Goal: Task Accomplishment & Management: Manage account settings

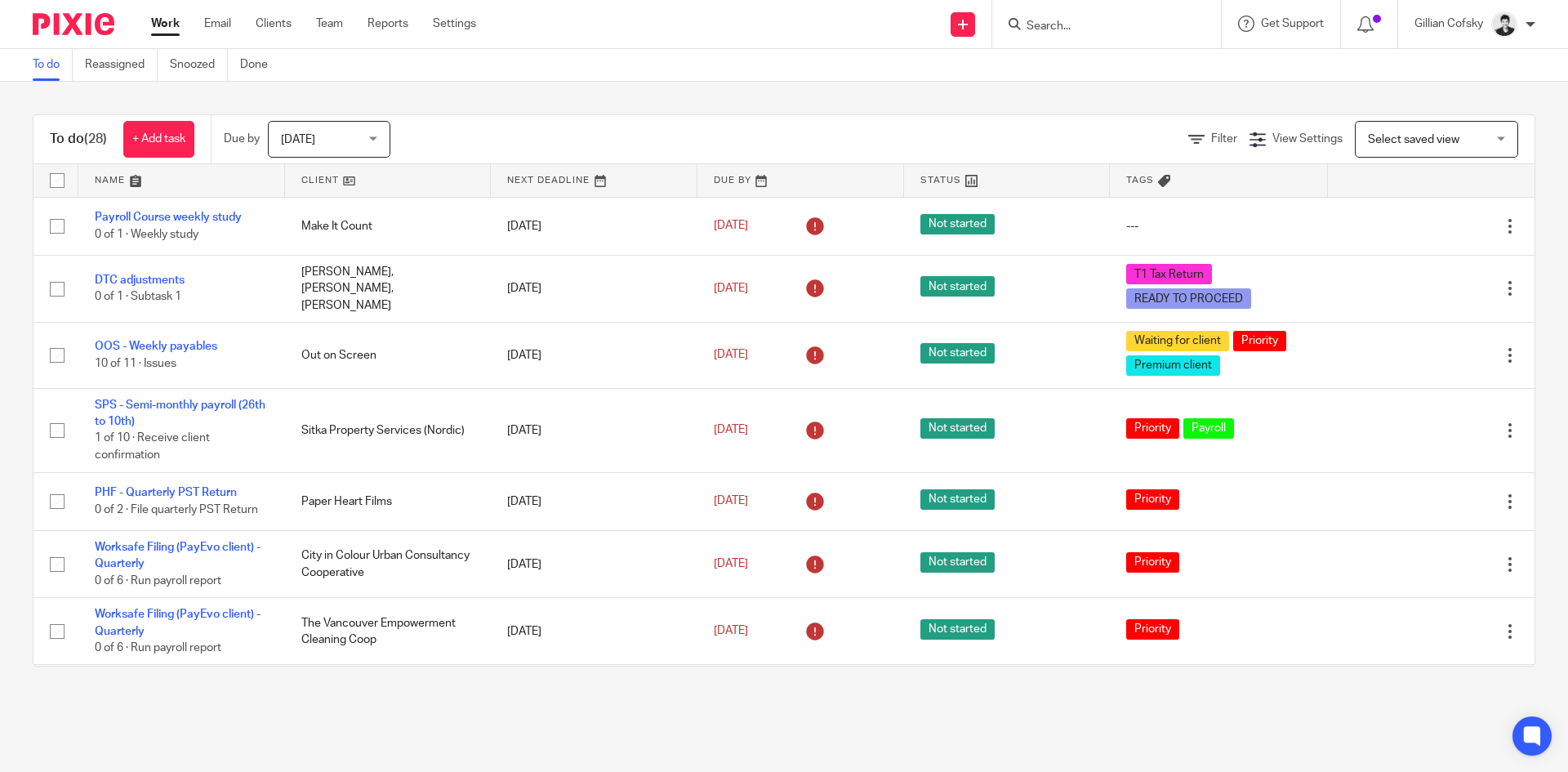
click at [1090, 27] on input "Search" at bounding box center [1098, 27] width 147 height 15
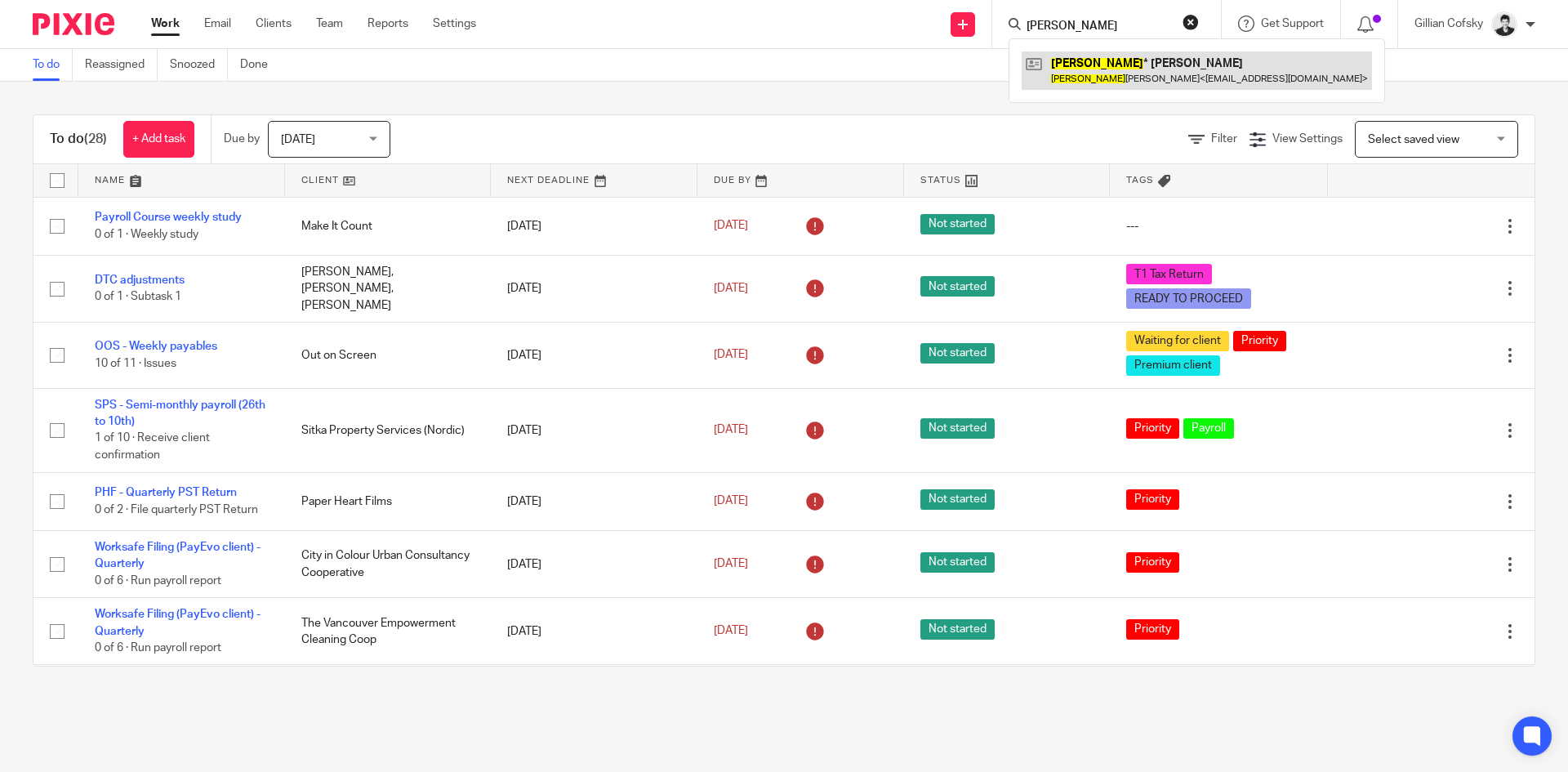
type input "reed"
click at [1123, 72] on link at bounding box center [1196, 71] width 350 height 38
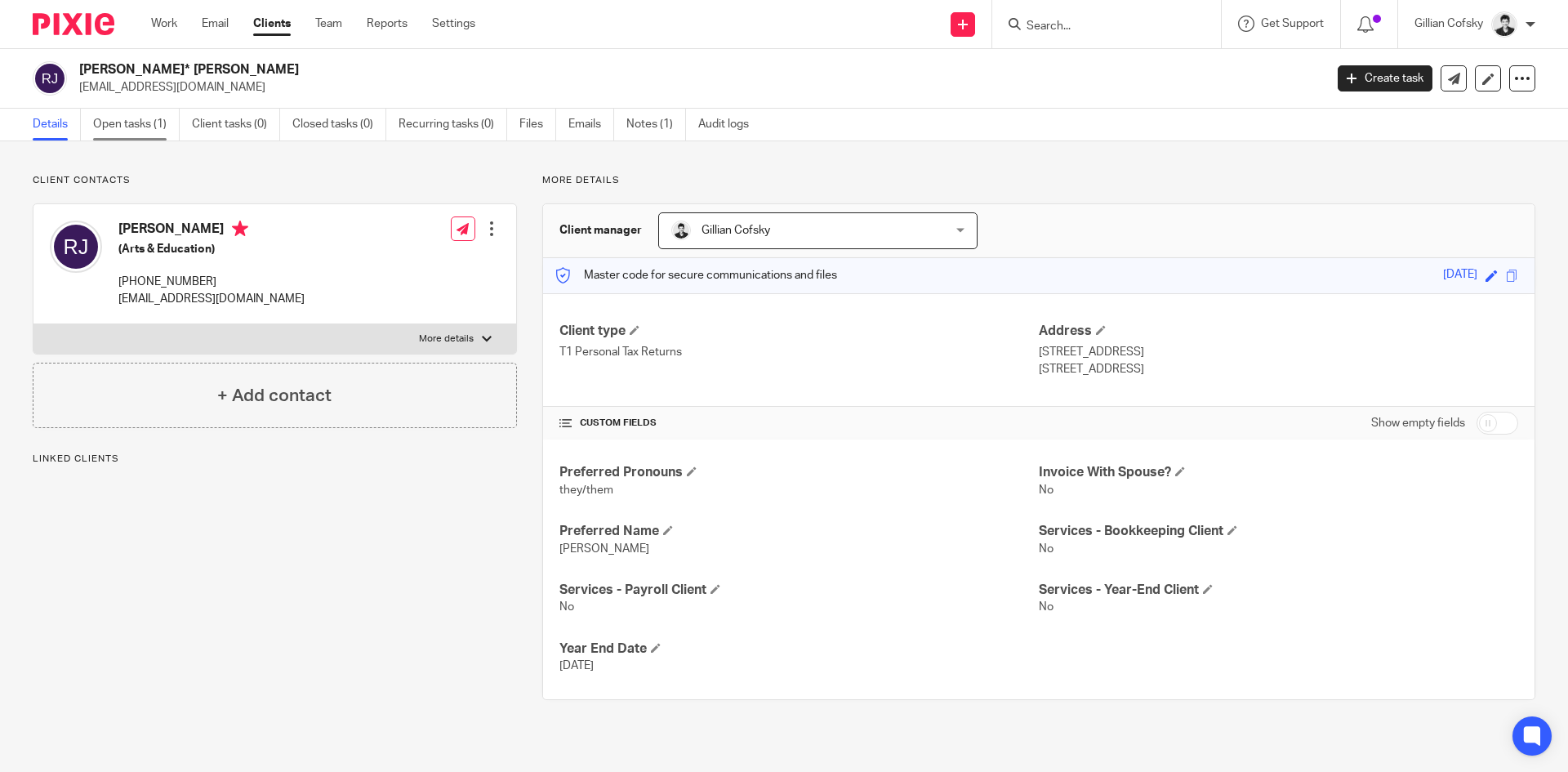
click at [123, 127] on link "Open tasks (1)" at bounding box center [136, 124] width 87 height 32
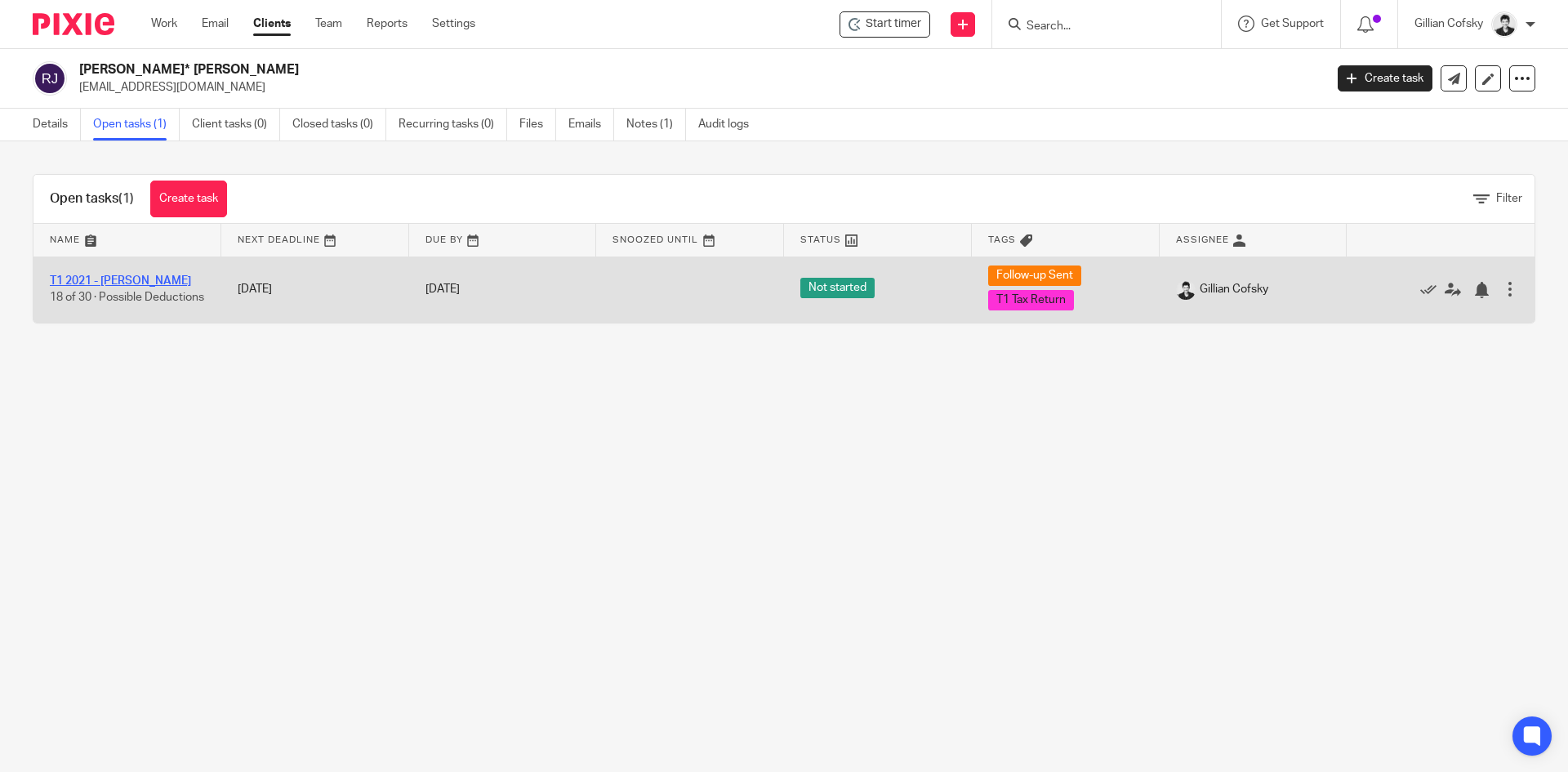
click at [149, 275] on link "T1 2021 - Reed Jackson" at bounding box center [121, 281] width 141 height 11
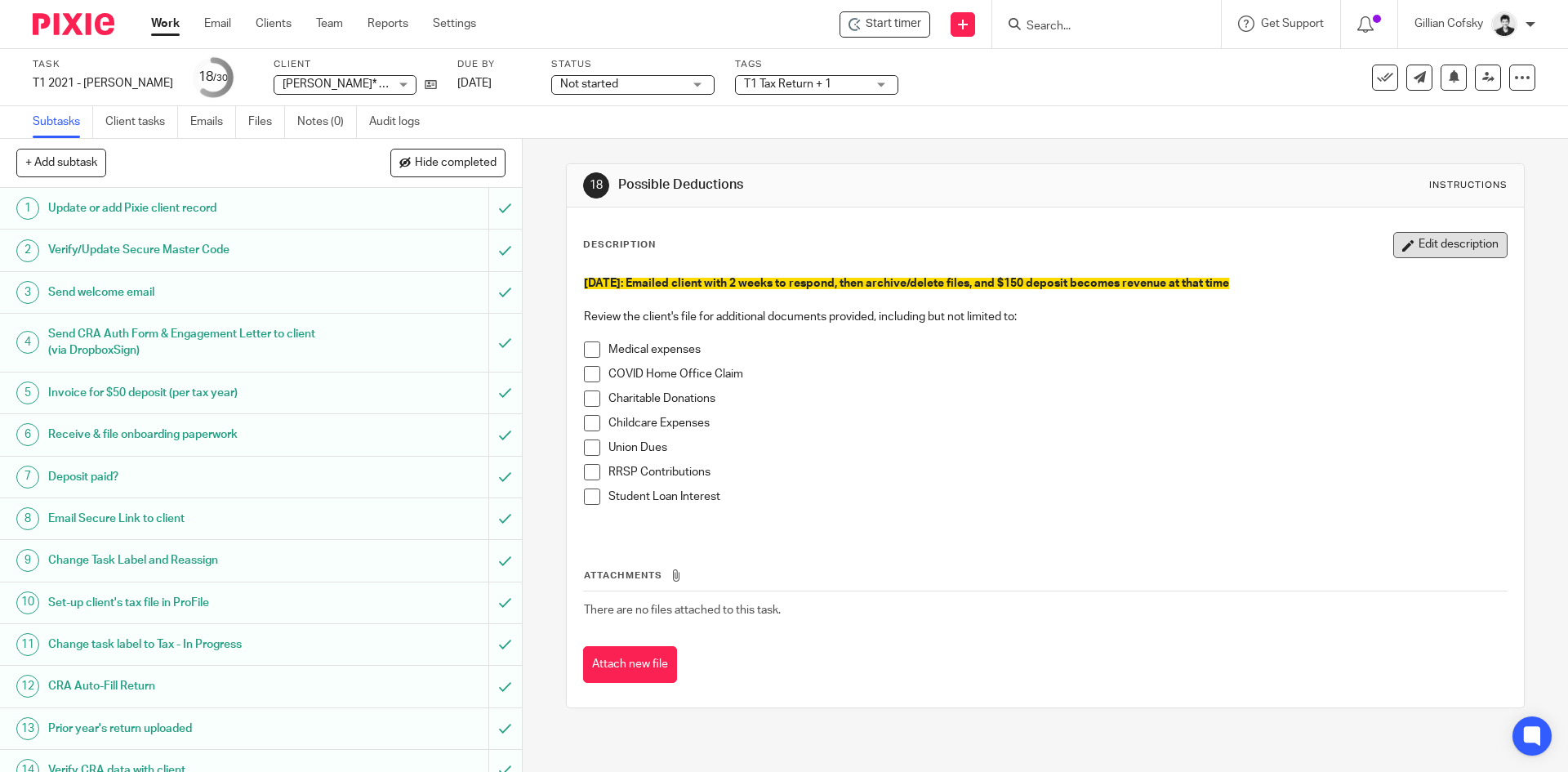
click at [1431, 244] on button "Edit description" at bounding box center [1450, 245] width 114 height 26
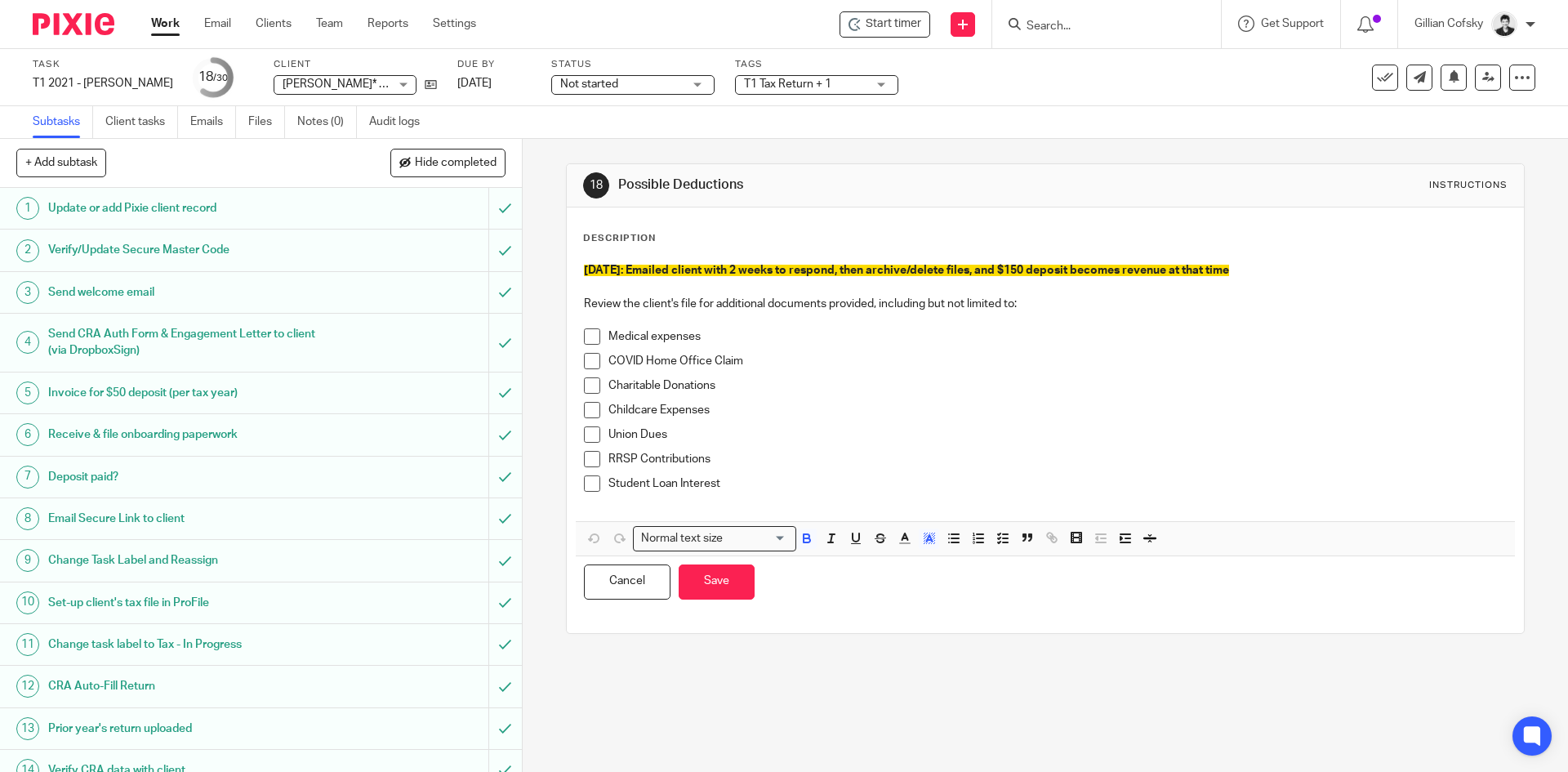
drag, startPoint x: 1271, startPoint y: 272, endPoint x: 1337, endPoint y: 228, distance: 79.3
click at [1278, 271] on p "October 3rd: Emailed client with 2 weeks to respond, then archive/delete files,…" at bounding box center [1045, 271] width 922 height 16
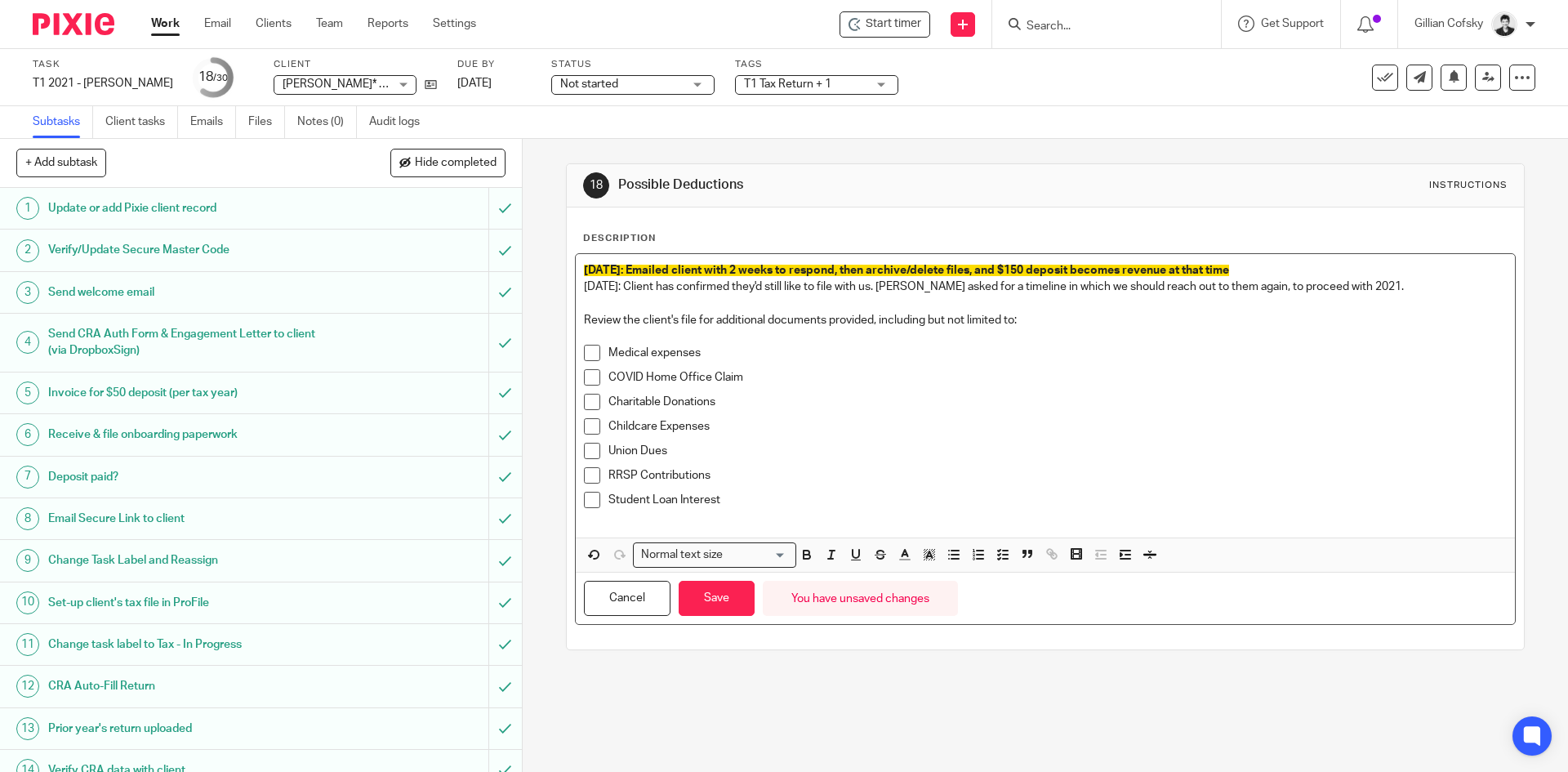
click at [576, 292] on div "October 3rd: Emailed client with 2 weeks to respond, then archive/delete files,…" at bounding box center [1045, 395] width 939 height 283
click at [932, 561] on button "button" at bounding box center [929, 555] width 21 height 21
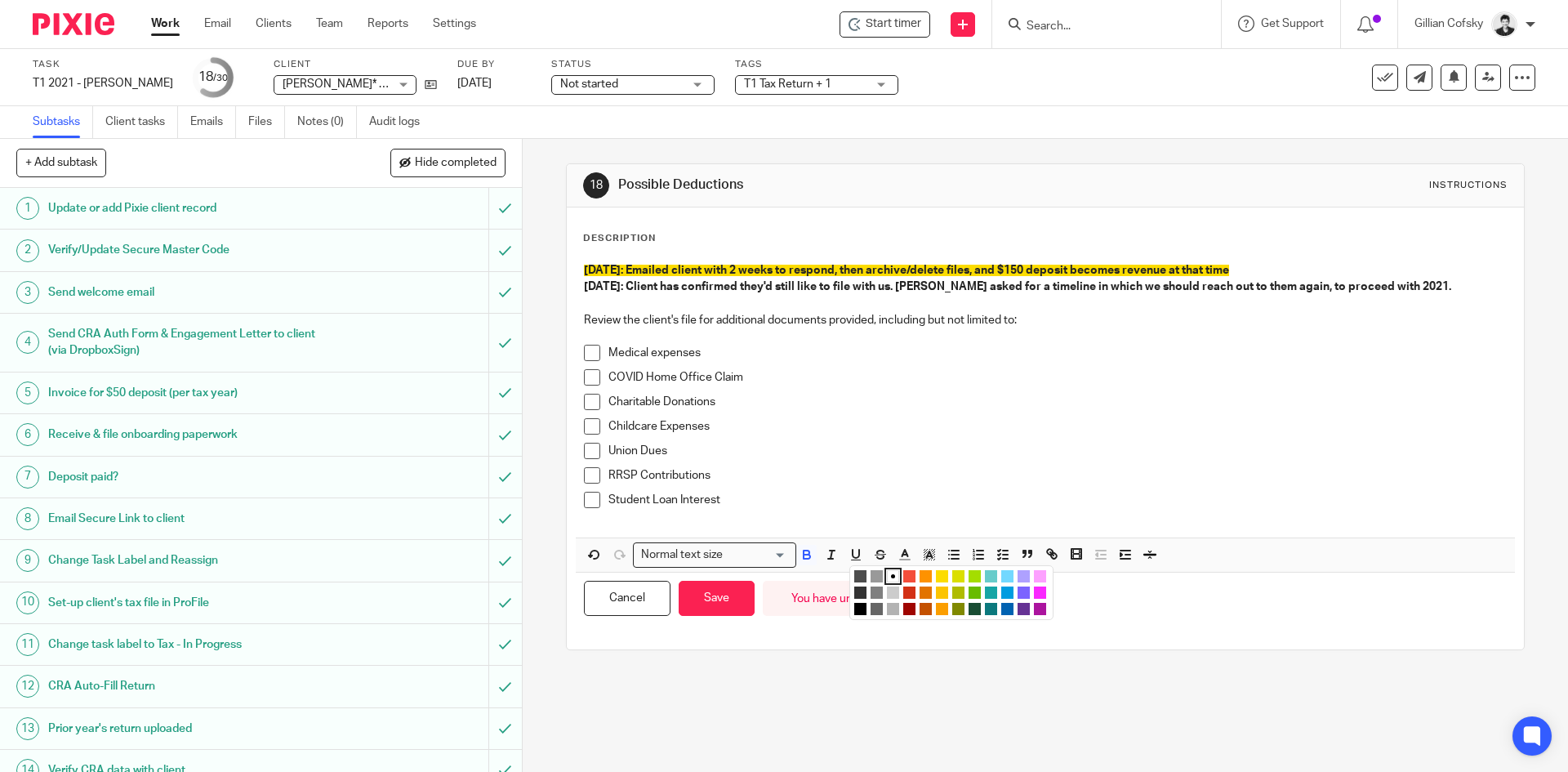
click at [936, 578] on li "color:#FCDC00" at bounding box center [942, 576] width 12 height 12
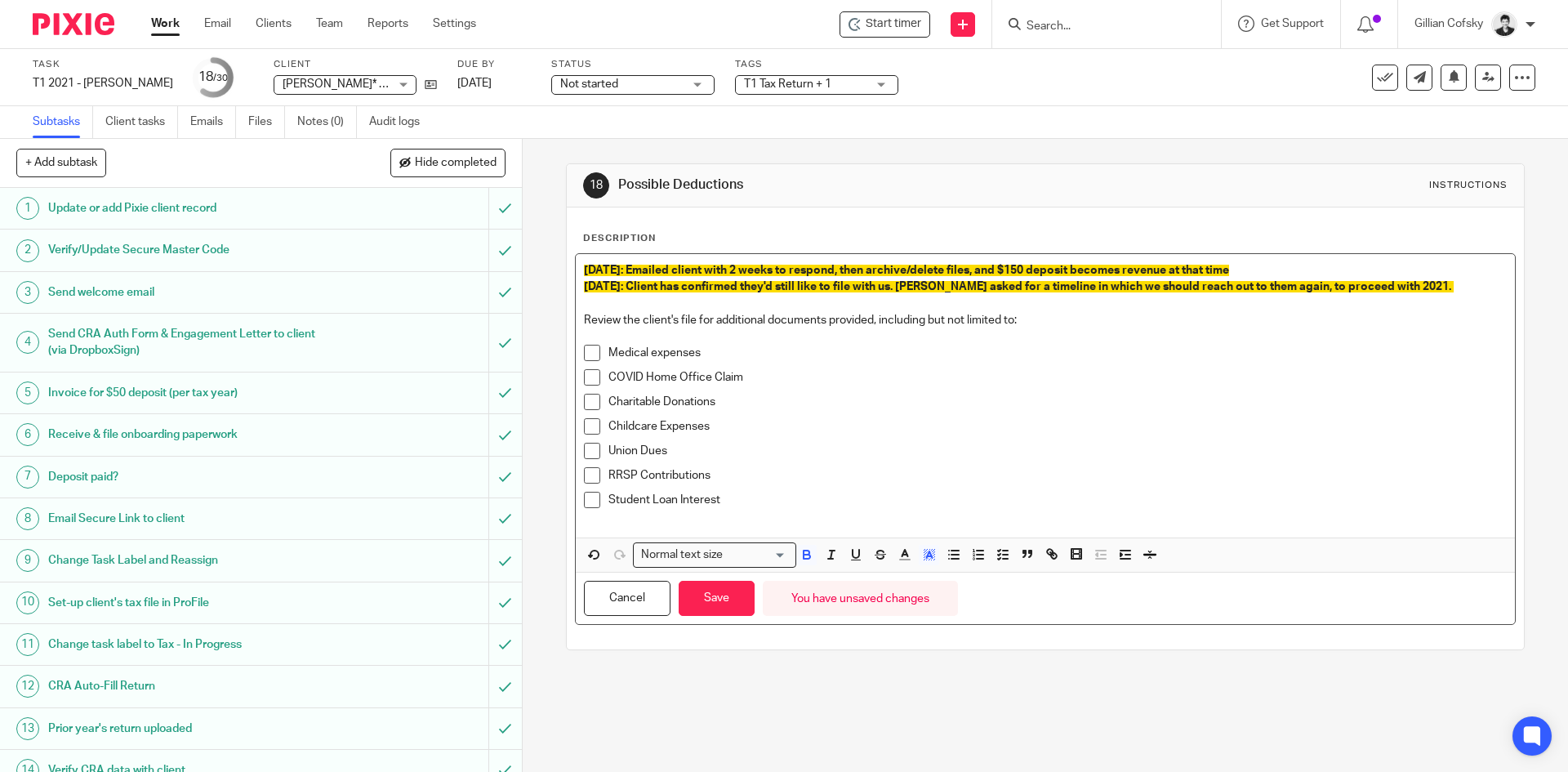
drag, startPoint x: 1228, startPoint y: 272, endPoint x: 532, endPoint y: 274, distance: 696.0
click at [526, 273] on div "18 Possible Deductions Instructions Description October 3rd: Emailed client wit…" at bounding box center [1045, 455] width 1045 height 633
click at [925, 557] on polygon "button" at bounding box center [925, 557] width 1 height 1
click at [888, 580] on li "color:#FFFFFF" at bounding box center [893, 576] width 12 height 12
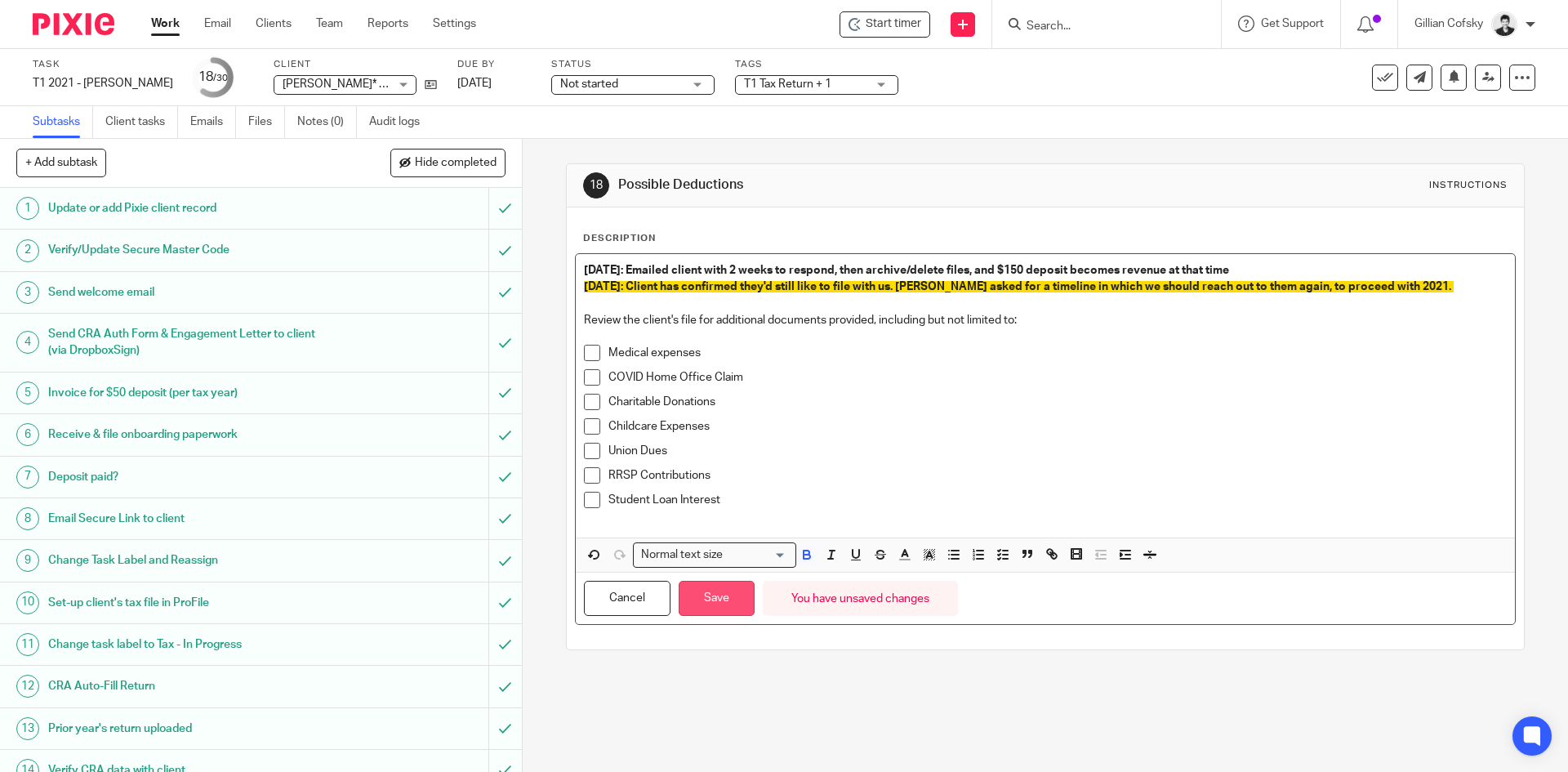
click at [725, 600] on button "Save" at bounding box center [716, 598] width 76 height 35
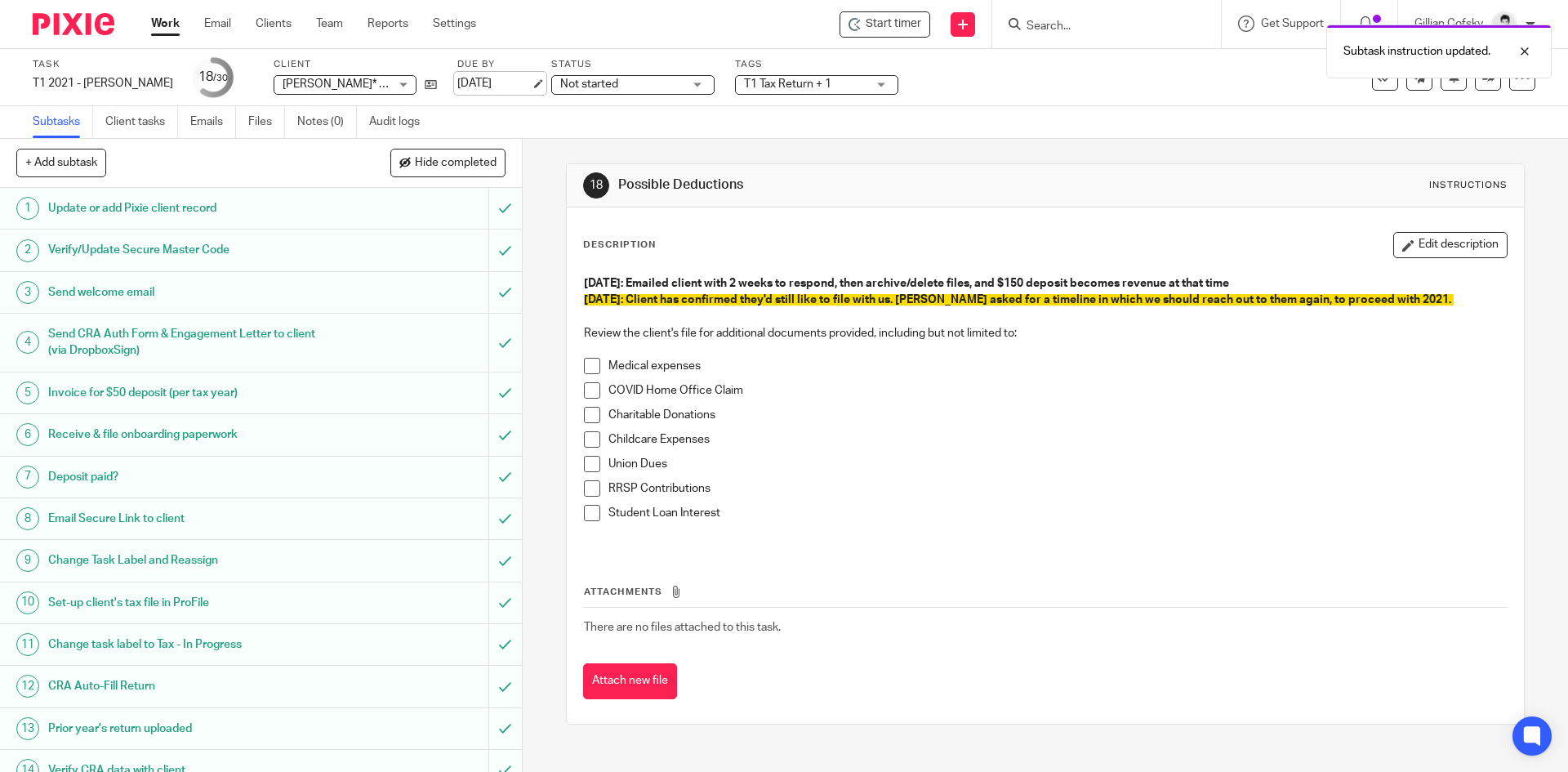
click at [472, 78] on link "Oct 24, 2025" at bounding box center [494, 84] width 74 height 17
click at [1476, 88] on link at bounding box center [1488, 78] width 26 height 26
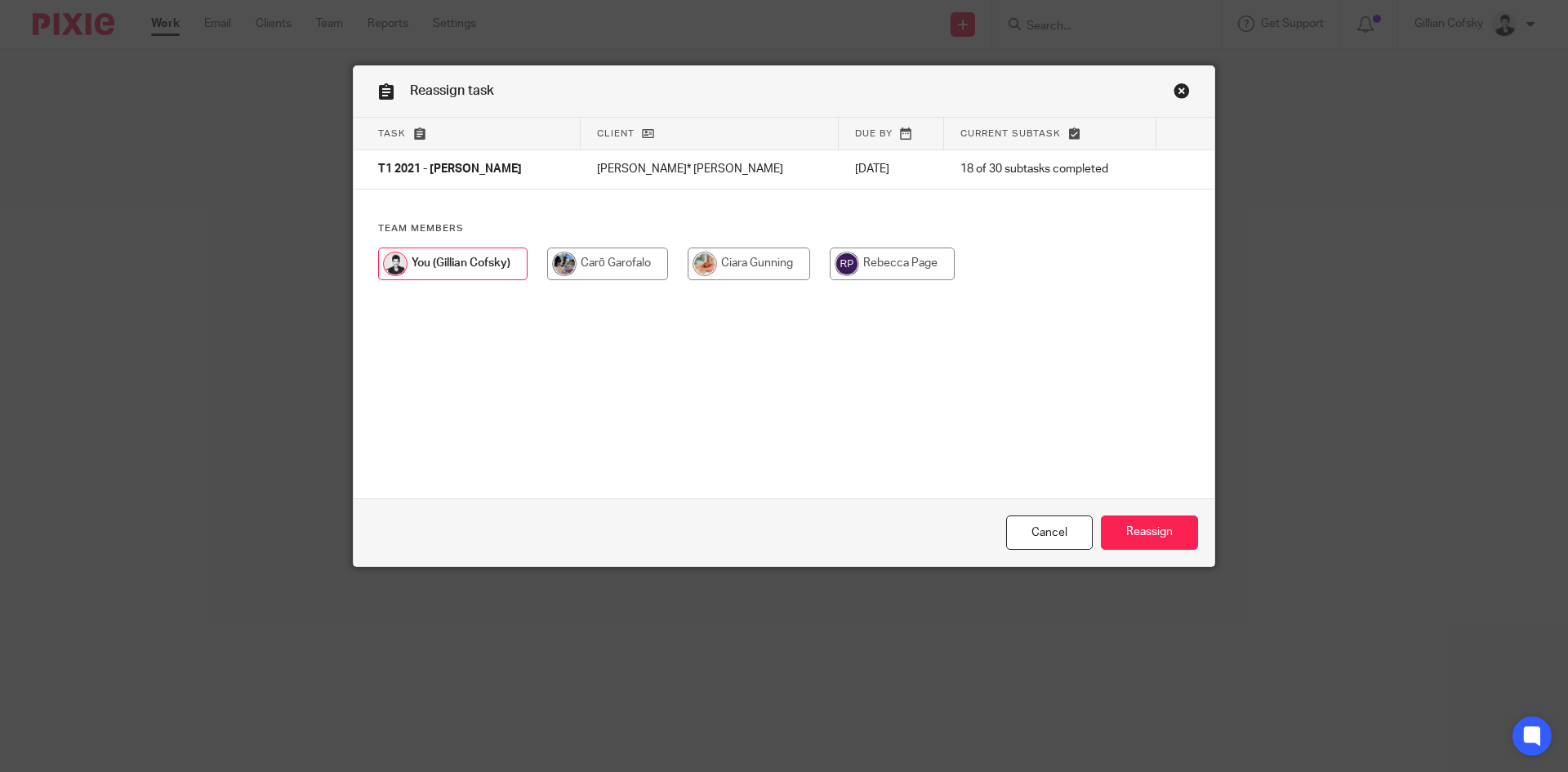
click at [874, 267] on input "radio" at bounding box center [892, 264] width 125 height 33
radio input "true"
click at [1150, 528] on input "Reassign" at bounding box center [1150, 532] width 97 height 35
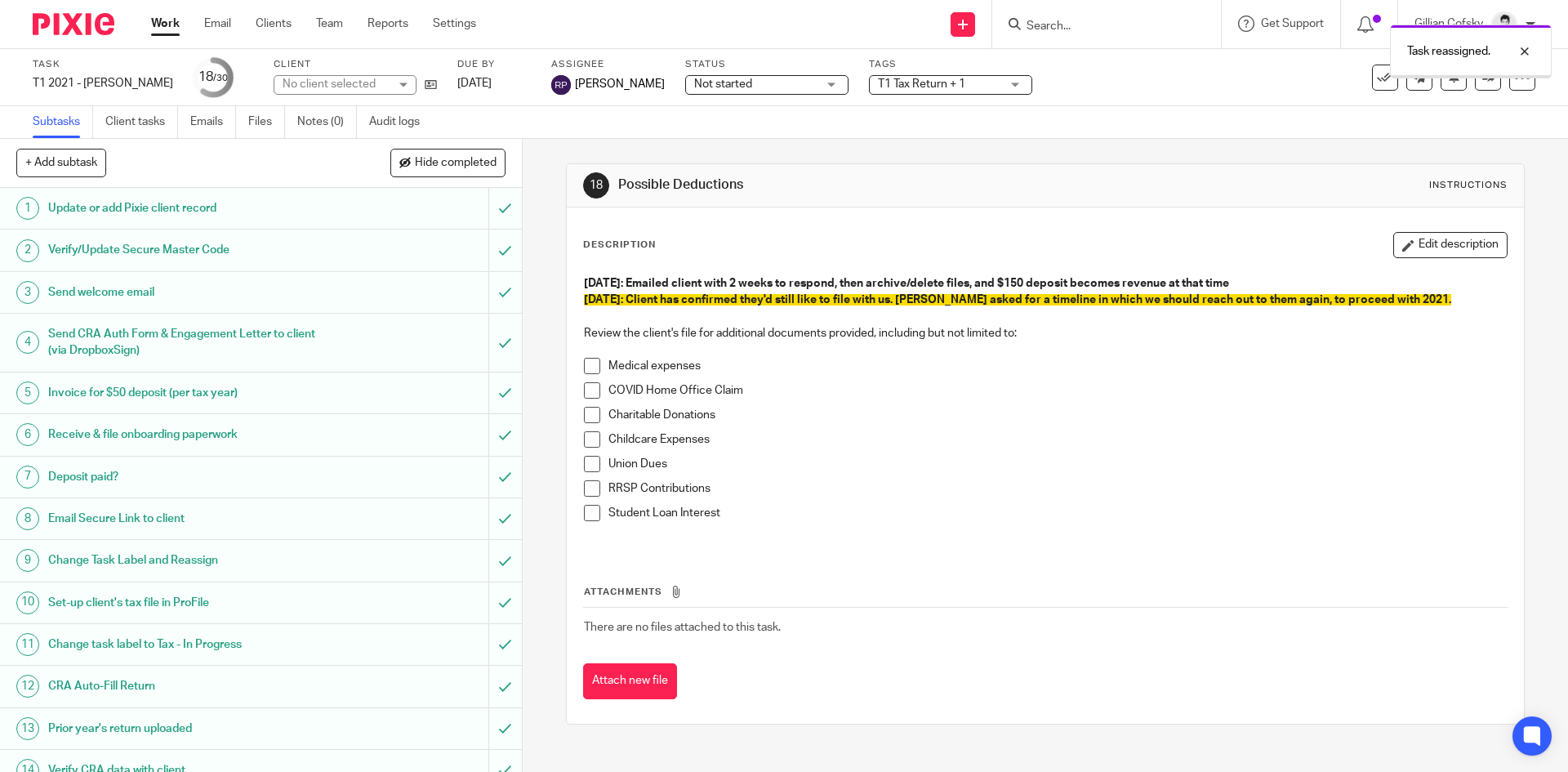
drag, startPoint x: 888, startPoint y: 77, endPoint x: 896, endPoint y: 80, distance: 8.5
click at [889, 77] on div "Task reassigned." at bounding box center [1168, 48] width 768 height 62
click at [914, 93] on div "T1 Tax Return + 1" at bounding box center [950, 85] width 163 height 20
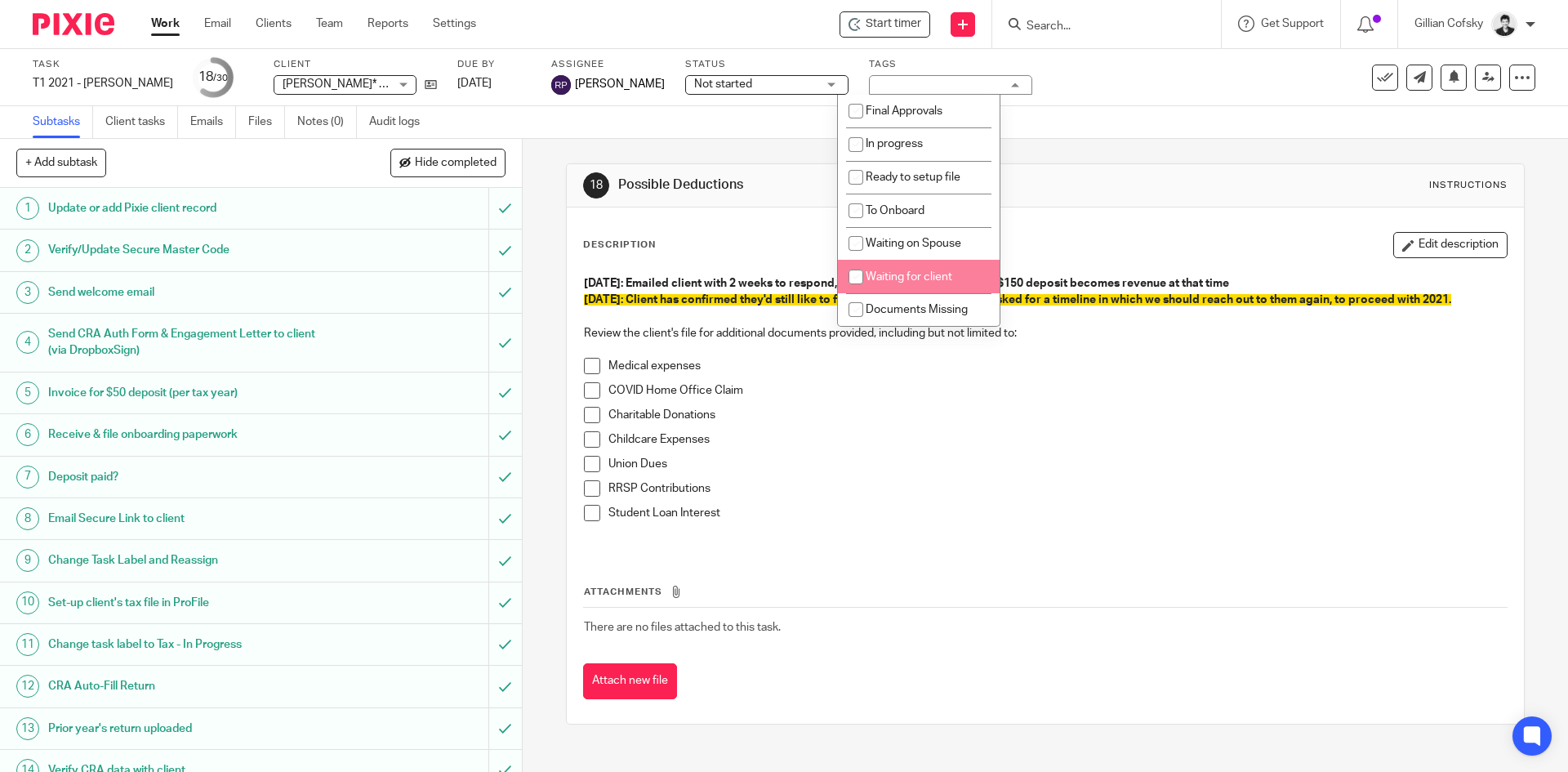
click at [949, 264] on li "Waiting for client" at bounding box center [918, 276] width 162 height 34
checkbox input "true"
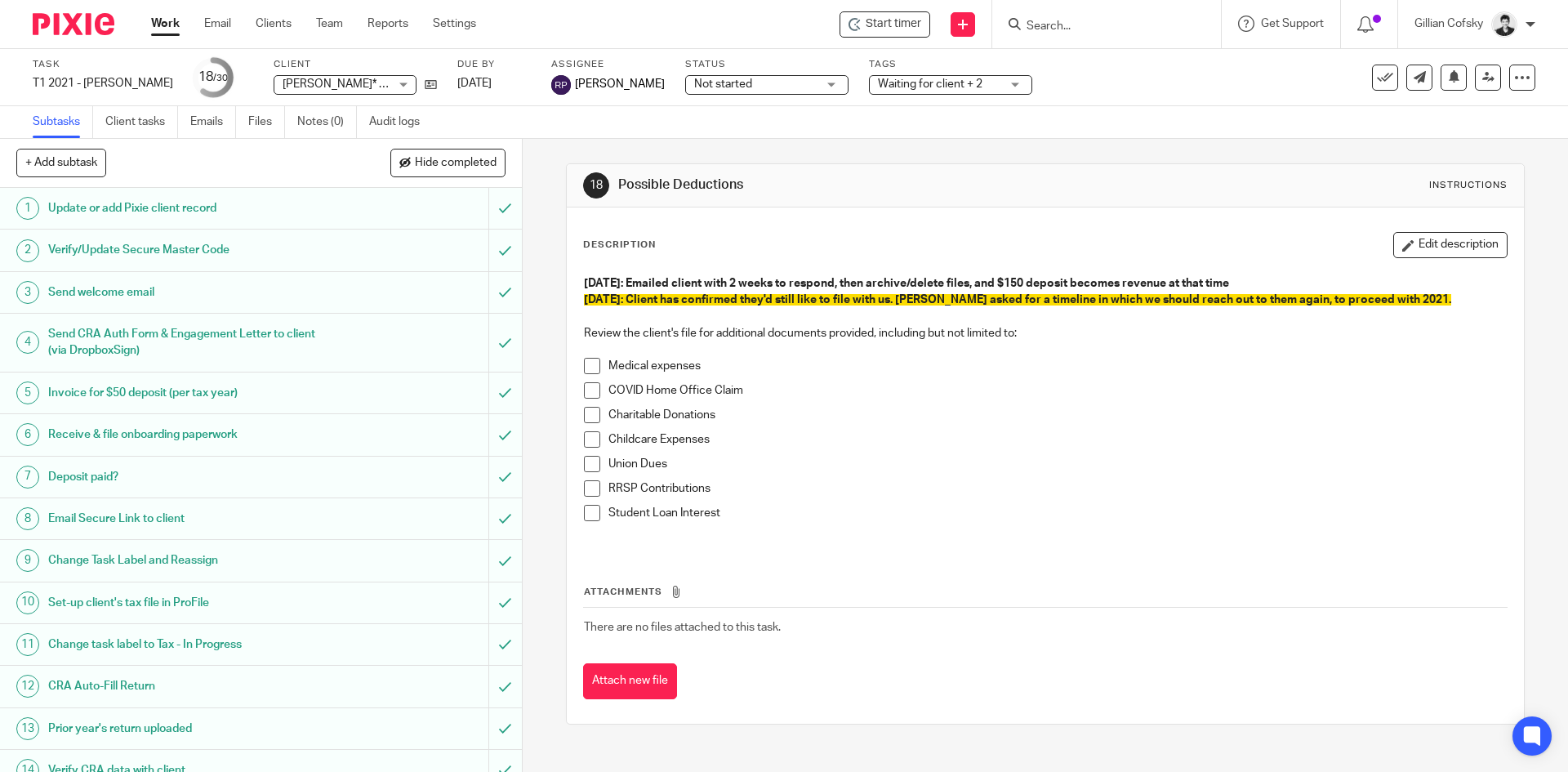
click at [158, 31] on link "Work" at bounding box center [165, 24] width 29 height 16
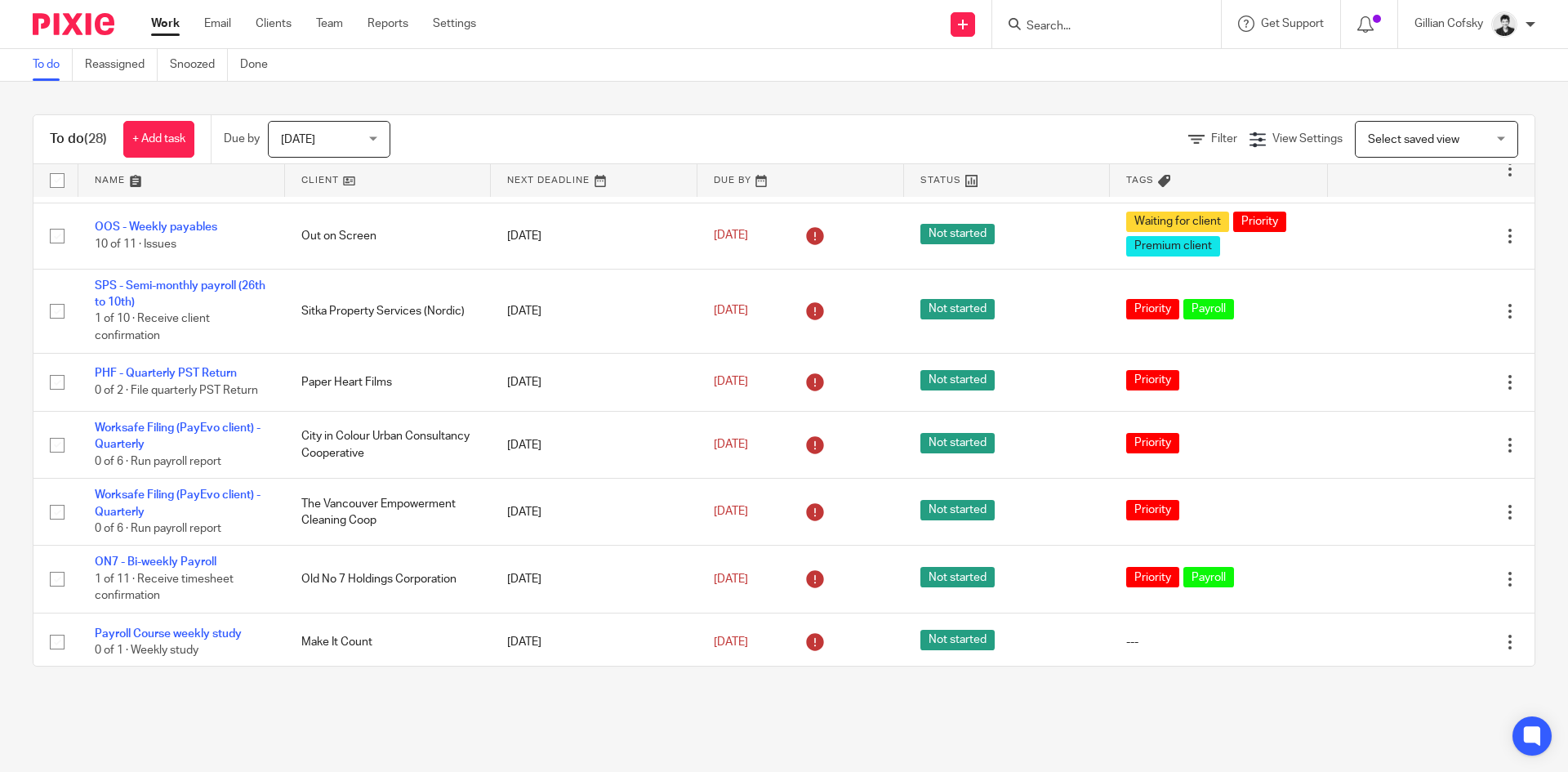
scroll to position [122, 0]
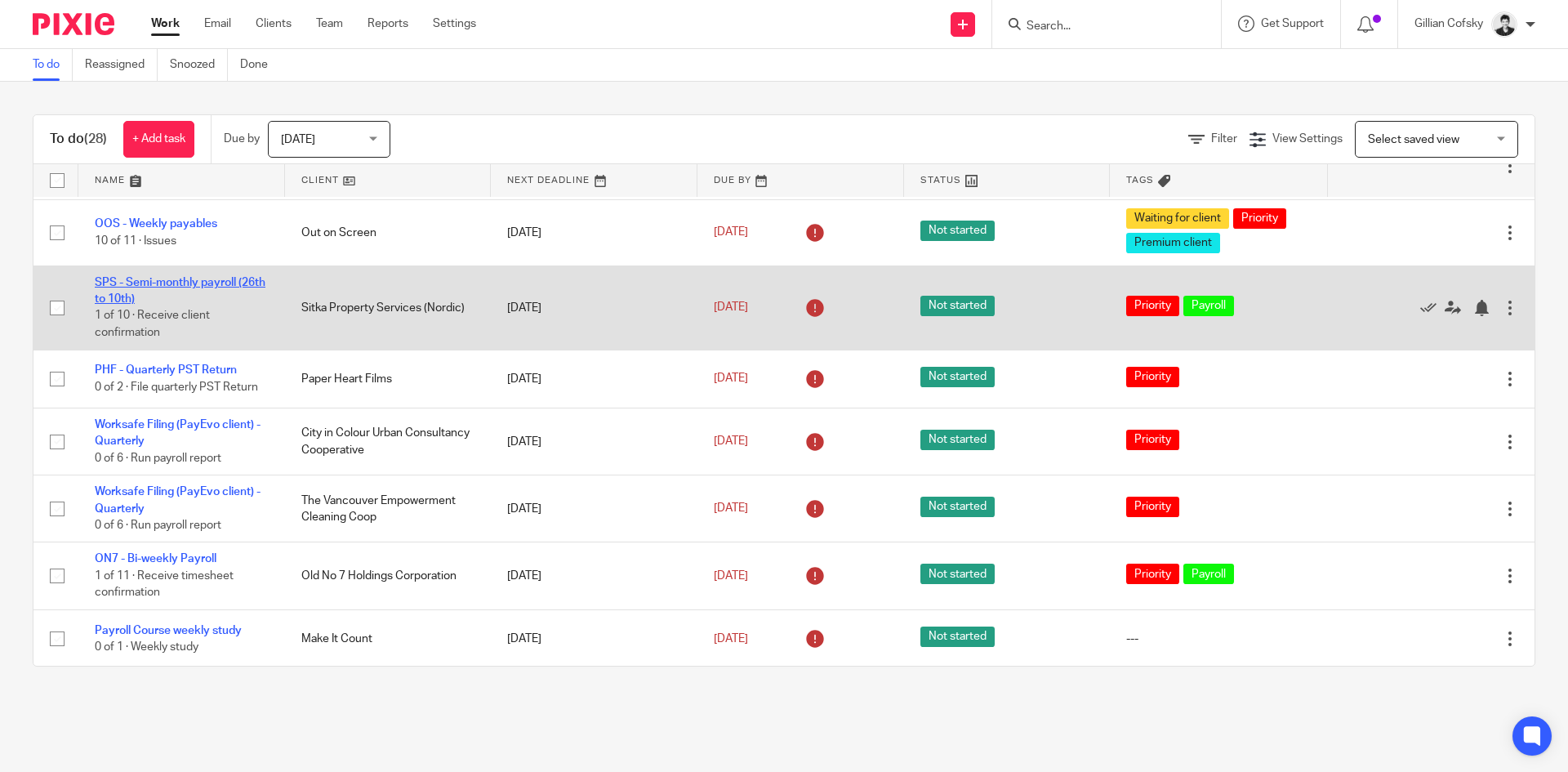
click at [159, 276] on link "SPS - Semi-monthly payroll (26th to 10th)" at bounding box center [180, 290] width 171 height 28
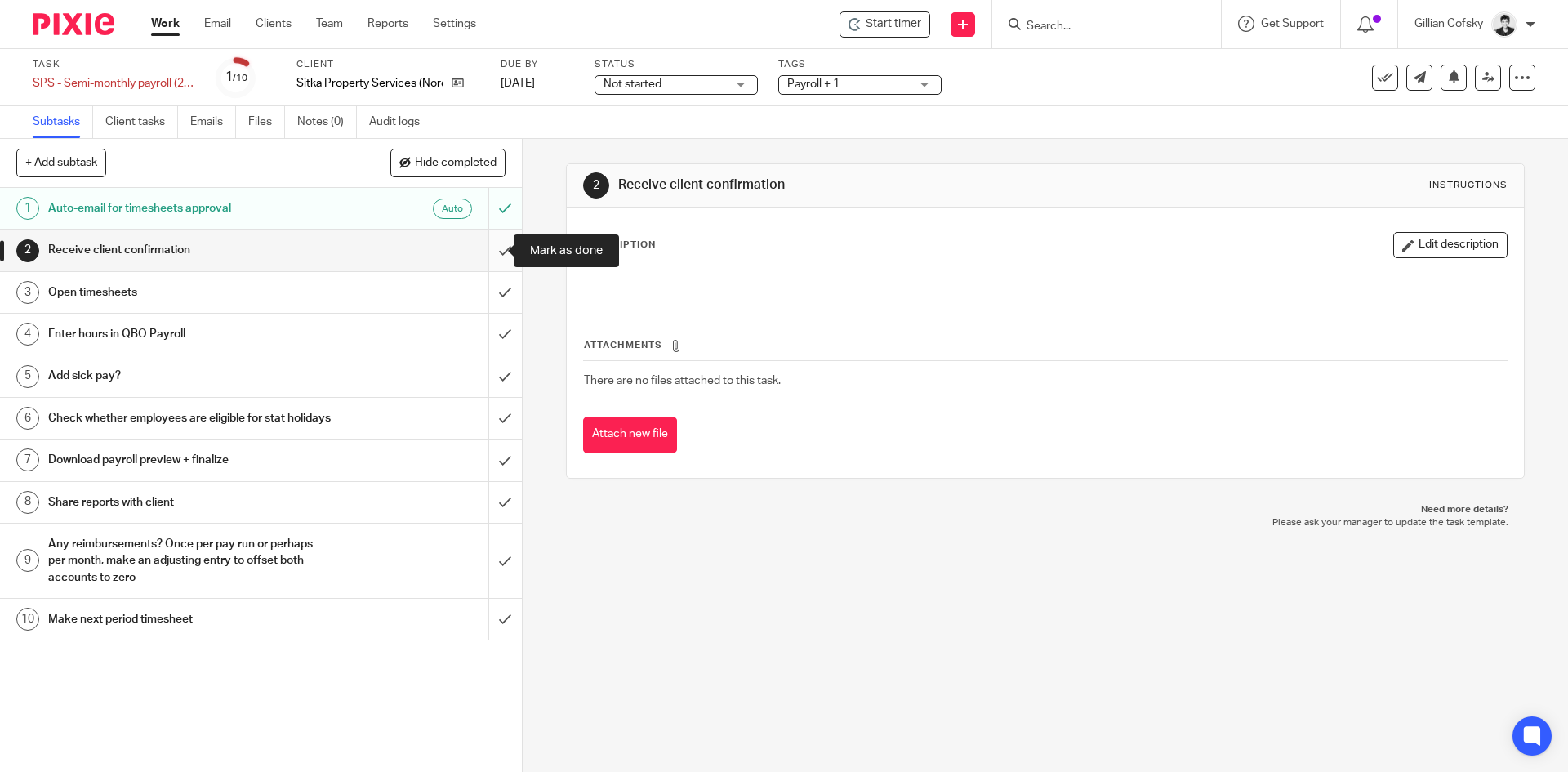
click at [494, 249] on input "submit" at bounding box center [261, 250] width 522 height 41
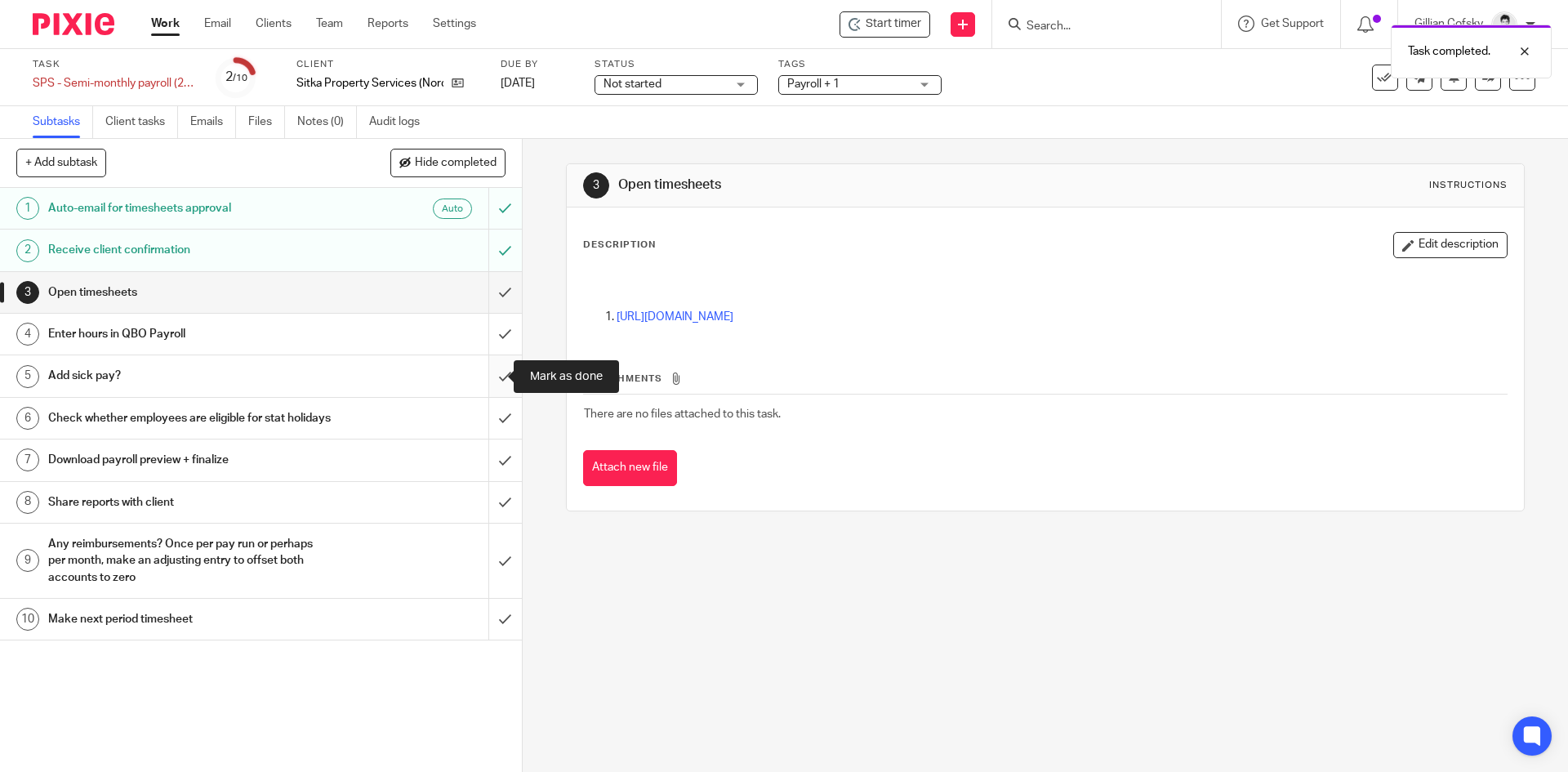
click at [491, 377] on input "submit" at bounding box center [261, 376] width 522 height 41
click at [499, 435] on input "submit" at bounding box center [261, 418] width 522 height 41
click at [690, 88] on span "Not started" at bounding box center [665, 85] width 122 height 17
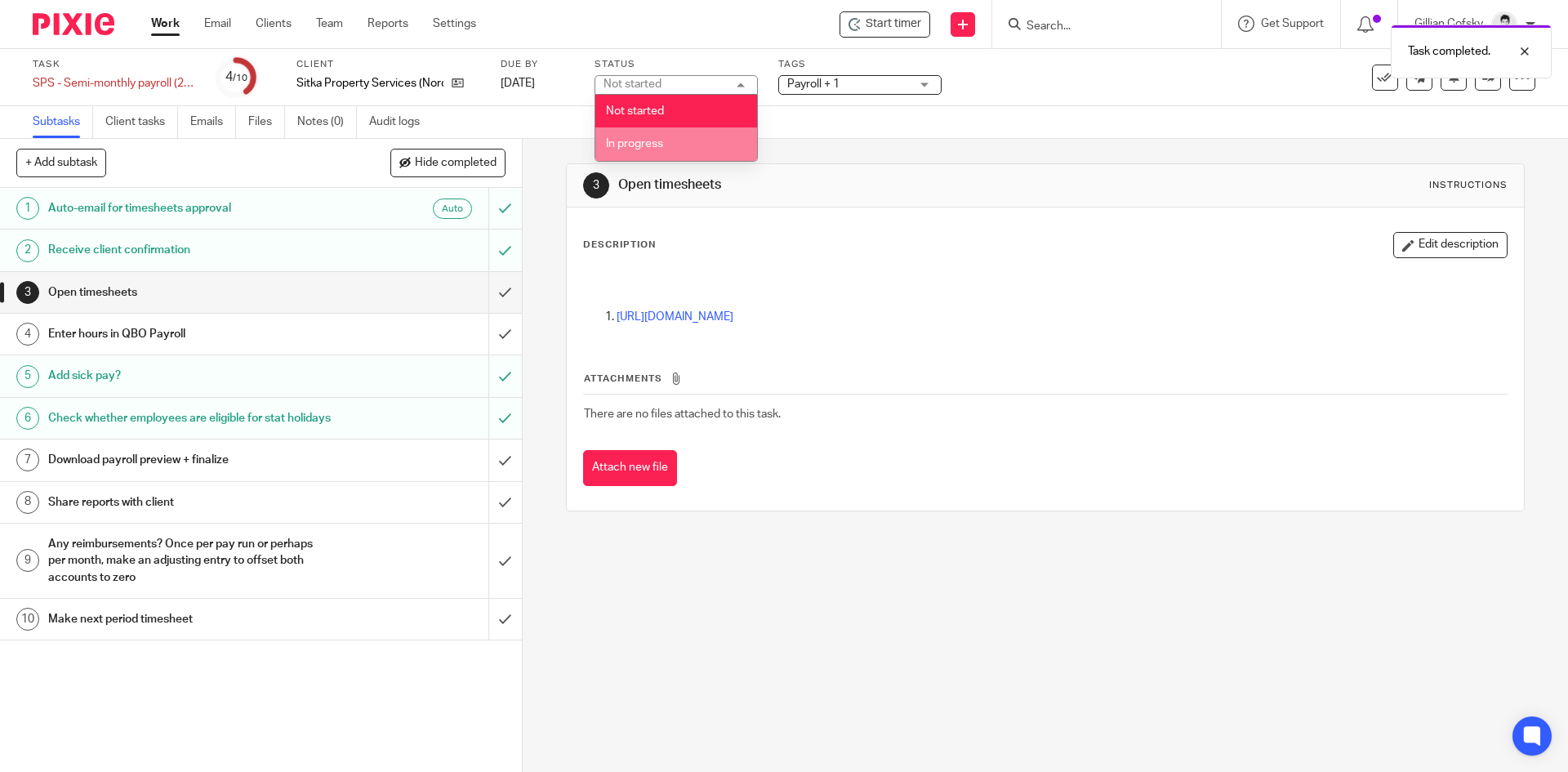
click at [666, 151] on li "In progress" at bounding box center [676, 144] width 162 height 34
click at [169, 24] on link "Work" at bounding box center [165, 24] width 29 height 16
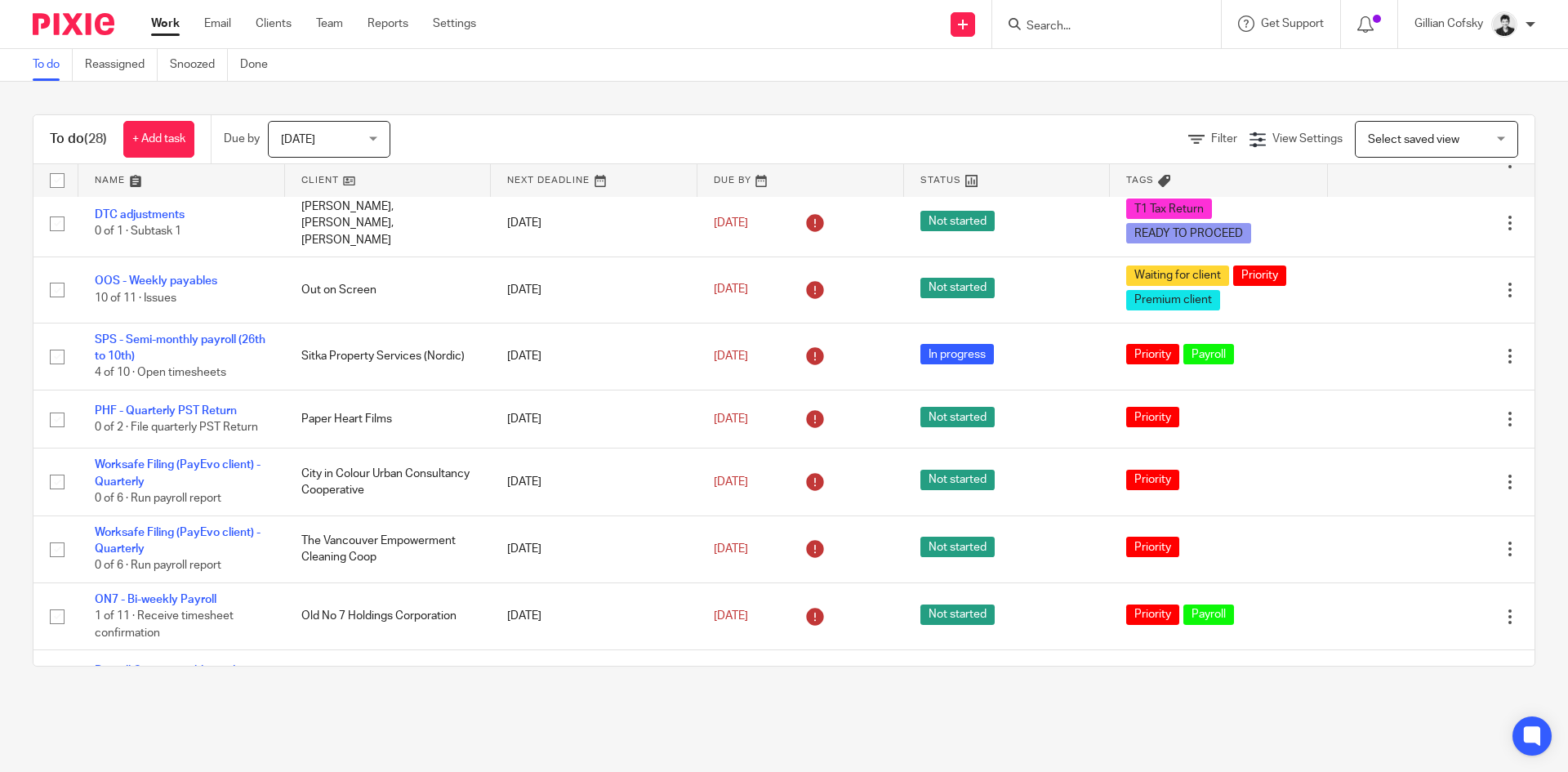
scroll to position [99, 0]
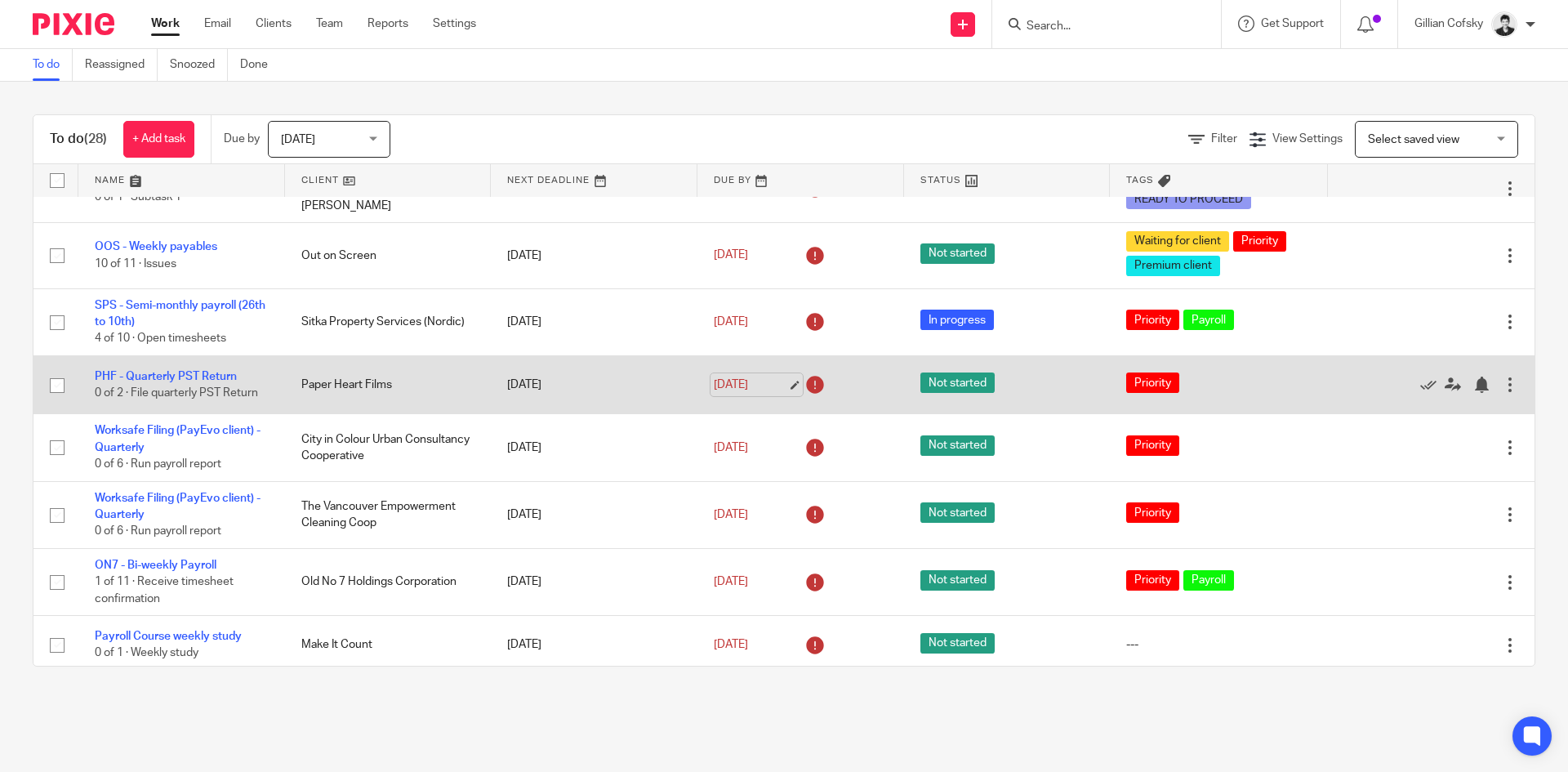
click at [751, 384] on link "[DATE]" at bounding box center [751, 385] width 74 height 17
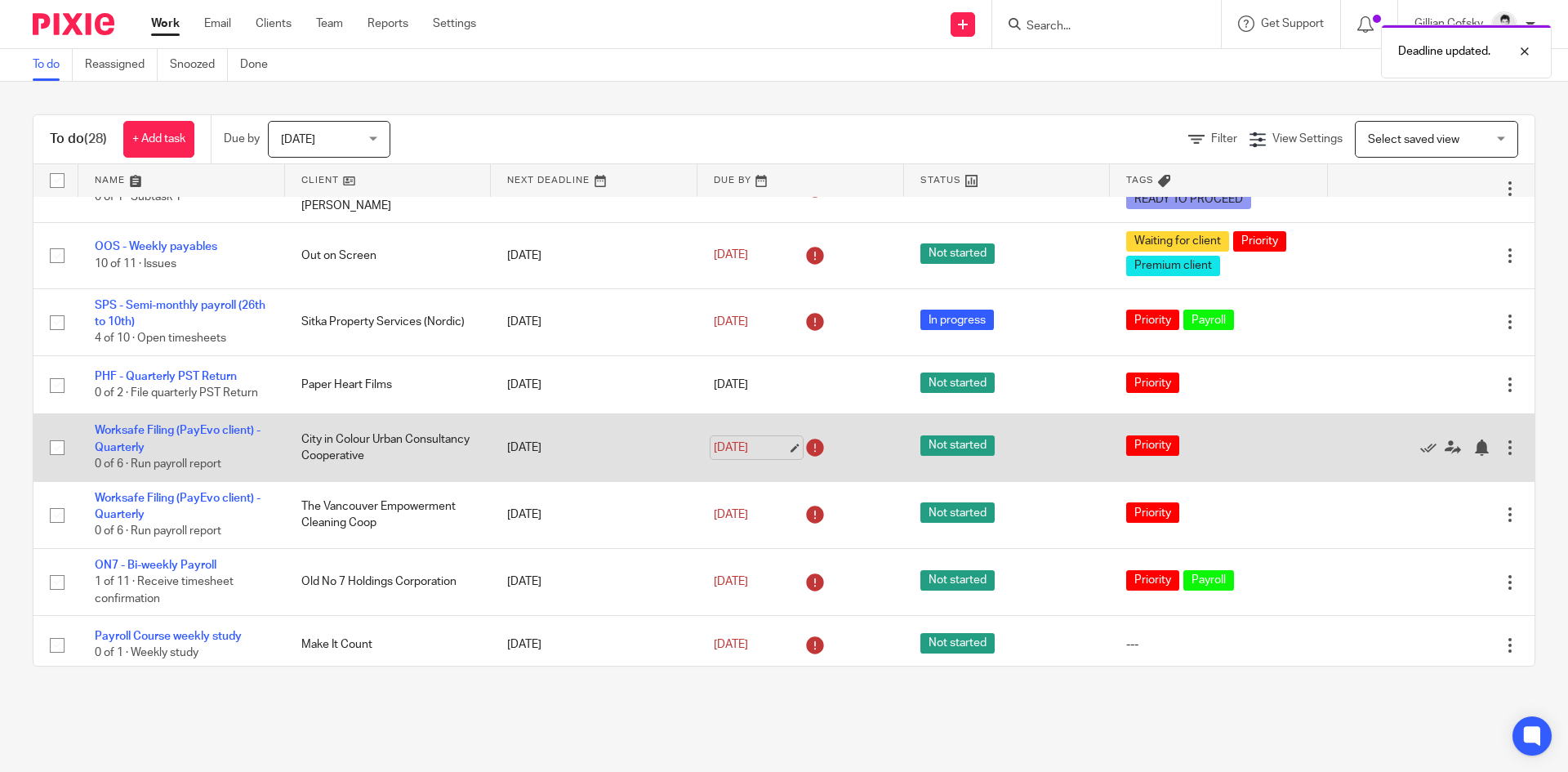
click at [740, 446] on link "[DATE]" at bounding box center [751, 448] width 74 height 17
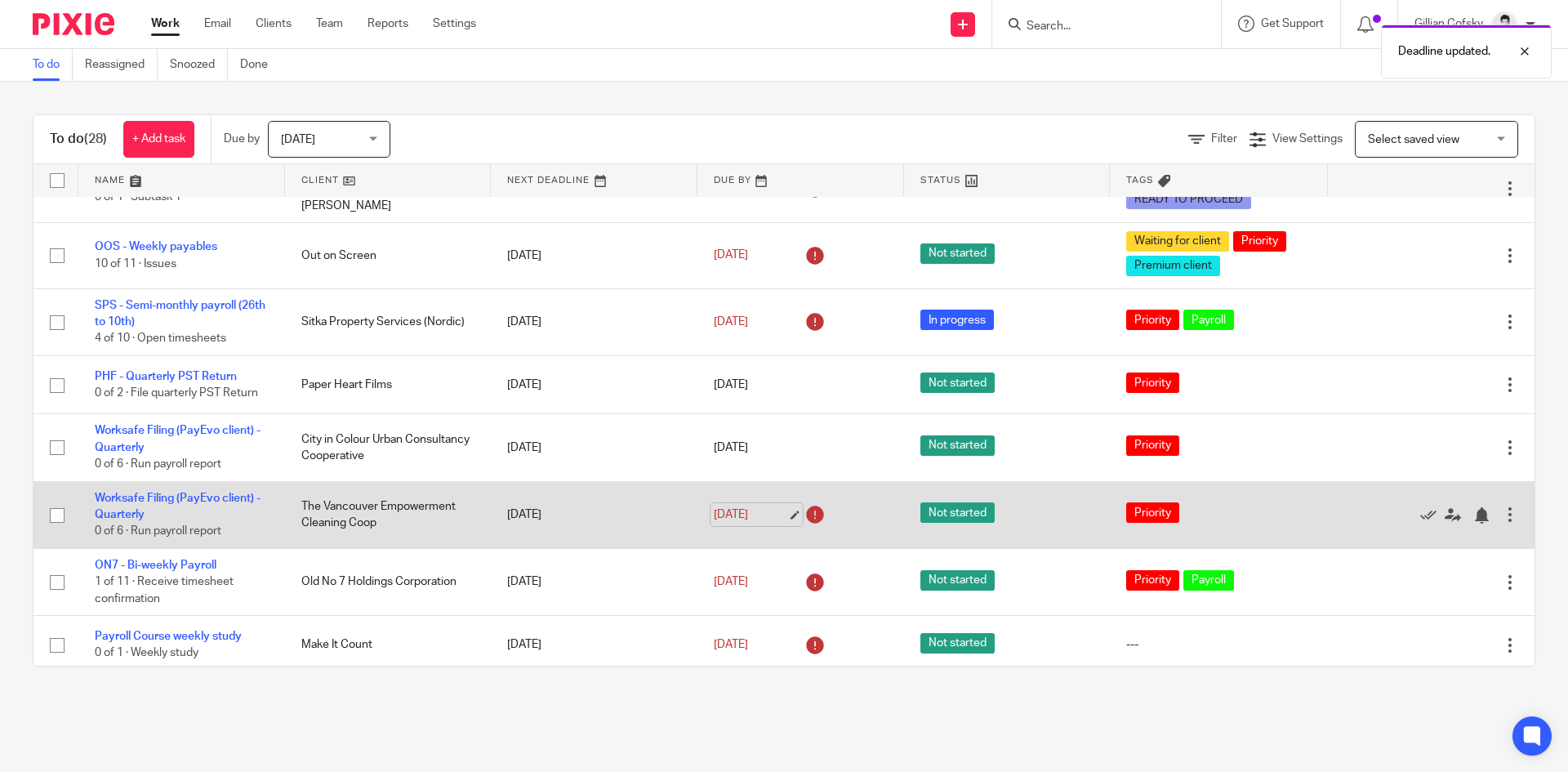
click at [758, 509] on link "[DATE]" at bounding box center [751, 514] width 74 height 17
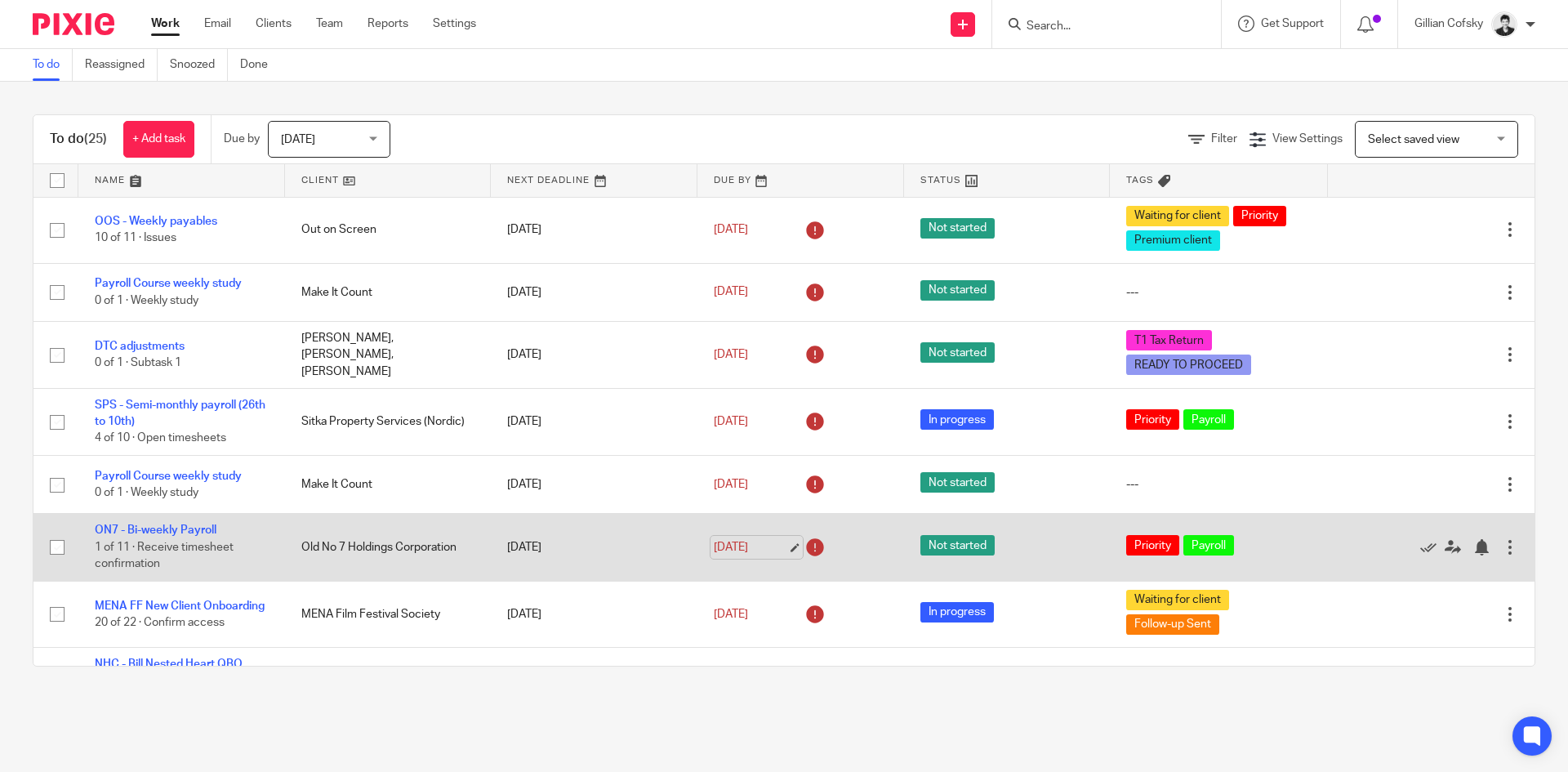
click at [728, 551] on link "[DATE]" at bounding box center [751, 547] width 74 height 17
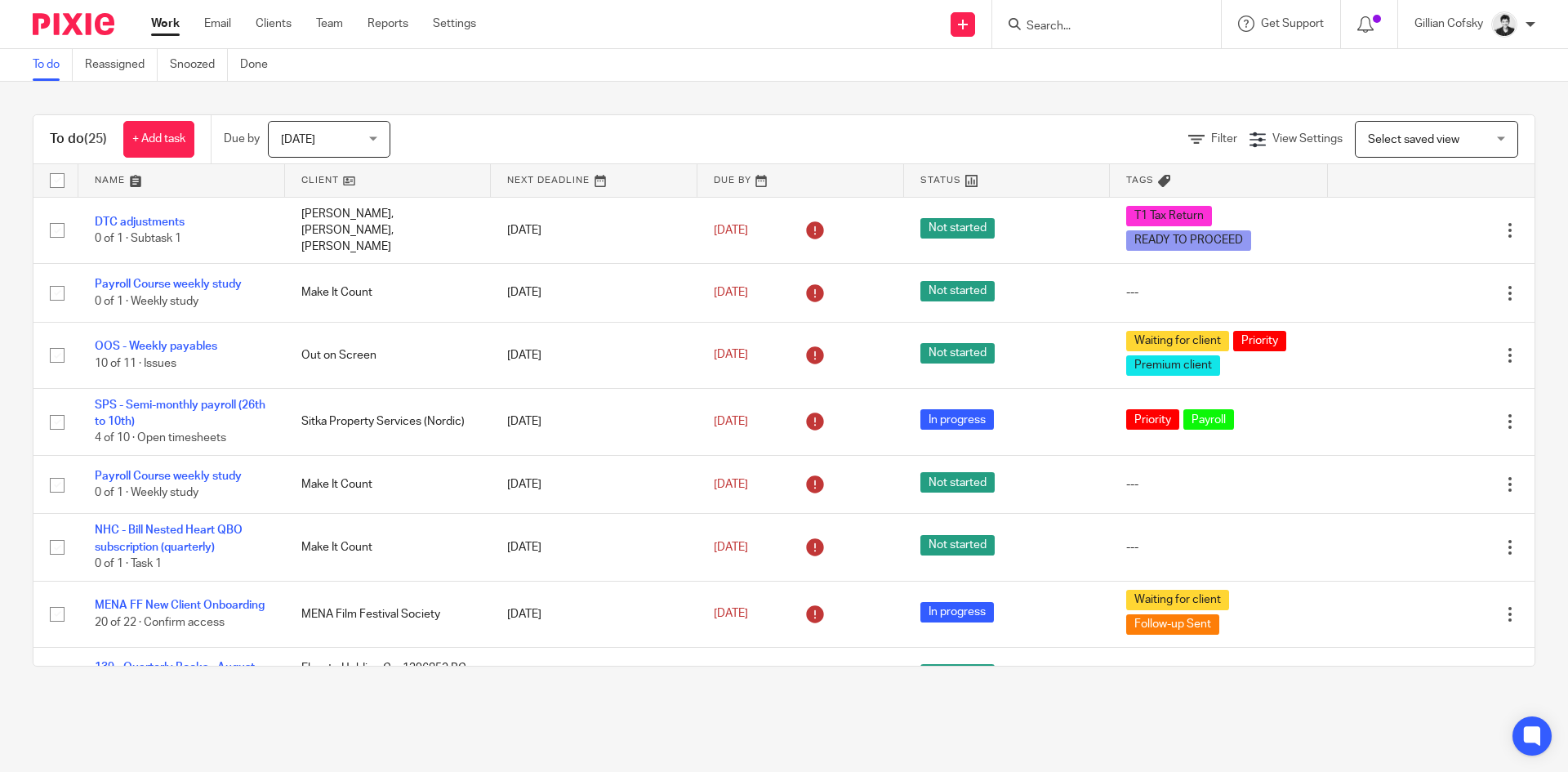
drag, startPoint x: 709, startPoint y: 546, endPoint x: 721, endPoint y: 563, distance: 20.8
click at [714, 546] on link "[DATE]" at bounding box center [751, 547] width 74 height 17
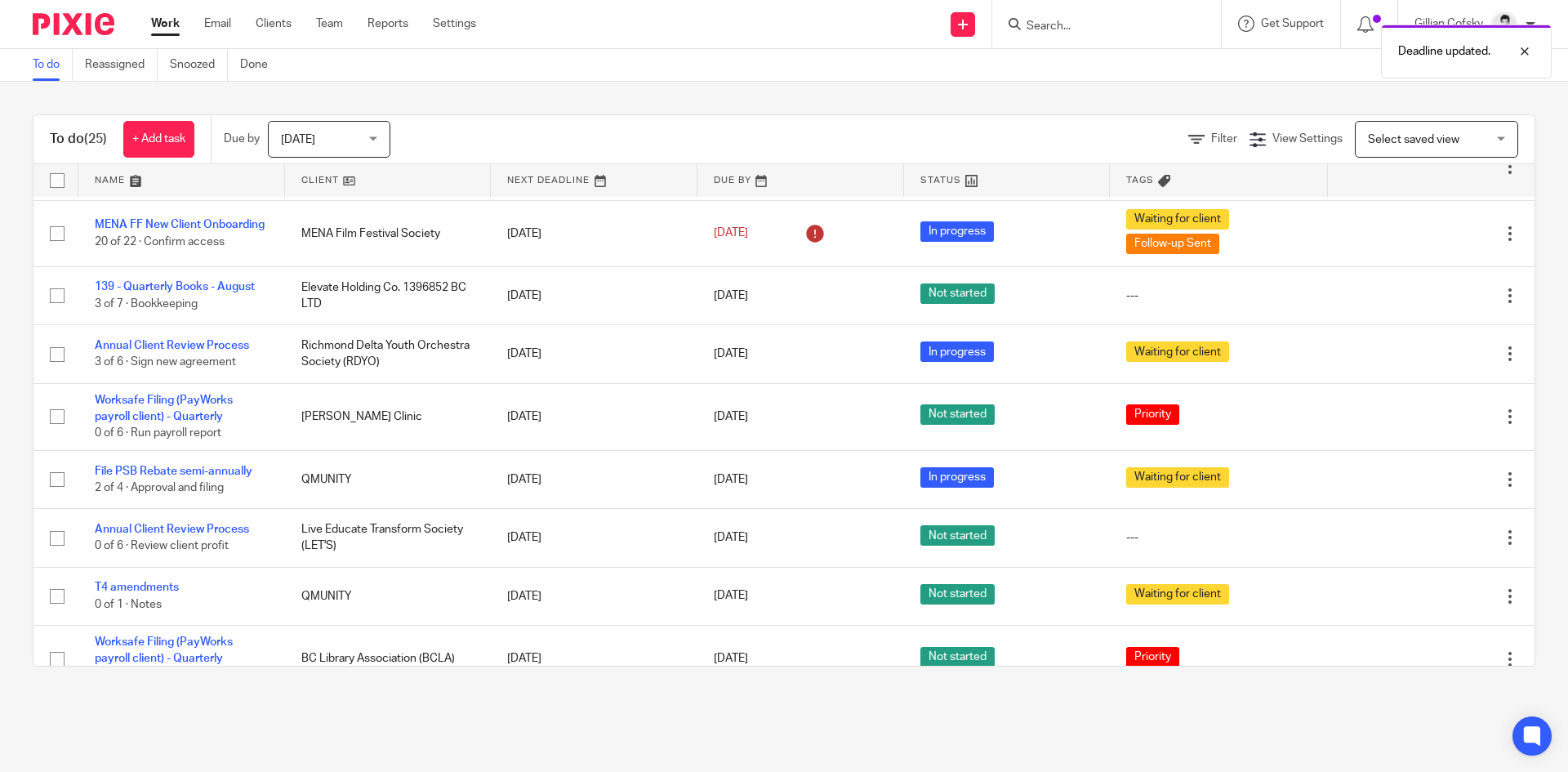
scroll to position [383, 0]
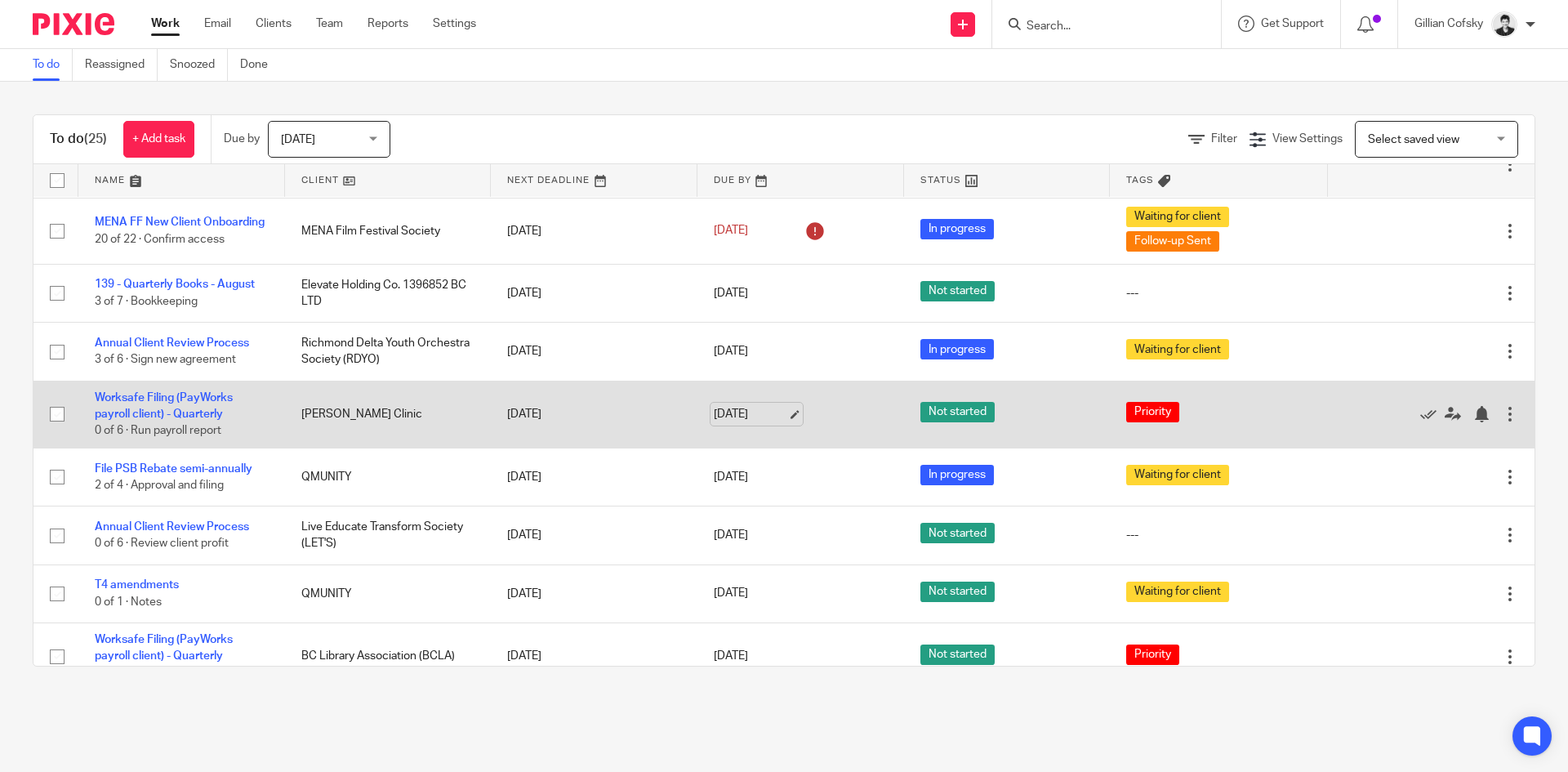
click at [743, 417] on link "[DATE]" at bounding box center [751, 414] width 74 height 17
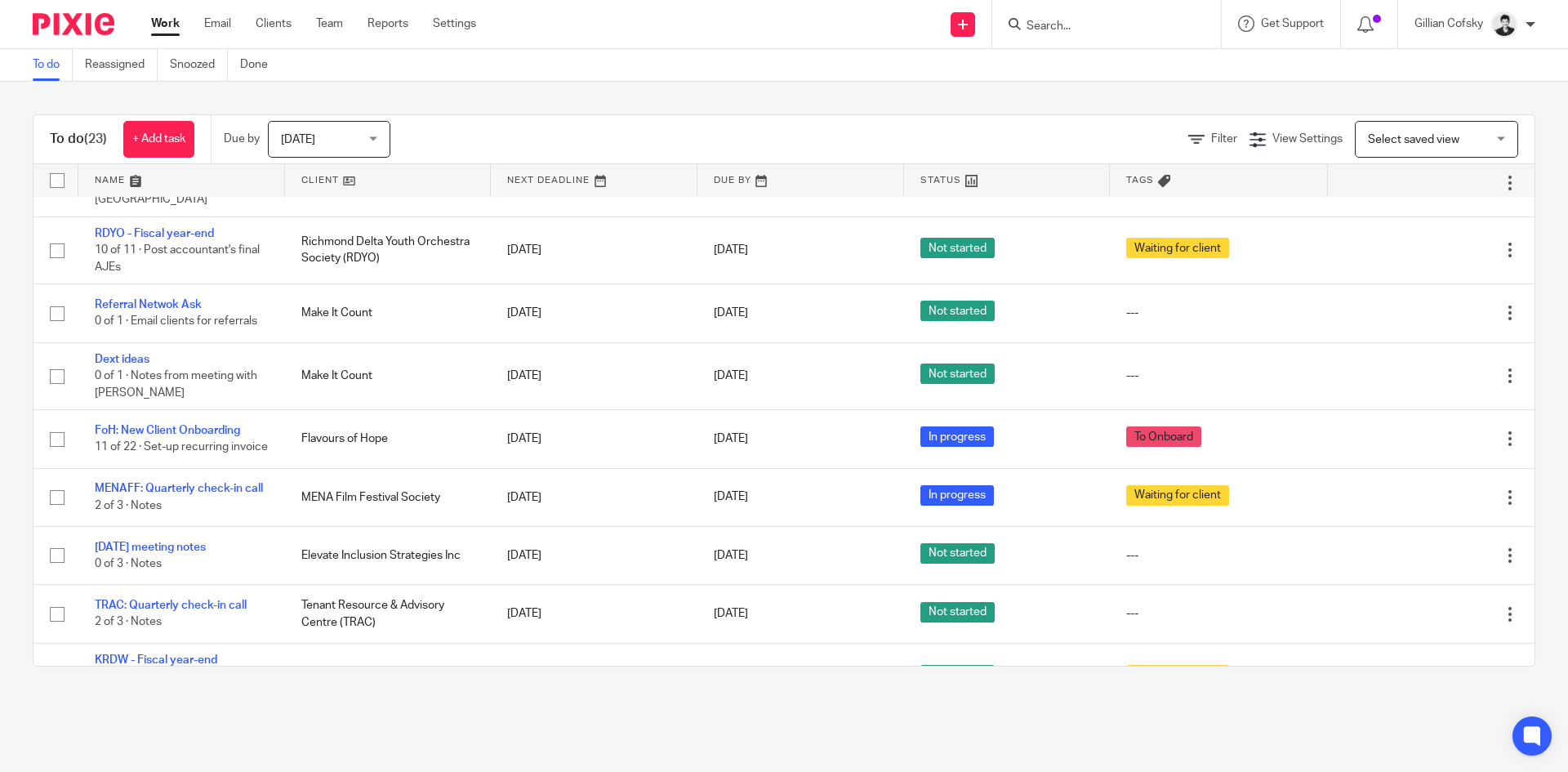
scroll to position [969, 0]
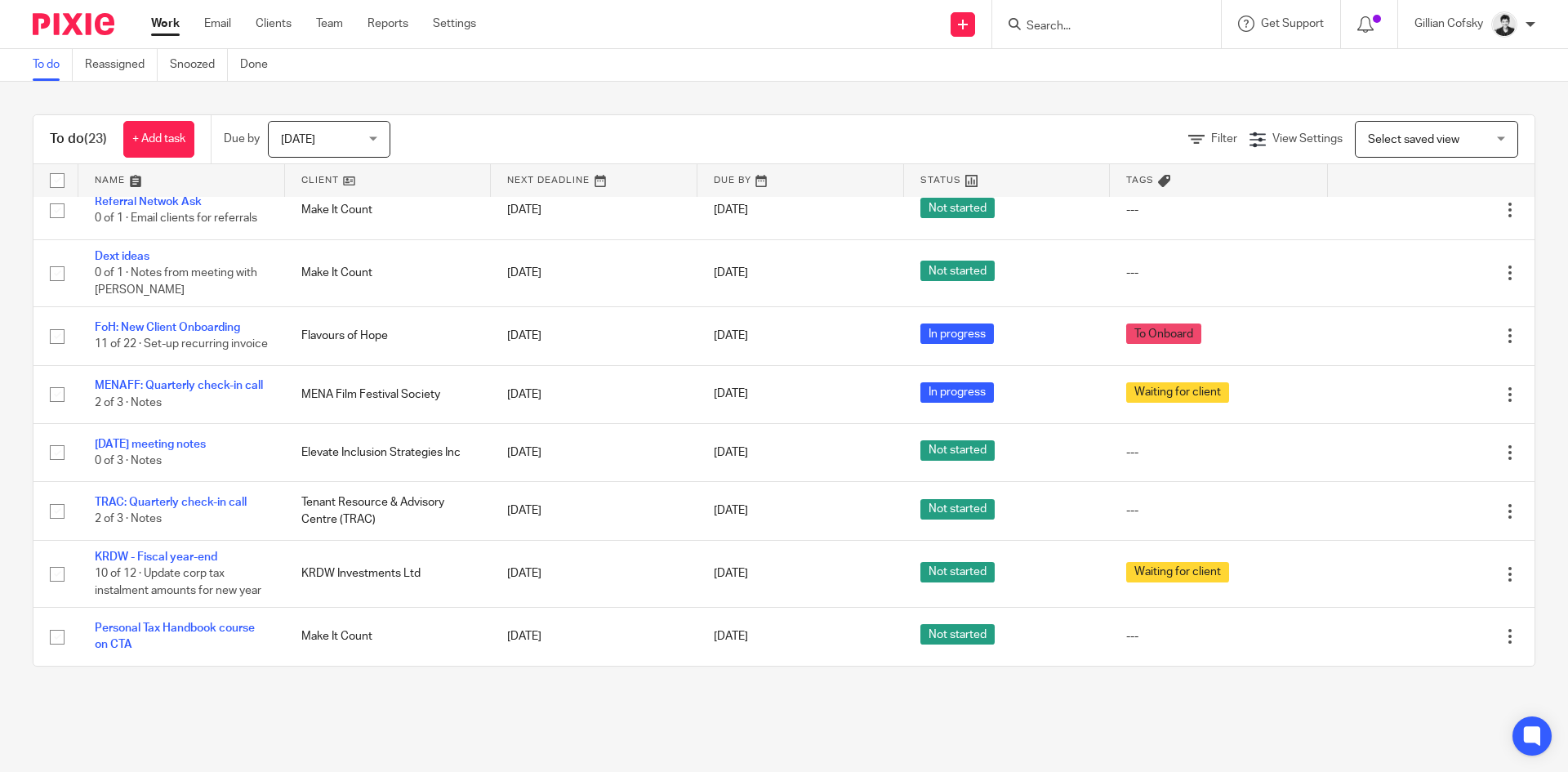
drag, startPoint x: 1511, startPoint y: 520, endPoint x: 1509, endPoint y: 509, distance: 11.2
click at [1513, 513] on div "To do (23) + Add task Due by [DATE] [DATE] [DATE] [DATE] This week Next week Th…" at bounding box center [784, 391] width 1568 height 618
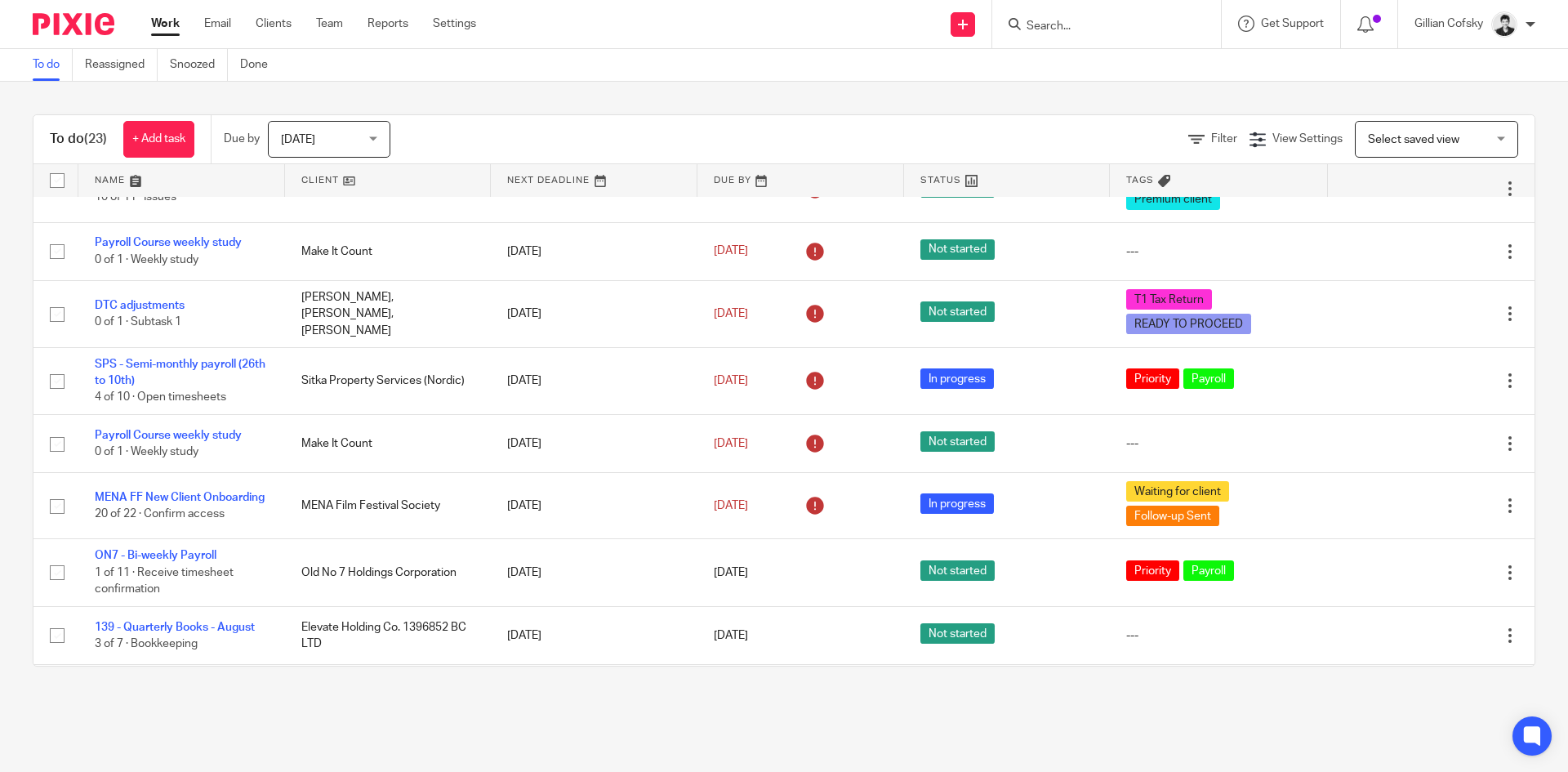
scroll to position [0, 0]
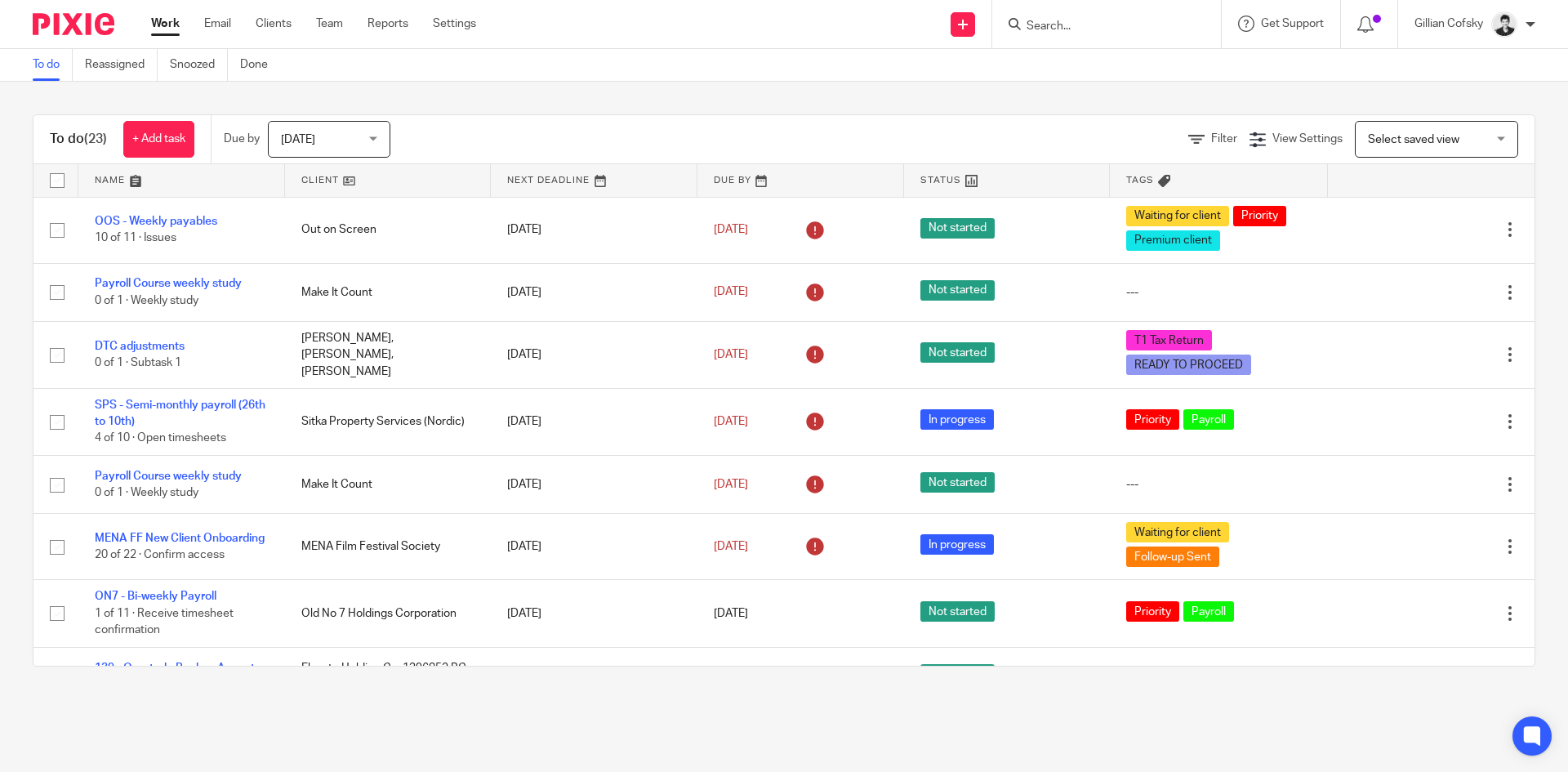
click at [528, 185] on link at bounding box center [594, 180] width 207 height 33
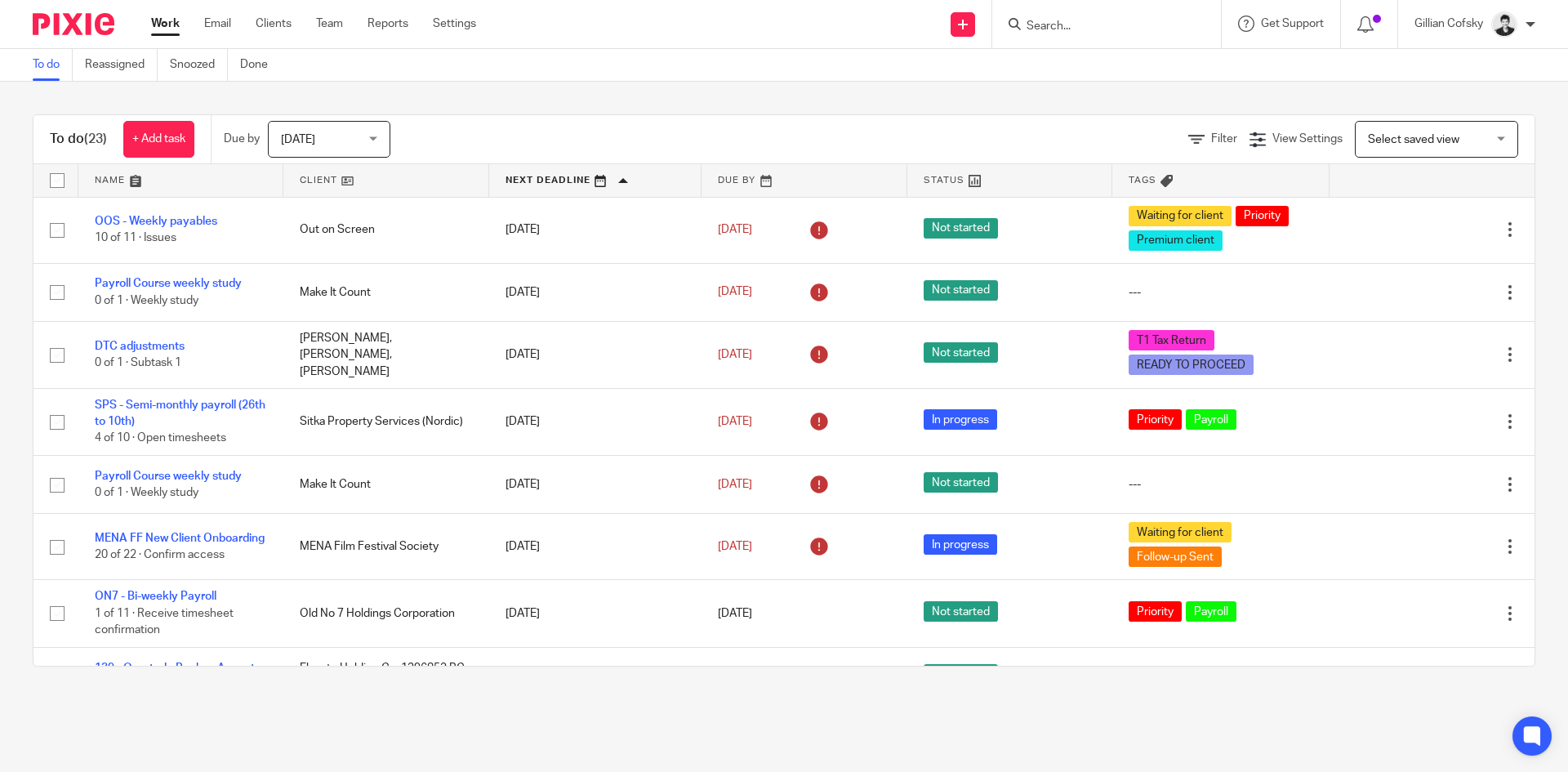
click at [1086, 30] on input "Search" at bounding box center [1098, 27] width 147 height 15
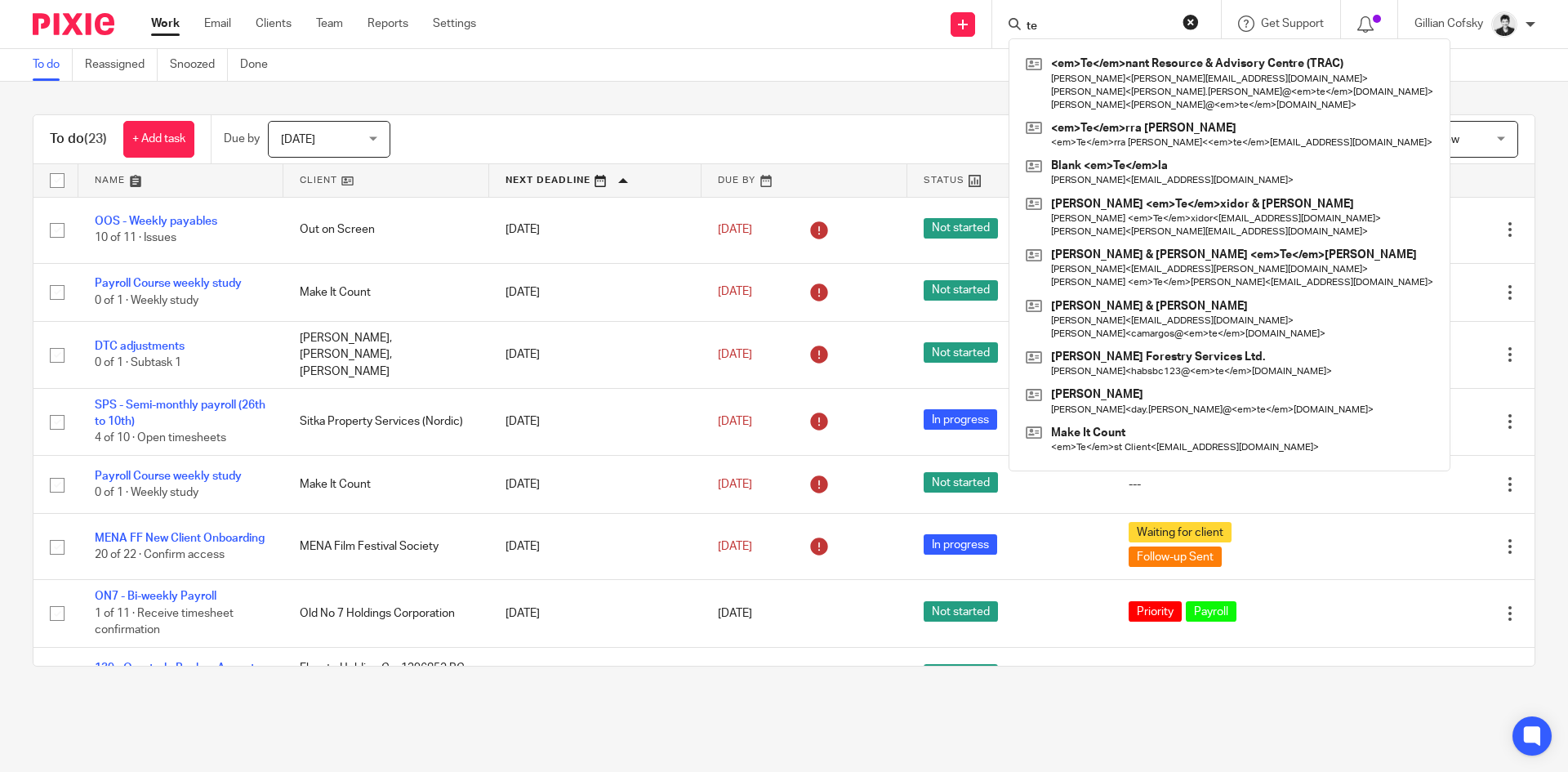
type input "t"
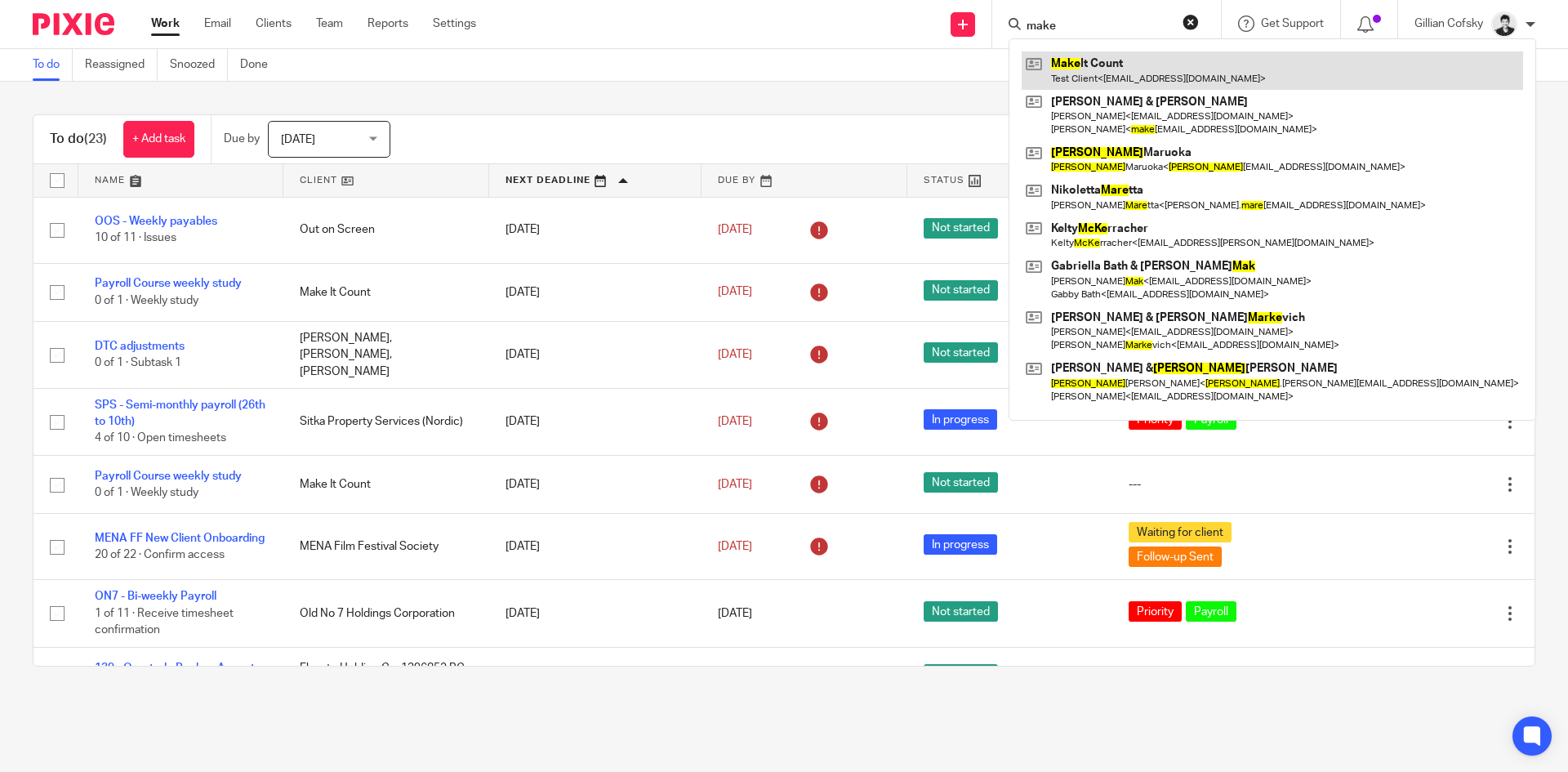
type input "make"
click at [1095, 74] on link at bounding box center [1272, 71] width 501 height 38
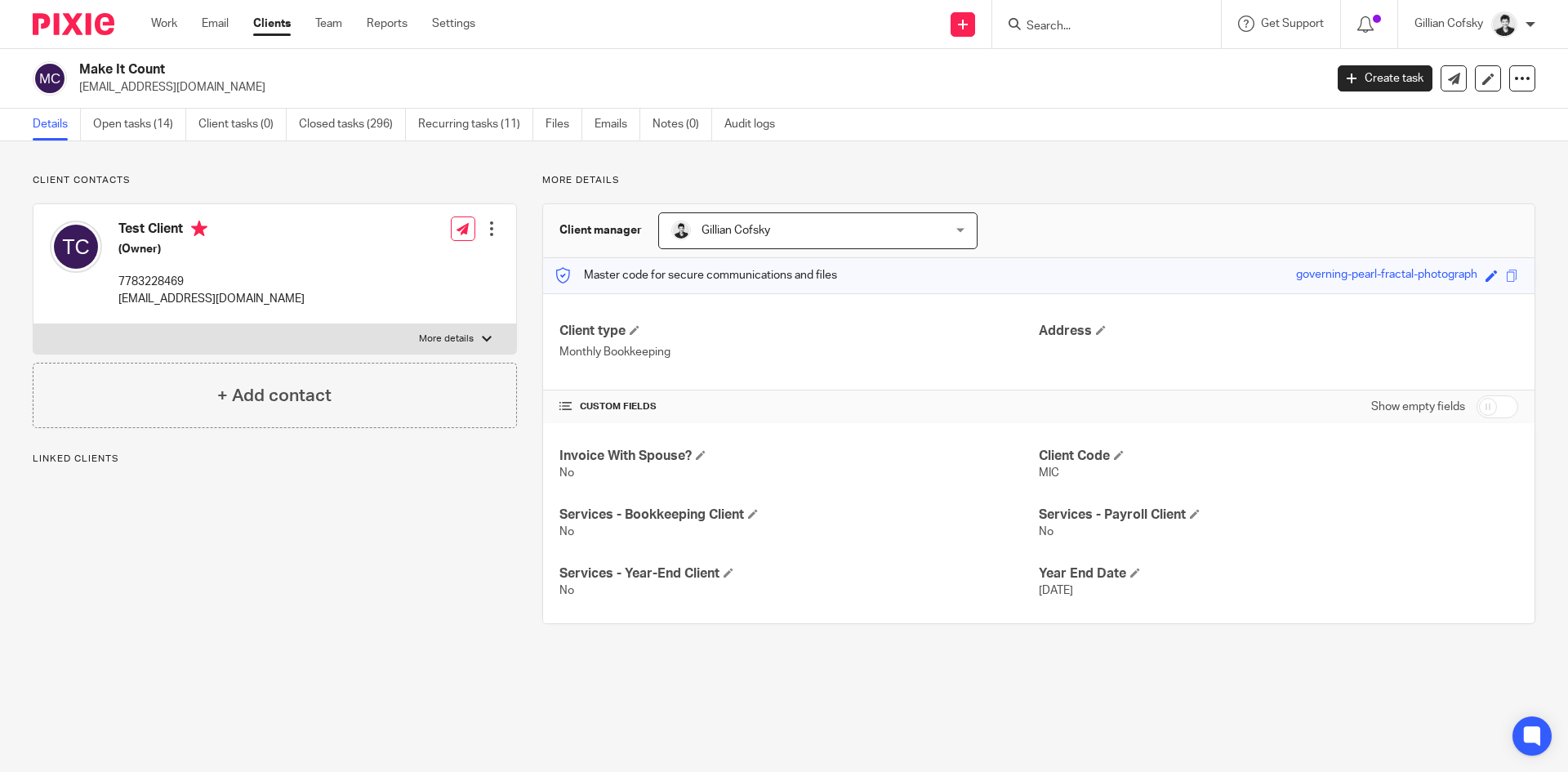
click at [121, 130] on link "Open tasks (14)" at bounding box center [139, 124] width 93 height 32
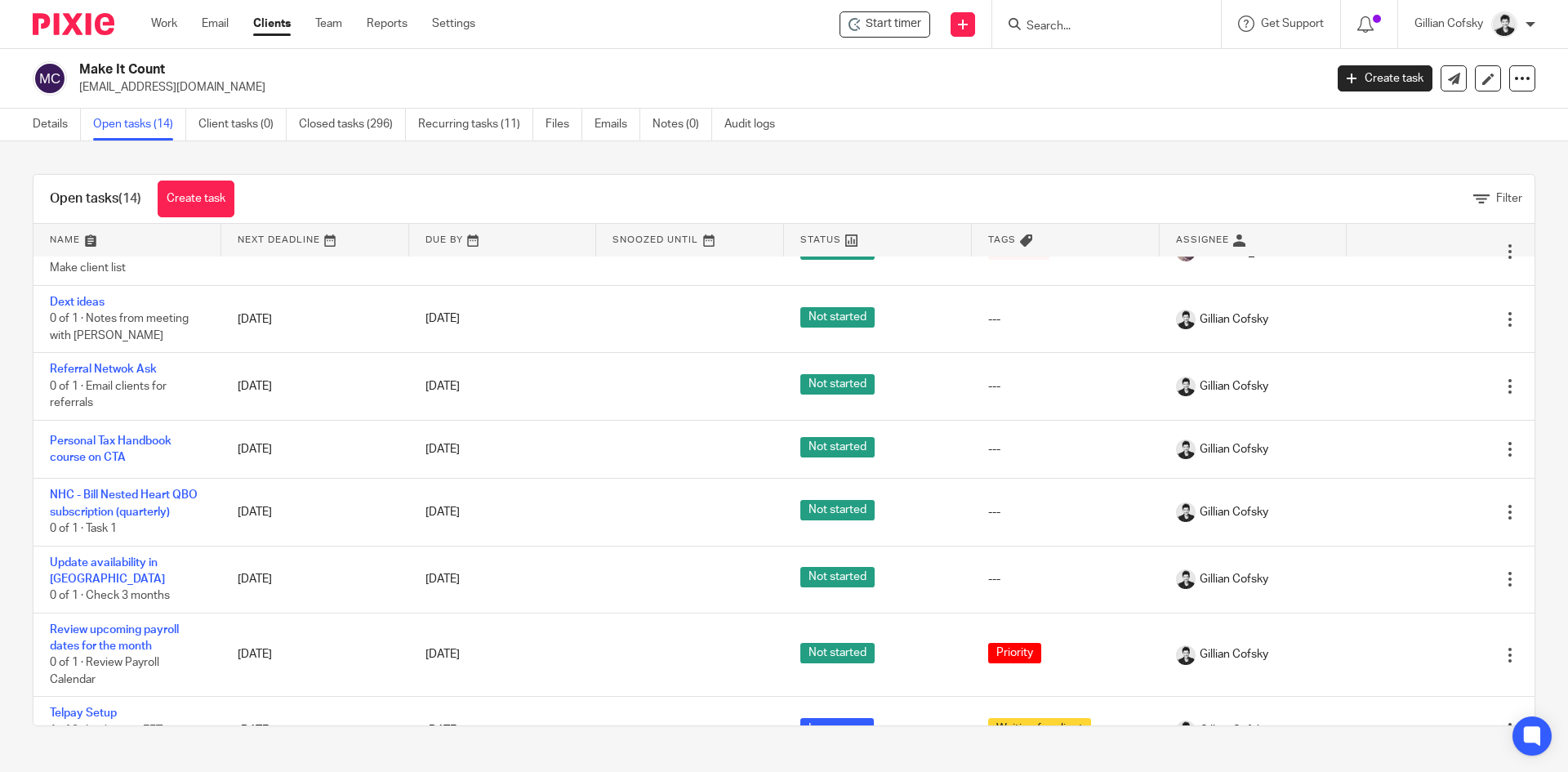
scroll to position [512, 0]
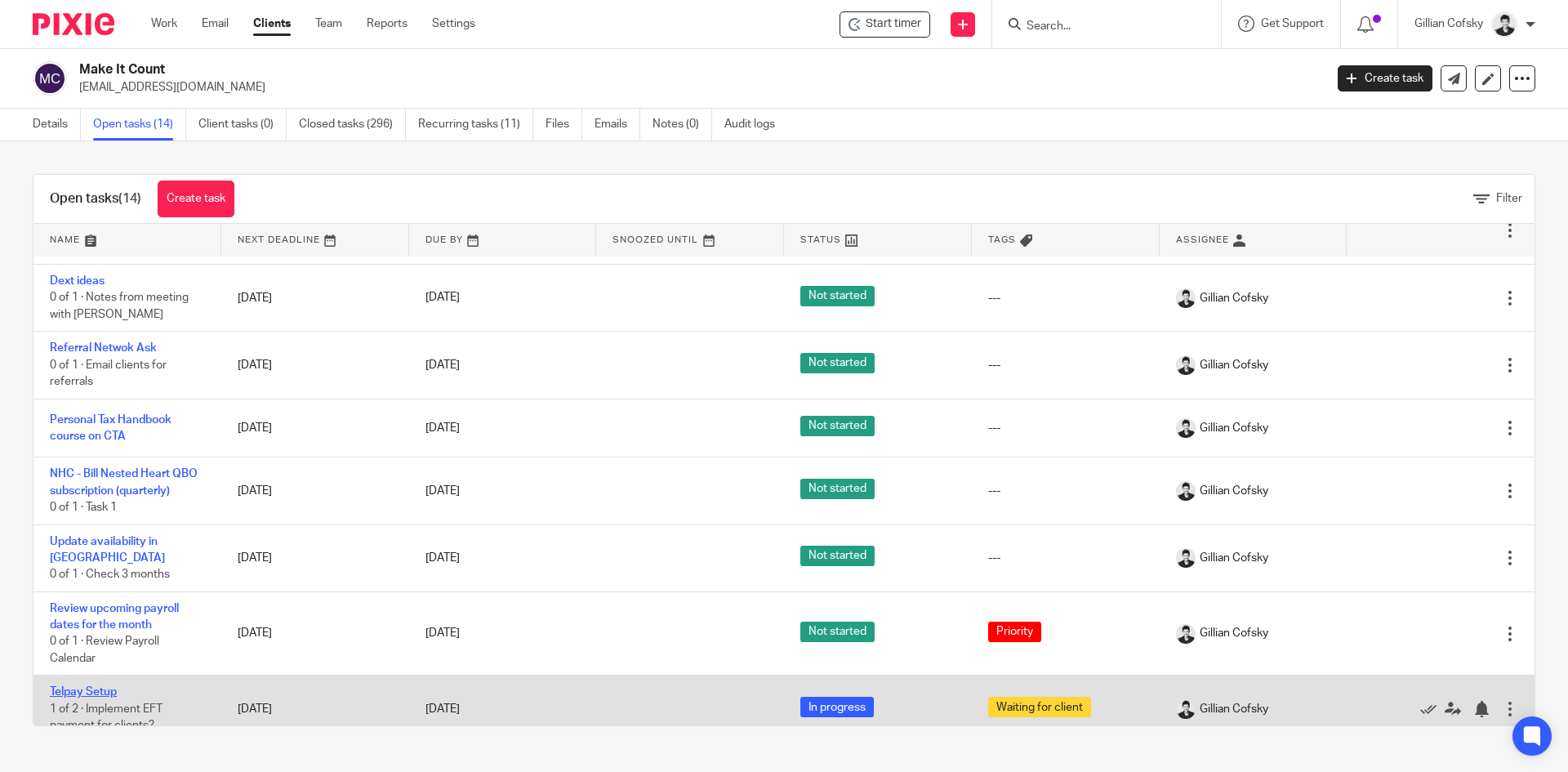
click at [91, 686] on link "Telpay Setup" at bounding box center [84, 692] width 67 height 11
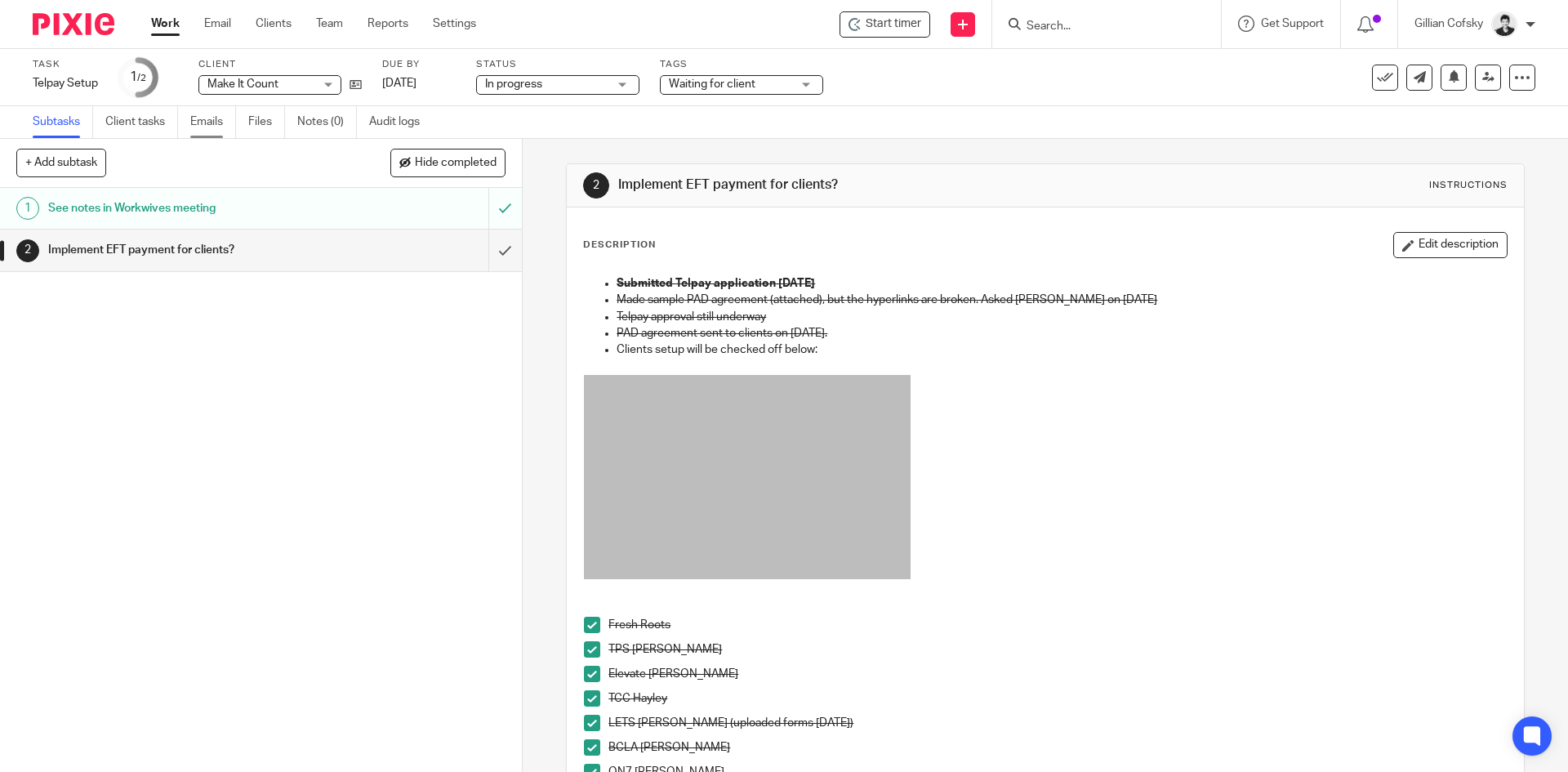
click at [215, 128] on link "Emails" at bounding box center [213, 121] width 46 height 32
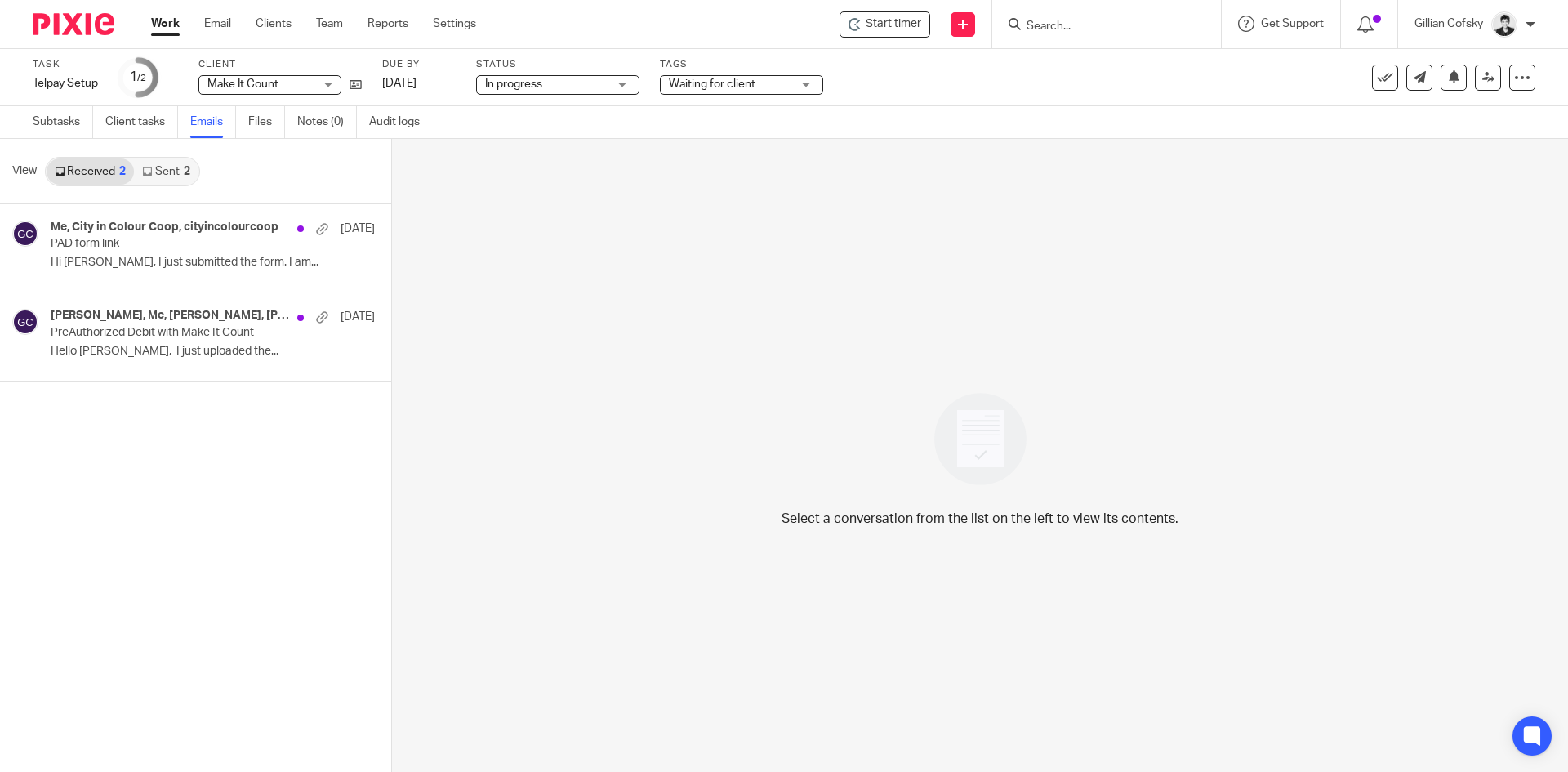
click at [161, 170] on link "Sent 2" at bounding box center [166, 171] width 64 height 26
click at [180, 247] on p "PAD form link" at bounding box center [161, 244] width 221 height 14
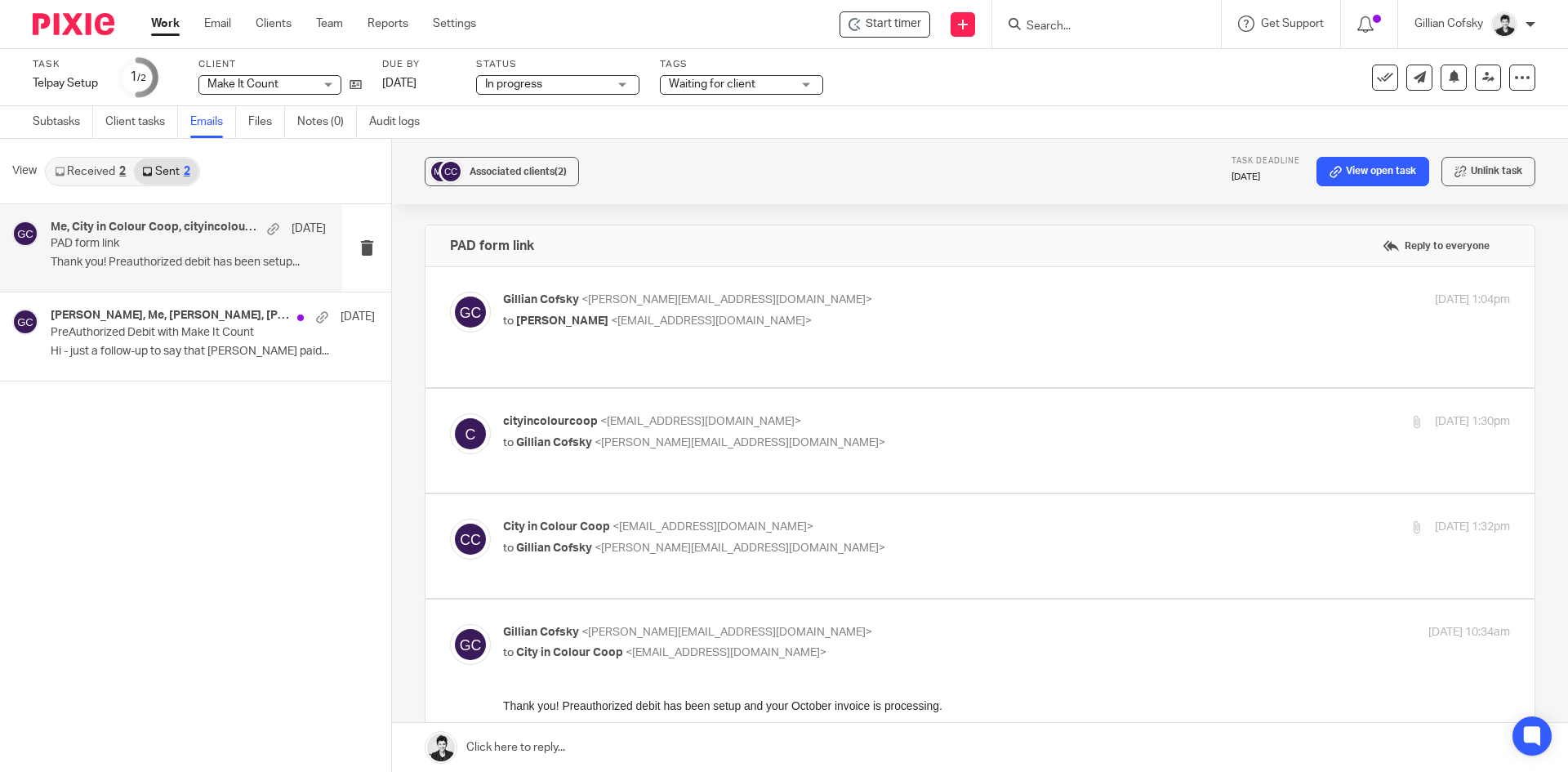
click at [746, 317] on p "to Rahil Adeli <cityincolourcoop@gmail.com>" at bounding box center [839, 321] width 671 height 17
checkbox input "true"
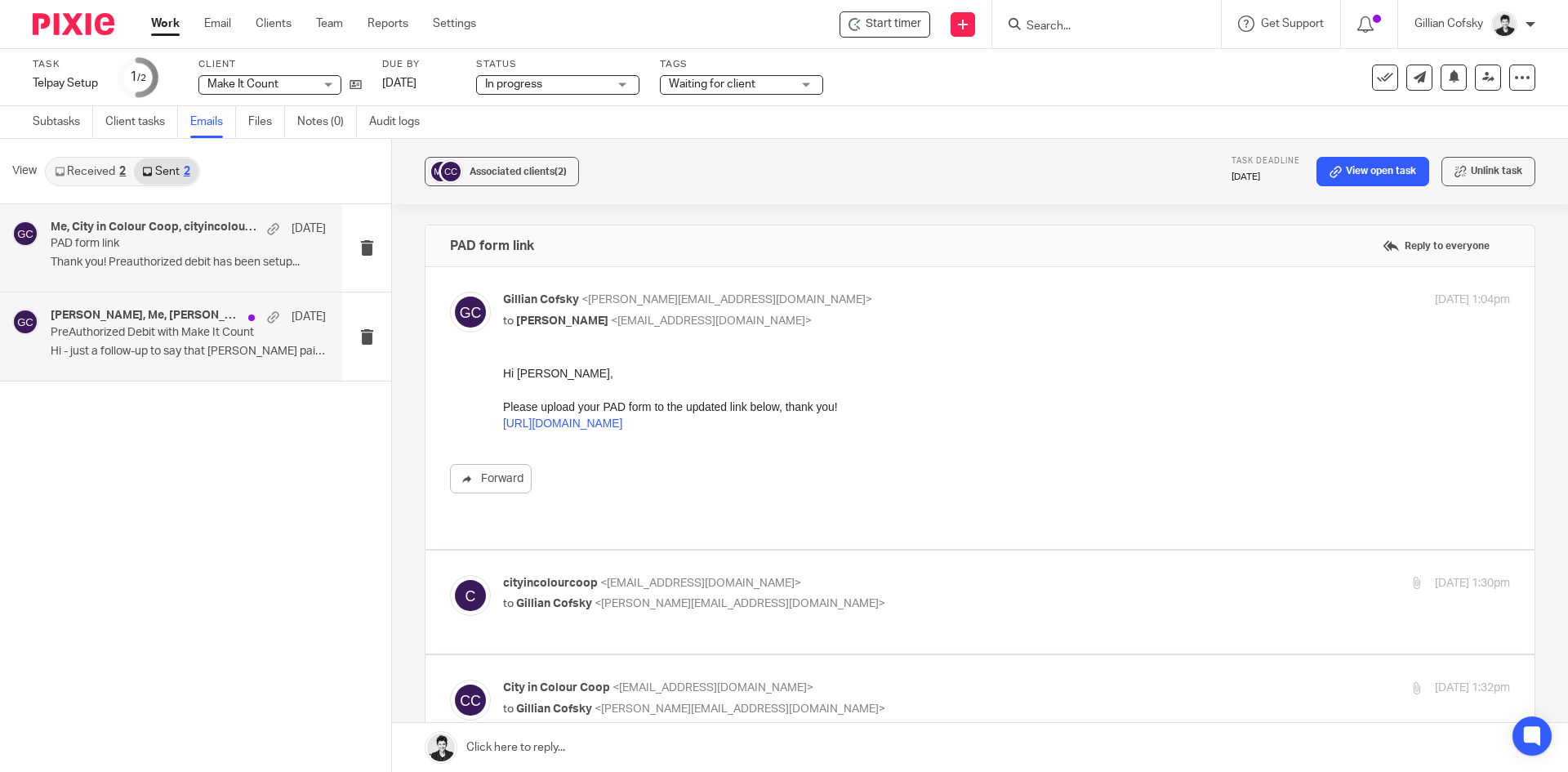
click at [153, 324] on div "Ghinwa Yassine, Me, Madi Bourette-Knowles, Andrew Sakamoto, Angie Ayupova, Heat…" at bounding box center [188, 317] width 275 height 16
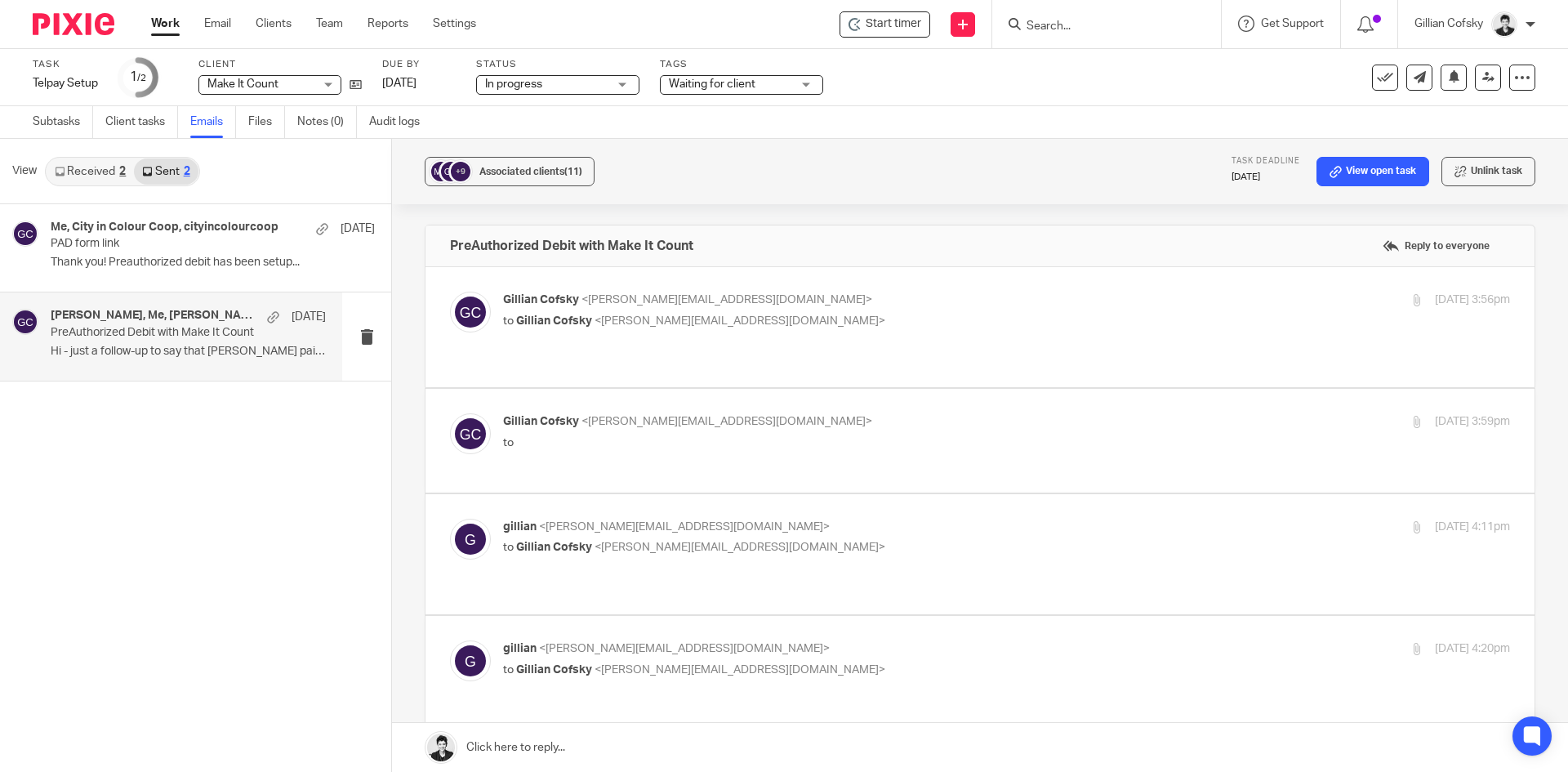
click at [653, 304] on span "<gillian@letsmakeitcount.ca>" at bounding box center [727, 299] width 290 height 11
checkbox input "true"
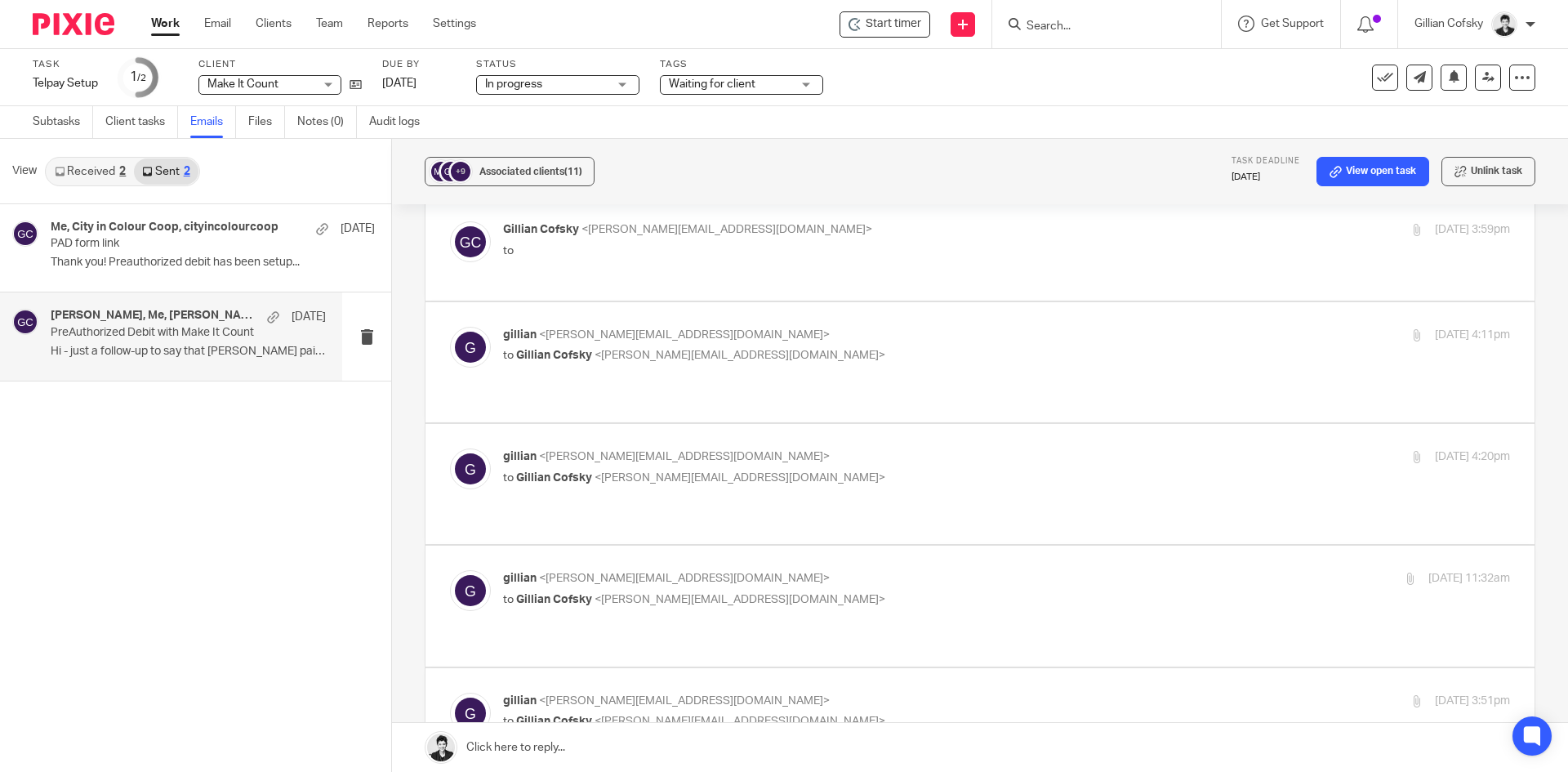
scroll to position [708, 0]
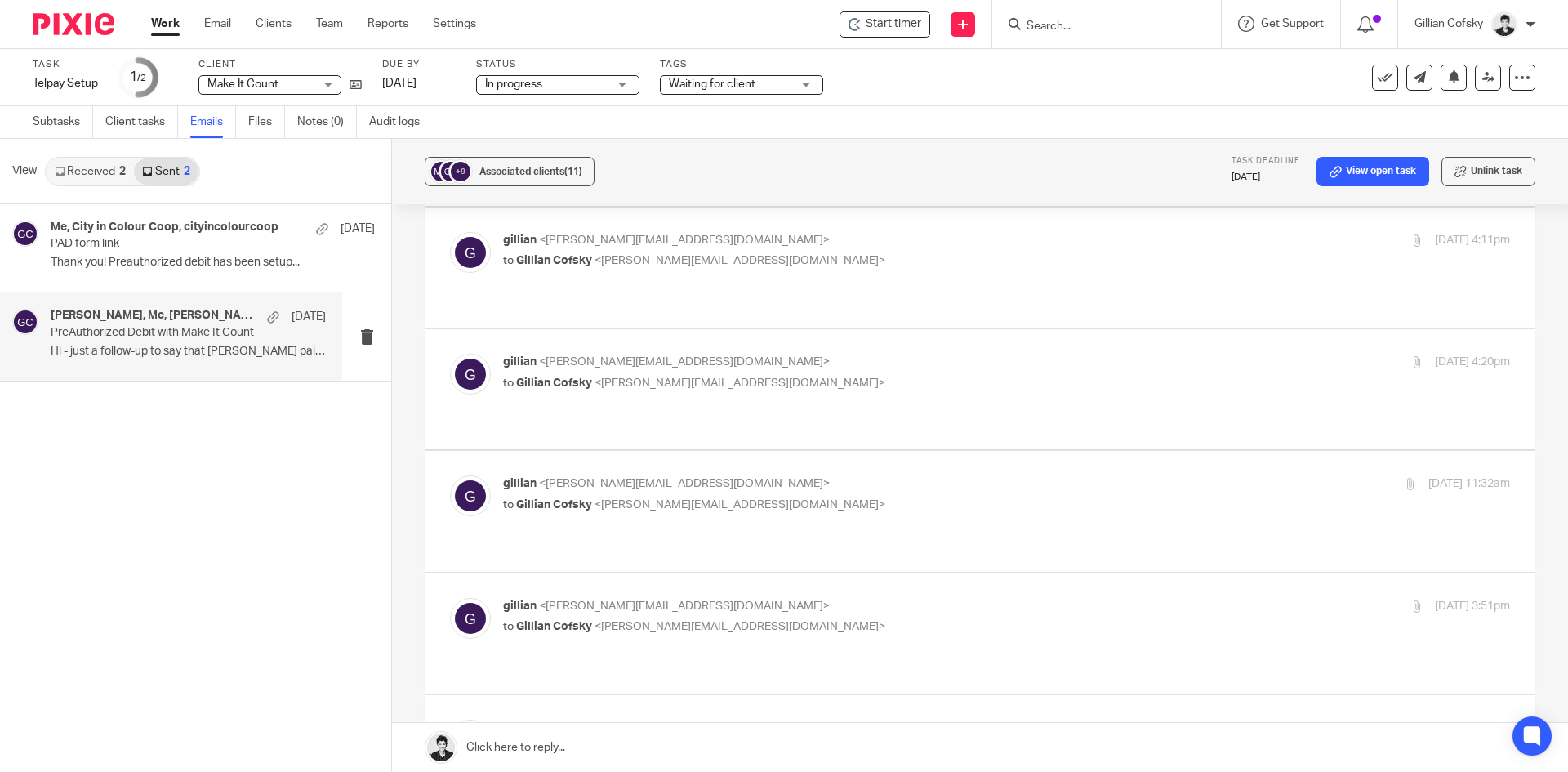
click at [755, 475] on p "gillian <gillian@letsmakeitcount.ca>" at bounding box center [839, 483] width 671 height 17
checkbox input "true"
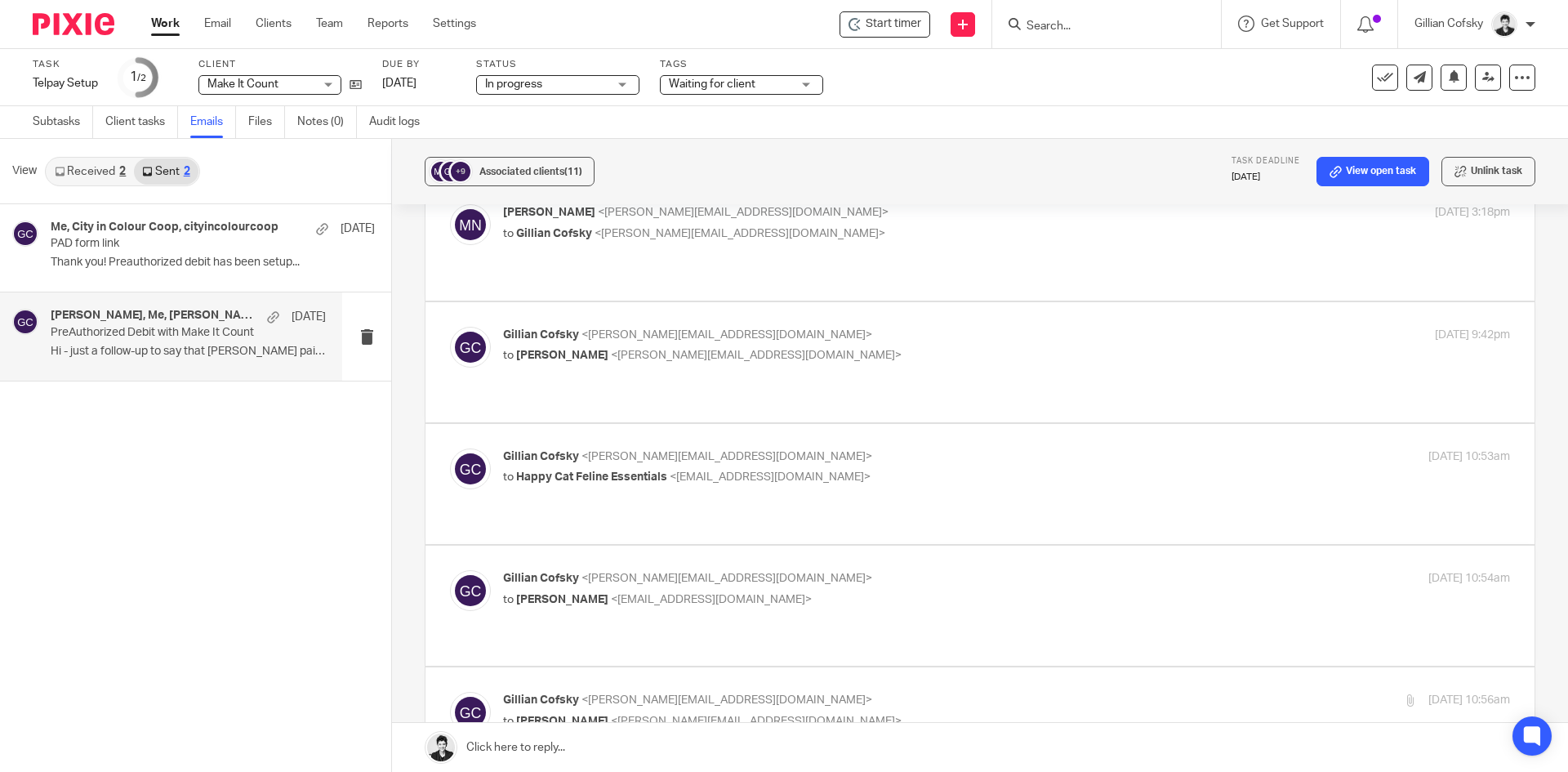
scroll to position [2271, 0]
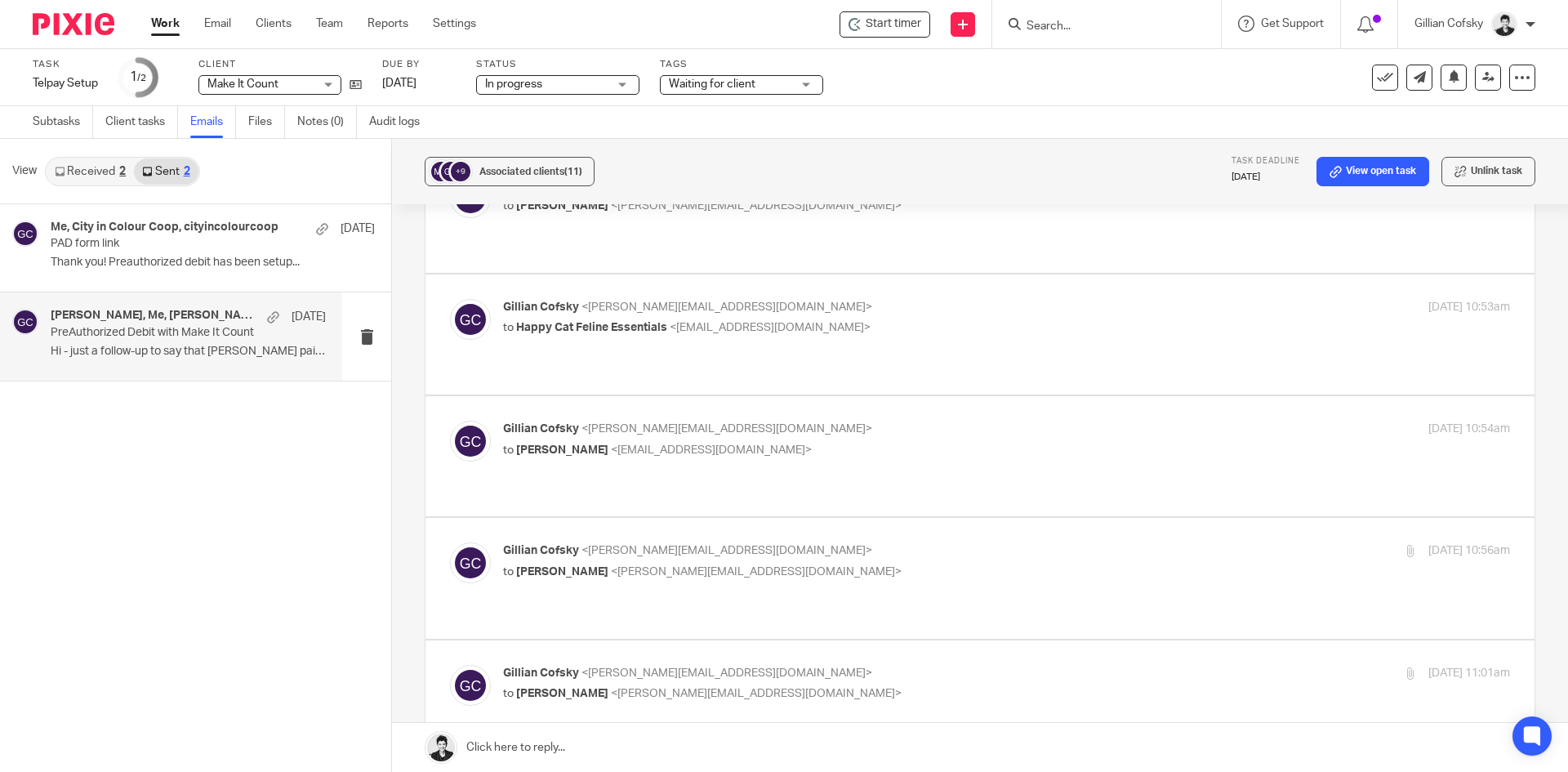
checkbox input "true"
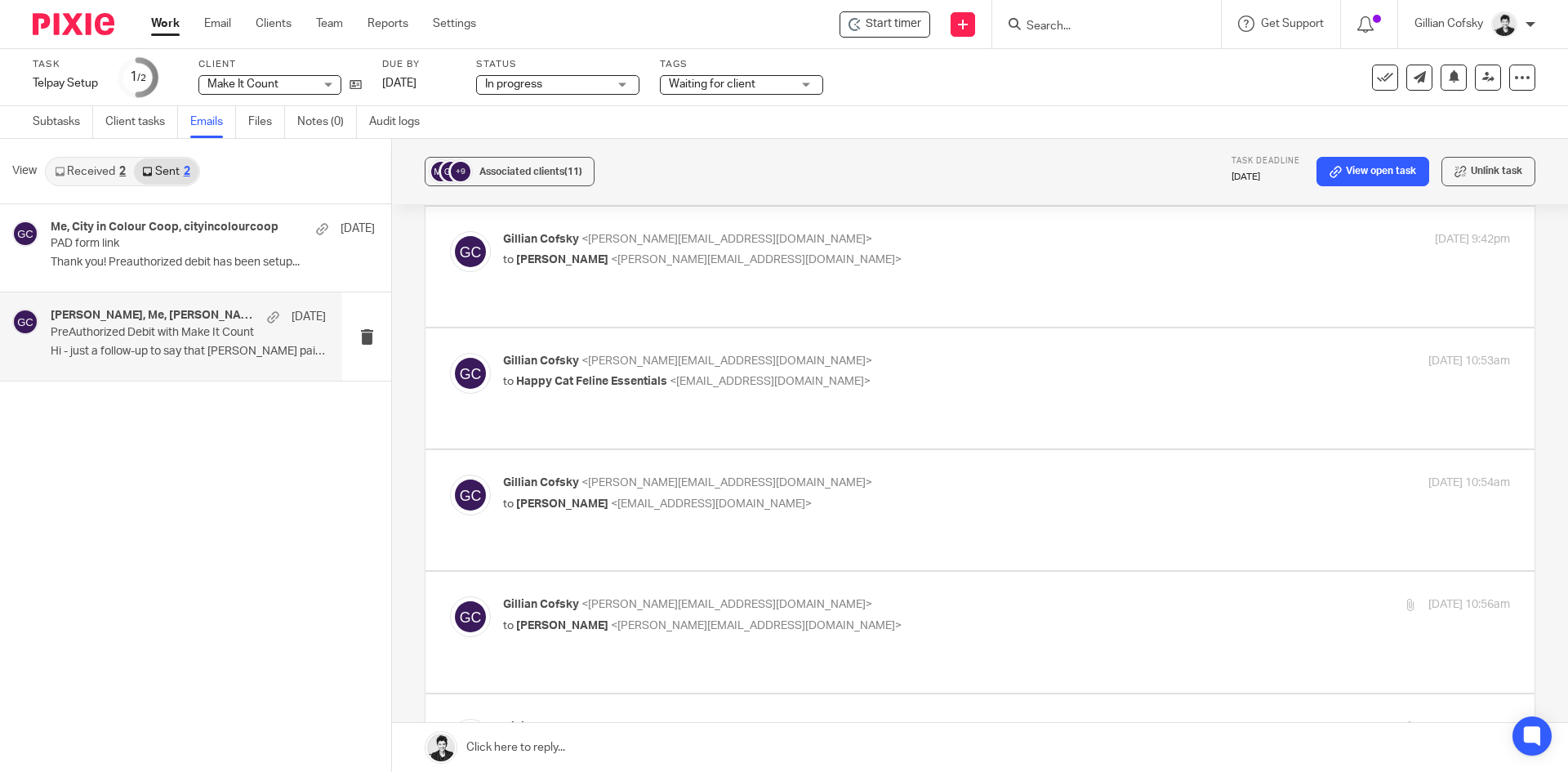
scroll to position [2200, 0]
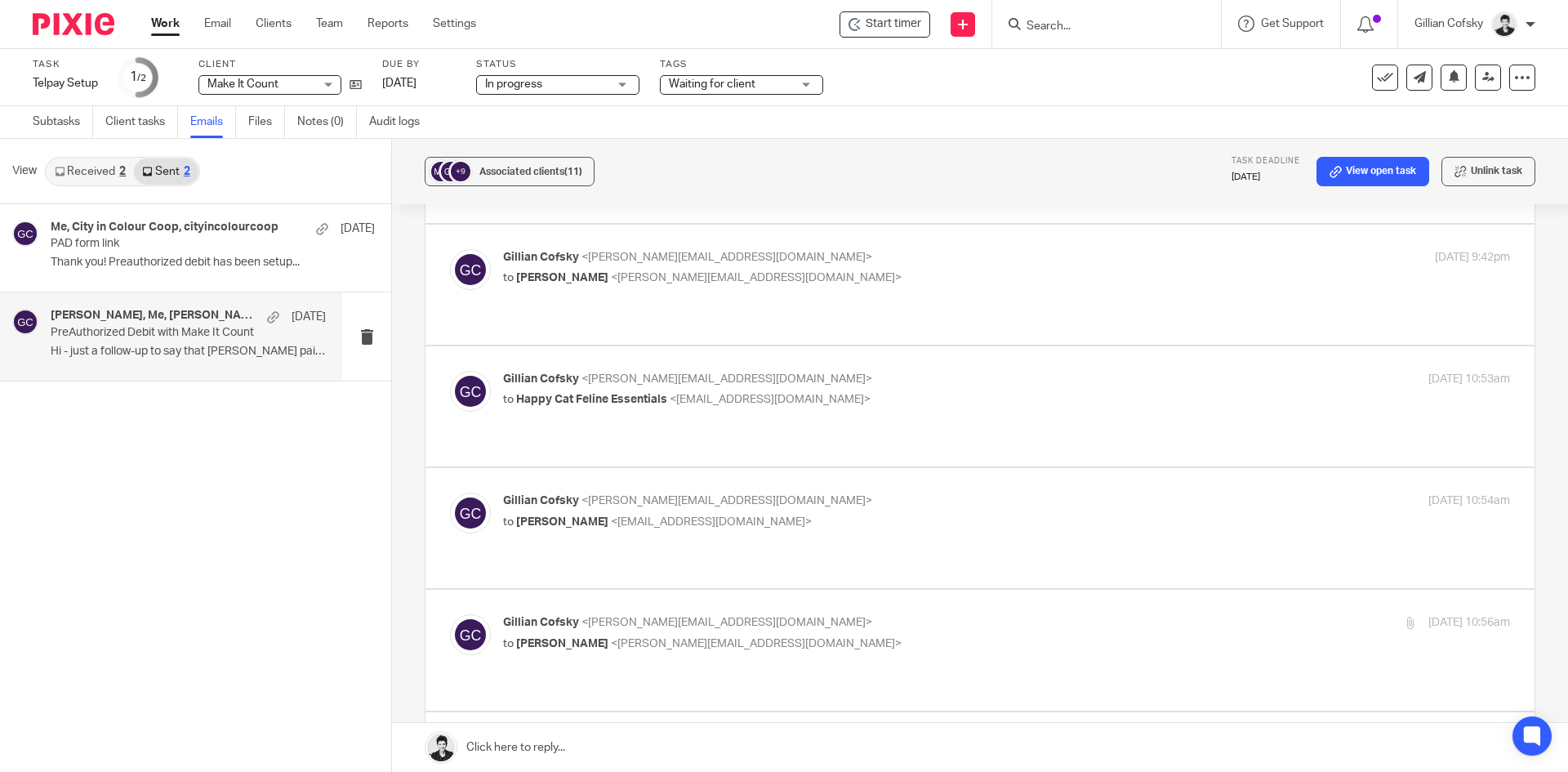
click at [607, 739] on span "<gillian@letsmakeitcount.ca>" at bounding box center [727, 745] width 290 height 11
checkbox input "true"
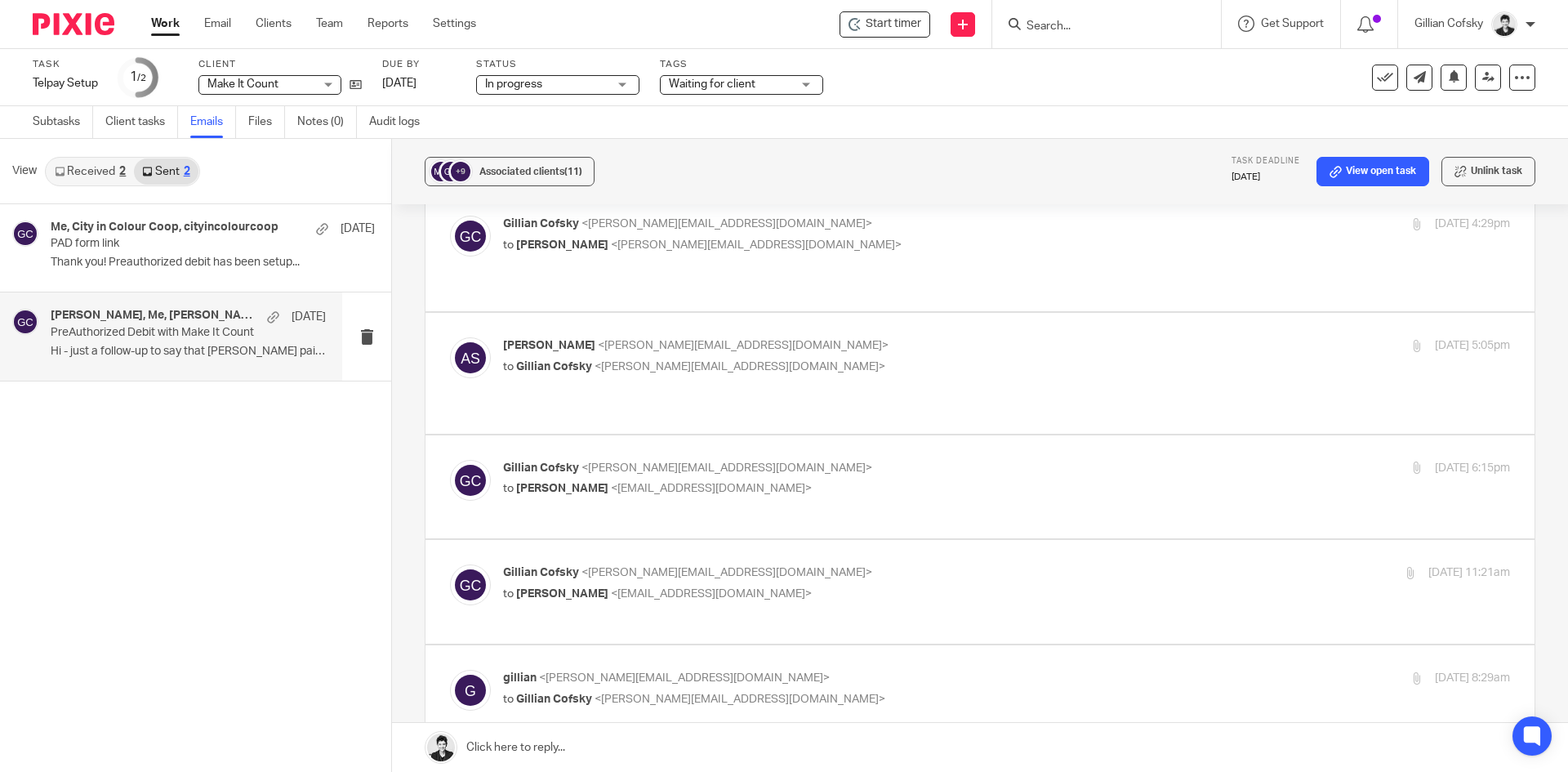
scroll to position [5940, 0]
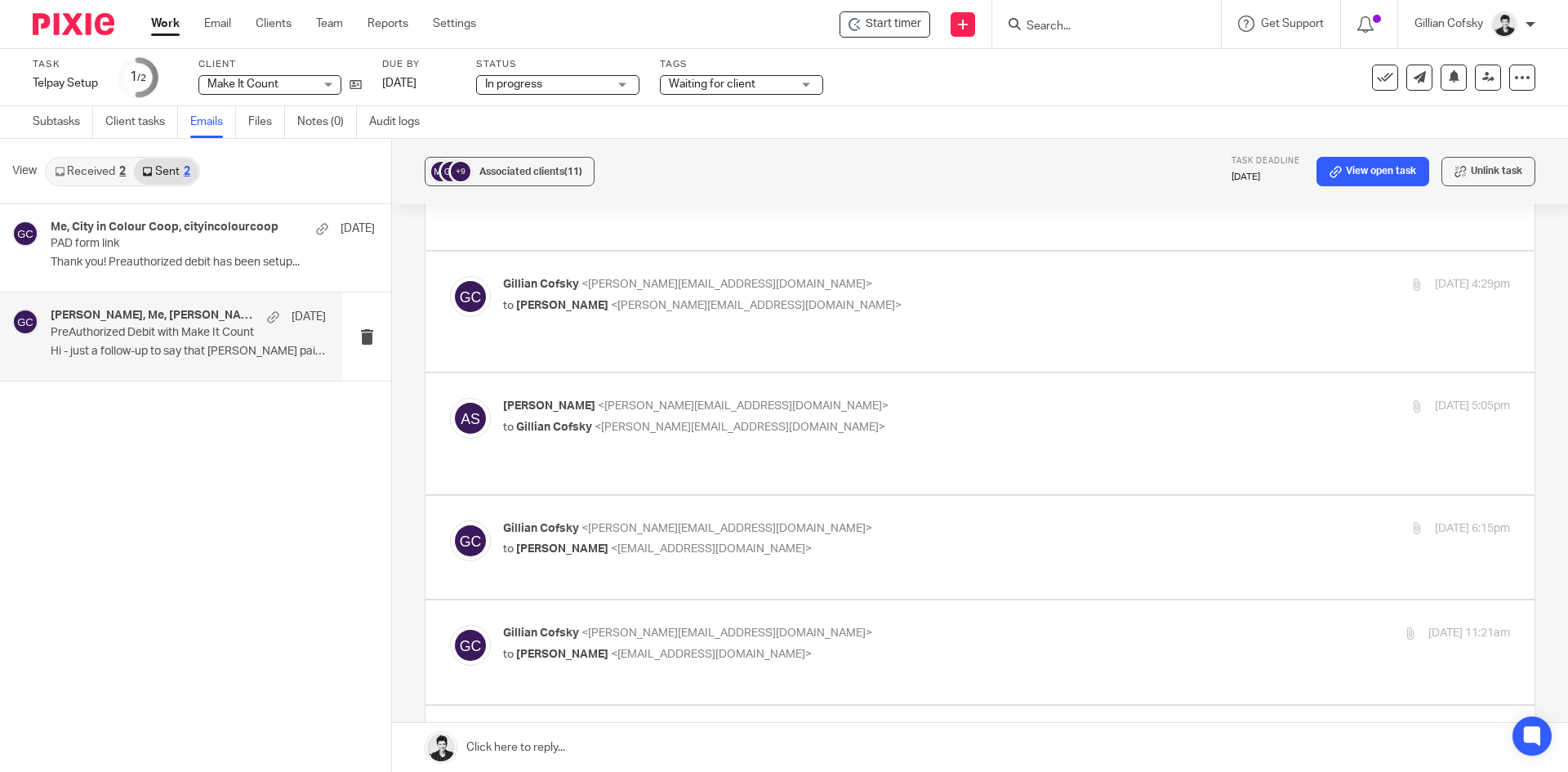
checkbox input "true"
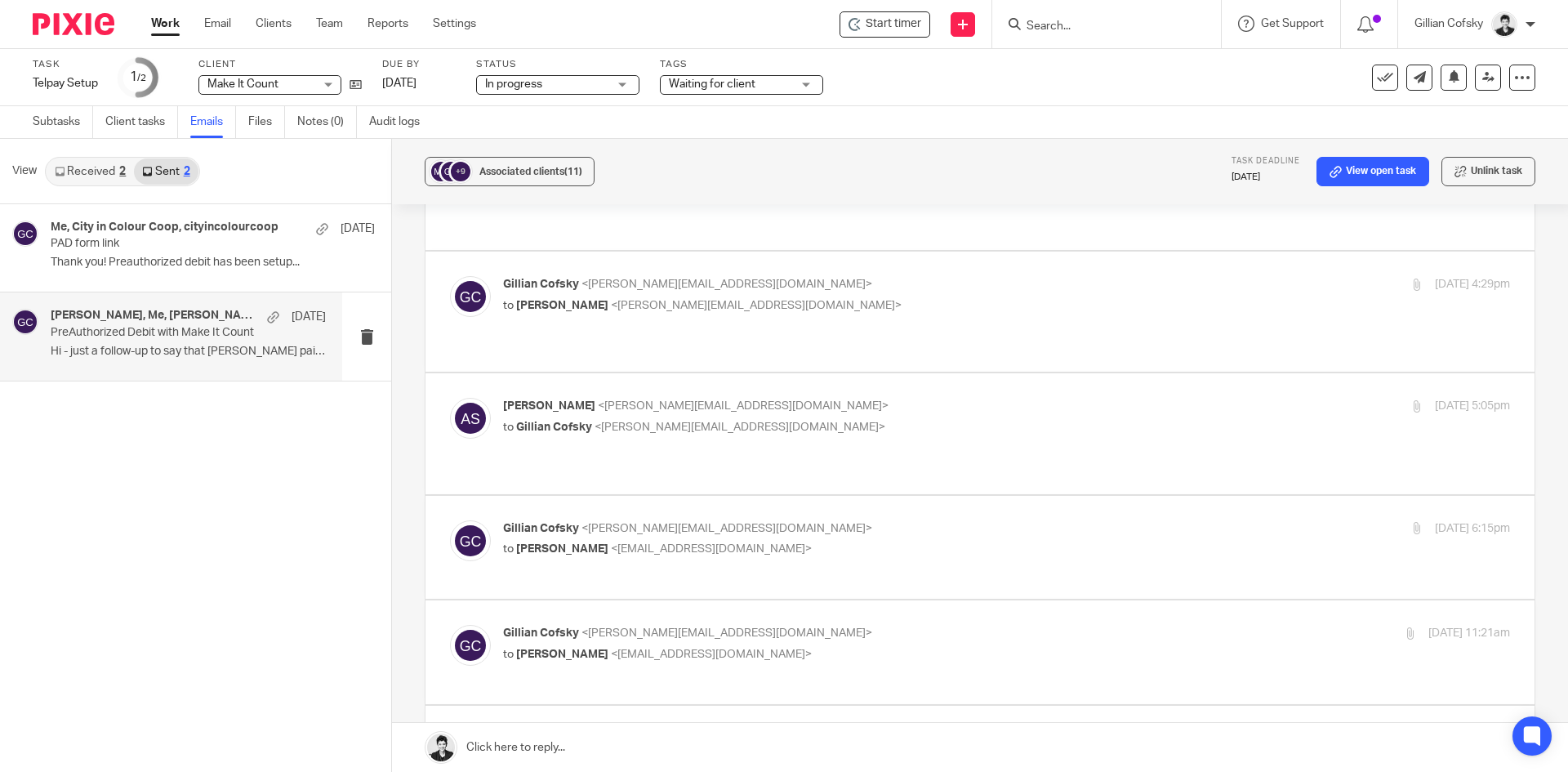
checkbox input "true"
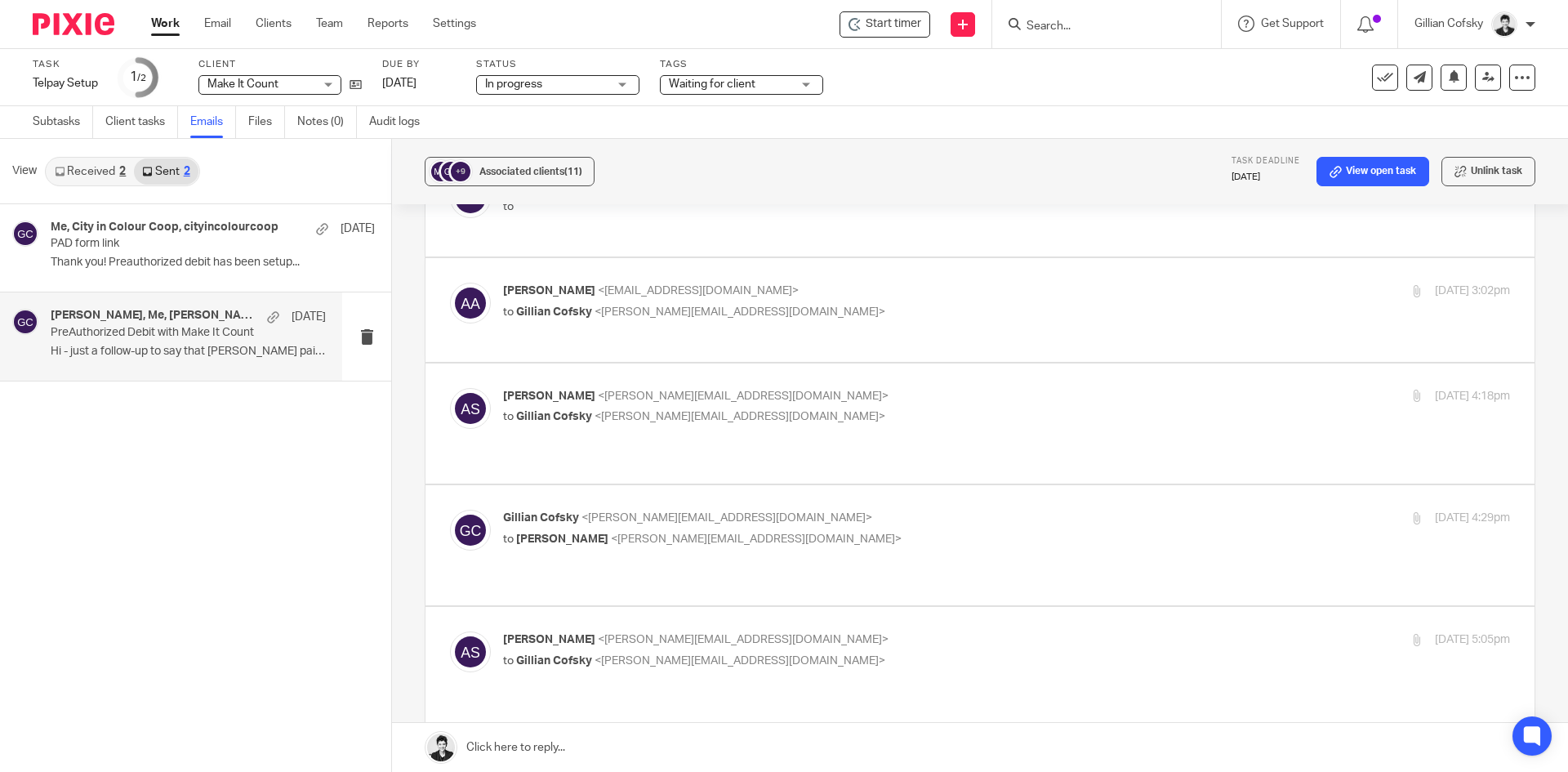
scroll to position [5669, 0]
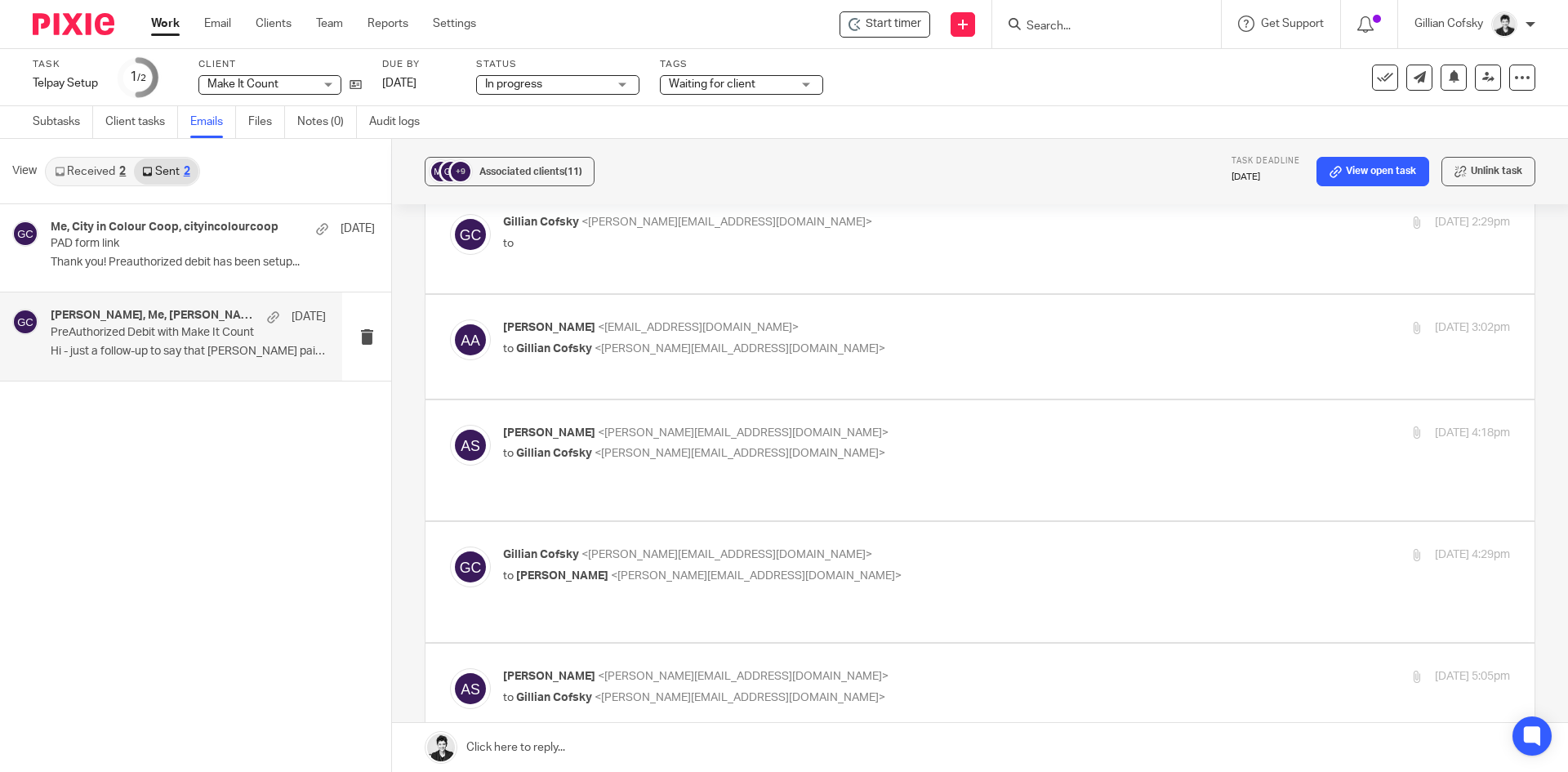
checkbox input "true"
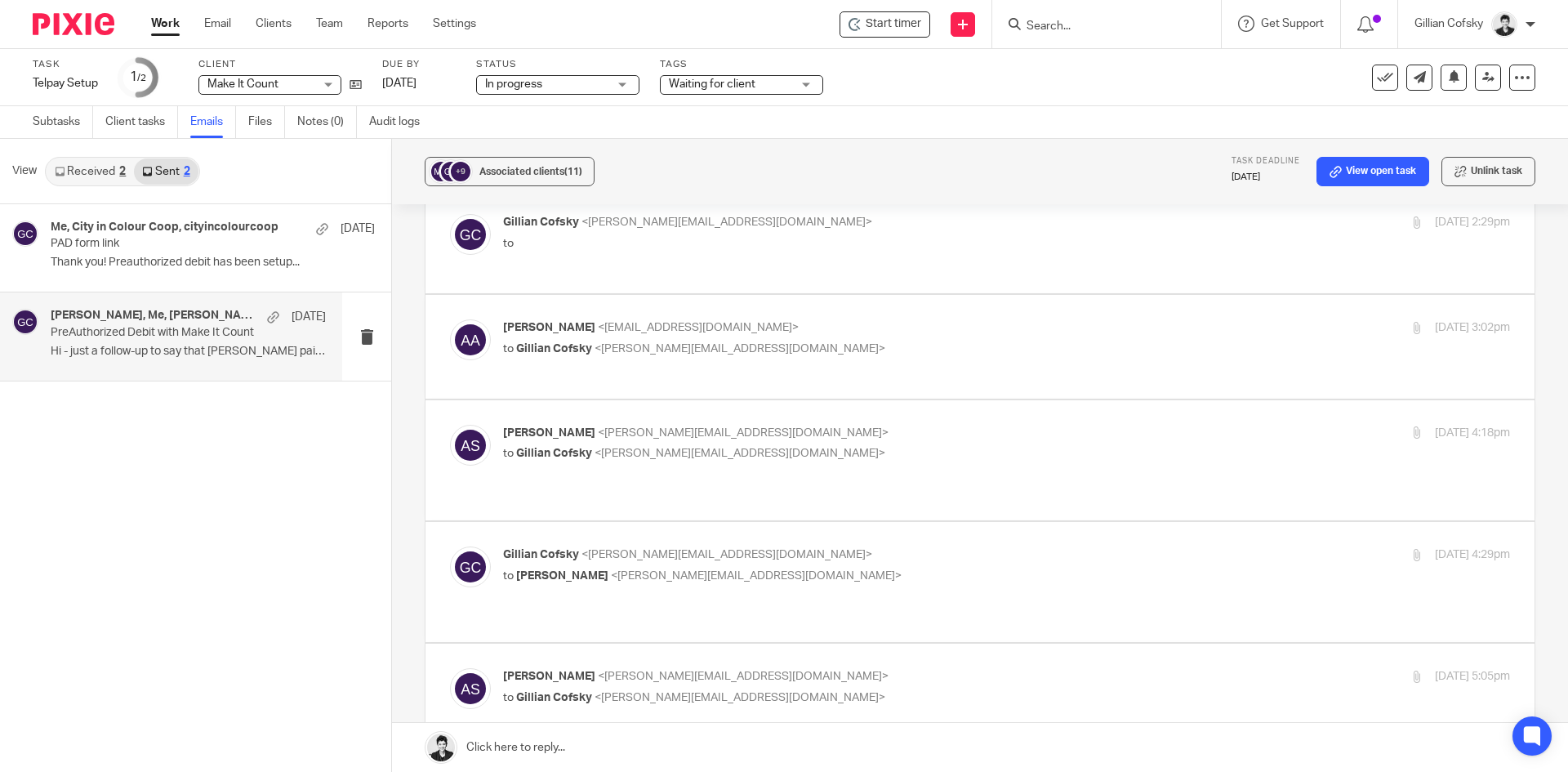
checkbox input "true"
drag, startPoint x: 1003, startPoint y: 1290, endPoint x: 539, endPoint y: 1020, distance: 536.8
drag, startPoint x: 504, startPoint y: 1000, endPoint x: 566, endPoint y: 1173, distance: 183.8
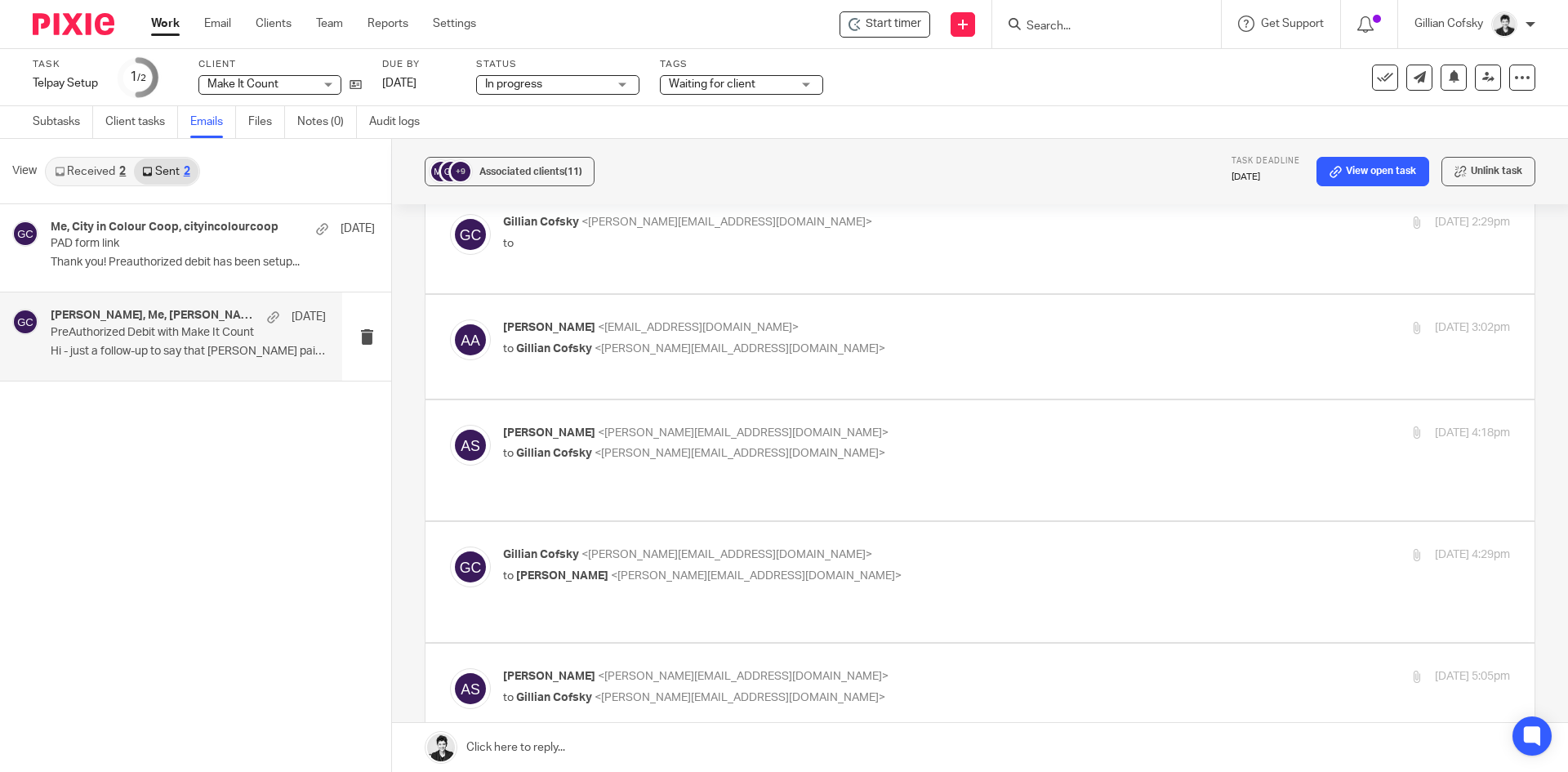
copy div "Hi Piper, I'm excited to announce that pre-authorized debit is now a payment op…"
click at [1414, 76] on icon at bounding box center [1419, 77] width 12 height 12
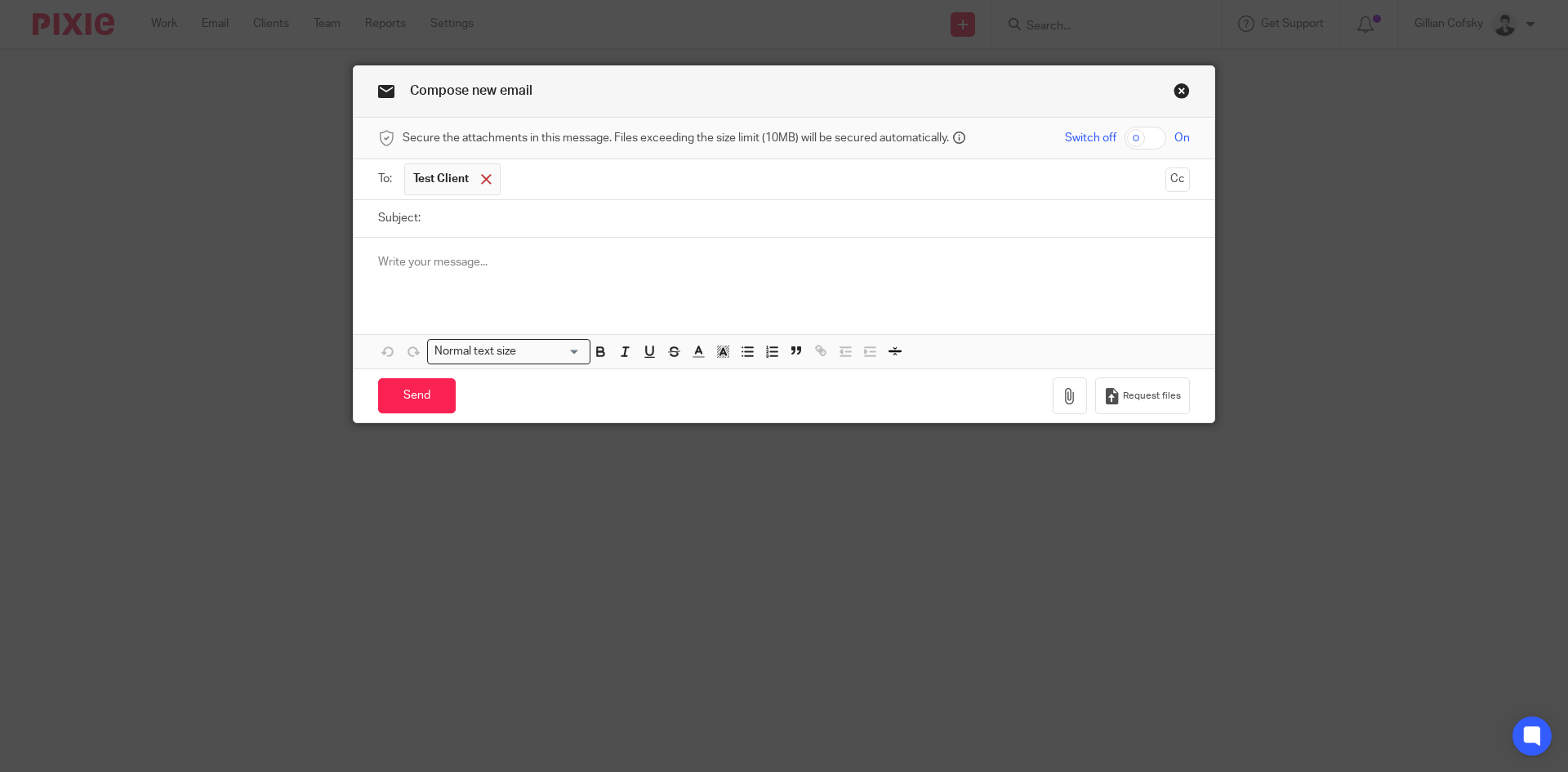
click at [492, 176] on span "Test Client" at bounding box center [452, 179] width 96 height 32
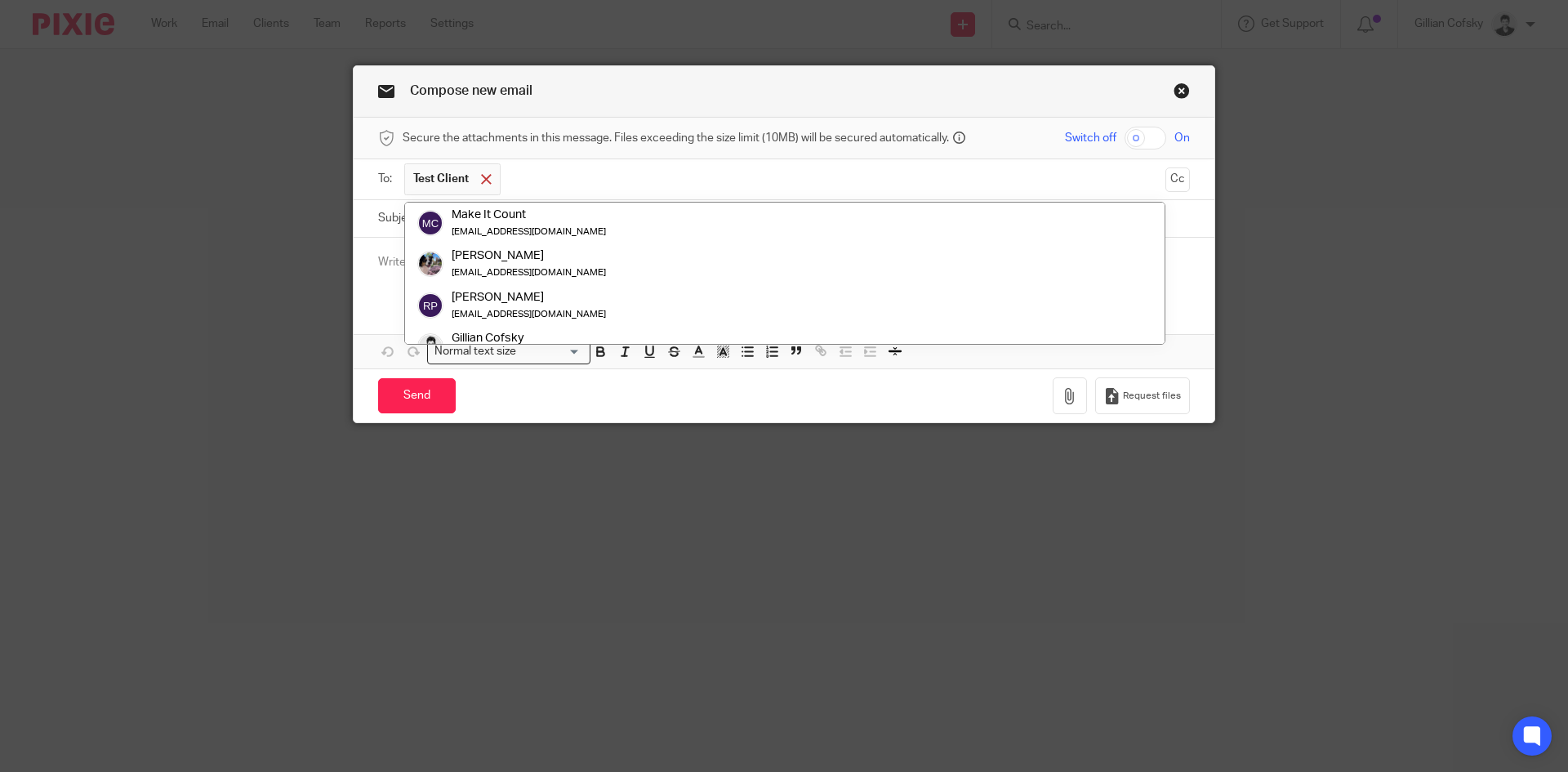
click at [487, 176] on div at bounding box center [486, 180] width 19 height 25
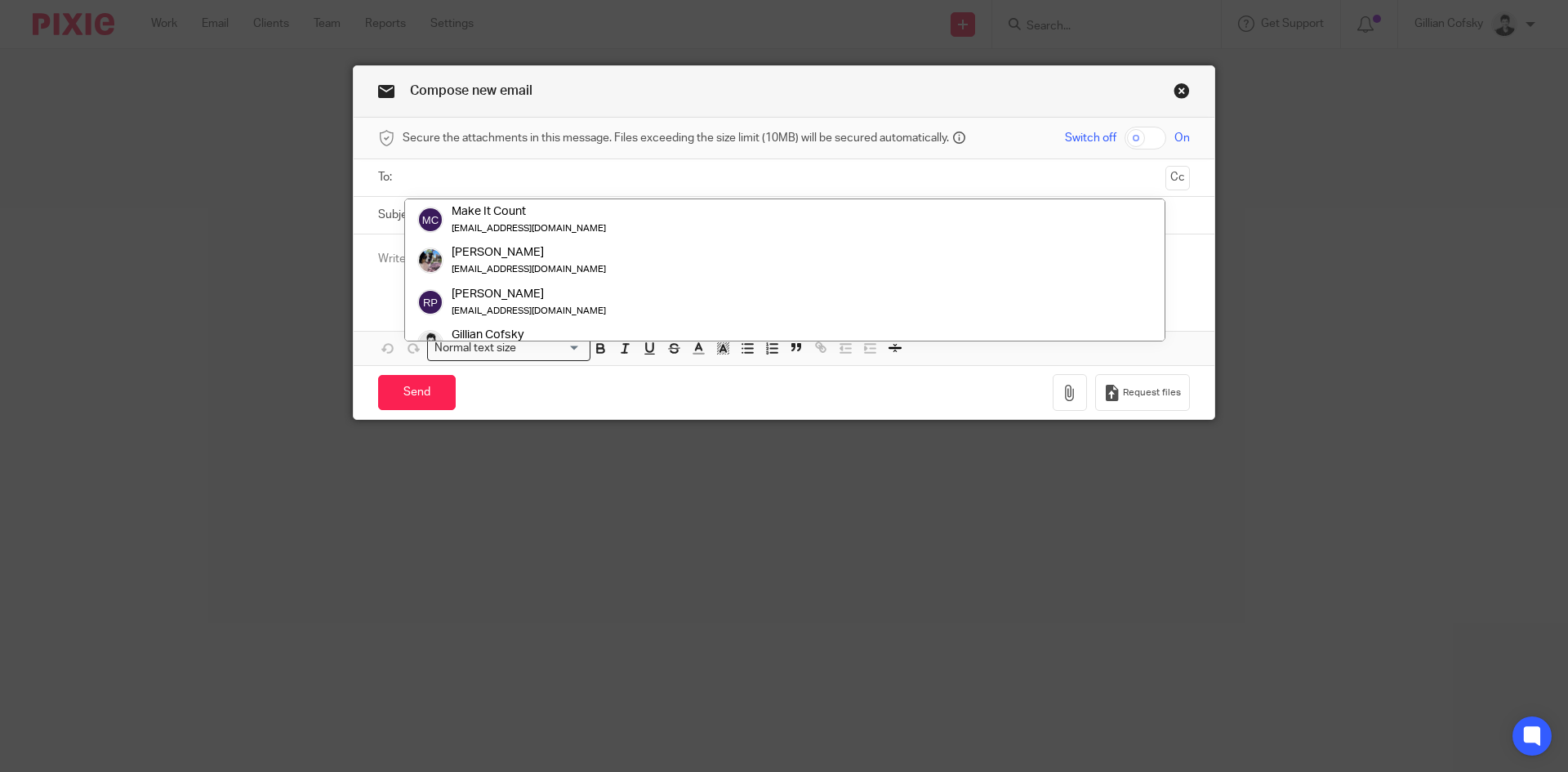
click at [494, 179] on input "text" at bounding box center [784, 177] width 751 height 19
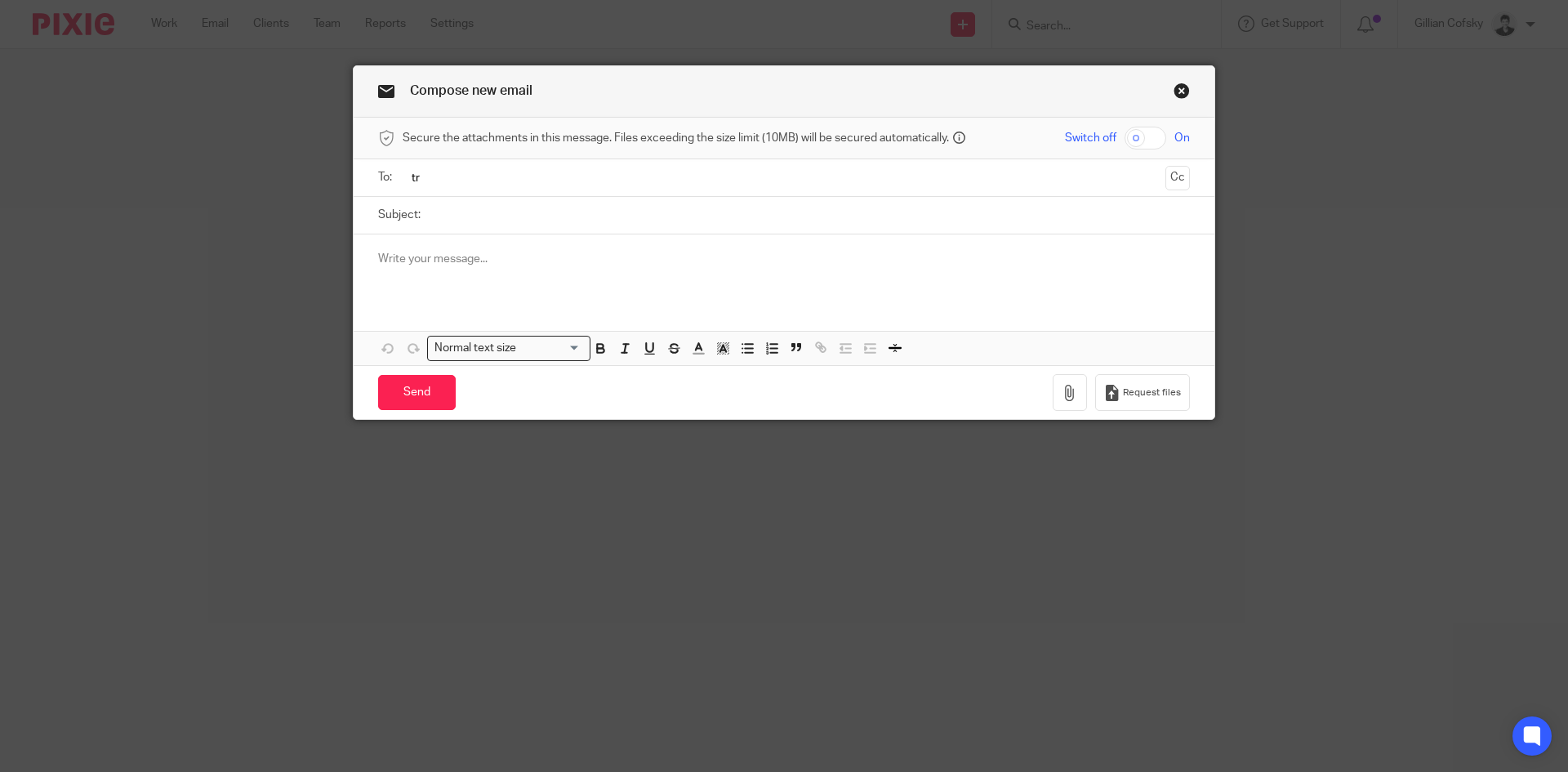
type input "t"
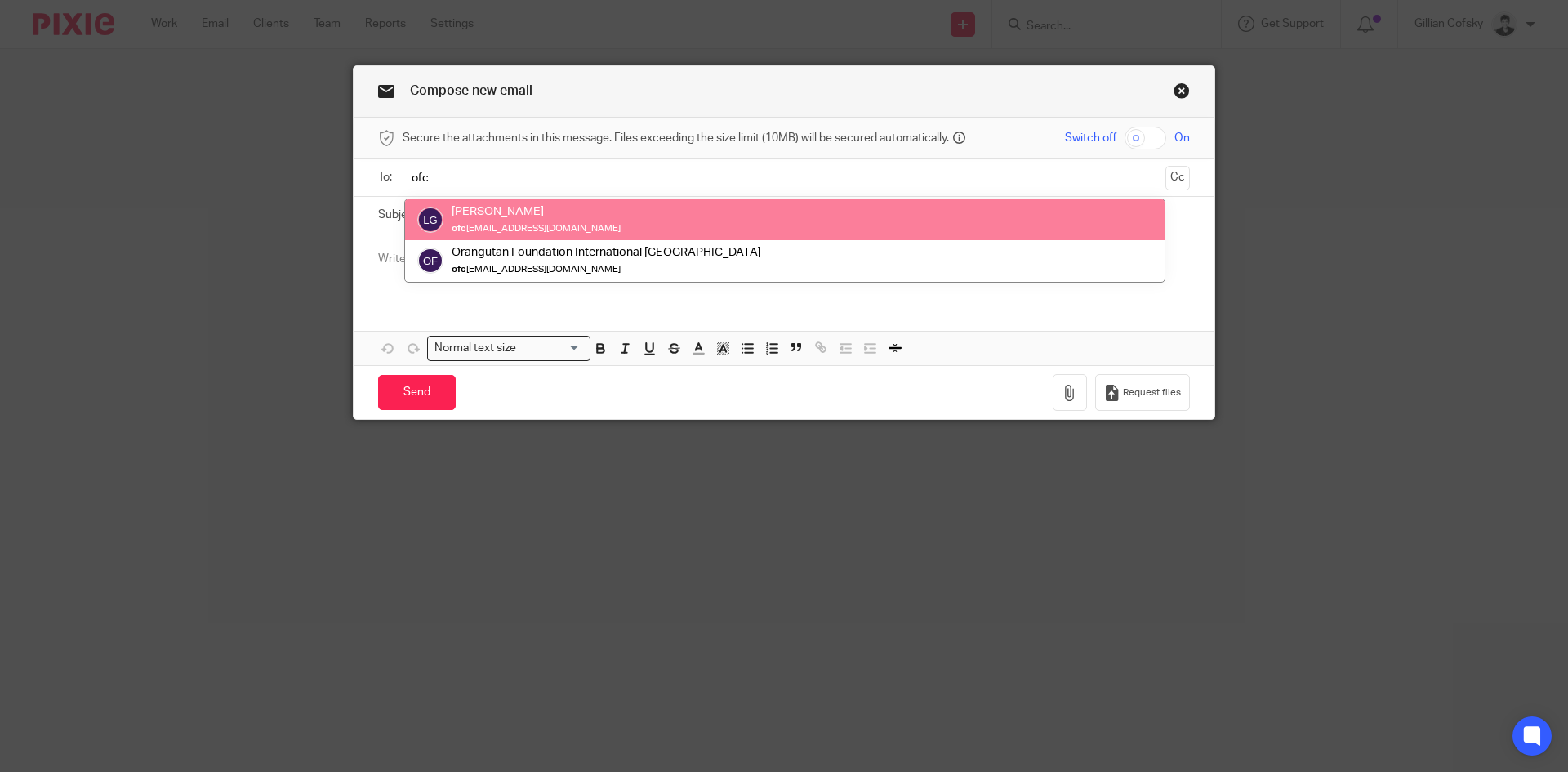
type input "ofc"
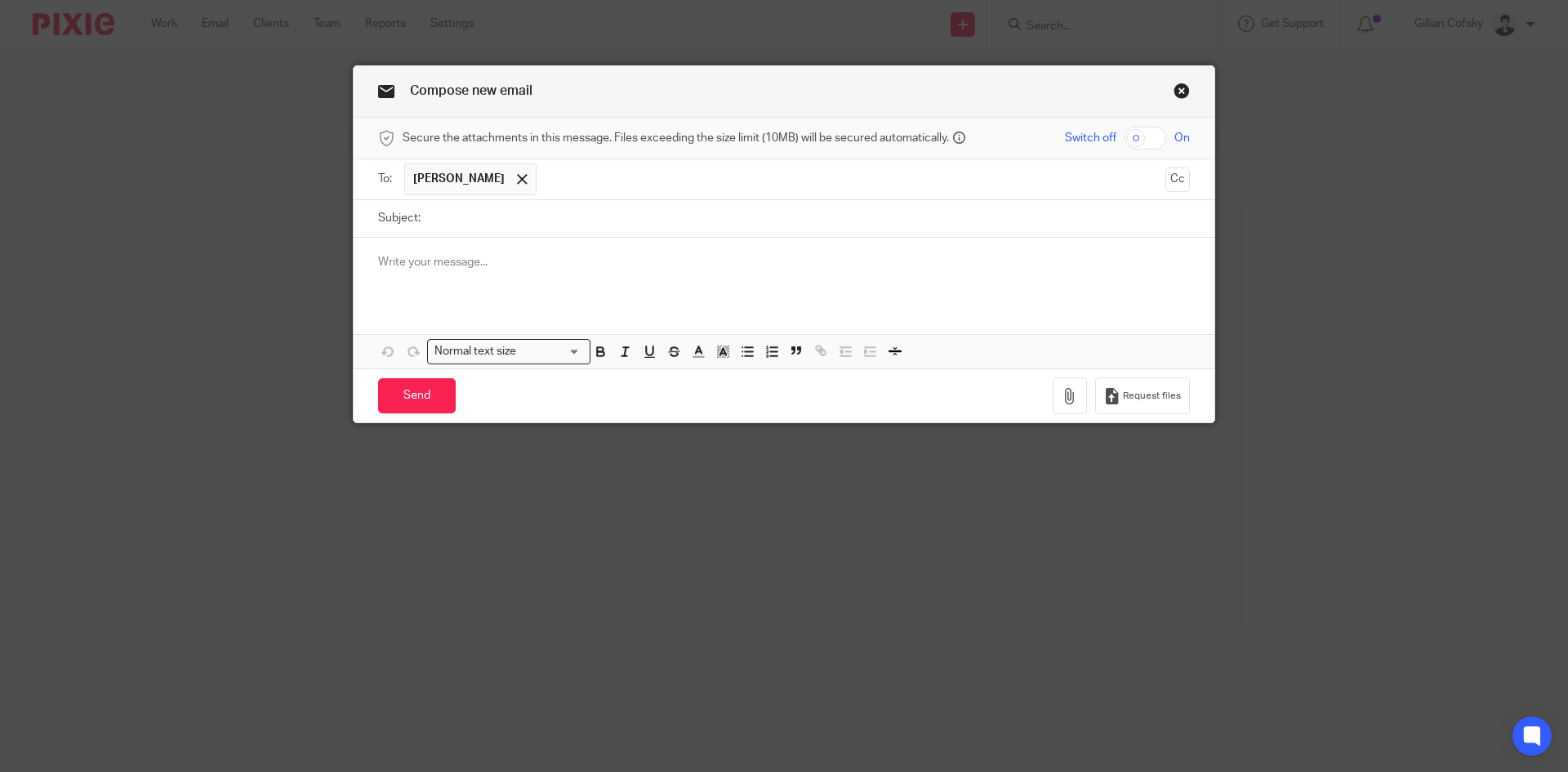
click at [496, 235] on input "Subject:" at bounding box center [810, 218] width 761 height 37
type input "Preauthorized debit with MIC"
paste div
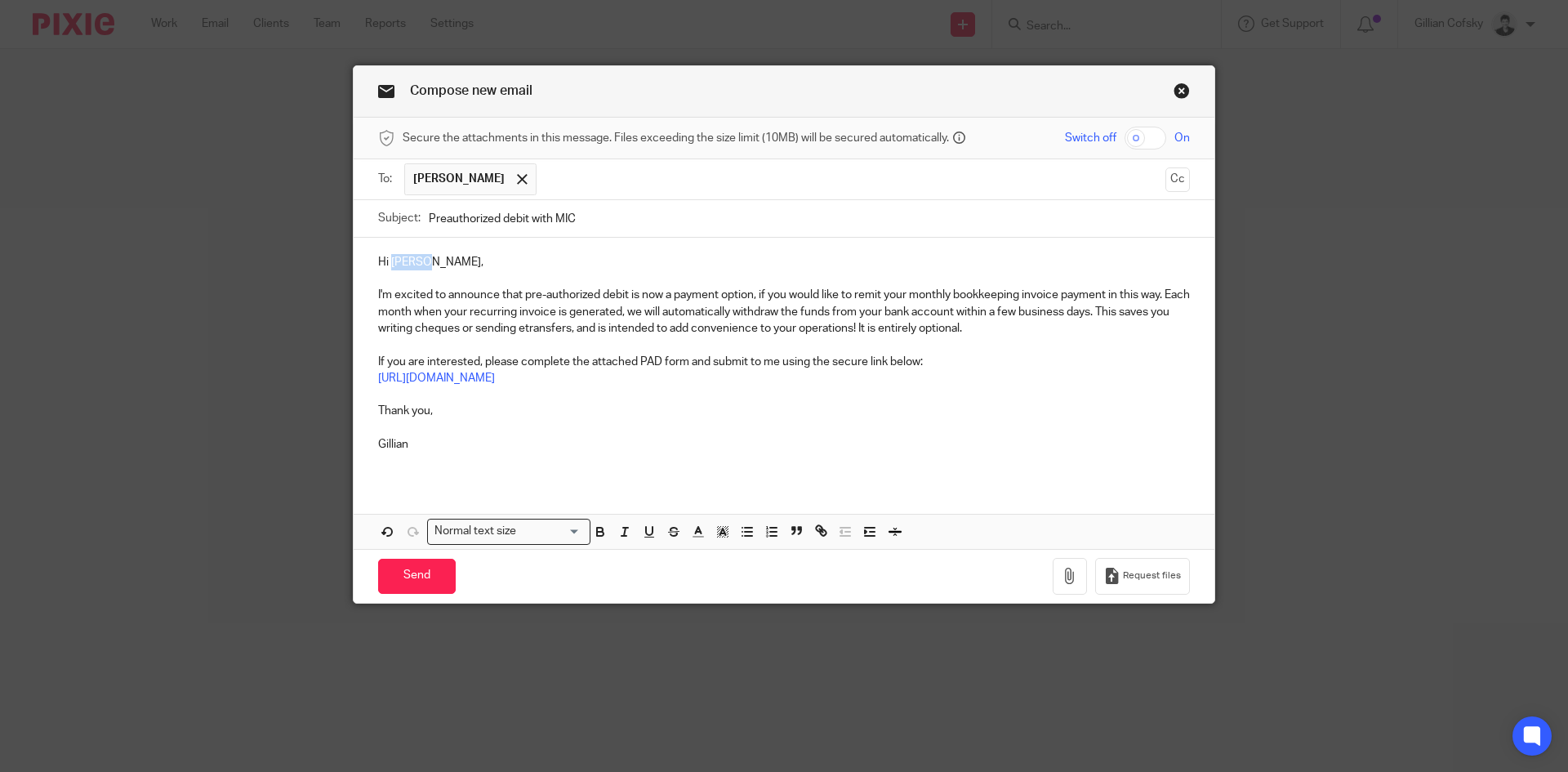
drag, startPoint x: 455, startPoint y: 261, endPoint x: 384, endPoint y: 264, distance: 71.1
click at [384, 264] on p "Hi Piper," at bounding box center [784, 263] width 811 height 16
click at [926, 293] on p "I'm excited to announce that pre-authorized debit is now a payment option, if y…" at bounding box center [784, 311] width 811 height 50
click at [422, 310] on p "I'm excited to announce that pre-authorized debit is now a payment option, if y…" at bounding box center [784, 311] width 811 height 50
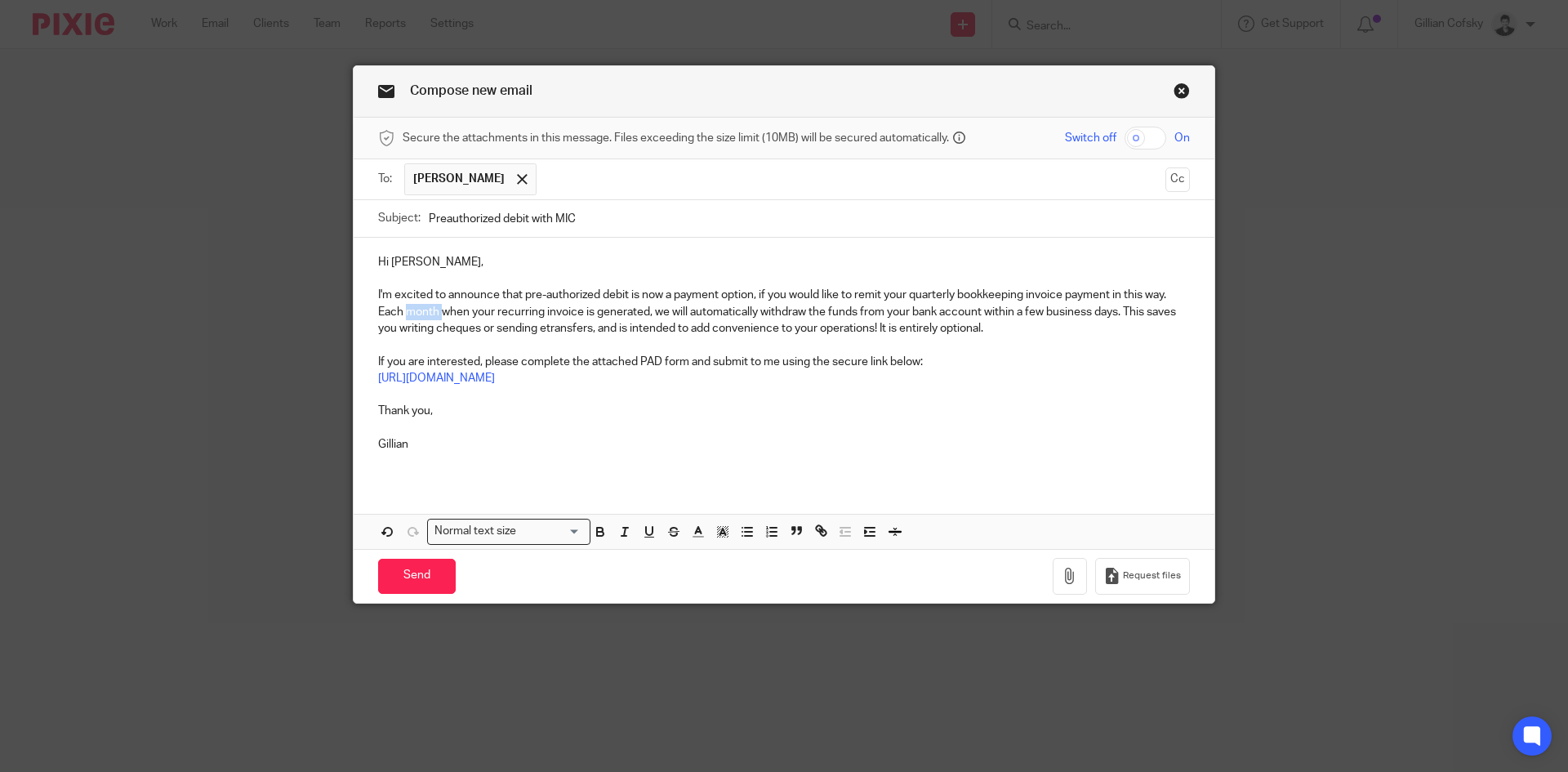
click at [422, 310] on p "I'm excited to announce that pre-authorized debit is now a payment option, if y…" at bounding box center [784, 311] width 811 height 50
drag, startPoint x: 785, startPoint y: 377, endPoint x: 361, endPoint y: 377, distance: 424.0
click at [361, 377] on div "Hi Lisa, I'm excited to announce that pre-authorized debit is now a payment opt…" at bounding box center [784, 359] width 861 height 244
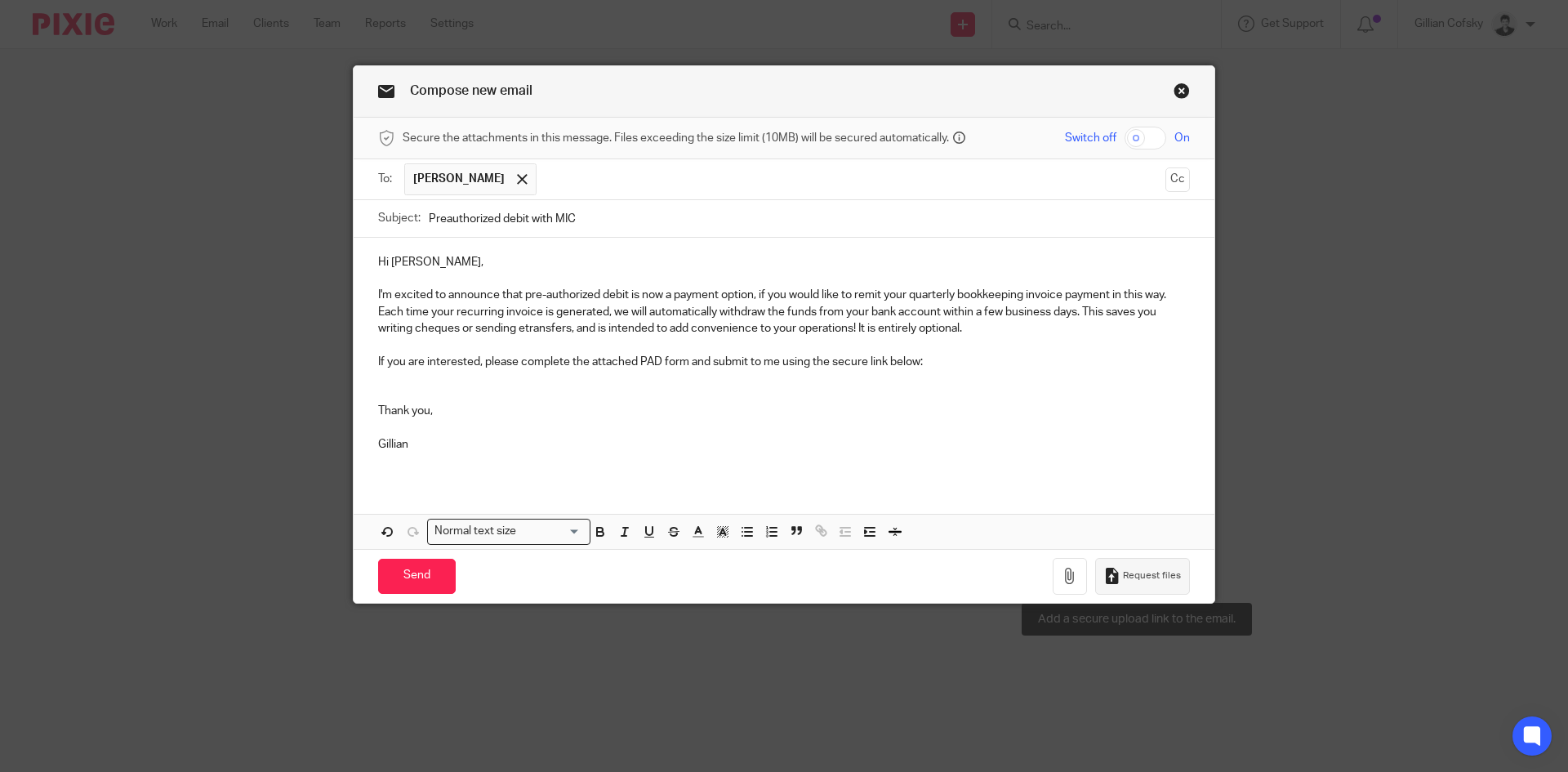
click at [1154, 571] on span "Request files" at bounding box center [1152, 576] width 58 height 13
click at [1065, 577] on icon "button" at bounding box center [1070, 576] width 16 height 16
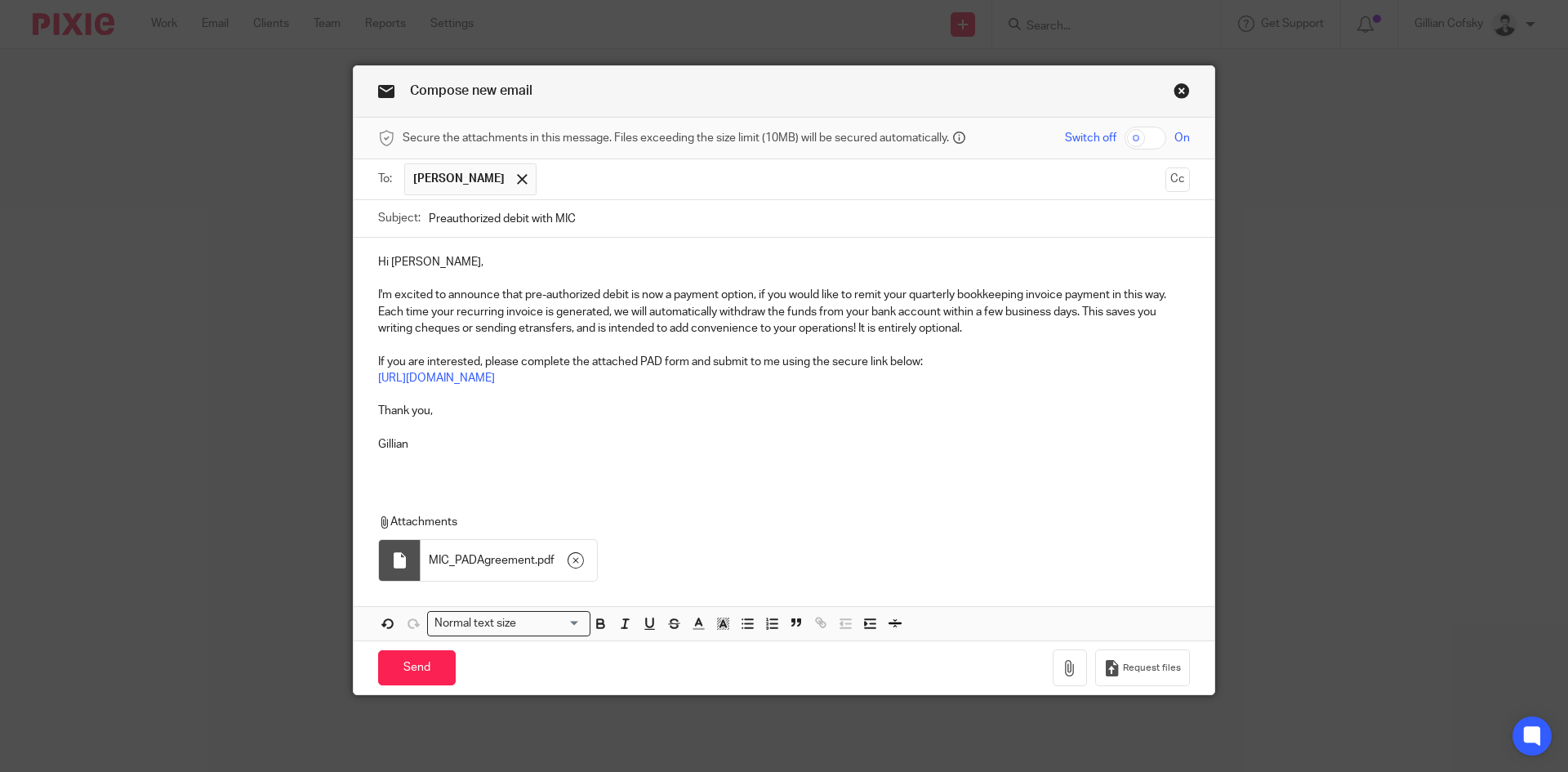
drag, startPoint x: 917, startPoint y: 360, endPoint x: 940, endPoint y: 325, distance: 41.9
click at [917, 360] on p "If you are interested, please complete the attached PAD form and submit to me u…" at bounding box center [784, 362] width 811 height 16
click at [414, 655] on input "Send" at bounding box center [417, 667] width 78 height 35
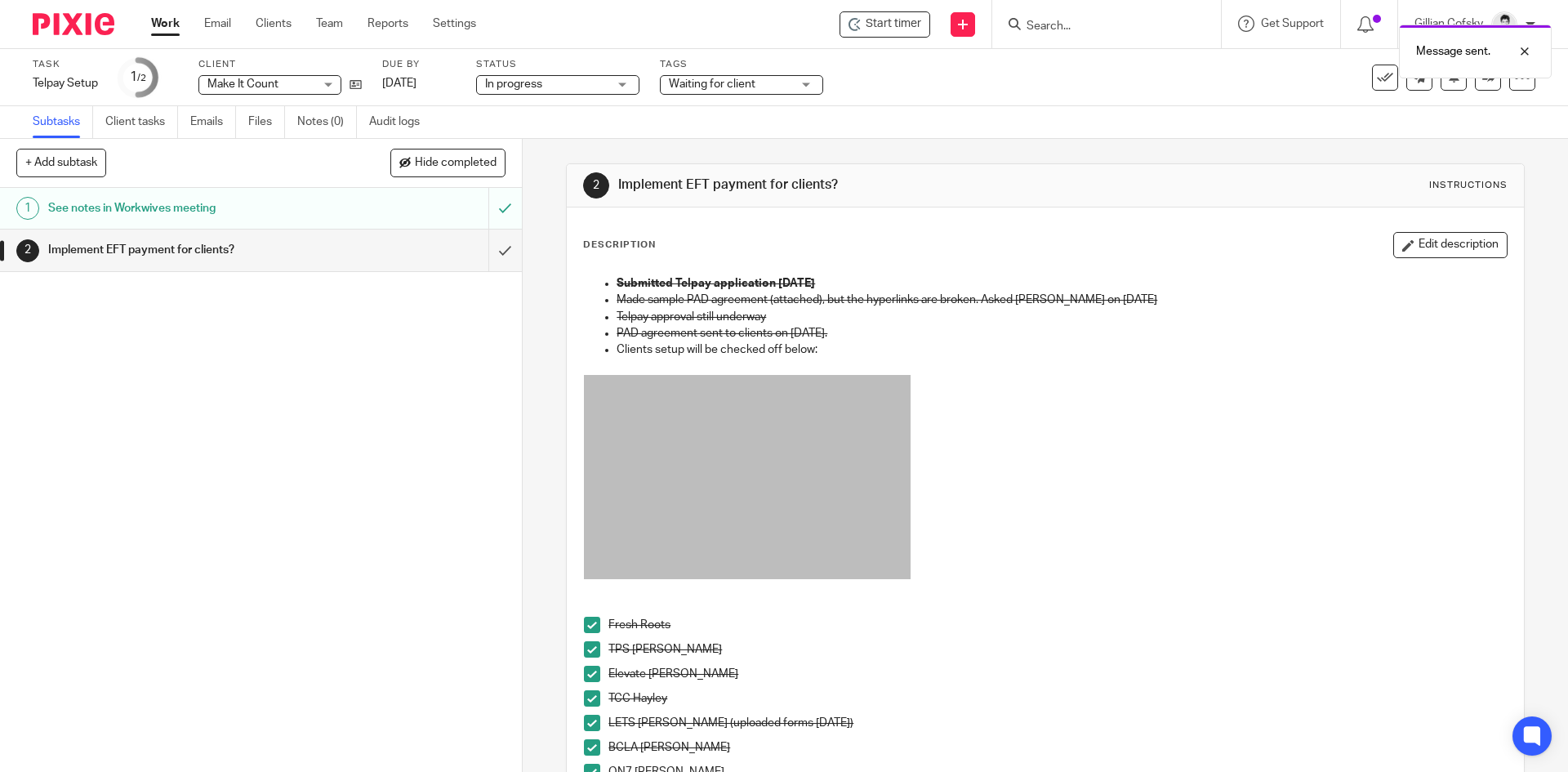
click at [156, 21] on link "Work" at bounding box center [165, 24] width 29 height 16
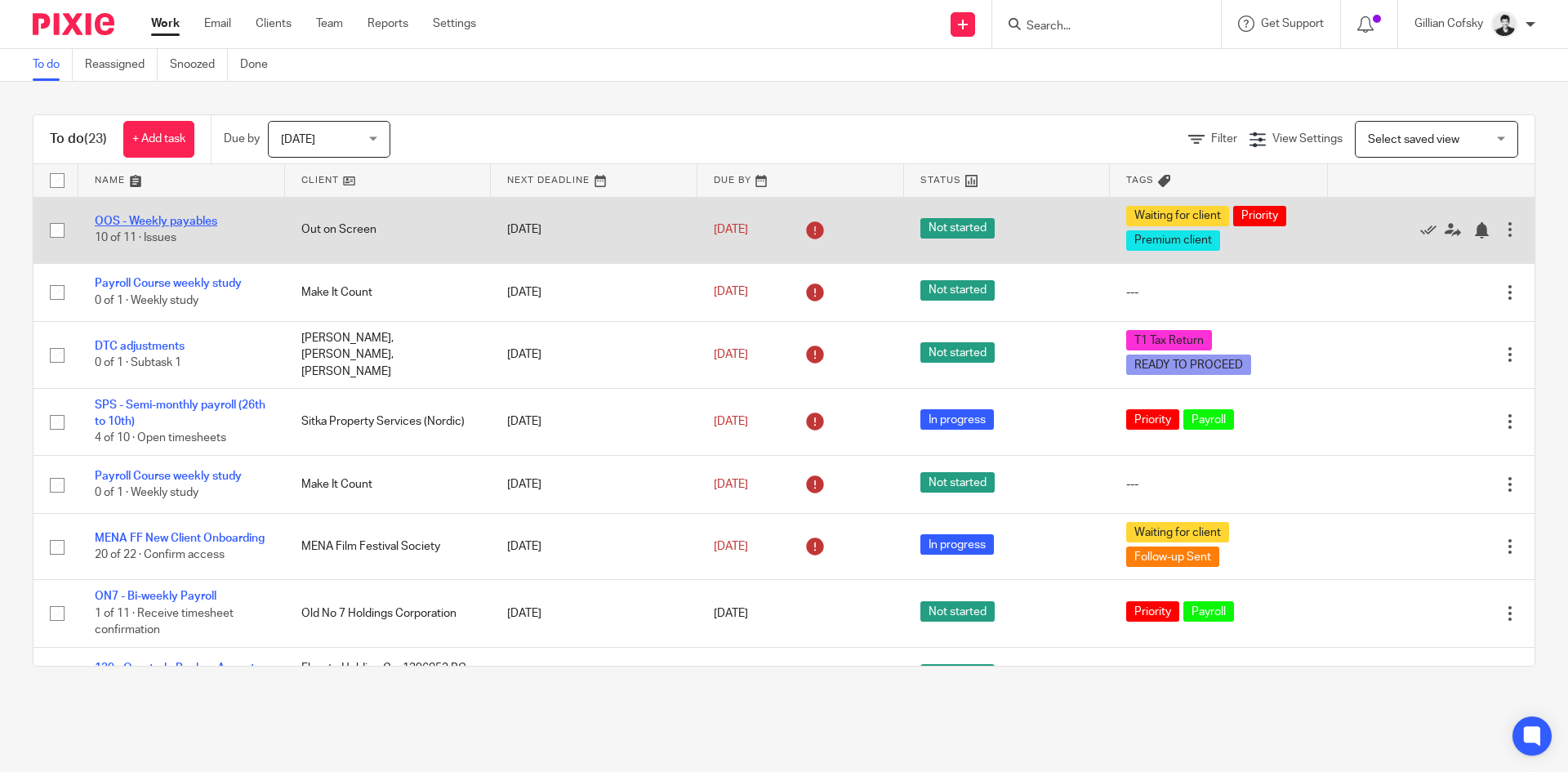
click at [194, 226] on link "OOS - Weekly payables" at bounding box center [155, 222] width 122 height 11
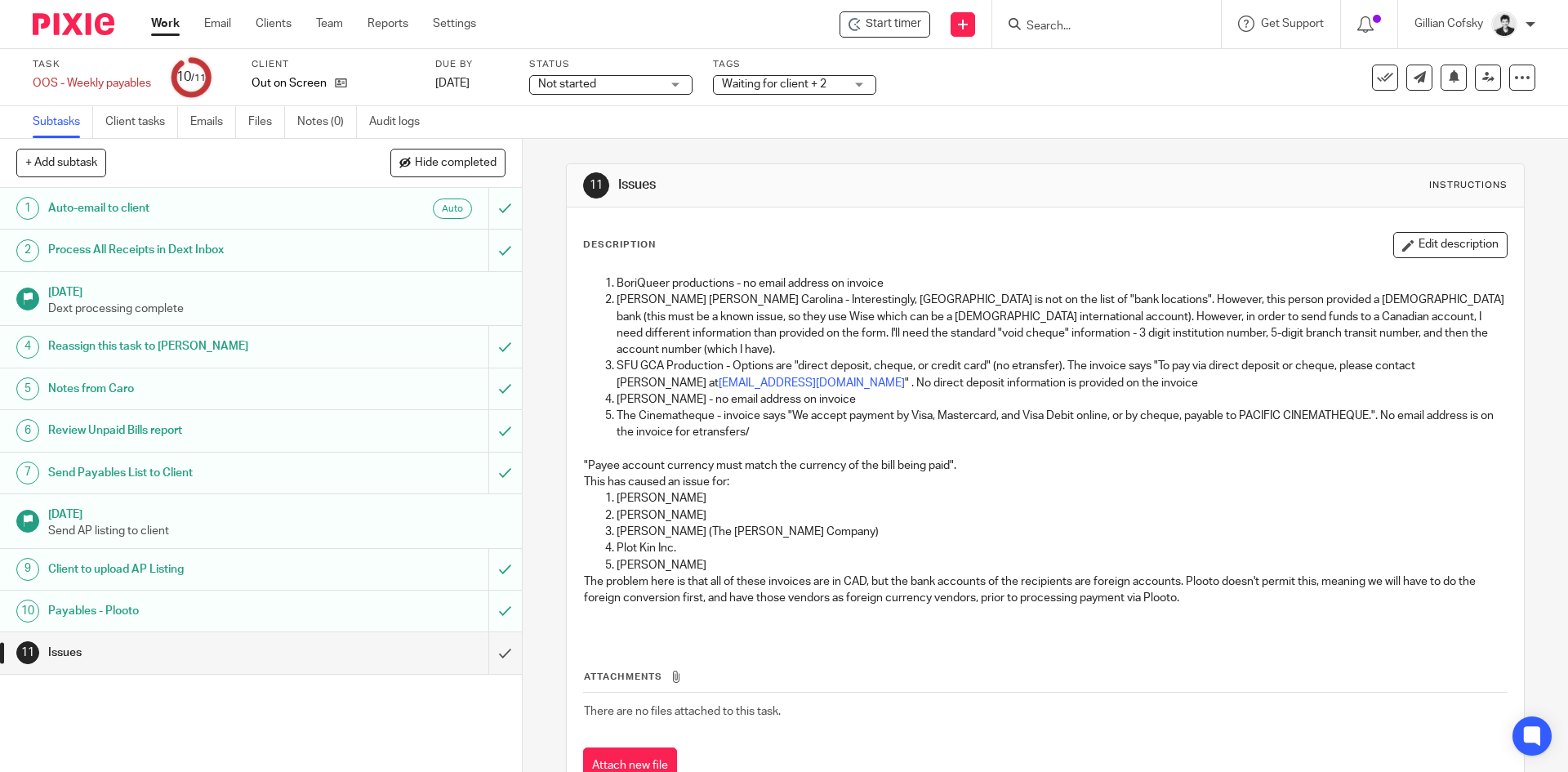
drag, startPoint x: 1219, startPoint y: 589, endPoint x: 587, endPoint y: 281, distance: 703.1
click at [587, 281] on div "BoriQueer productions - no email address on invoice Maria Andrea Carolina - Int…" at bounding box center [1045, 450] width 939 height 368
copy div "BoriQueer productions - no email address on invoice Maria Andrea Carolina - Int…"
click at [825, 70] on label "Tags" at bounding box center [794, 65] width 163 height 13
click at [825, 81] on span "Waiting for client + 2" at bounding box center [774, 85] width 104 height 11
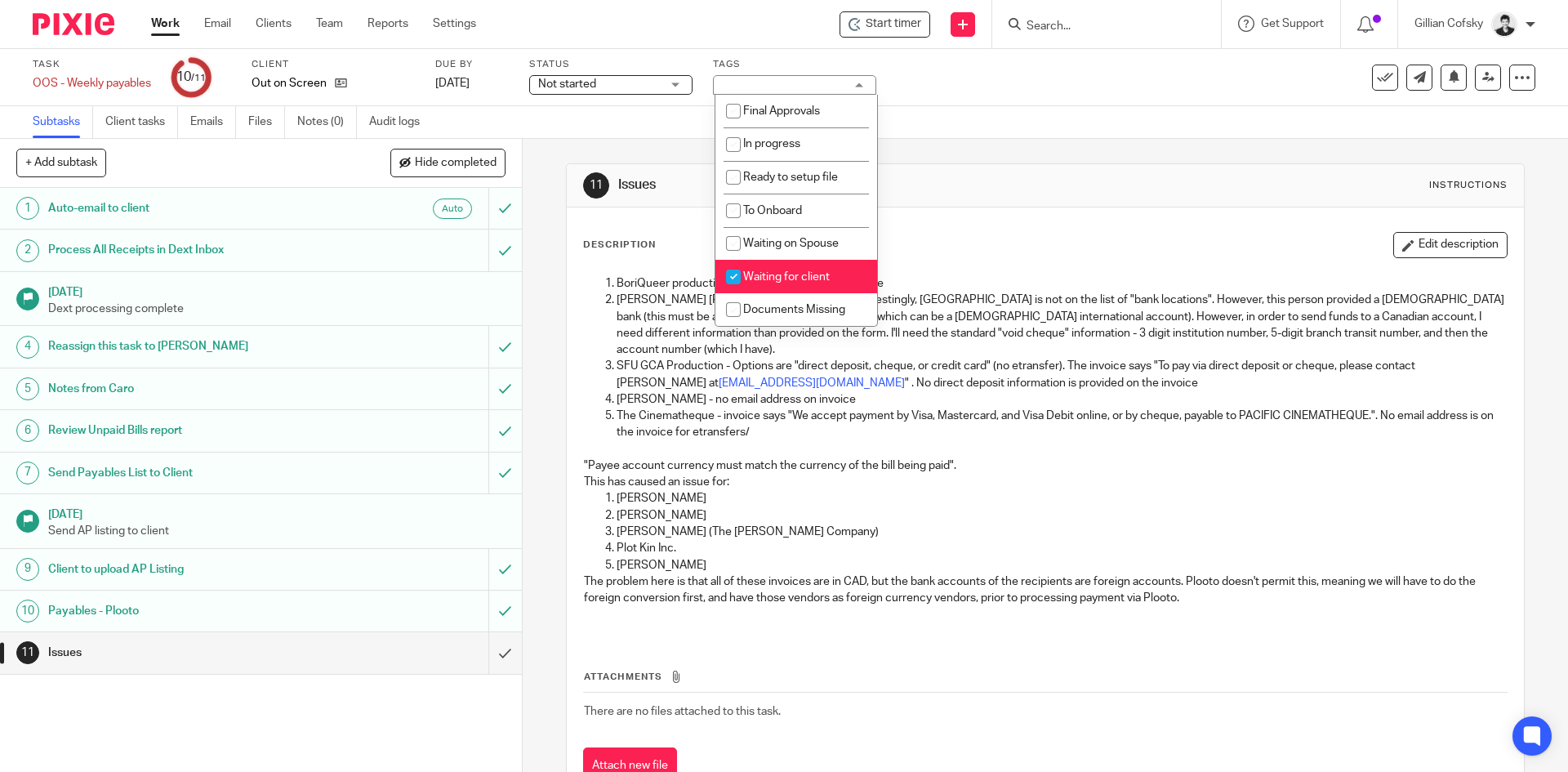
click at [837, 287] on li "Waiting for client" at bounding box center [796, 276] width 162 height 34
checkbox input "false"
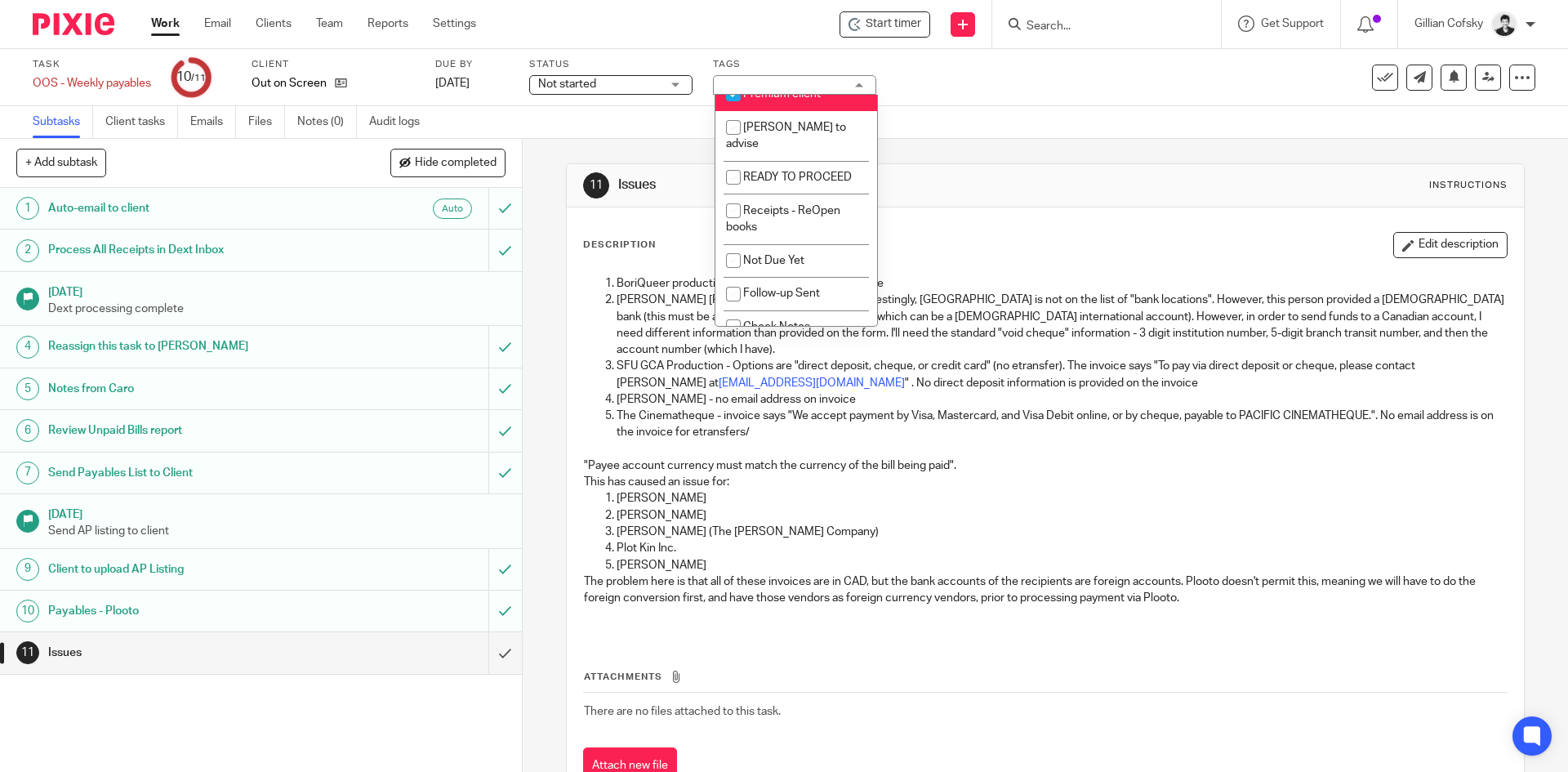
scroll to position [292, 0]
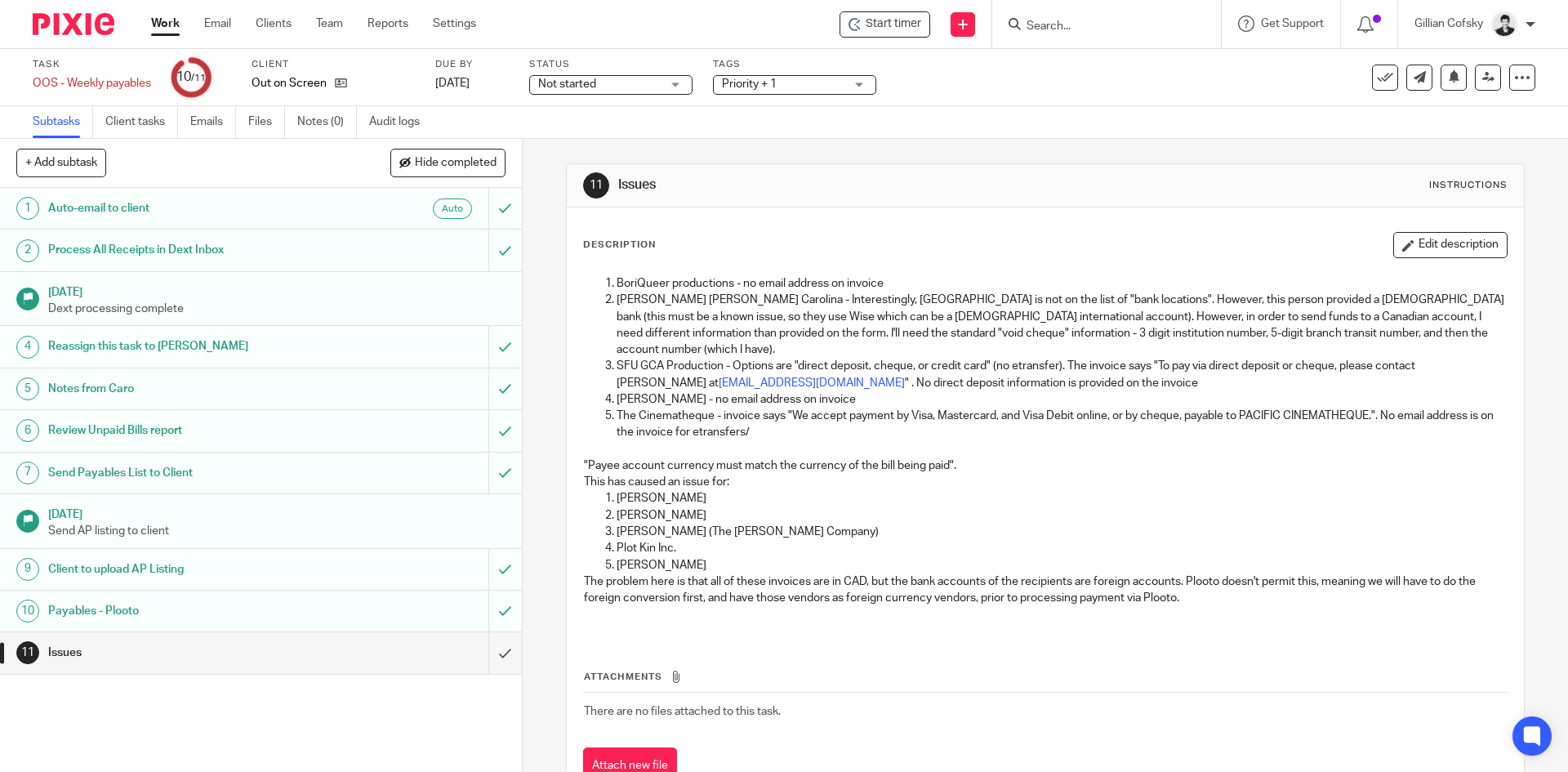
click at [948, 222] on div "Description Edit description BoriQueer productions - no email address on invoic…" at bounding box center [1045, 508] width 957 height 601
click at [1377, 75] on icon at bounding box center [1385, 78] width 16 height 16
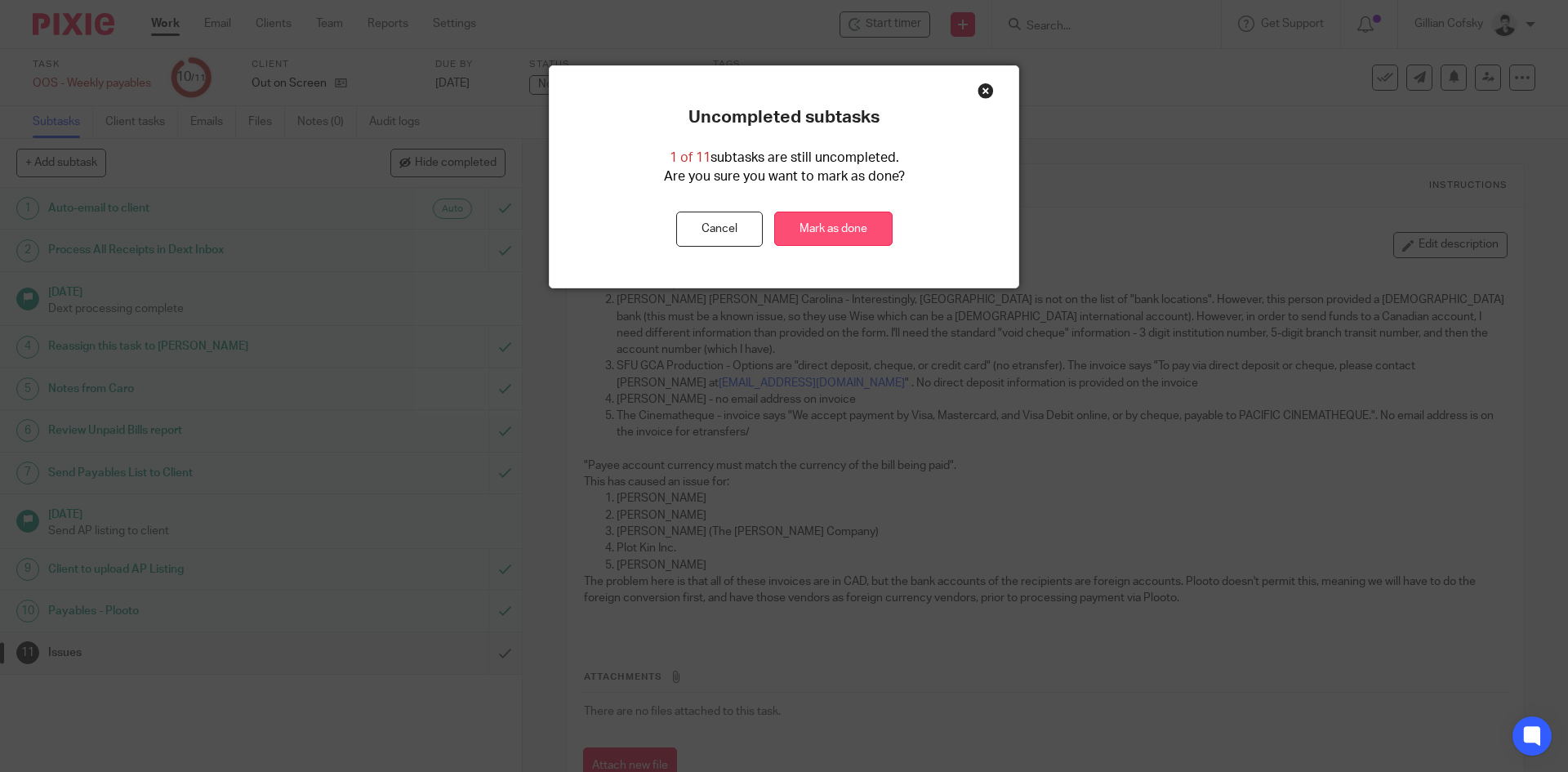
click at [839, 224] on link "Mark as done" at bounding box center [834, 229] width 118 height 35
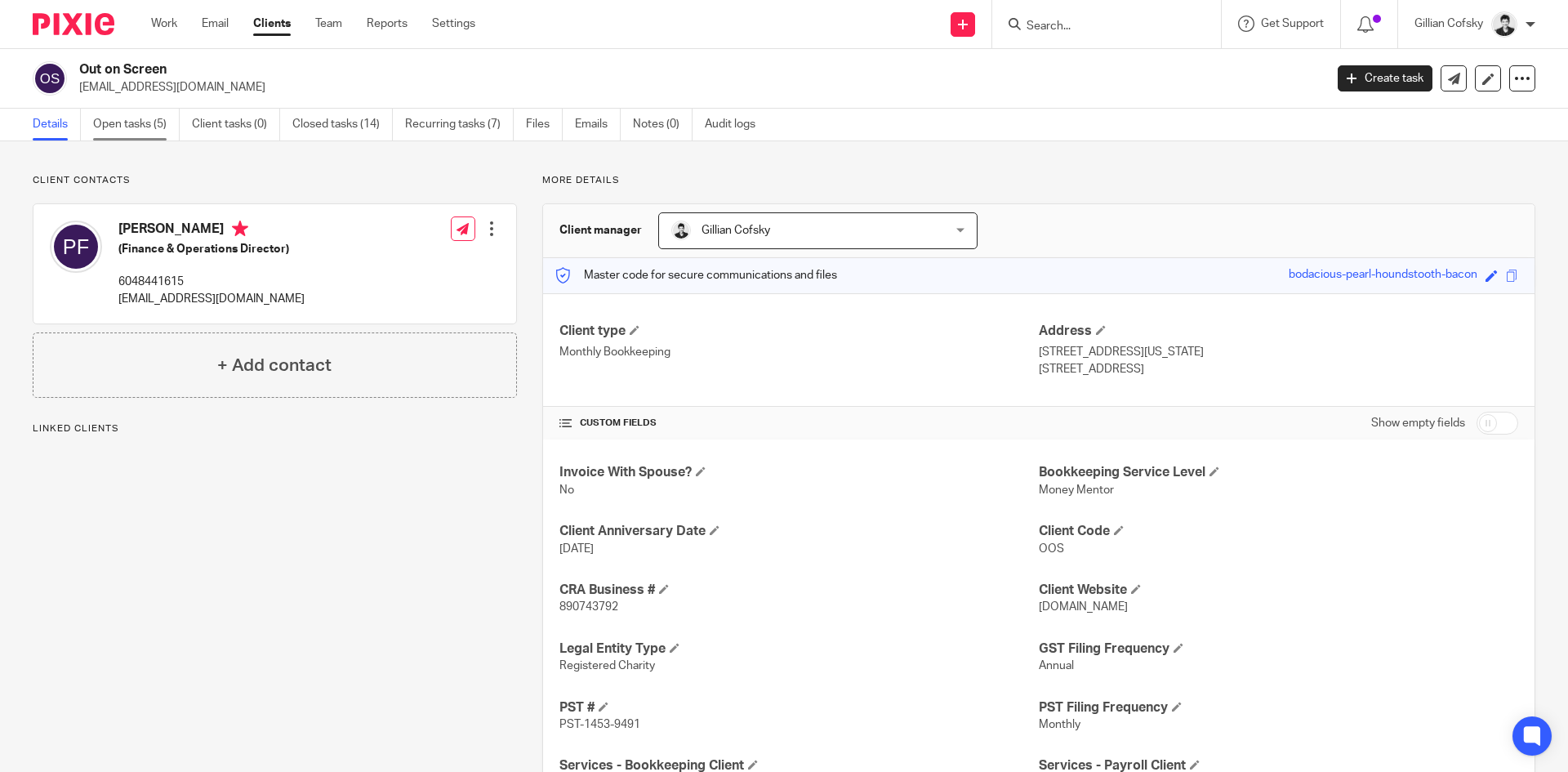
click at [148, 131] on link "Open tasks (5)" at bounding box center [136, 124] width 87 height 32
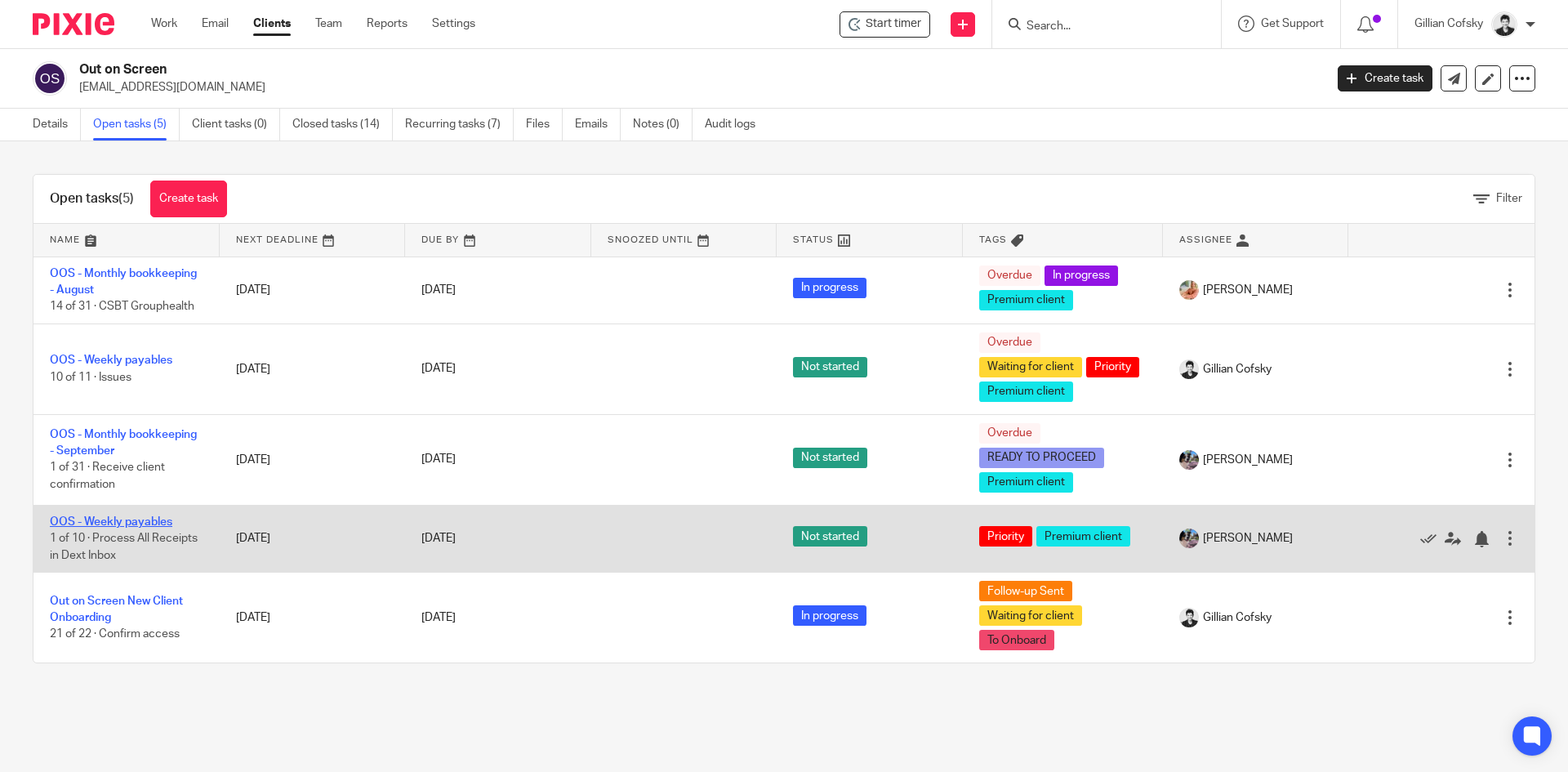
click at [126, 525] on link "OOS - Weekly payables" at bounding box center [111, 522] width 122 height 11
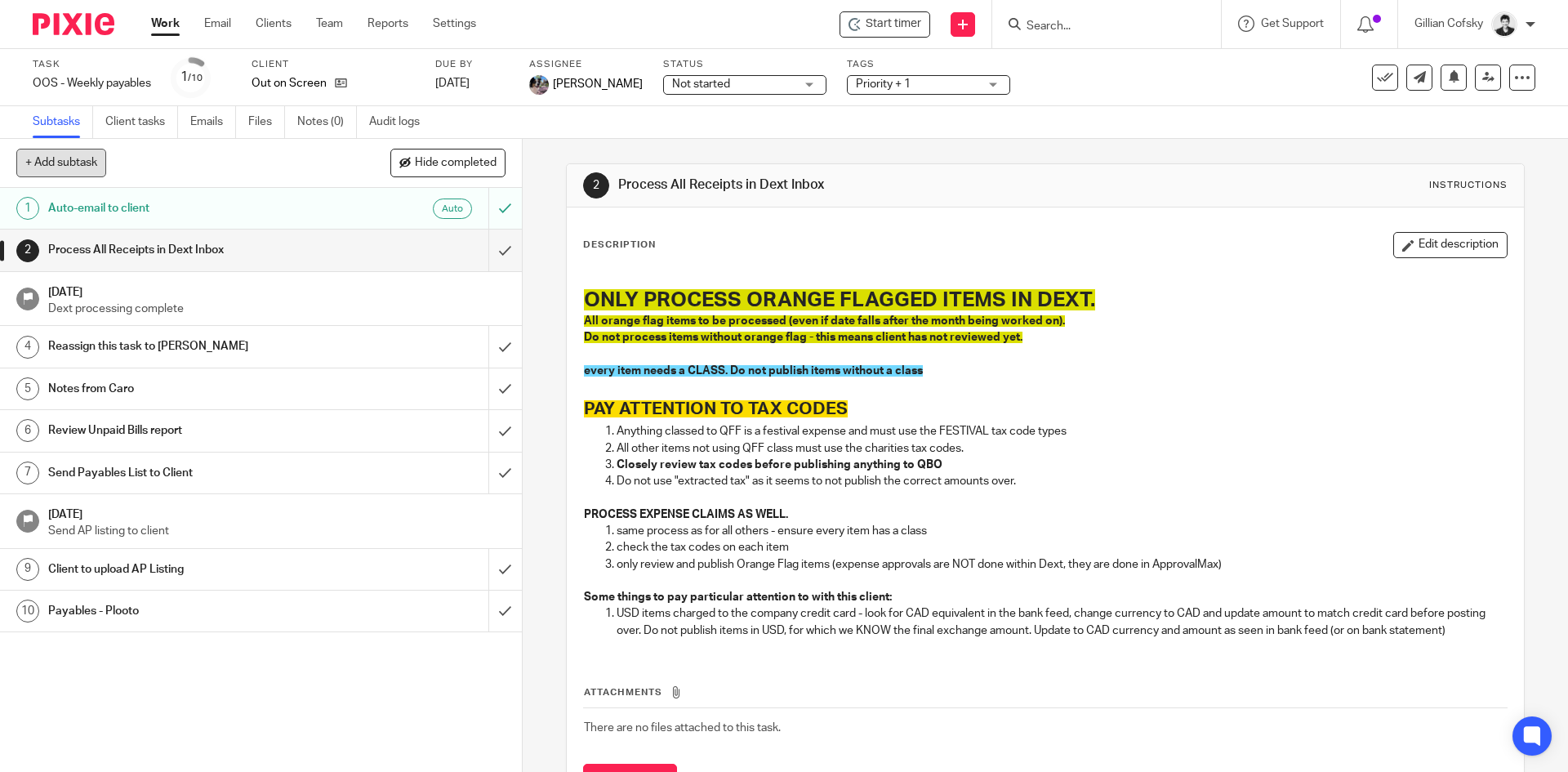
click at [85, 167] on button "+ Add subtask" at bounding box center [61, 162] width 89 height 28
type input "[PERSON_NAME]'s notes on last weeks issues"
drag, startPoint x: 452, startPoint y: 171, endPoint x: 461, endPoint y: 170, distance: 9.1
click at [455, 172] on div "[PERSON_NAME]'s notes on last weeks issues Cancel + Add" at bounding box center [261, 163] width 489 height 28
click at [465, 168] on p "+ Add" at bounding box center [482, 163] width 48 height 28
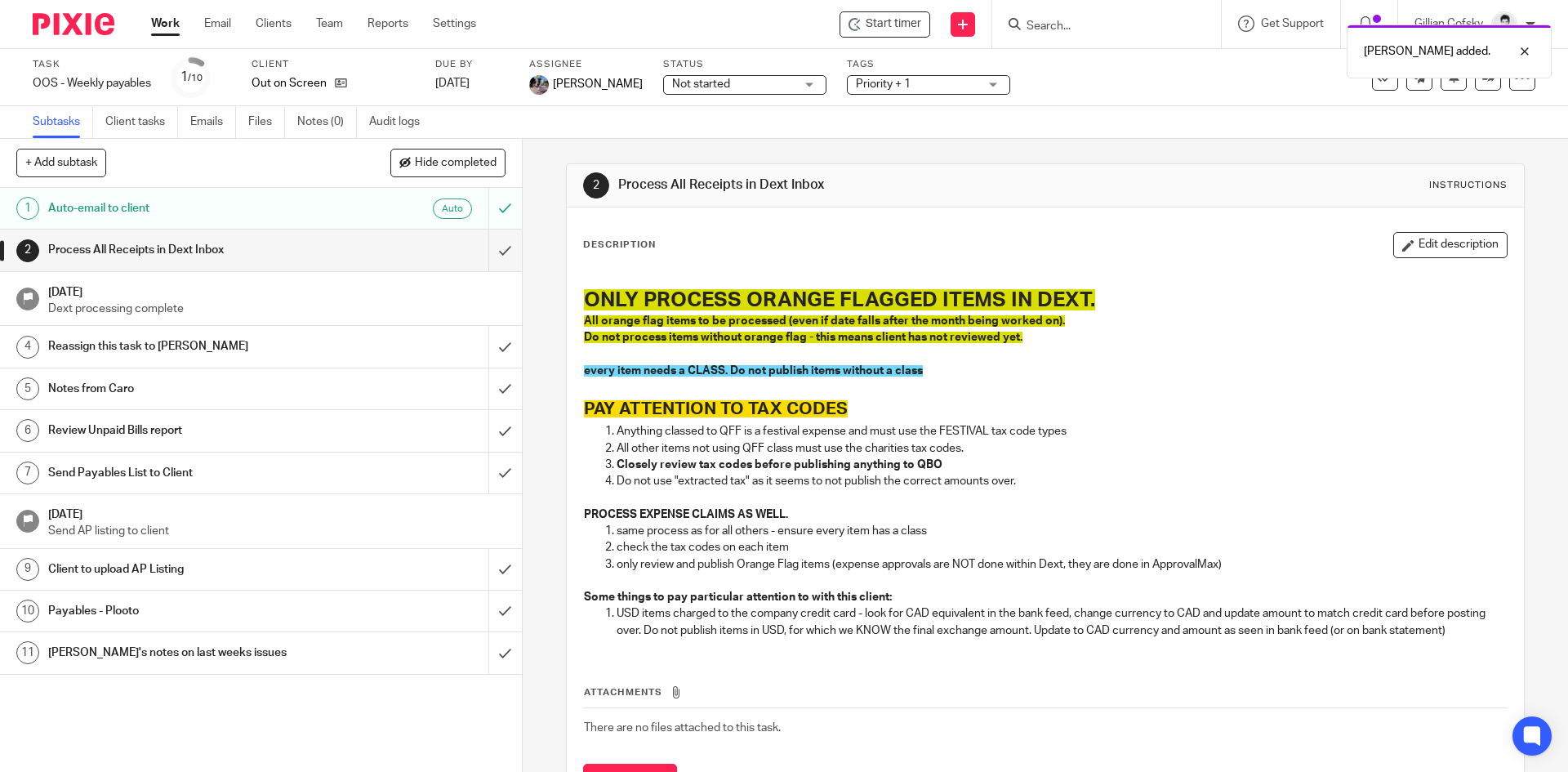
click at [400, 655] on div "[PERSON_NAME]'s notes on last weeks issues" at bounding box center [260, 652] width 424 height 25
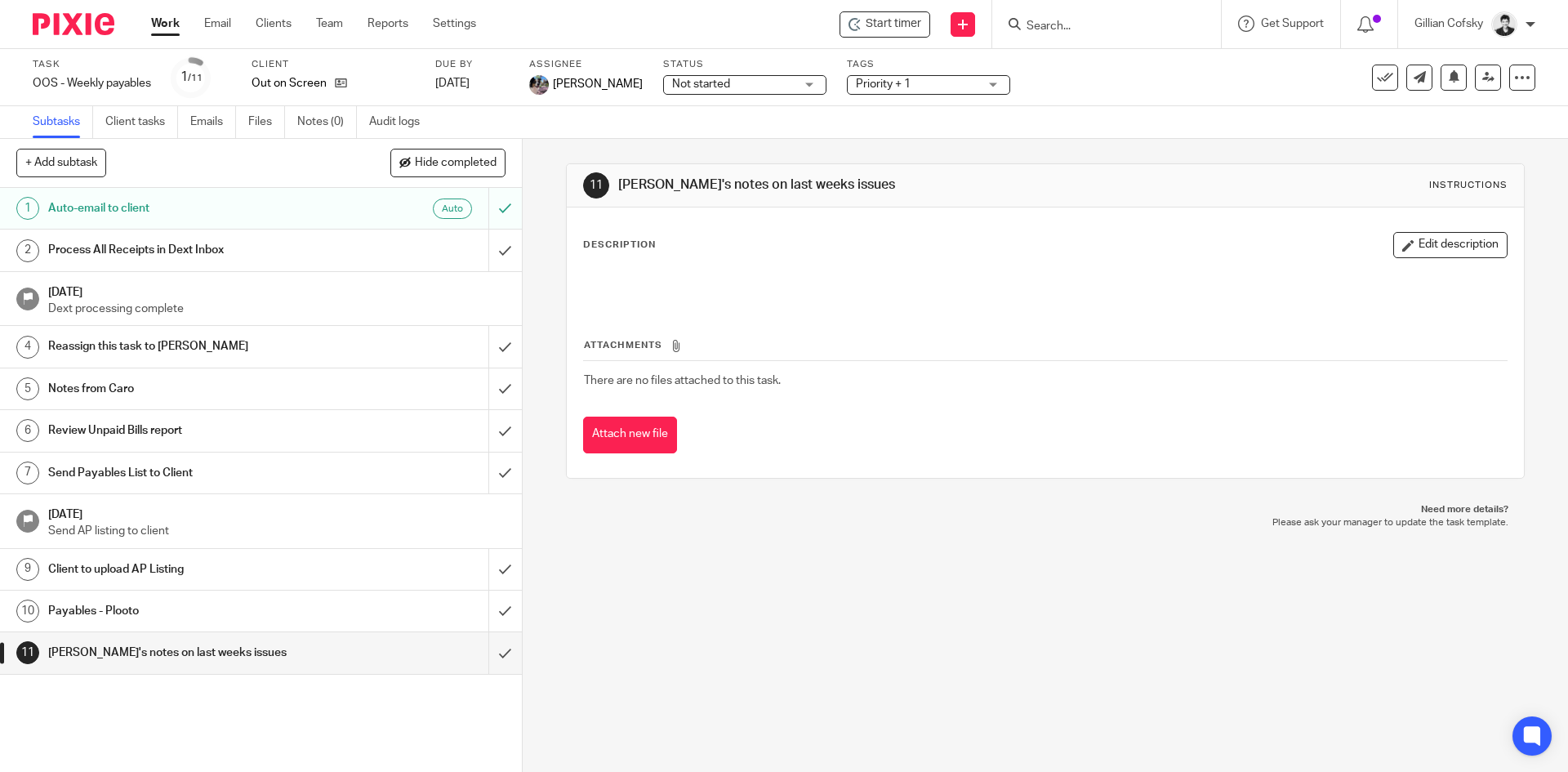
click at [1415, 248] on button "Edit description" at bounding box center [1450, 245] width 114 height 26
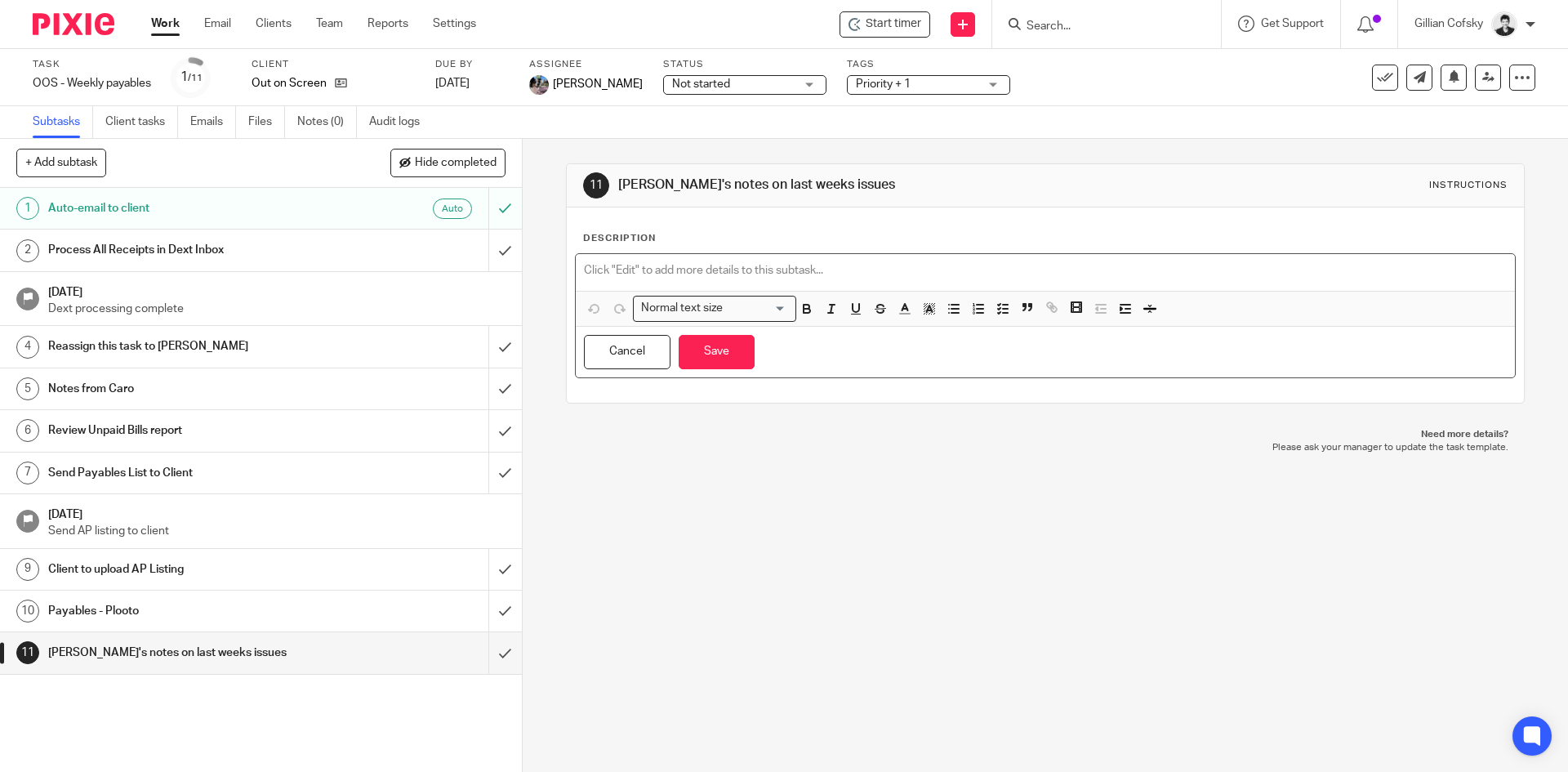
click at [662, 268] on p at bounding box center [1045, 271] width 922 height 16
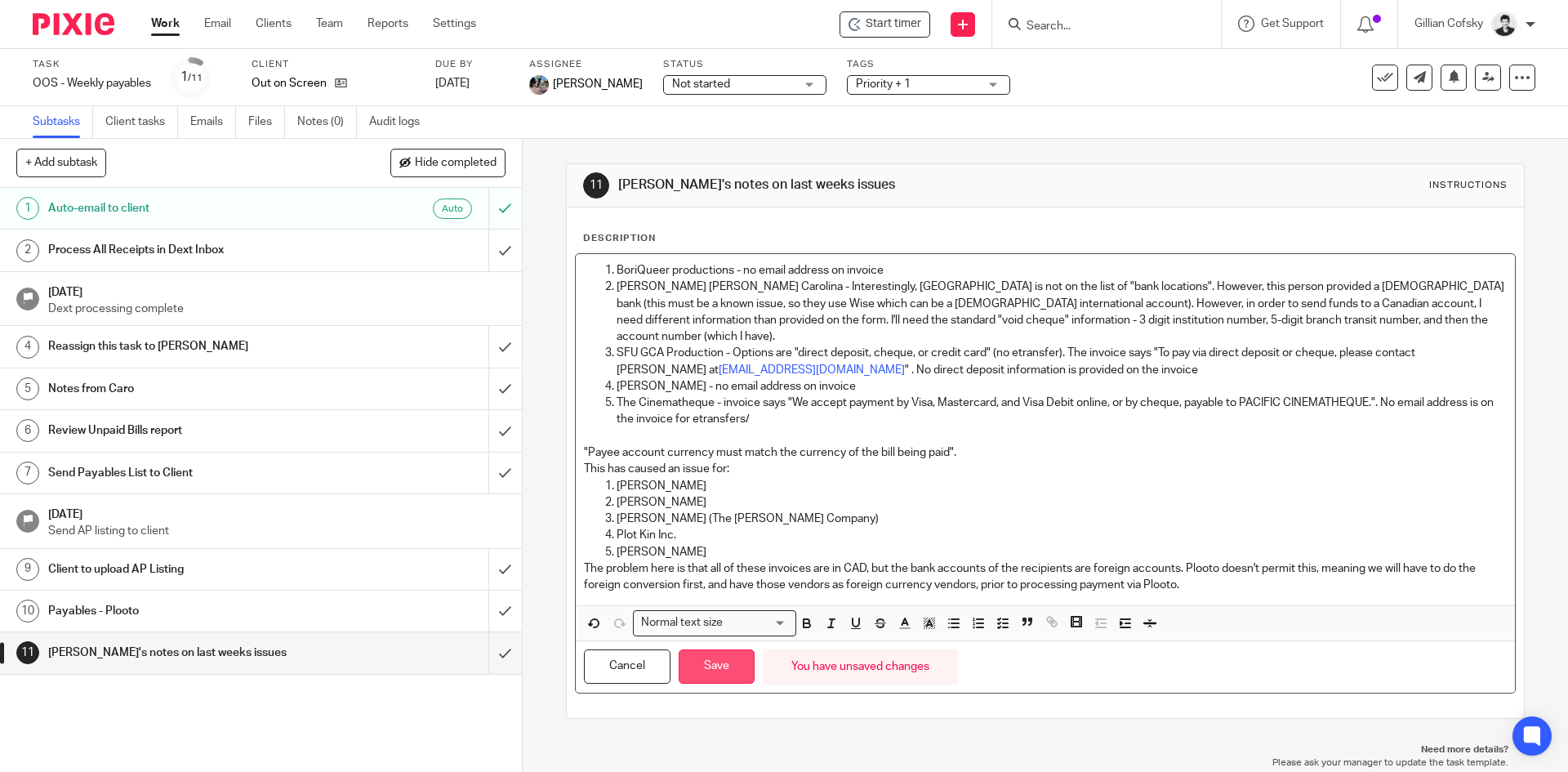
click at [714, 654] on button "Save" at bounding box center [716, 666] width 76 height 35
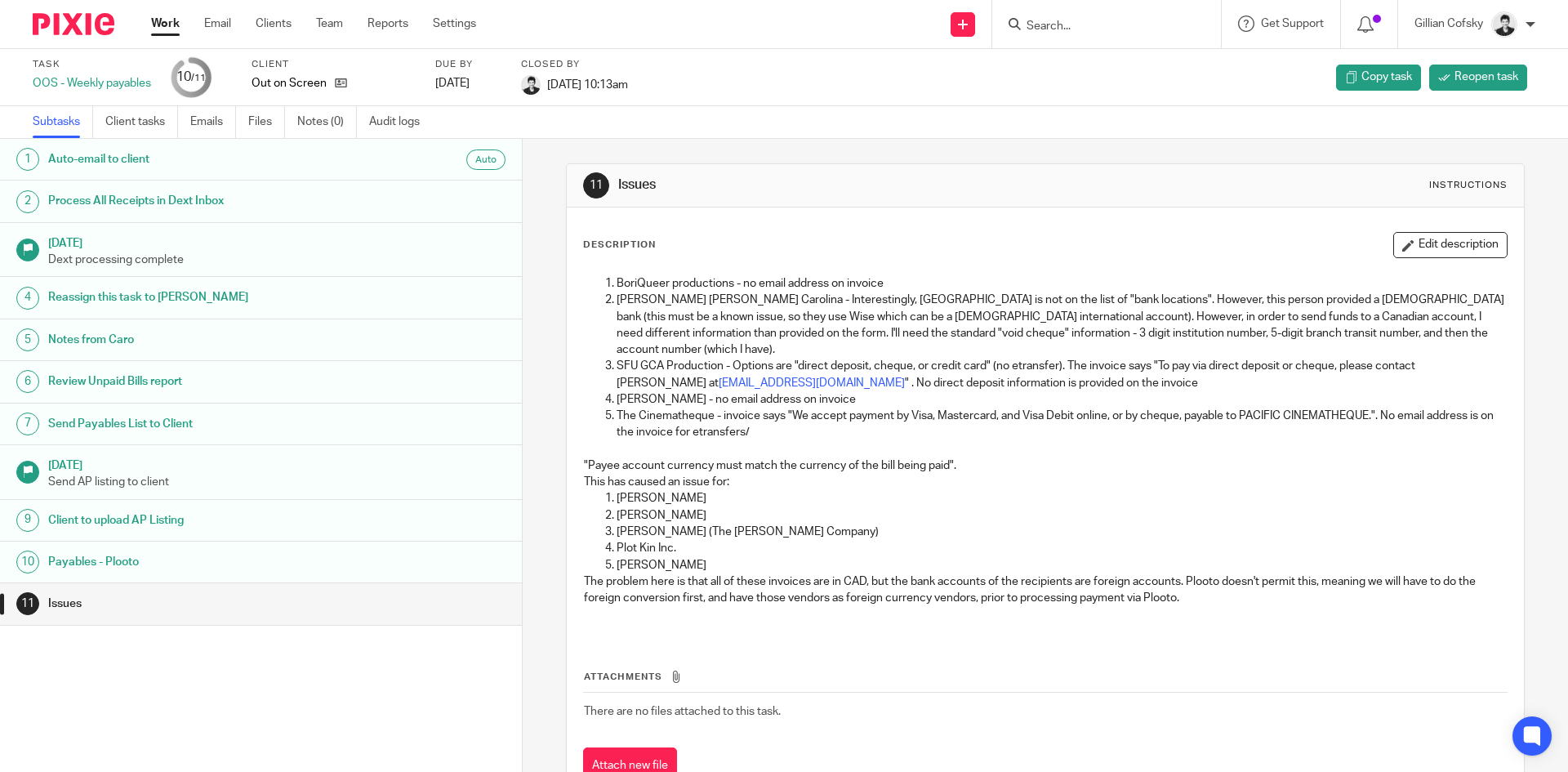
click at [161, 27] on link "Work" at bounding box center [165, 24] width 29 height 16
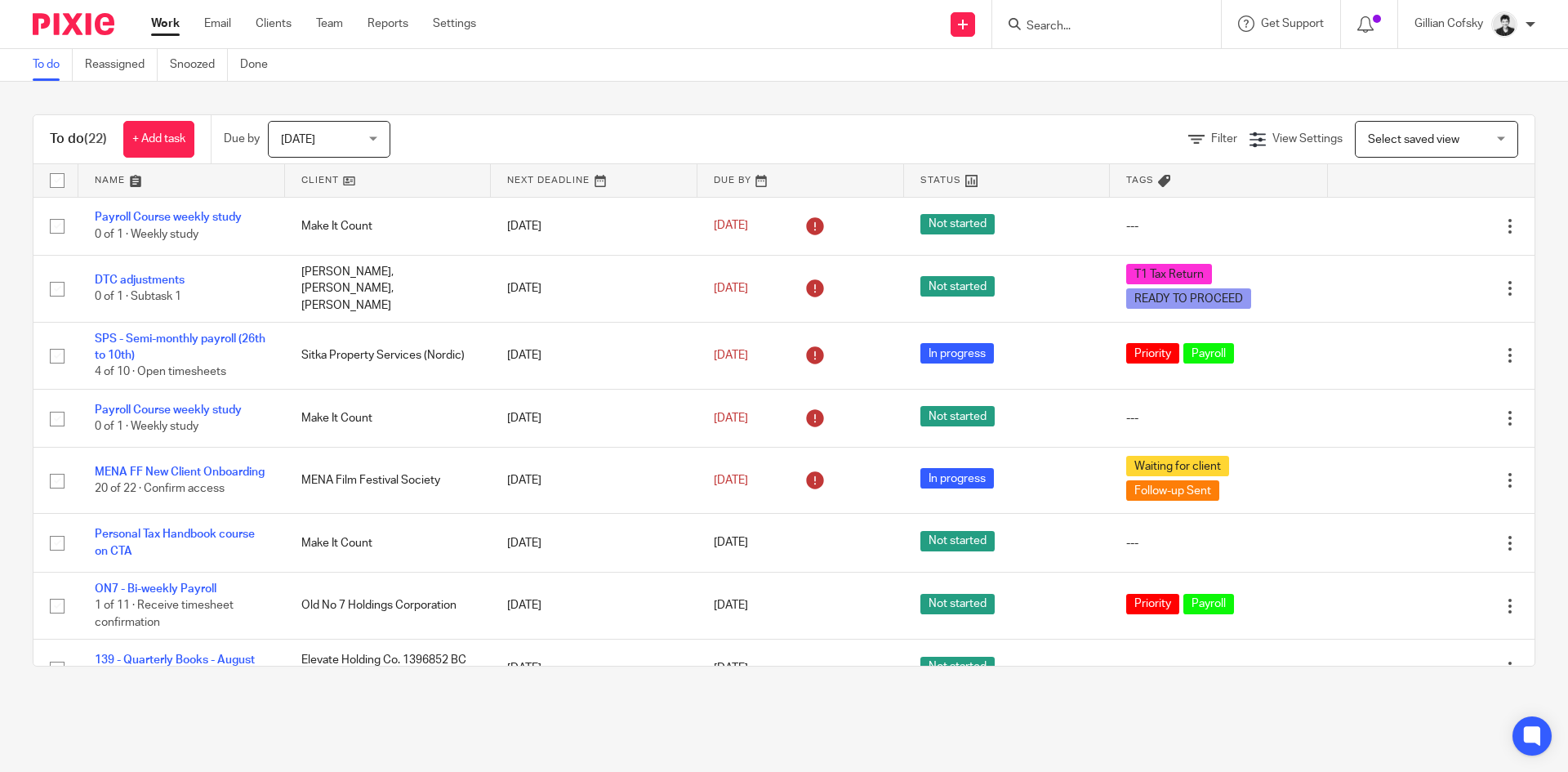
click at [1429, 163] on div "To do (22) + Add task Due by Today Today Today Tomorrow This week Next week Thi…" at bounding box center [784, 139] width 1502 height 49
click at [1423, 134] on span "Select saved view" at bounding box center [1413, 139] width 91 height 11
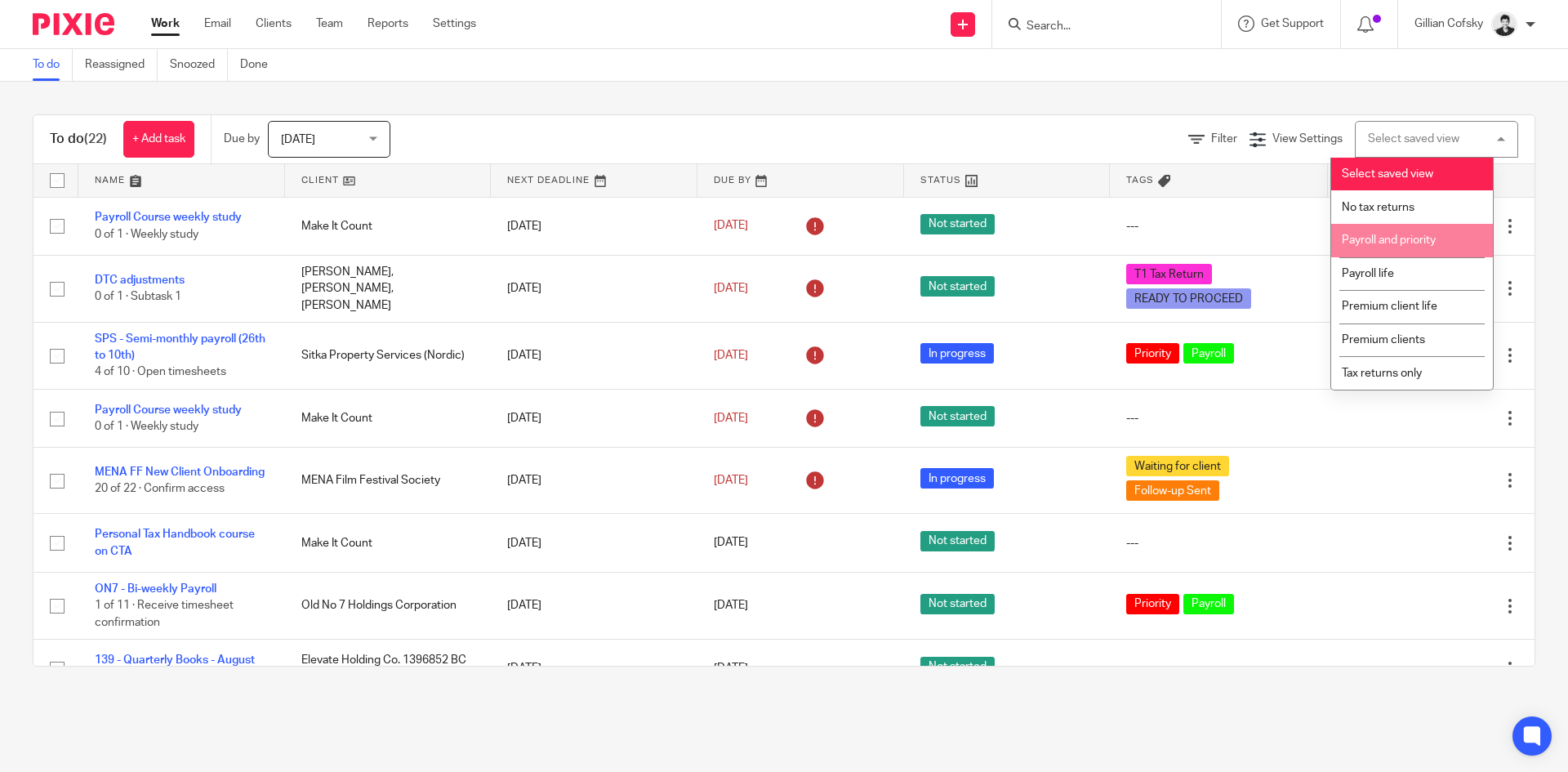
click at [1383, 228] on li "Payroll and priority" at bounding box center [1412, 240] width 162 height 34
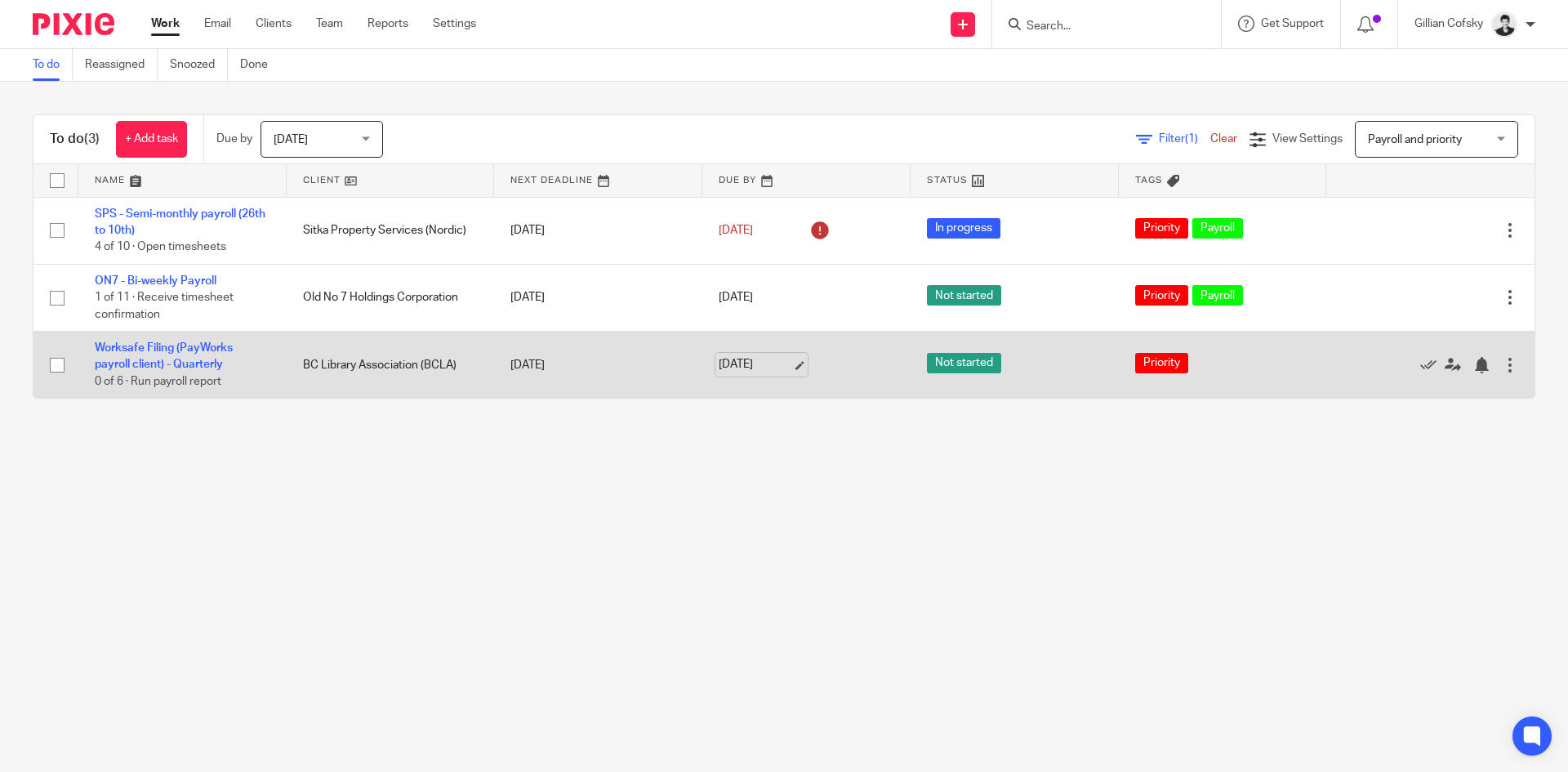
click at [761, 364] on link "[DATE]" at bounding box center [756, 364] width 74 height 17
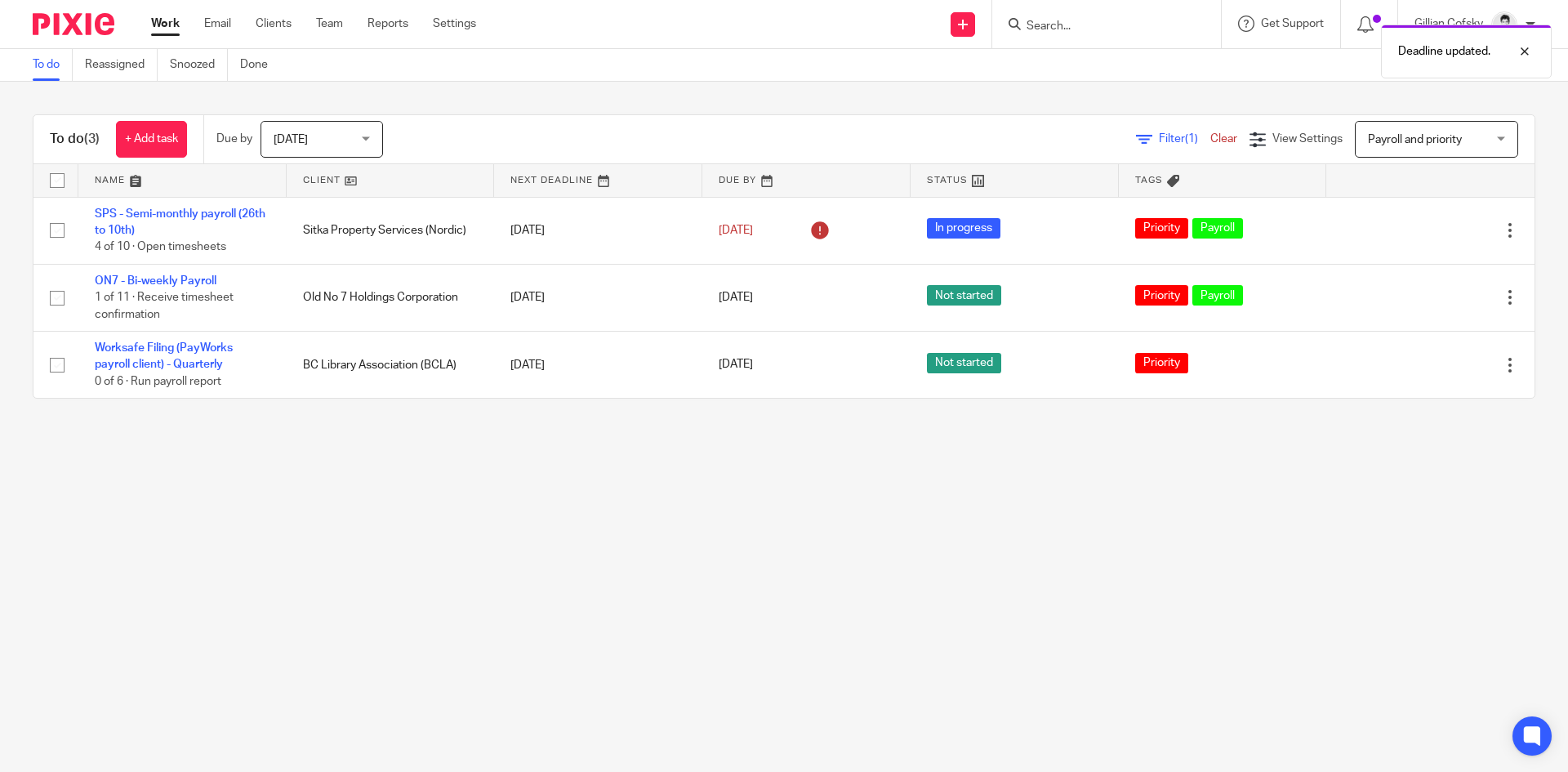
click at [180, 21] on link "Work" at bounding box center [165, 24] width 29 height 16
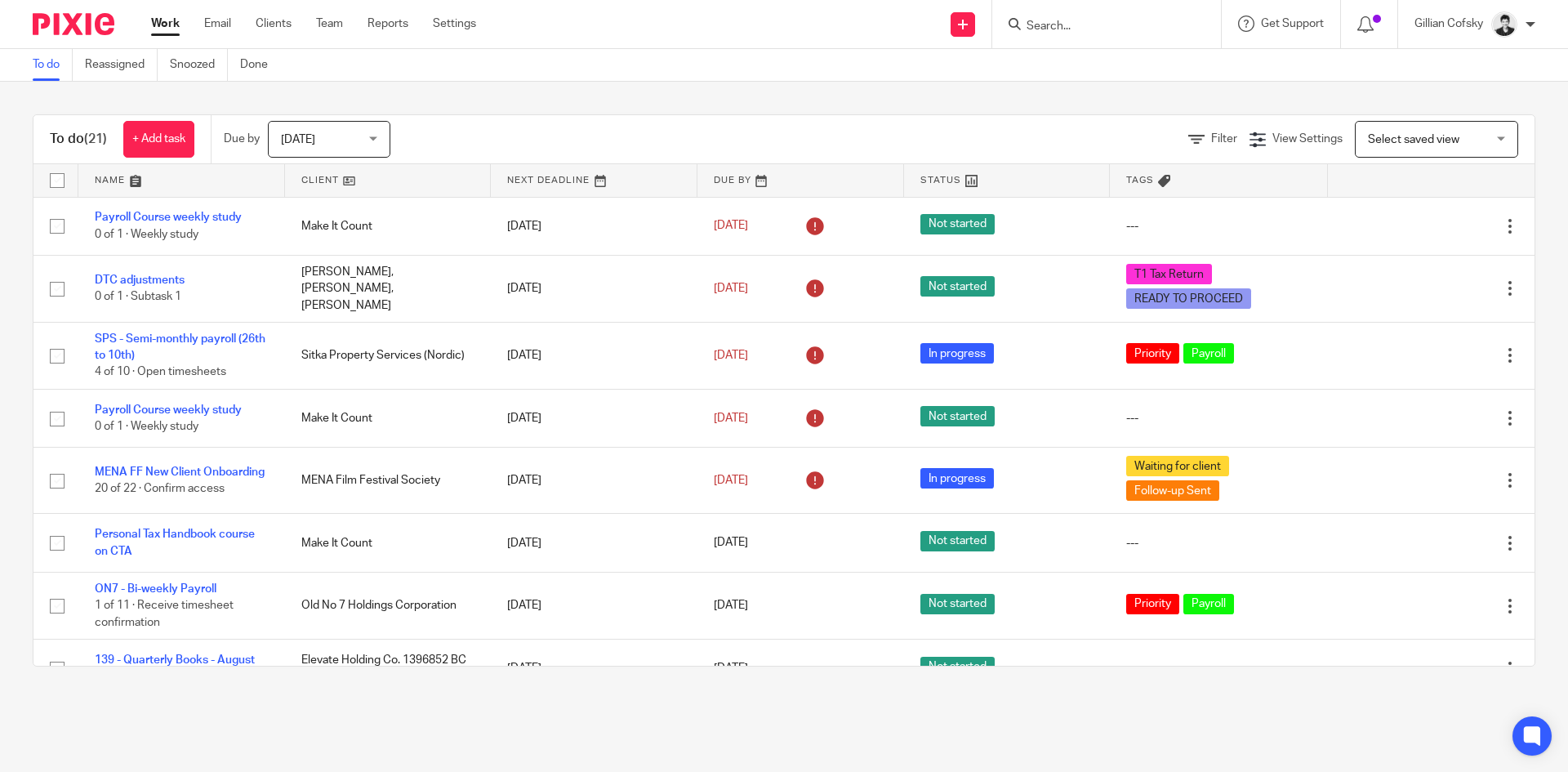
scroll to position [439, 0]
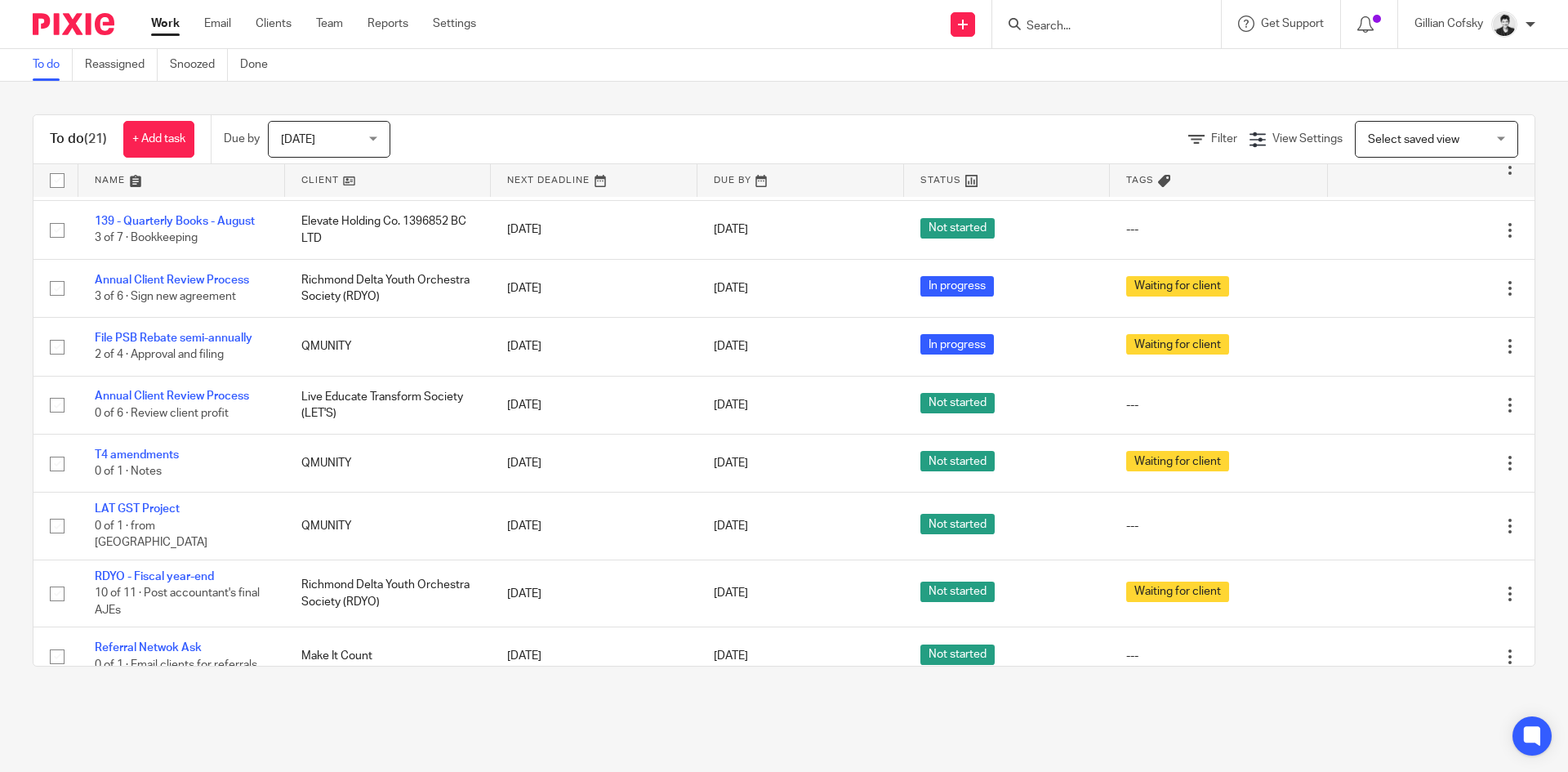
drag, startPoint x: 1113, startPoint y: 25, endPoint x: 1103, endPoint y: 10, distance: 18.0
click at [1109, 16] on form at bounding box center [1112, 24] width 174 height 21
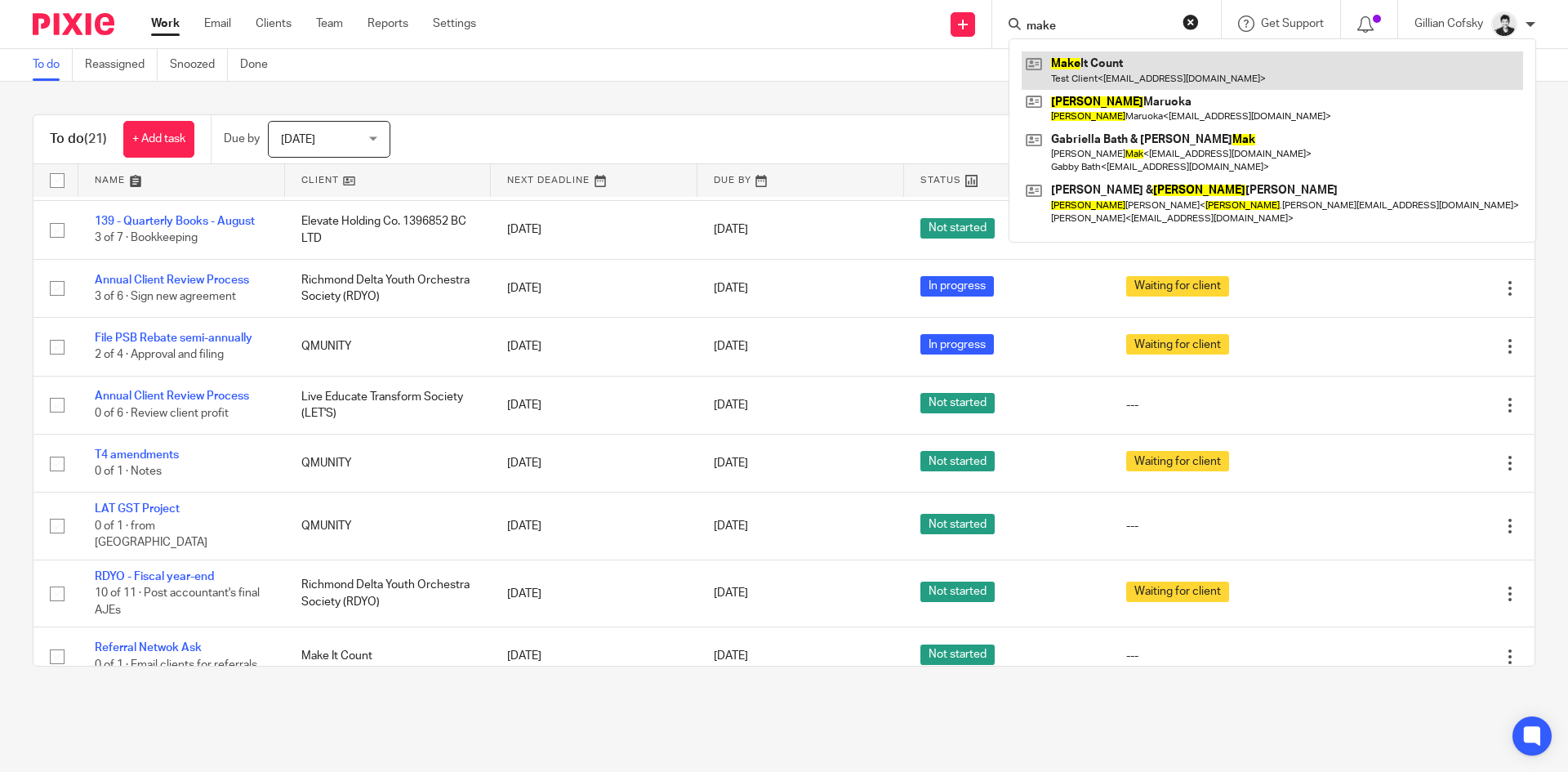
type input "make"
click at [1085, 63] on link at bounding box center [1272, 71] width 501 height 38
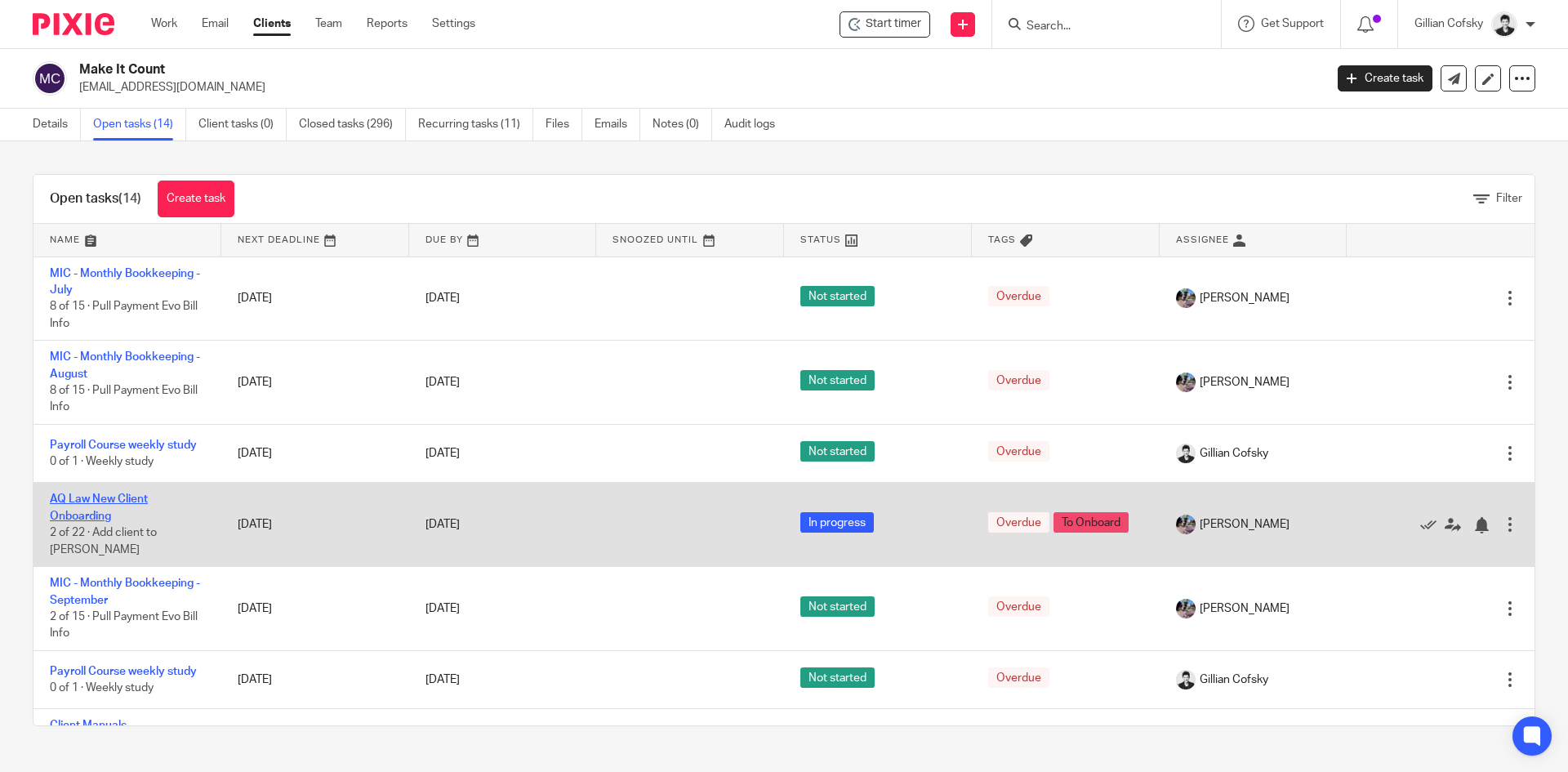
click at [117, 497] on link "AQ Law New Client Onboarding" at bounding box center [98, 507] width 98 height 28
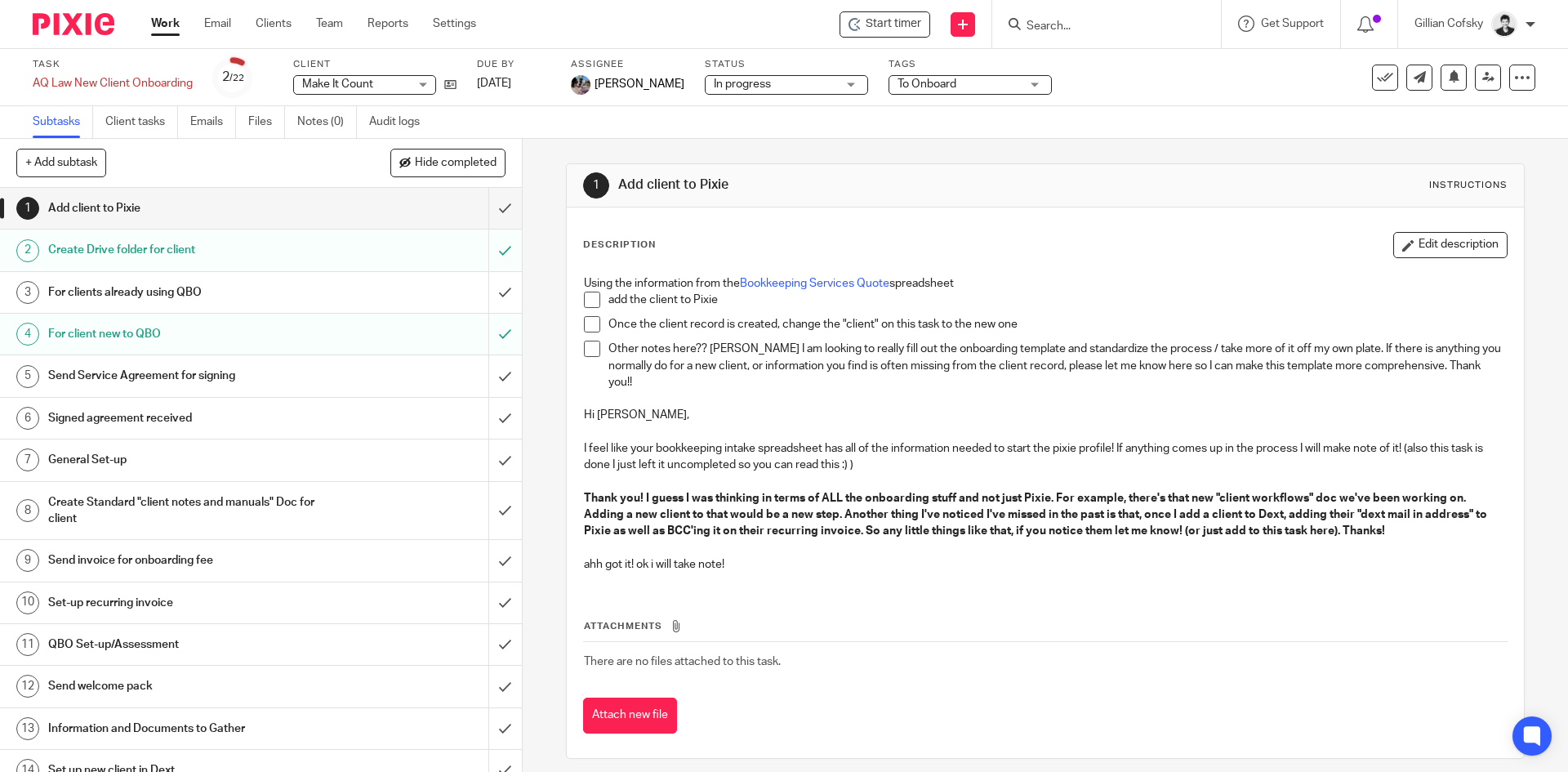
click at [218, 290] on h1 "For clients already using QBO" at bounding box center [190, 292] width 282 height 25
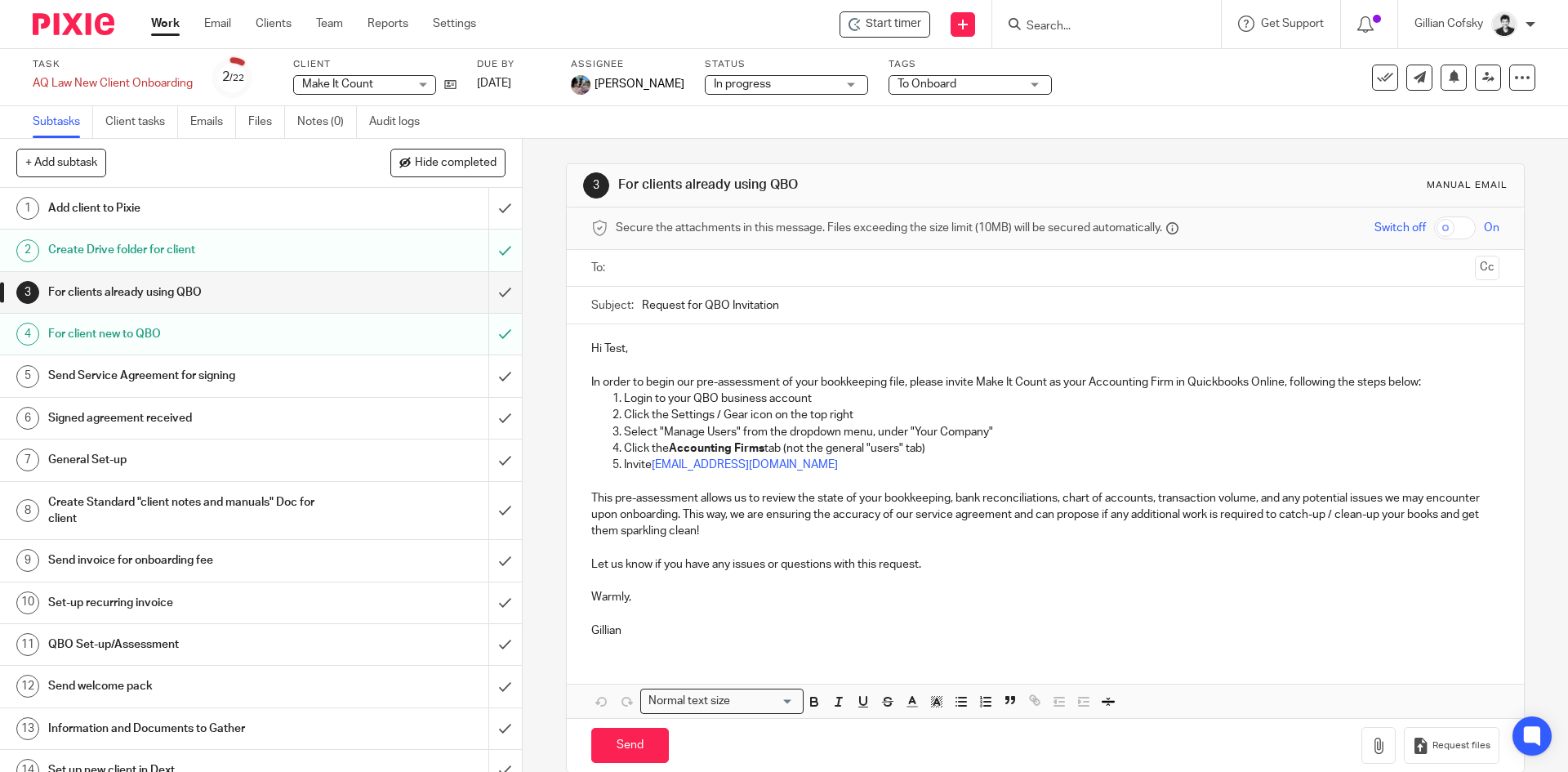
click at [665, 261] on input "text" at bounding box center [1045, 268] width 846 height 19
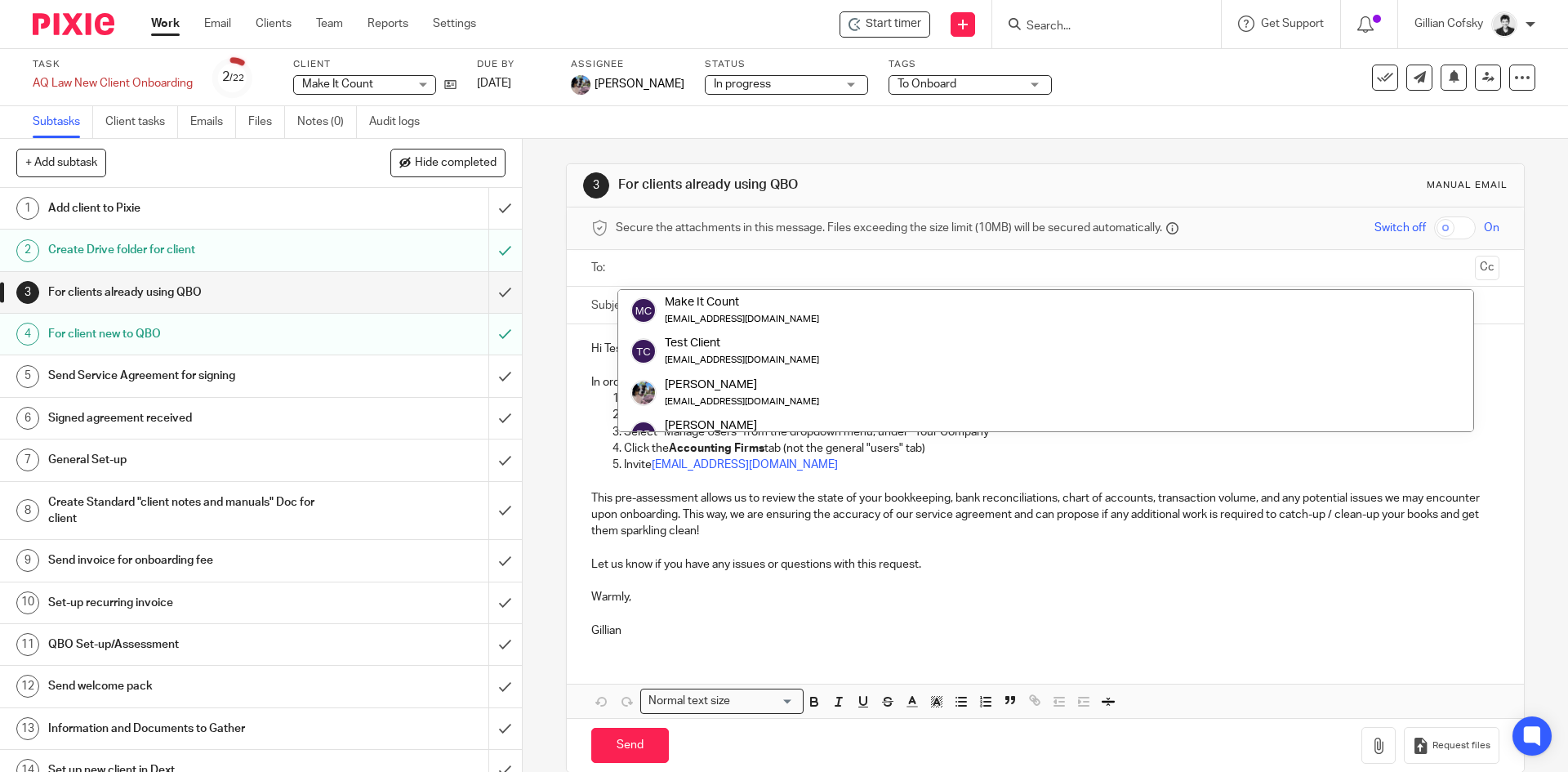
click at [544, 267] on div "3 For clients already using QBO Manual email Secure the attachments in this mes…" at bounding box center [1045, 455] width 1045 height 633
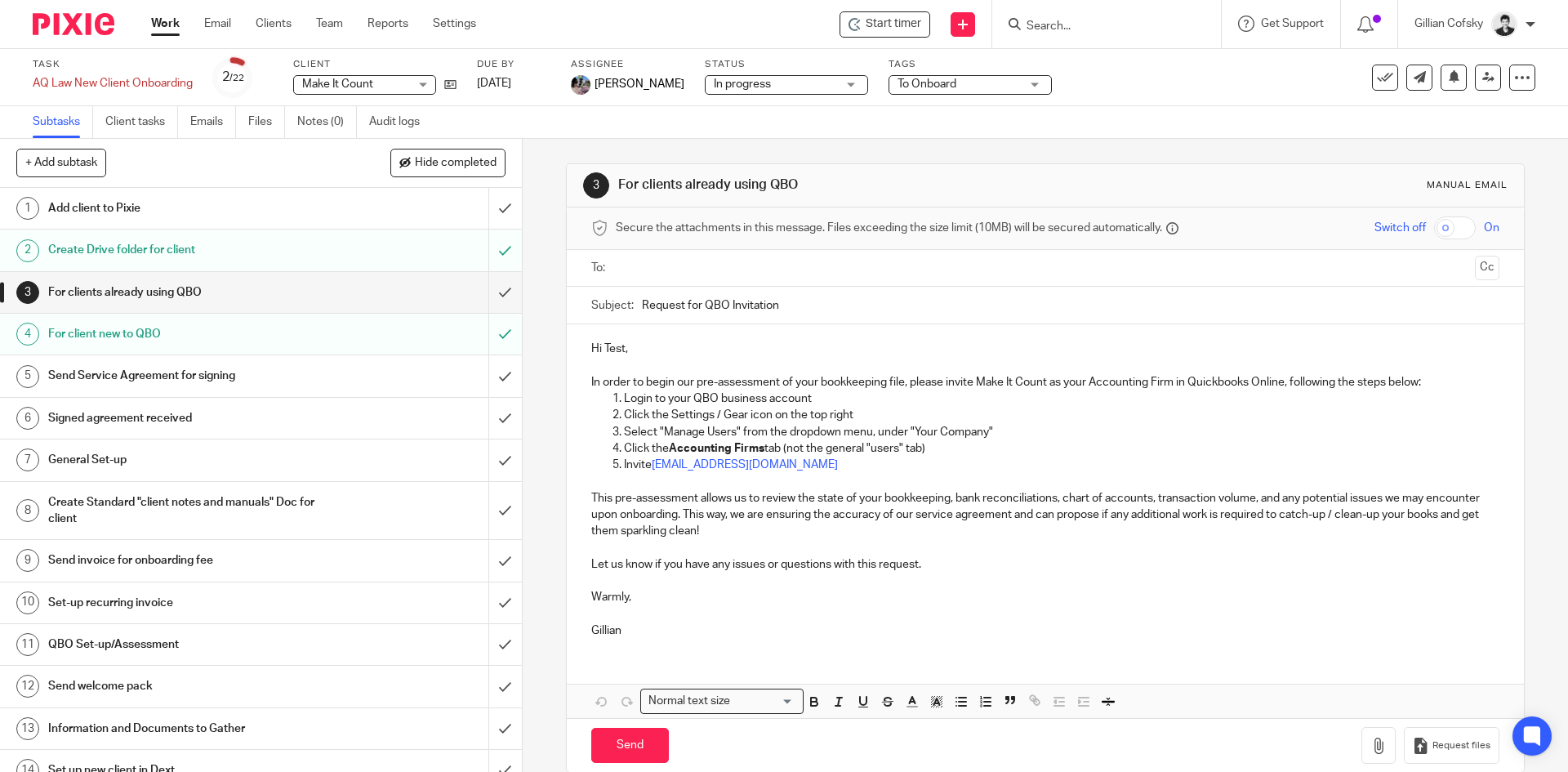
click at [423, 72] on div "Client Make It Count Make It Count No client selected Aaron Van Dyck Aaron & Va…" at bounding box center [374, 78] width 163 height 39
click at [419, 89] on div "Make It Count Make It Count" at bounding box center [364, 85] width 143 height 20
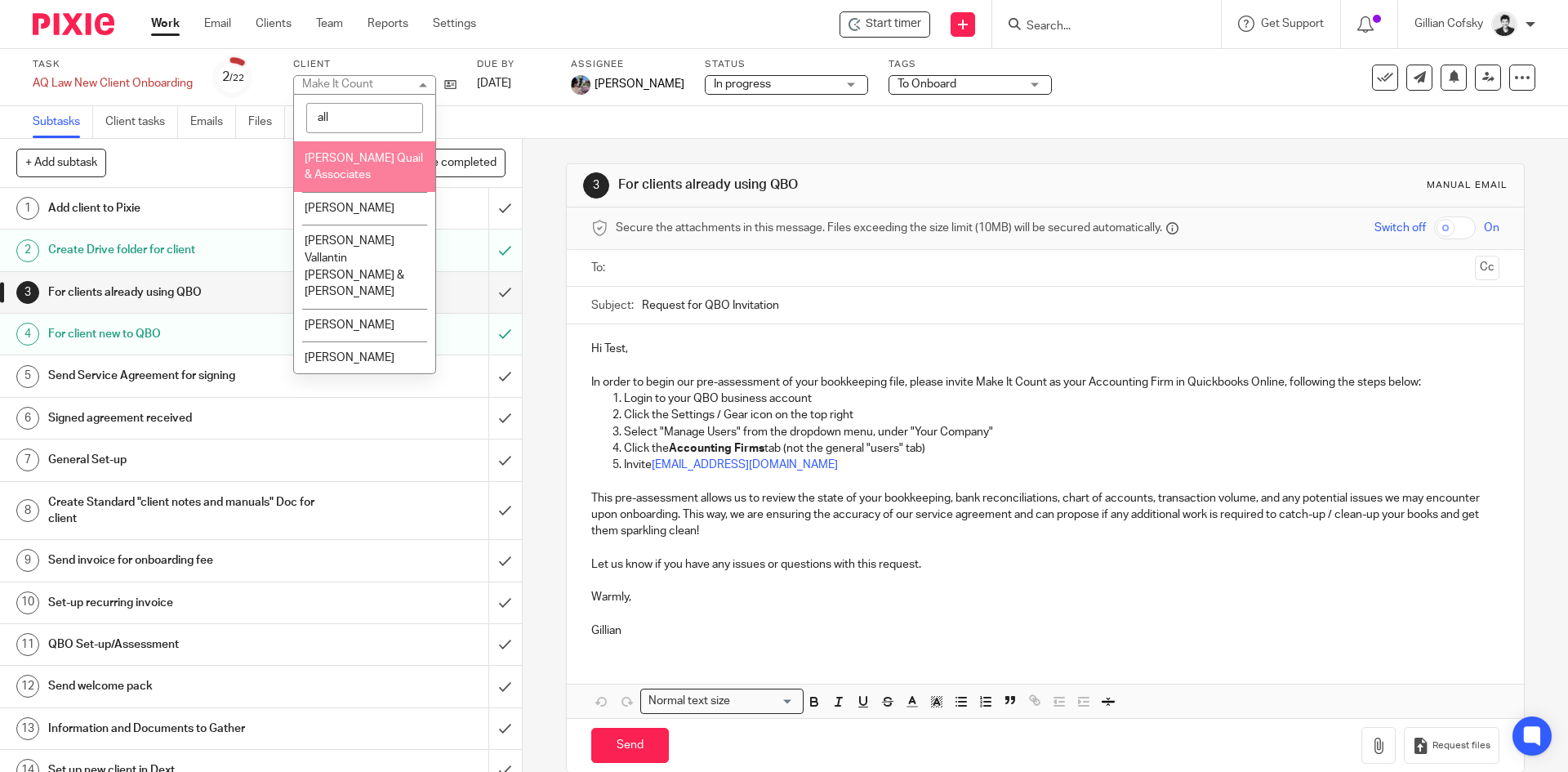
type input "all"
click at [391, 165] on li "Allevato Quail & Associates" at bounding box center [364, 166] width 141 height 50
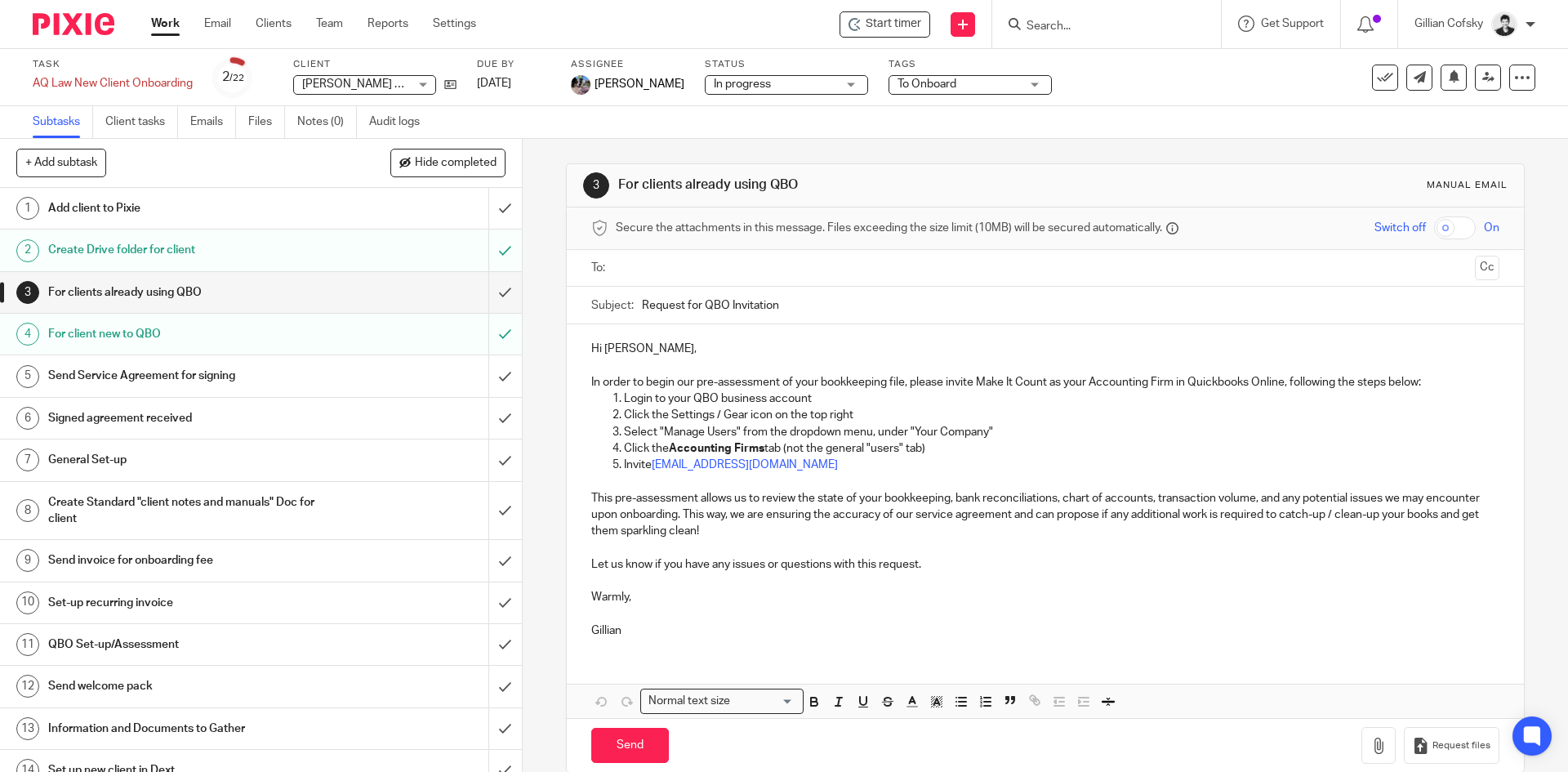
click at [682, 266] on input "text" at bounding box center [1045, 268] width 846 height 19
click at [926, 264] on input "text" at bounding box center [1149, 270] width 638 height 32
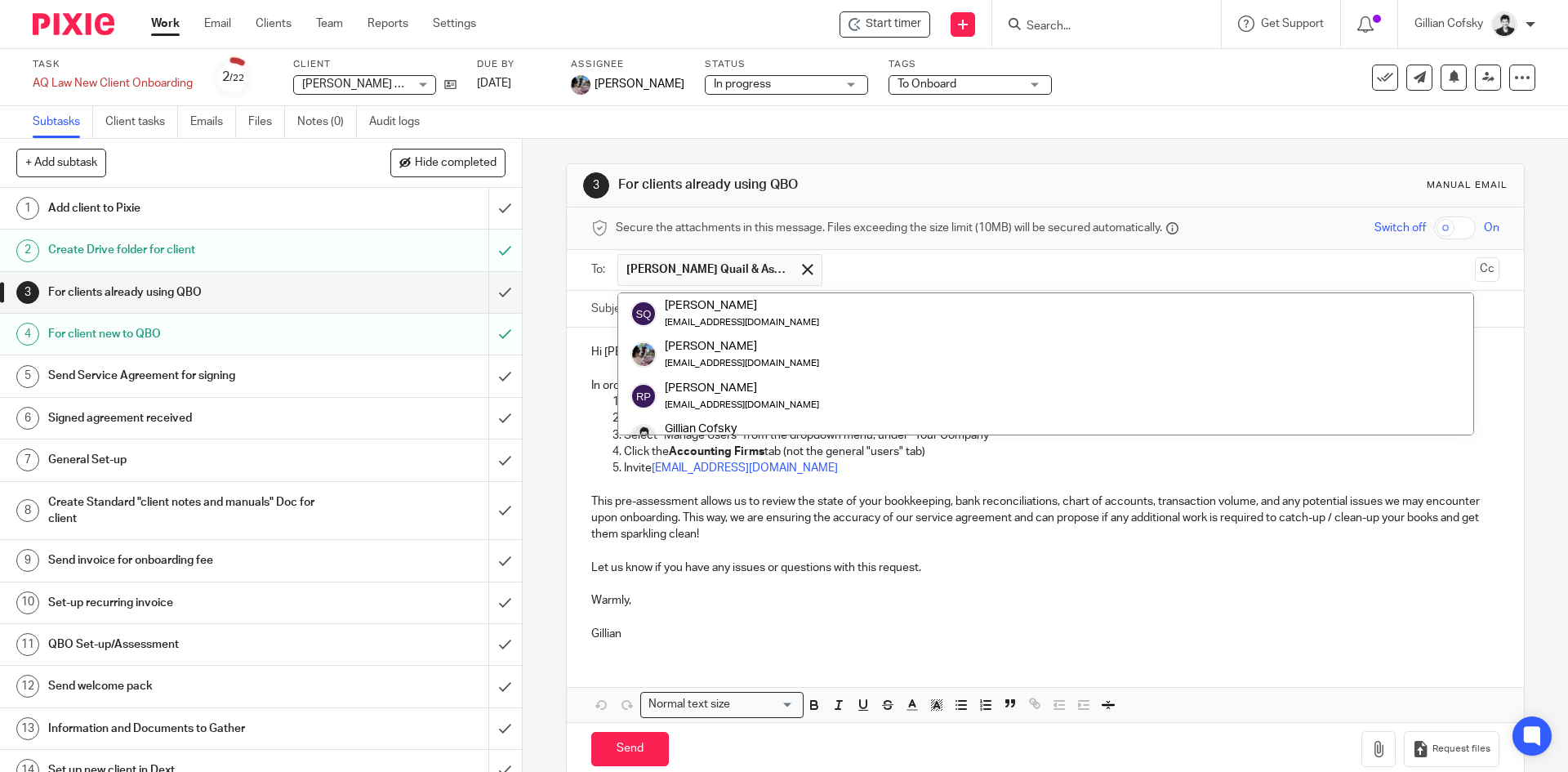
scroll to position [65, 0]
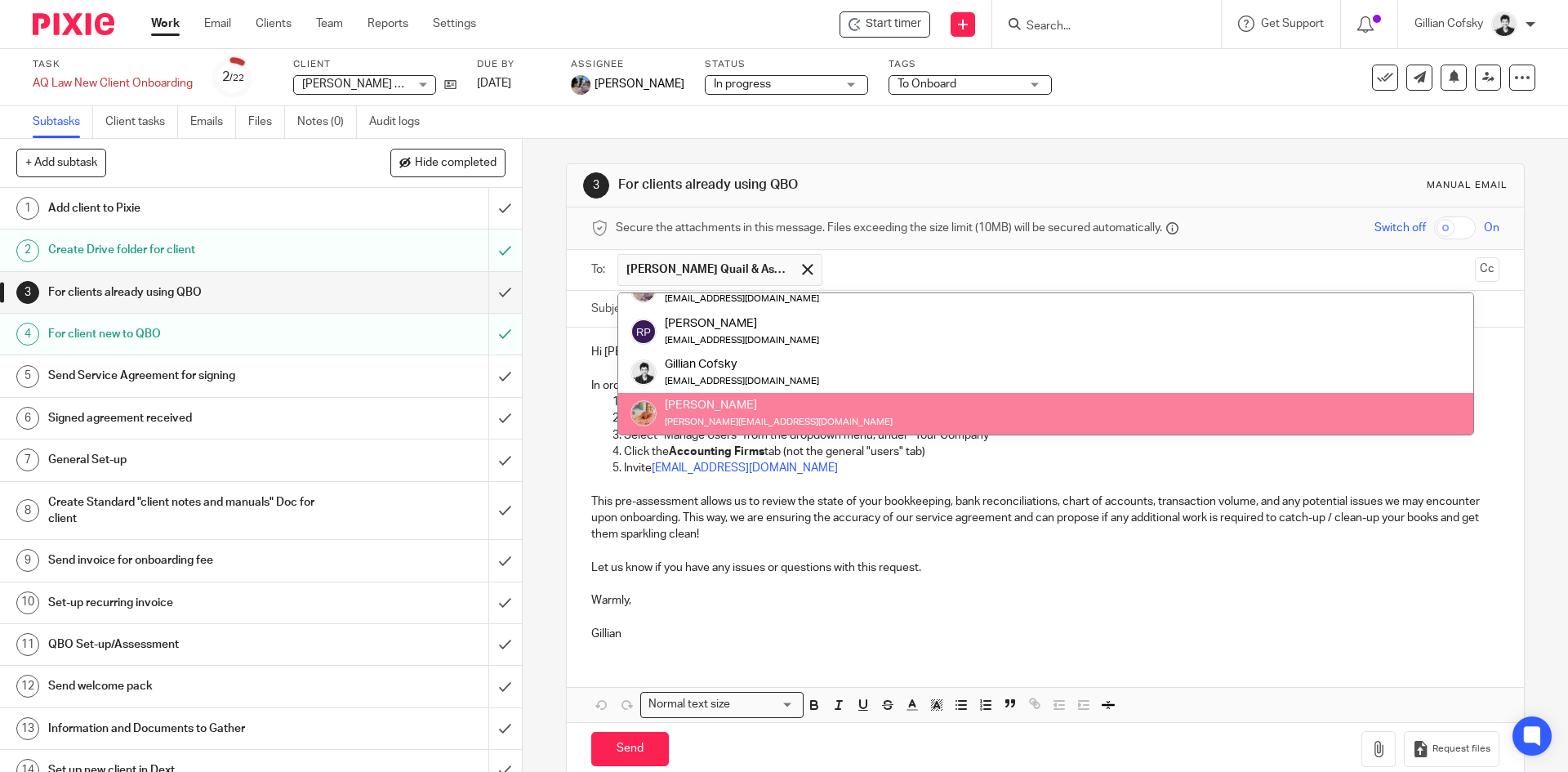
click at [1233, 569] on p "Let us know if you have any issues or questions with this request." at bounding box center [1045, 568] width 907 height 16
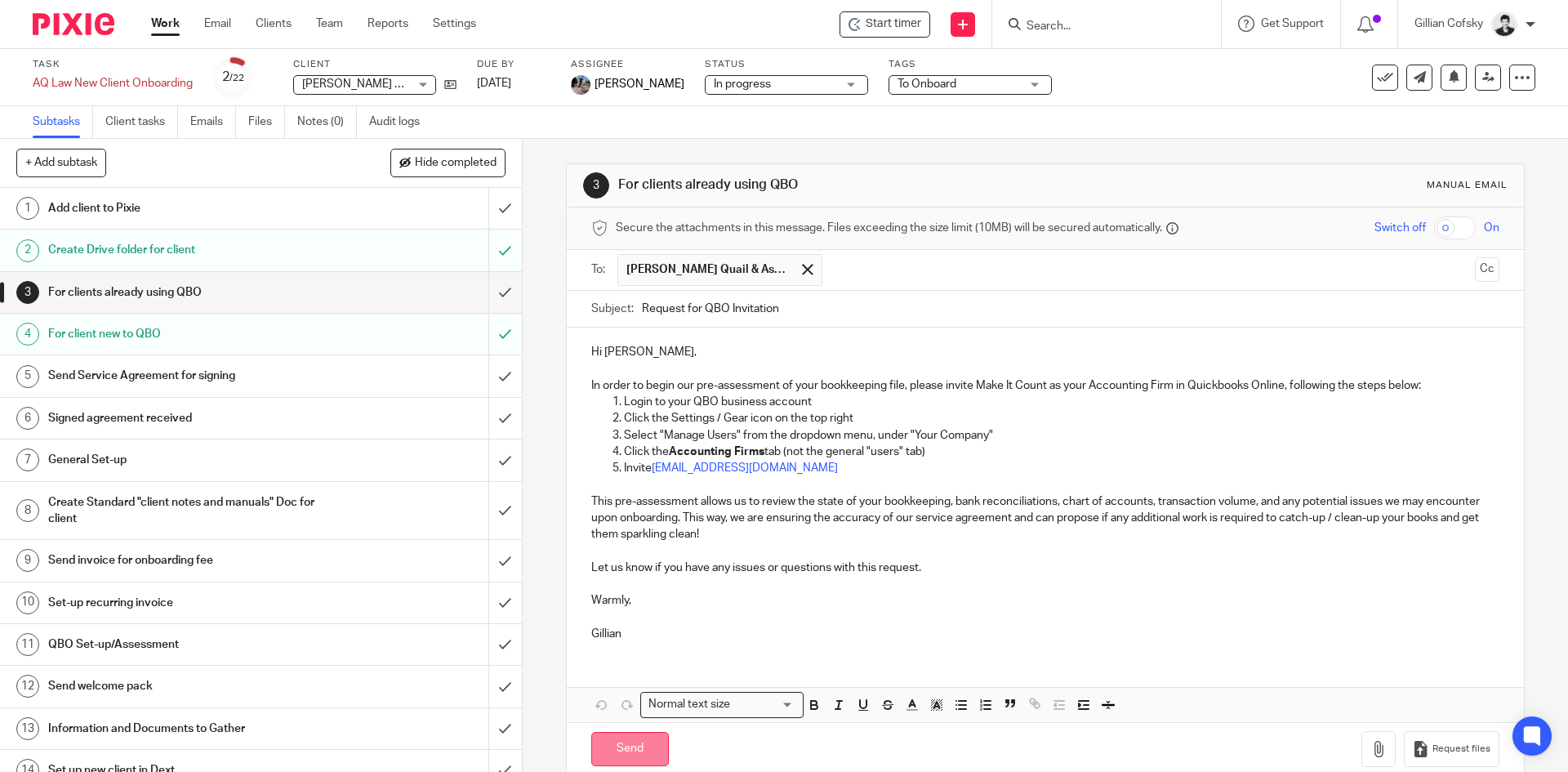
click at [621, 742] on input "Send" at bounding box center [630, 749] width 78 height 35
type input "Sent"
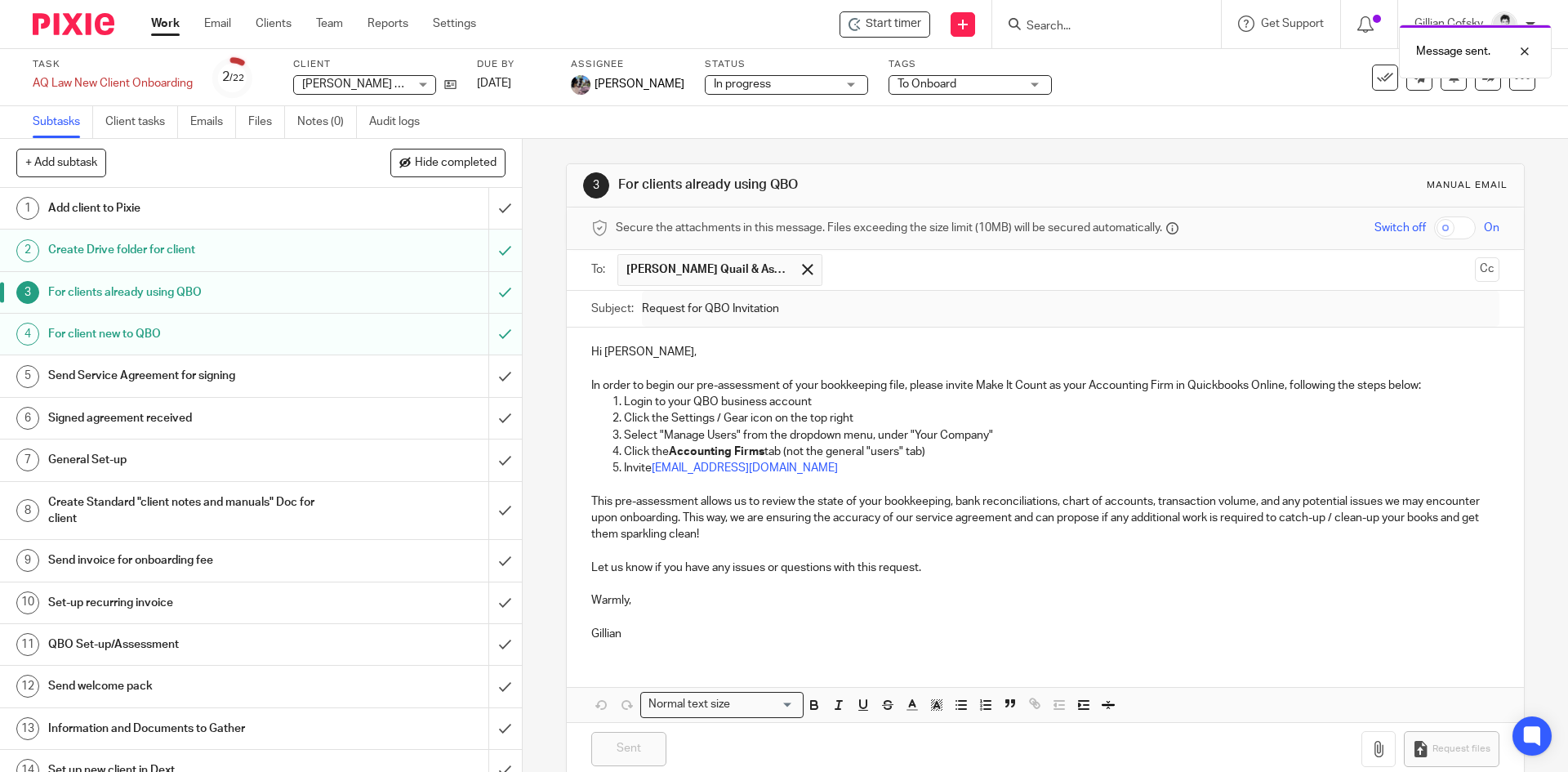
click at [243, 374] on h1 "Send Service Agreement for signing" at bounding box center [190, 376] width 282 height 25
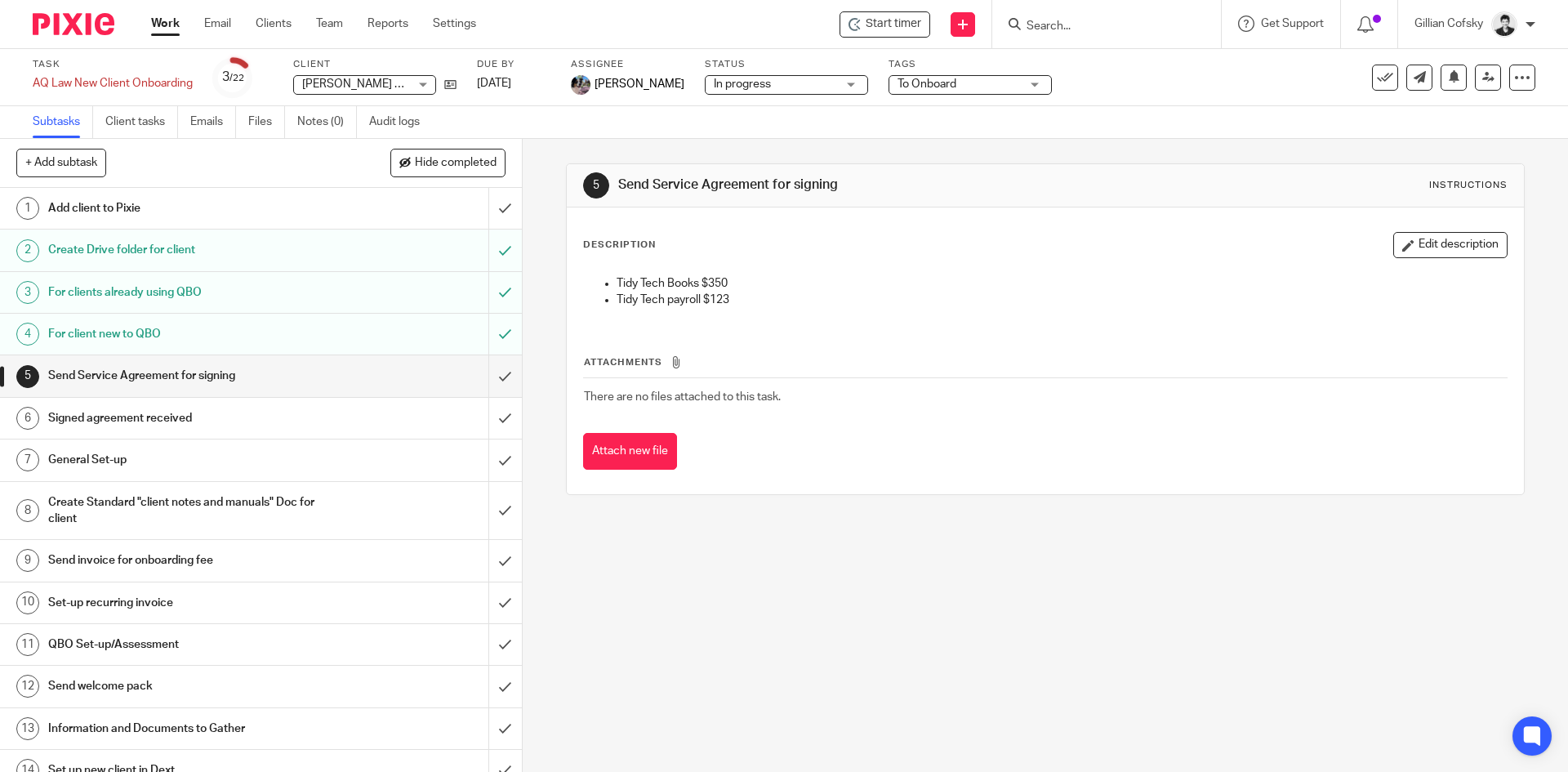
click at [158, 28] on link "Work" at bounding box center [165, 24] width 29 height 16
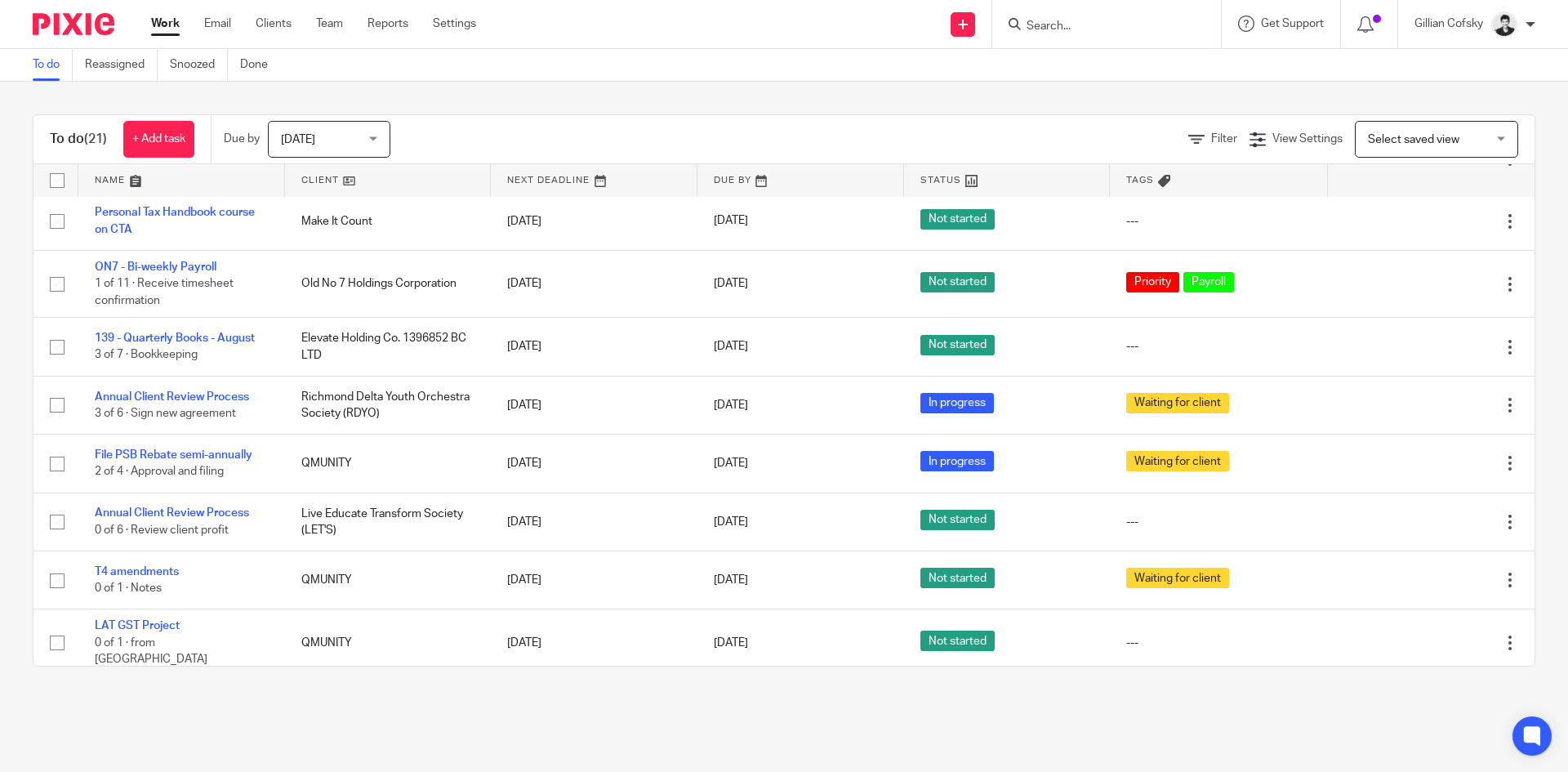
scroll to position [324, 0]
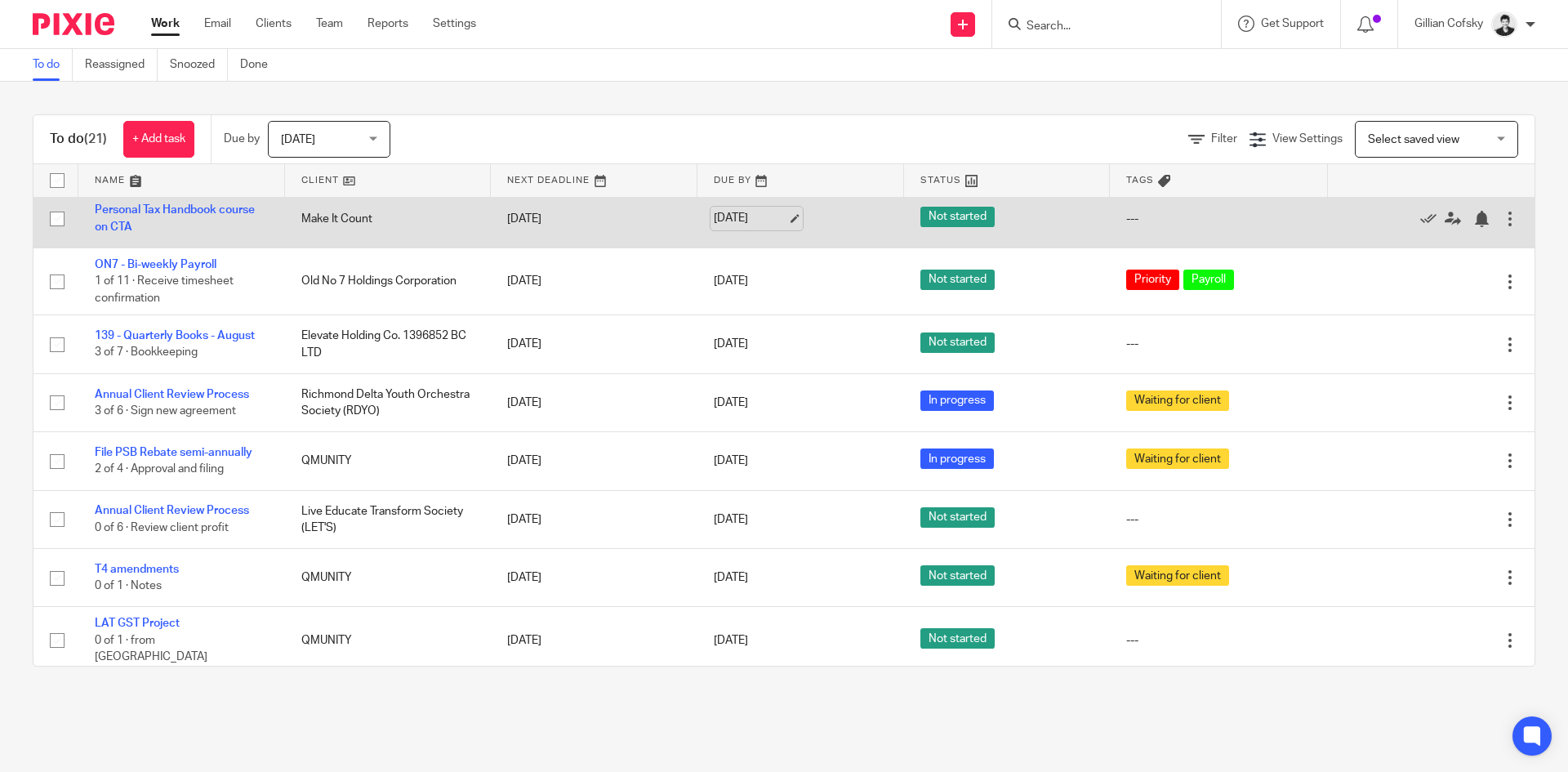
click at [758, 218] on link "[DATE]" at bounding box center [751, 218] width 74 height 17
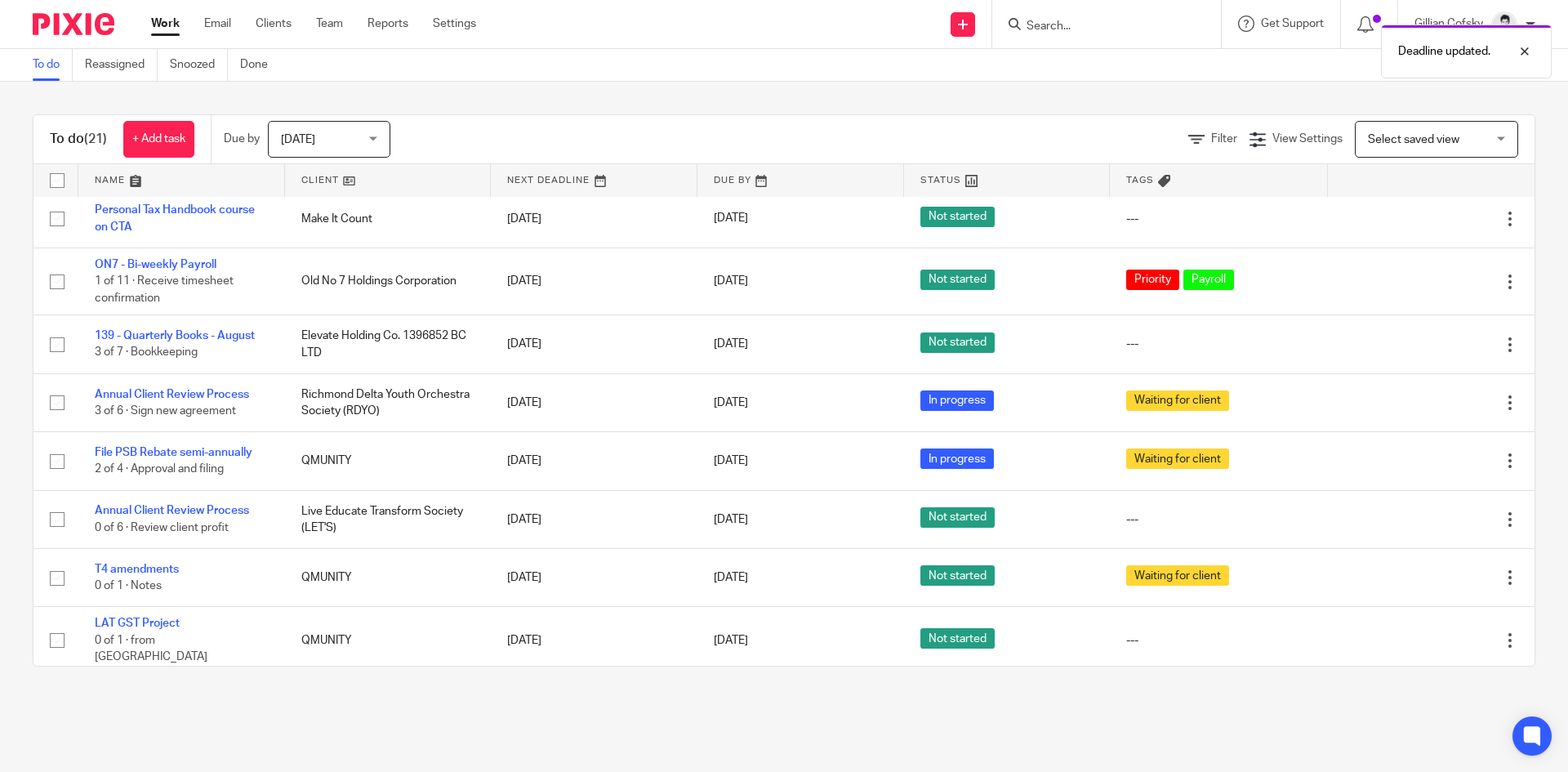
click at [1063, 30] on div "Deadline updated." at bounding box center [1168, 48] width 768 height 62
click at [1035, 25] on input "Search" at bounding box center [1098, 27] width 147 height 15
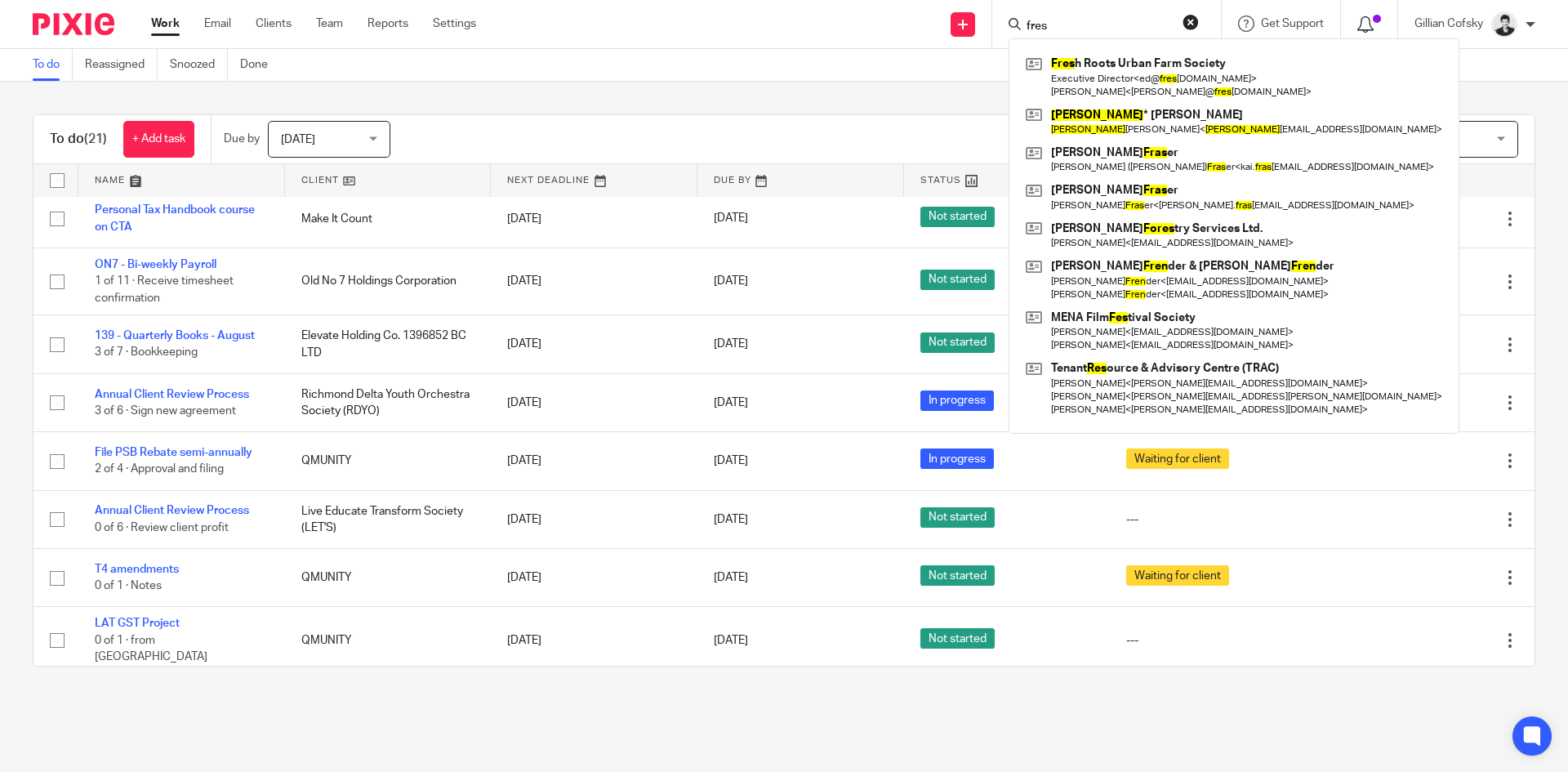
type input "fres"
click at [1365, 30] on icon at bounding box center [1365, 25] width 16 height 16
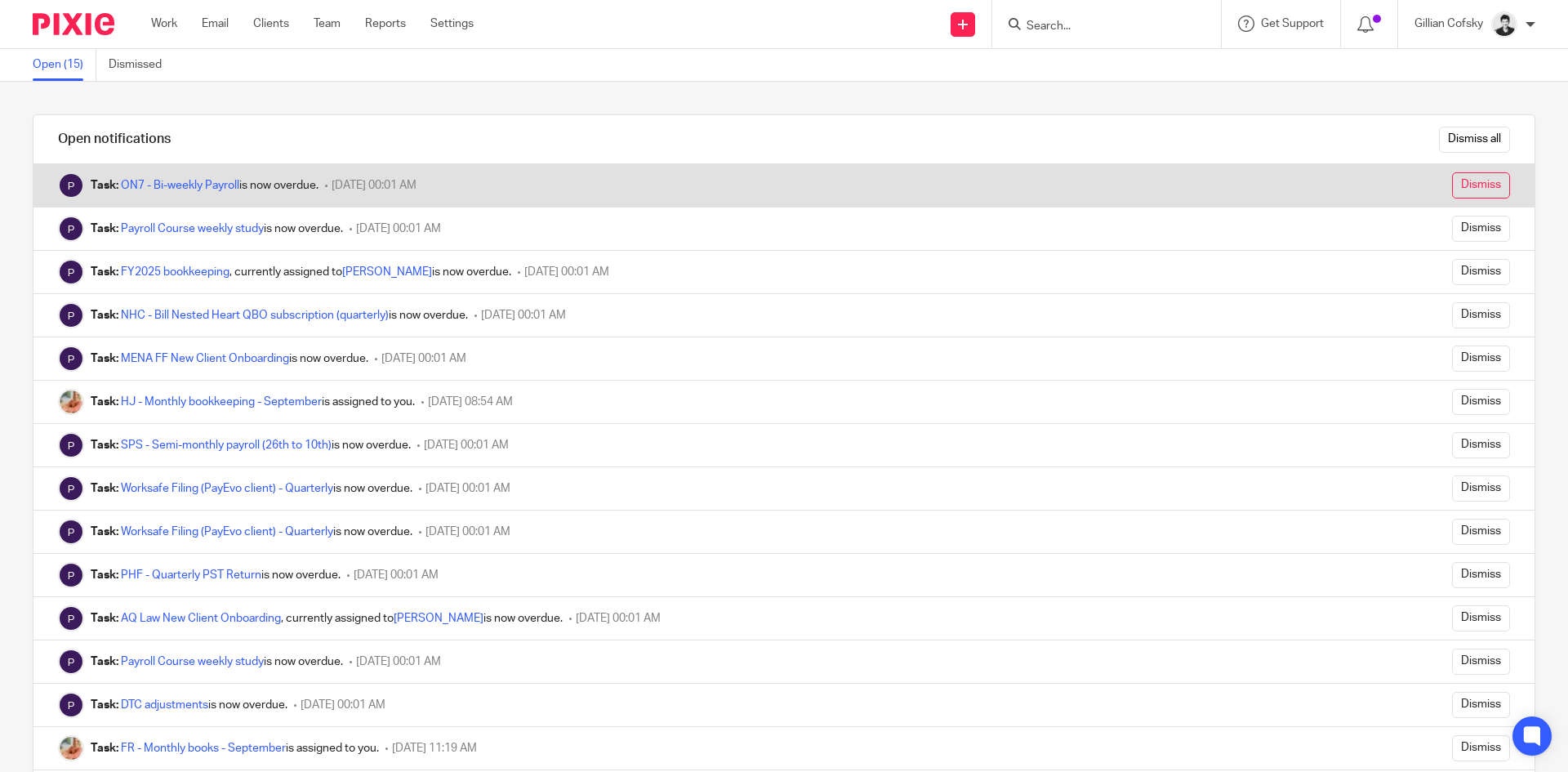
click at [1470, 178] on input "Dismiss" at bounding box center [1481, 185] width 58 height 26
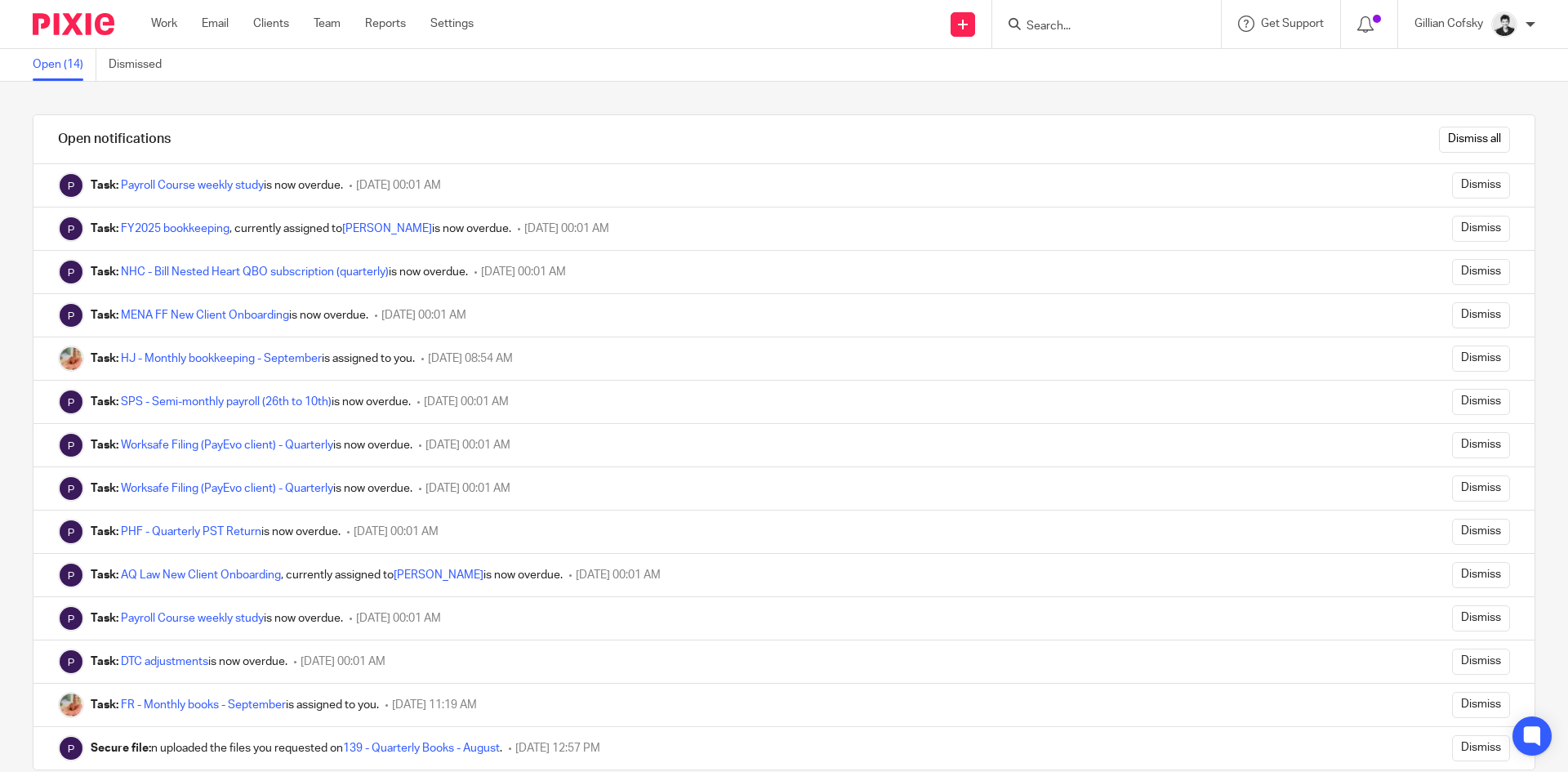
click at [1470, 179] on input "Dismiss" at bounding box center [1481, 185] width 58 height 26
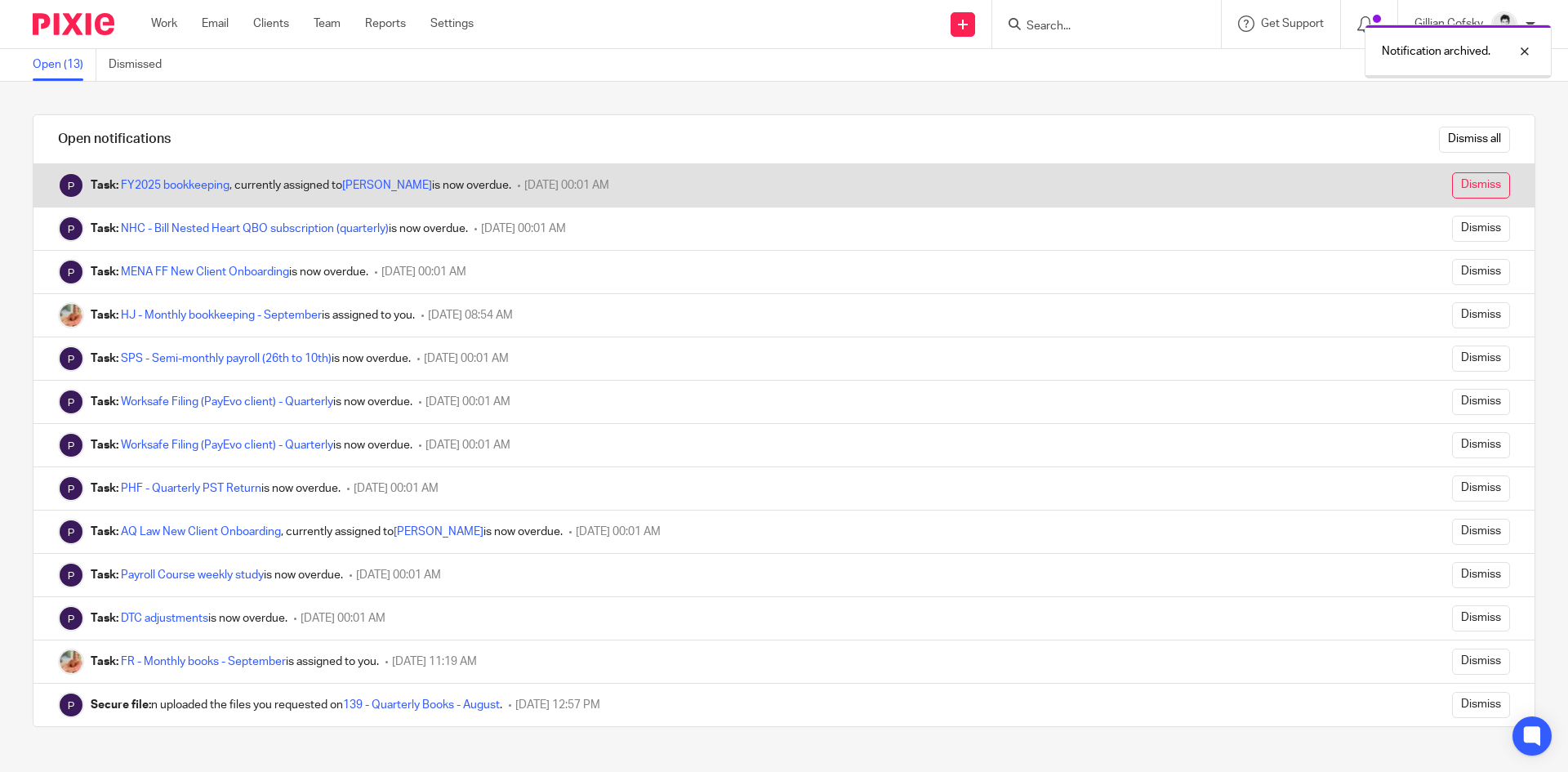
click at [1470, 180] on input "Dismiss" at bounding box center [1481, 185] width 58 height 26
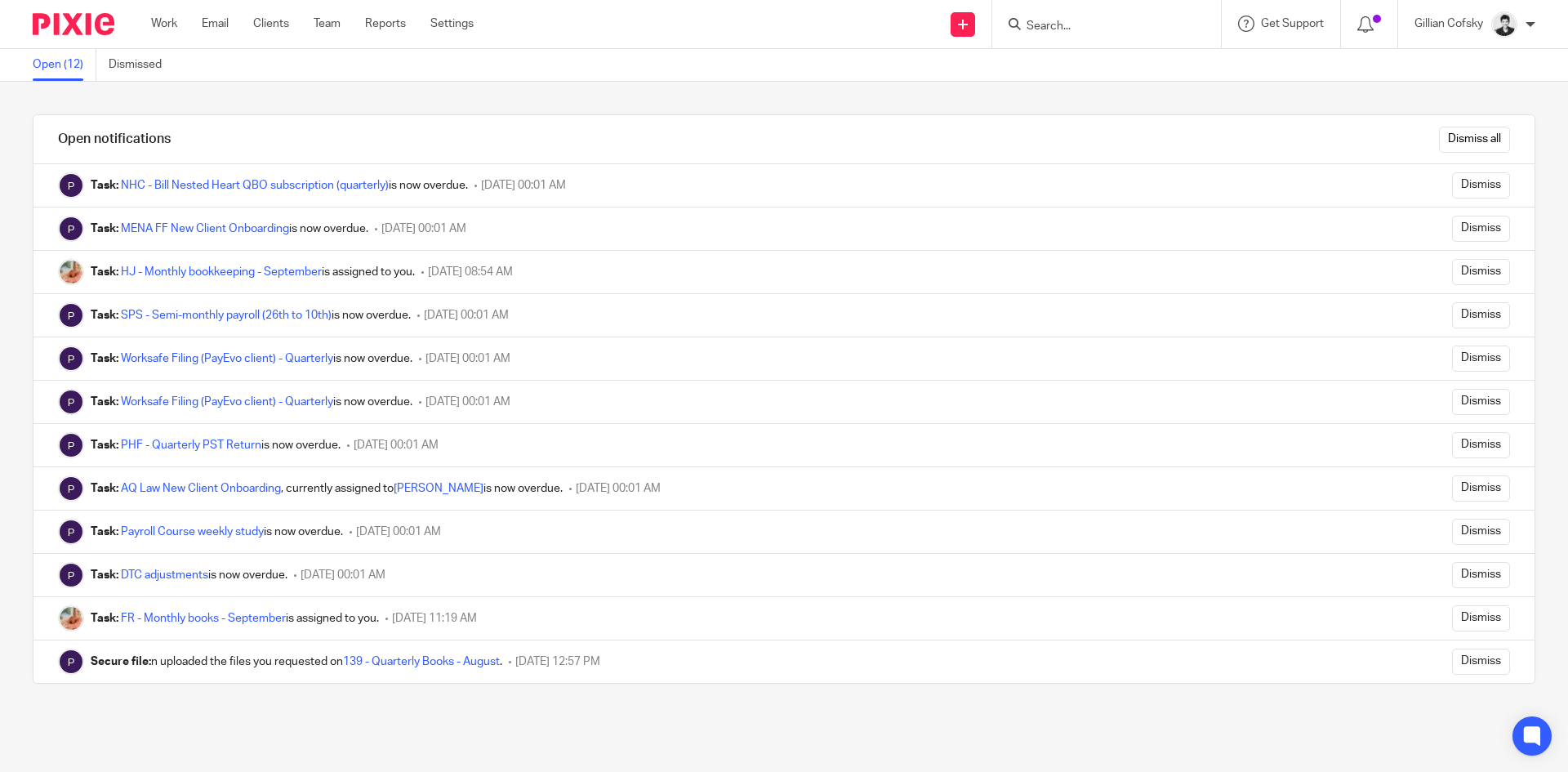
click at [1477, 182] on input "Dismiss" at bounding box center [1481, 185] width 58 height 26
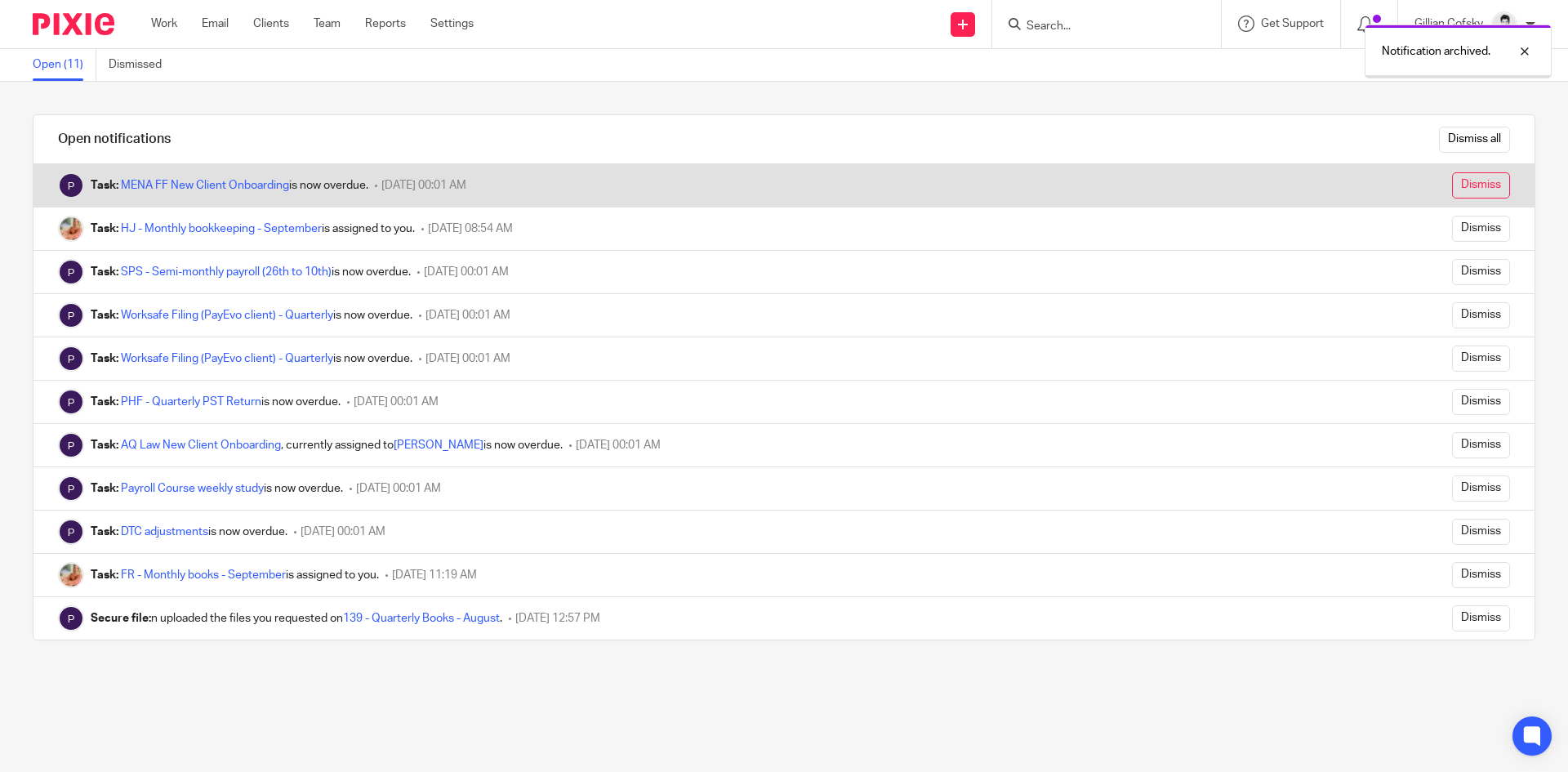
click at [1478, 183] on input "Dismiss" at bounding box center [1481, 185] width 58 height 26
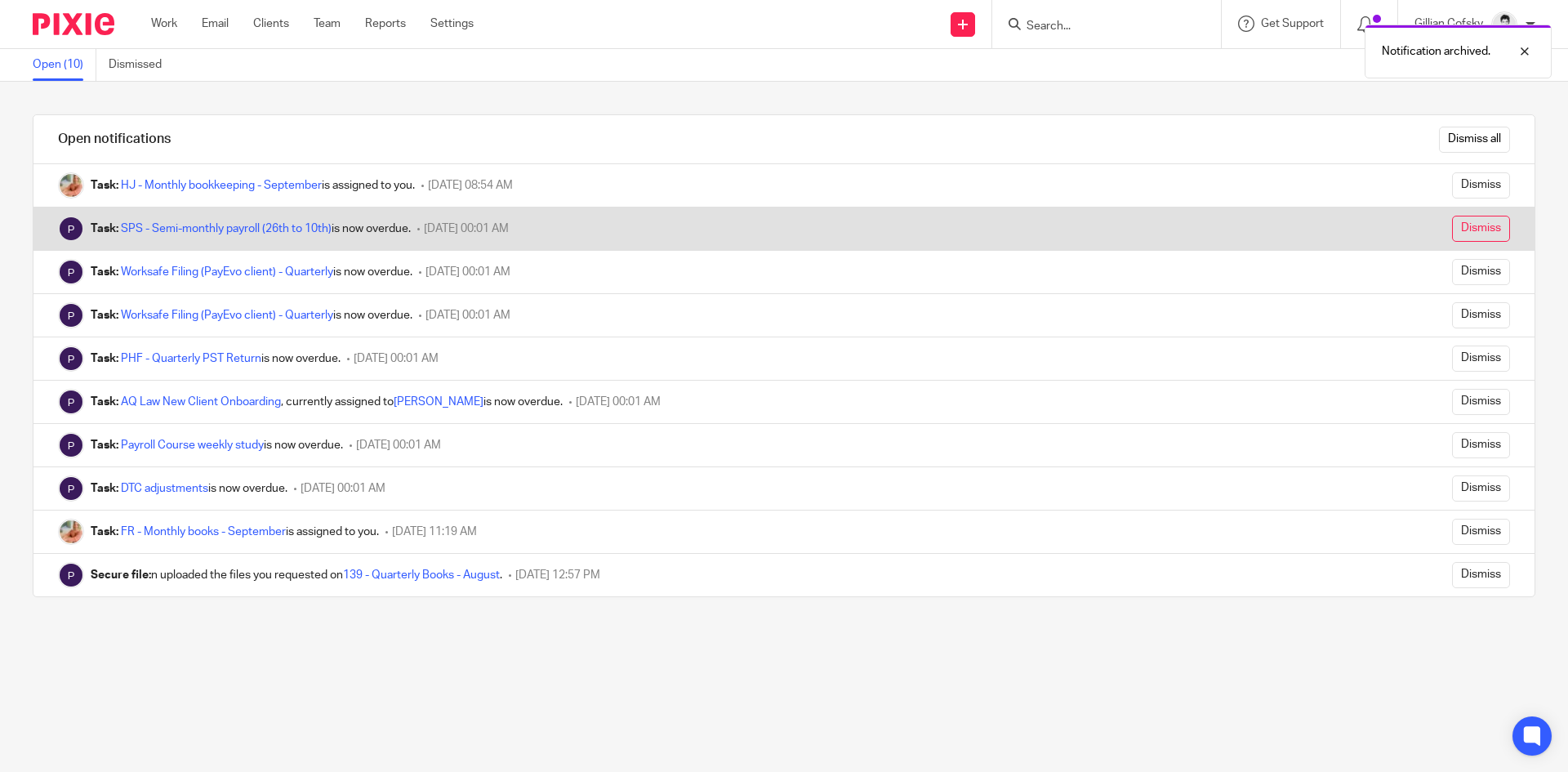
click at [1465, 231] on input "Dismiss" at bounding box center [1481, 229] width 58 height 26
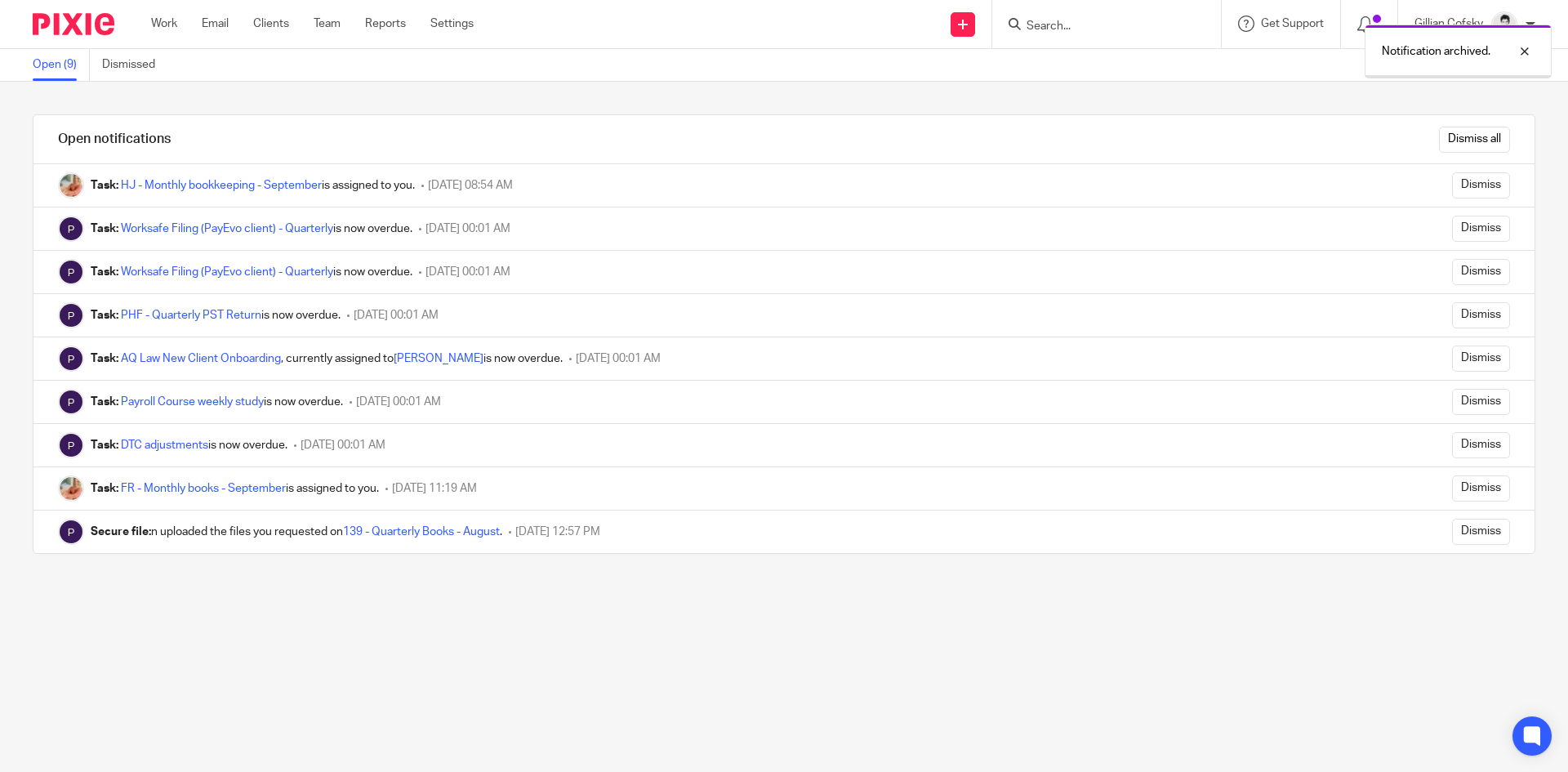
click at [1465, 231] on input "Dismiss" at bounding box center [1481, 229] width 58 height 26
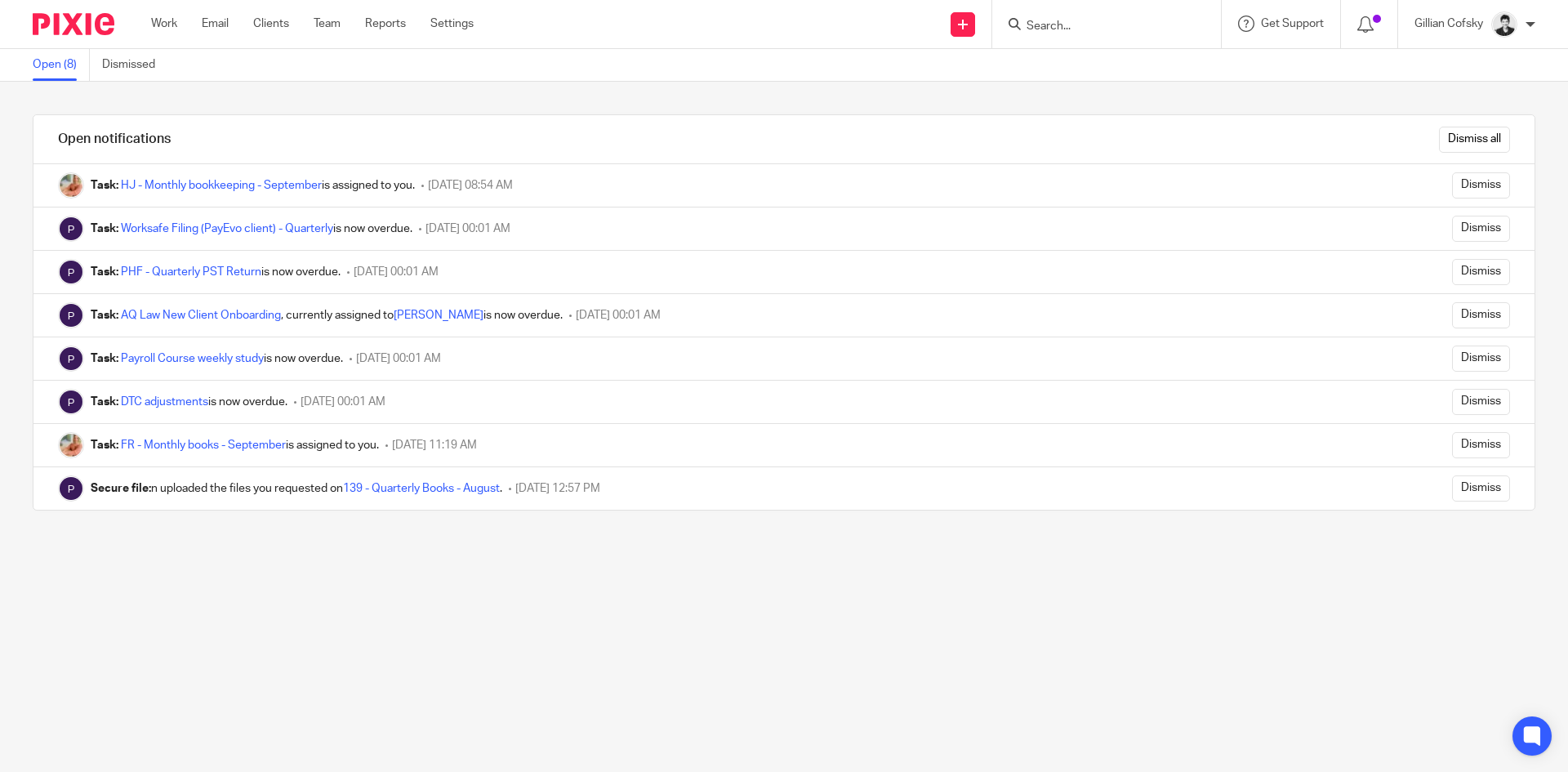
click at [1466, 231] on input "Dismiss" at bounding box center [1481, 229] width 58 height 26
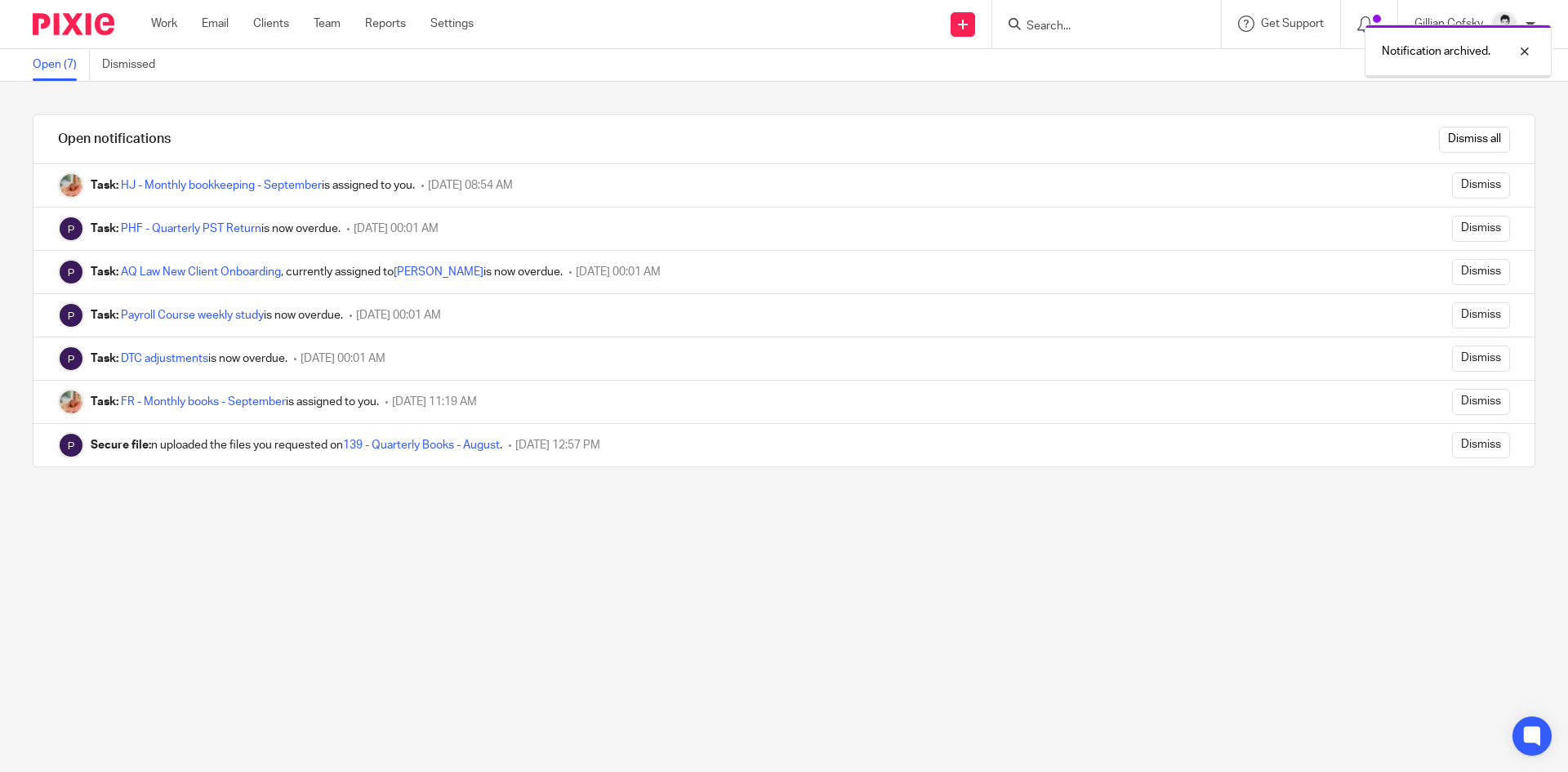
click at [1468, 231] on input "Dismiss" at bounding box center [1481, 229] width 58 height 26
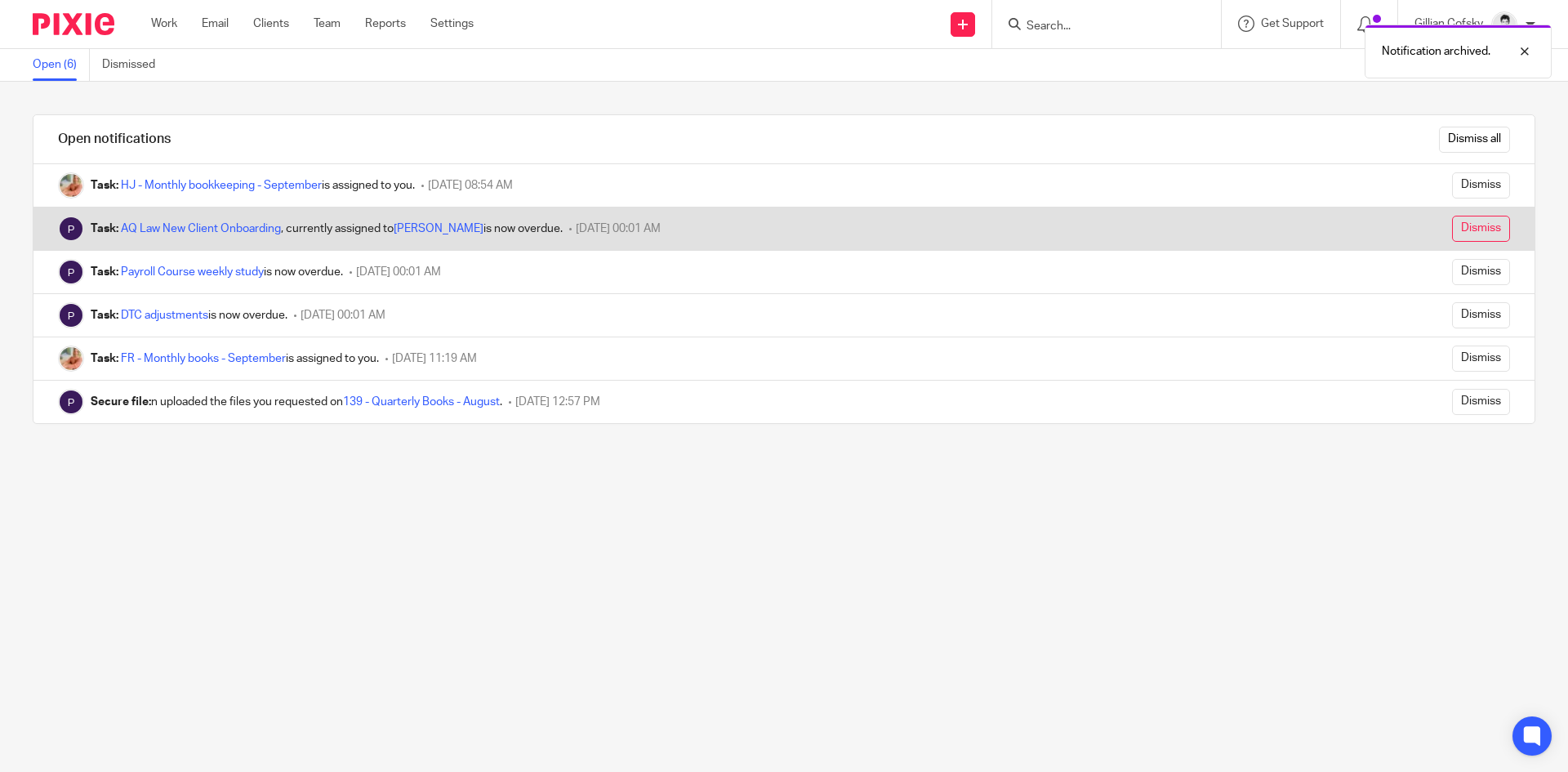
click at [1469, 230] on input "Dismiss" at bounding box center [1481, 229] width 58 height 26
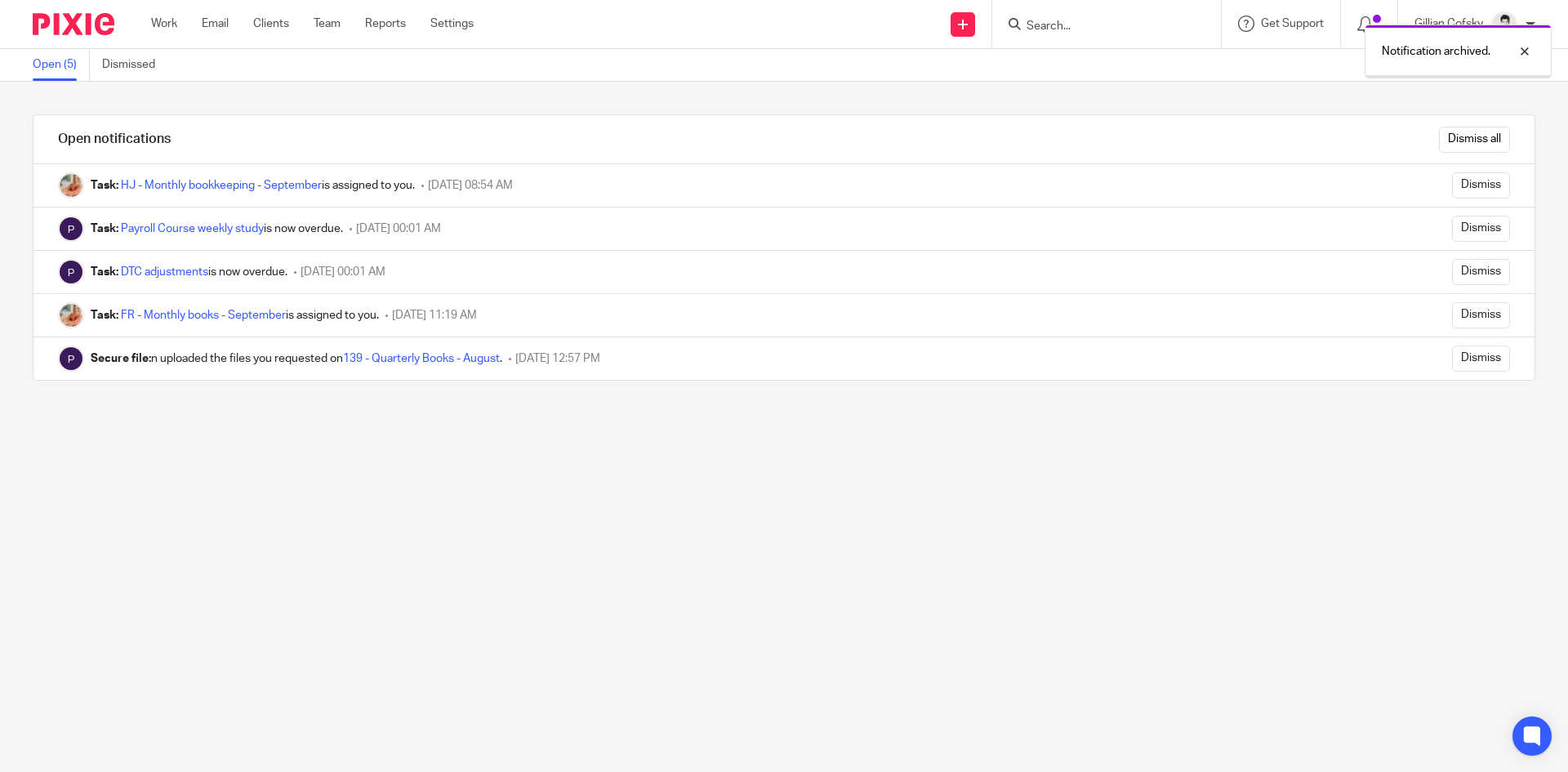
click at [1469, 230] on input "Dismiss" at bounding box center [1481, 229] width 58 height 26
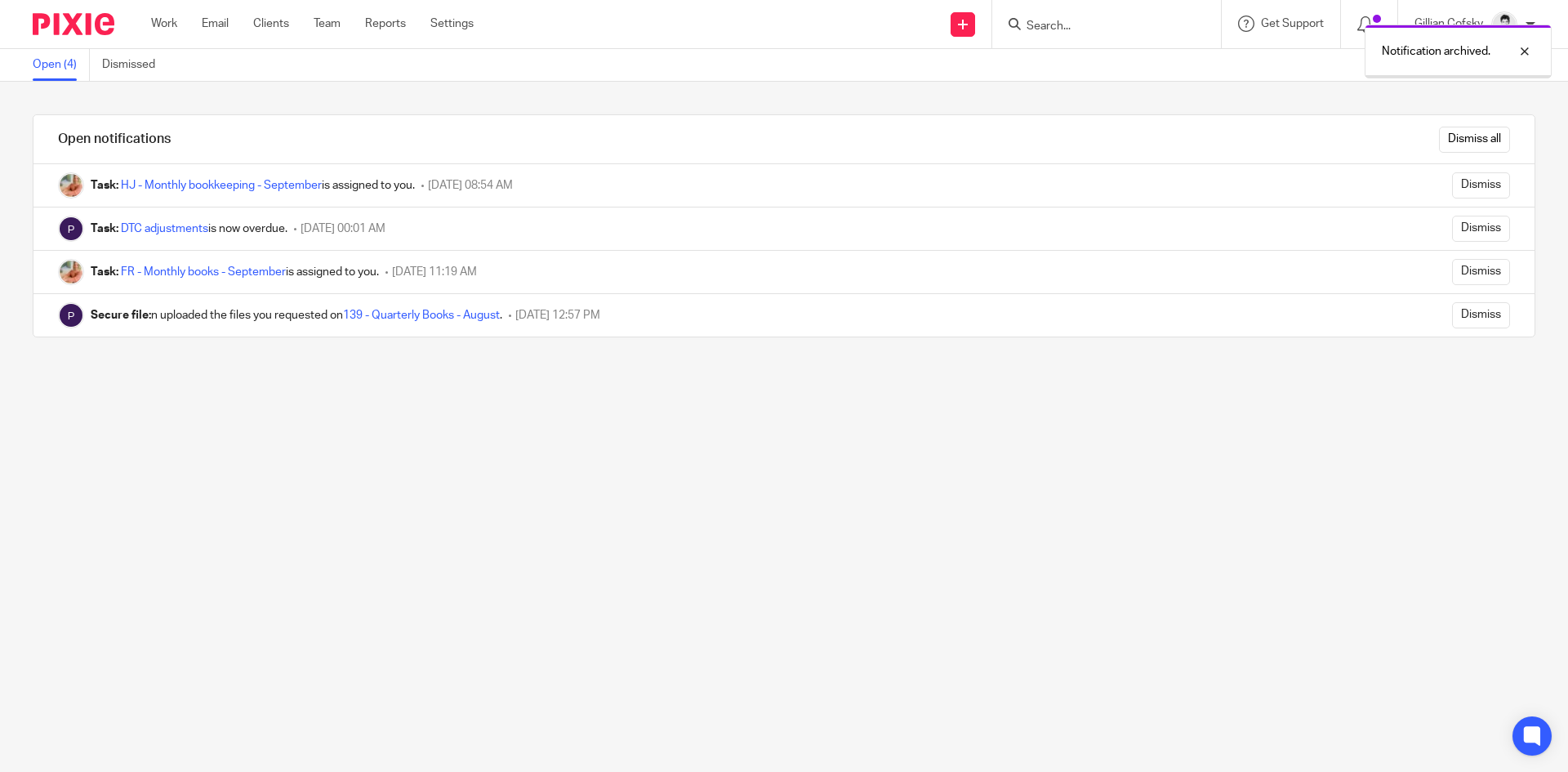
click at [1469, 230] on input "Dismiss" at bounding box center [1481, 229] width 58 height 26
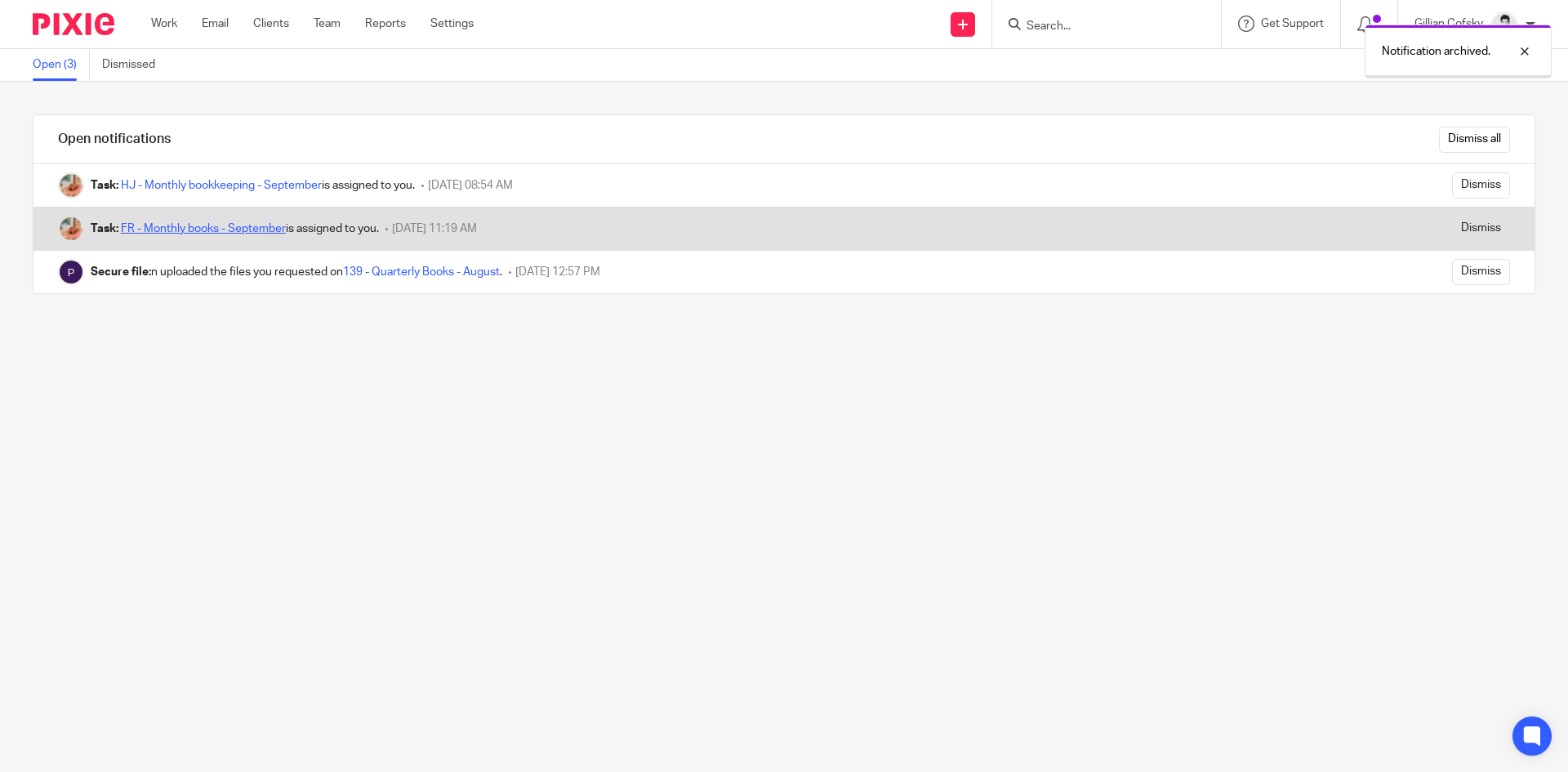
click at [160, 224] on link "FR - Monthly books - September" at bounding box center [203, 229] width 165 height 11
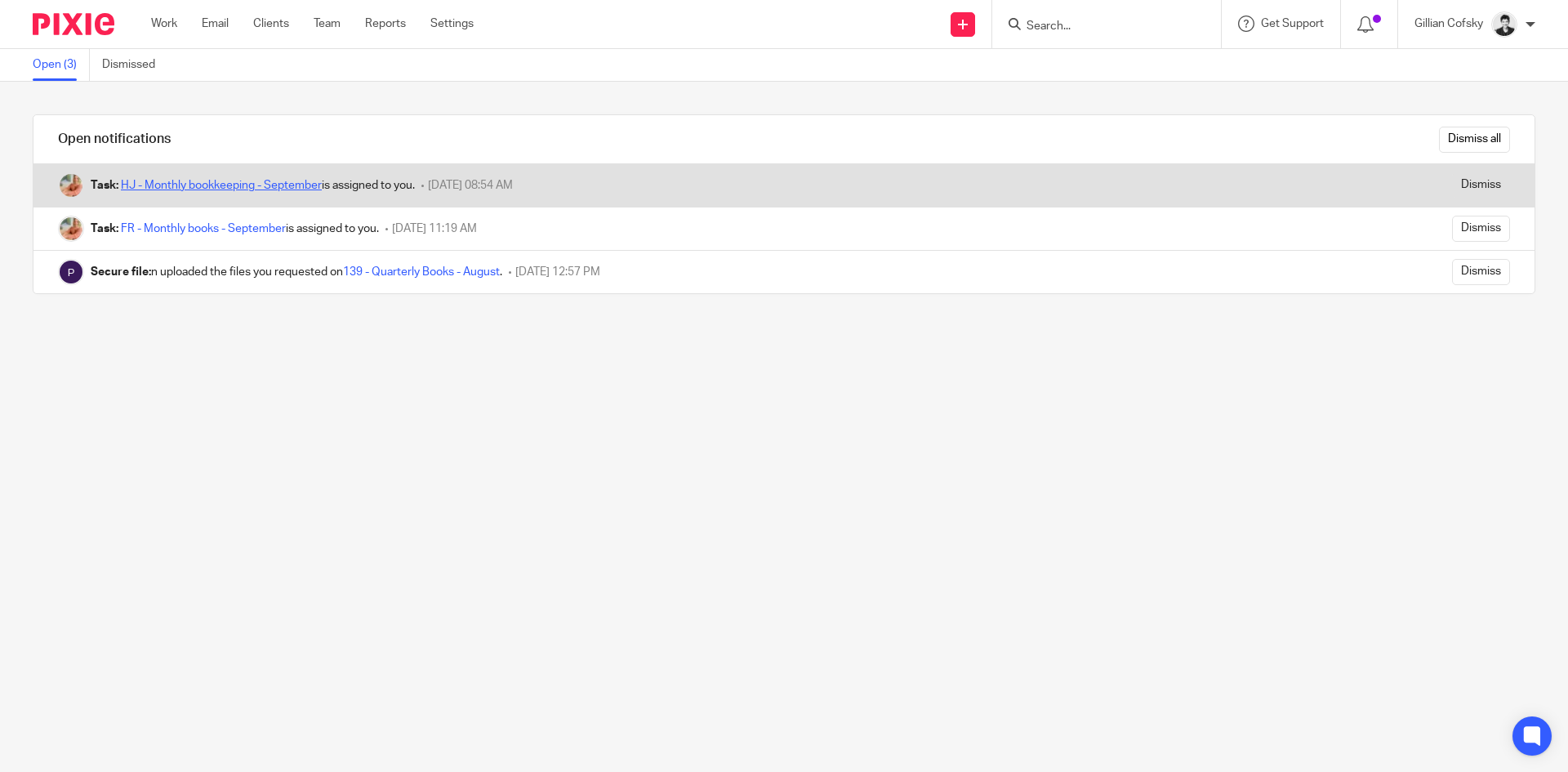
click at [284, 180] on link "HJ - Monthly bookkeeping - September" at bounding box center [221, 185] width 201 height 11
click at [1461, 186] on input "Dismiss" at bounding box center [1481, 185] width 58 height 26
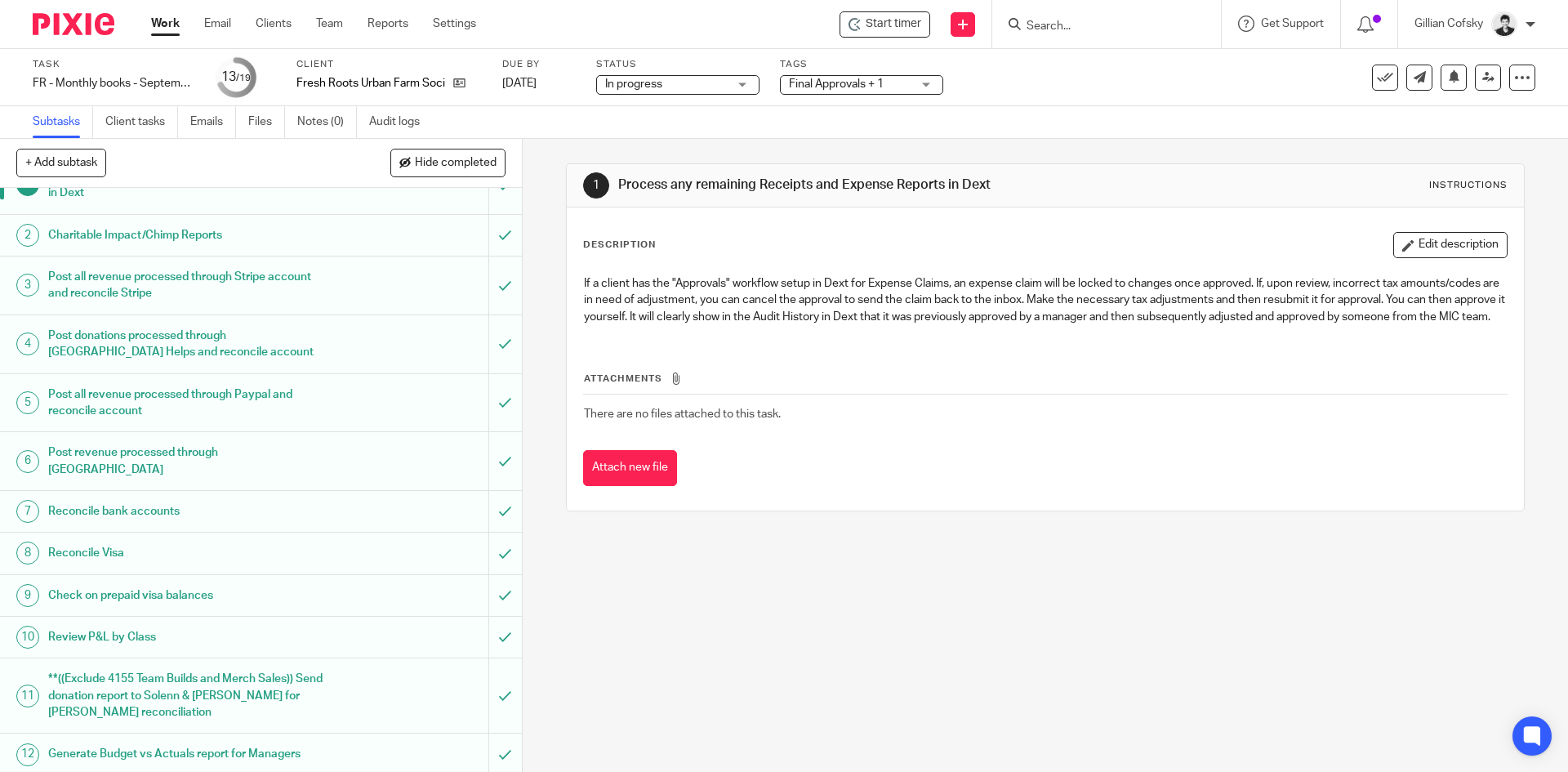
scroll to position [40, 0]
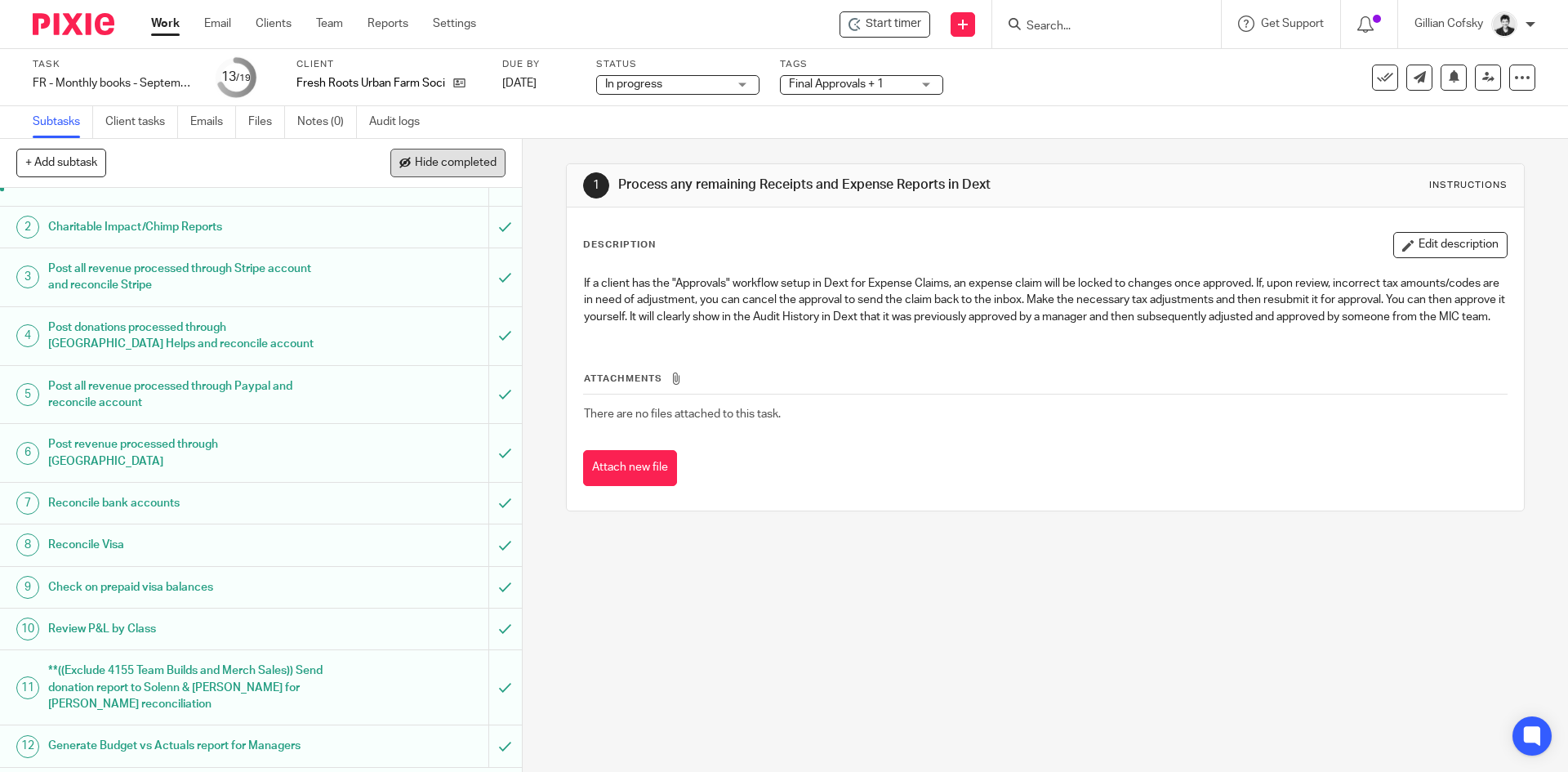
click at [468, 153] on button "Hide completed" at bounding box center [448, 162] width 115 height 28
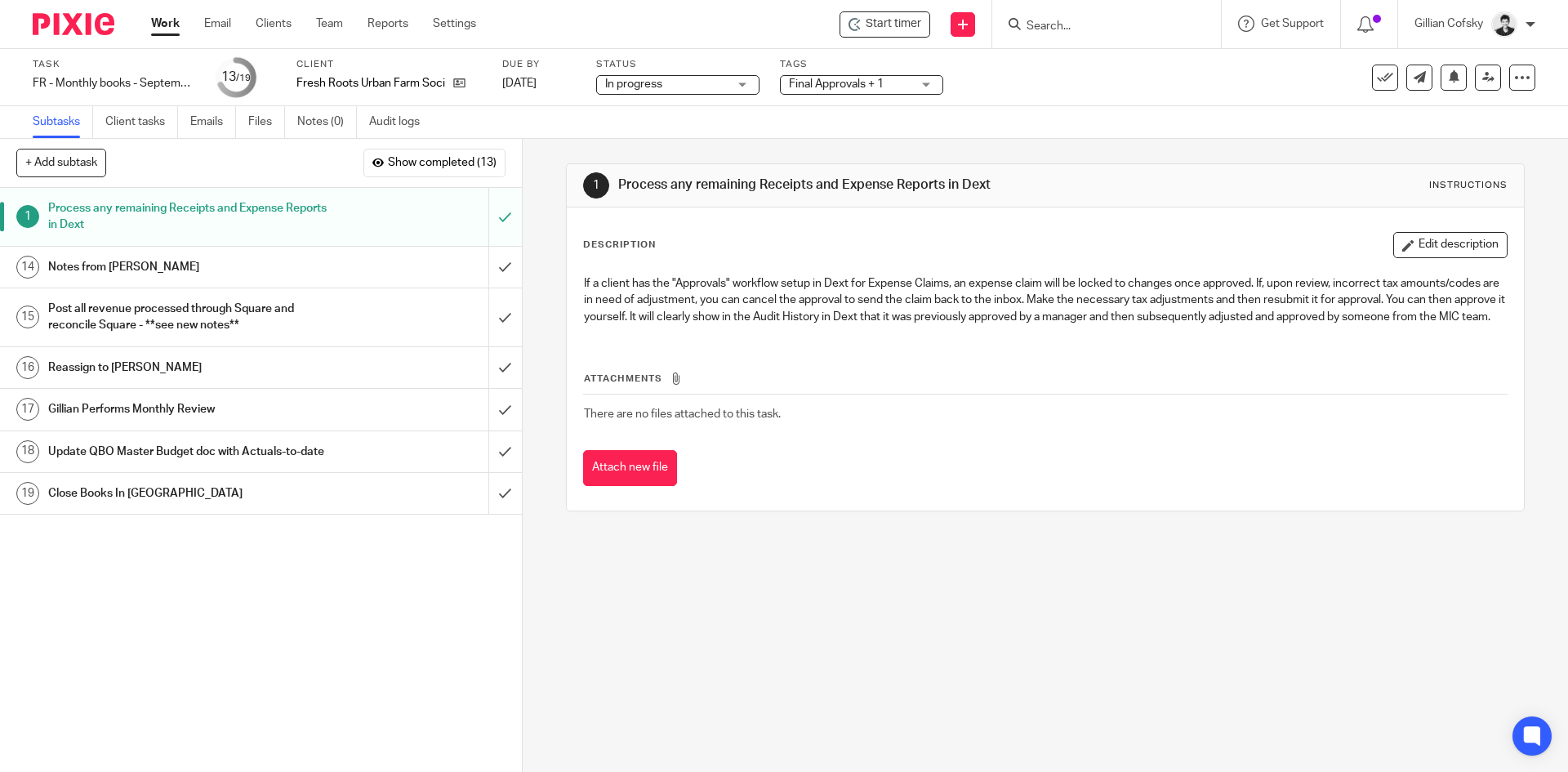
click at [356, 269] on div "Notes from [PERSON_NAME]" at bounding box center [260, 267] width 424 height 25
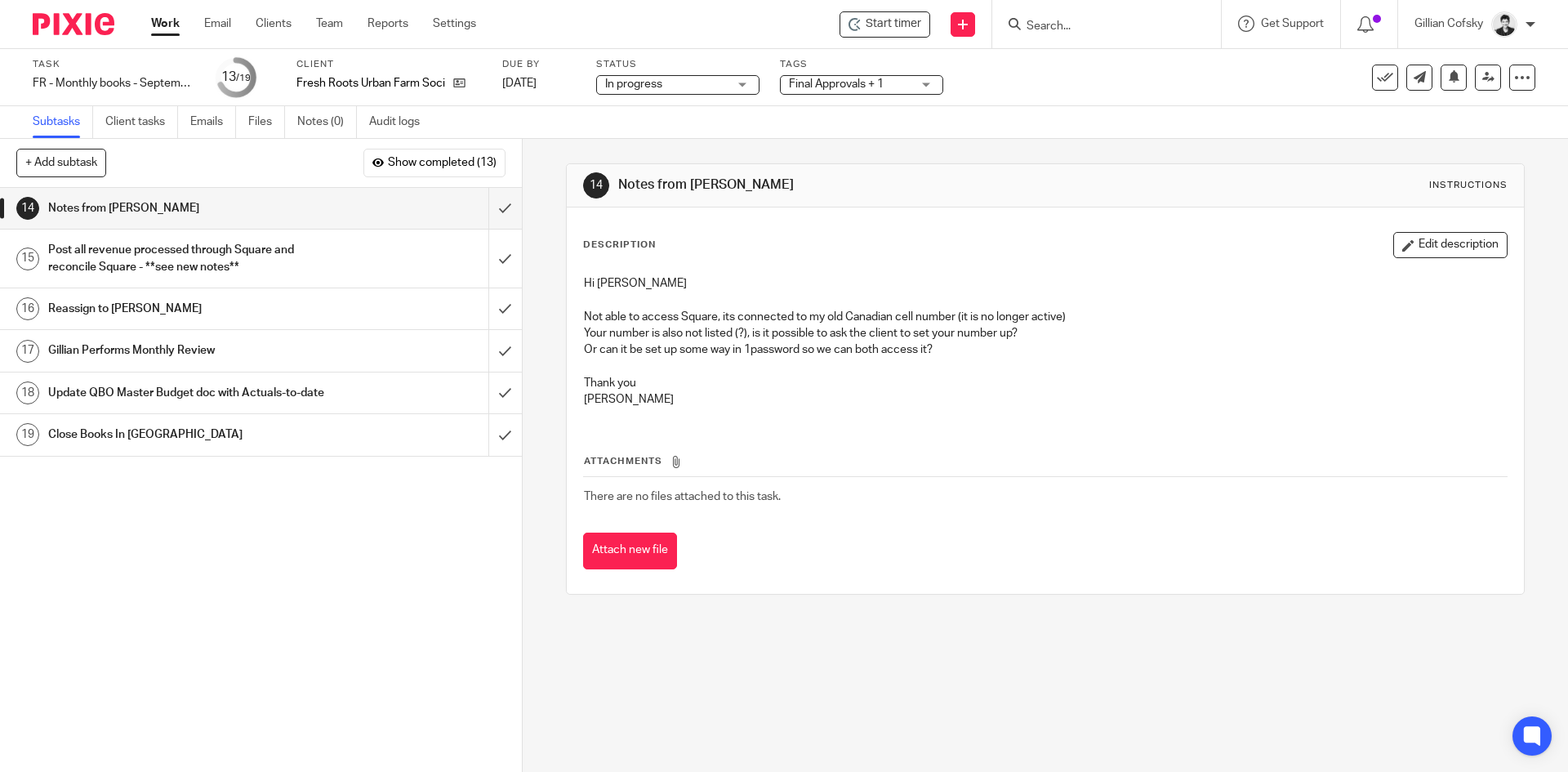
click at [350, 266] on div "Post all revenue processed through Square and reconcile Square - **see new note…" at bounding box center [260, 258] width 424 height 42
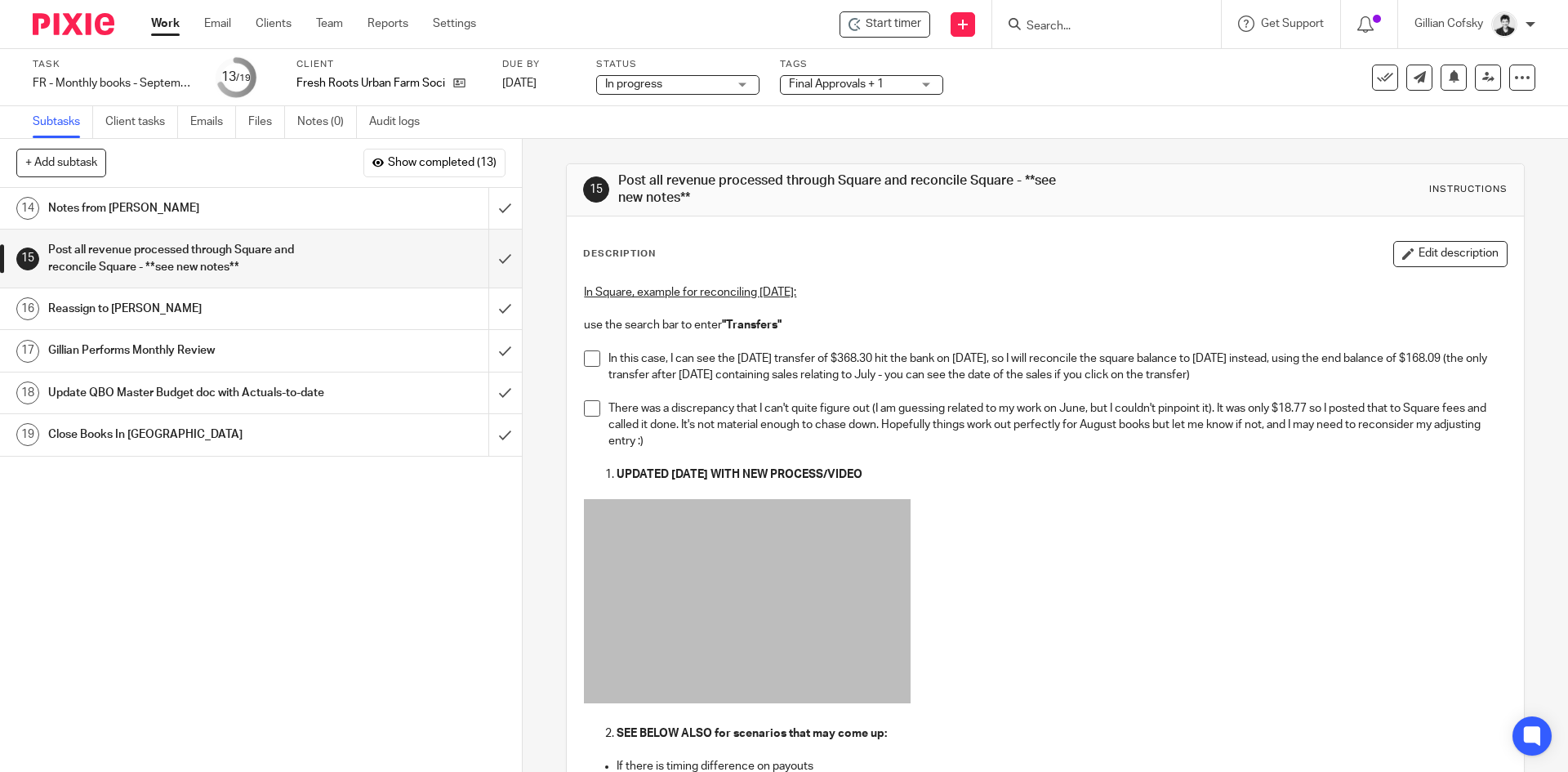
click at [322, 203] on div "Notes from Ciara" at bounding box center [260, 208] width 424 height 25
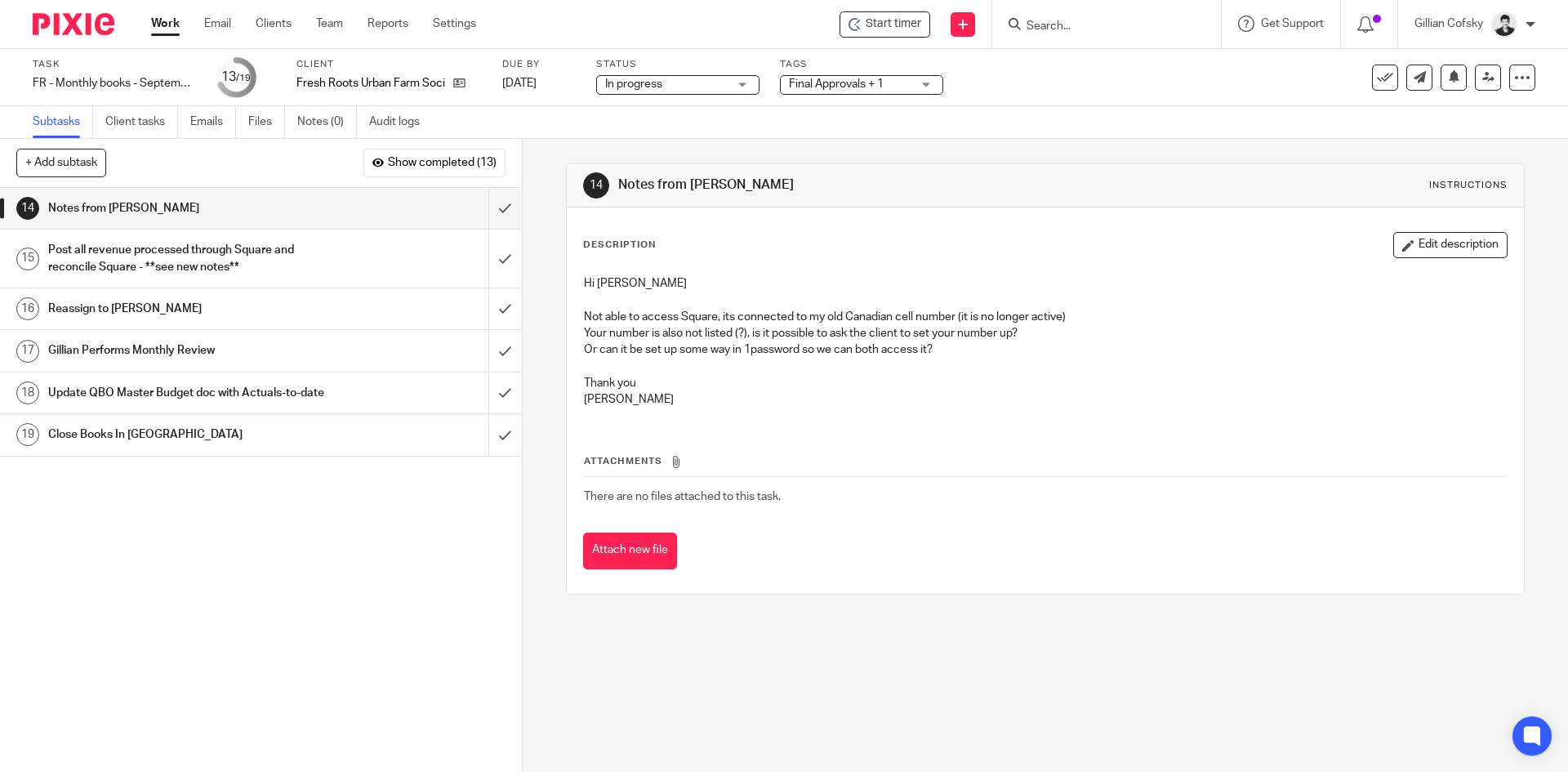
click at [459, 91] on div "Client Fresh Roots Urban Farm Society" at bounding box center [389, 78] width 185 height 39
click at [459, 89] on icon at bounding box center [459, 83] width 12 height 12
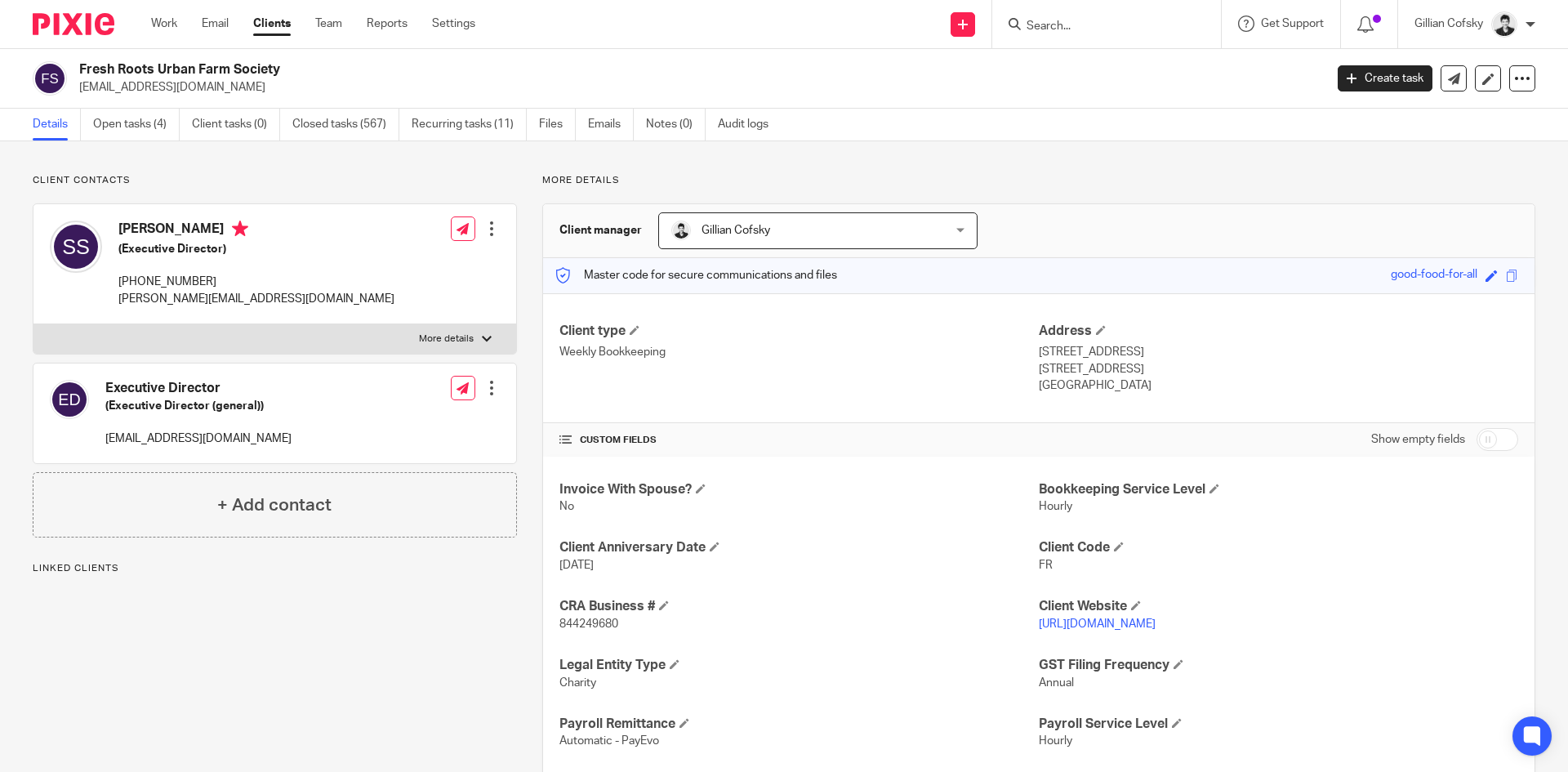
click at [134, 141] on div "Client contacts Executive Director (Executive Director (general)) [EMAIL_ADDRES…" at bounding box center [784, 592] width 1568 height 901
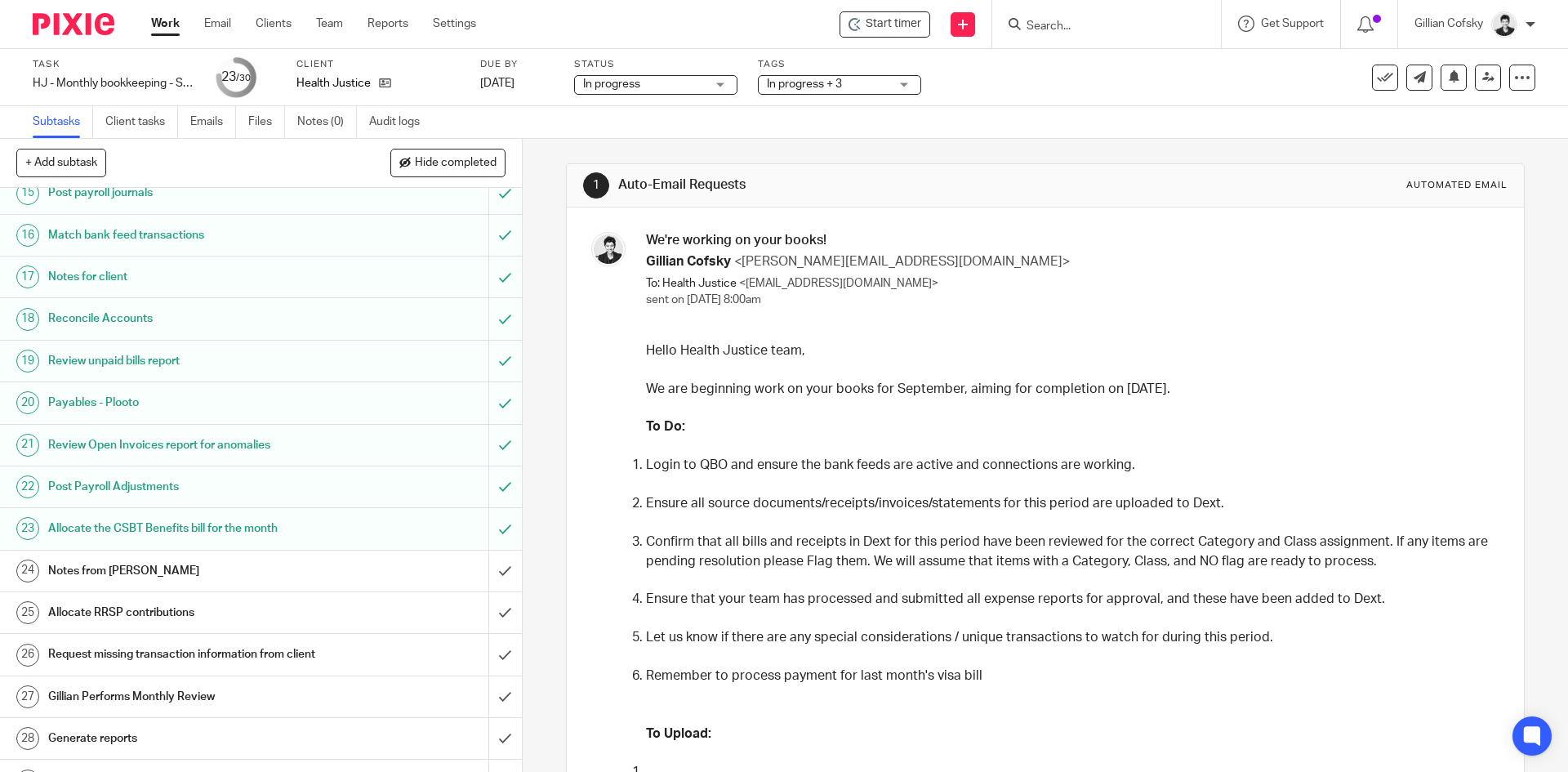
scroll to position [602, 0]
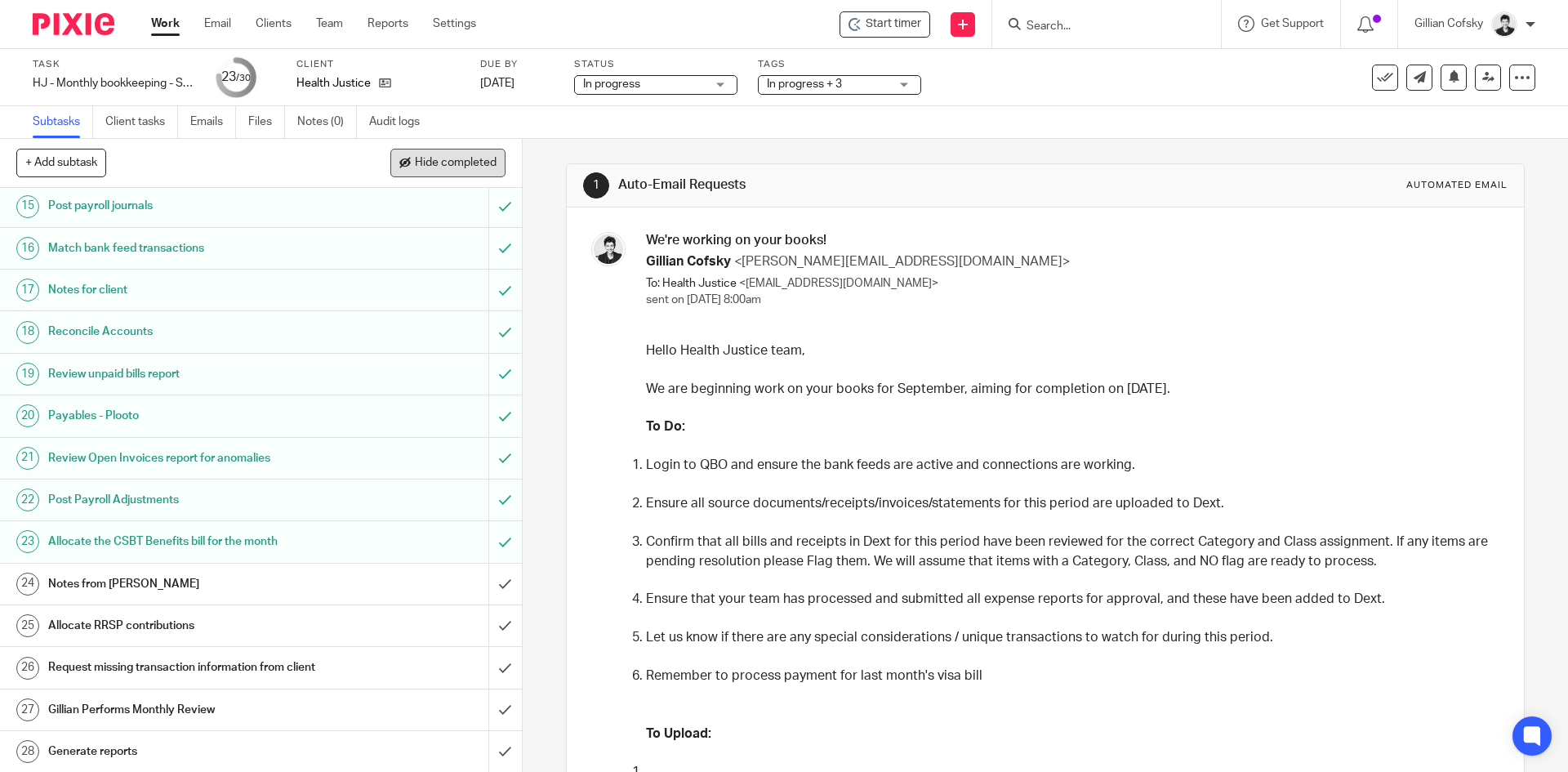
click at [480, 160] on span "Hide completed" at bounding box center [456, 163] width 82 height 13
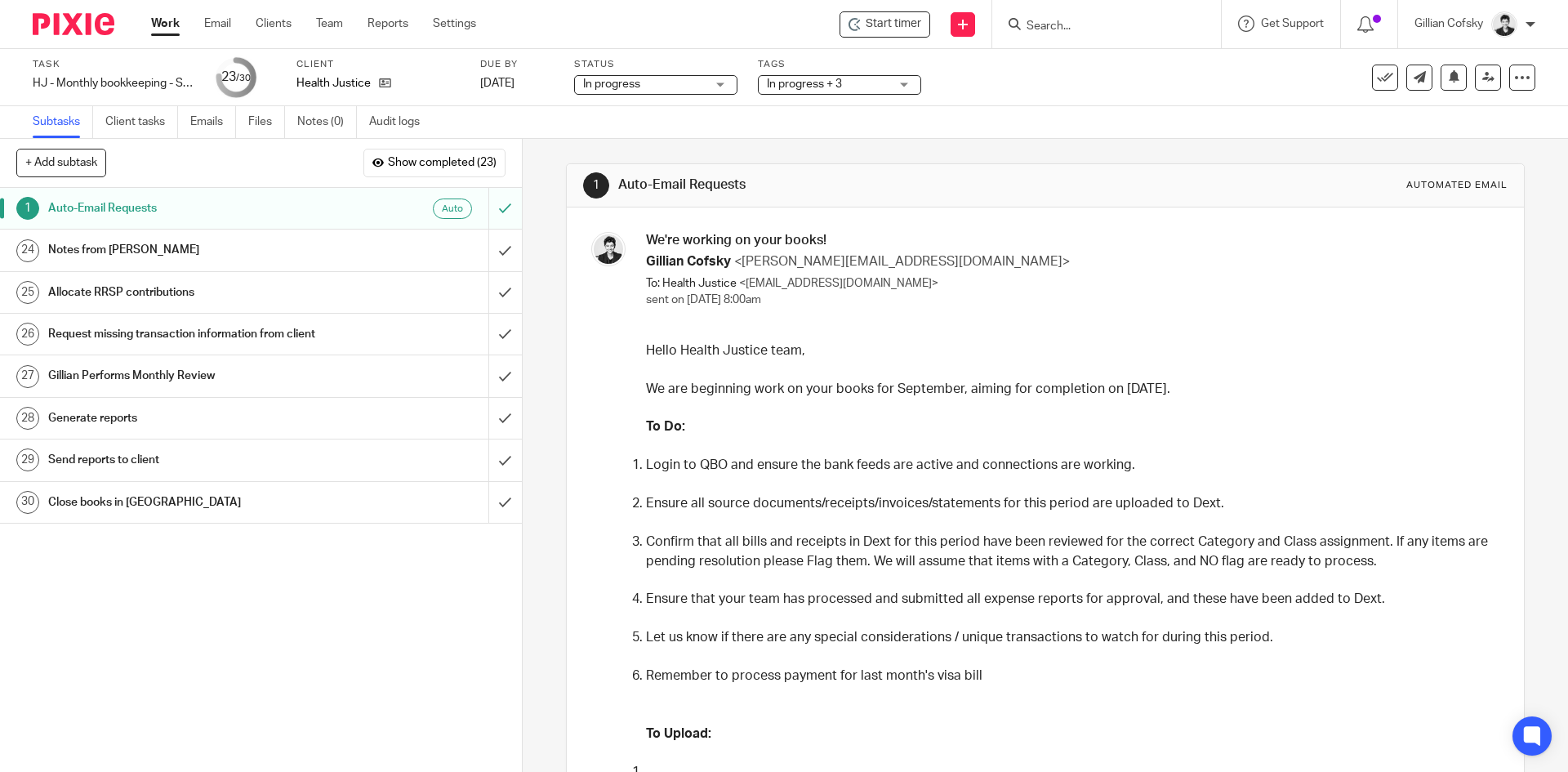
click at [247, 249] on h1 "Notes from Ciara" at bounding box center [190, 250] width 282 height 25
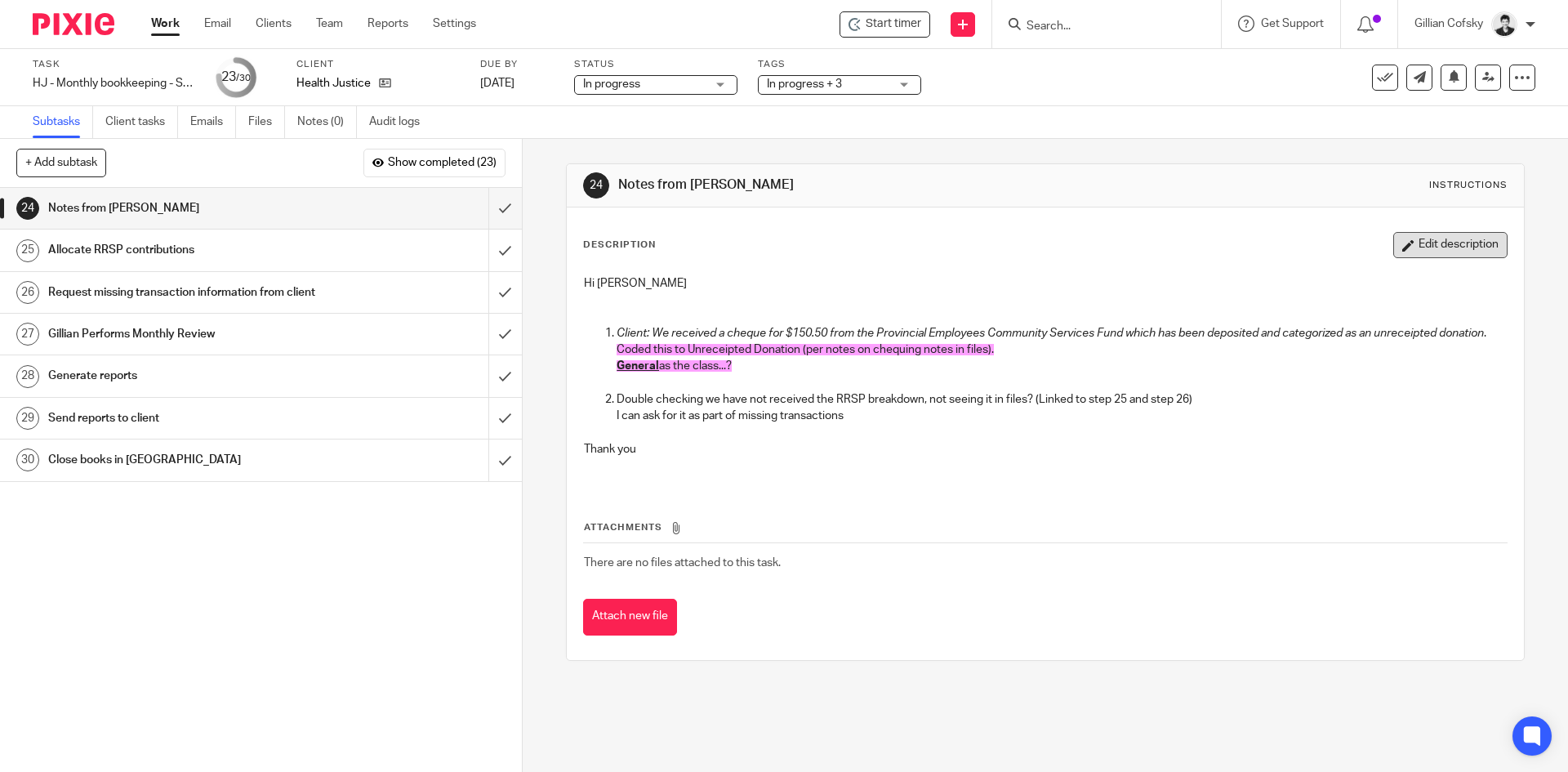
click at [1445, 247] on button "Edit description" at bounding box center [1450, 245] width 114 height 26
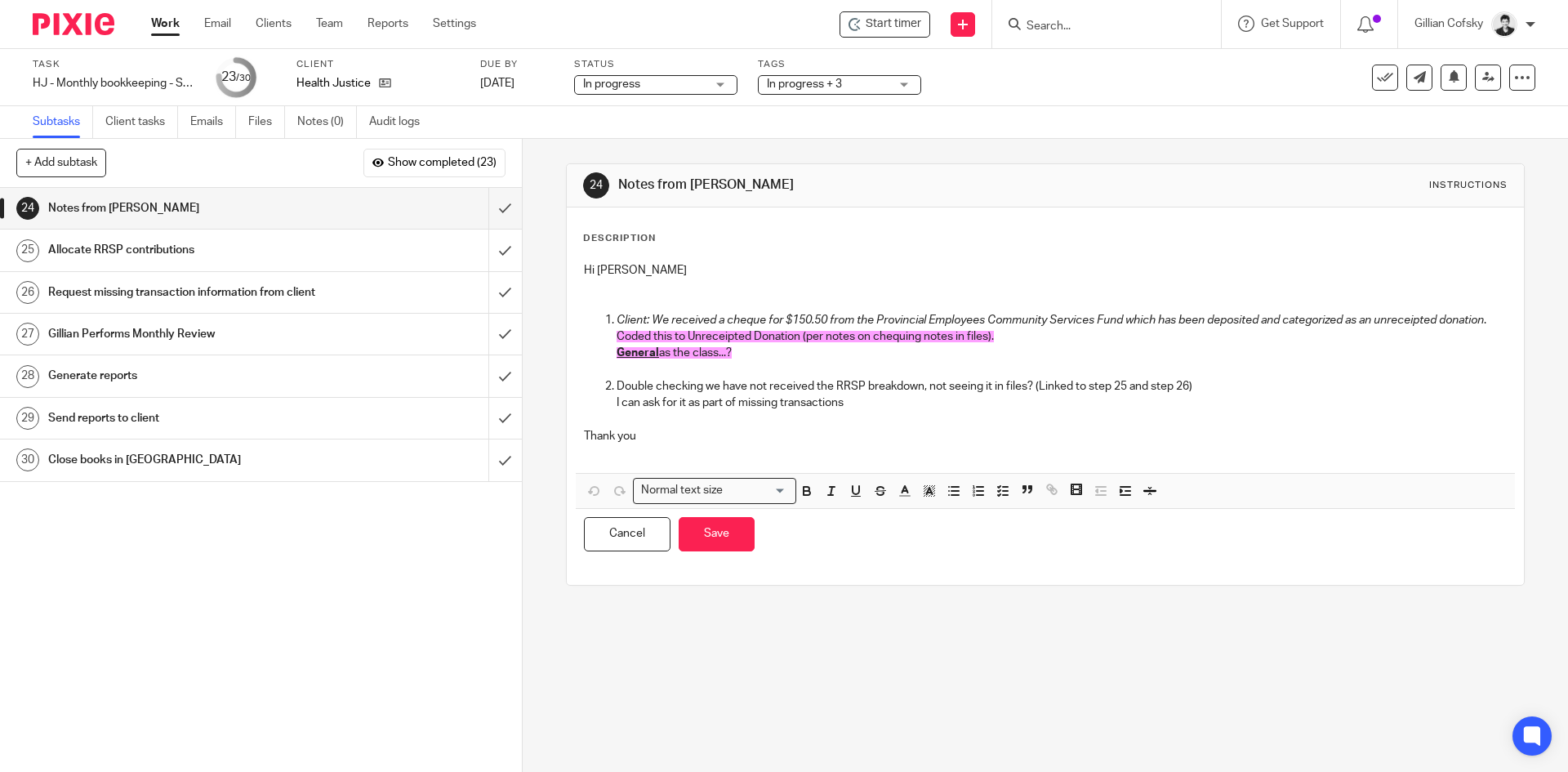
drag, startPoint x: 902, startPoint y: 423, endPoint x: 910, endPoint y: 422, distance: 8.1
click at [903, 411] on p "I can ask for it as part of missing transactions" at bounding box center [1062, 403] width 889 height 16
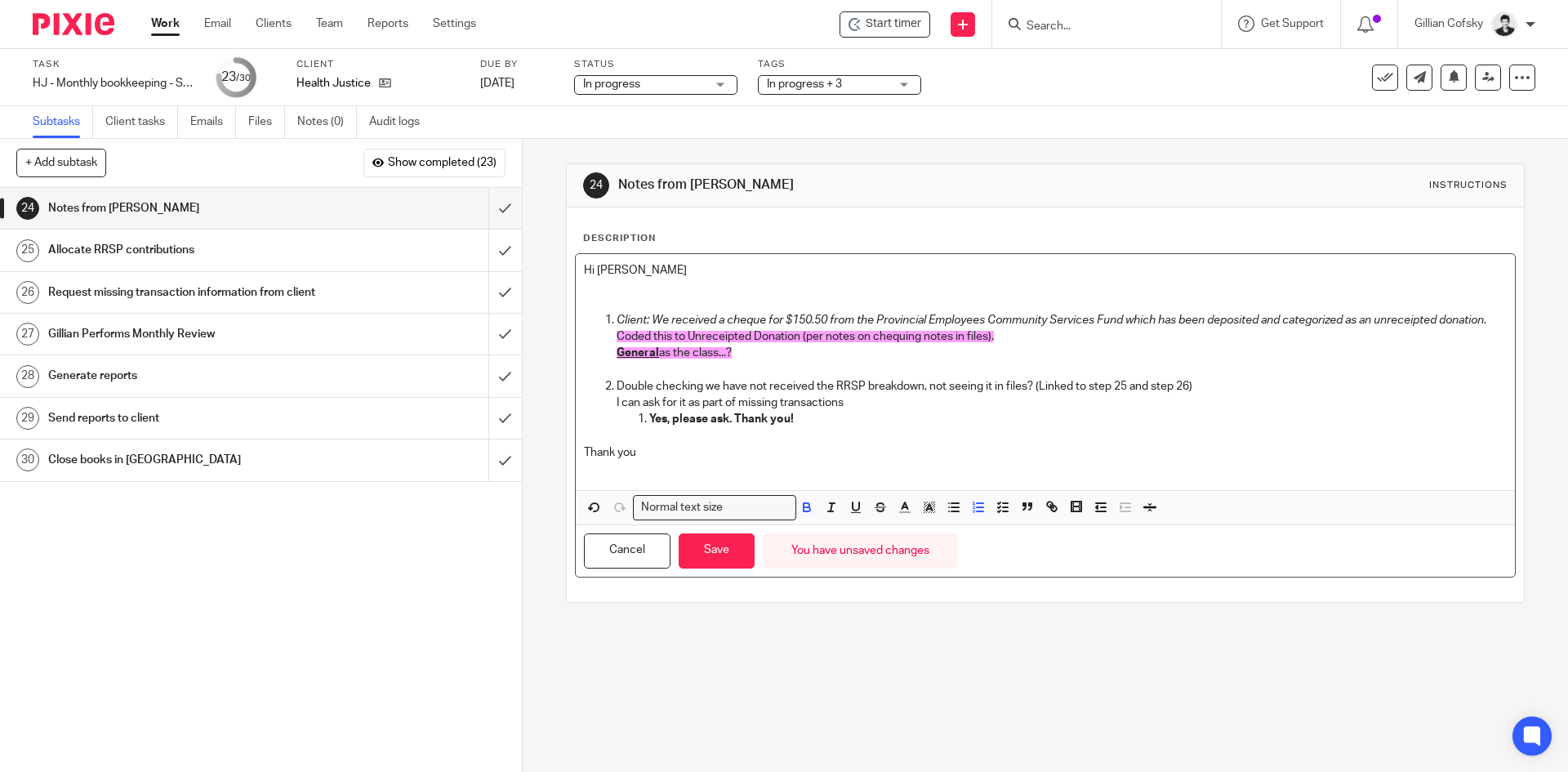
drag, startPoint x: 797, startPoint y: 438, endPoint x: 650, endPoint y: 433, distance: 147.1
click at [649, 427] on li "Yes, please ask. Thank you!" at bounding box center [1077, 419] width 857 height 16
click at [922, 514] on icon "button" at bounding box center [930, 507] width 15 height 15
click at [939, 535] on li "color:#FCDC00" at bounding box center [942, 528] width 12 height 12
click at [782, 361] on p "General as the class...?" at bounding box center [1062, 353] width 889 height 16
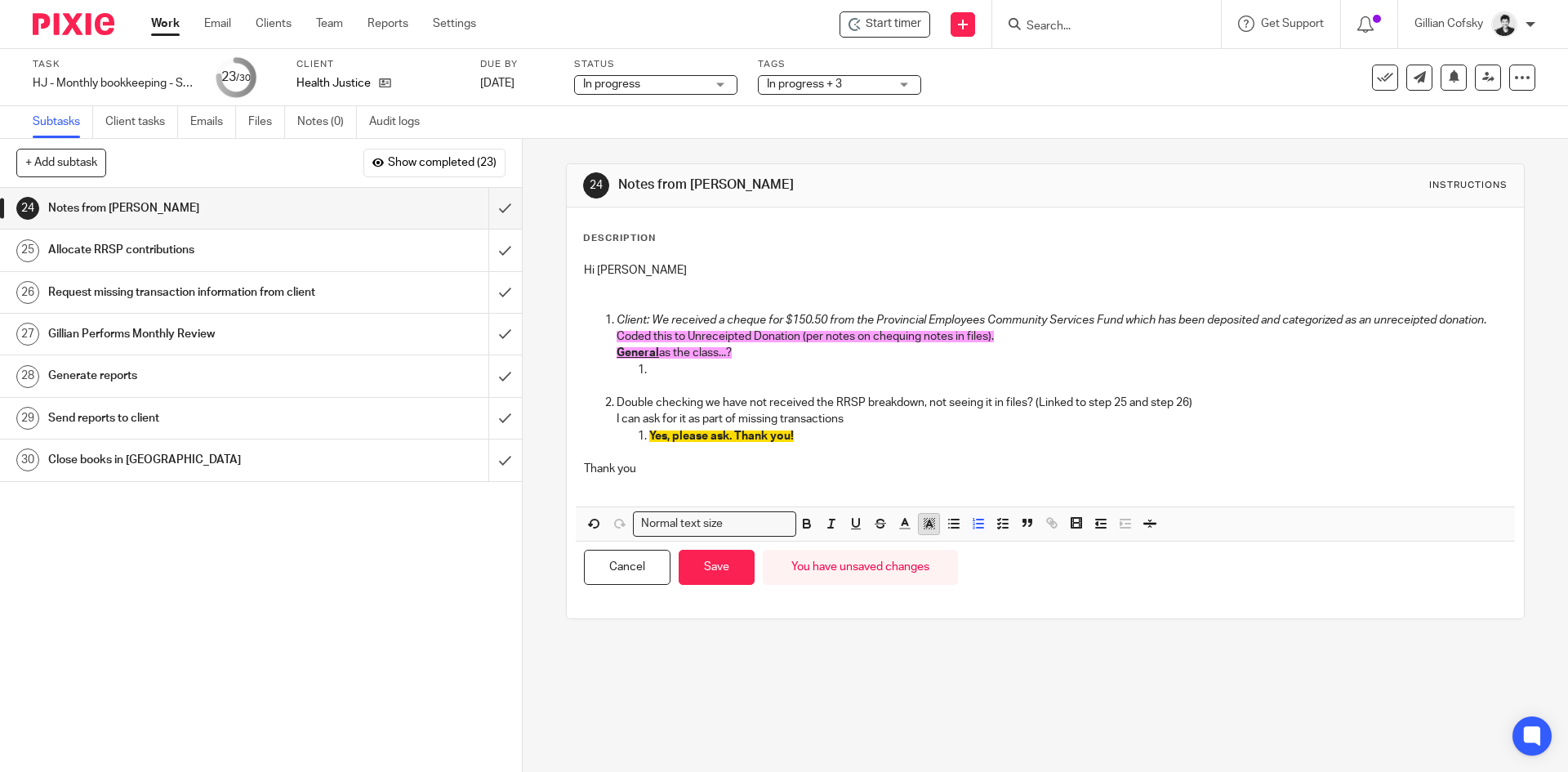
click at [922, 531] on icon "button" at bounding box center [930, 523] width 15 height 15
click at [936, 551] on li "color:#FCDC00" at bounding box center [942, 545] width 12 height 12
click at [803, 528] on icon "button" at bounding box center [807, 525] width 7 height 4
drag, startPoint x: 906, startPoint y: 379, endPoint x: 624, endPoint y: 377, distance: 282.0
click at [624, 377] on li "Client: We received a cheque for $150.50 from the Provincial Employees Communit…" at bounding box center [1062, 353] width 889 height 83
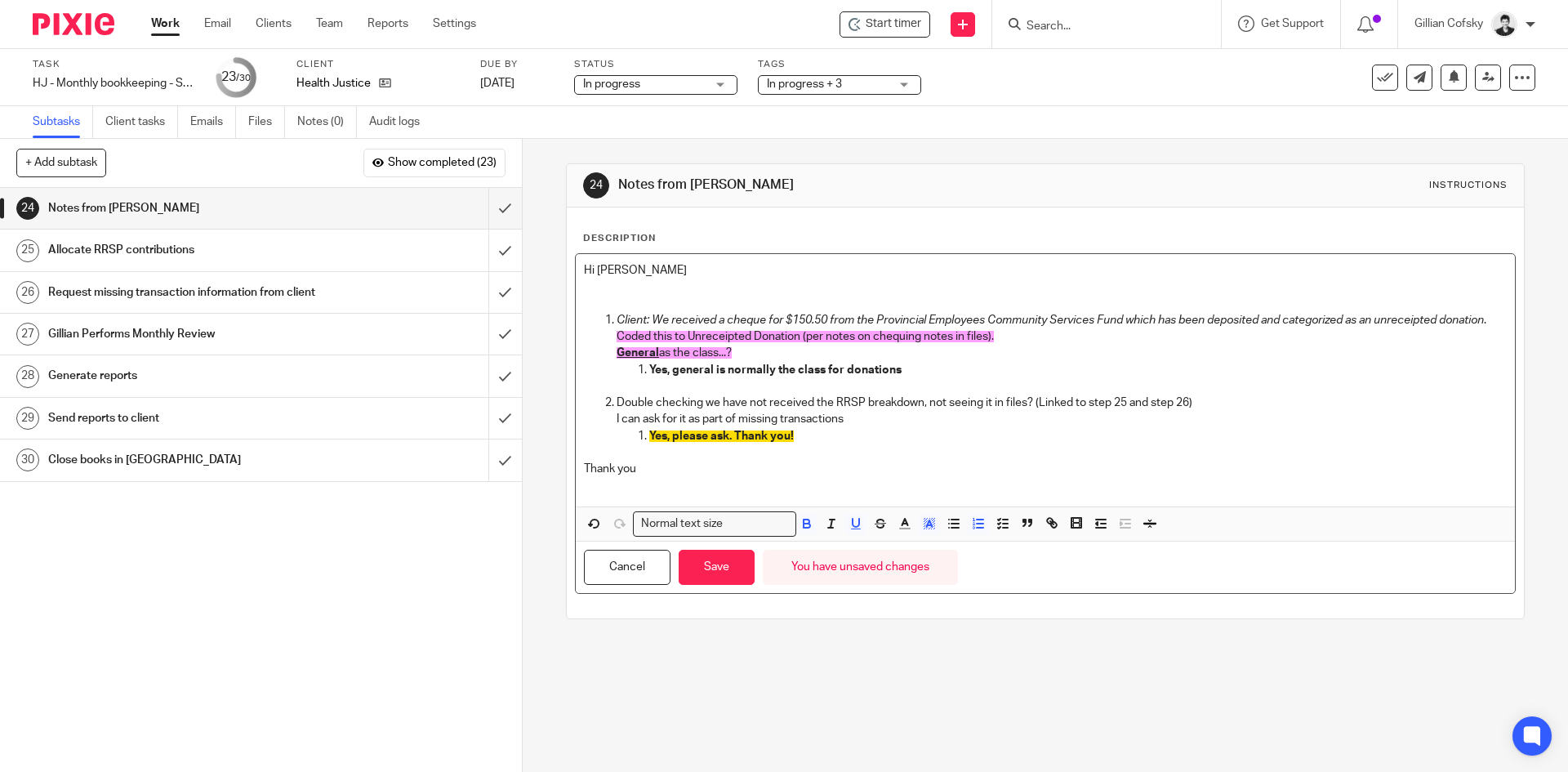
click at [868, 395] on p at bounding box center [1077, 386] width 857 height 16
drag, startPoint x: 899, startPoint y: 390, endPoint x: 642, endPoint y: 380, distance: 257.2
click at [649, 380] on li "Yes, general is normally the class for donations" at bounding box center [1077, 378] width 857 height 34
click at [926, 527] on polyline "button" at bounding box center [929, 523] width 6 height 7
click at [936, 551] on li "color:#FCDC00" at bounding box center [942, 545] width 12 height 12
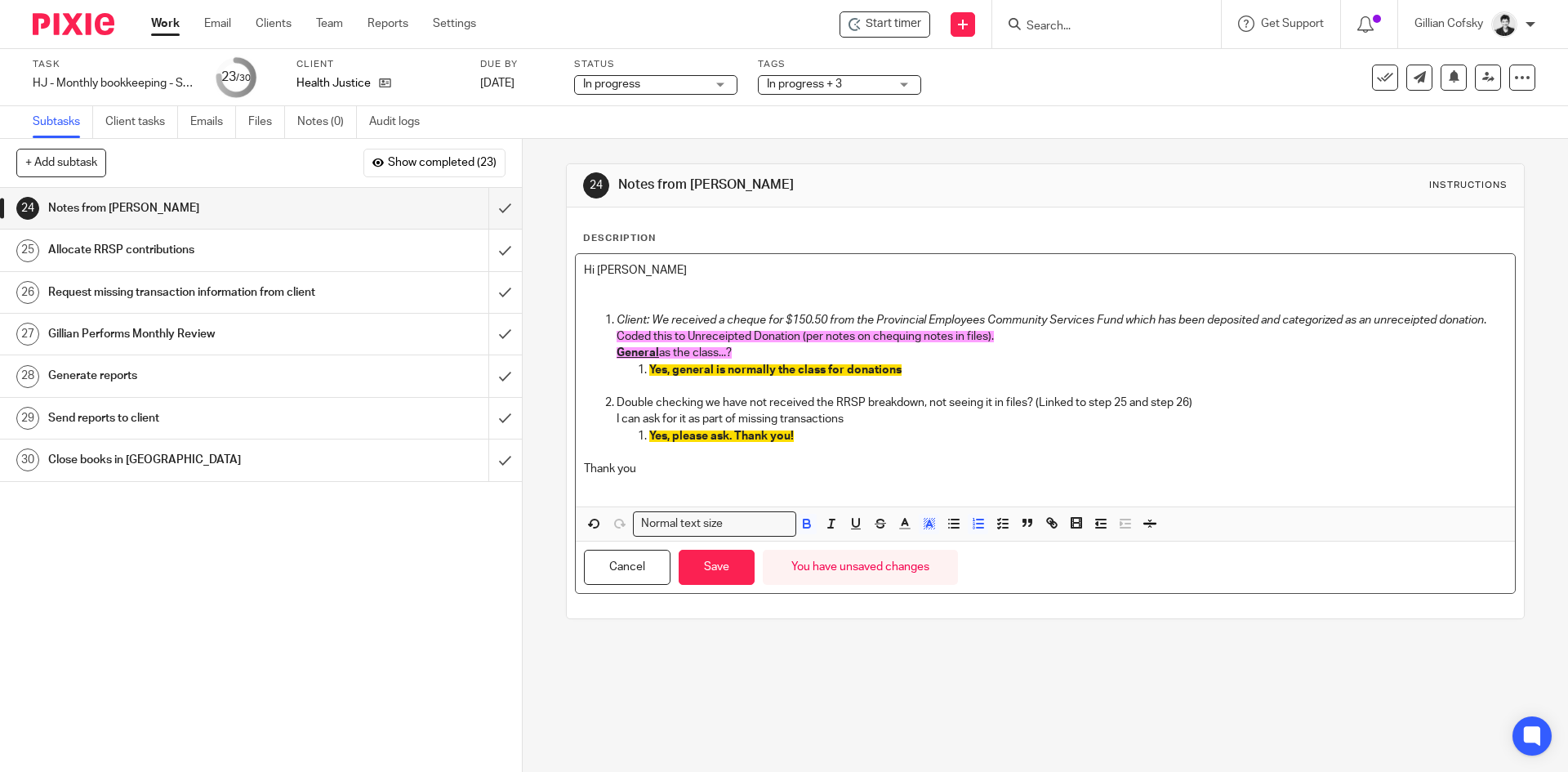
click at [1011, 377] on p "Yes, general is normally the class for donations" at bounding box center [1077, 370] width 857 height 16
click at [712, 576] on button "Save" at bounding box center [716, 567] width 76 height 35
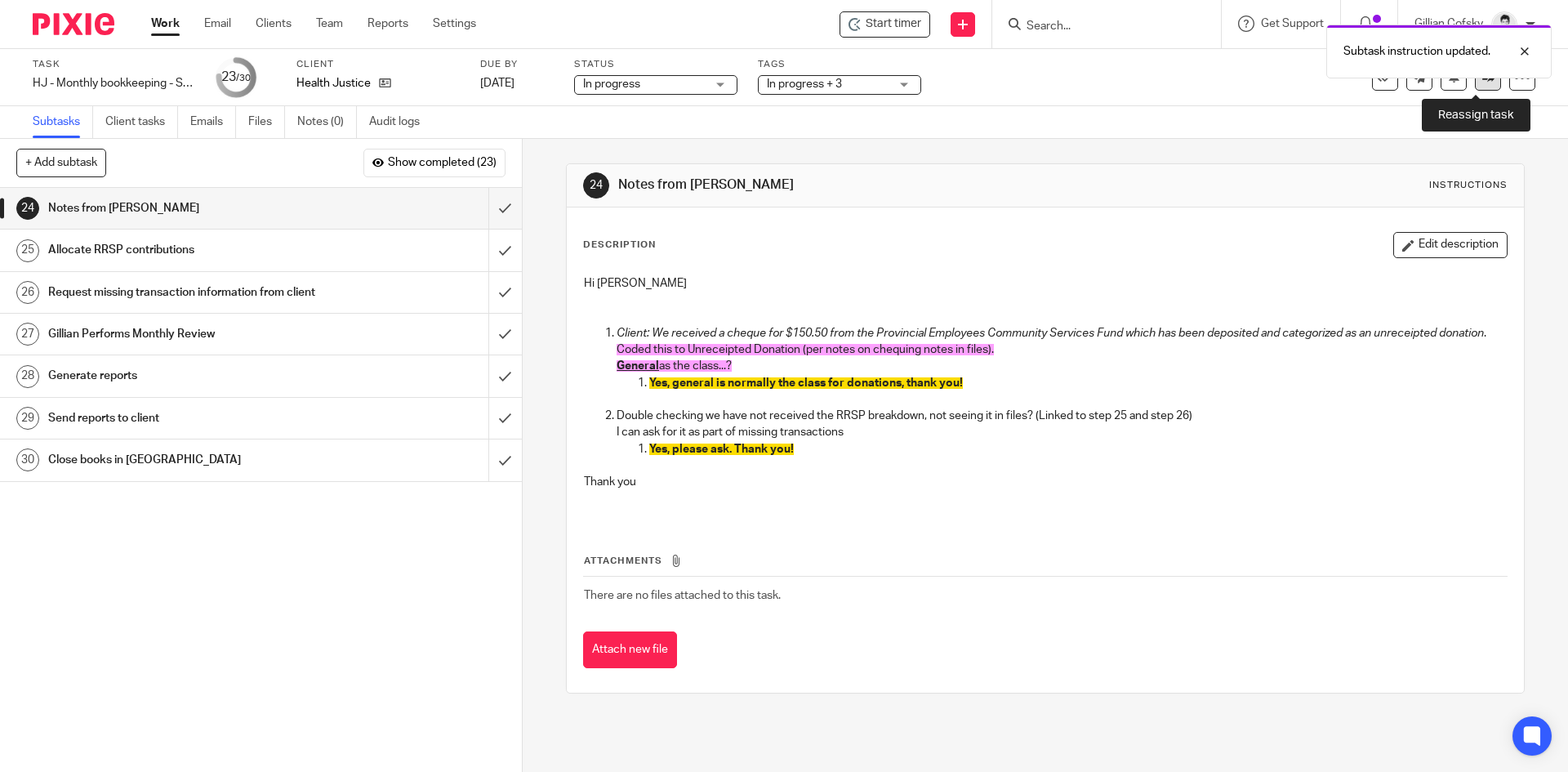
click at [1475, 81] on link at bounding box center [1488, 78] width 26 height 26
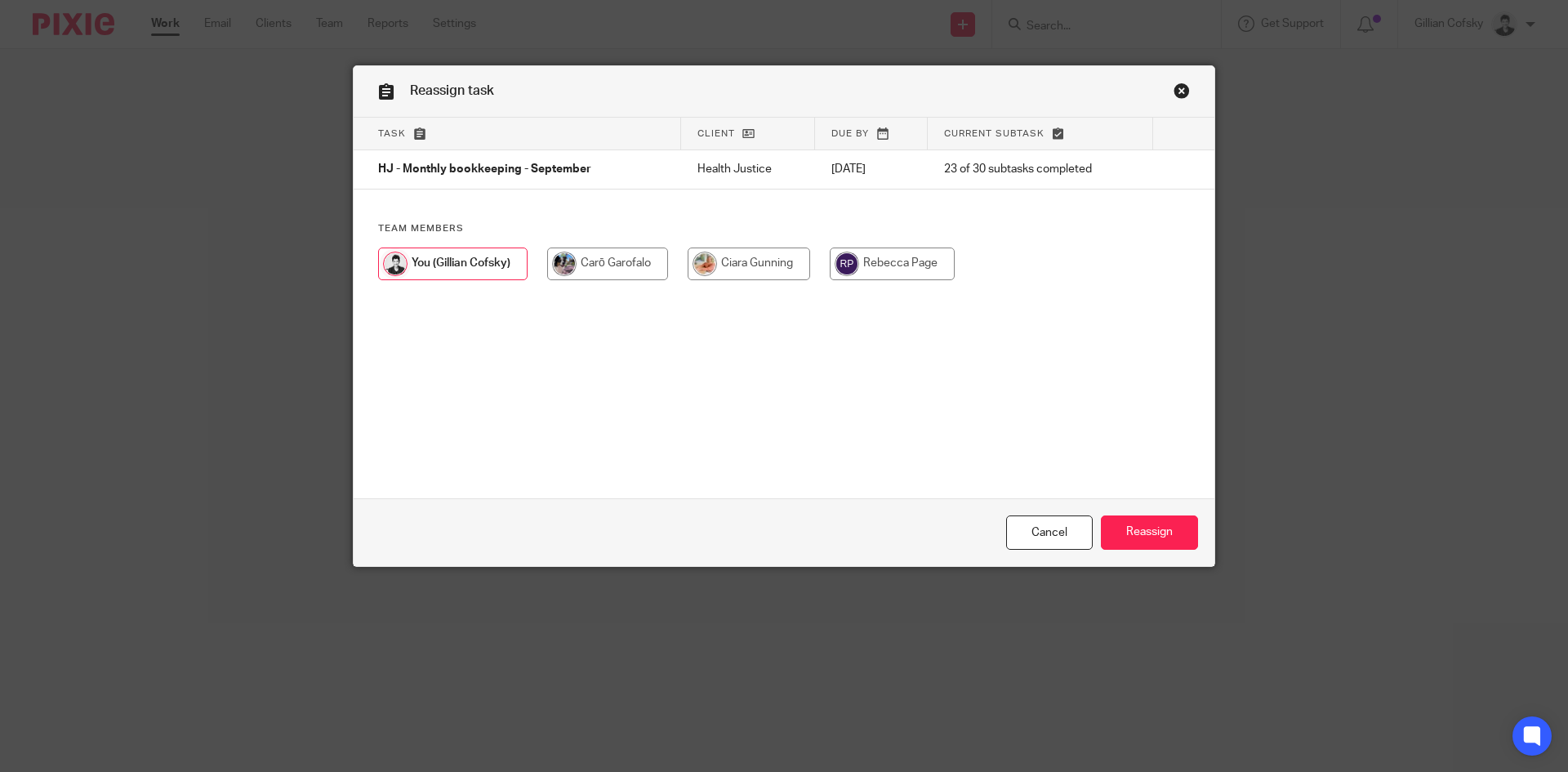
click at [743, 267] on input "radio" at bounding box center [748, 264] width 122 height 33
radio input "true"
click at [1155, 530] on input "Reassign" at bounding box center [1150, 532] width 97 height 35
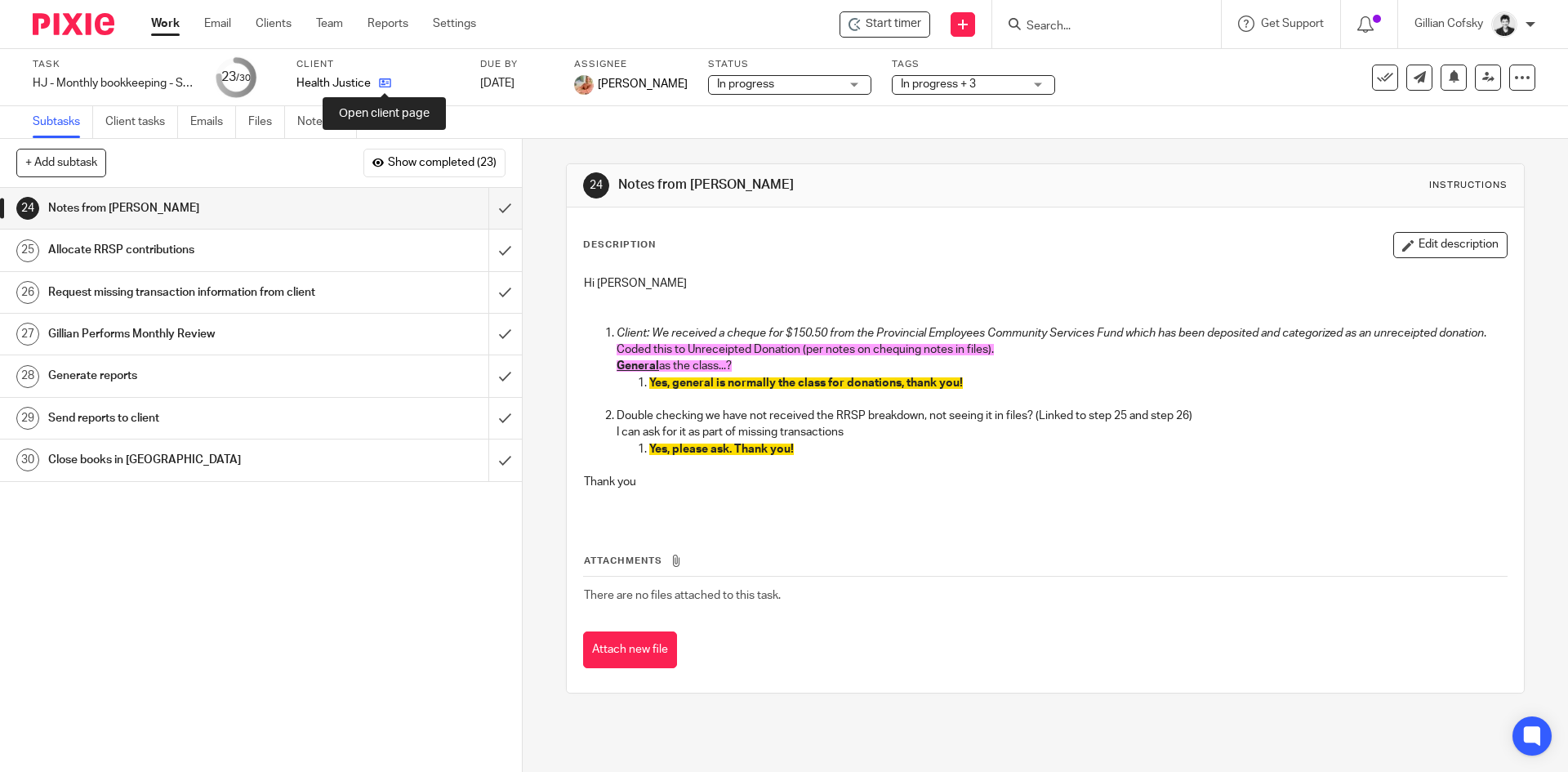
click at [389, 80] on icon at bounding box center [385, 83] width 12 height 12
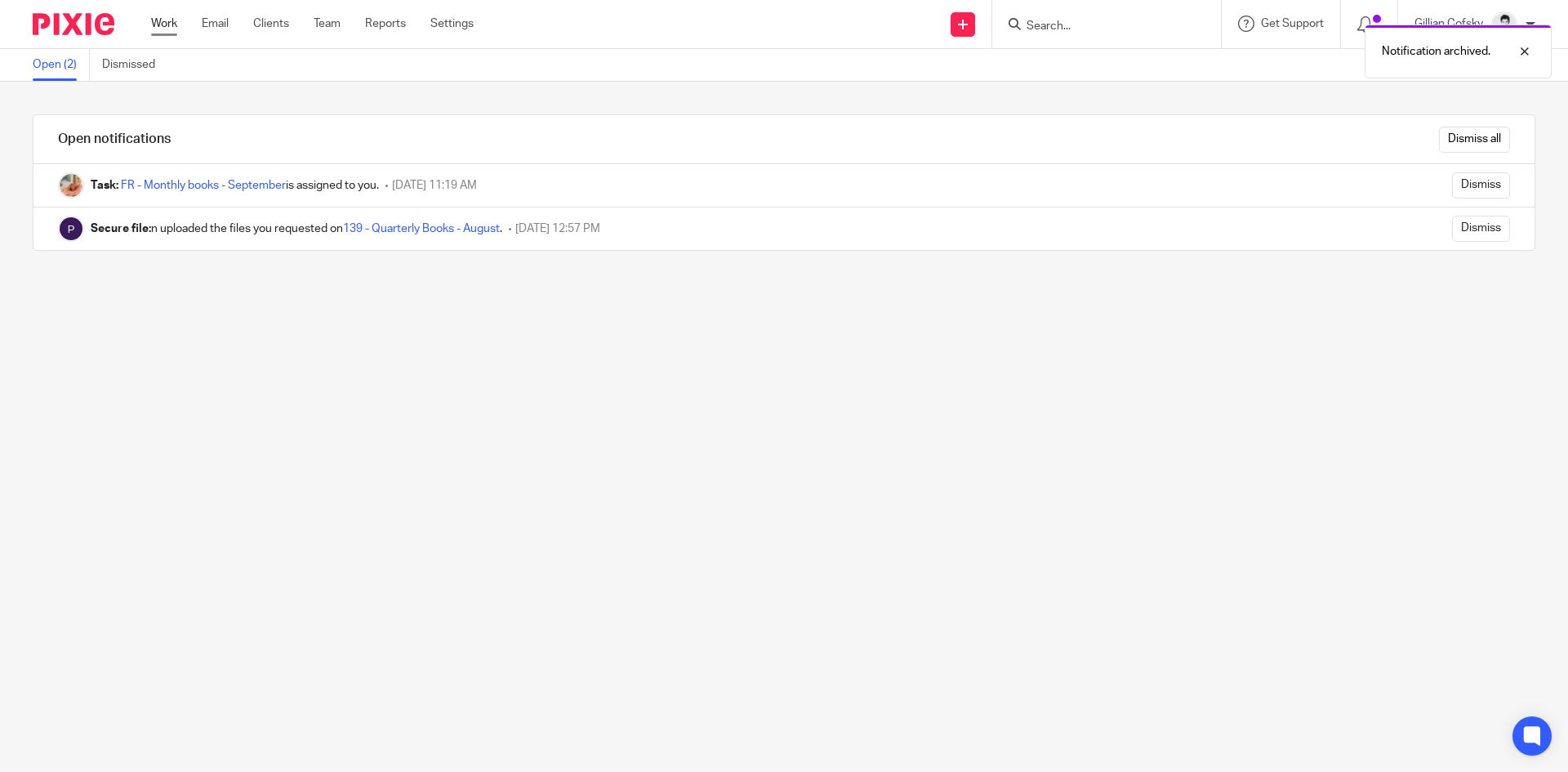
click at [157, 18] on link "Work" at bounding box center [164, 24] width 26 height 16
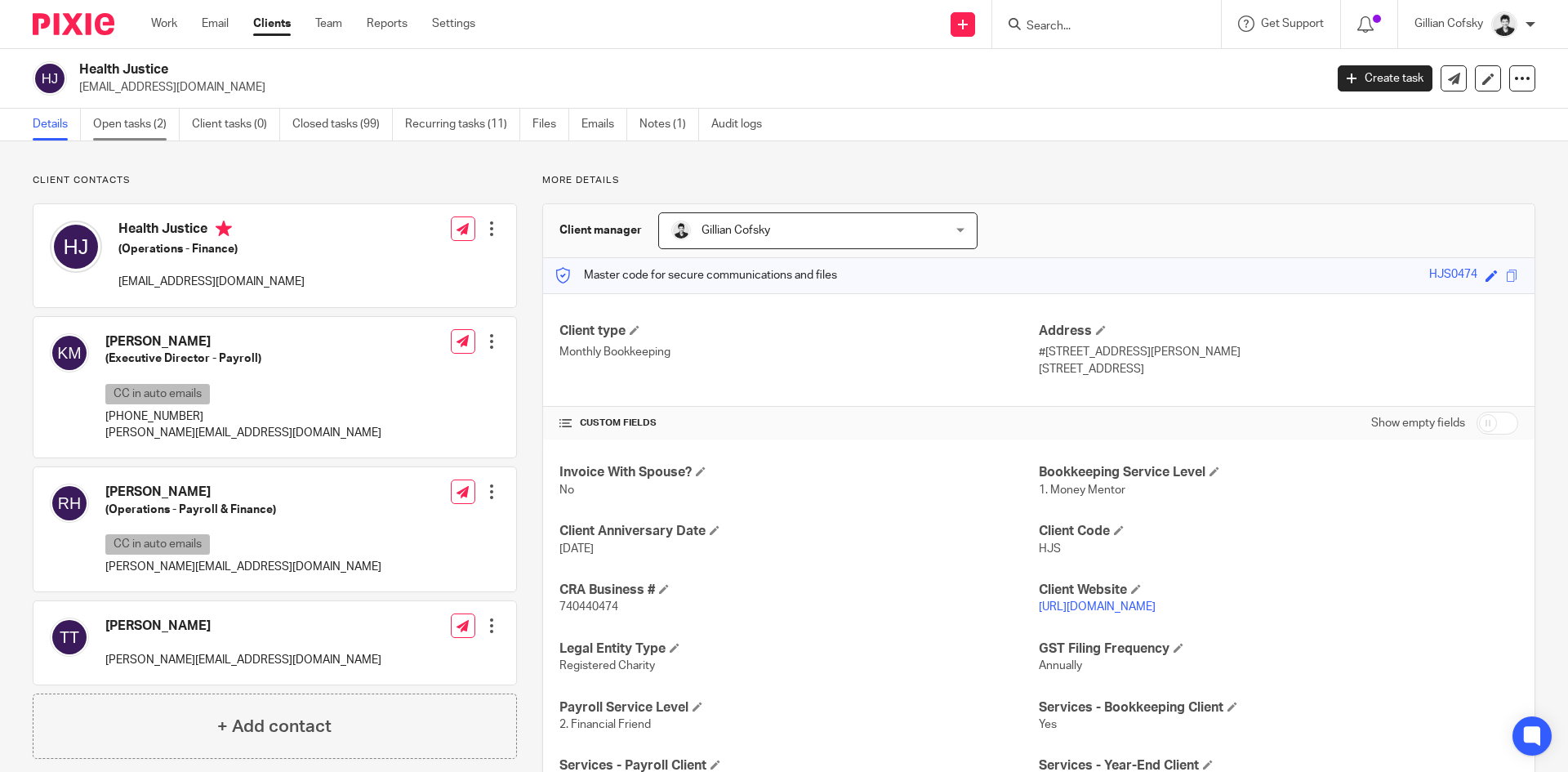
click at [122, 121] on link "Open tasks (2)" at bounding box center [136, 124] width 87 height 32
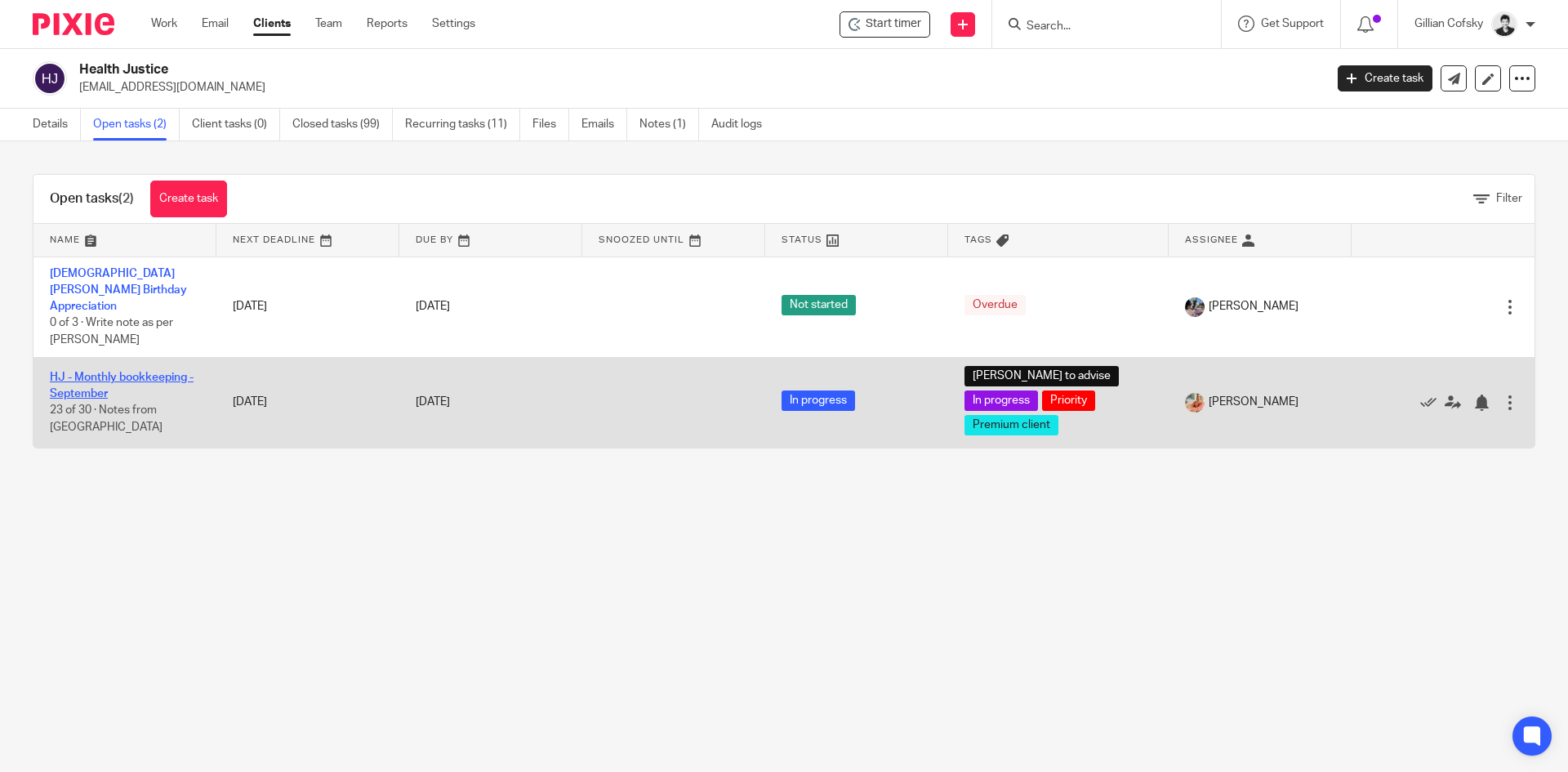
click at [151, 372] on link "HJ - Monthly bookkeeping - September" at bounding box center [121, 386] width 144 height 28
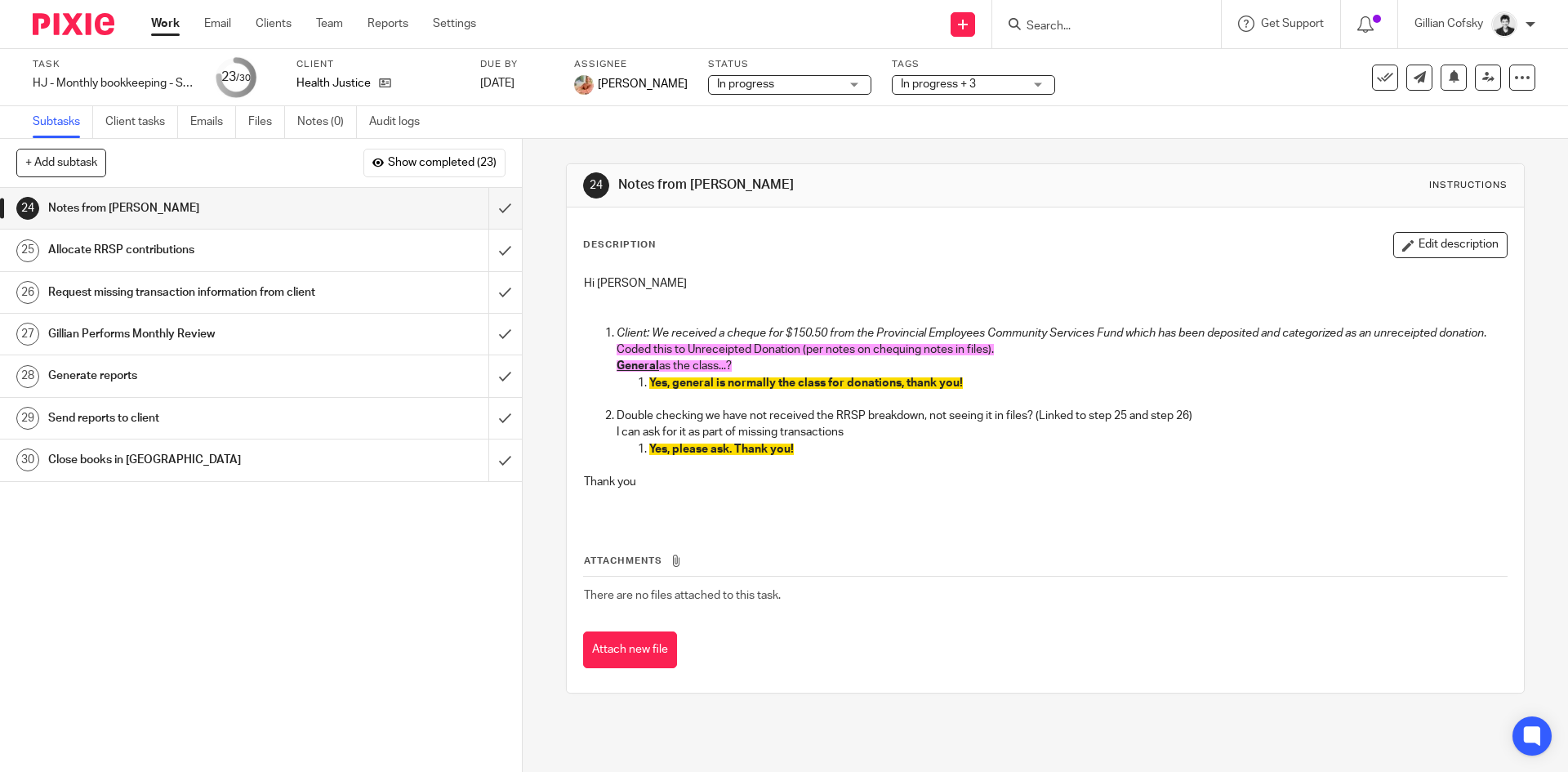
click at [911, 81] on span "In progress + 3" at bounding box center [939, 85] width 75 height 11
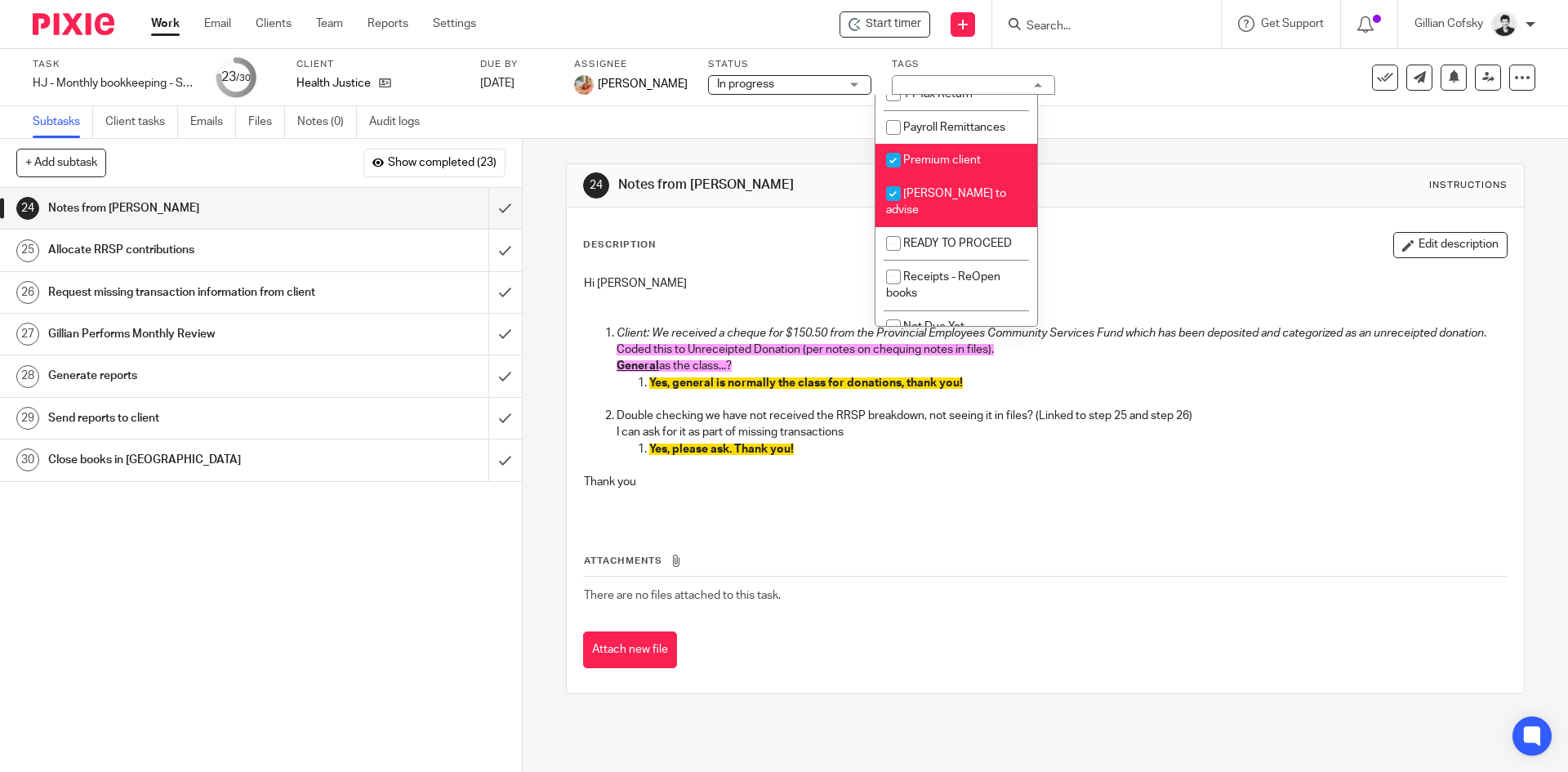
scroll to position [363, 0]
click at [959, 193] on span "[PERSON_NAME] to advise" at bounding box center [946, 204] width 120 height 29
checkbox input "false"
click at [166, 28] on link "Work" at bounding box center [165, 24] width 29 height 16
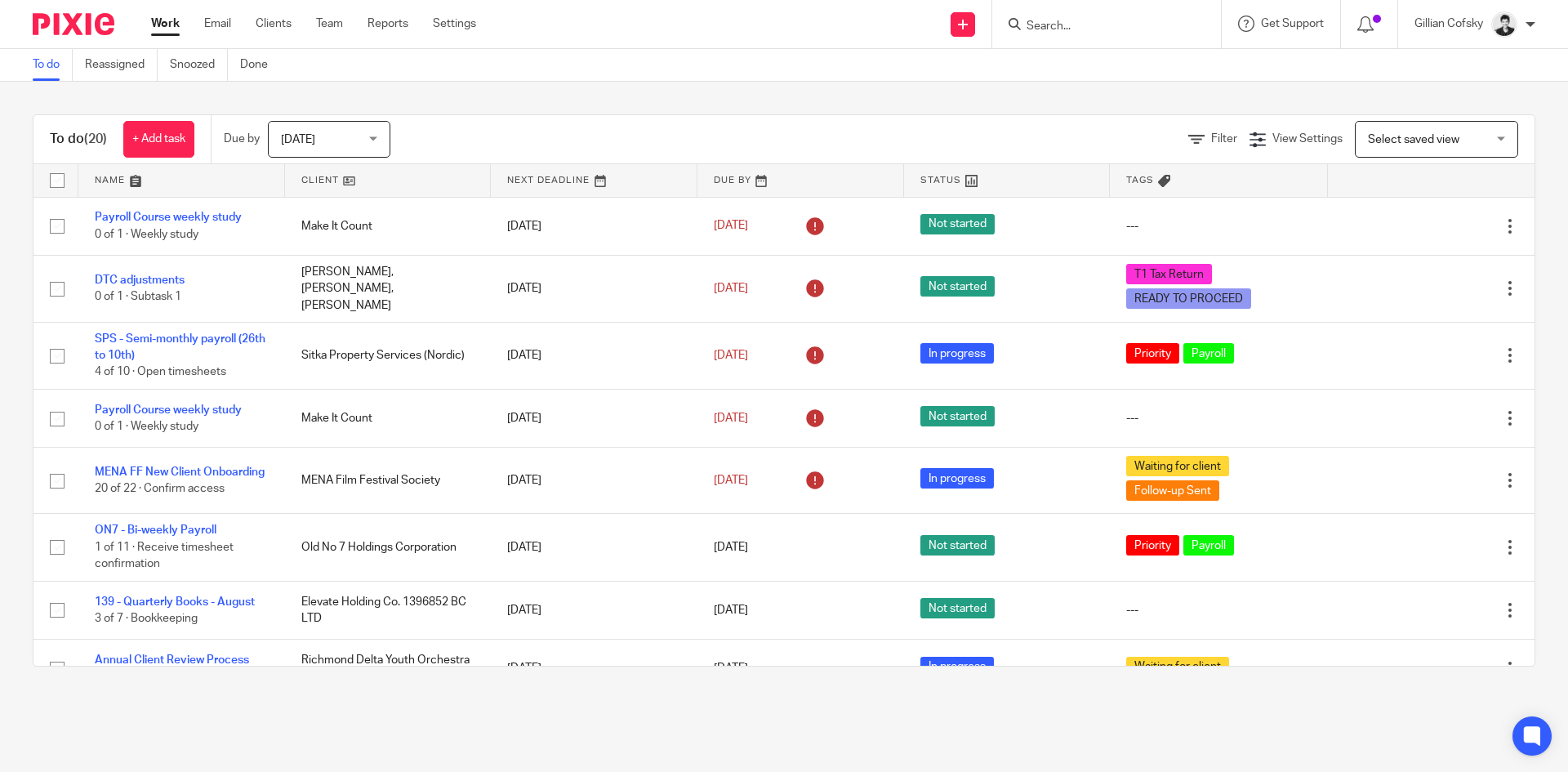
click at [547, 173] on link at bounding box center [594, 180] width 207 height 33
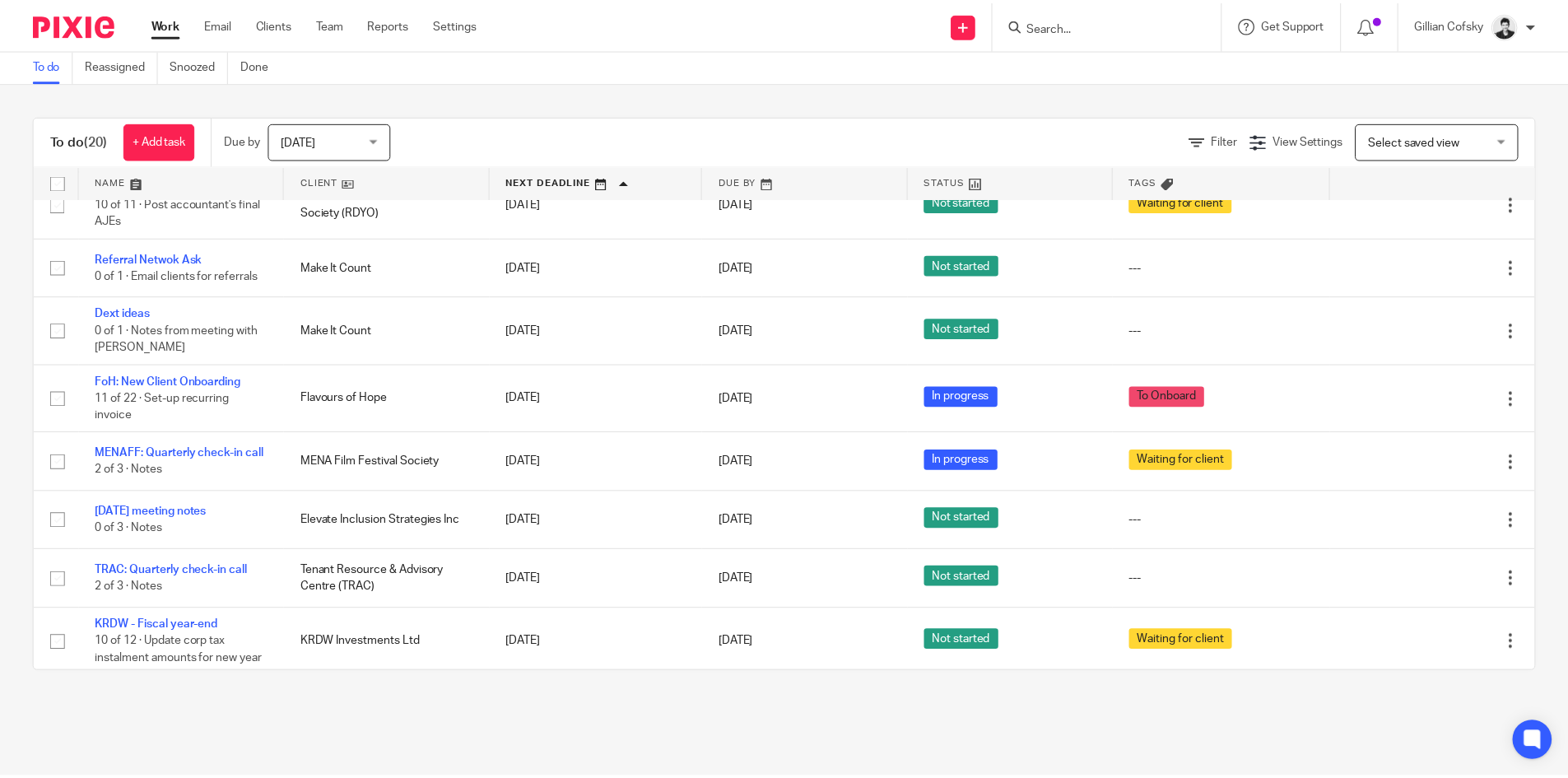
scroll to position [800, 0]
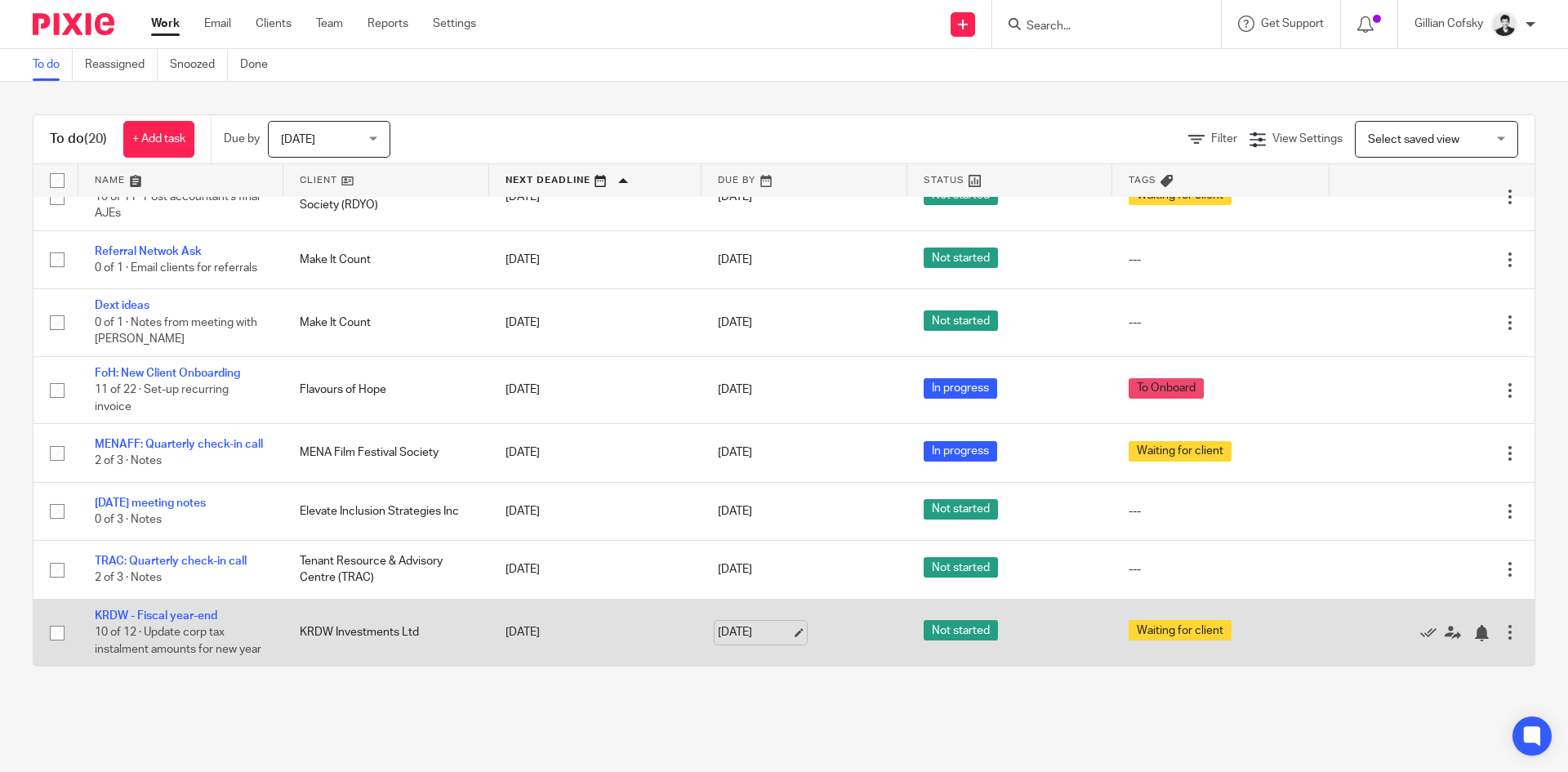
click at [751, 630] on link "Oct 14, 2025" at bounding box center [755, 632] width 74 height 17
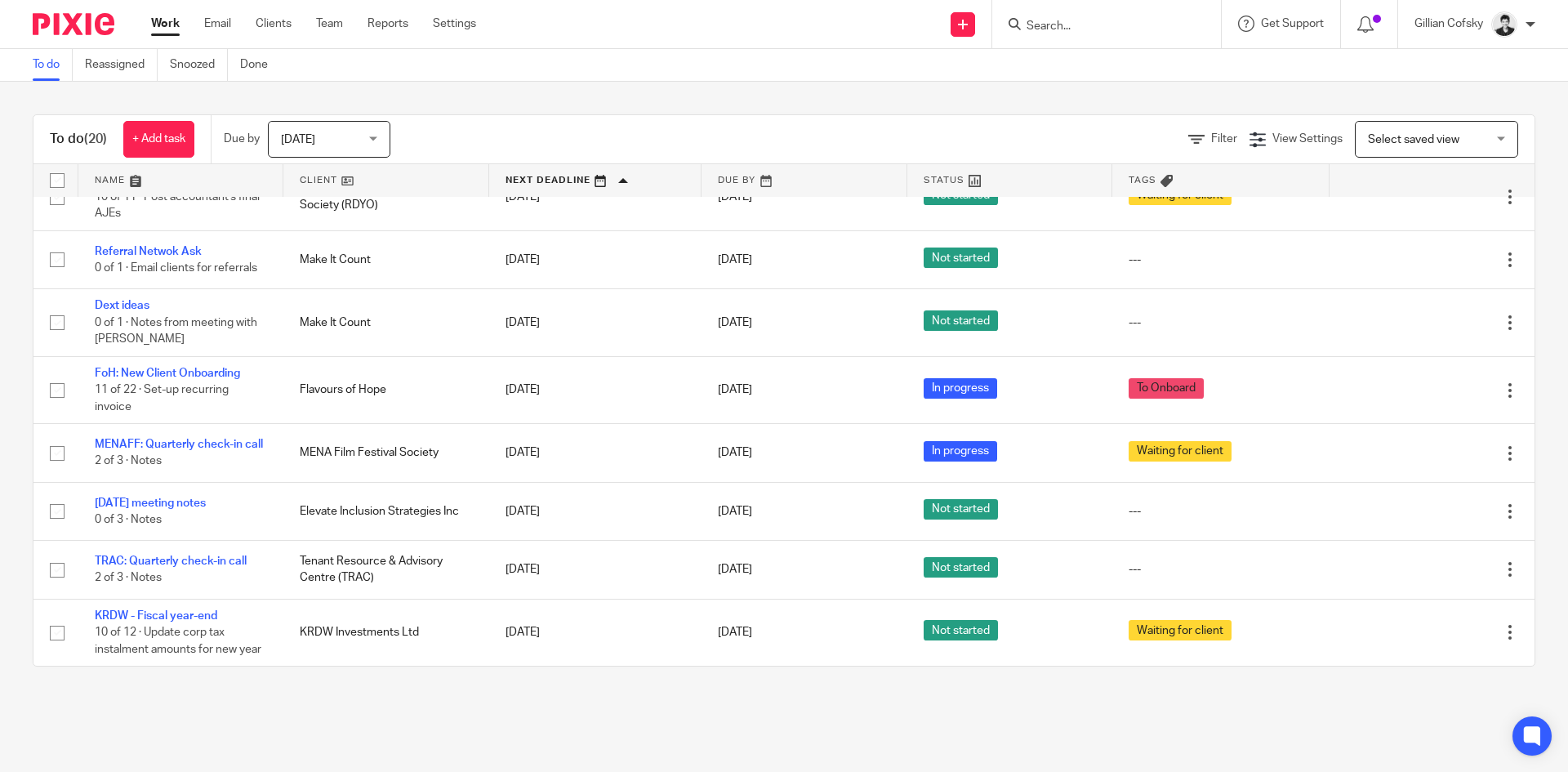
click at [1075, 27] on input "Search" at bounding box center [1098, 27] width 147 height 15
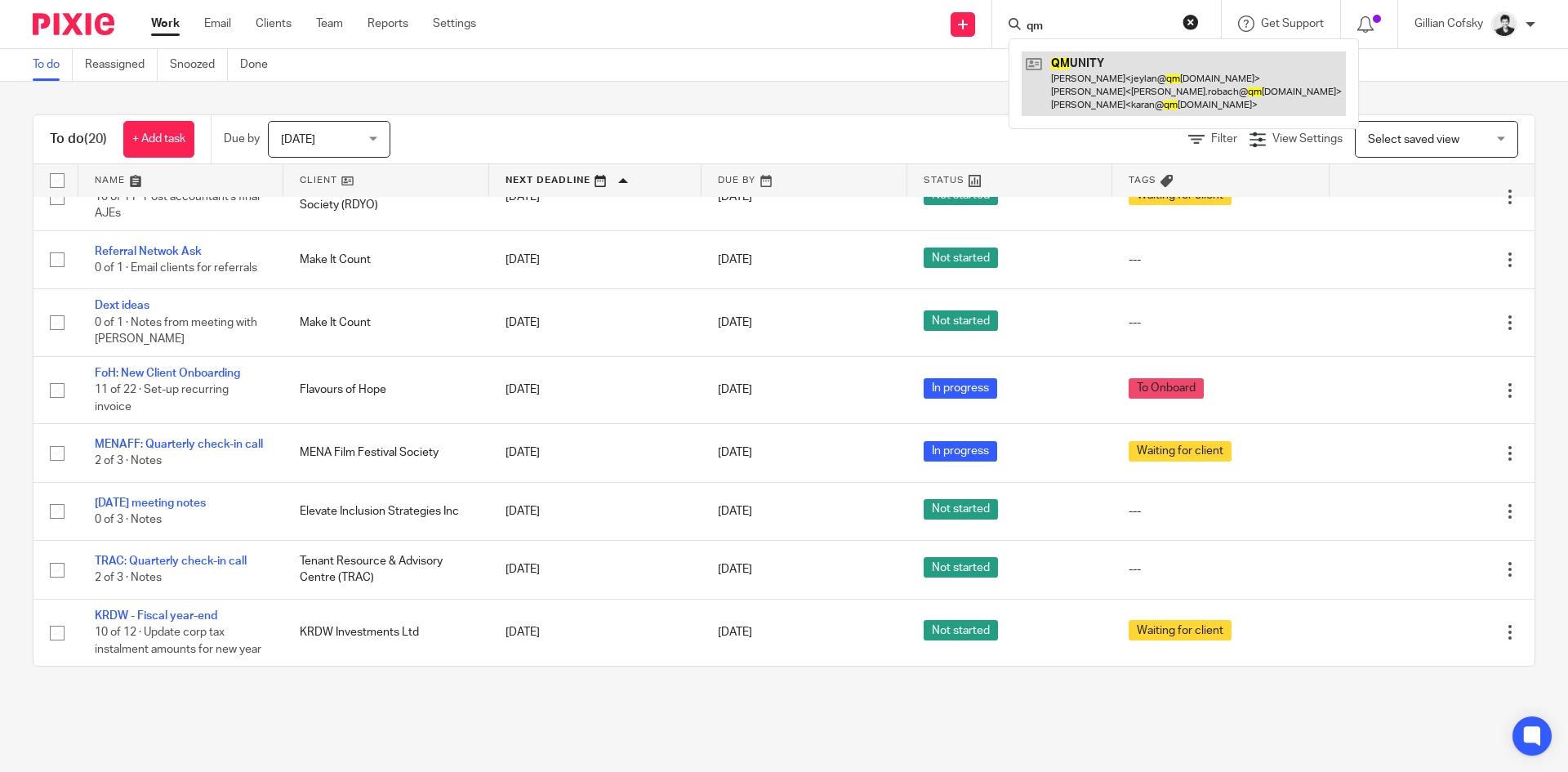
type input "qm"
click at [1094, 73] on link at bounding box center [1183, 84] width 324 height 65
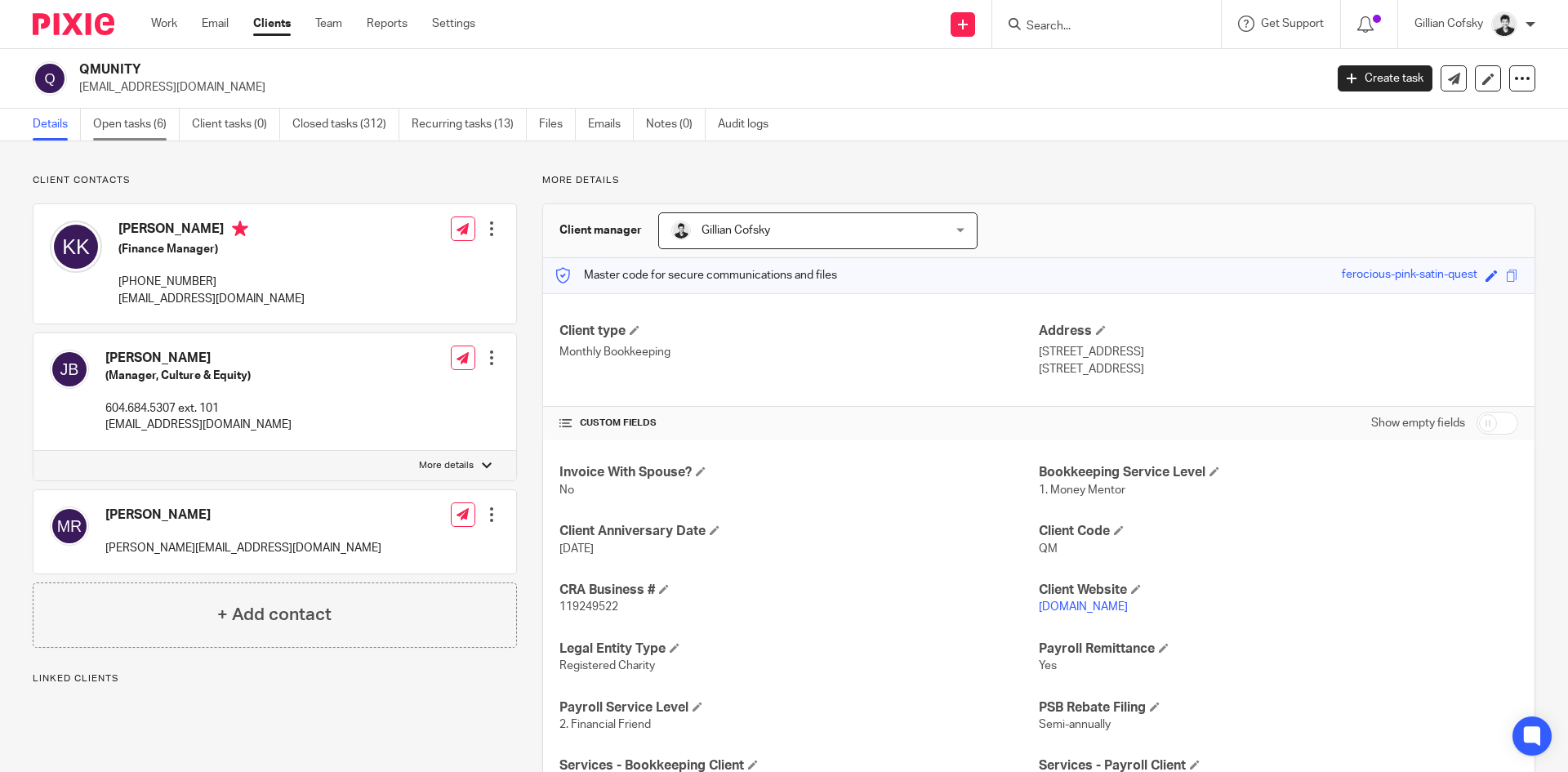
click at [106, 126] on link "Open tasks (6)" at bounding box center [136, 124] width 87 height 32
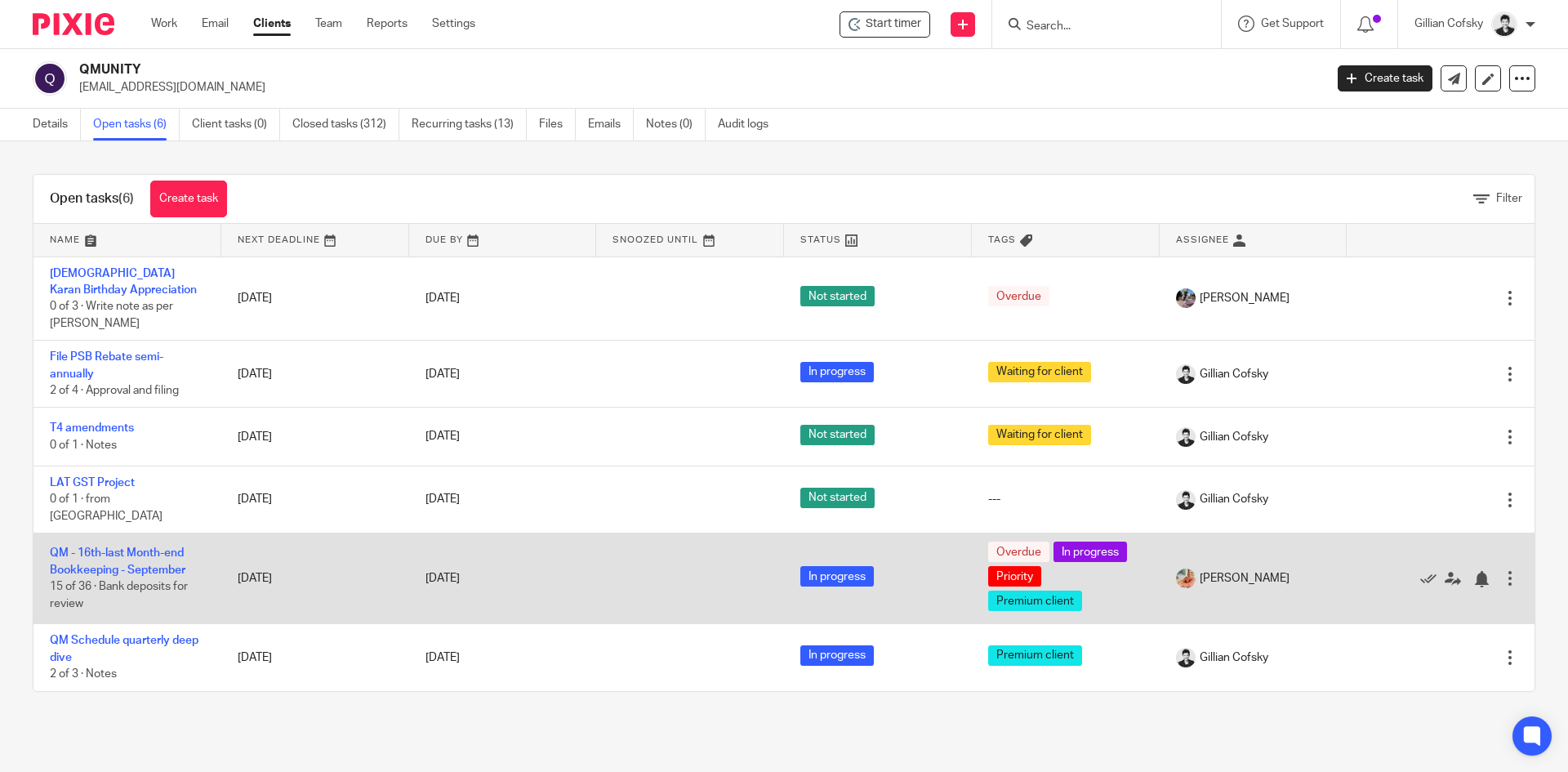
click at [111, 550] on td "QM - 16th-last Month-end Bookkeeping - September 15 of 36 · Bank deposits for r…" at bounding box center [127, 578] width 188 height 90
click at [118, 557] on link "QM - 16th-last Month-end Bookkeeping - September" at bounding box center [117, 561] width 135 height 28
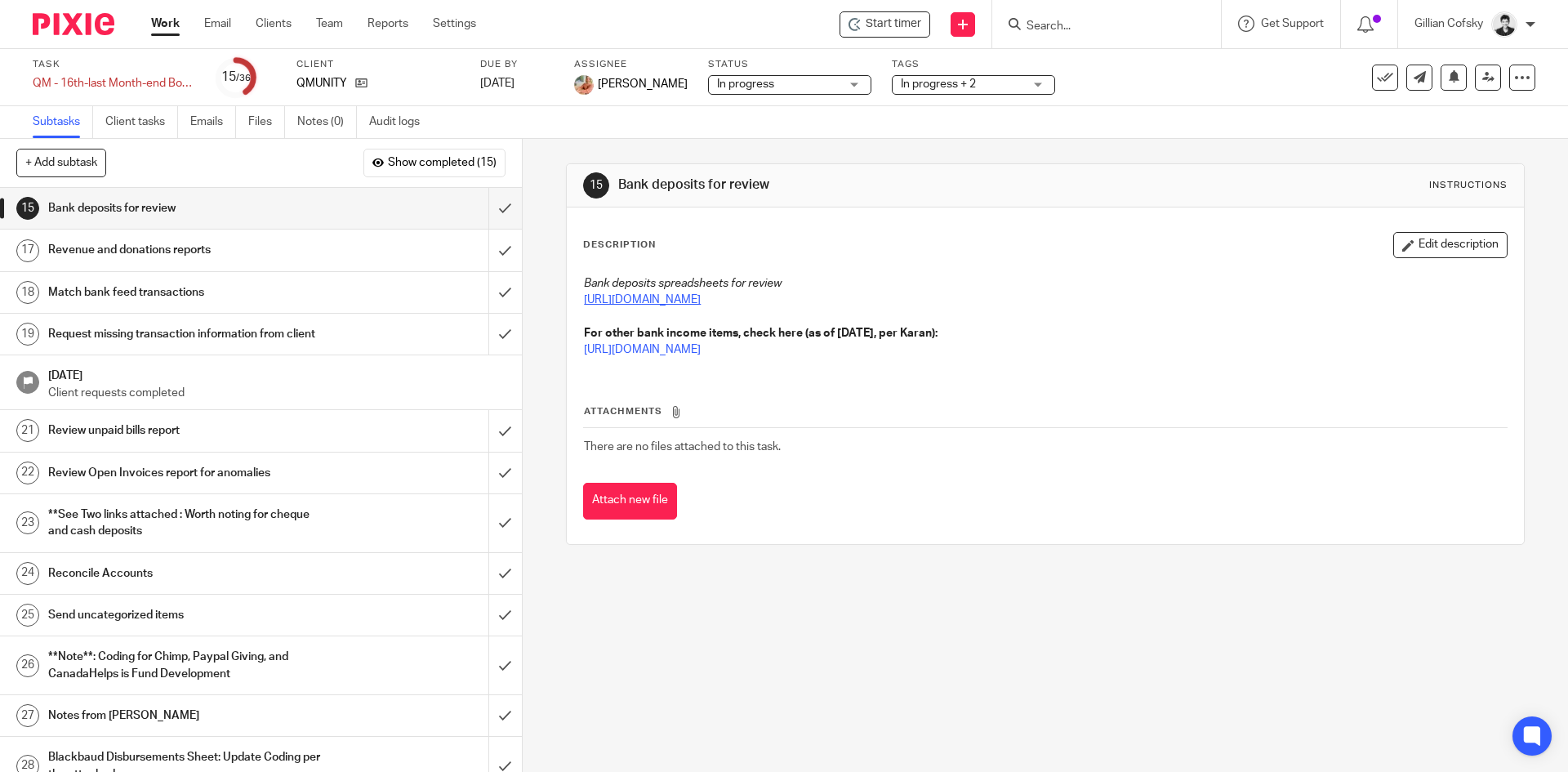
click at [701, 304] on link "[URL][DOMAIN_NAME]" at bounding box center [642, 299] width 117 height 11
click at [701, 348] on link "https://docs.google.com/spreadsheets/d/1ZUJ7cryKfMUGSsAZvIqASj60RismMcln/edit?u…" at bounding box center [642, 349] width 117 height 11
click at [701, 305] on link "https://docs.google.com/spreadsheets/d/19ImNbCiDGRgeGhRXFNEy2Etclzm1BuCbDojwOT9…" at bounding box center [642, 299] width 117 height 11
click at [701, 353] on link "https://docs.google.com/spreadsheets/d/1ZUJ7cryKfMUGSsAZvIqASj60RismMcln/edit?u…" at bounding box center [642, 349] width 117 height 11
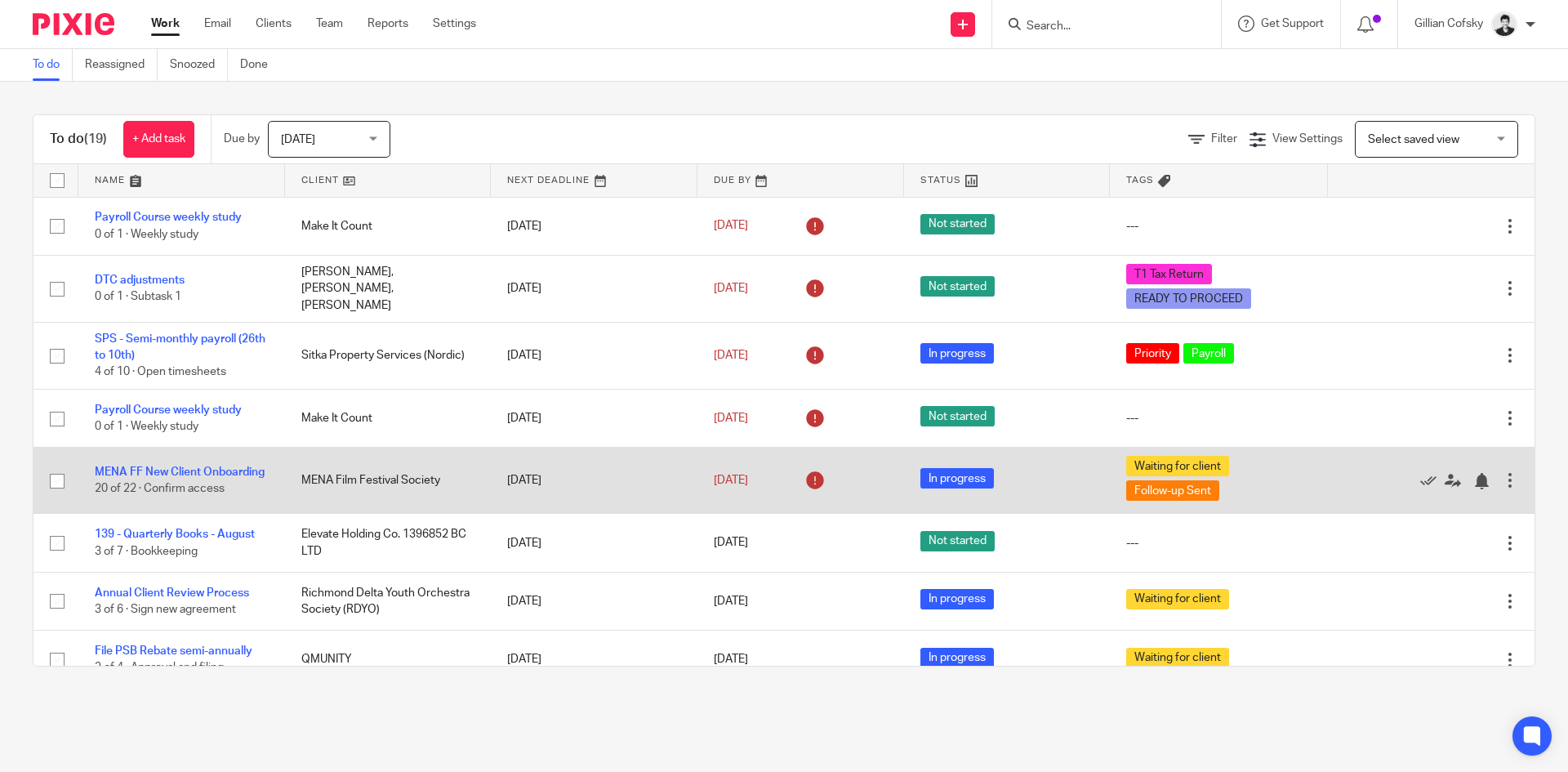
click at [138, 473] on td "MENA FF New Client Onboarding 20 of 22 · Confirm access" at bounding box center [182, 480] width 207 height 66
click at [139, 477] on link "MENA FF New Client Onboarding" at bounding box center [179, 472] width 170 height 11
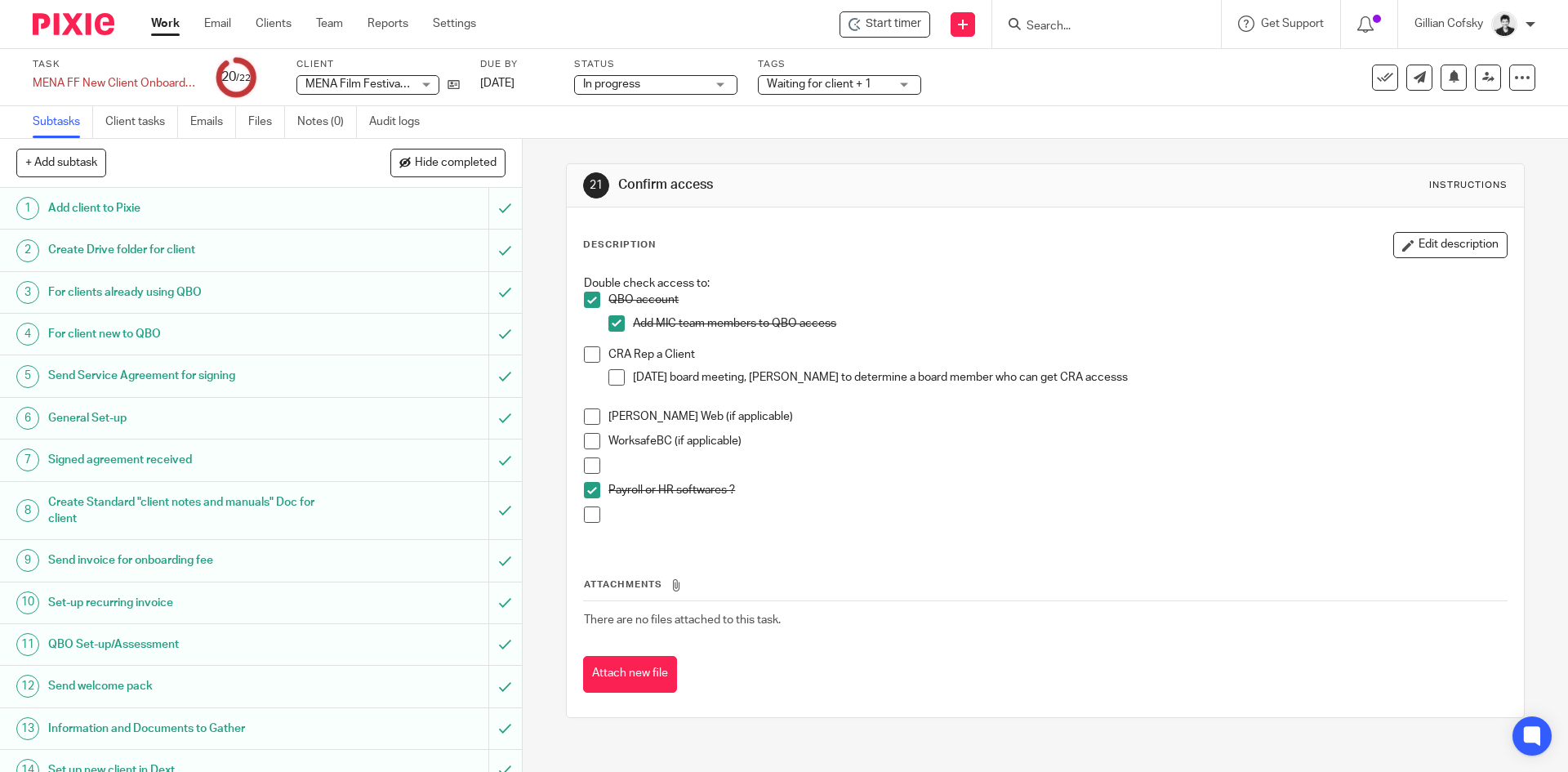
drag, startPoint x: 930, startPoint y: 396, endPoint x: 912, endPoint y: 389, distance: 19.3
click at [930, 396] on p at bounding box center [1069, 394] width 873 height 16
click at [530, 87] on link "Oct 13, 2025" at bounding box center [517, 84] width 74 height 17
click at [161, 25] on link "Work" at bounding box center [165, 24] width 29 height 16
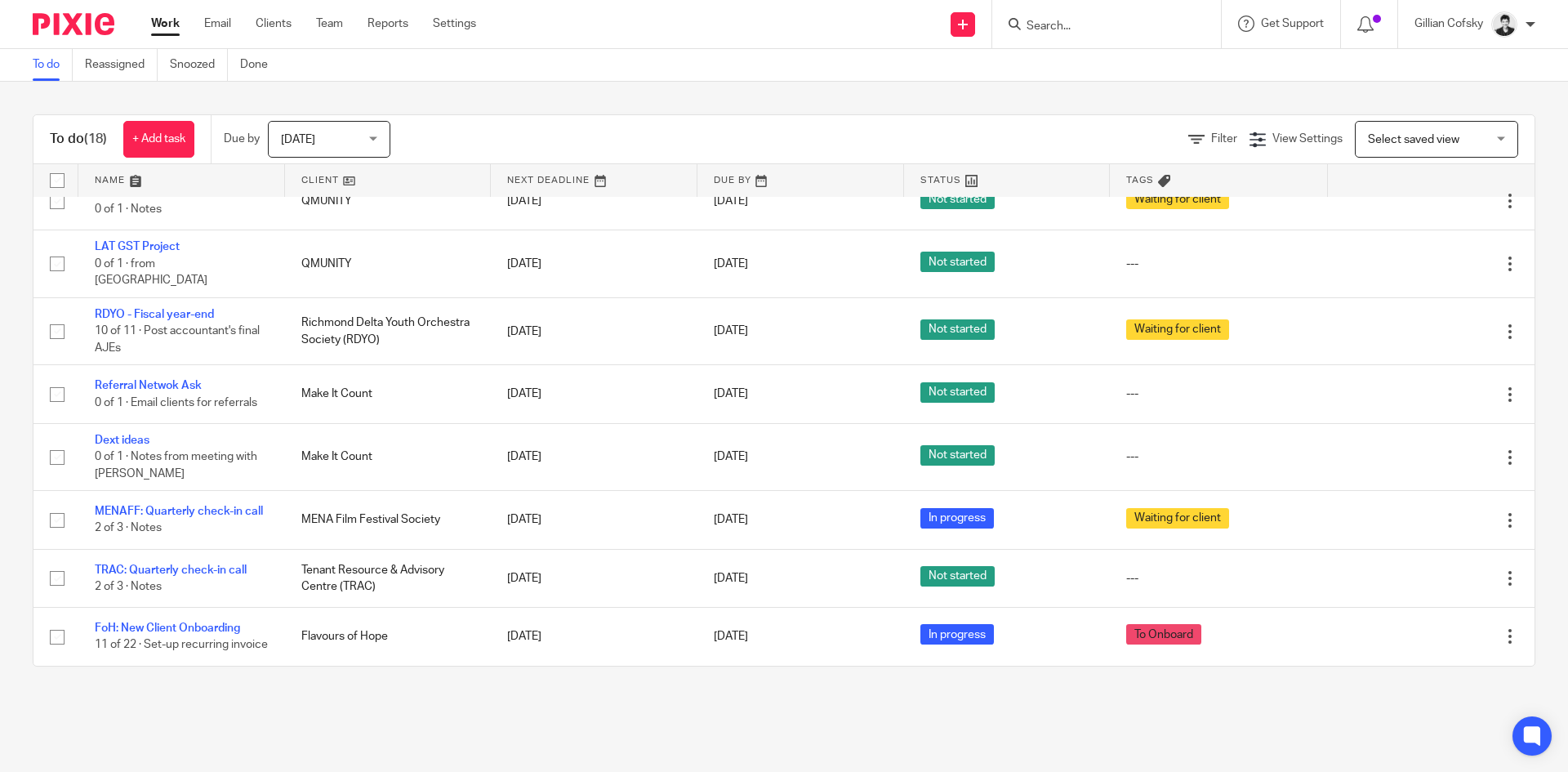
scroll to position [642, 0]
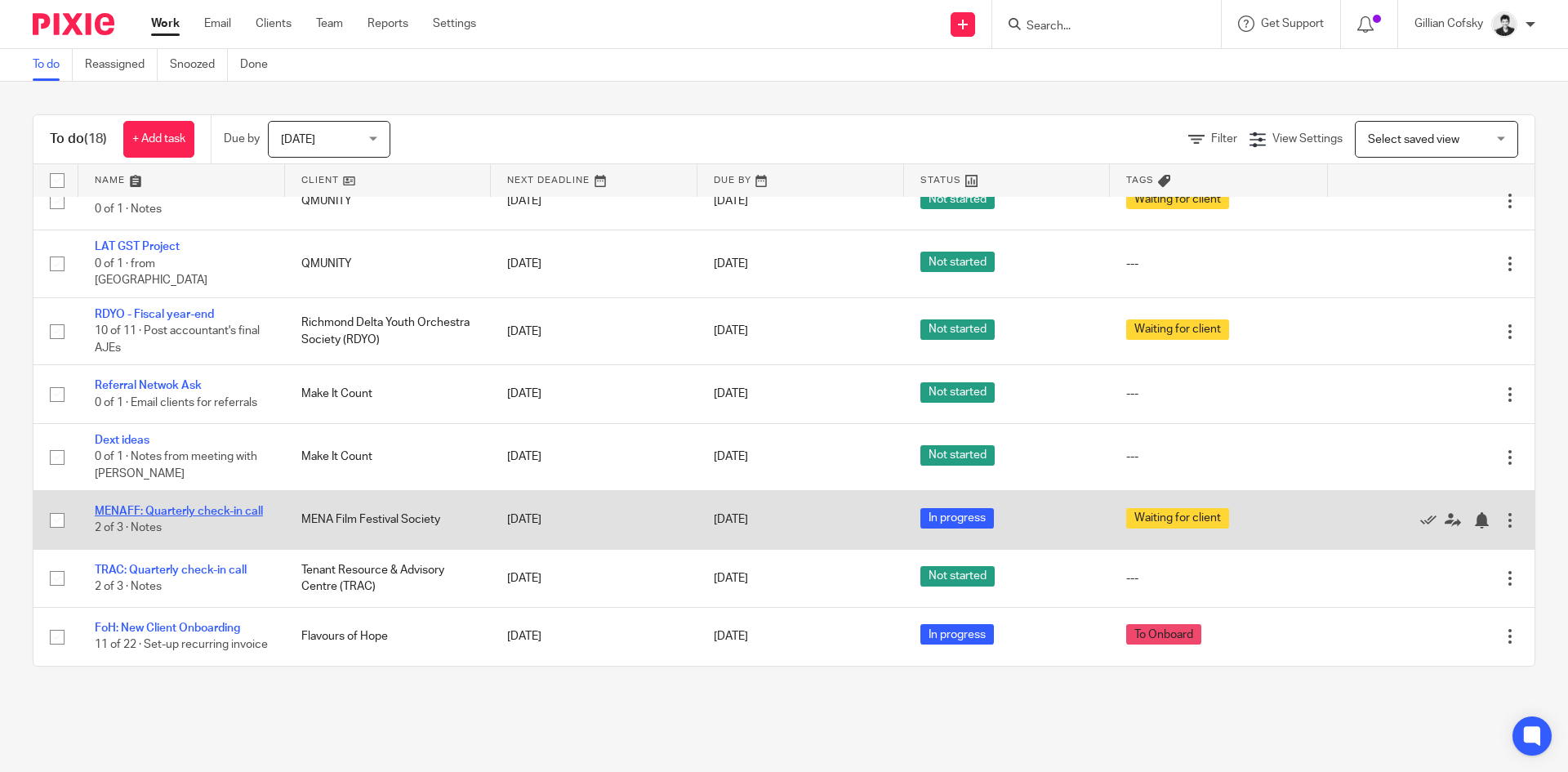
click at [190, 496] on td "MENAFF: Quarterly check-in call 2 of 3 · Notes" at bounding box center [182, 519] width 207 height 58
click at [188, 505] on link "MENAFF: Quarterly check-in call" at bounding box center [178, 511] width 168 height 11
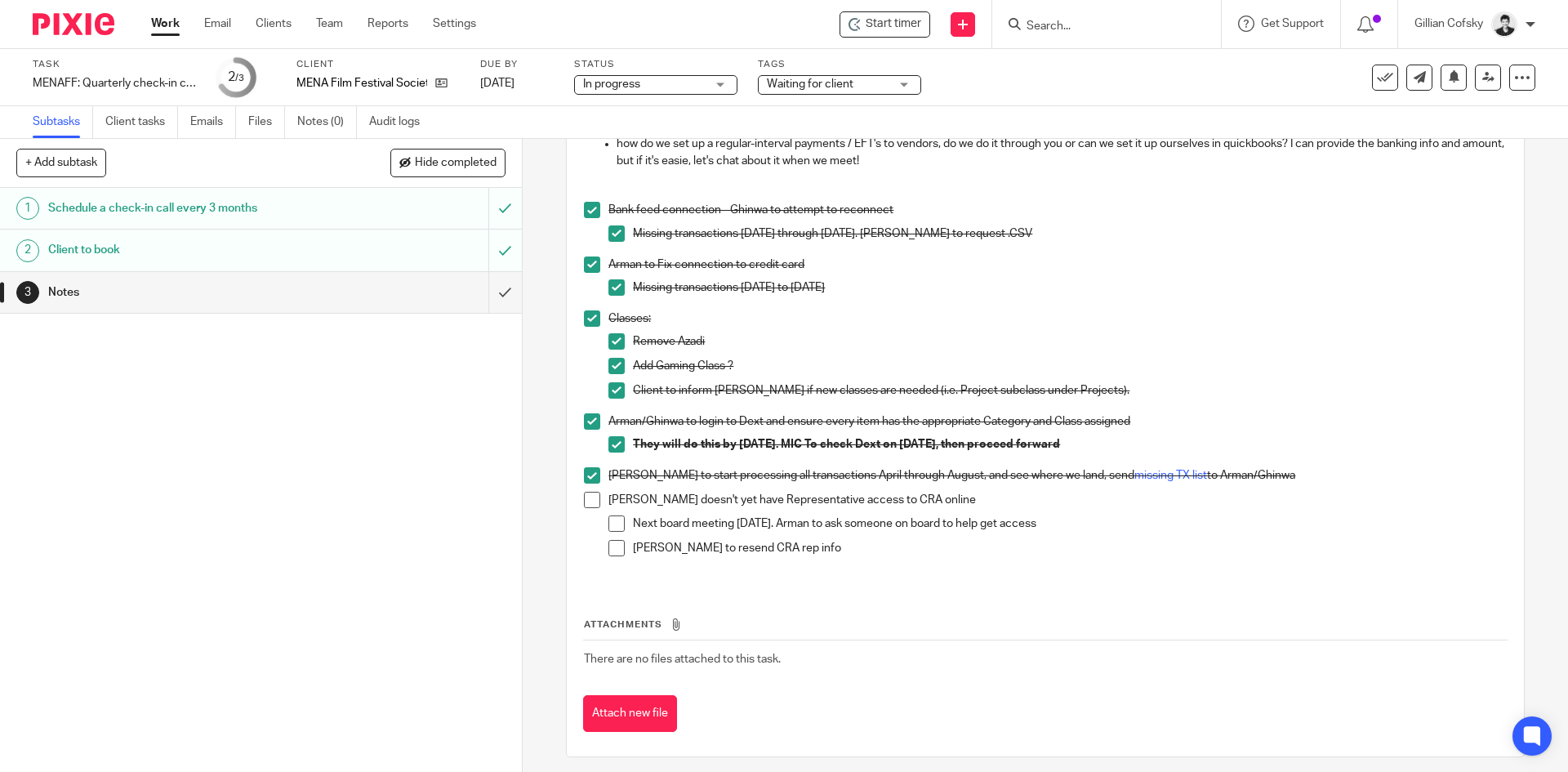
scroll to position [166, 0]
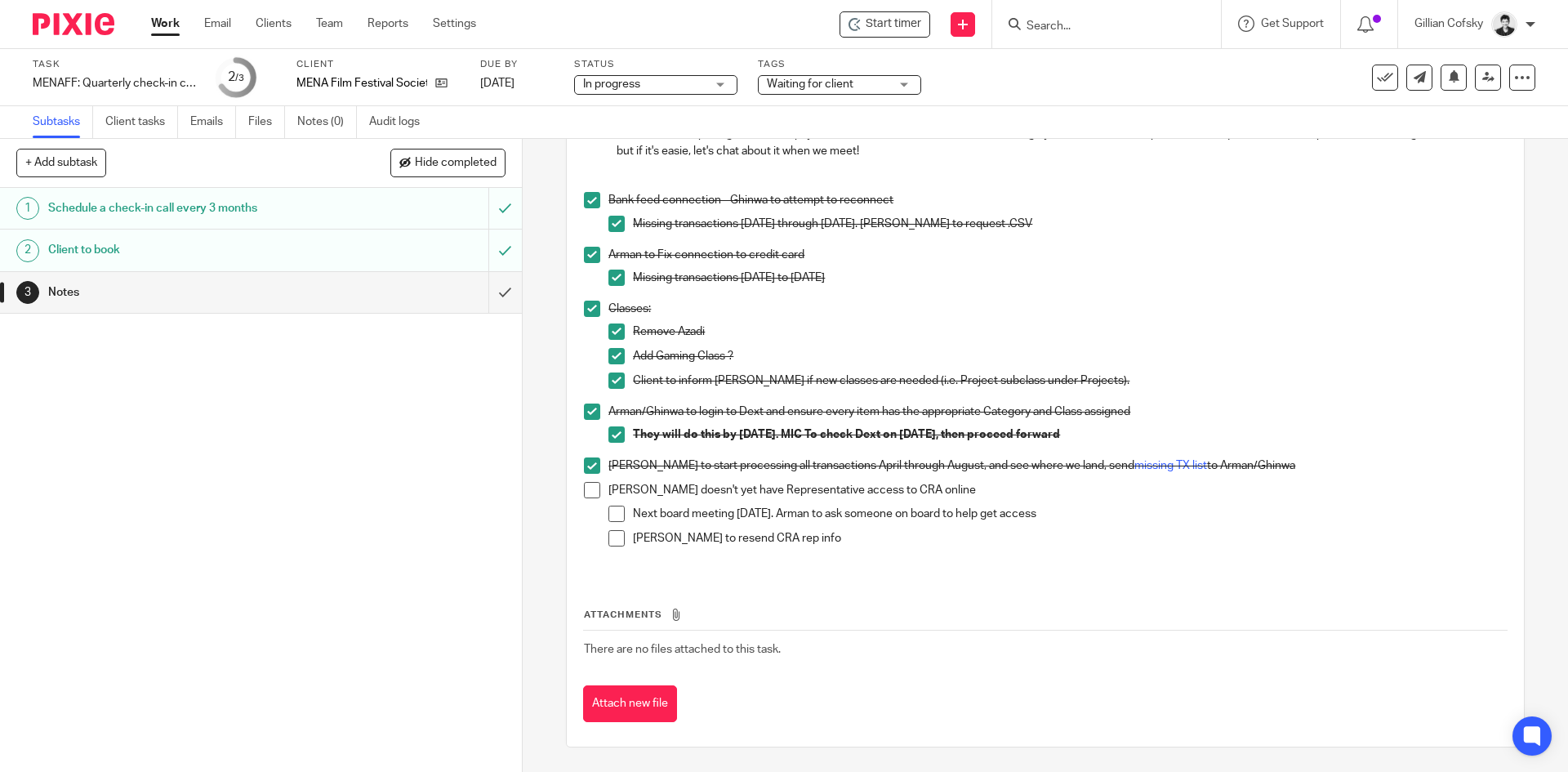
click at [612, 534] on span at bounding box center [617, 538] width 16 height 16
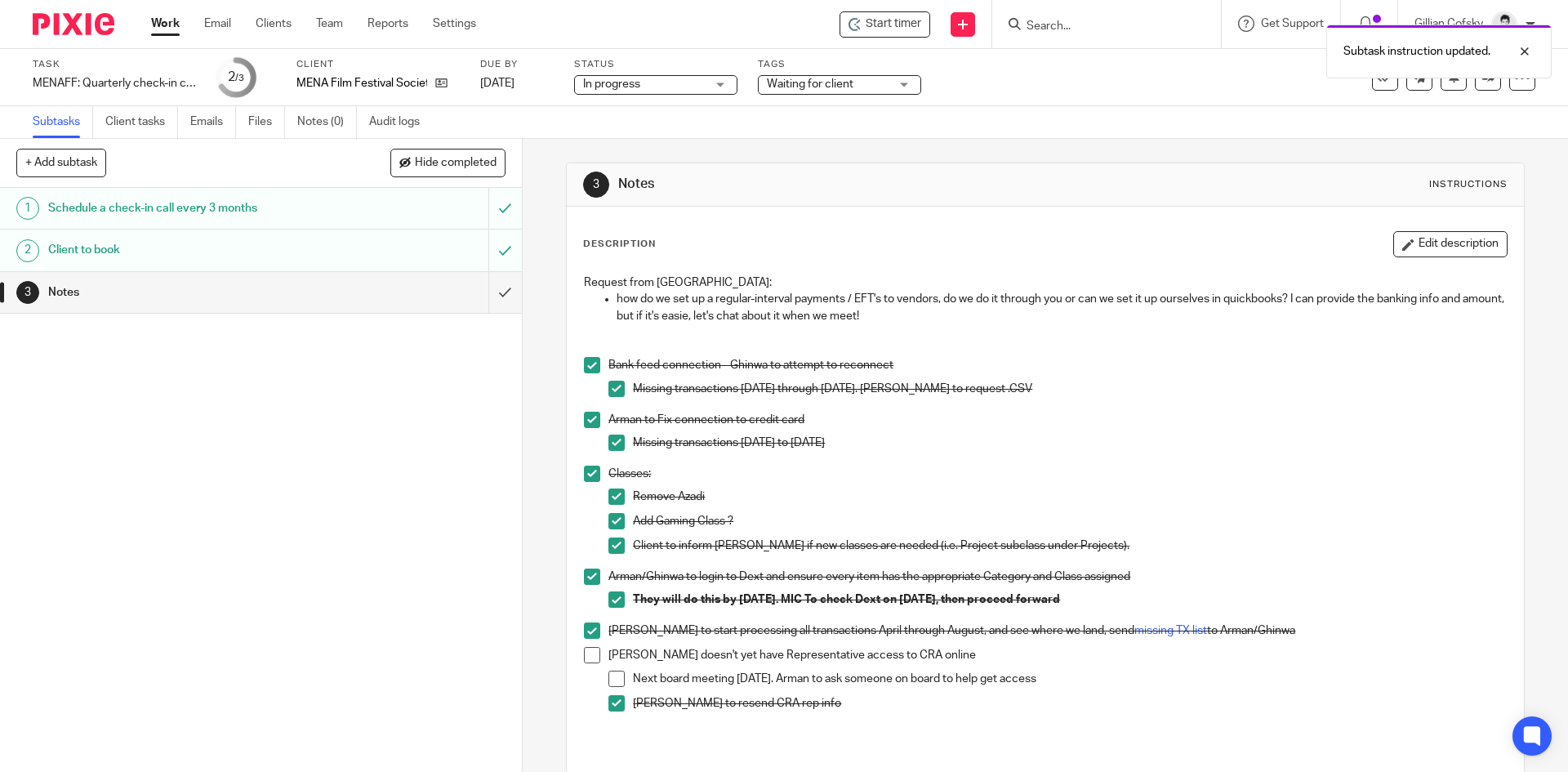
scroll to position [0, 0]
click at [806, 71] on div "Tags Waiting for client Final Approvals In progress Ready to setup file To Onbo…" at bounding box center [839, 78] width 163 height 39
drag, startPoint x: 813, startPoint y: 83, endPoint x: 809, endPoint y: 186, distance: 103.1
click at [814, 84] on span "Waiting for client" at bounding box center [811, 85] width 87 height 11
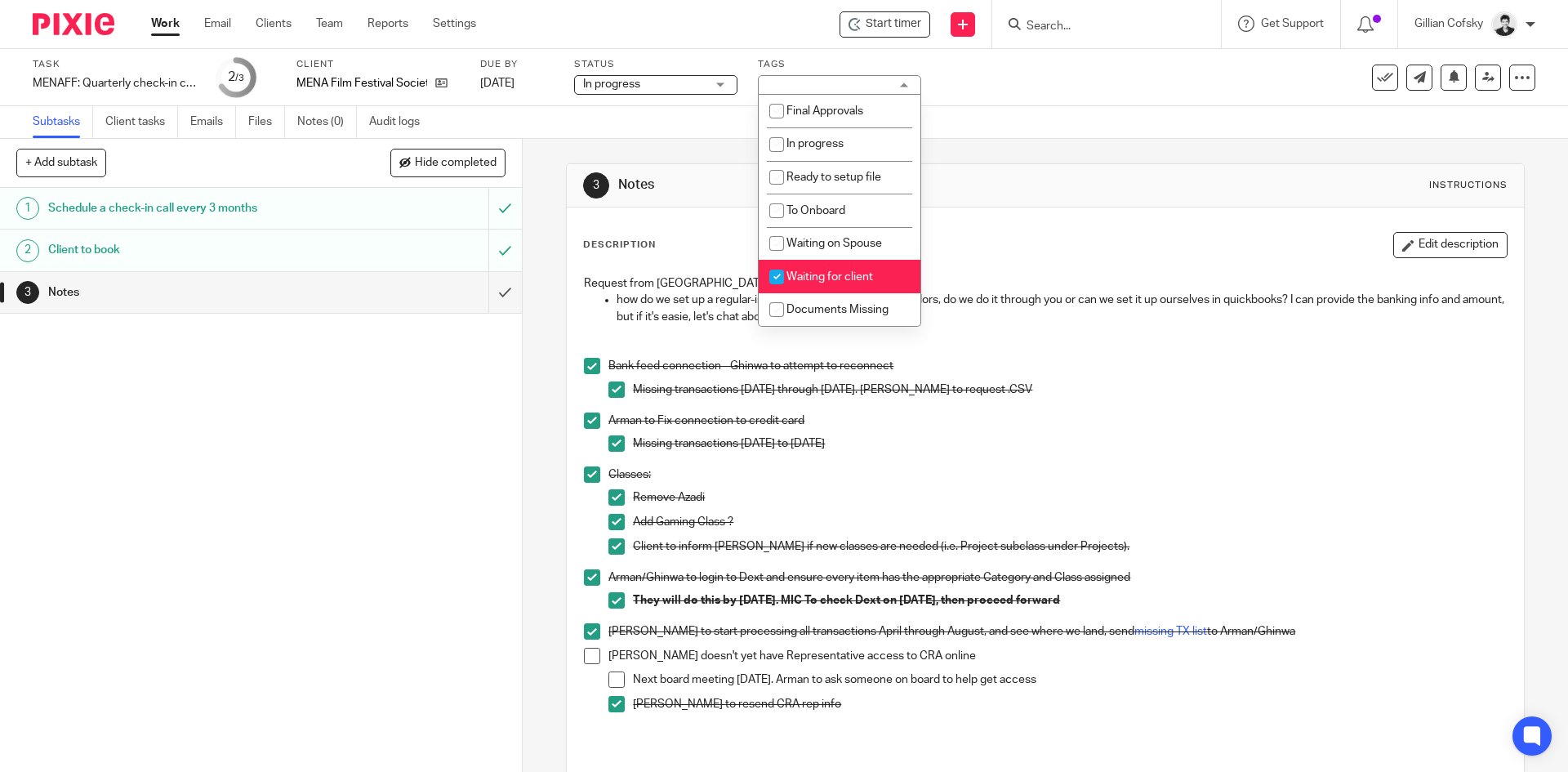
click at [827, 279] on span "Waiting for client" at bounding box center [830, 276] width 87 height 11
checkbox input "false"
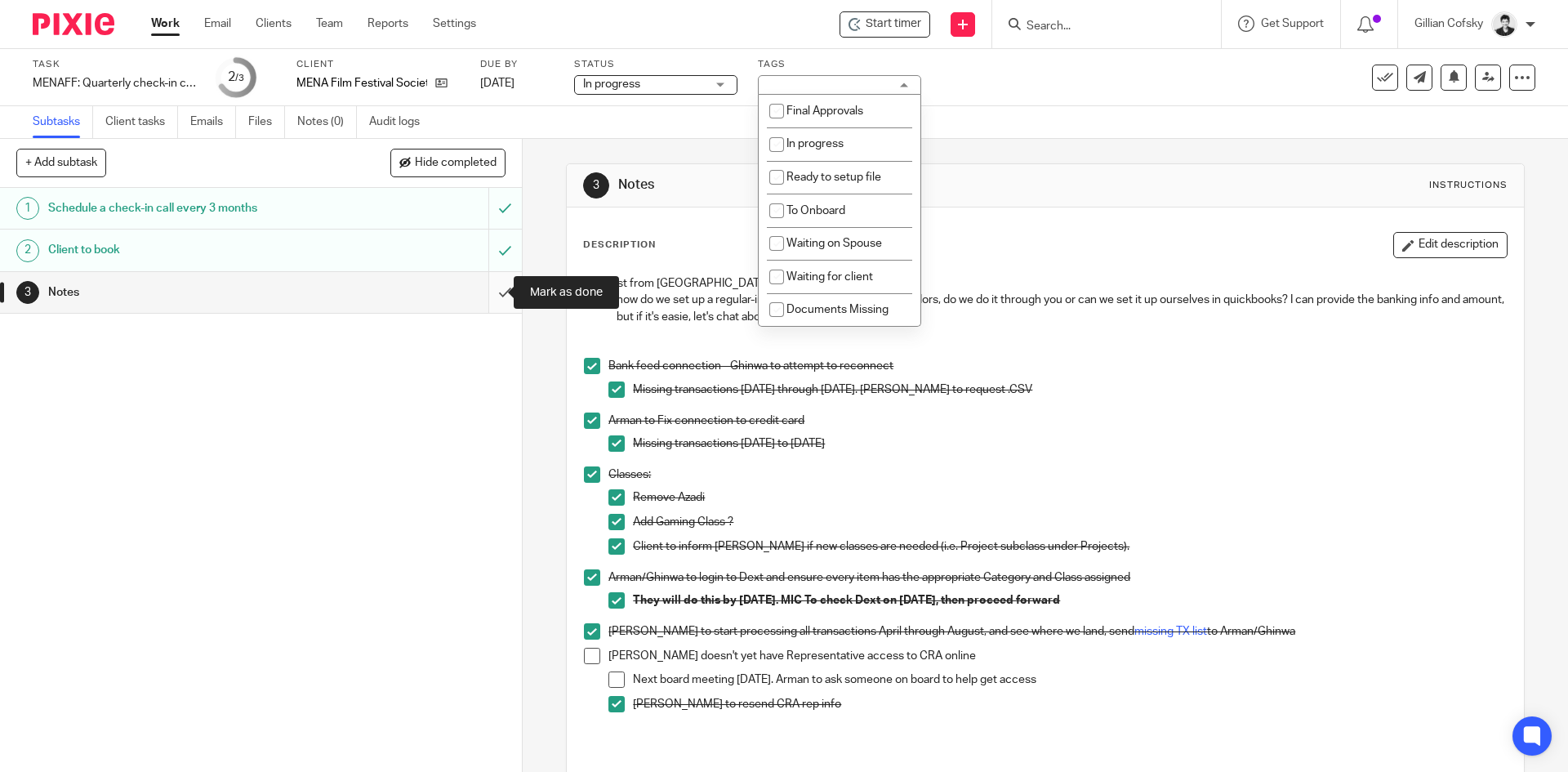
click at [477, 305] on input "submit" at bounding box center [261, 292] width 522 height 41
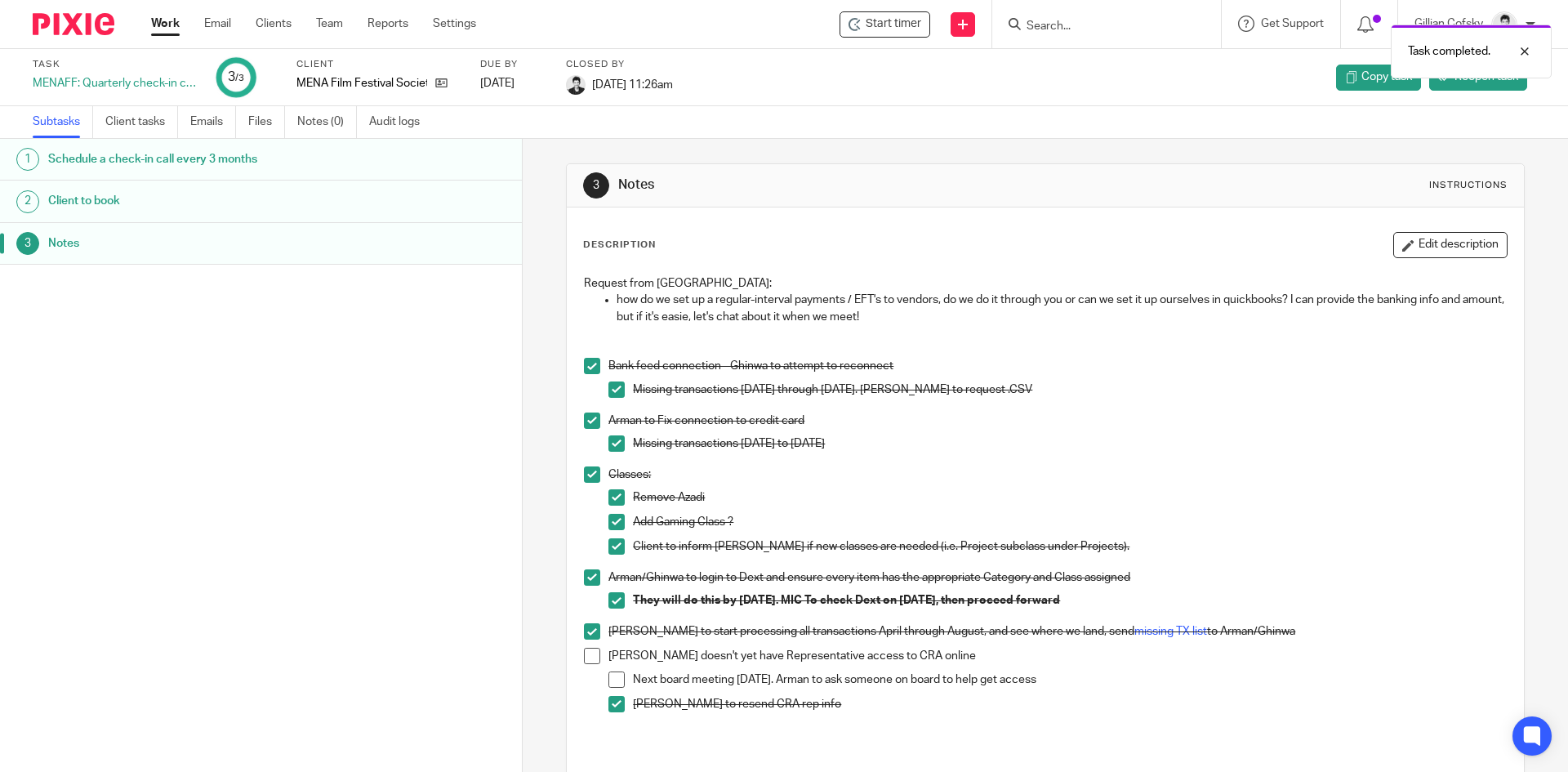
click at [1099, 29] on div "Task completed." at bounding box center [1168, 48] width 768 height 62
click at [1021, 30] on div "Task completed." at bounding box center [1168, 48] width 768 height 62
click at [1033, 24] on div "Task completed." at bounding box center [1168, 48] width 768 height 62
click at [169, 24] on link "Work" at bounding box center [165, 24] width 29 height 16
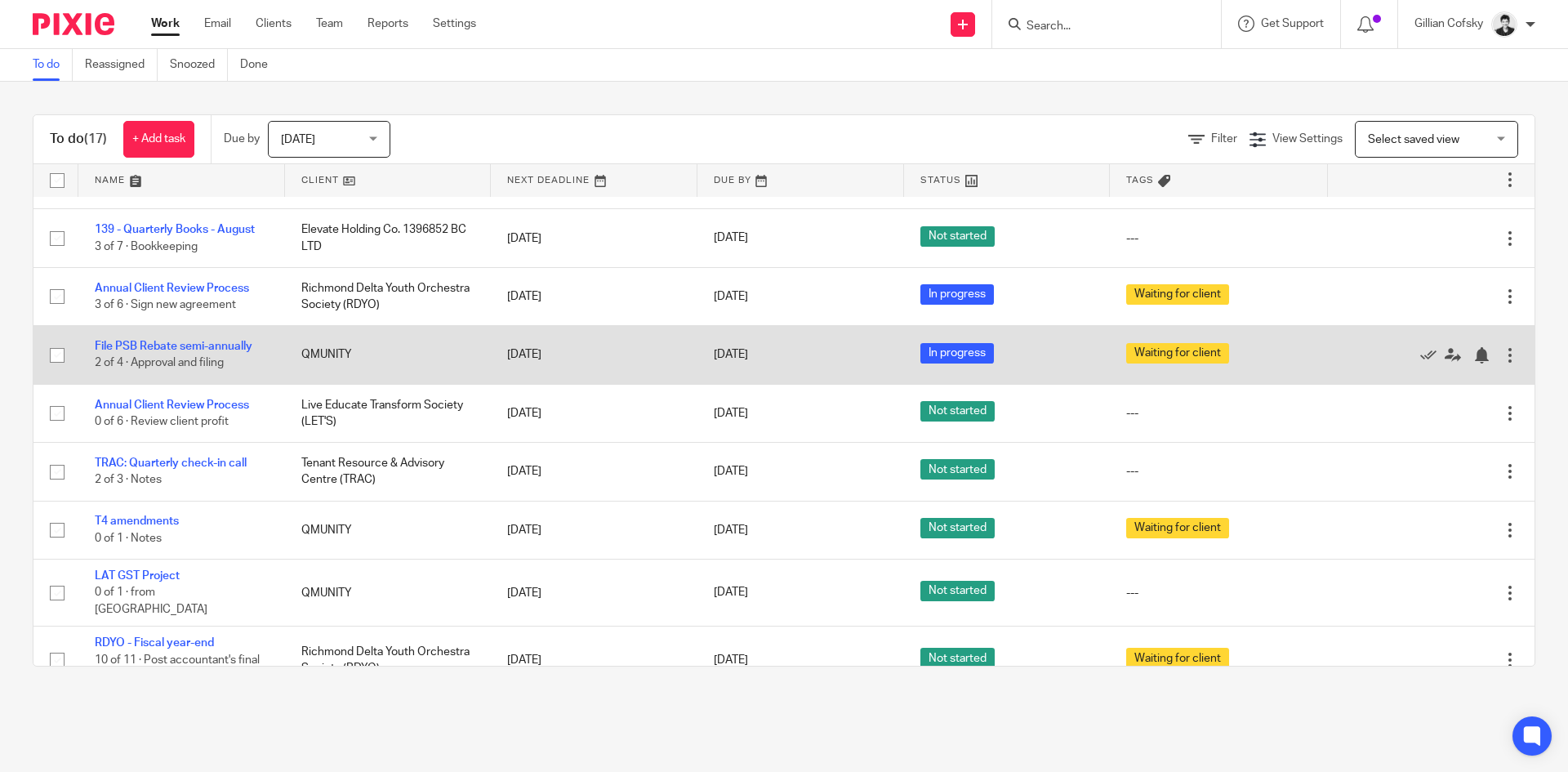
scroll to position [575, 0]
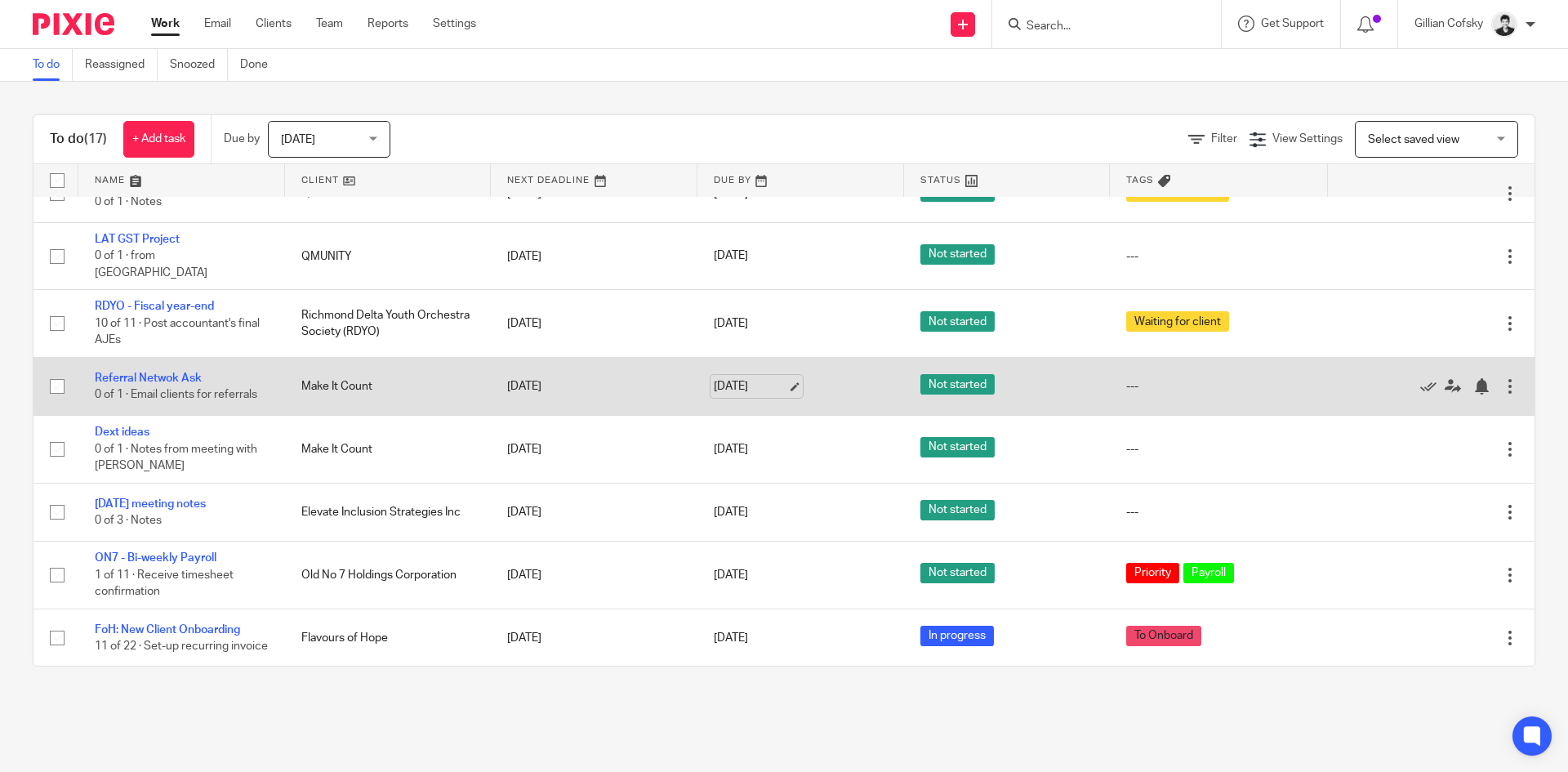
click at [714, 378] on link "[DATE]" at bounding box center [751, 386] width 74 height 17
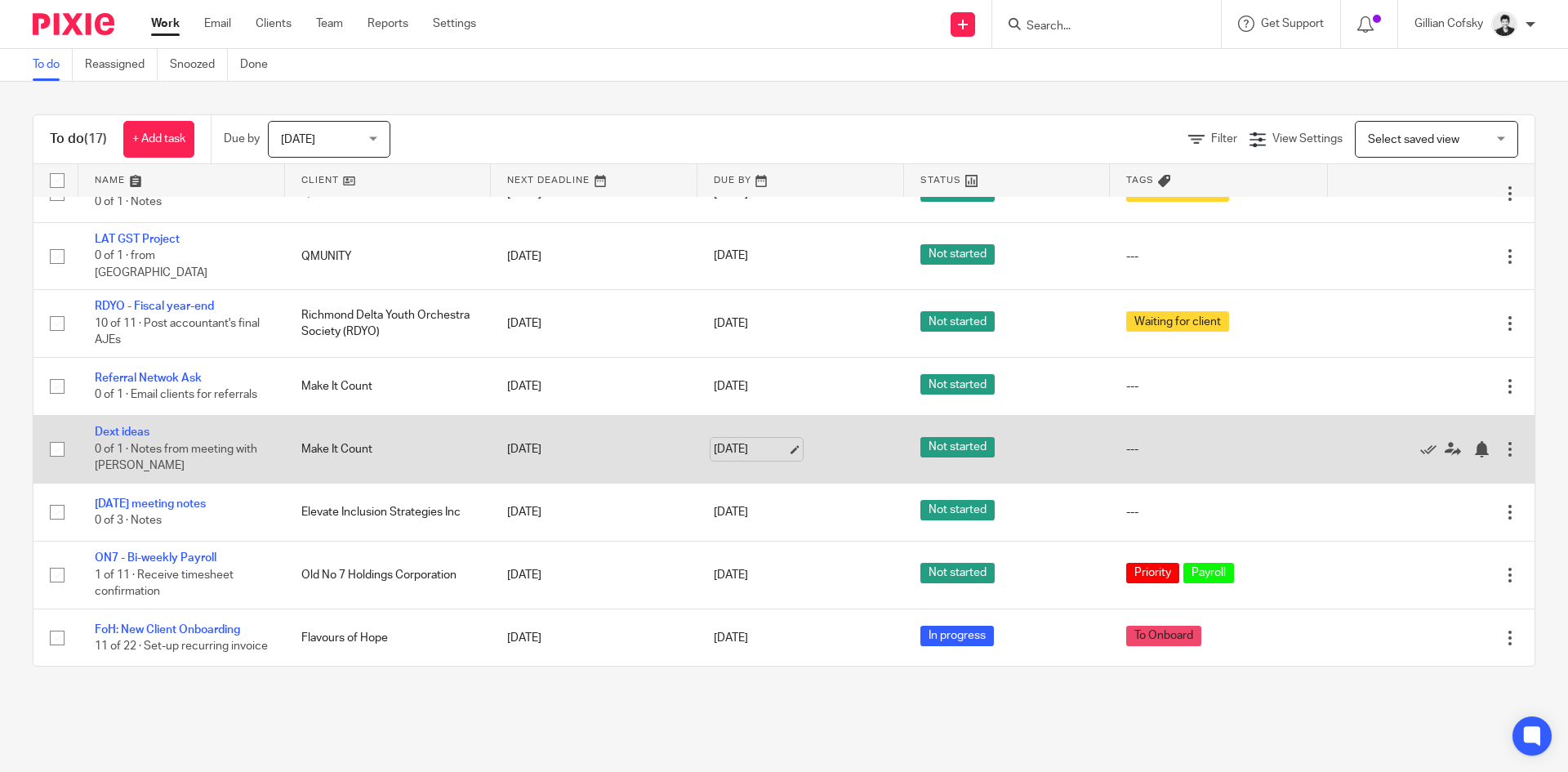
click at [738, 445] on link "[DATE]" at bounding box center [751, 450] width 74 height 17
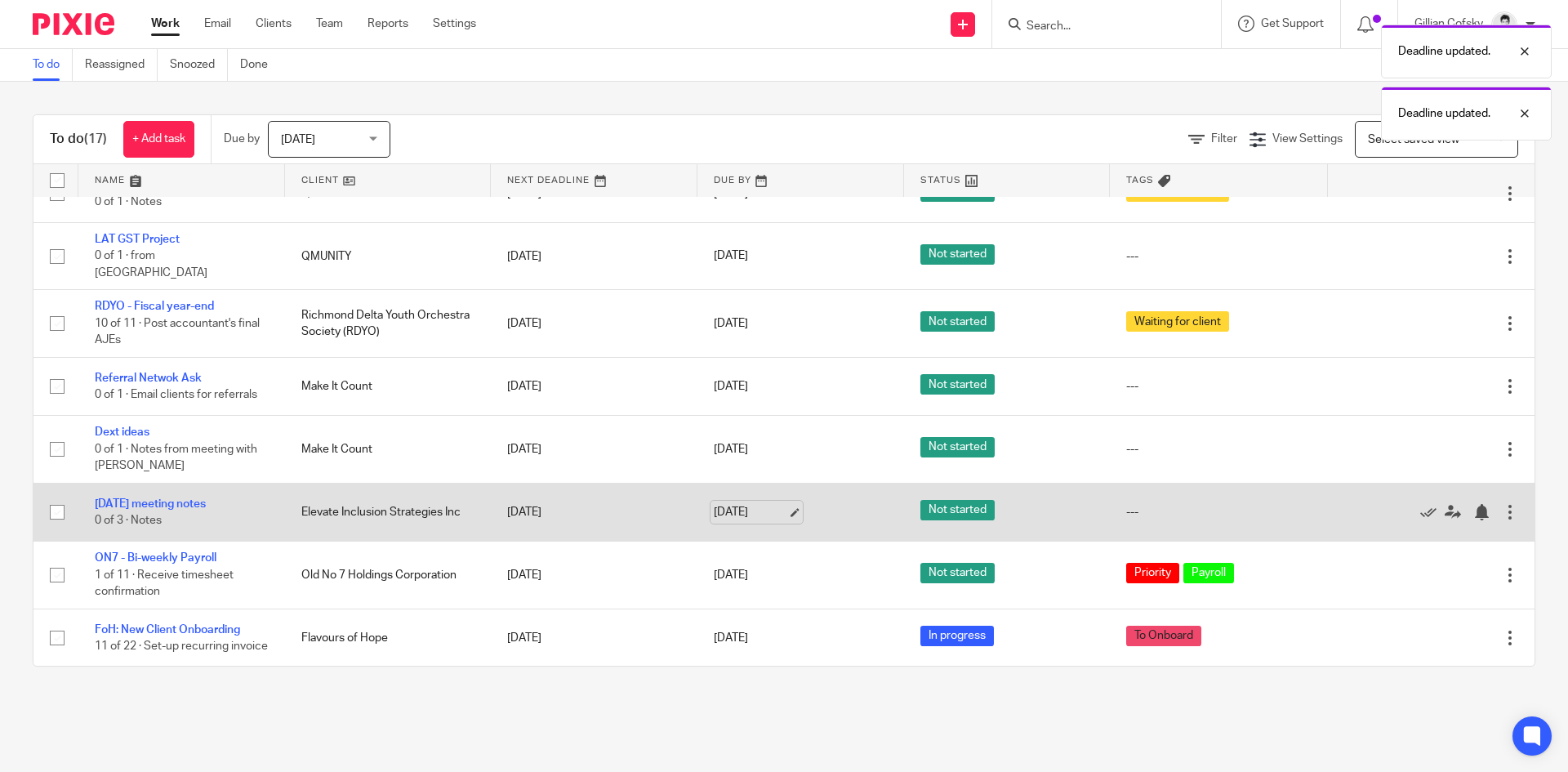
click at [763, 504] on link "[DATE]" at bounding box center [751, 512] width 74 height 17
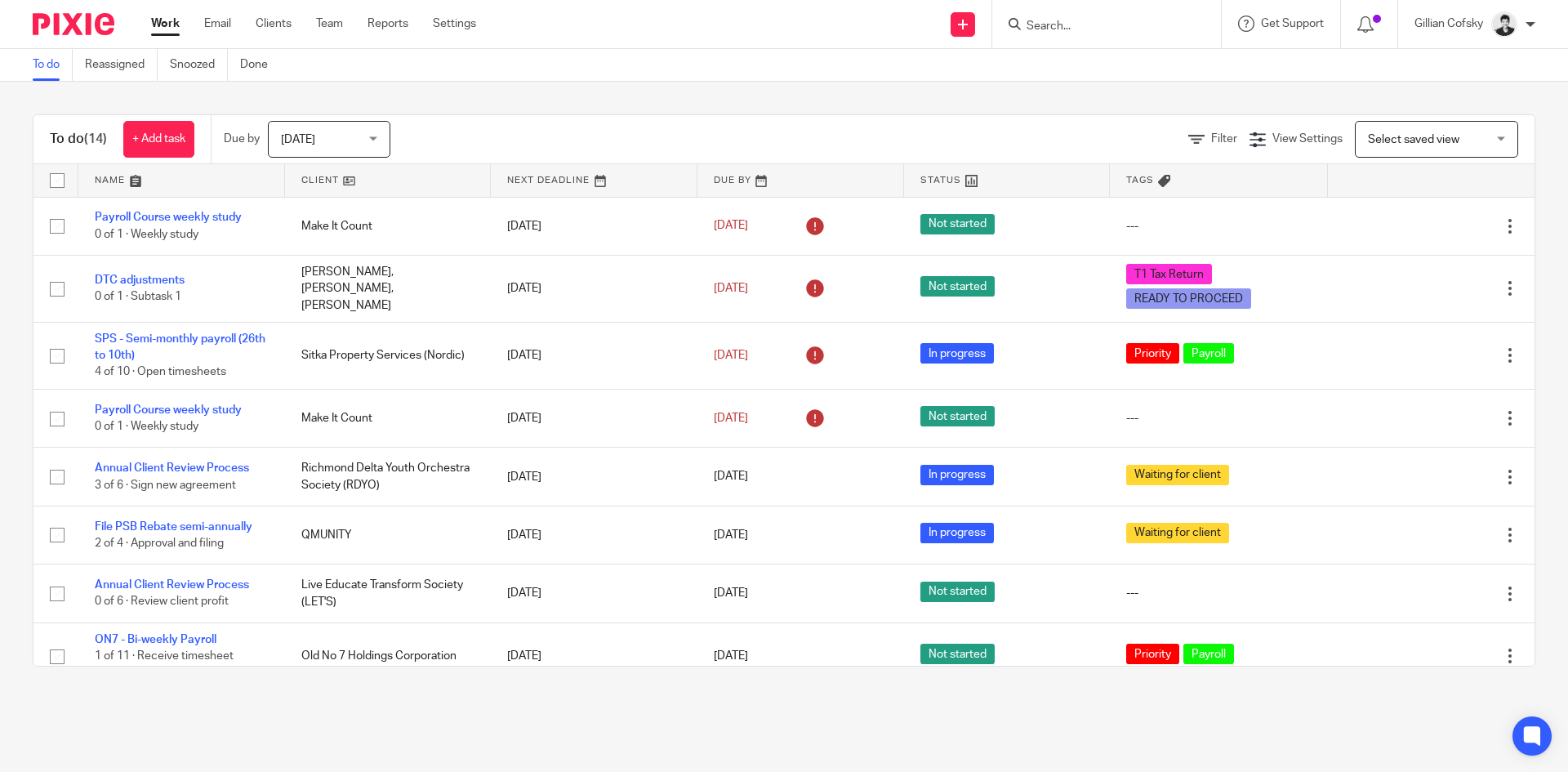
click at [720, 100] on div "To do (14) + Add task Due by Today Today Today Tomorrow This week Next week Thi…" at bounding box center [784, 391] width 1568 height 618
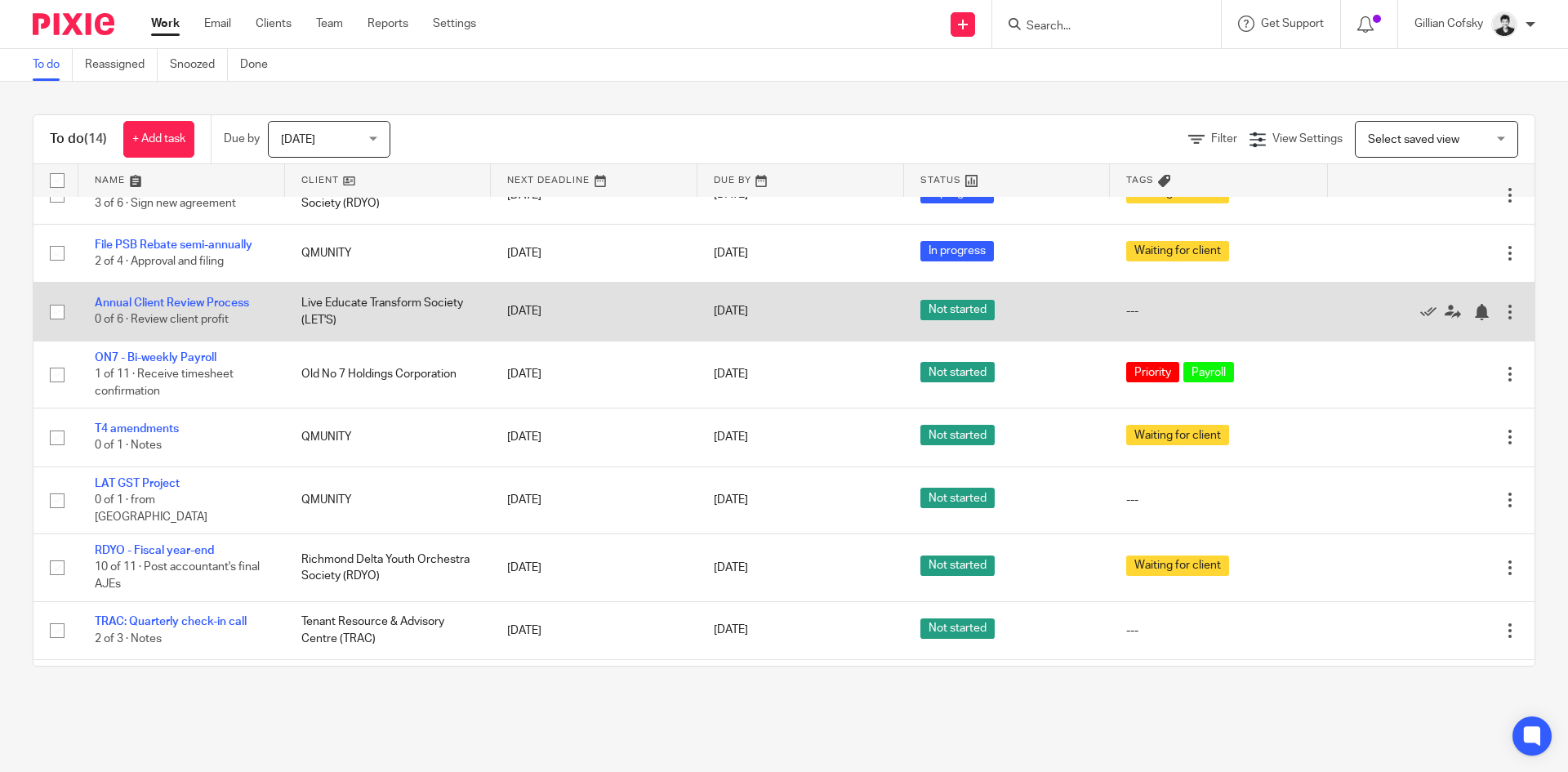
scroll to position [282, 0]
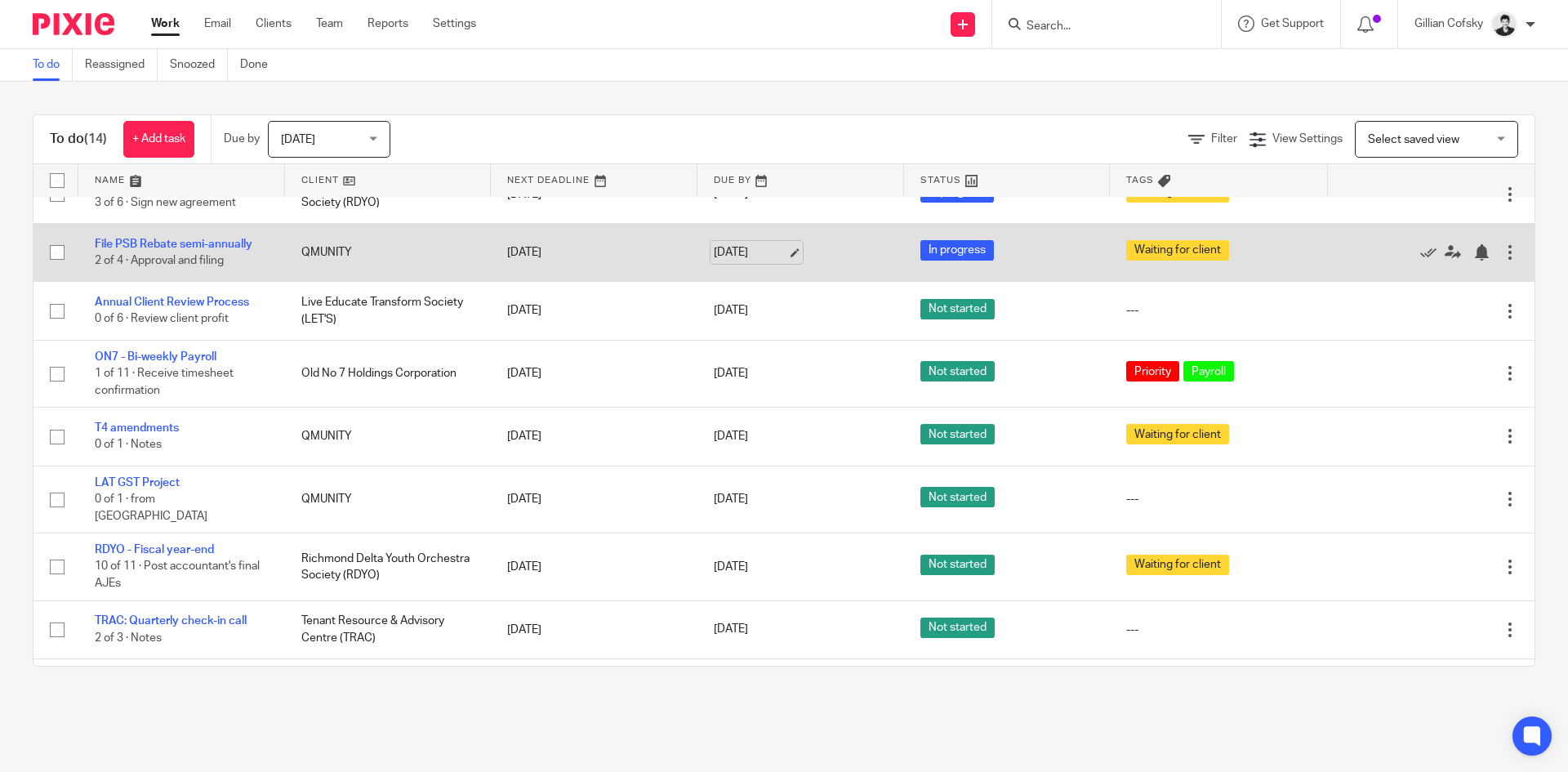
click at [743, 254] on link "[DATE]" at bounding box center [751, 253] width 74 height 17
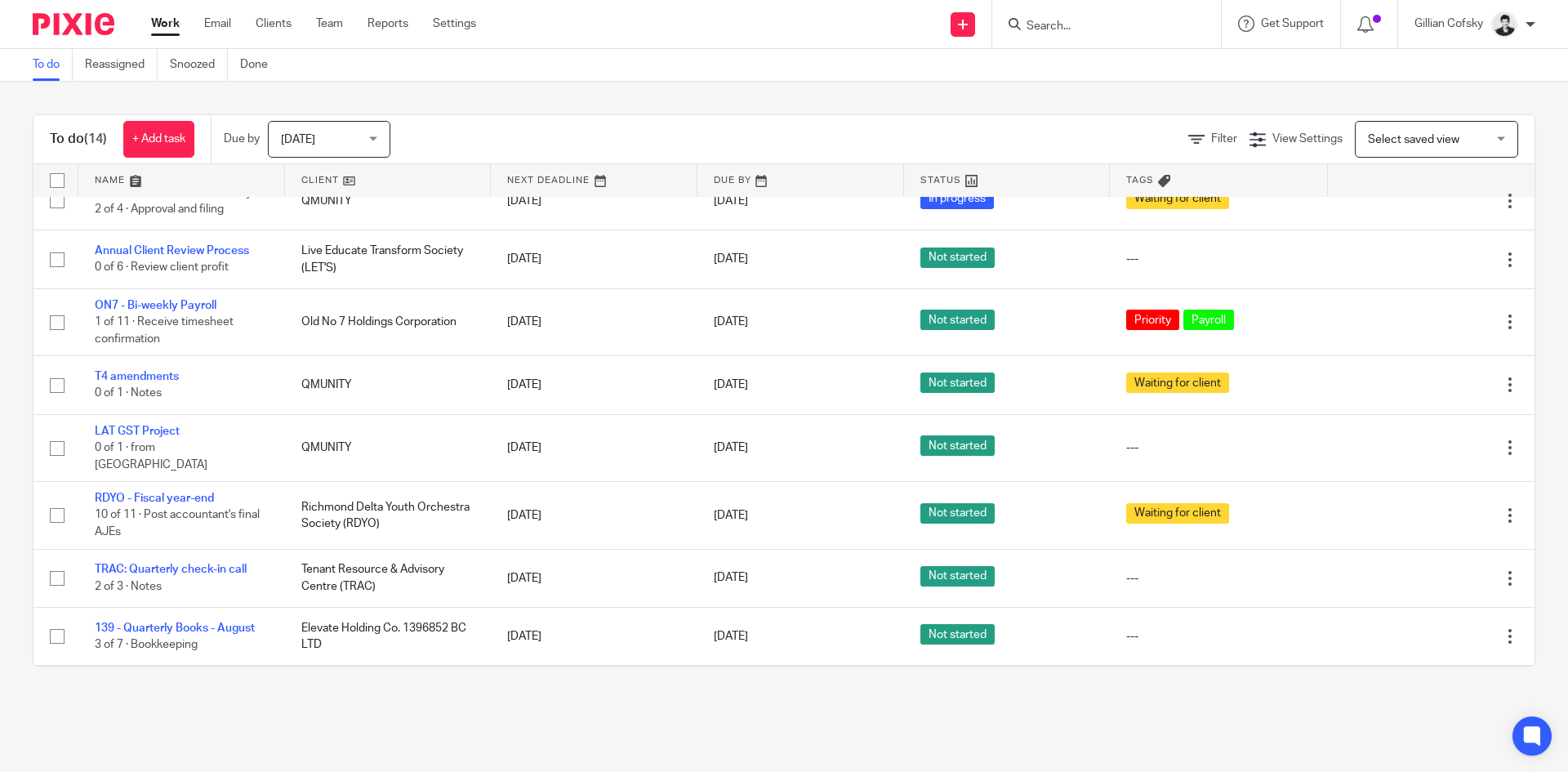
scroll to position [391, 0]
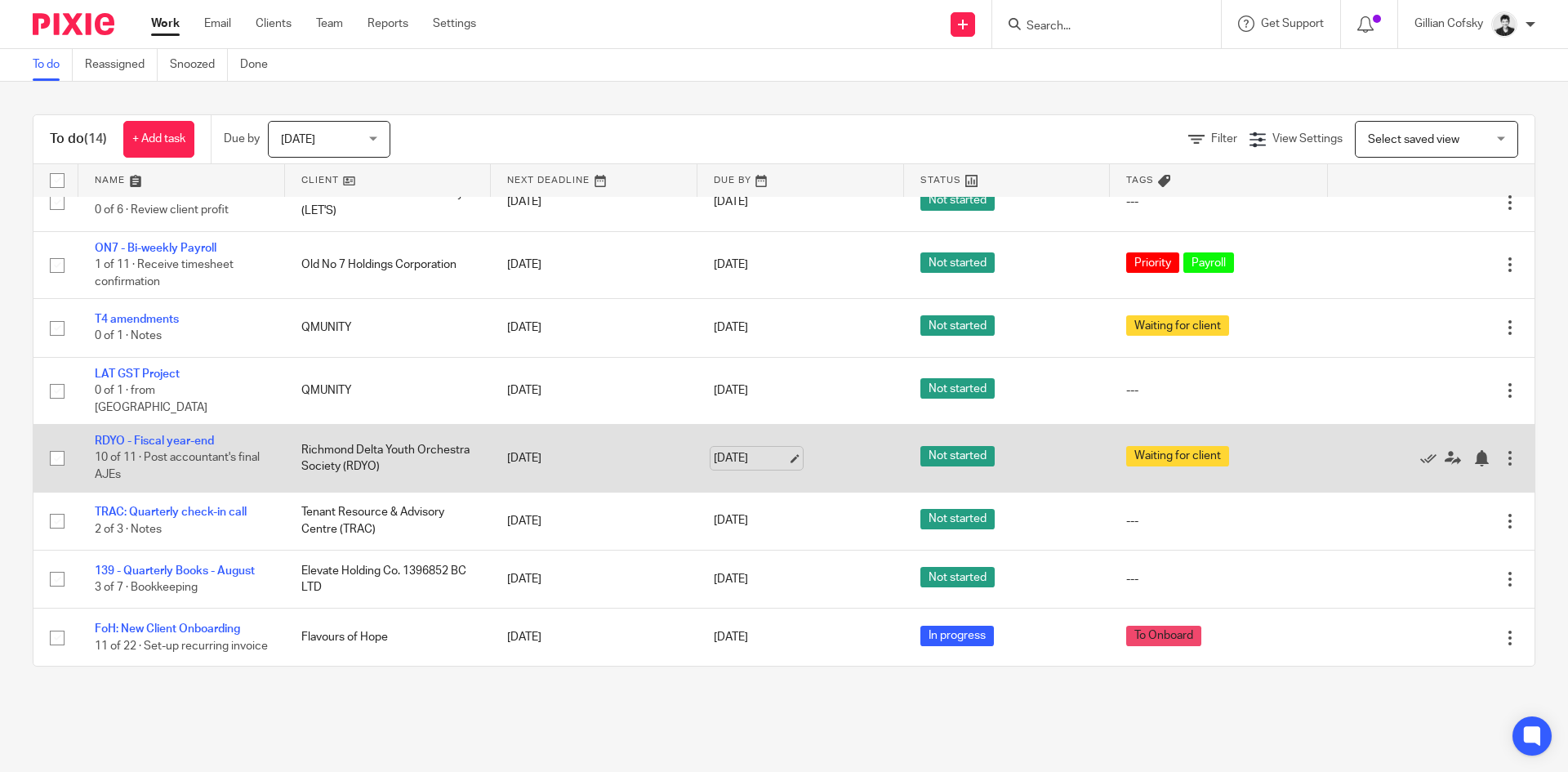
click at [754, 450] on link "Oct 14, 2025" at bounding box center [751, 458] width 74 height 17
click at [733, 450] on link "Oct 17, 2025" at bounding box center [751, 458] width 74 height 17
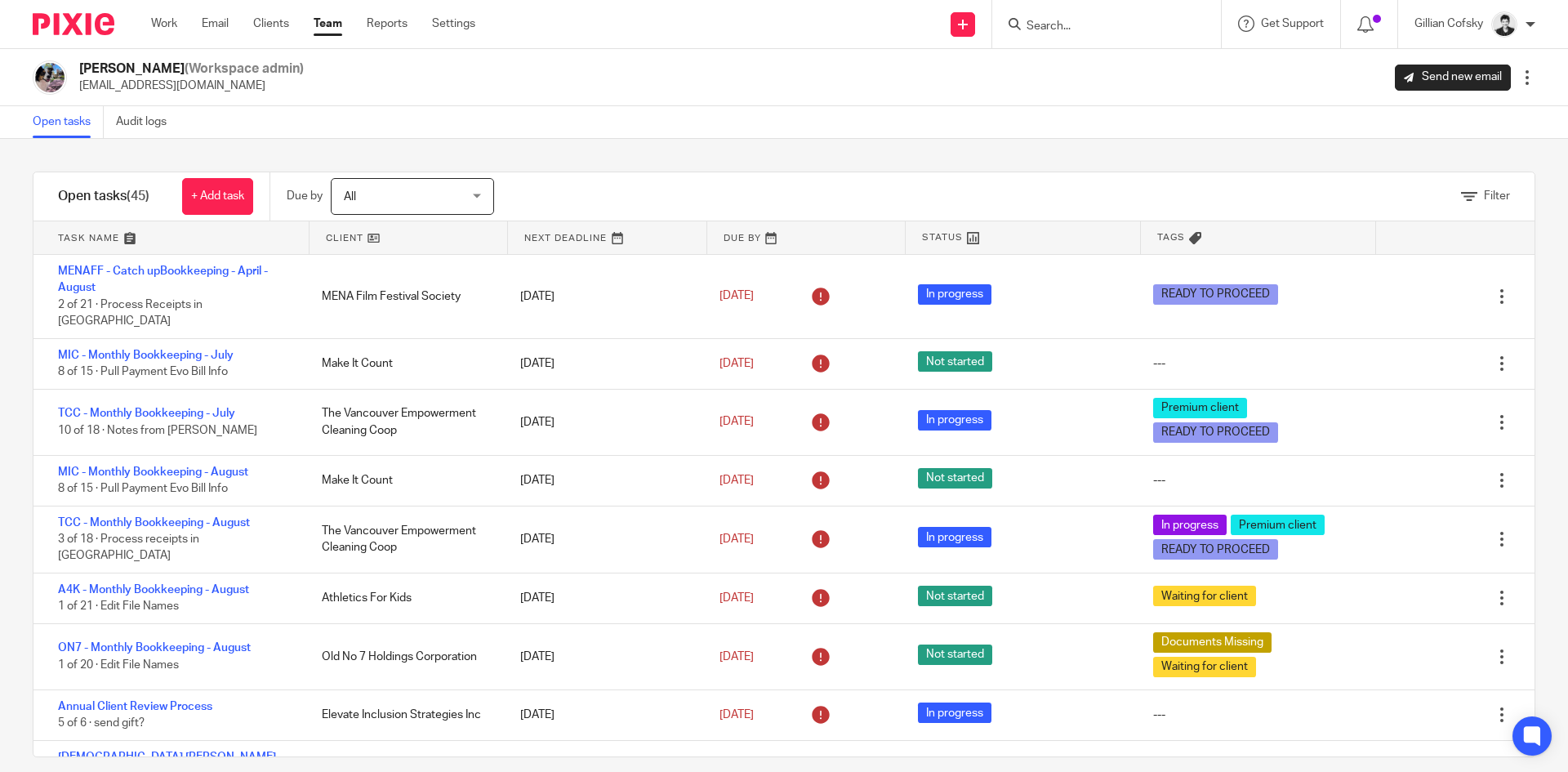
click at [391, 194] on span "All" at bounding box center [403, 196] width 119 height 34
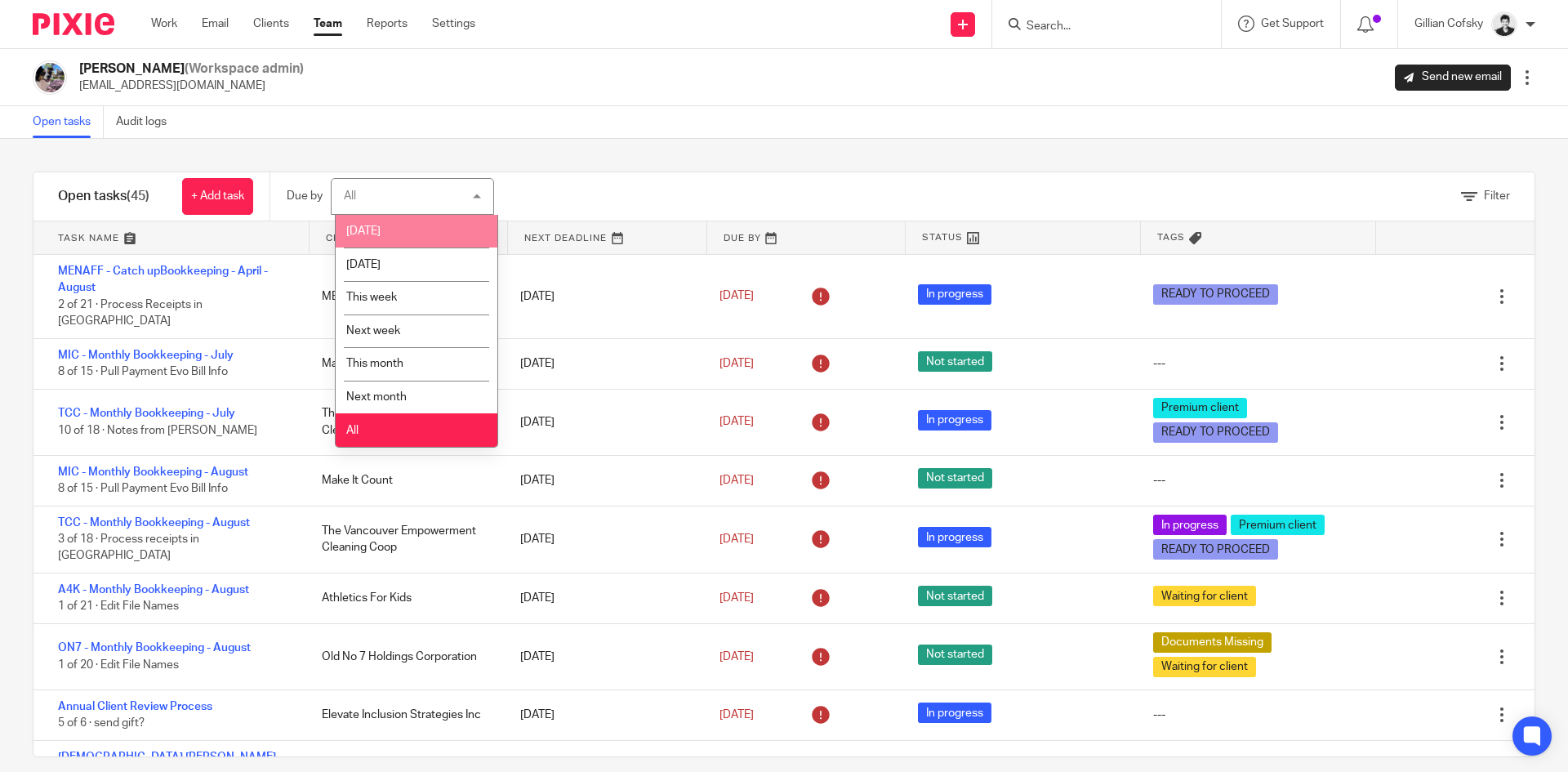
click at [379, 240] on li "[DATE]" at bounding box center [416, 231] width 162 height 34
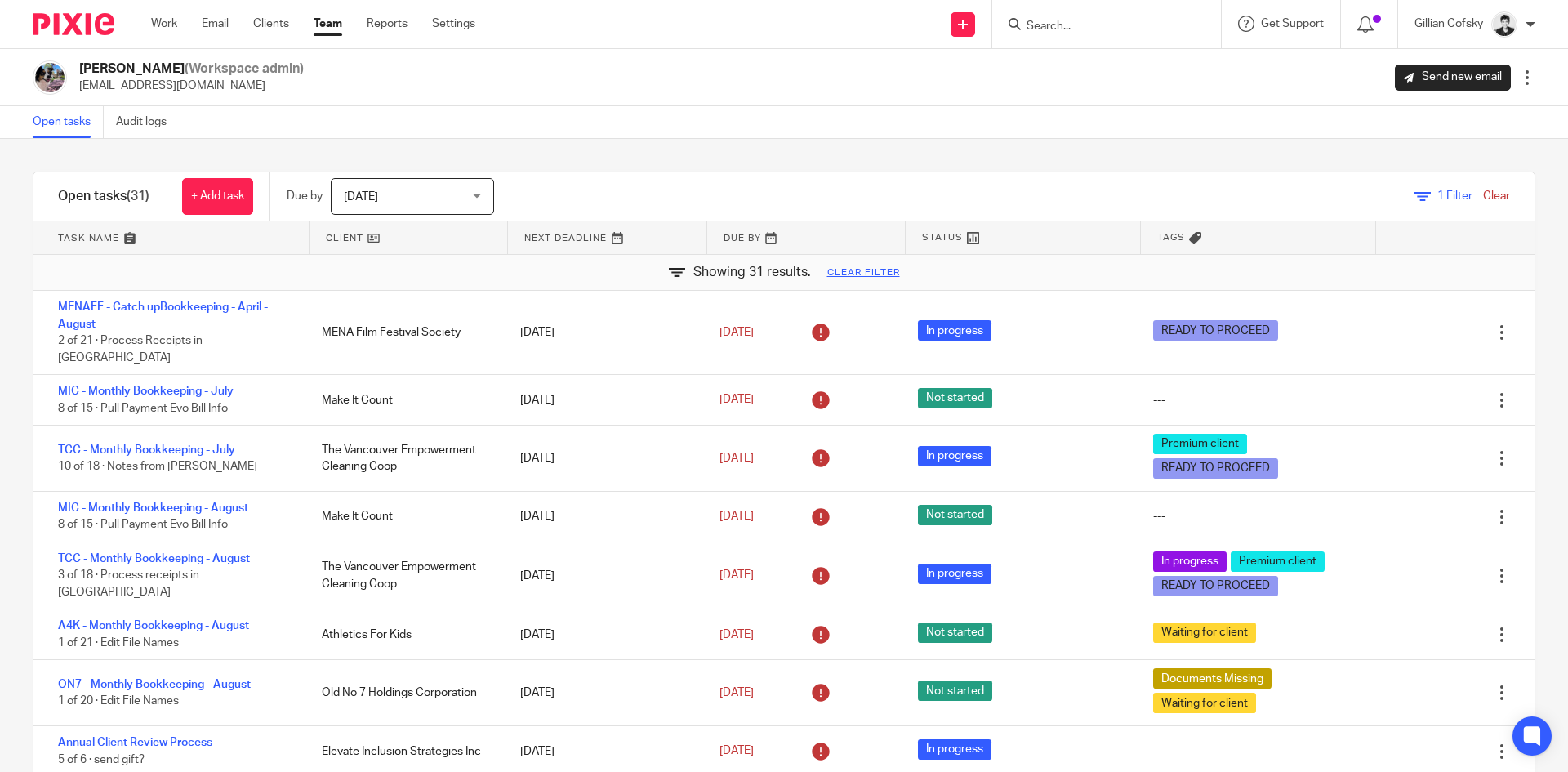
click at [583, 238] on link at bounding box center [607, 238] width 199 height 33
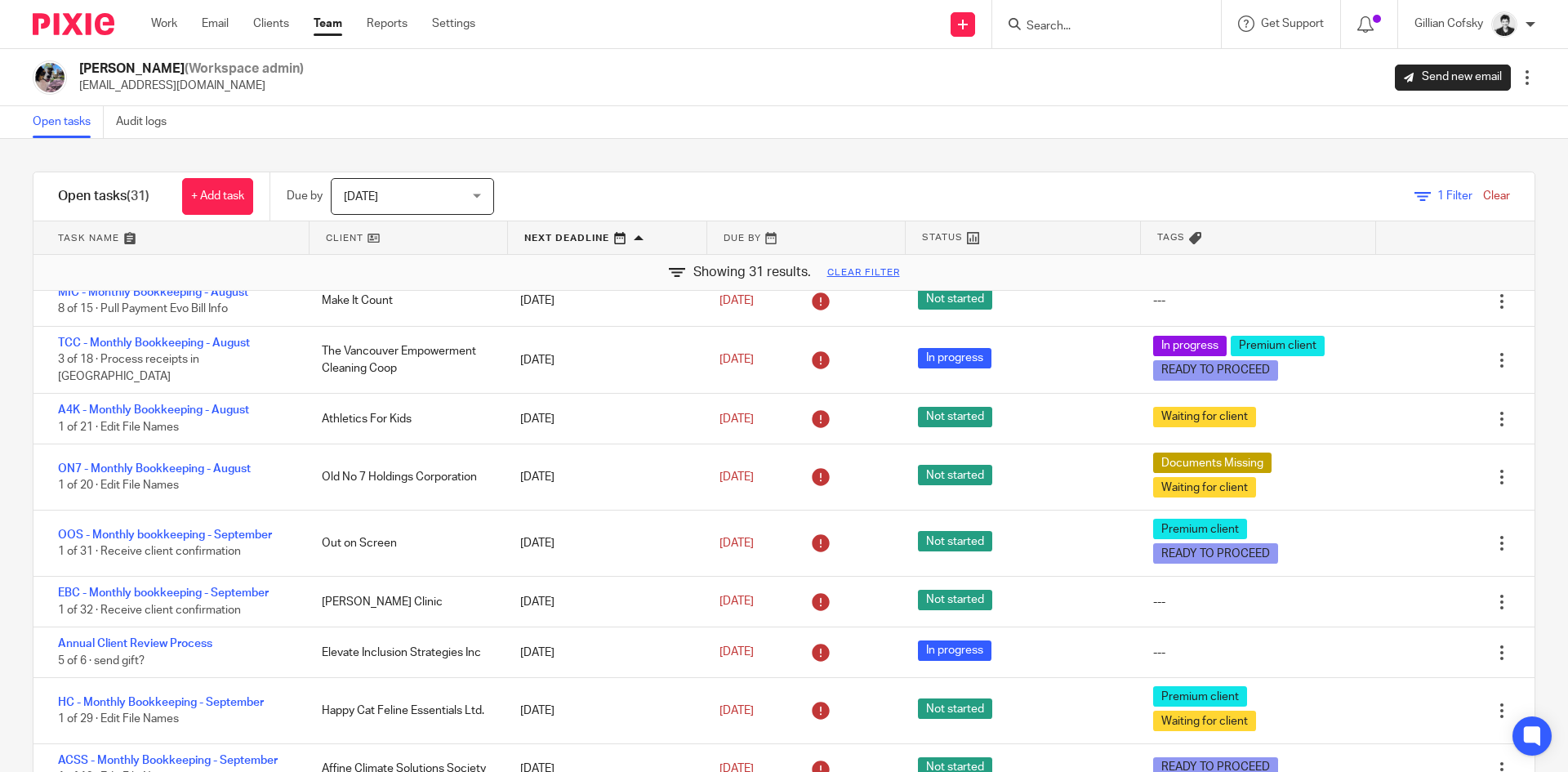
scroll to position [212, 0]
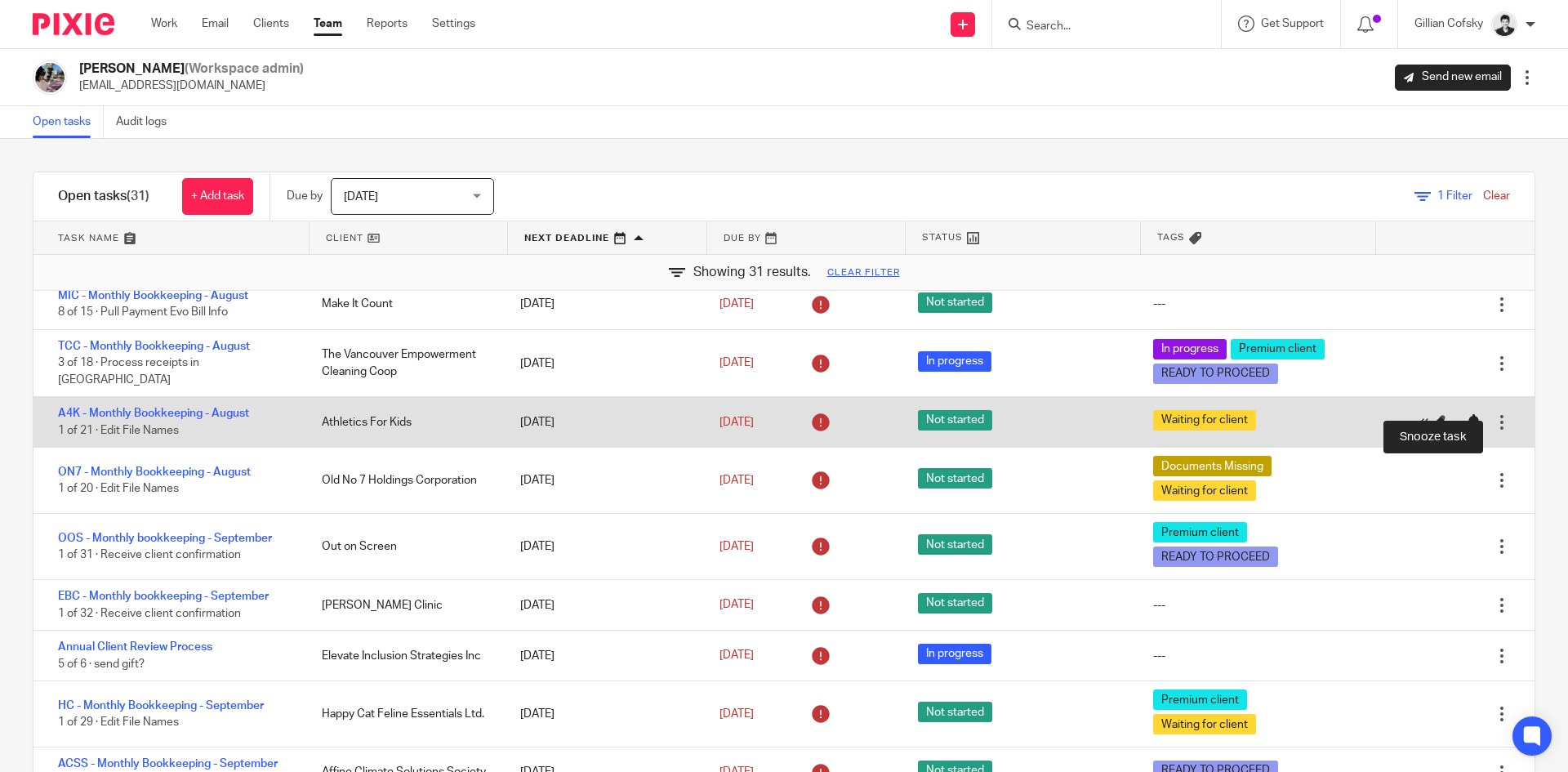
click at [1465, 414] on div at bounding box center [1474, 423] width 16 height 16
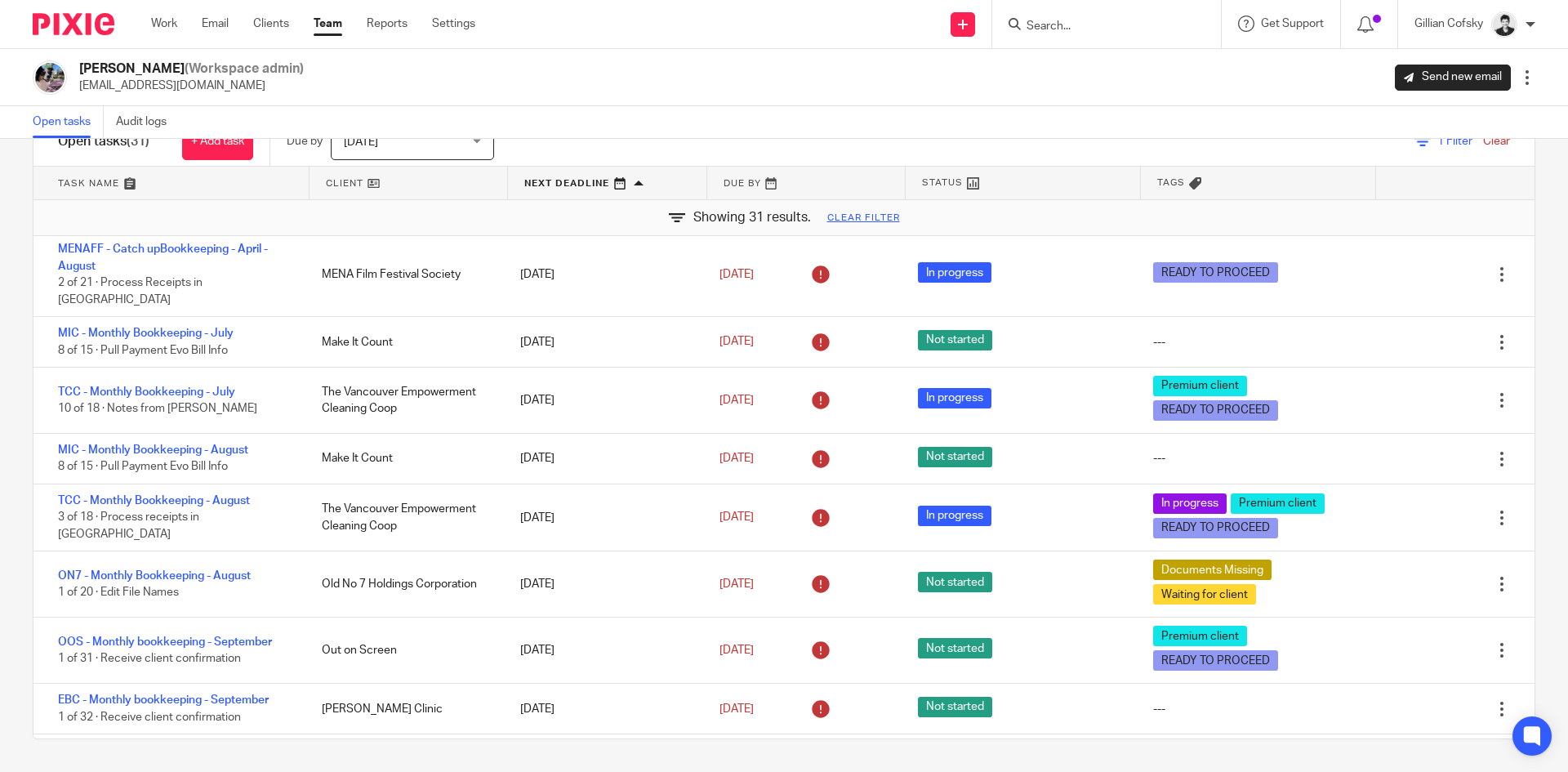
scroll to position [0, 0]
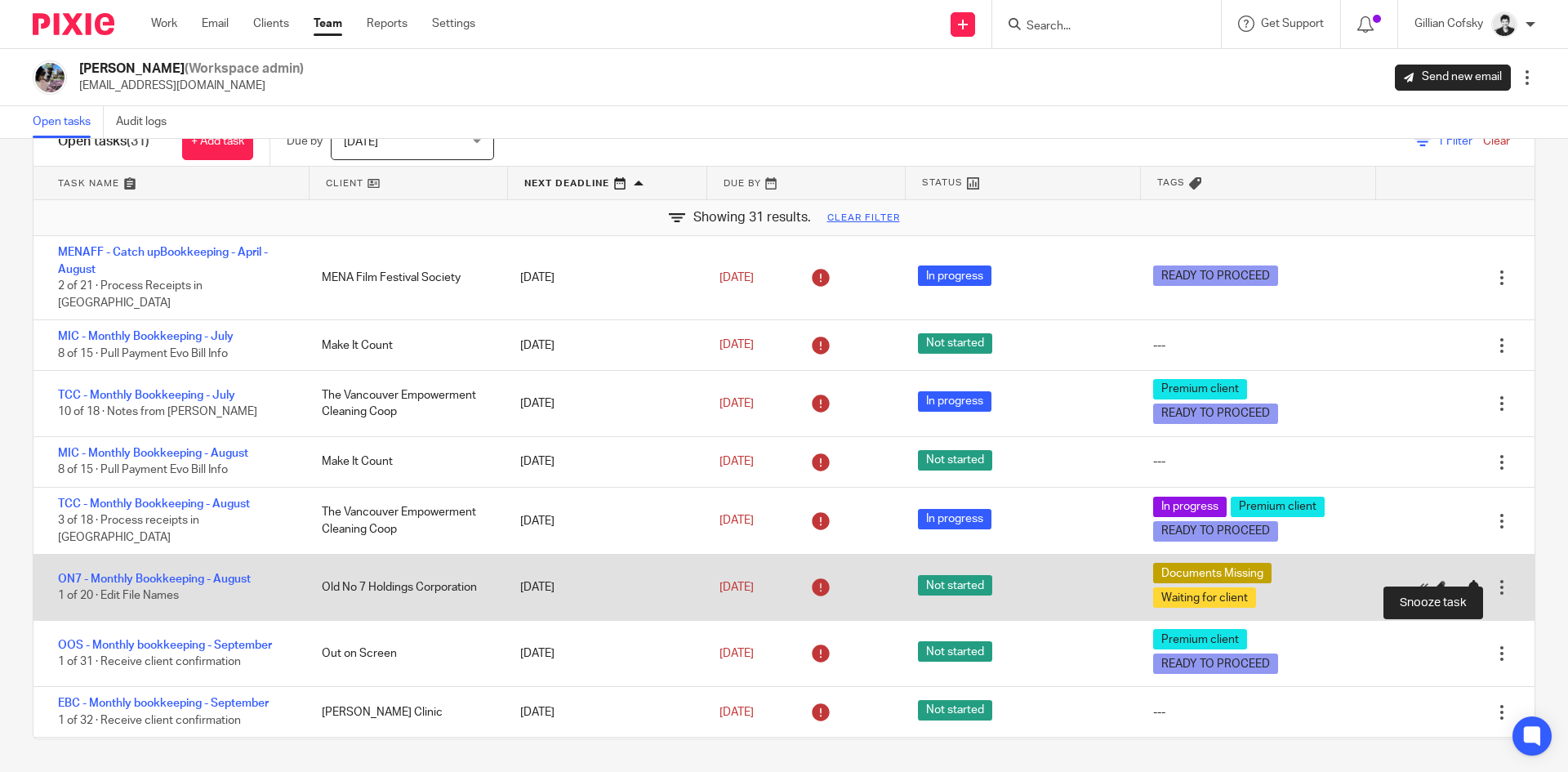
click at [1465, 580] on div at bounding box center [1474, 588] width 16 height 16
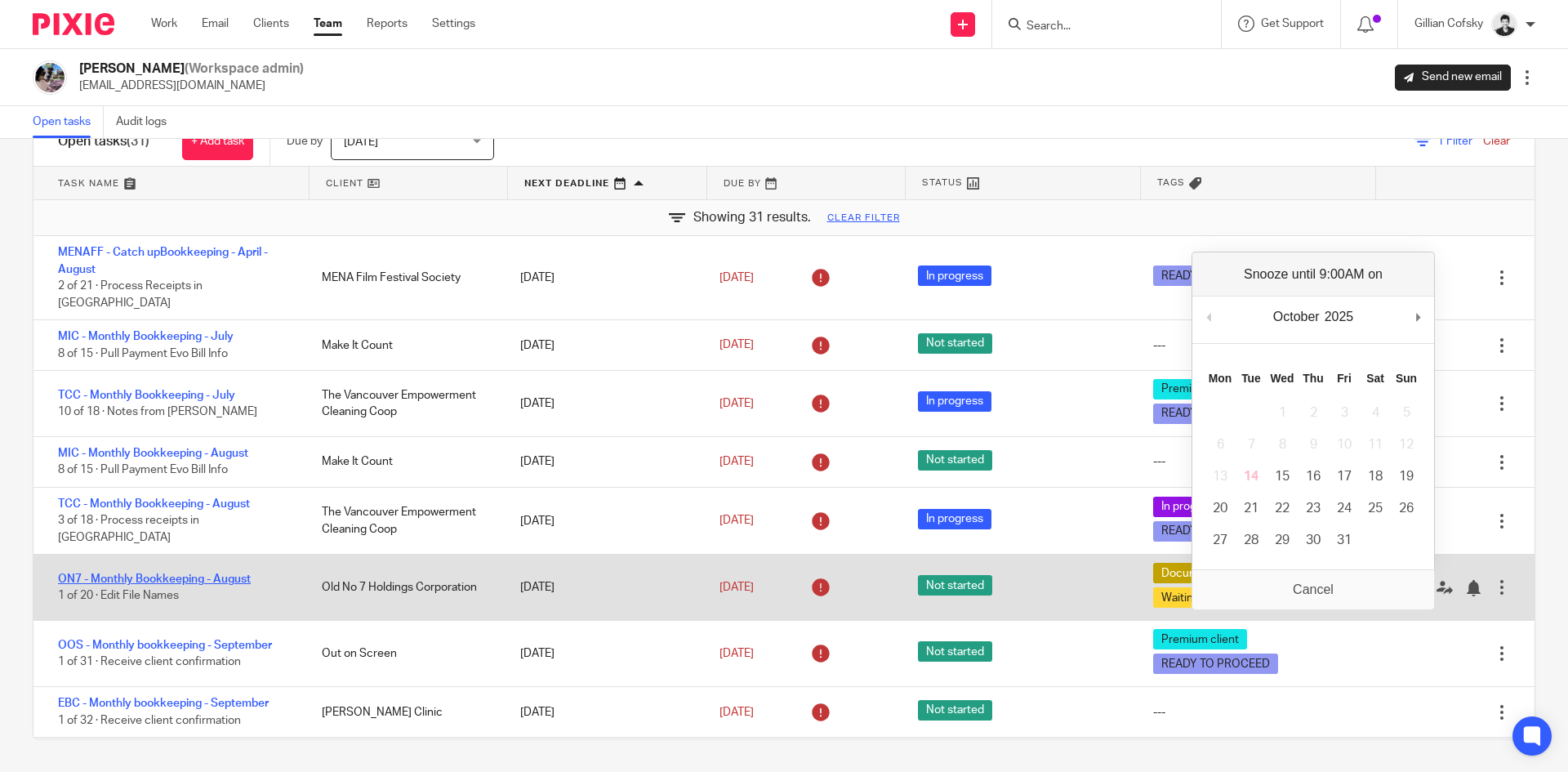
click at [229, 573] on link "ON7 - Monthly Bookkeeping - August" at bounding box center [154, 579] width 193 height 11
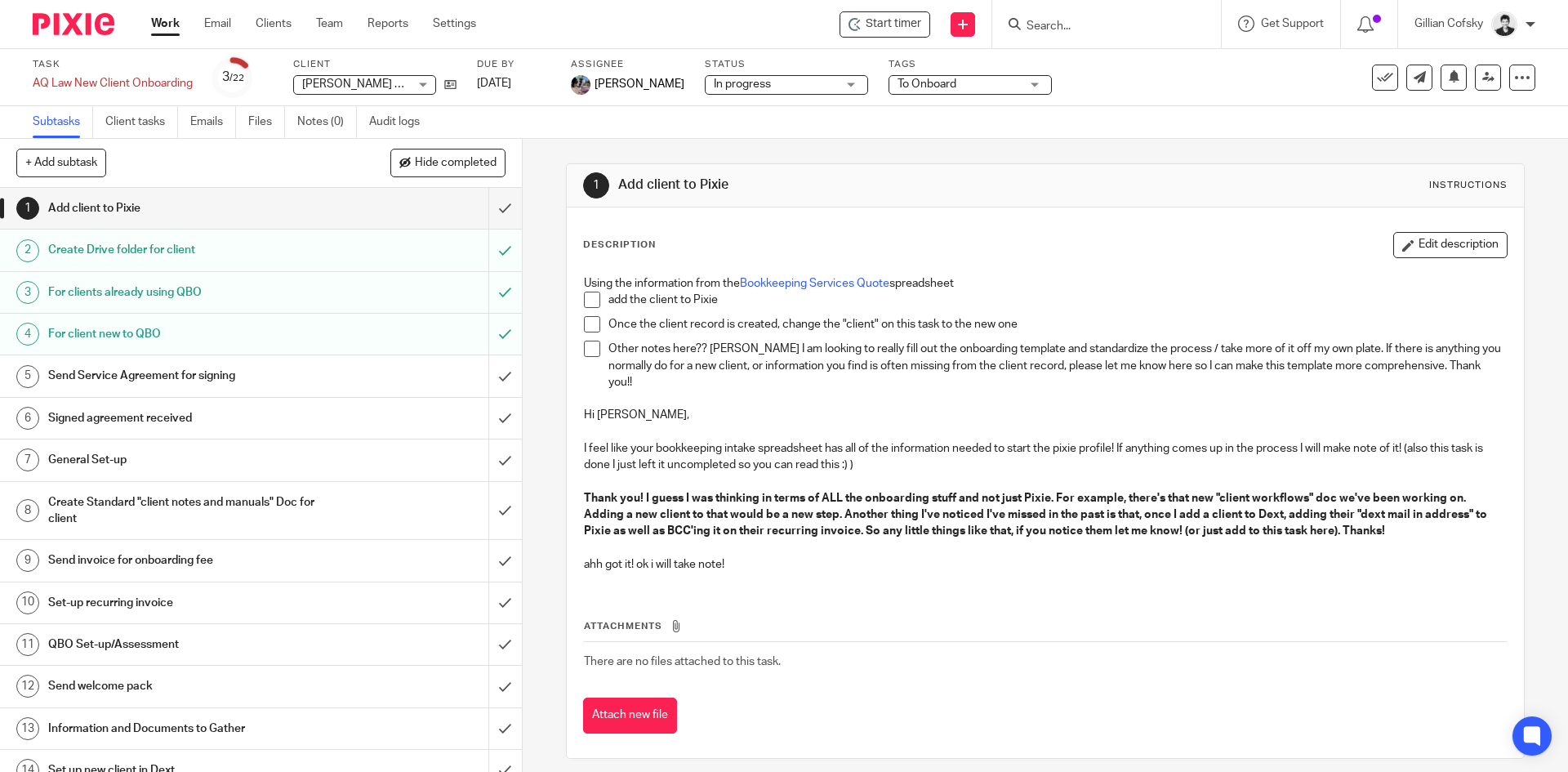
click at [585, 324] on span at bounding box center [592, 324] width 16 height 16
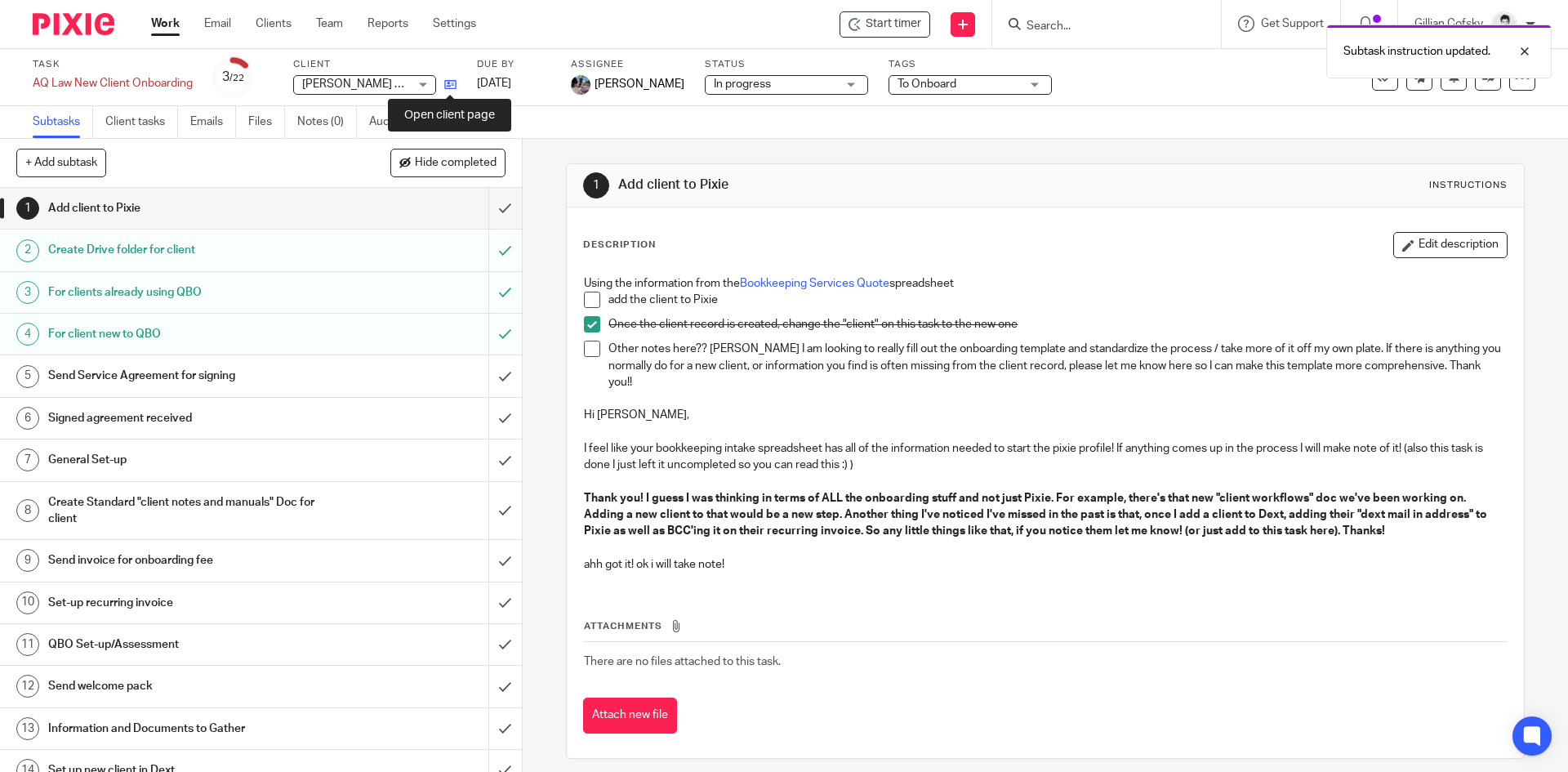
click at [451, 84] on icon at bounding box center [450, 85] width 12 height 12
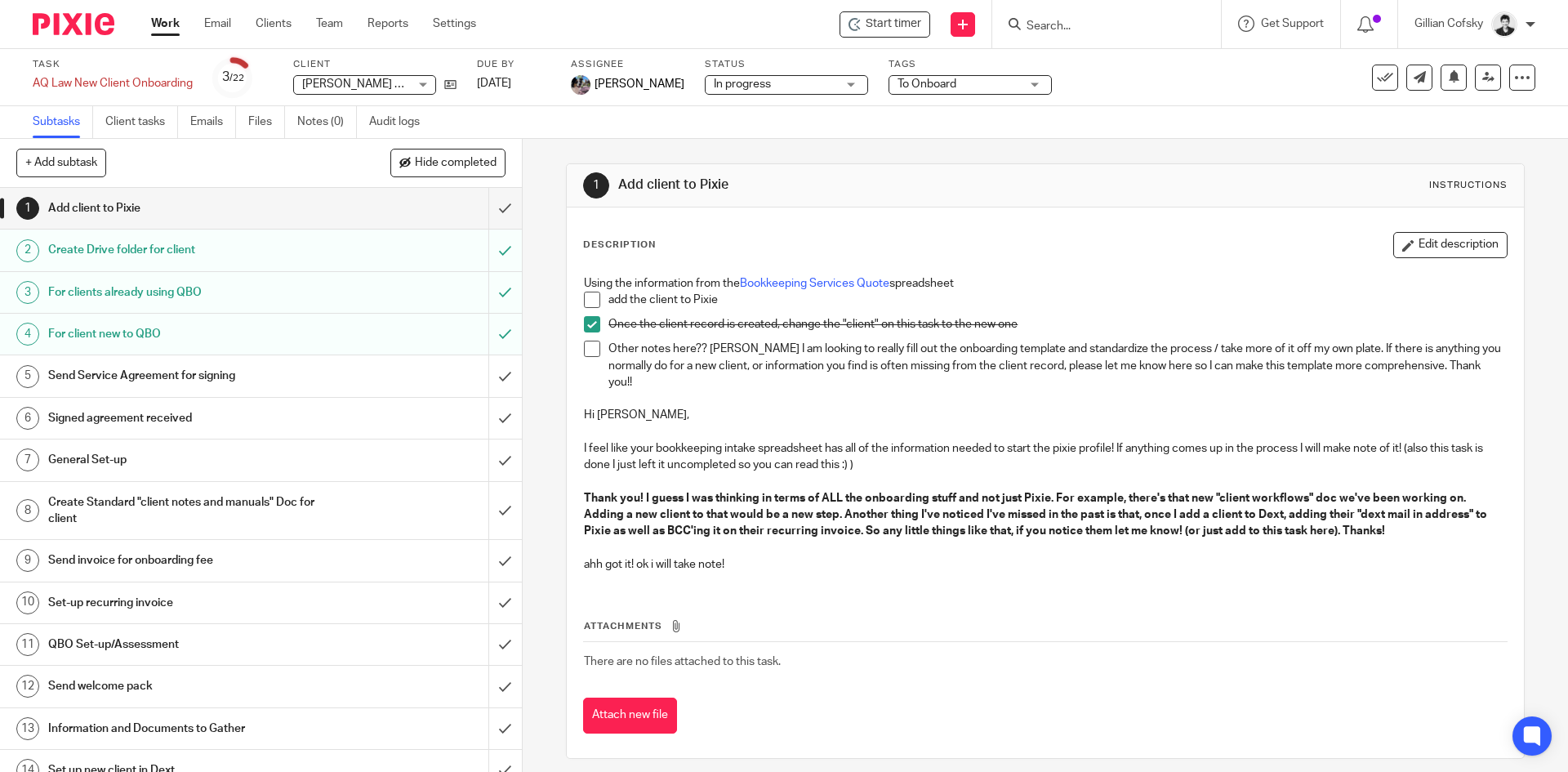
click at [593, 300] on span at bounding box center [592, 299] width 16 height 16
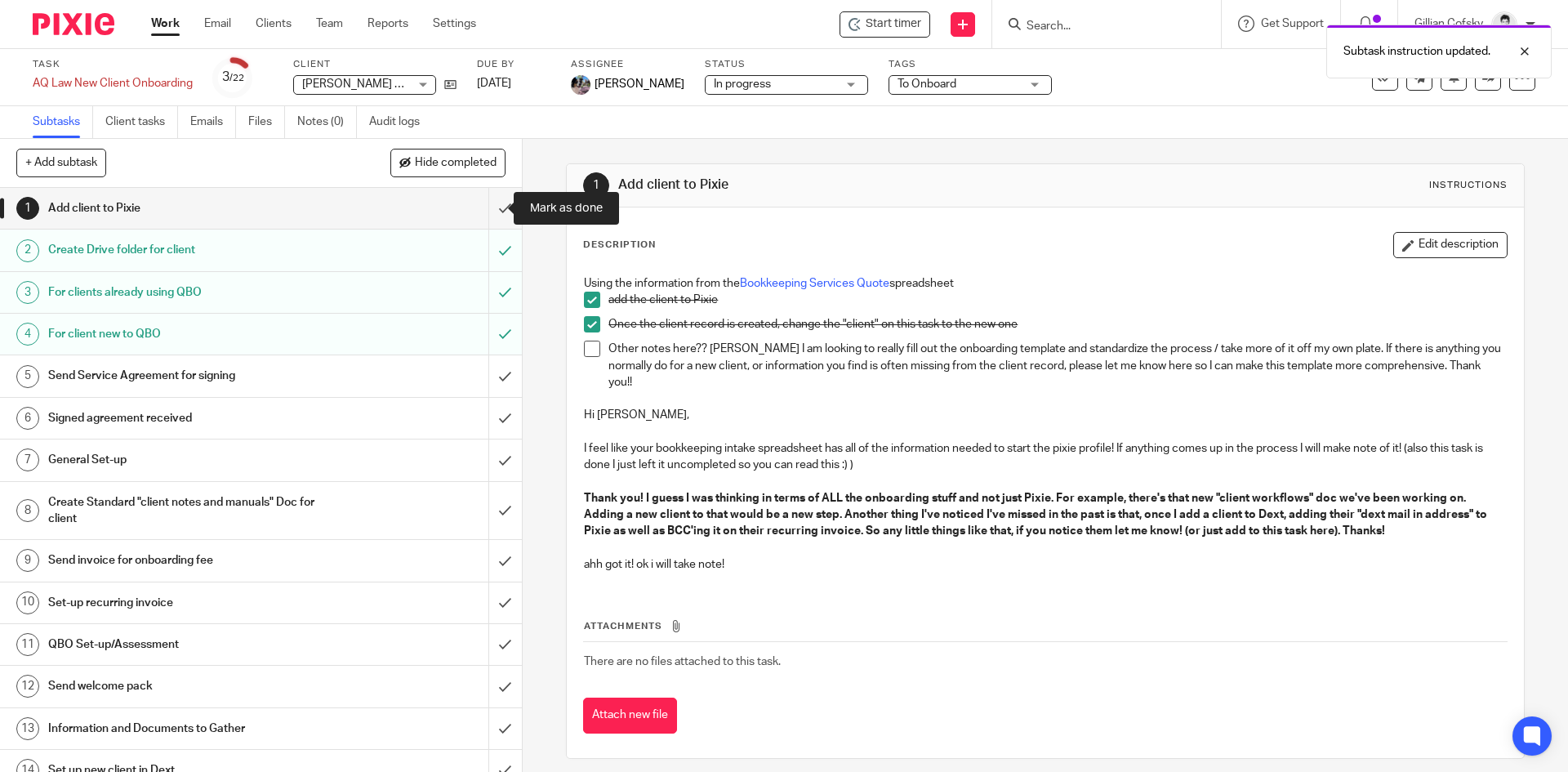
drag, startPoint x: 487, startPoint y: 204, endPoint x: 1163, endPoint y: 201, distance: 676.0
click at [491, 203] on input "submit" at bounding box center [261, 208] width 522 height 41
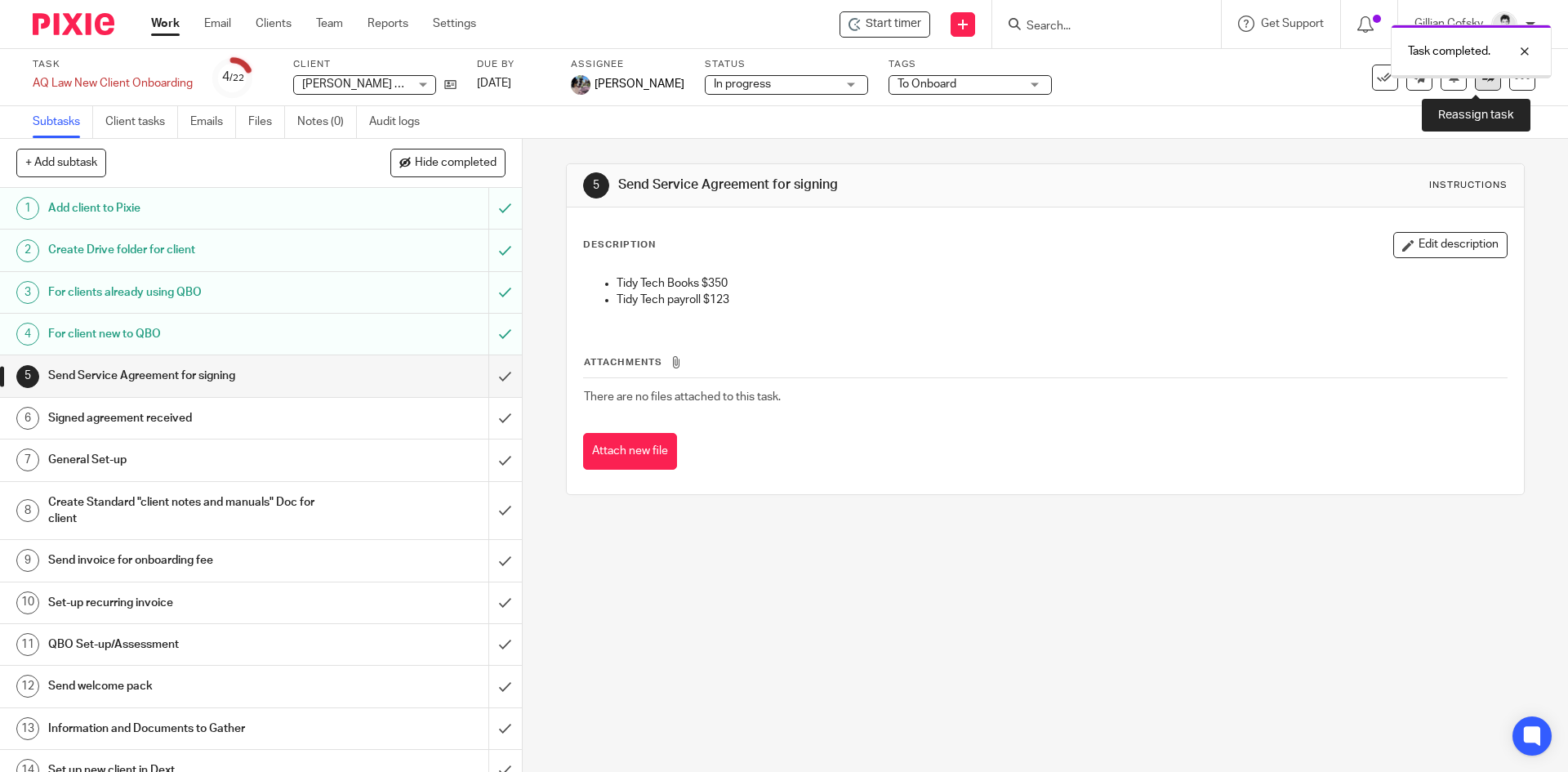
click at [1481, 86] on link at bounding box center [1488, 78] width 26 height 26
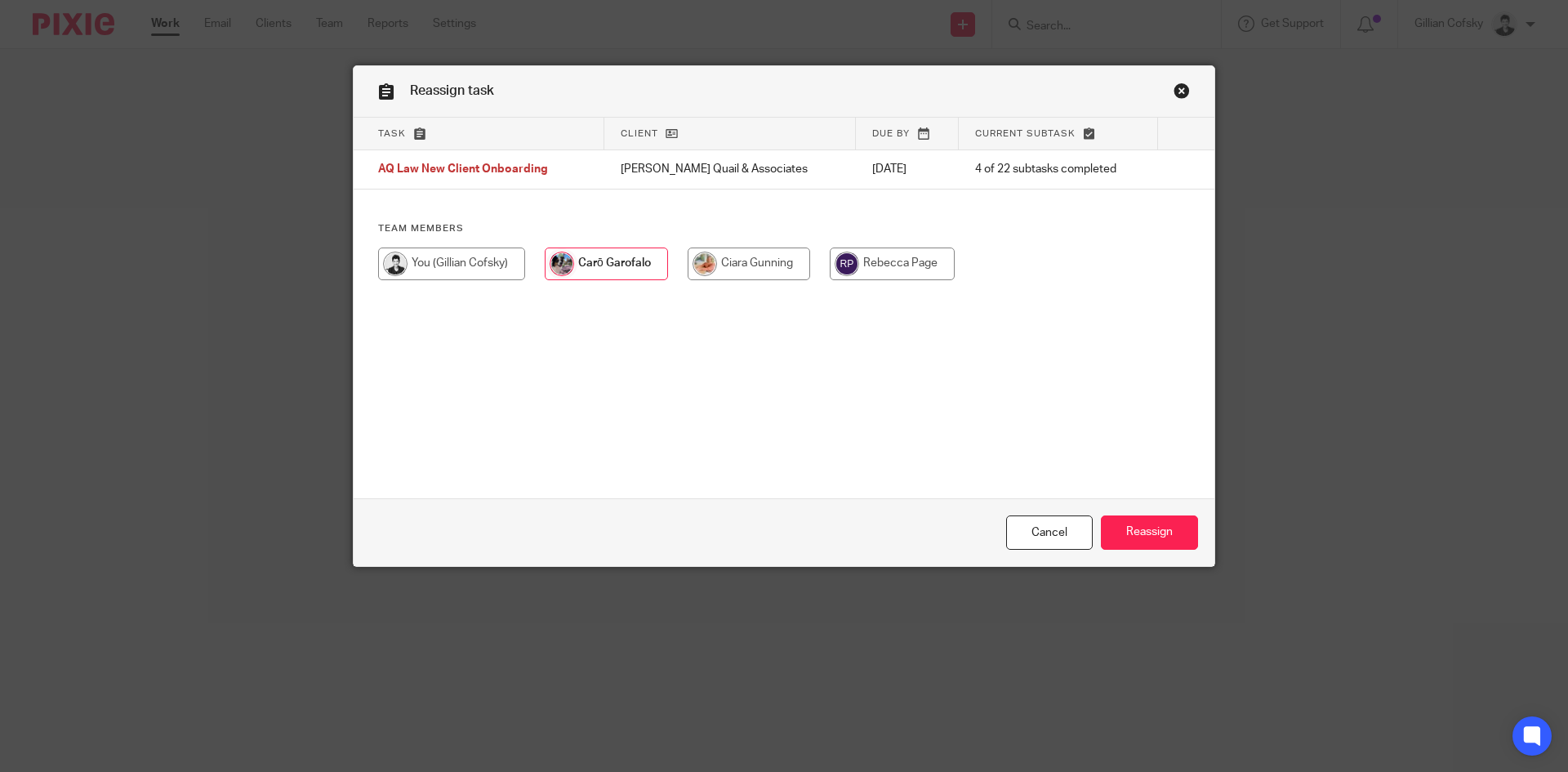
click at [444, 273] on input "radio" at bounding box center [451, 264] width 147 height 33
radio input "true"
click at [1160, 536] on input "Reassign" at bounding box center [1150, 532] width 97 height 35
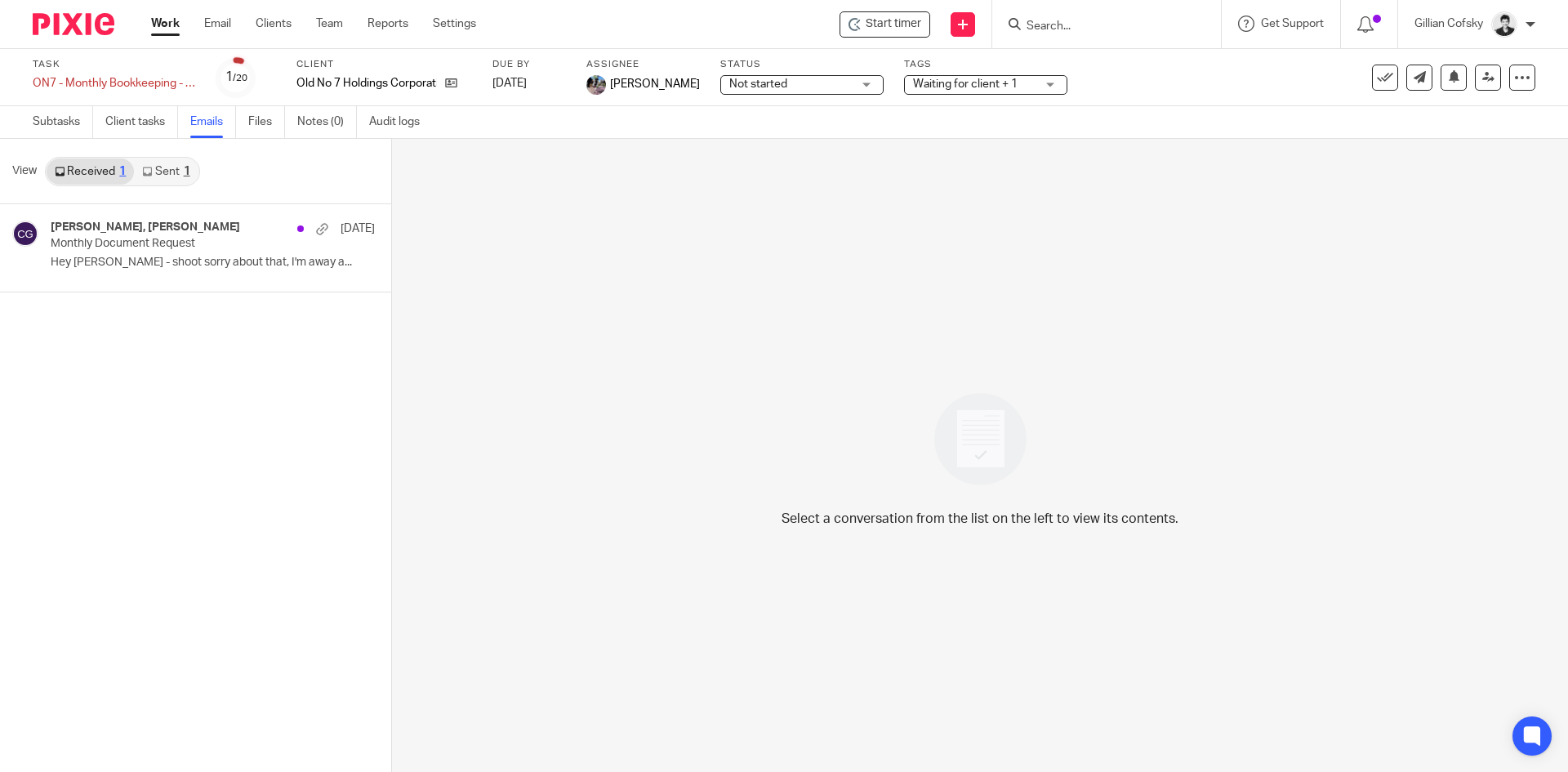
click at [272, 123] on link "Files" at bounding box center [267, 121] width 37 height 32
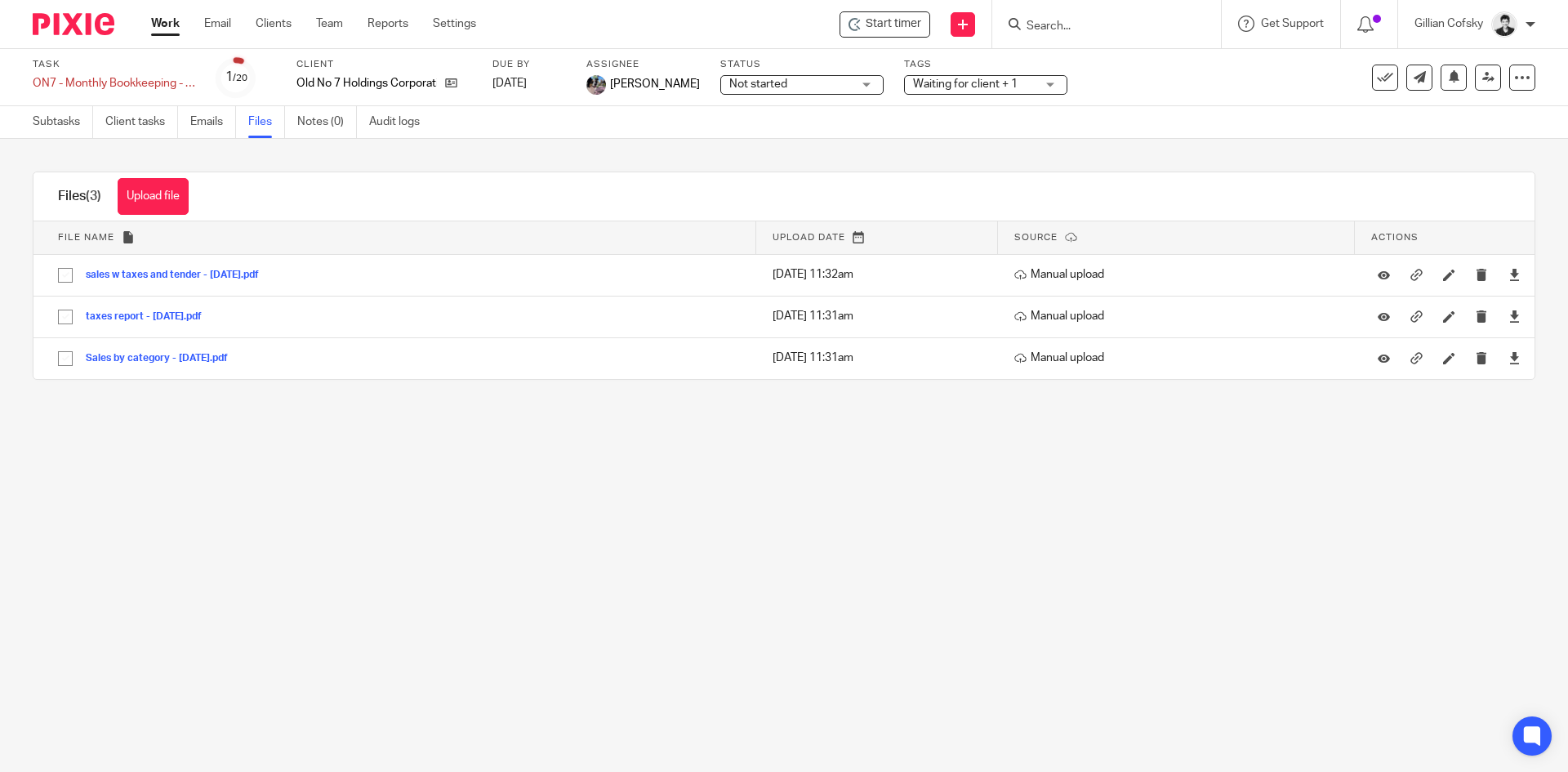
click at [223, 125] on link "Emails" at bounding box center [213, 121] width 46 height 32
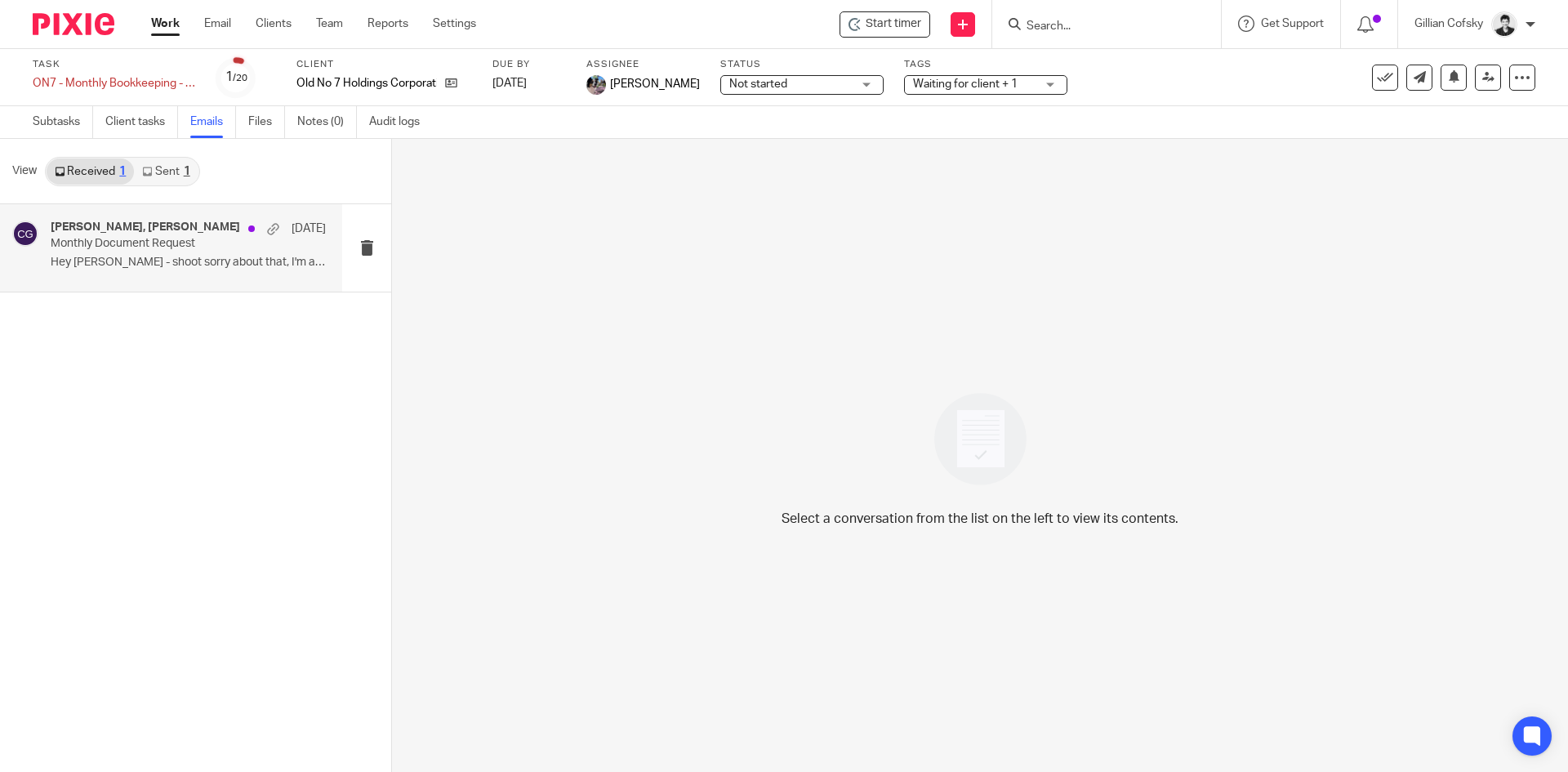
click at [148, 233] on h4 "[PERSON_NAME], [PERSON_NAME]" at bounding box center [145, 227] width 190 height 14
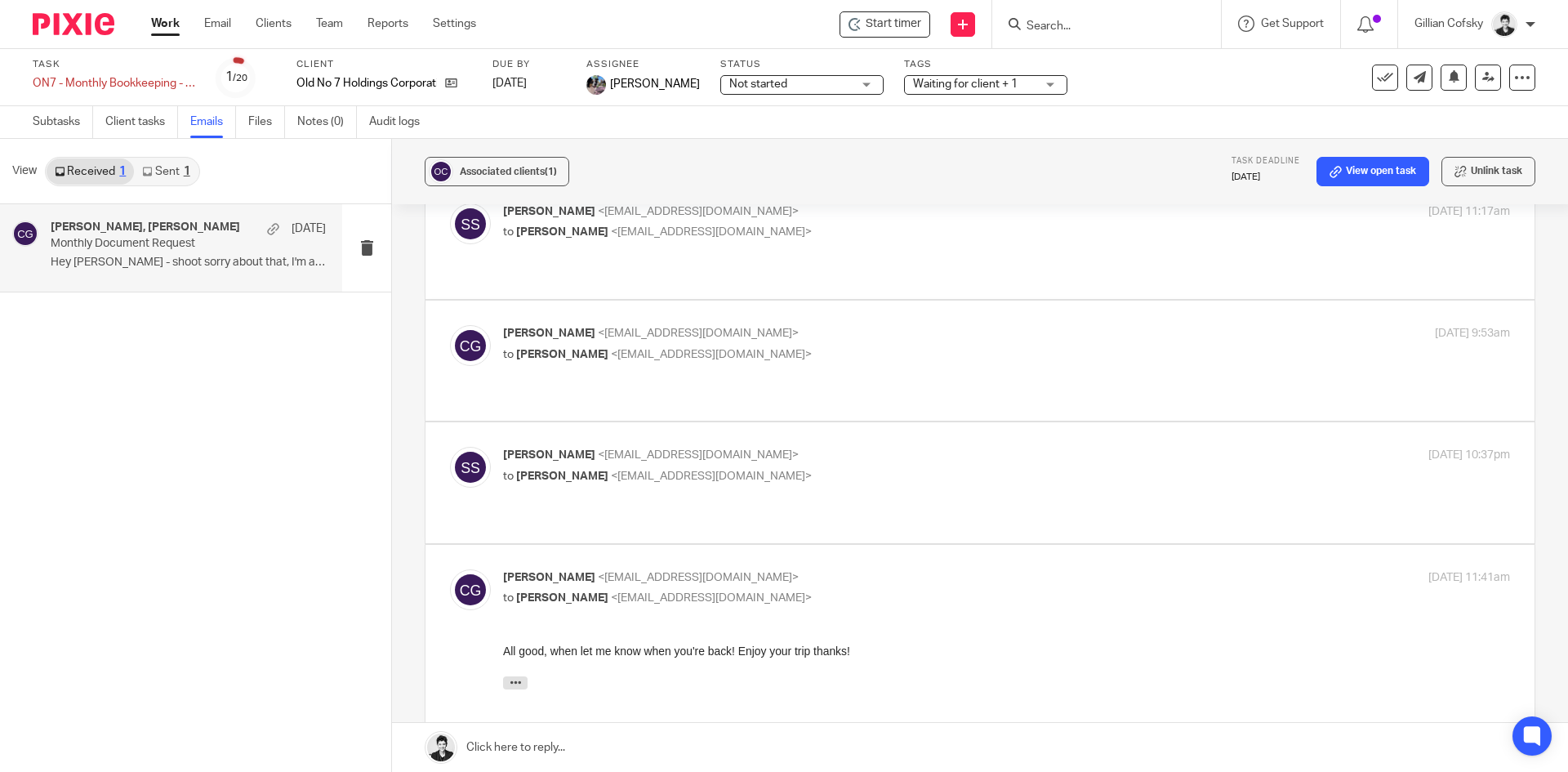
scroll to position [177, 0]
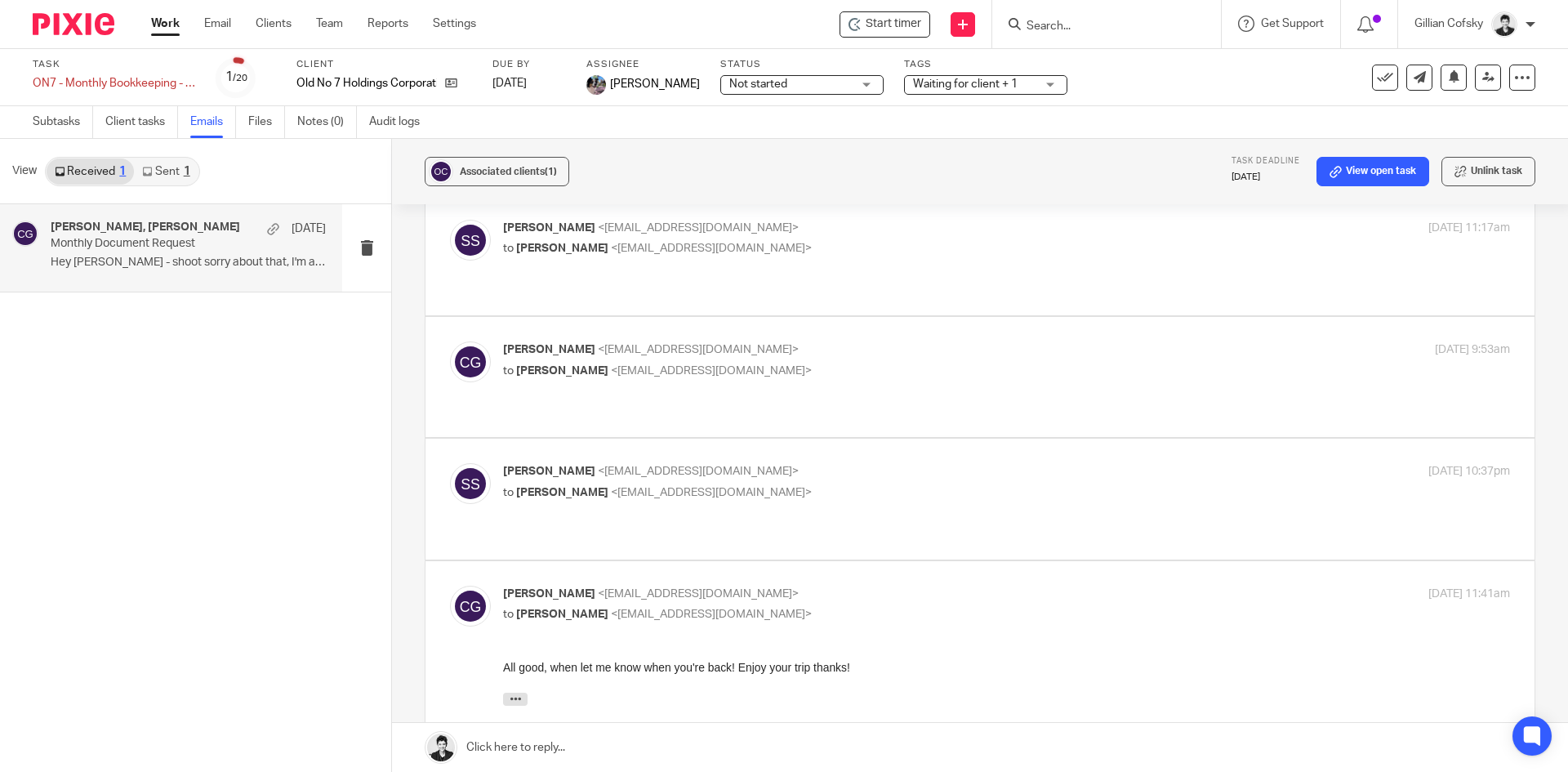
click at [727, 486] on span "<admin@letsmakeitcount.ca>" at bounding box center [711, 492] width 201 height 11
checkbox input "true"
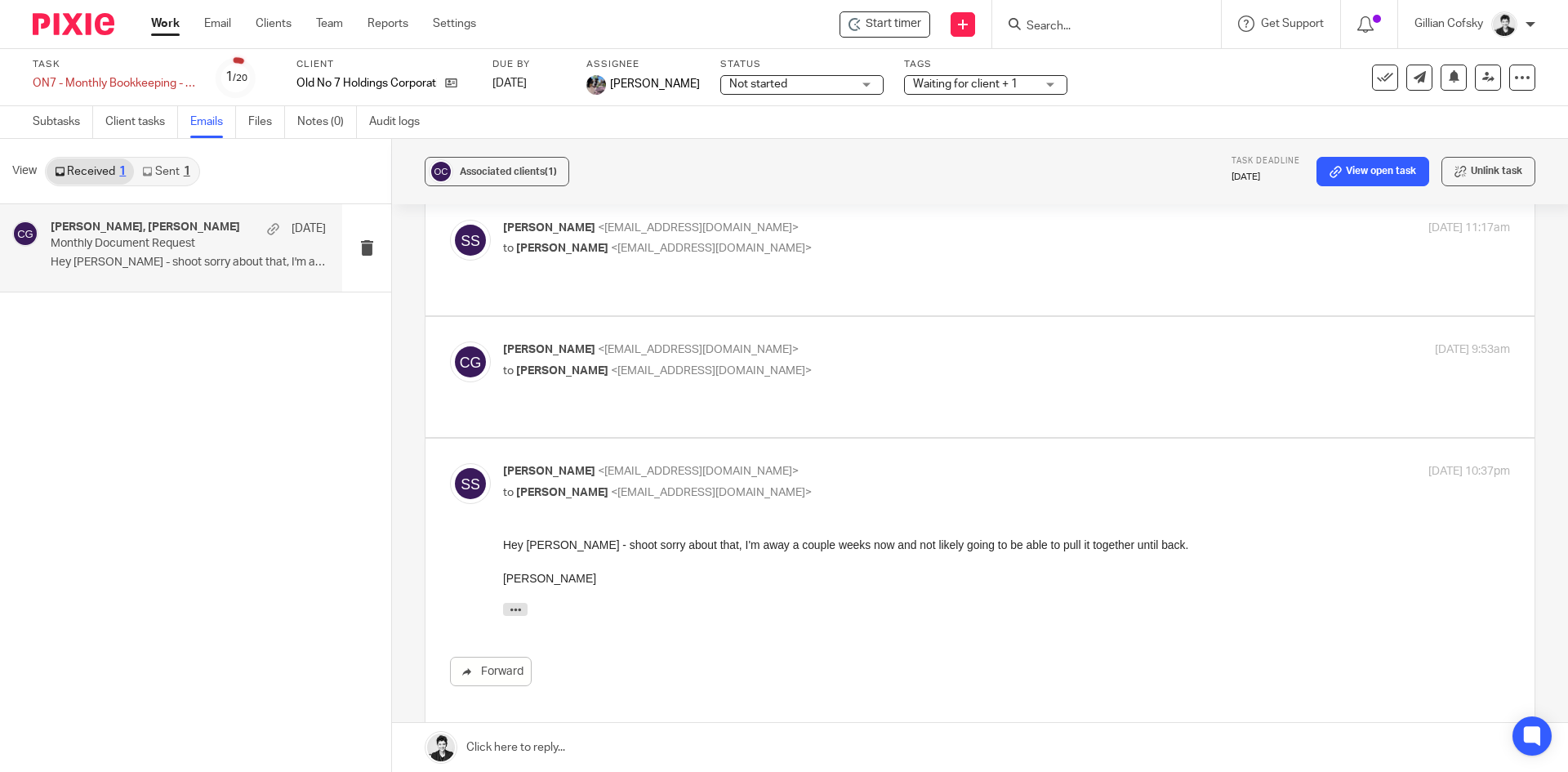
scroll to position [0, 0]
click at [718, 368] on div "Carō Garofalo <admin@letsmakeitcount.ca> to Shawn Smith <hello@islandviewfarm.c…" at bounding box center [980, 377] width 1060 height 71
click at [702, 344] on span "<admin@letsmakeitcount.ca>" at bounding box center [698, 349] width 201 height 11
checkbox input "true"
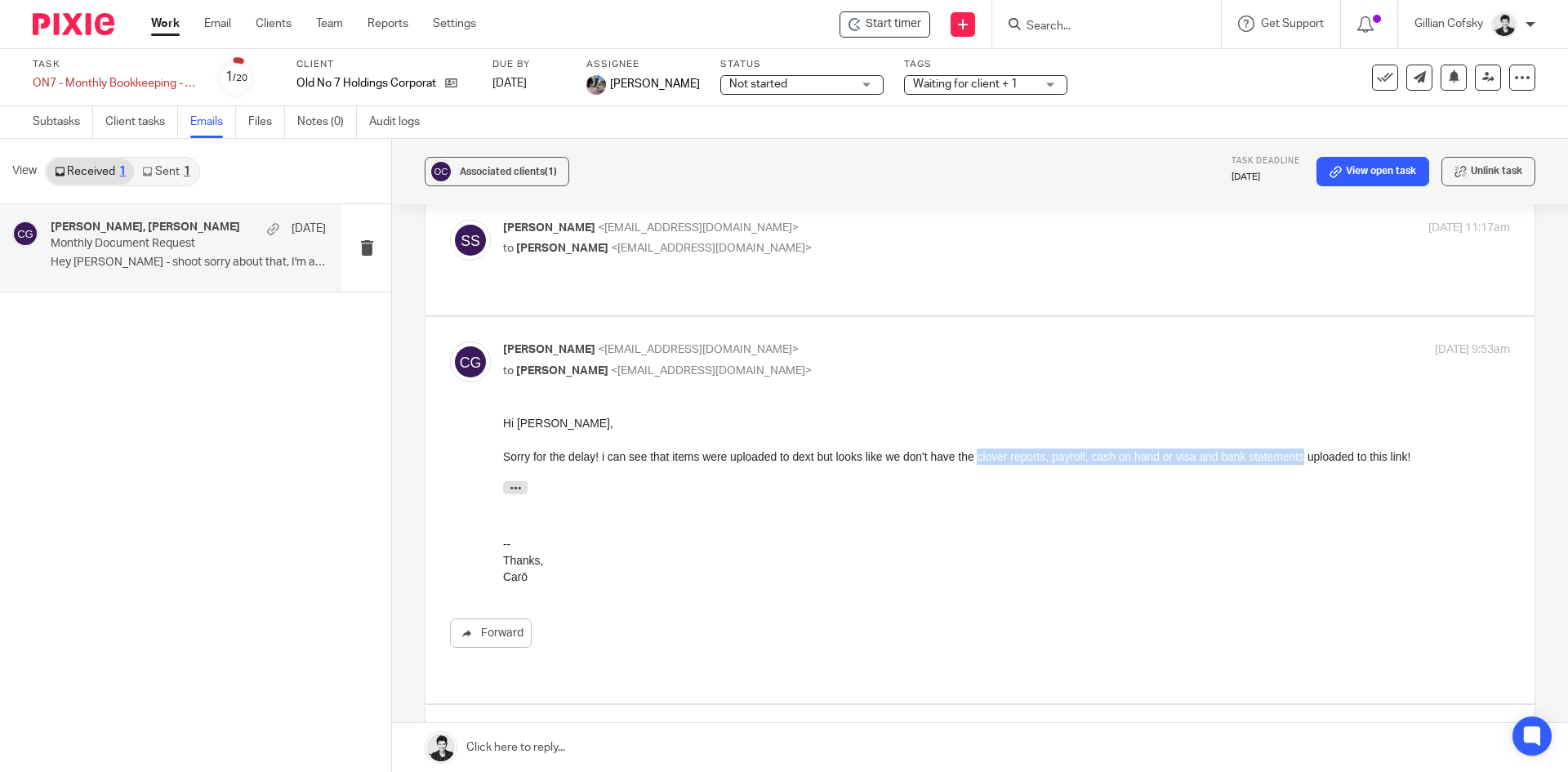
drag, startPoint x: 980, startPoint y: 457, endPoint x: 1302, endPoint y: 457, distance: 322.0
click at [1302, 457] on div "Sorry for the delay! i can see that items were uploaded to dext but looks like …" at bounding box center [1006, 456] width 1007 height 16
copy div "clover reports, payroll, cash on hand or visa and bank statements"
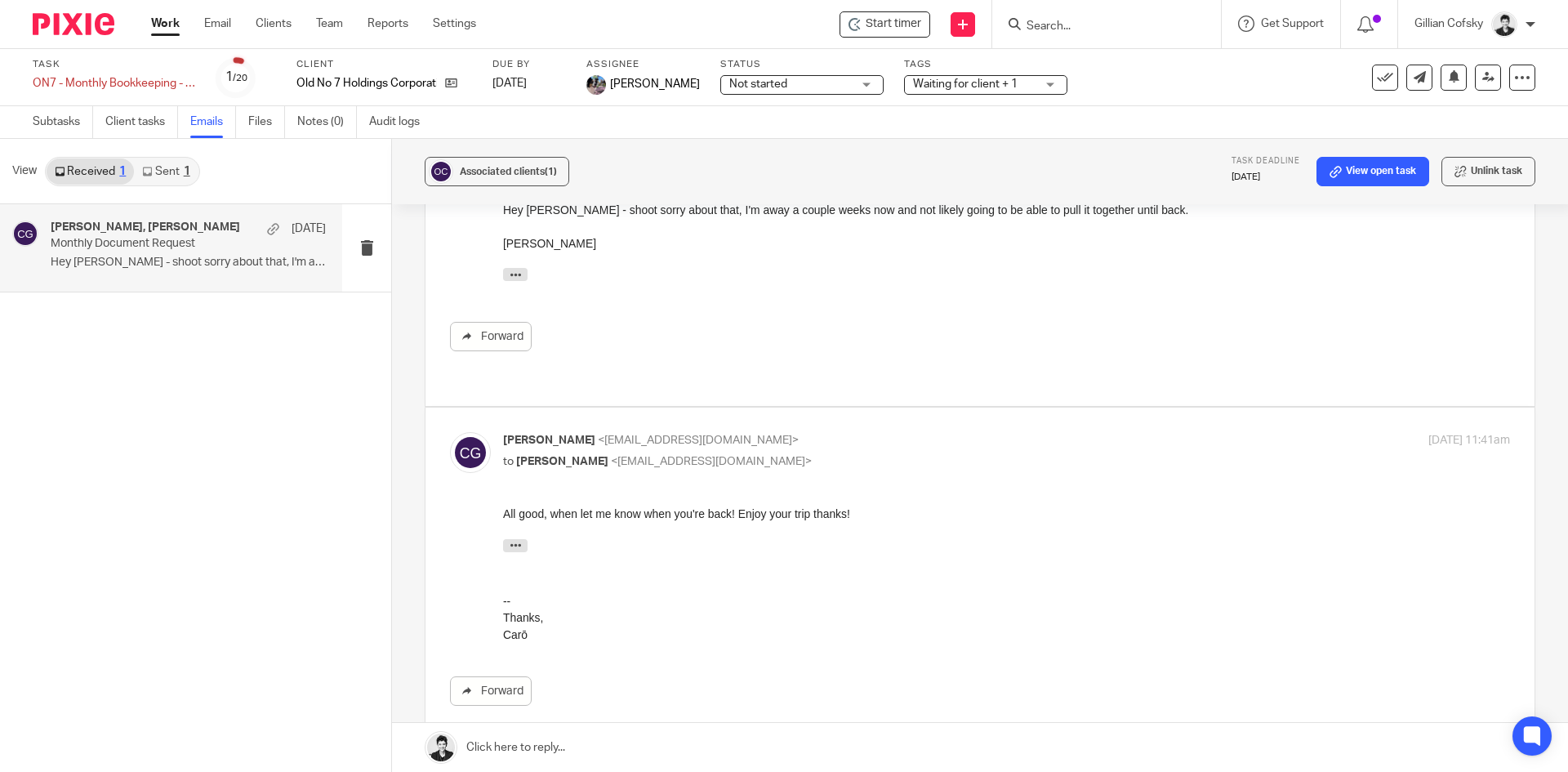
scroll to position [899, 0]
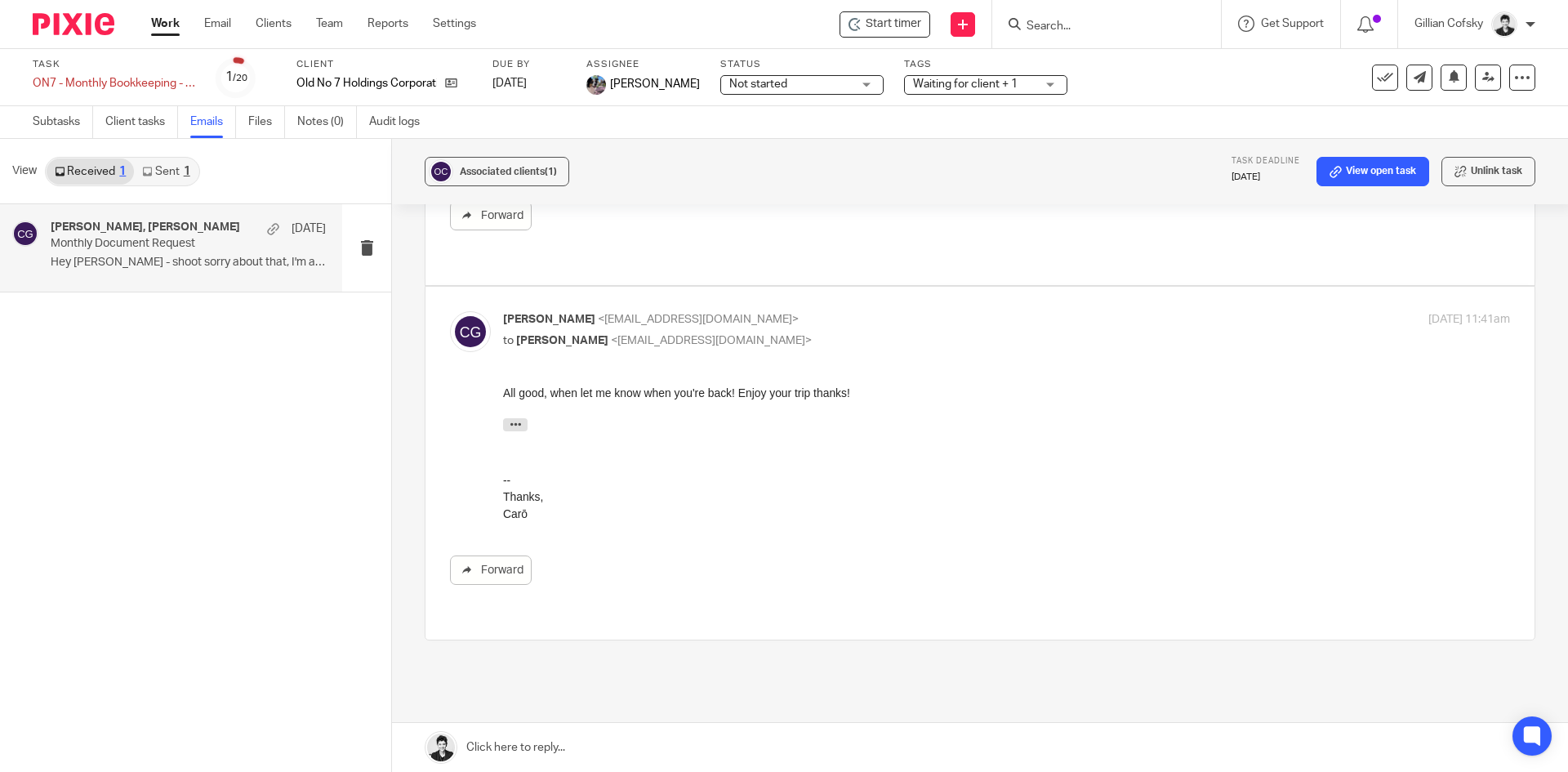
click at [776, 754] on link at bounding box center [980, 747] width 1176 height 49
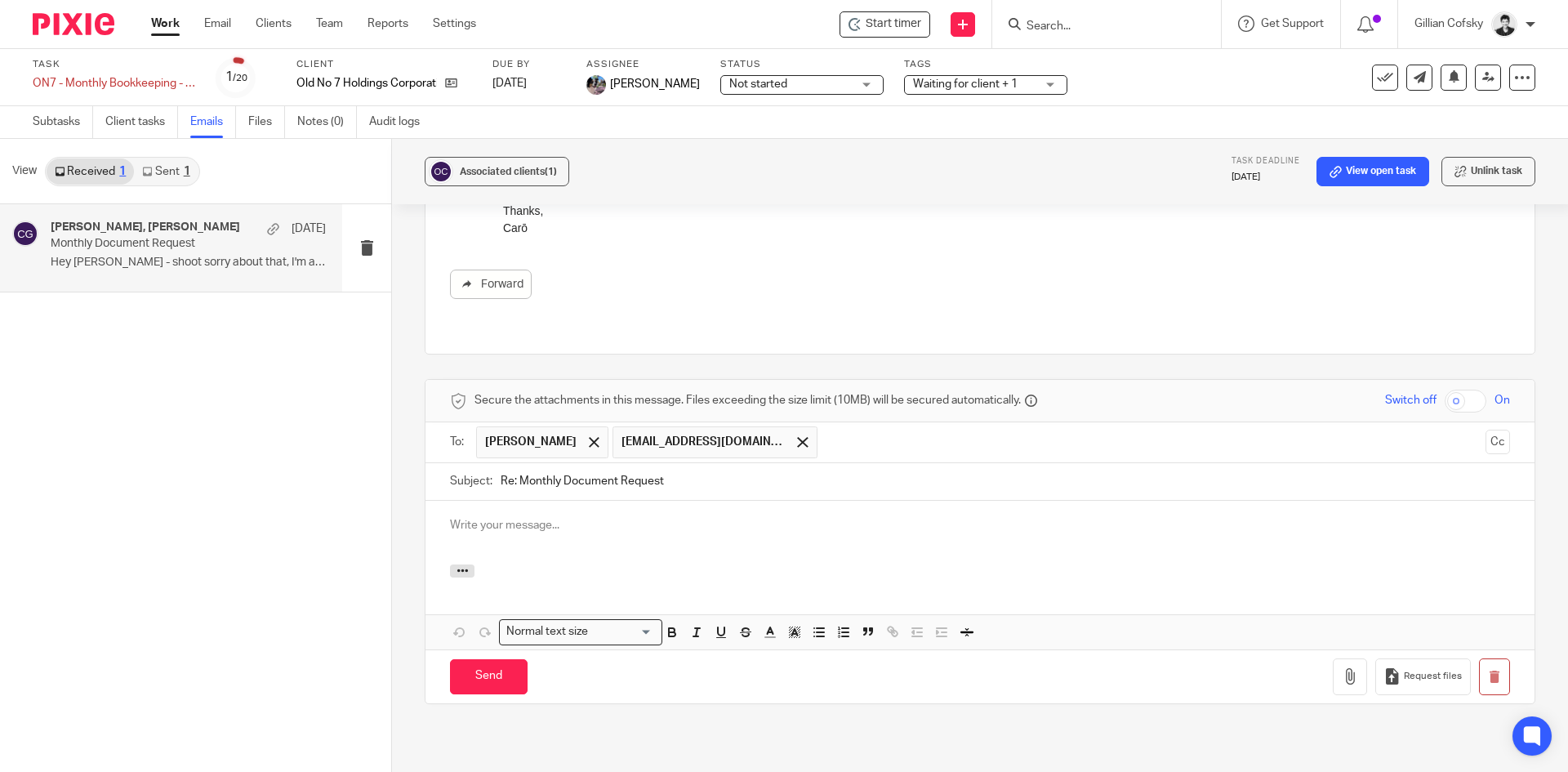
scroll to position [0, 0]
drag, startPoint x: 509, startPoint y: 395, endPoint x: 493, endPoint y: 396, distance: 16.0
click at [493, 463] on div "Subject: Re: Monthly Document Request" at bounding box center [980, 481] width 1060 height 37
type input "Monthly Document Request"
click at [546, 517] on p at bounding box center [980, 525] width 1060 height 16
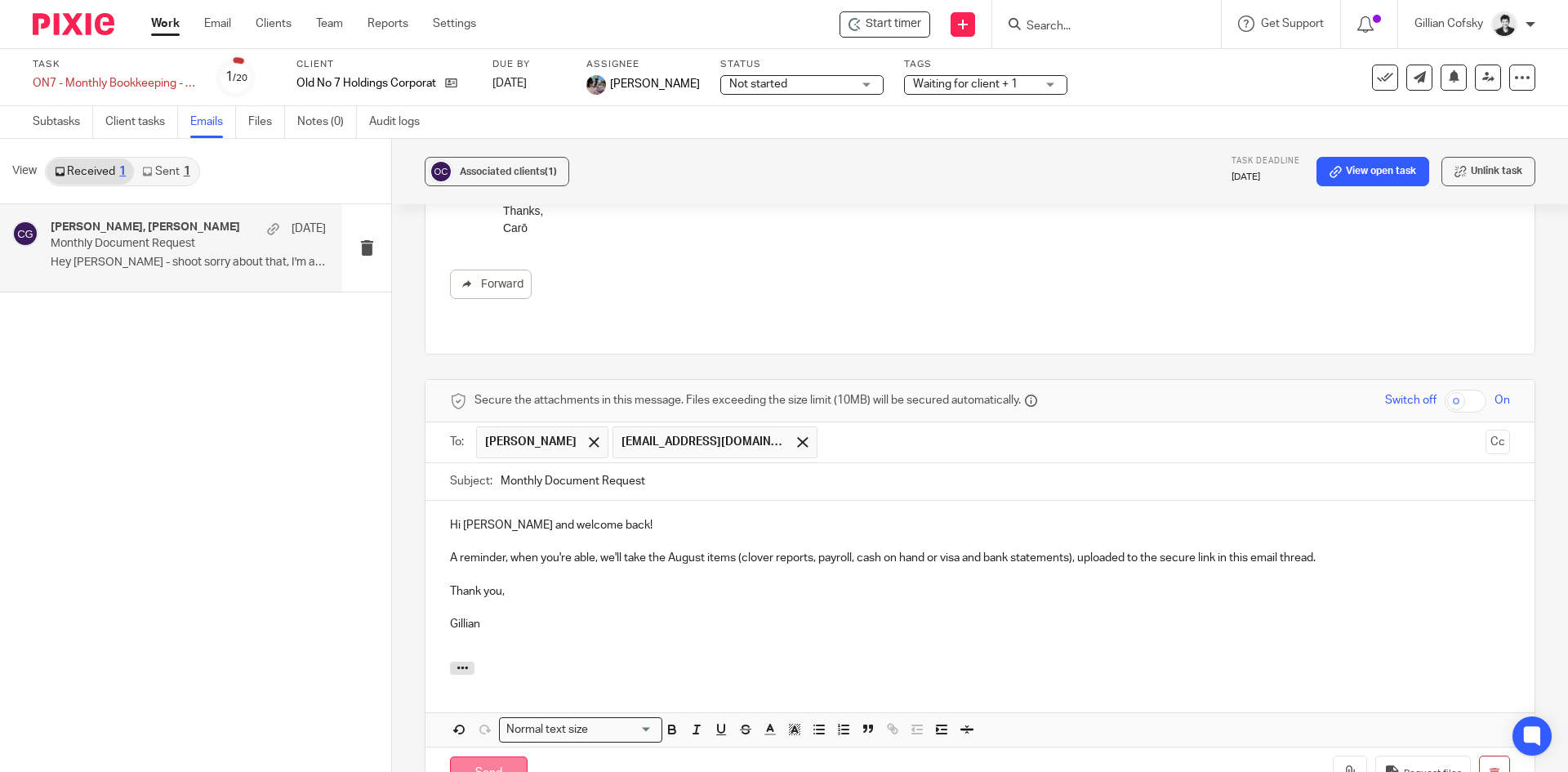
click at [499, 756] on input "Send" at bounding box center [488, 774] width 78 height 35
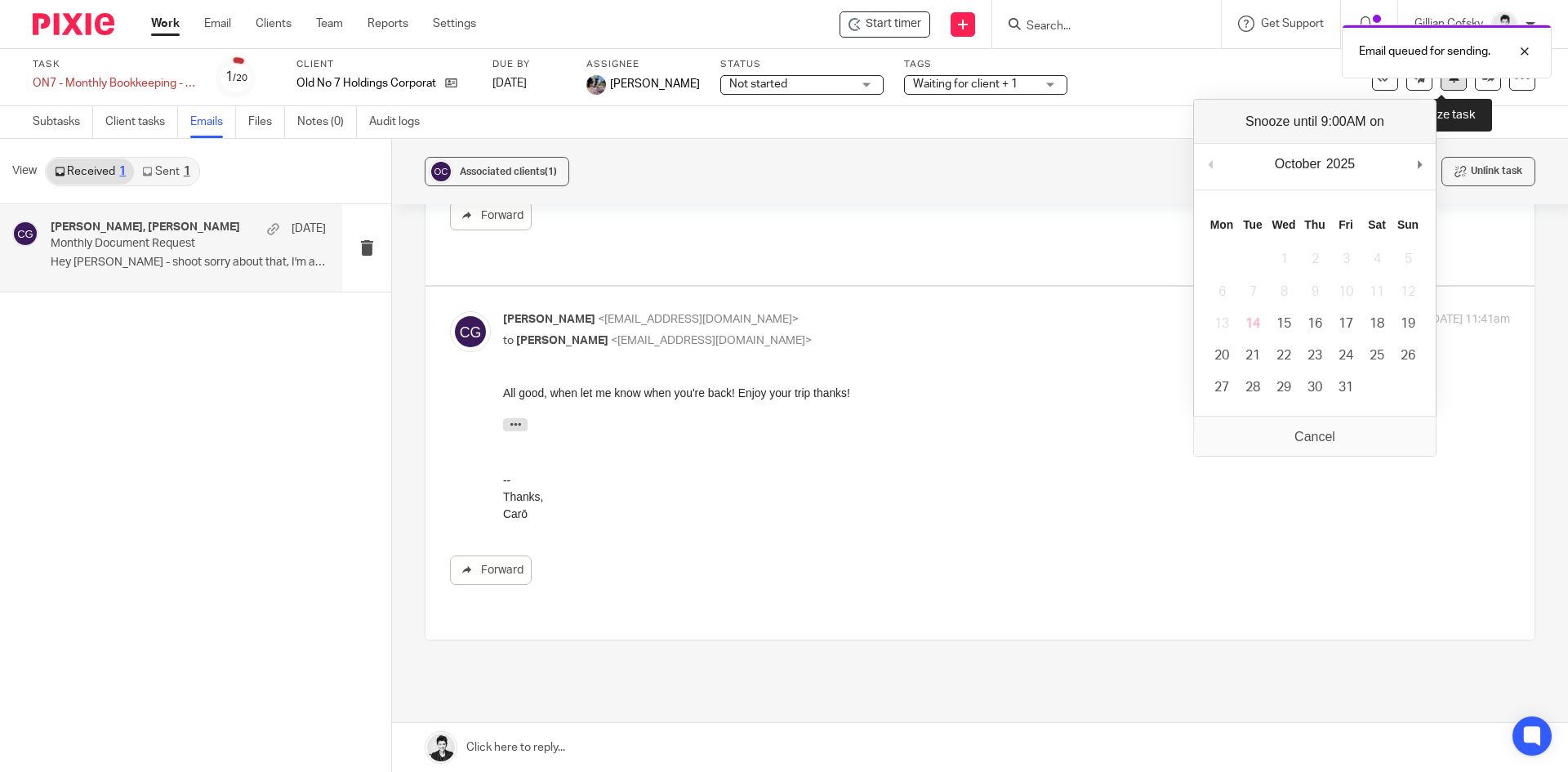
click at [1443, 84] on button at bounding box center [1454, 78] width 26 height 26
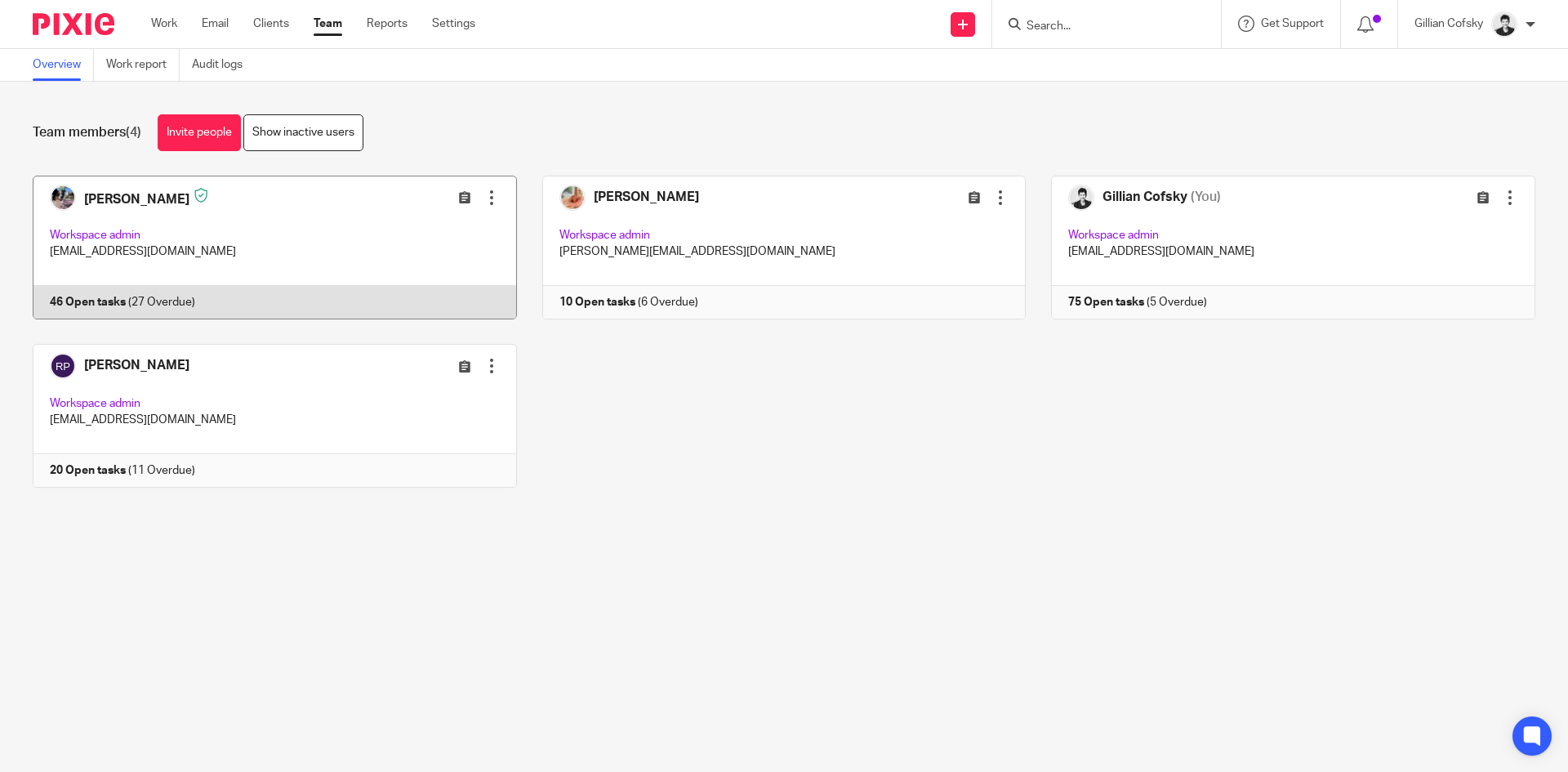
click at [190, 249] on link at bounding box center [262, 247] width 510 height 144
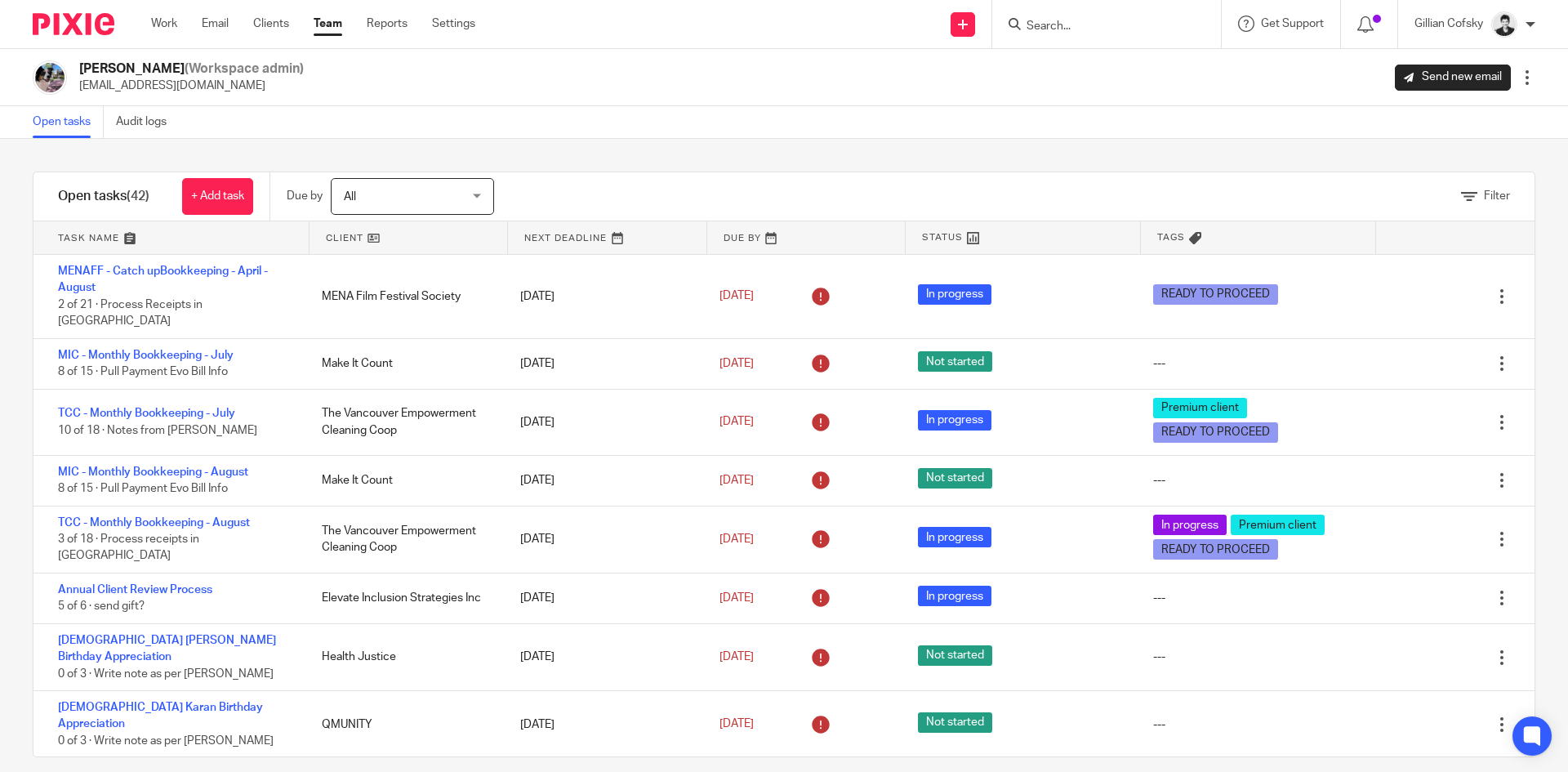
drag, startPoint x: 352, startPoint y: 197, endPoint x: 363, endPoint y: 207, distance: 14.9
click at [354, 197] on span "All" at bounding box center [350, 197] width 12 height 11
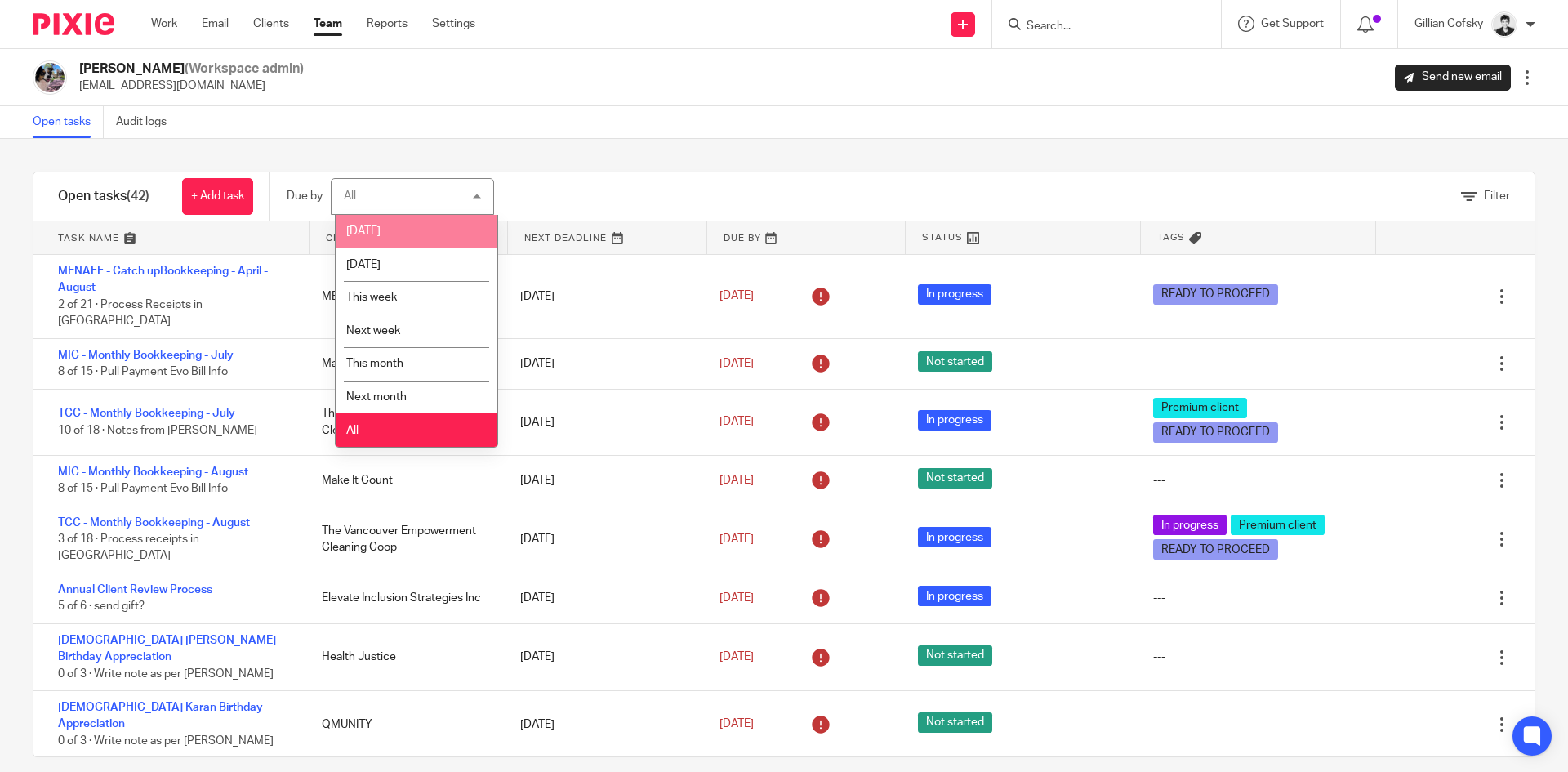
click at [380, 230] on li "Today" at bounding box center [416, 231] width 162 height 34
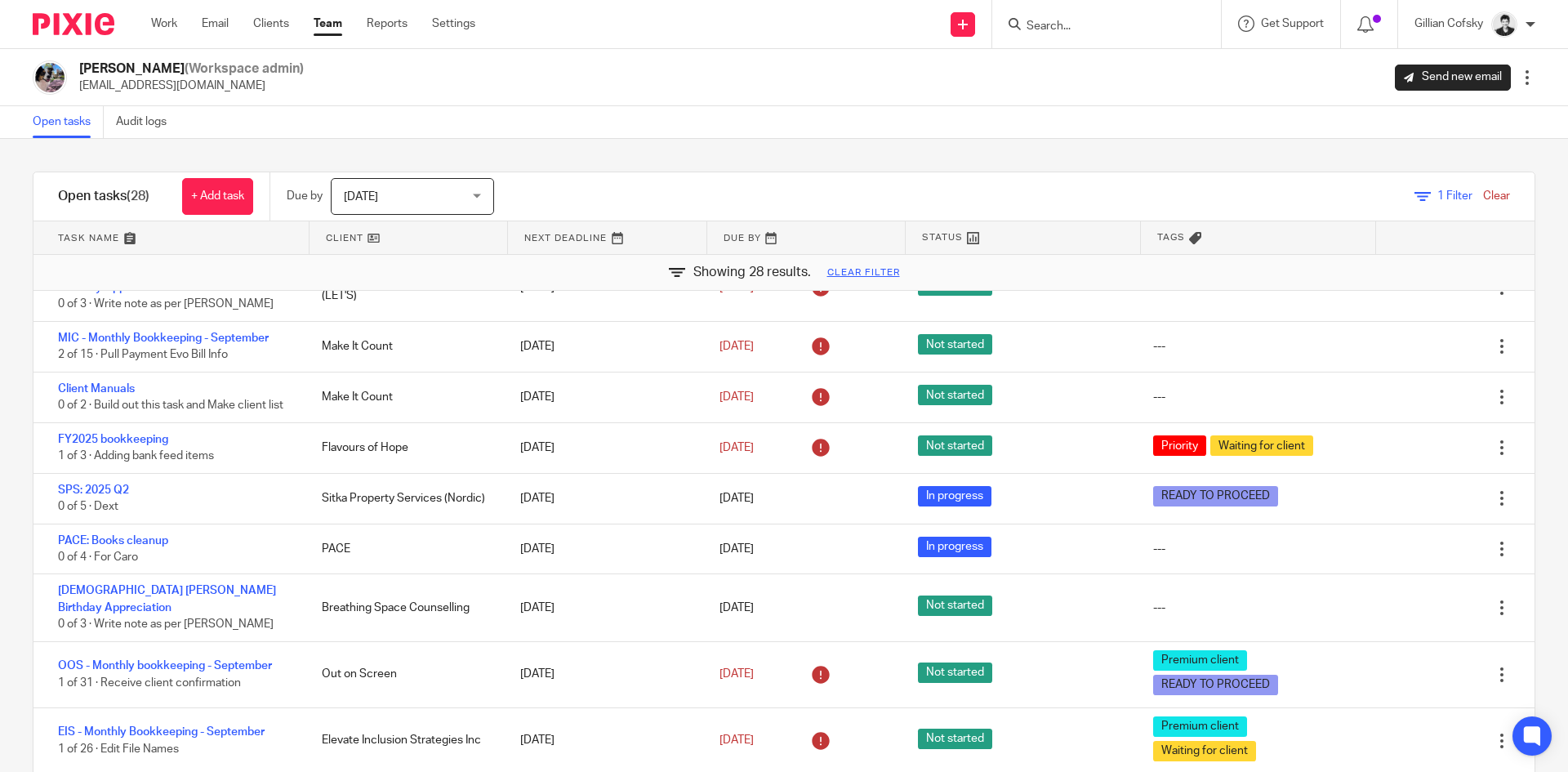
scroll to position [542, 0]
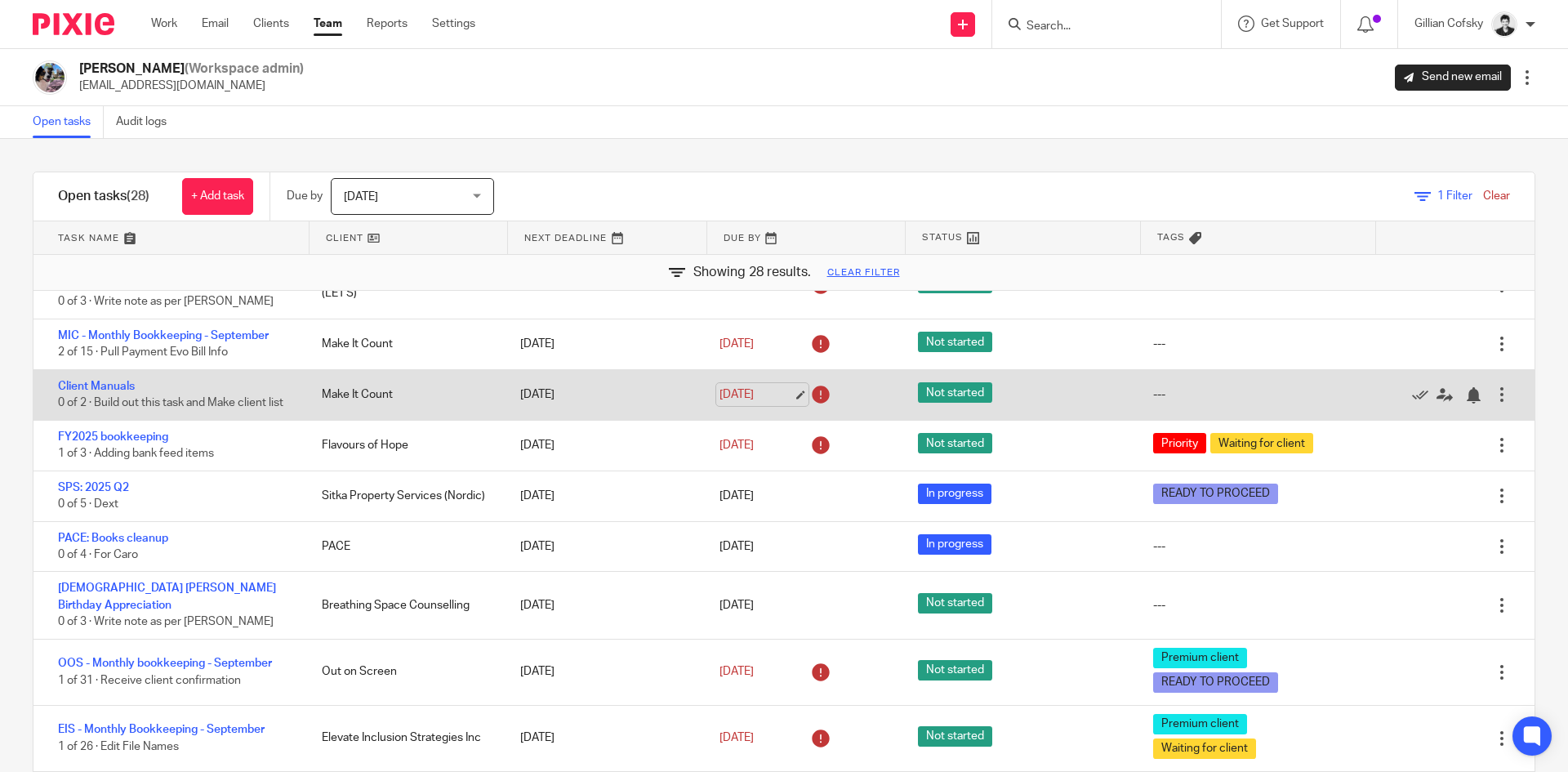
click at [740, 386] on link "[DATE]" at bounding box center [757, 395] width 74 height 17
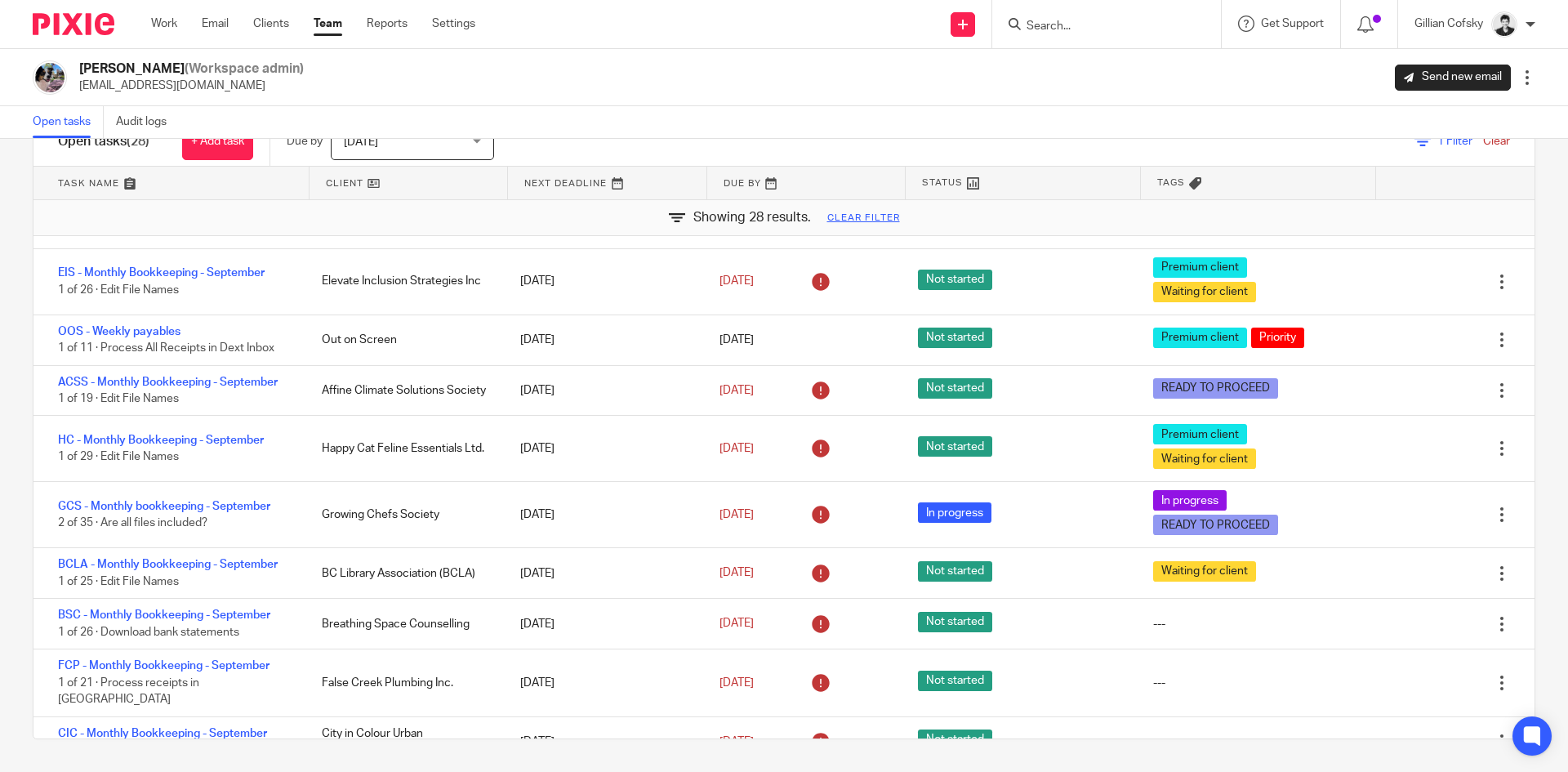
scroll to position [1039, 0]
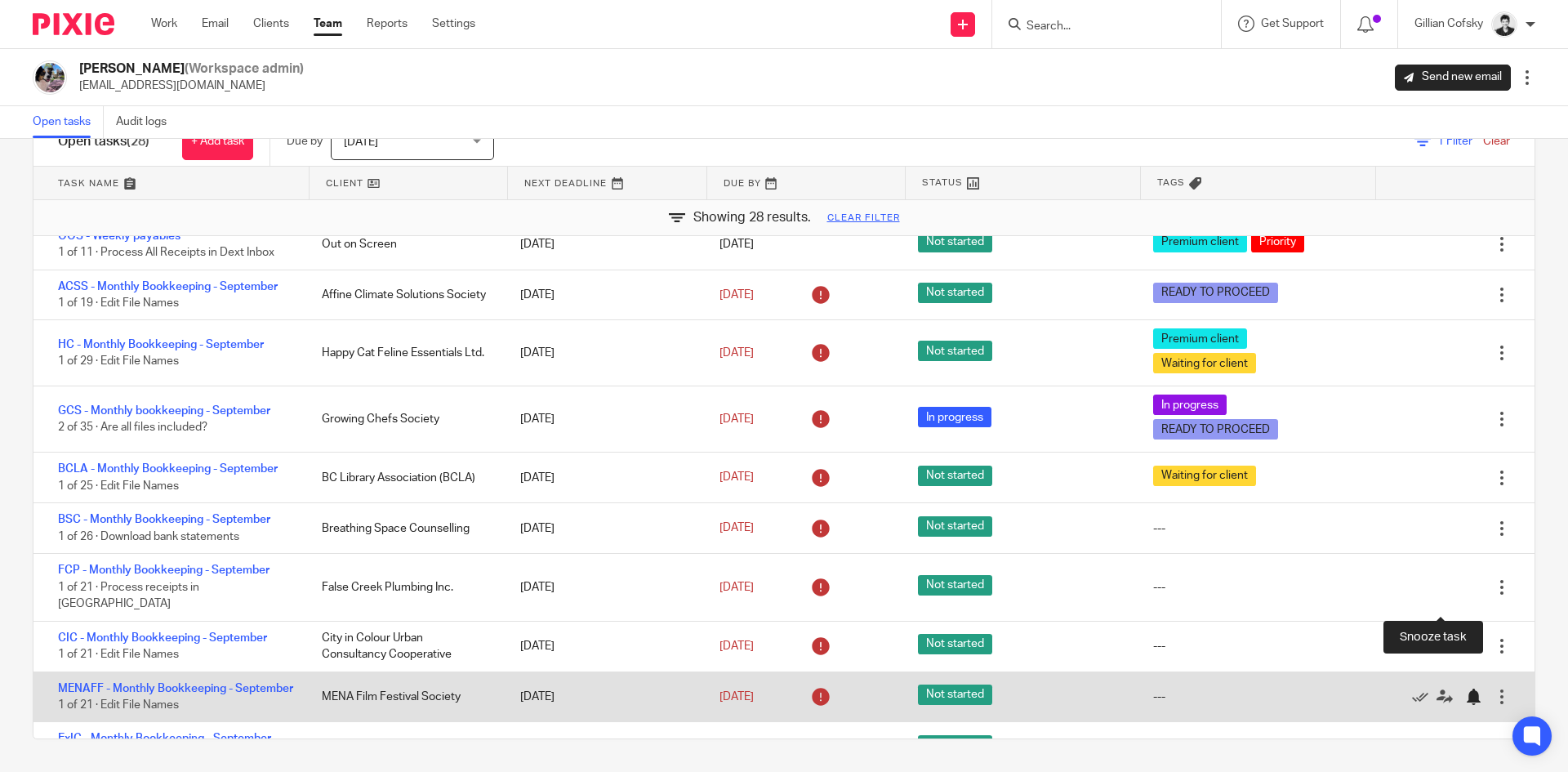
click at [1465, 688] on div at bounding box center [1474, 697] width 16 height 16
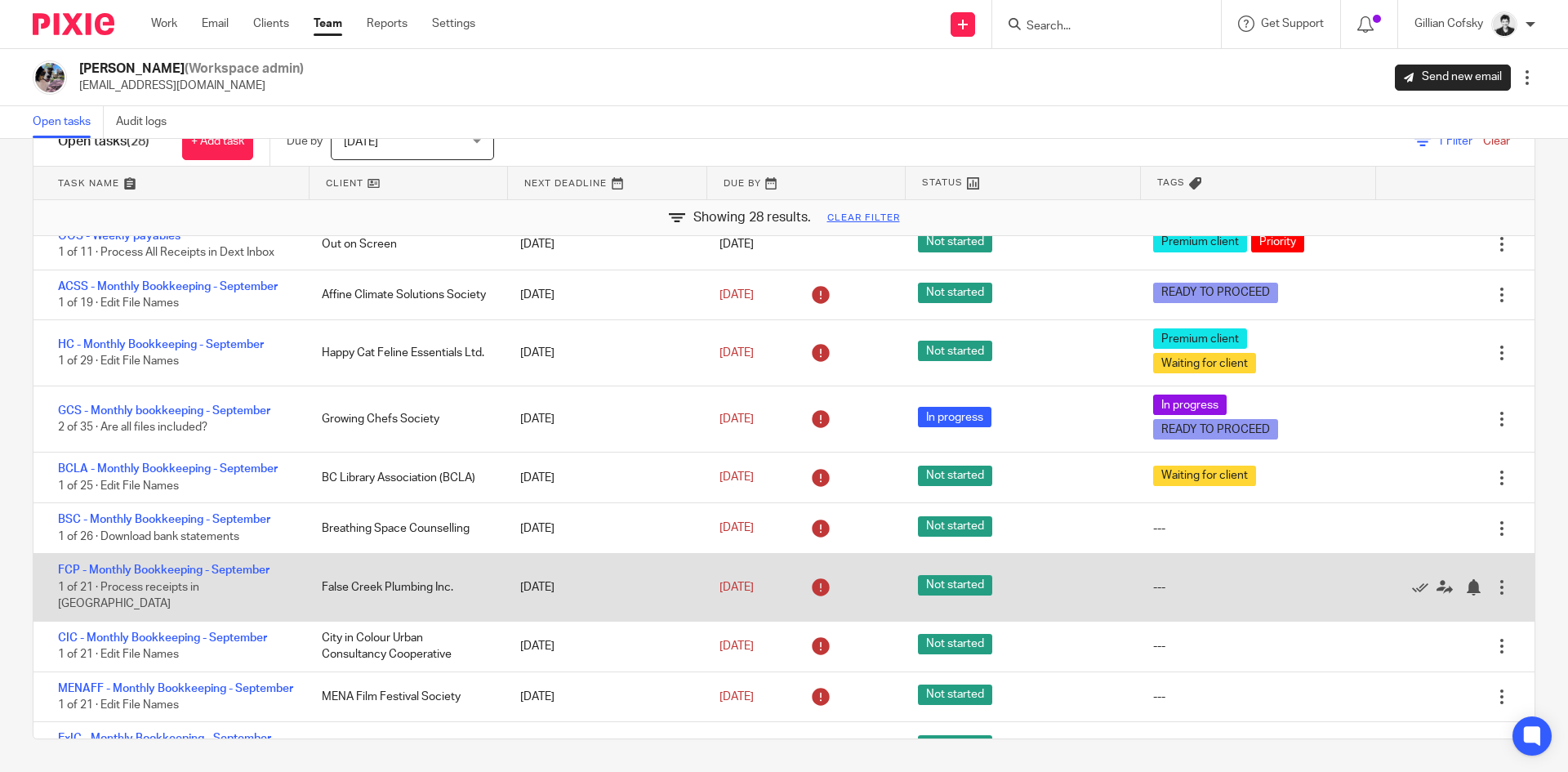
scroll to position [973, 0]
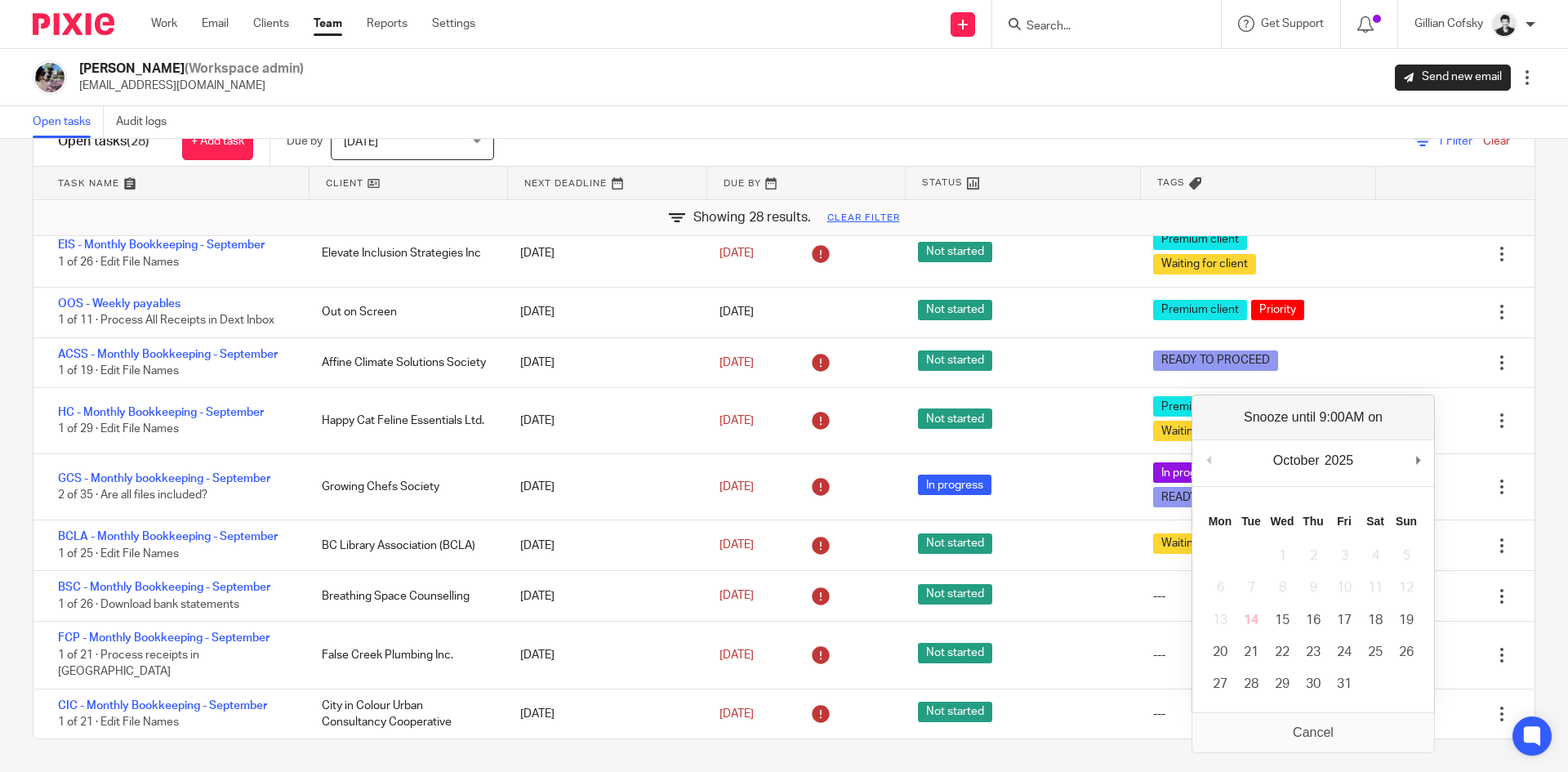
scroll to position [0, 0]
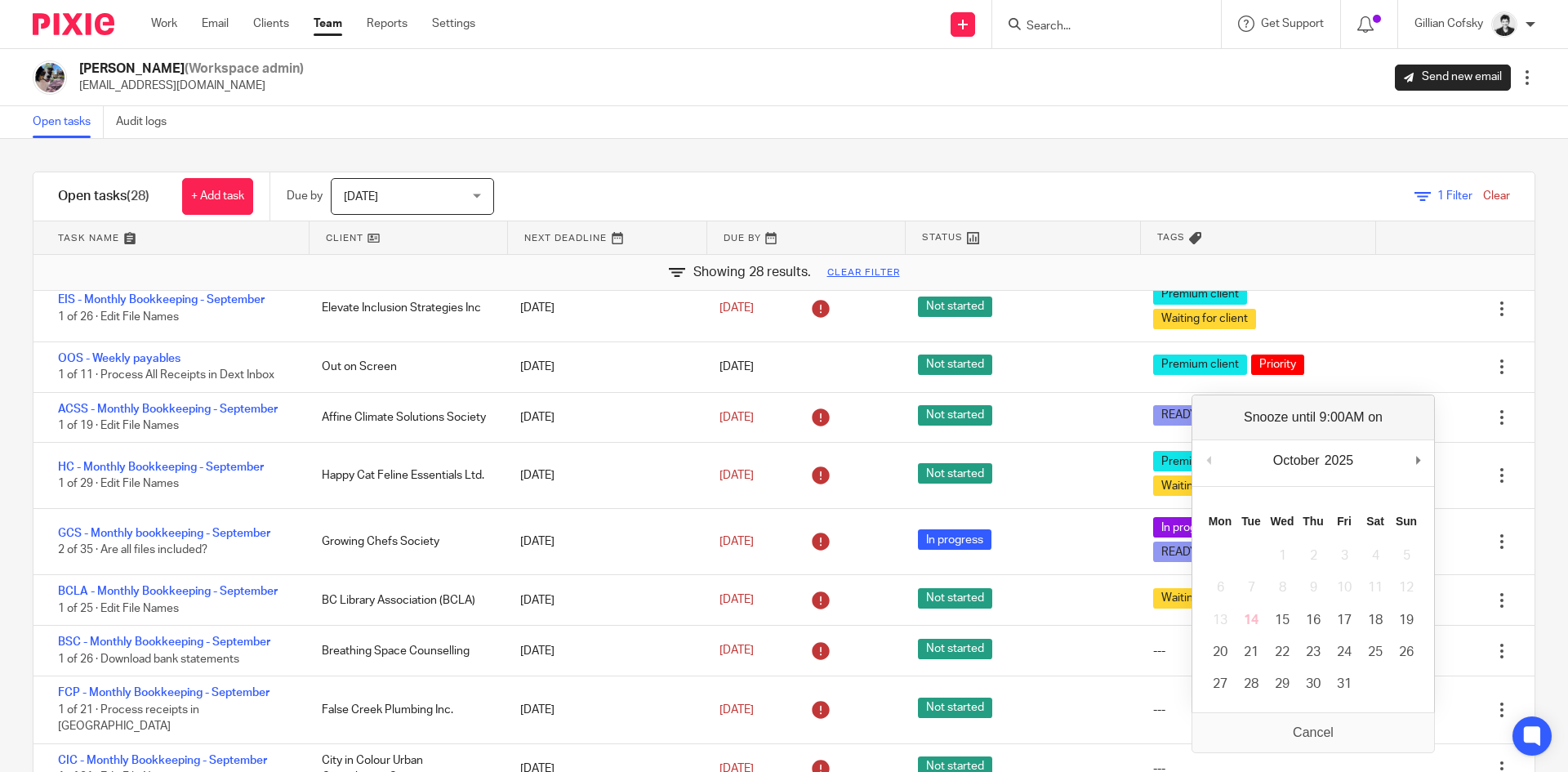
click at [1232, 162] on div "Filter tasks Only show tasks matching all of these conditions 1 Client name Is …" at bounding box center [784, 455] width 1568 height 633
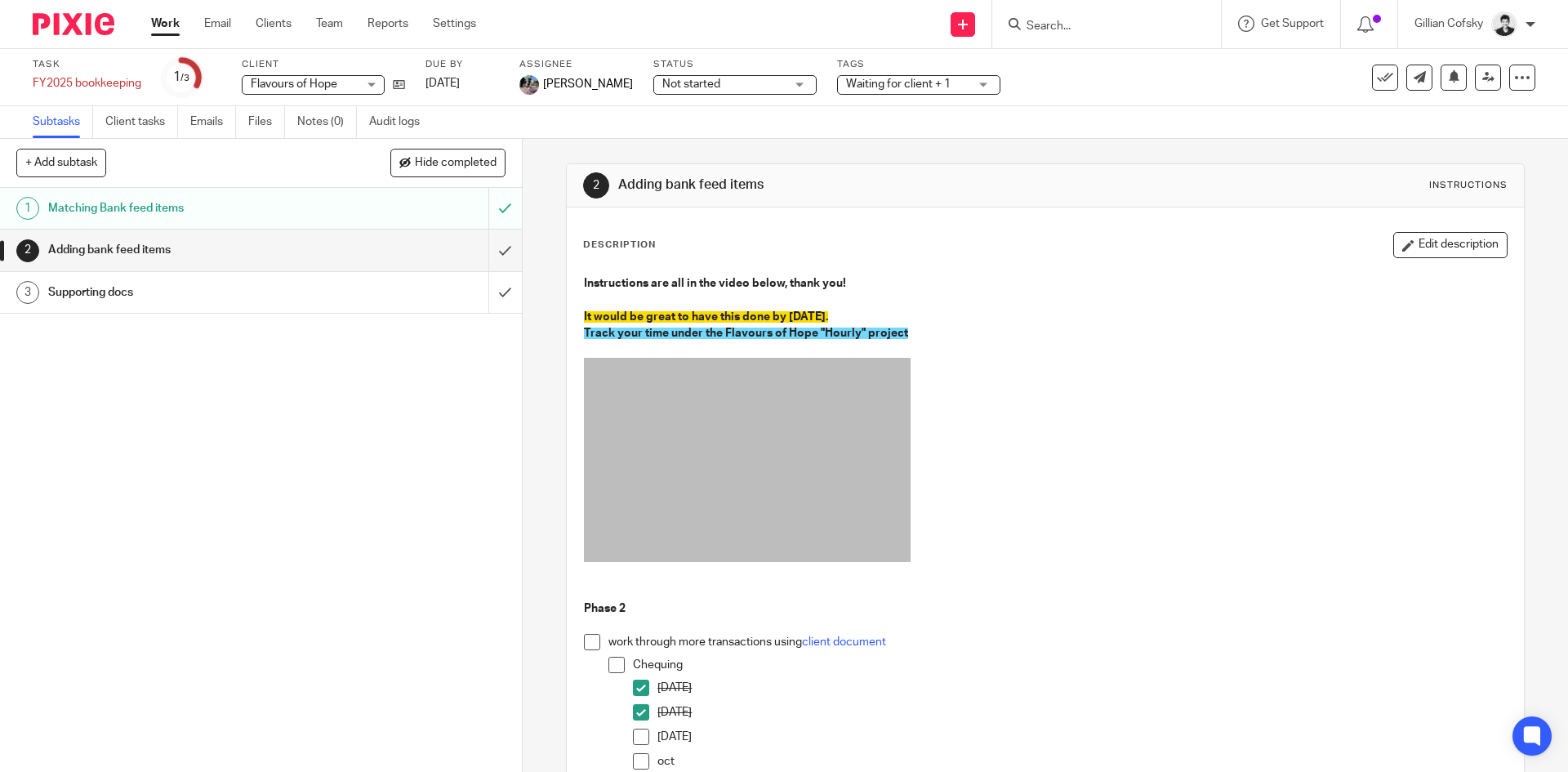
click at [942, 77] on span "Waiting for client + 1" at bounding box center [907, 85] width 122 height 17
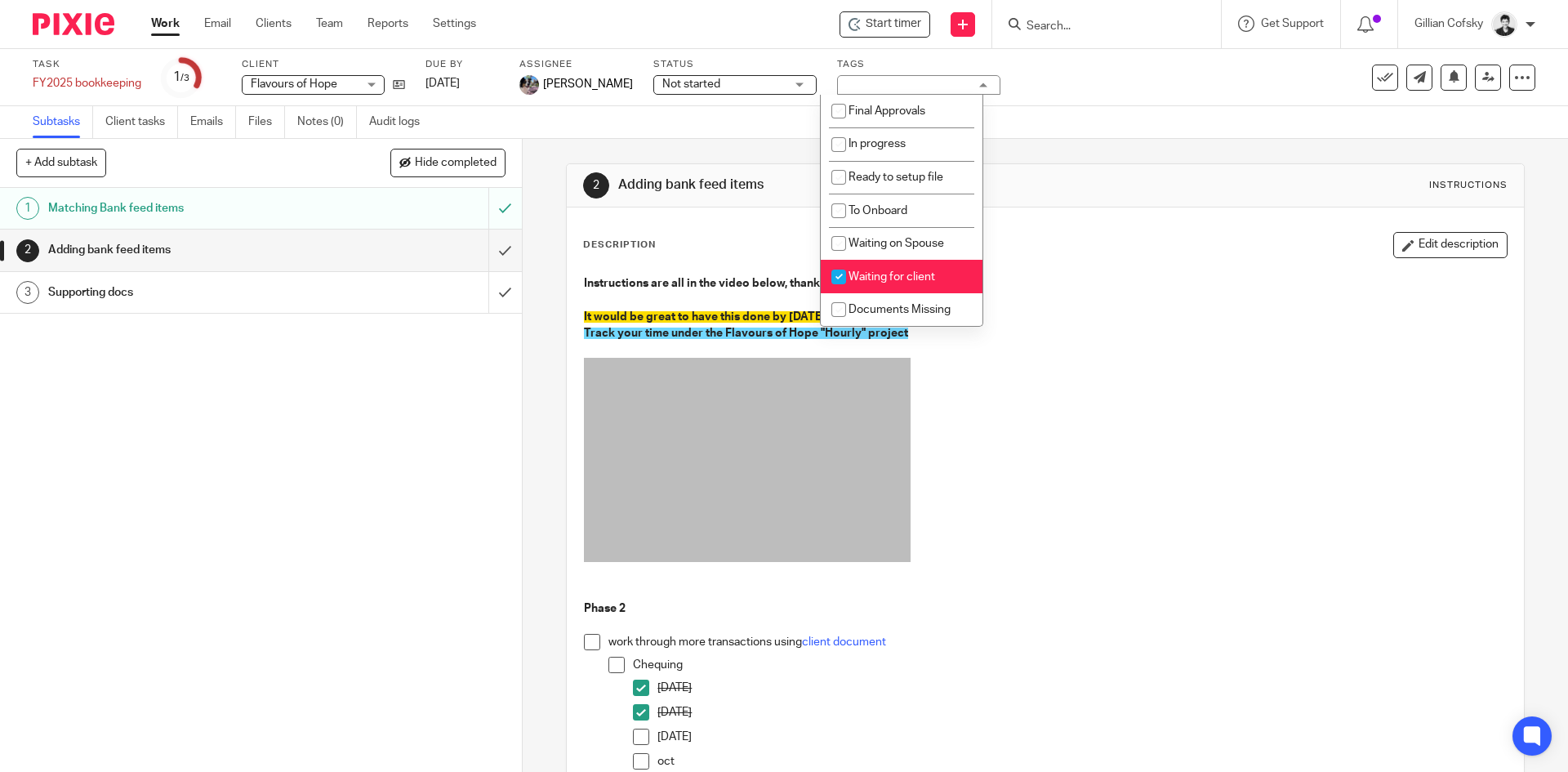
click at [911, 284] on li "Waiting for client" at bounding box center [901, 276] width 162 height 34
checkbox input "false"
click at [674, 290] on p "Instructions are all in the video below, thank you!" at bounding box center [1045, 283] width 922 height 16
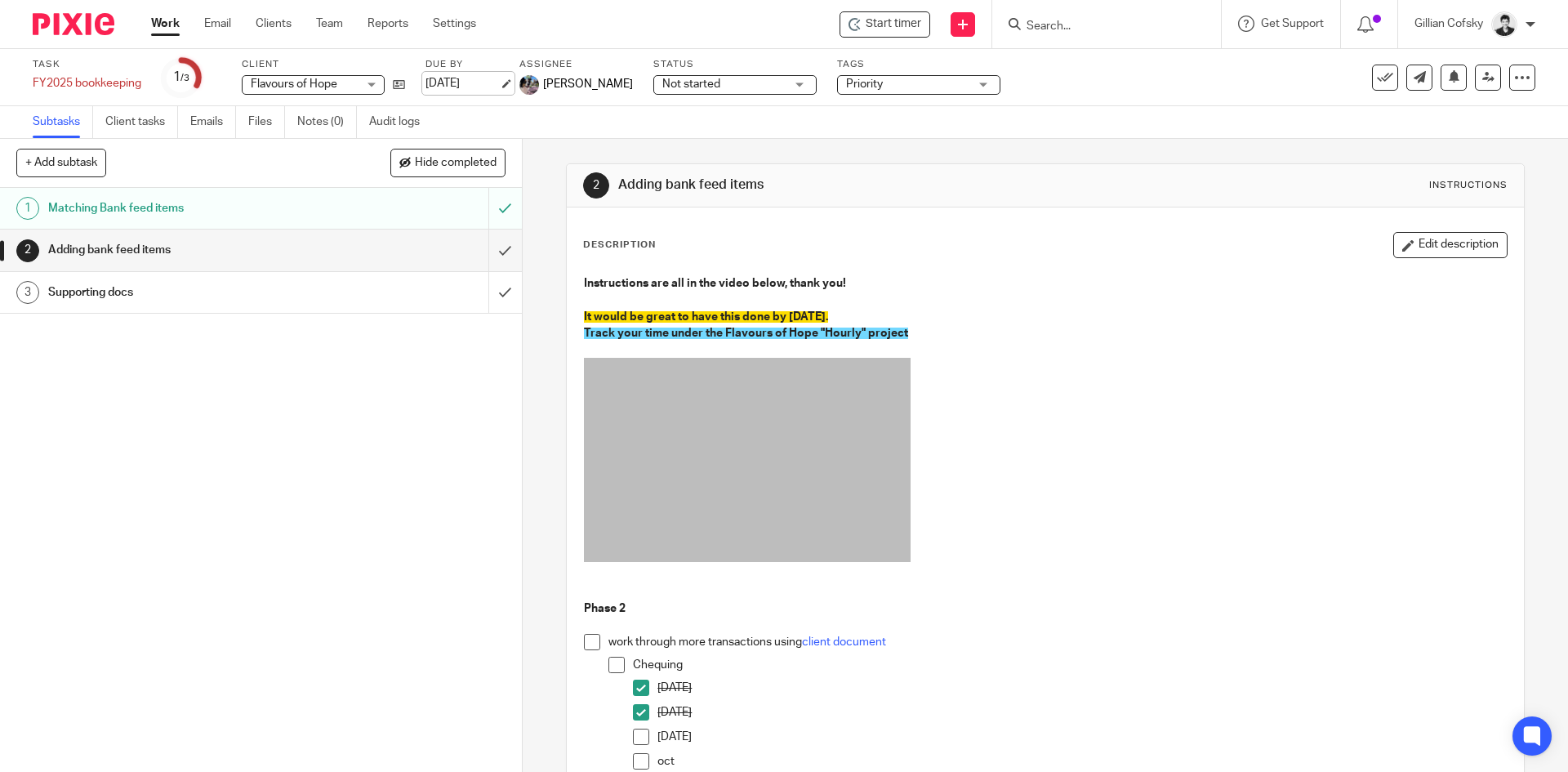
click at [464, 87] on link "[DATE]" at bounding box center [463, 84] width 74 height 17
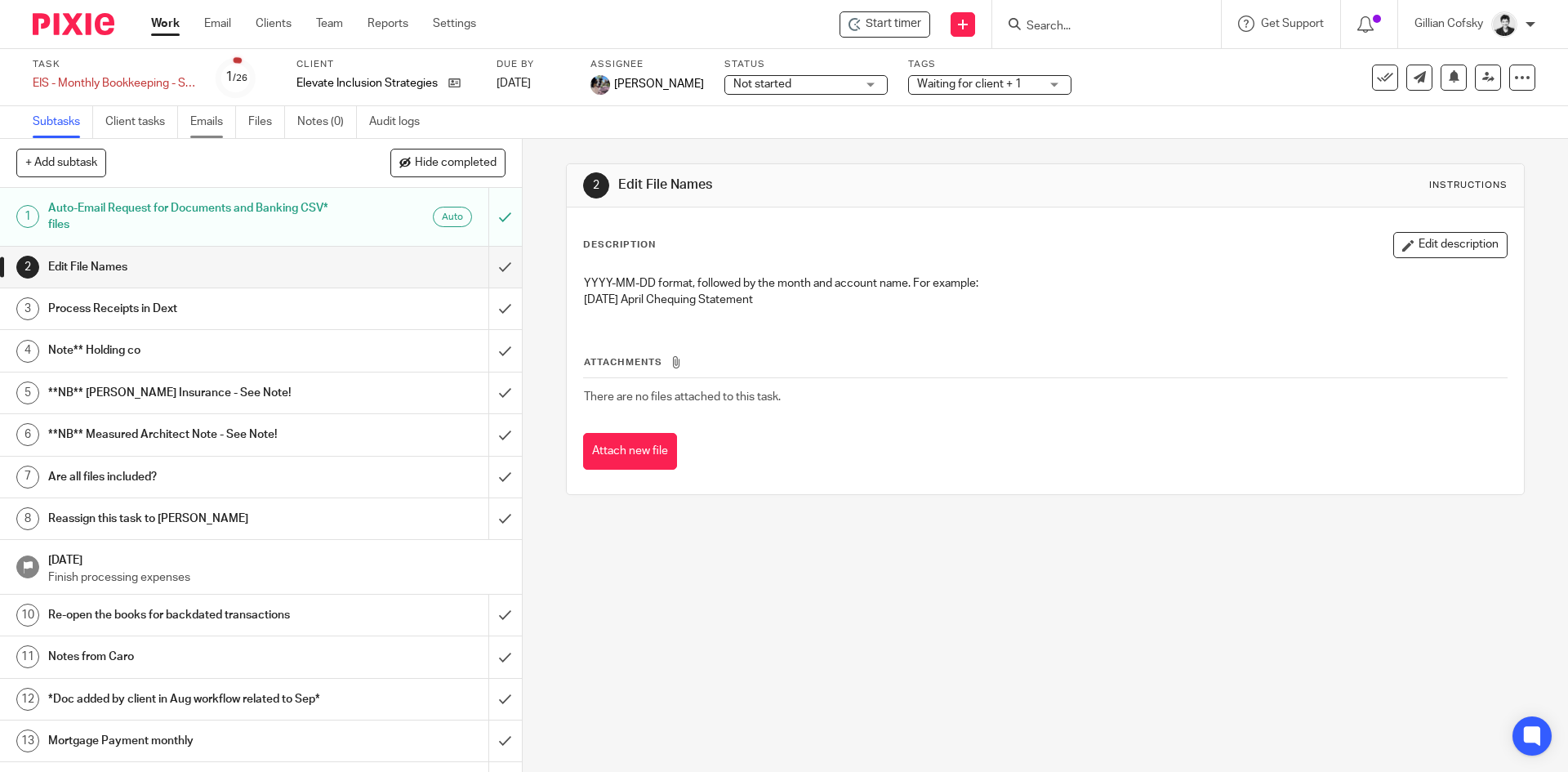
click at [217, 124] on link "Emails" at bounding box center [213, 121] width 46 height 32
click at [254, 126] on link "Files" at bounding box center [267, 121] width 37 height 32
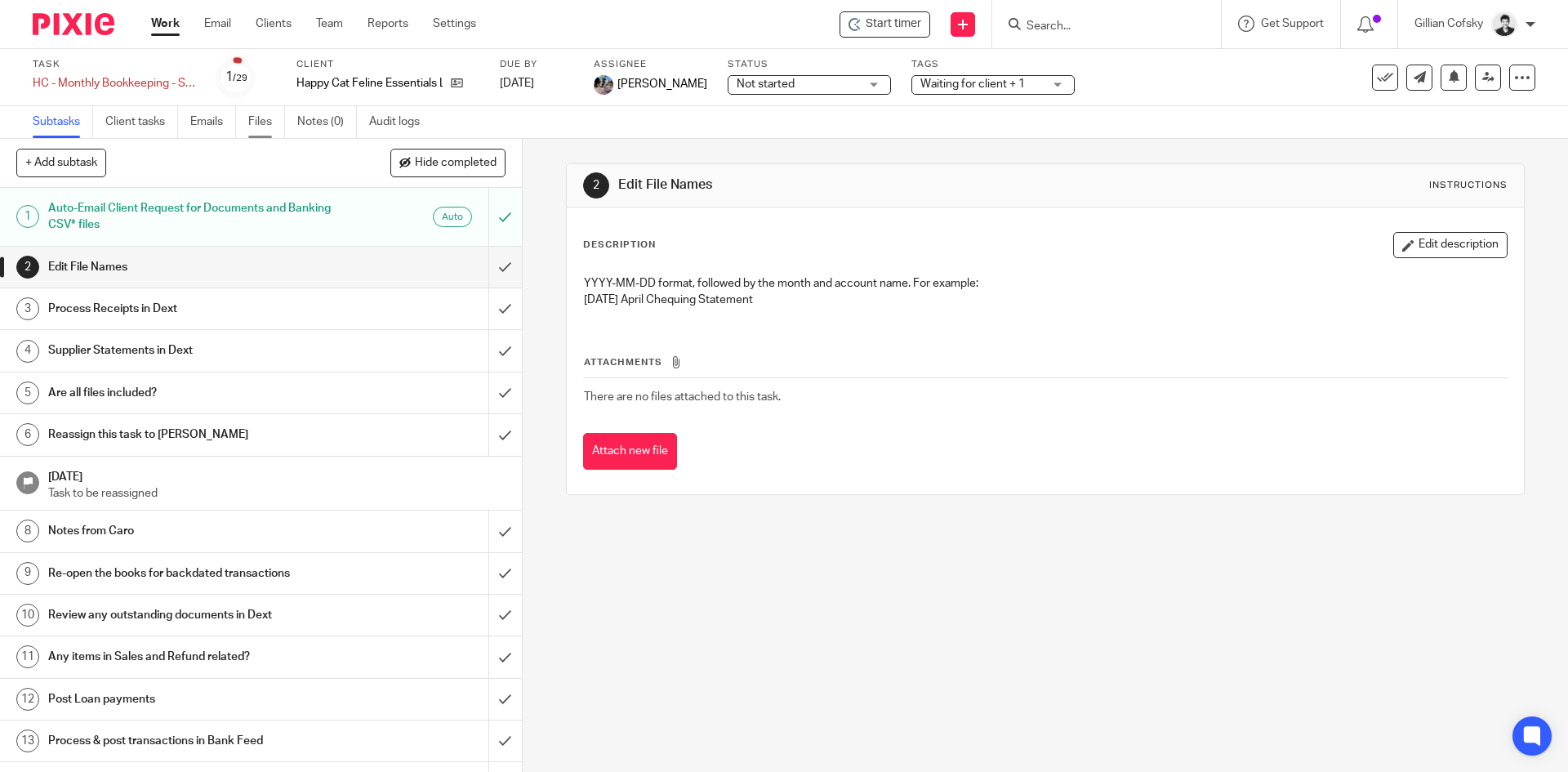
click at [251, 121] on link "Files" at bounding box center [267, 121] width 37 height 32
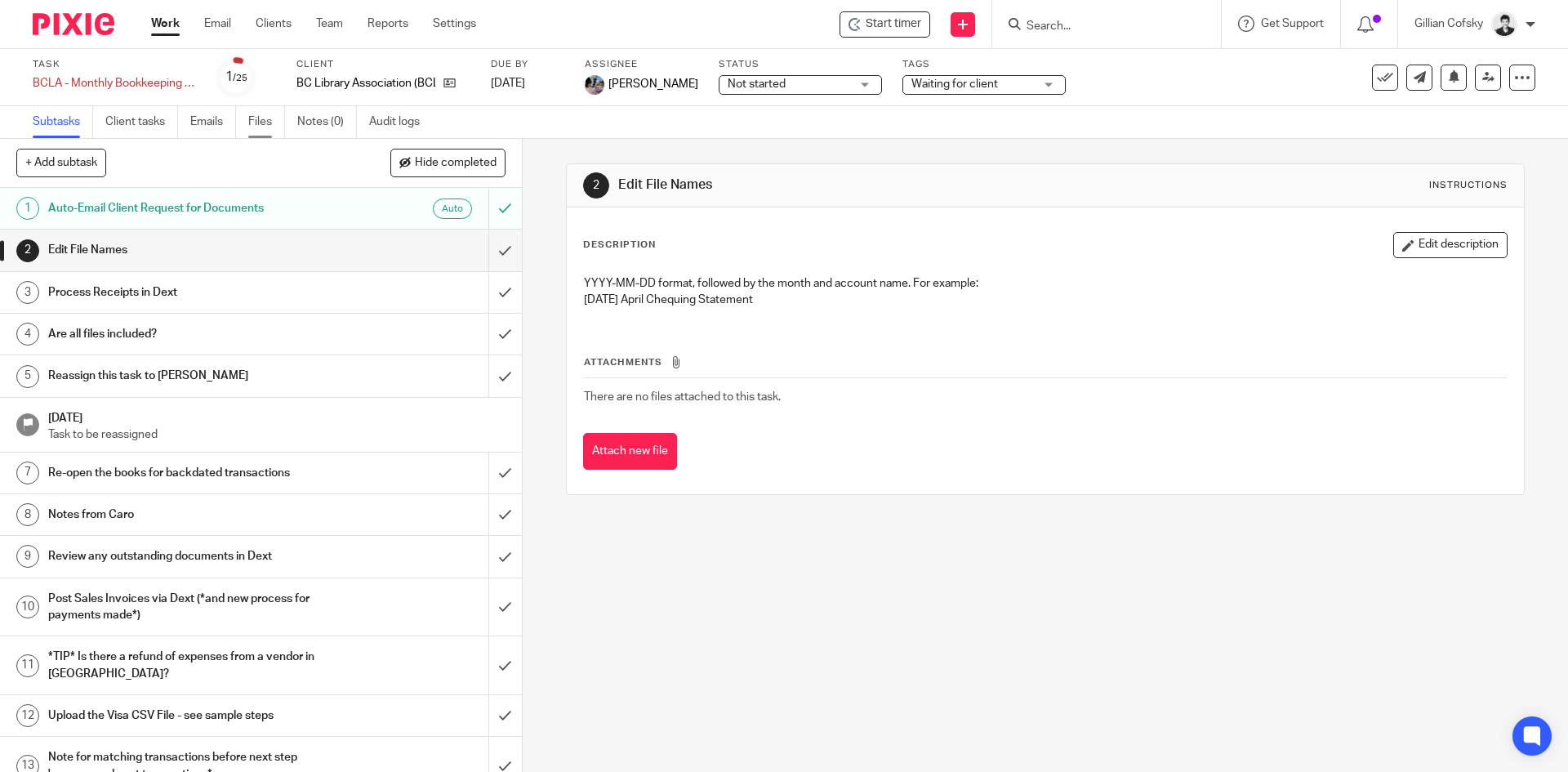
click at [274, 126] on link "Files" at bounding box center [267, 121] width 37 height 32
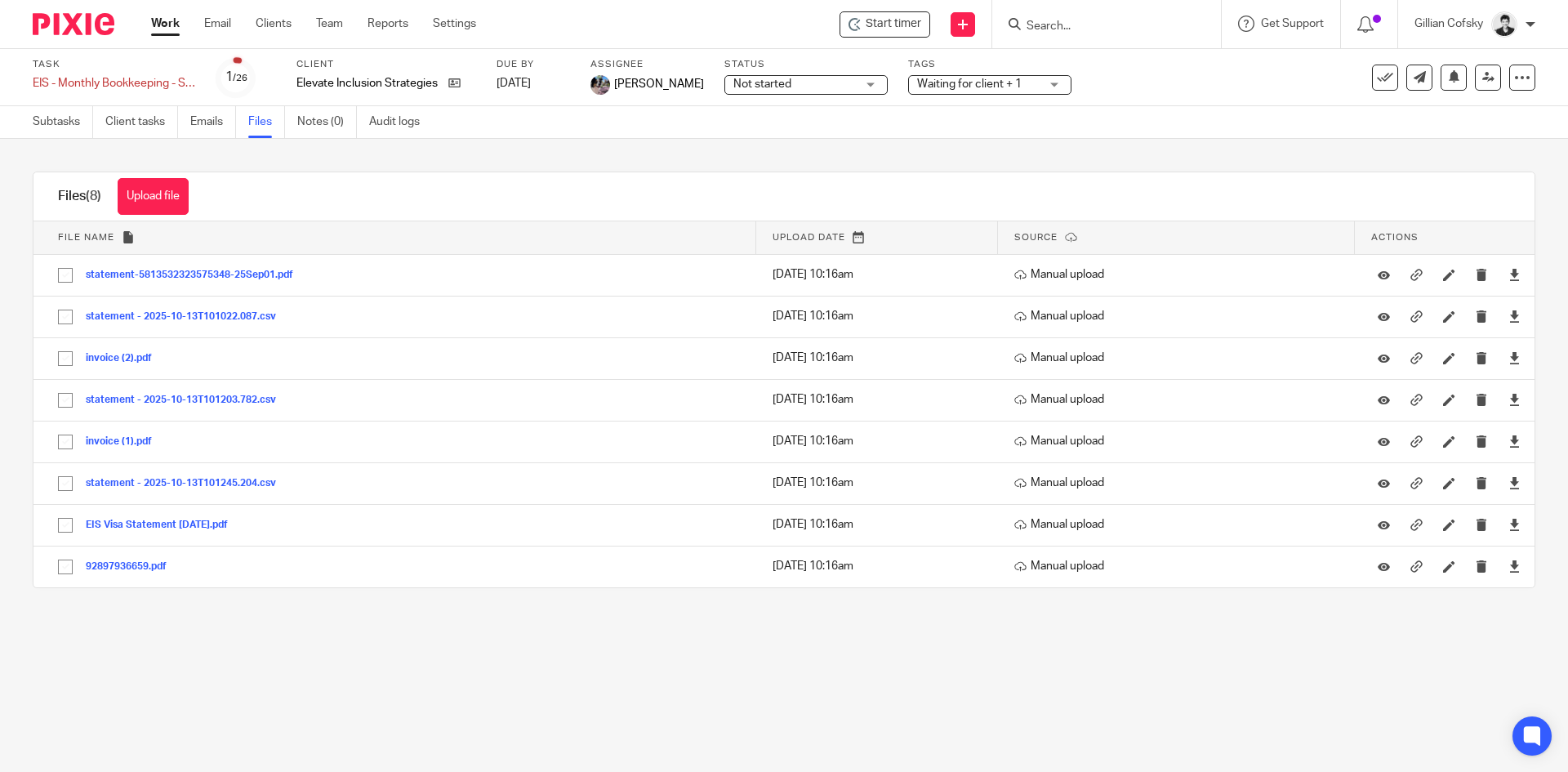
click at [950, 87] on span "Waiting for client + 1" at bounding box center [969, 85] width 104 height 11
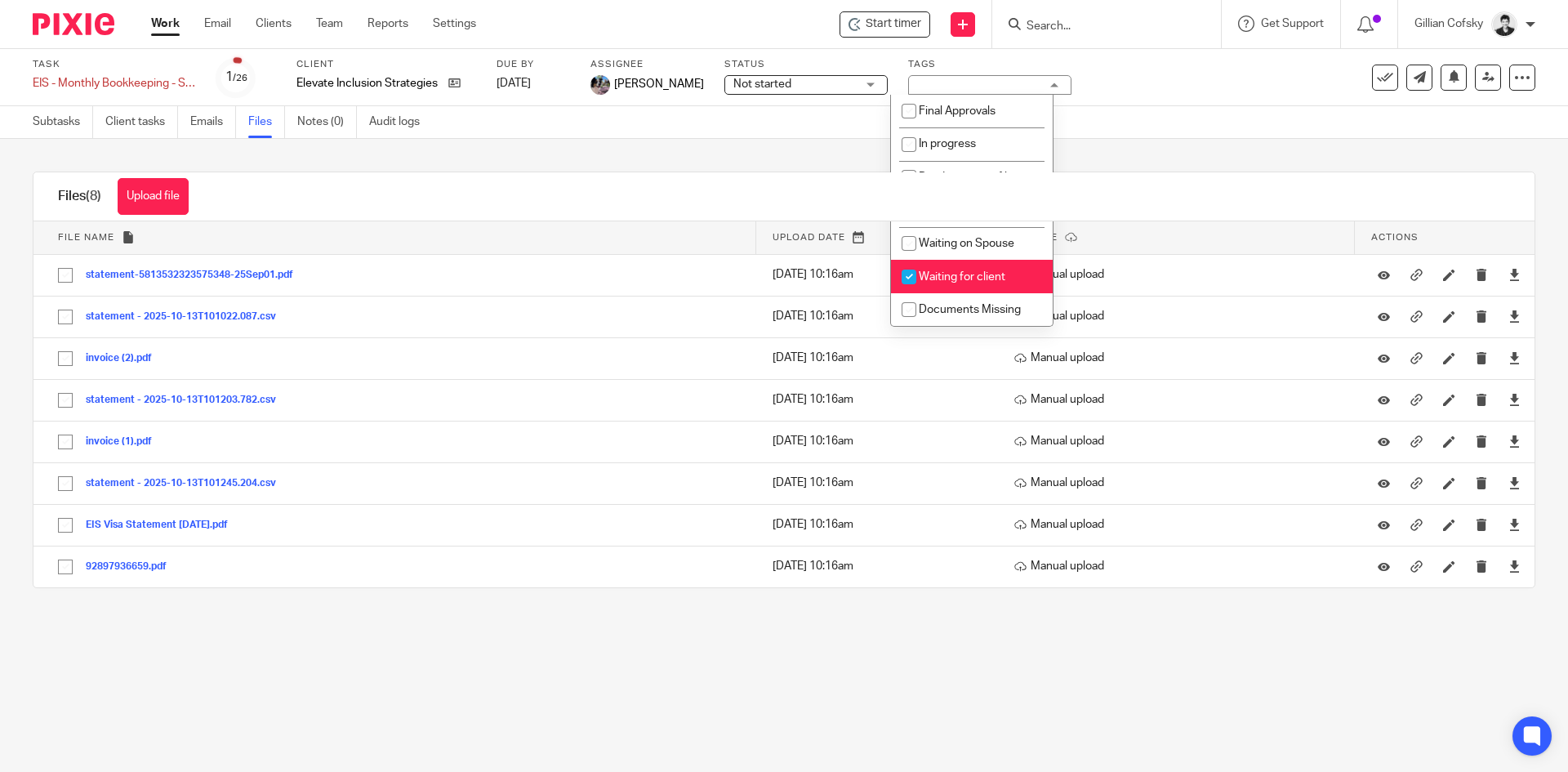
click at [999, 272] on span "Waiting for client" at bounding box center [962, 276] width 87 height 11
checkbox input "false"
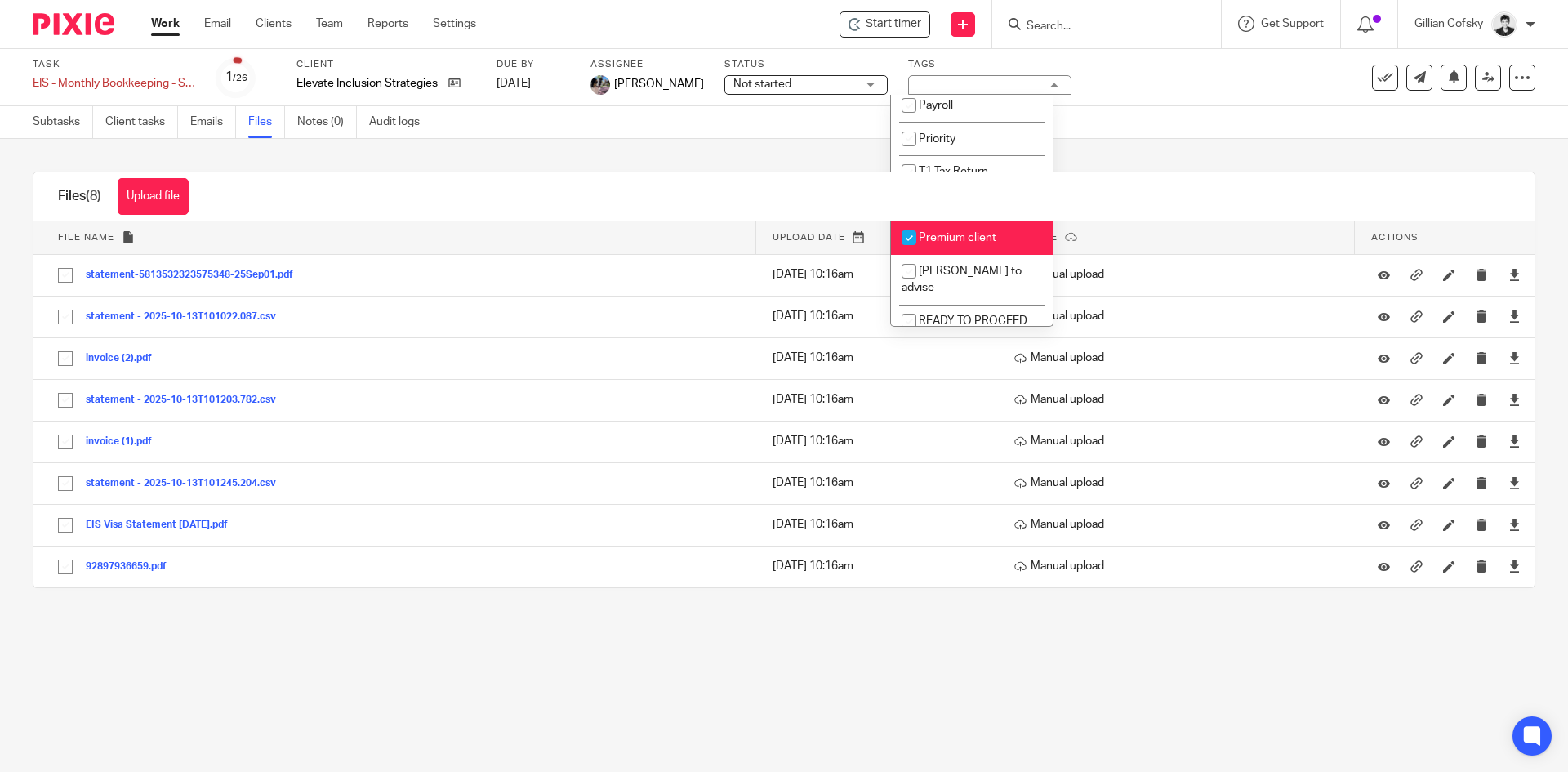
scroll to position [432, 0]
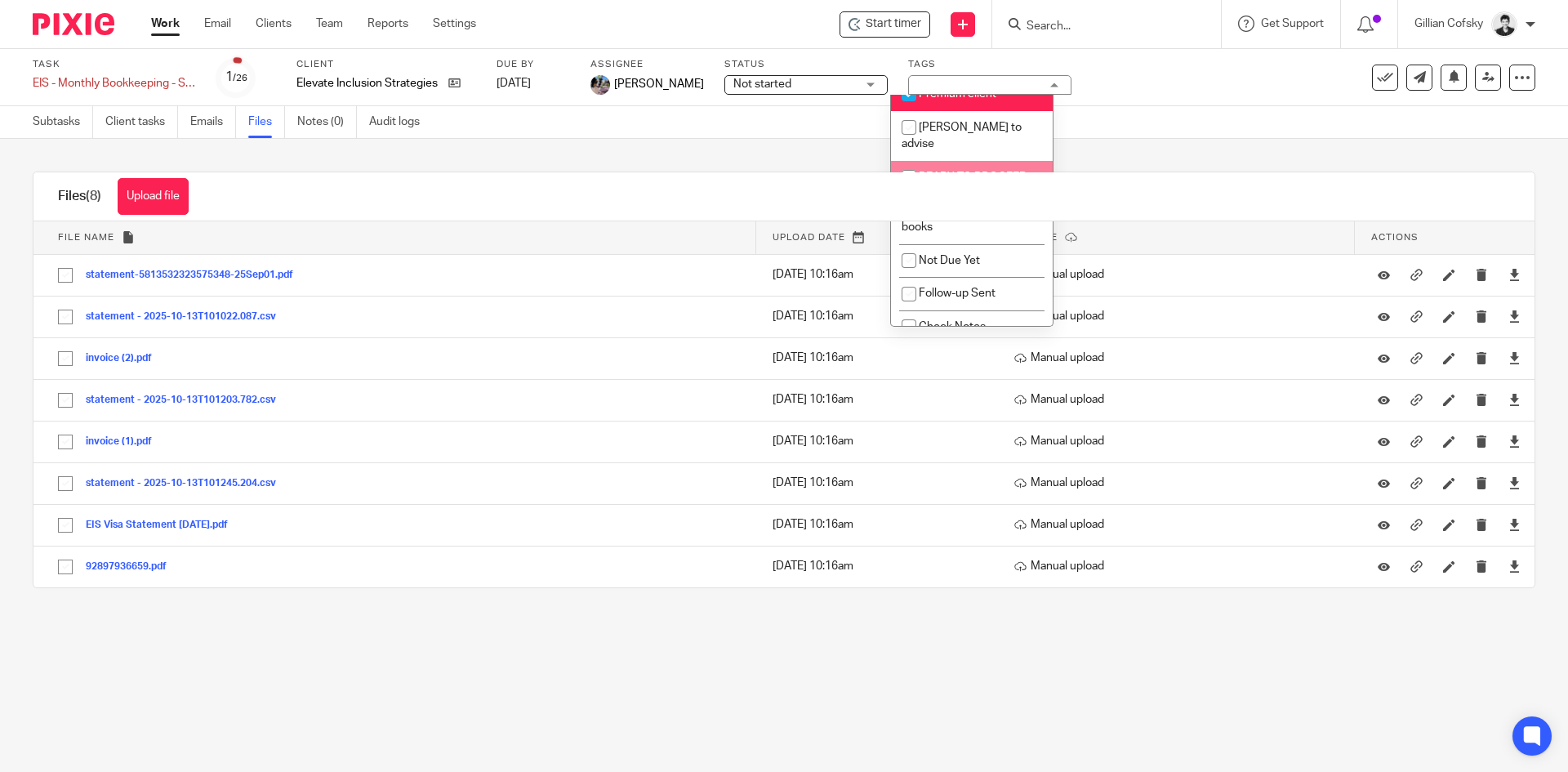
click at [987, 171] on span "READY TO PROCEED" at bounding box center [973, 177] width 108 height 11
checkbox input "true"
click at [797, 154] on div "Upload file Drag & Drop your files, or click here Files uploading... Files (8) …" at bounding box center [784, 379] width 1568 height 482
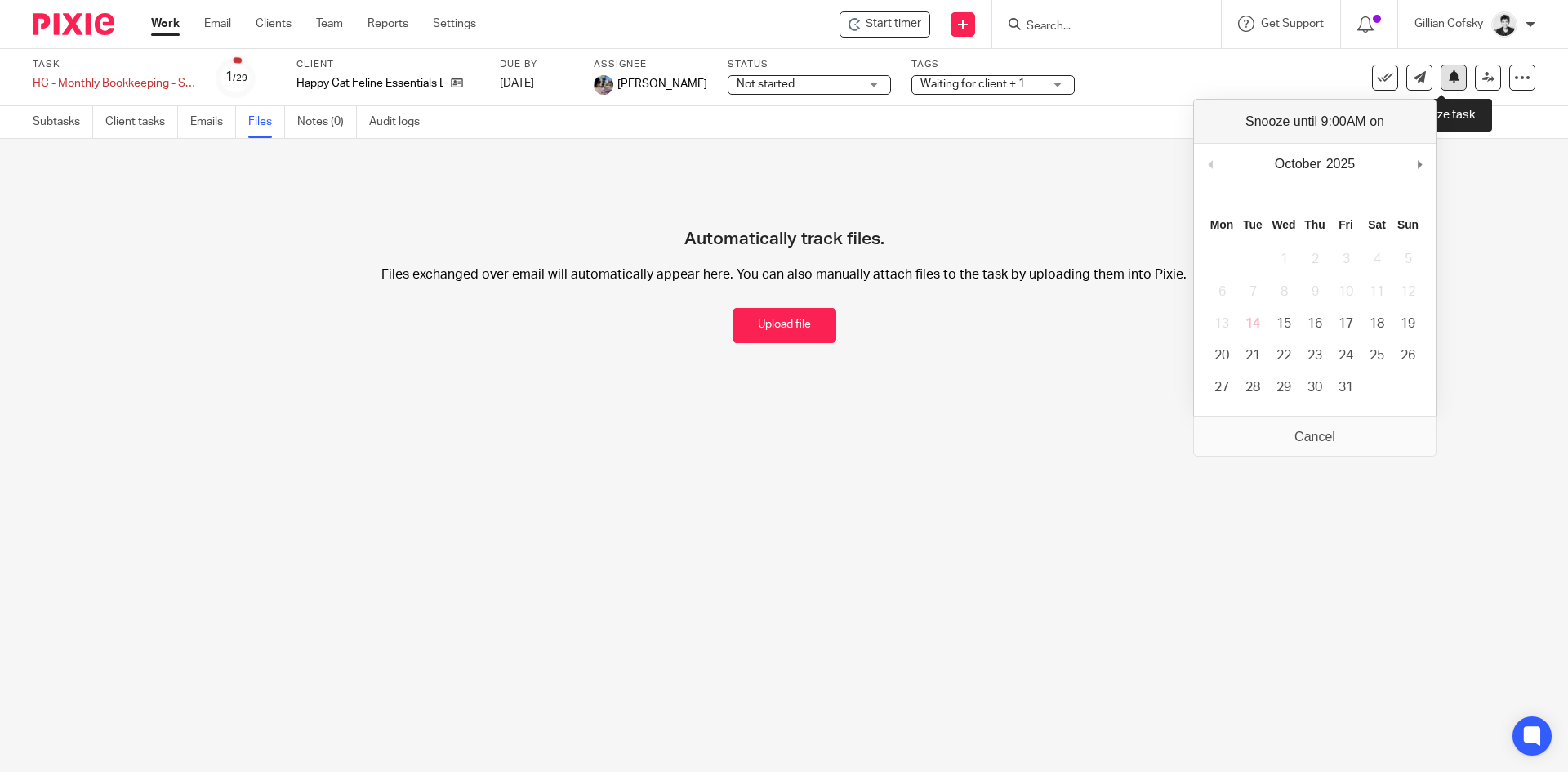
click at [1448, 72] on button at bounding box center [1454, 78] width 26 height 26
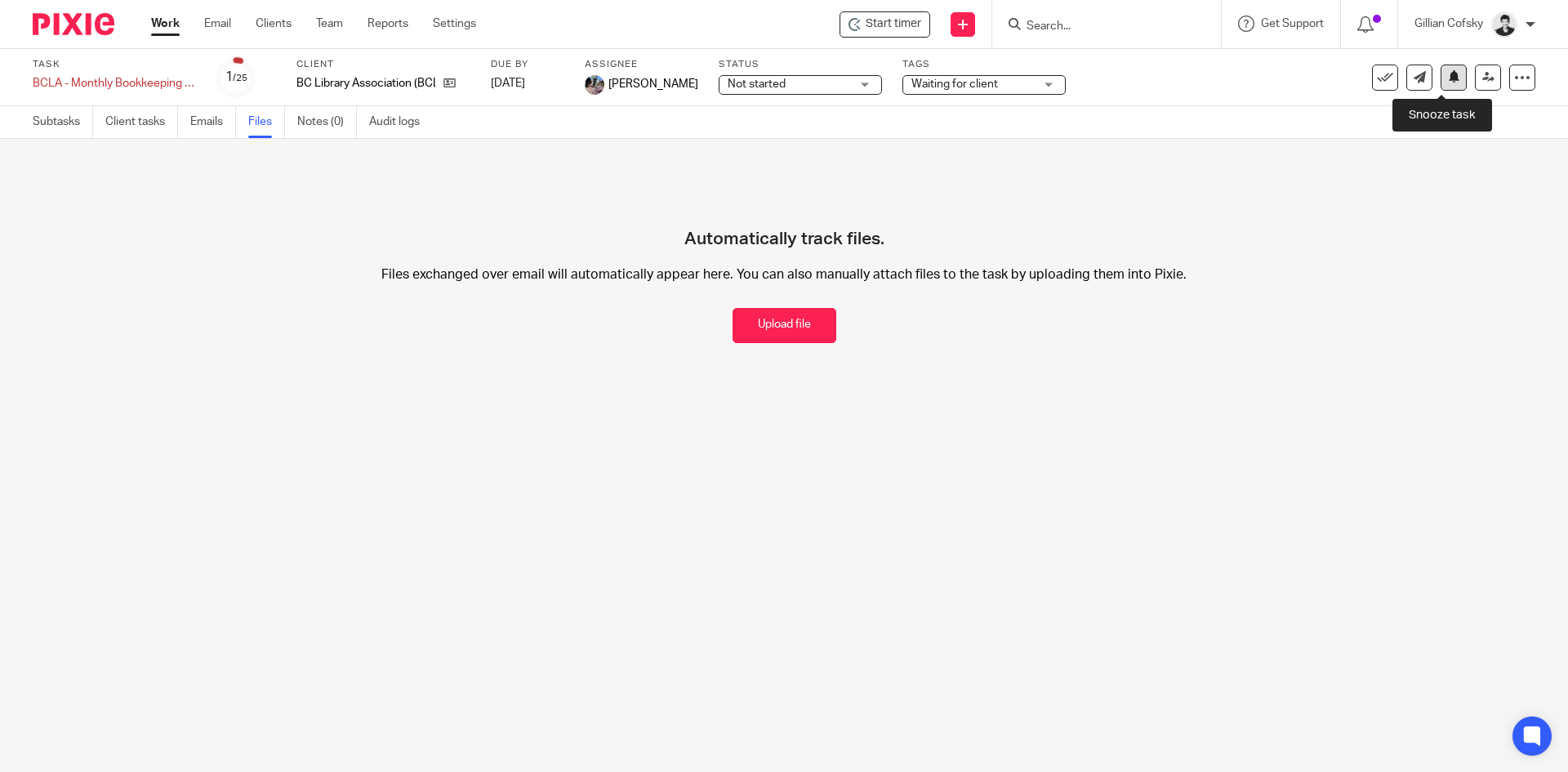
click at [1447, 79] on button at bounding box center [1454, 78] width 26 height 26
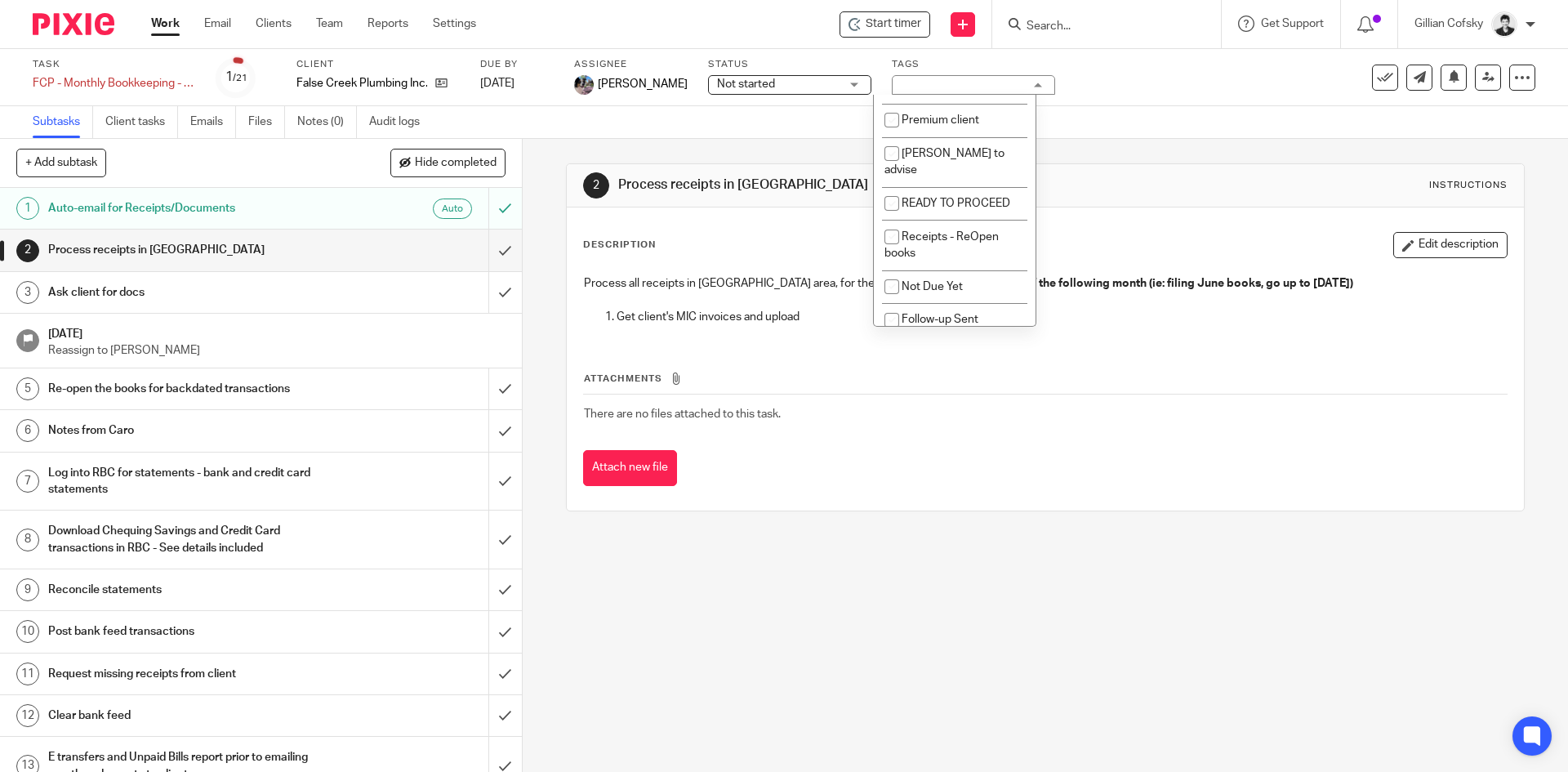
scroll to position [405, 0]
click at [962, 198] on span "READY TO PROCEED" at bounding box center [956, 203] width 108 height 11
checkbox input "true"
click at [724, 331] on div "Process all receipts in QBO Receipts area, for the prior month up until the 16t…" at bounding box center [1045, 302] width 939 height 71
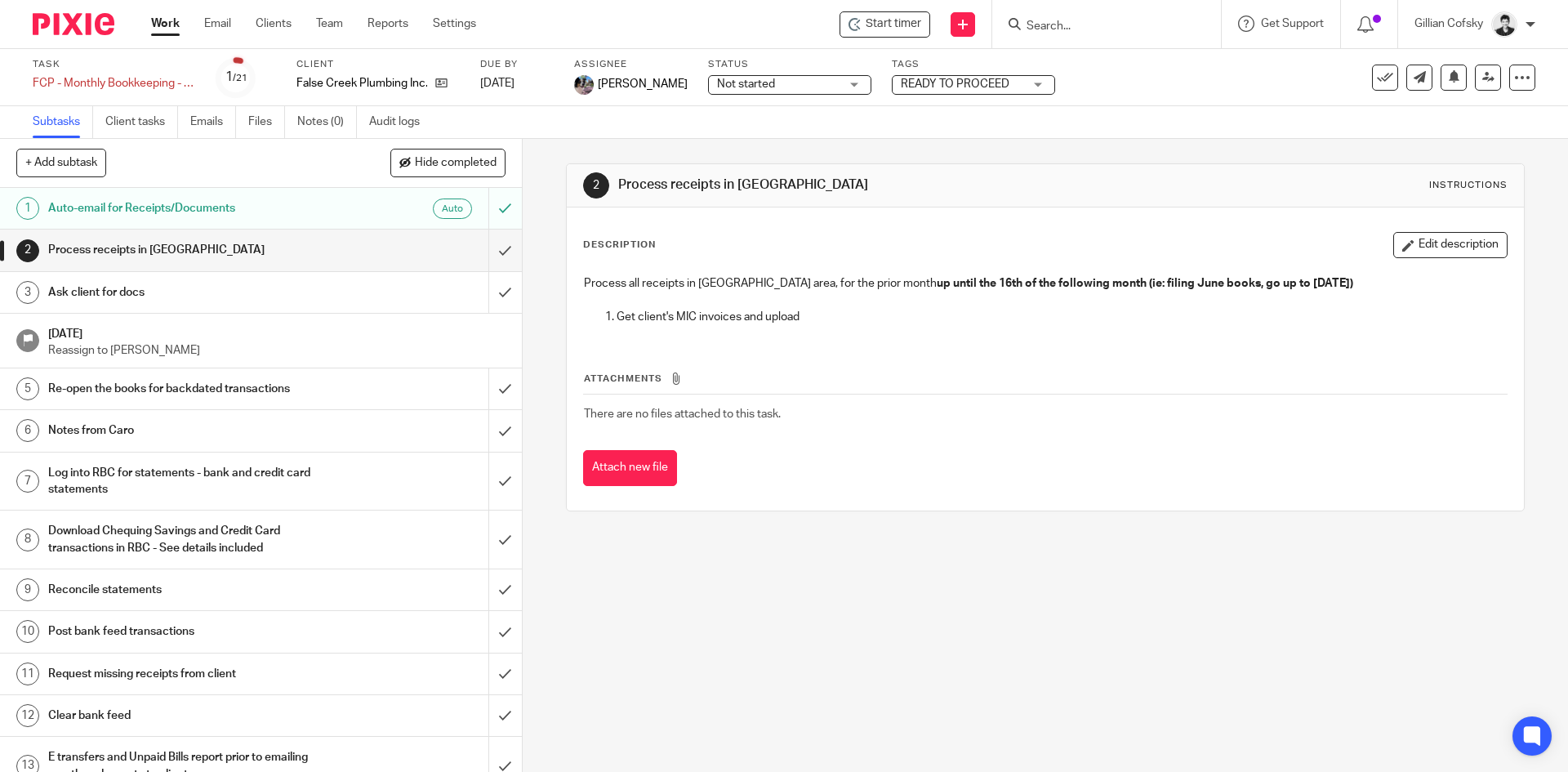
click at [258, 299] on h1 "Ask client for docs" at bounding box center [190, 292] width 282 height 25
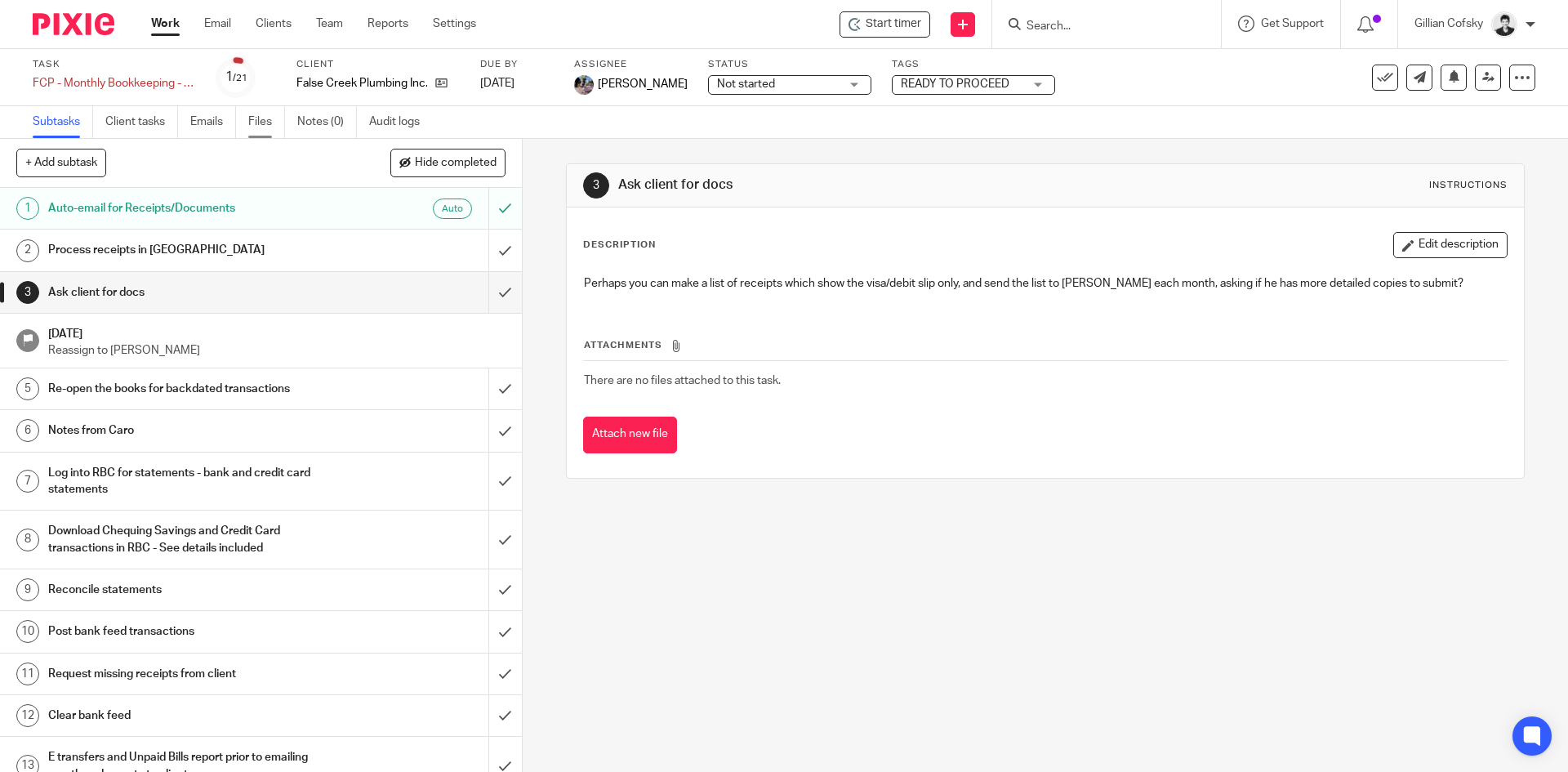
click at [275, 119] on link "Files" at bounding box center [267, 121] width 37 height 32
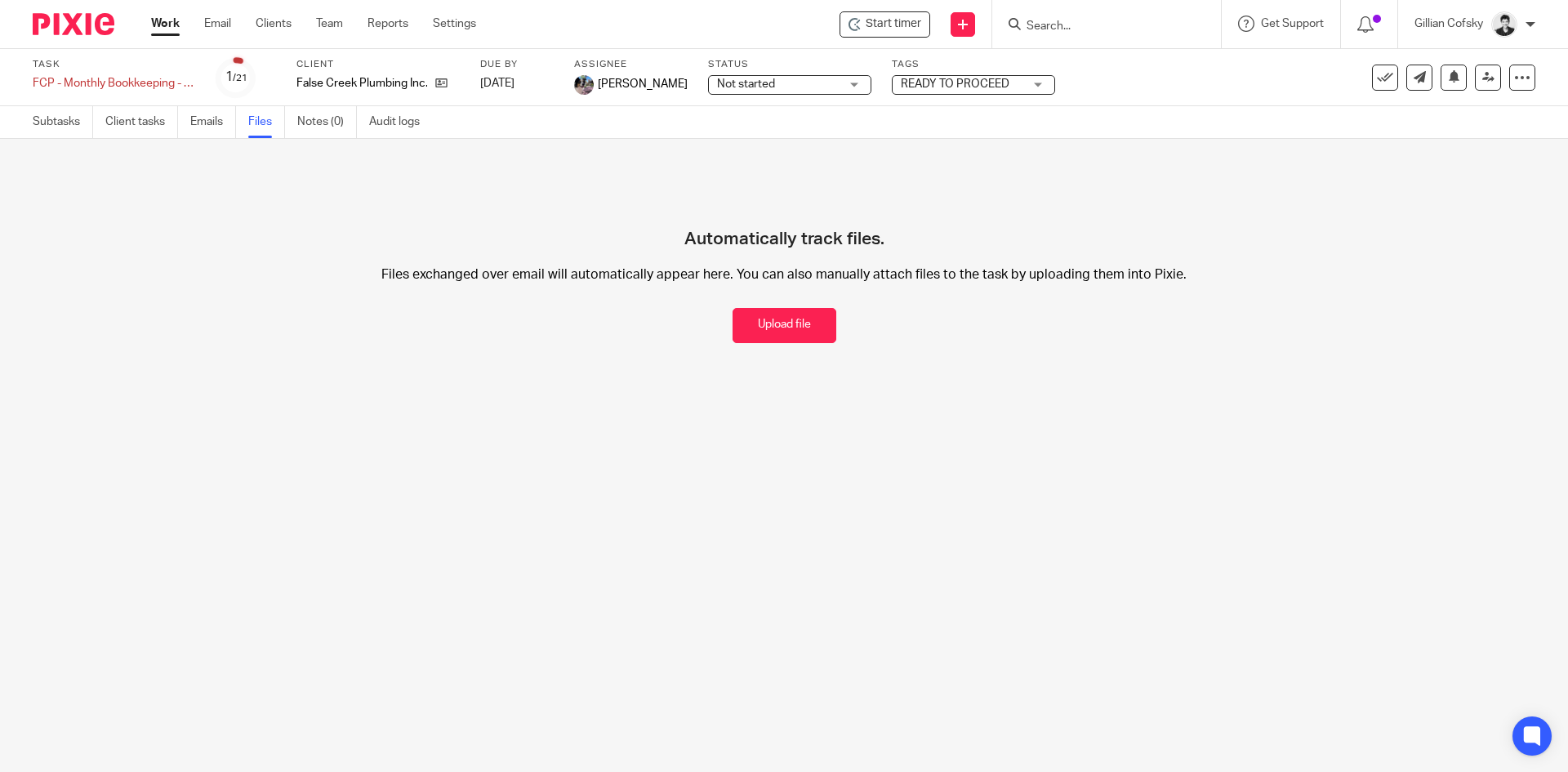
click at [85, 138] on div "Subtasks Client tasks Emails Files Notes (0) Audit logs" at bounding box center [784, 122] width 1568 height 33
click at [68, 126] on link "Subtasks" at bounding box center [63, 121] width 61 height 32
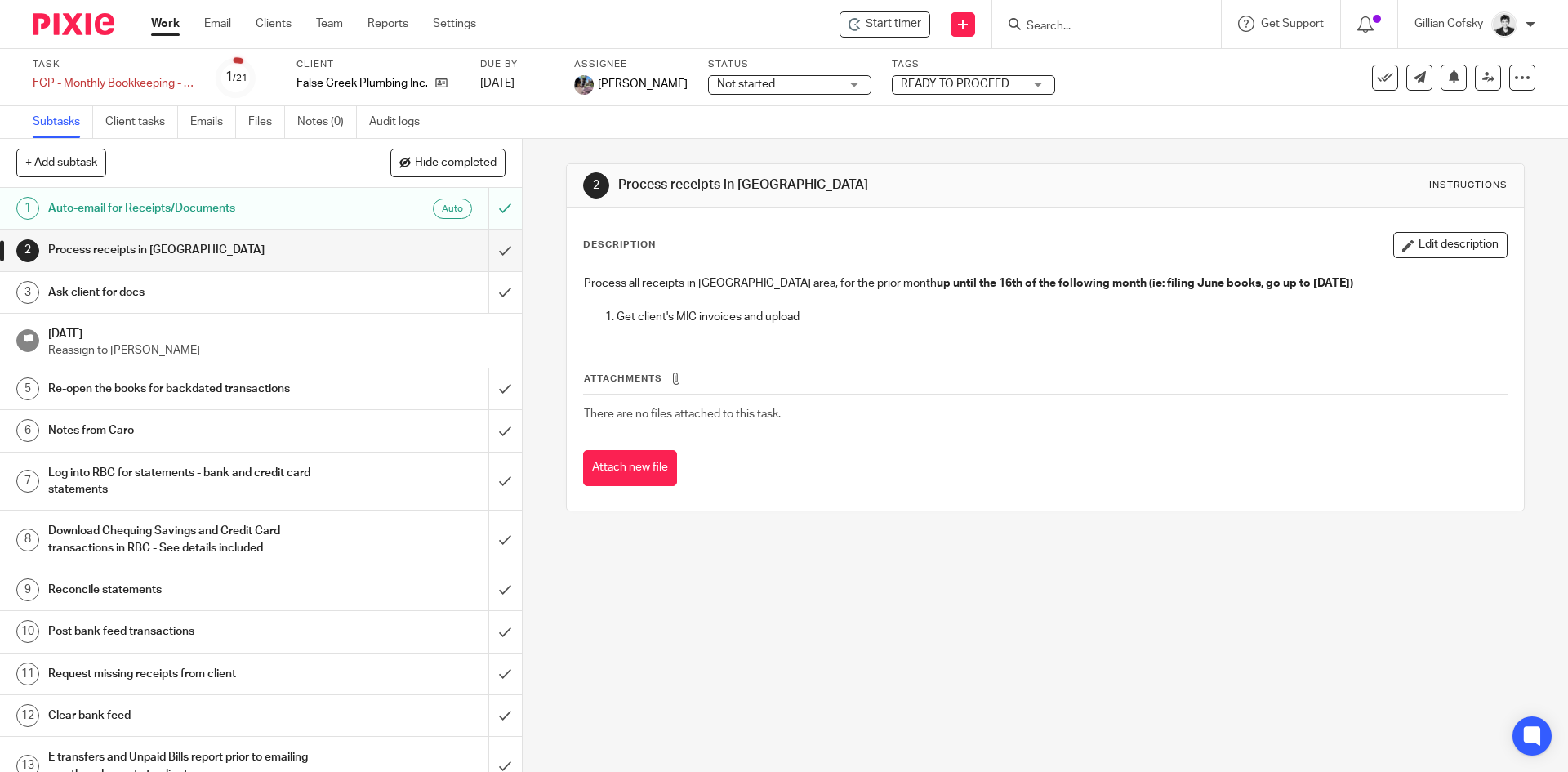
click at [307, 206] on h1 "Auto-email for Receipts/Documents" at bounding box center [190, 208] width 282 height 25
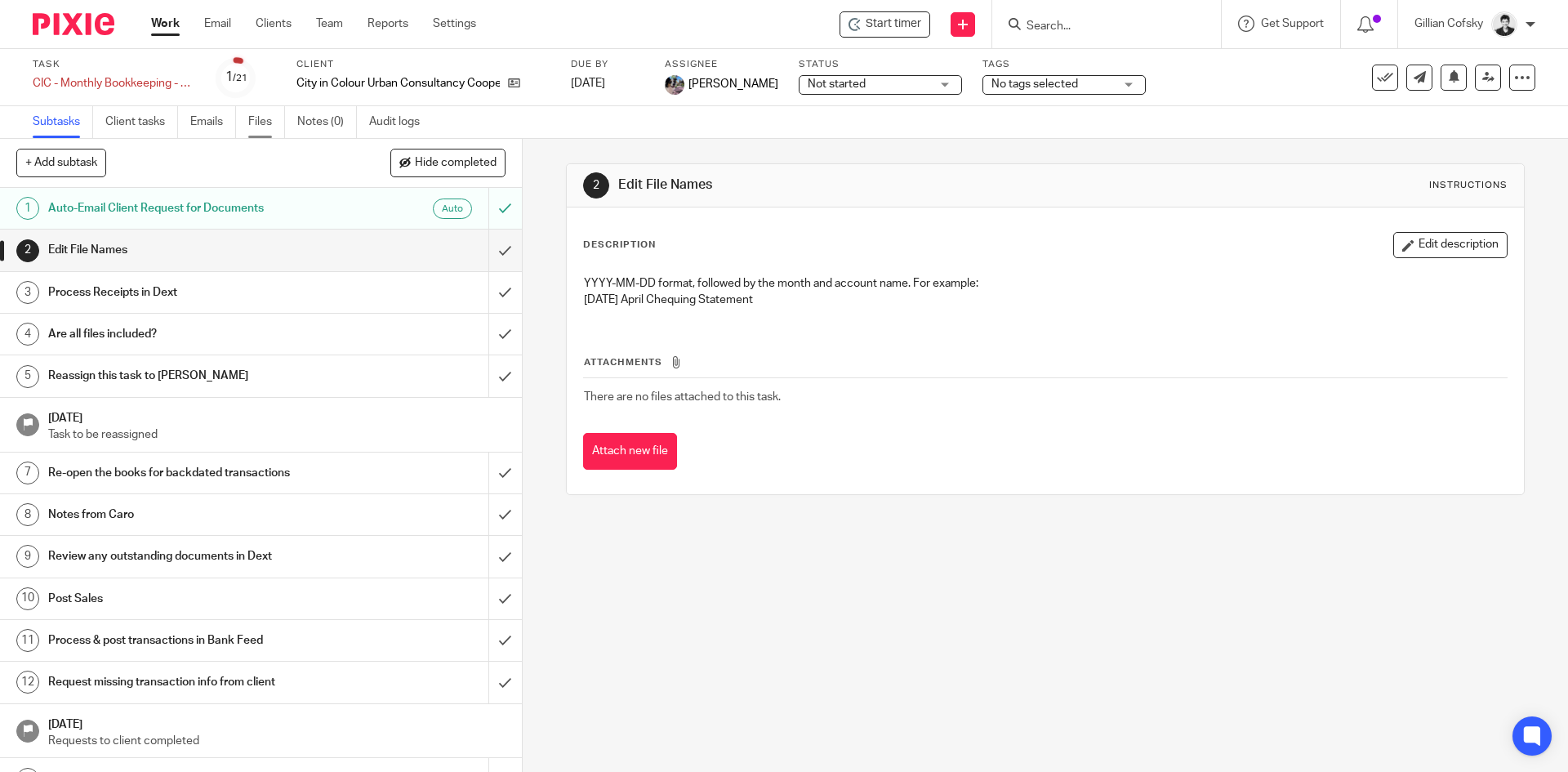
click at [270, 113] on link "Files" at bounding box center [267, 121] width 37 height 32
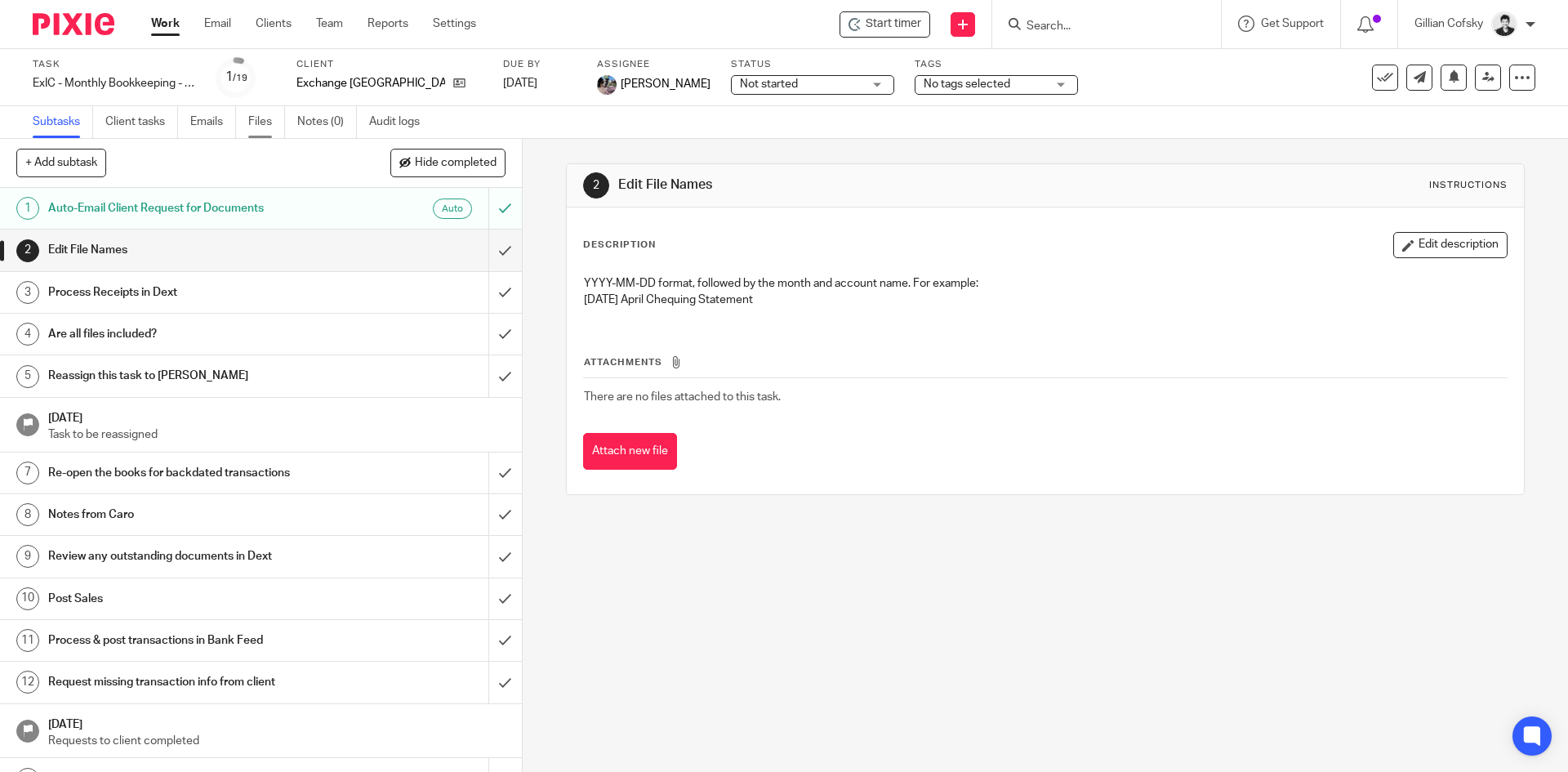
click at [262, 127] on link "Files" at bounding box center [267, 121] width 37 height 32
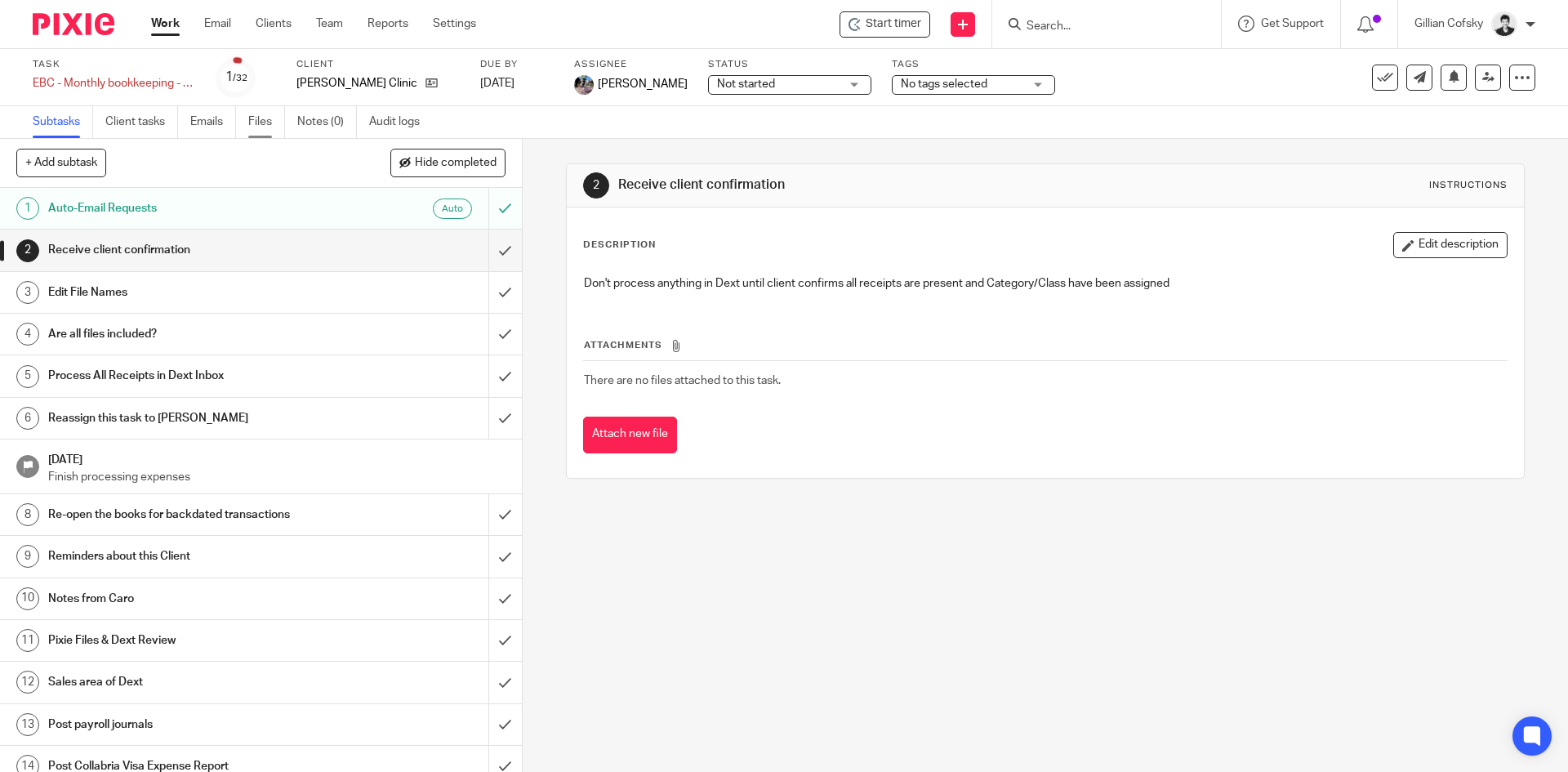
click at [281, 111] on link "Files" at bounding box center [267, 121] width 37 height 32
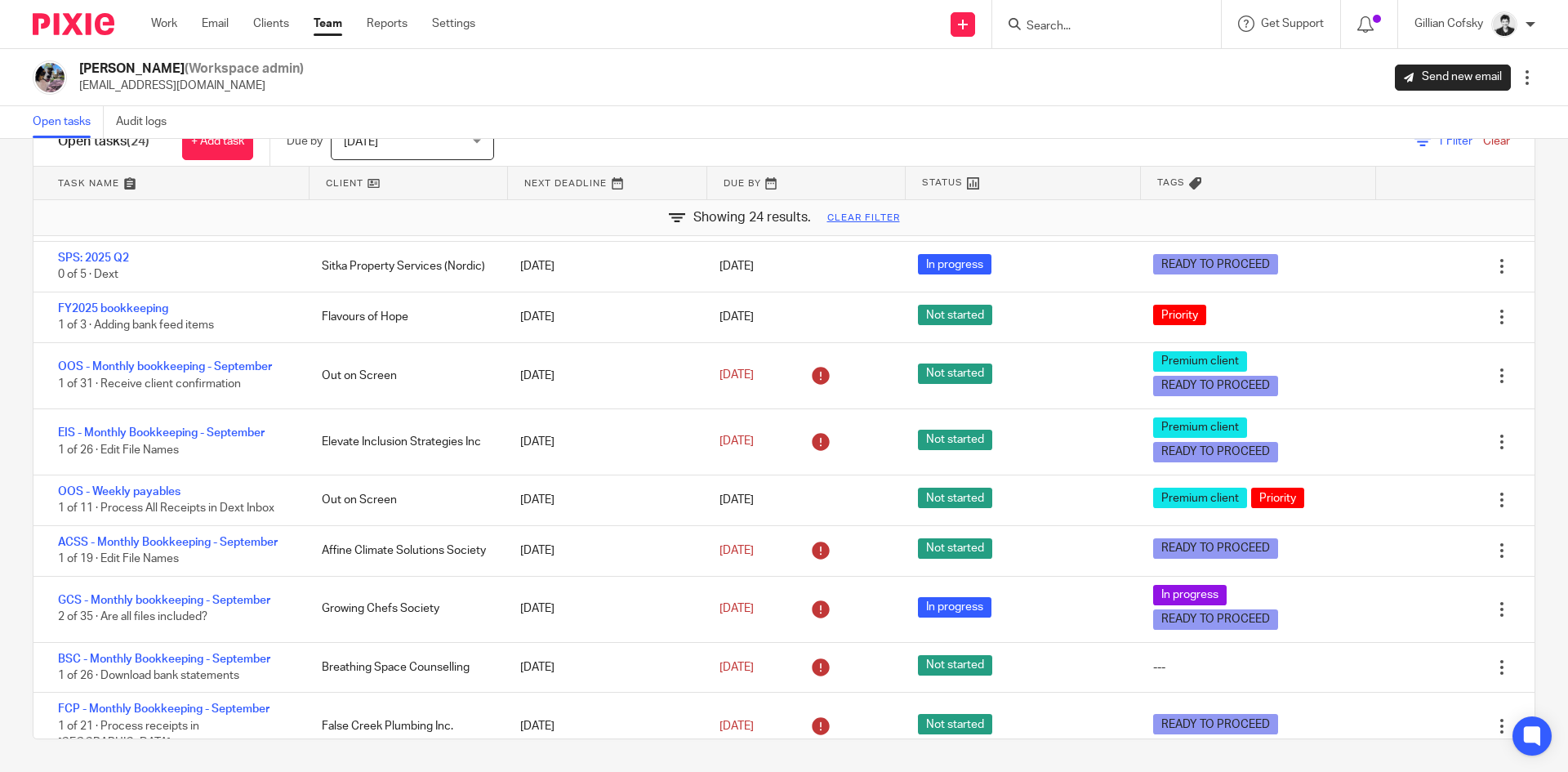
scroll to position [805, 0]
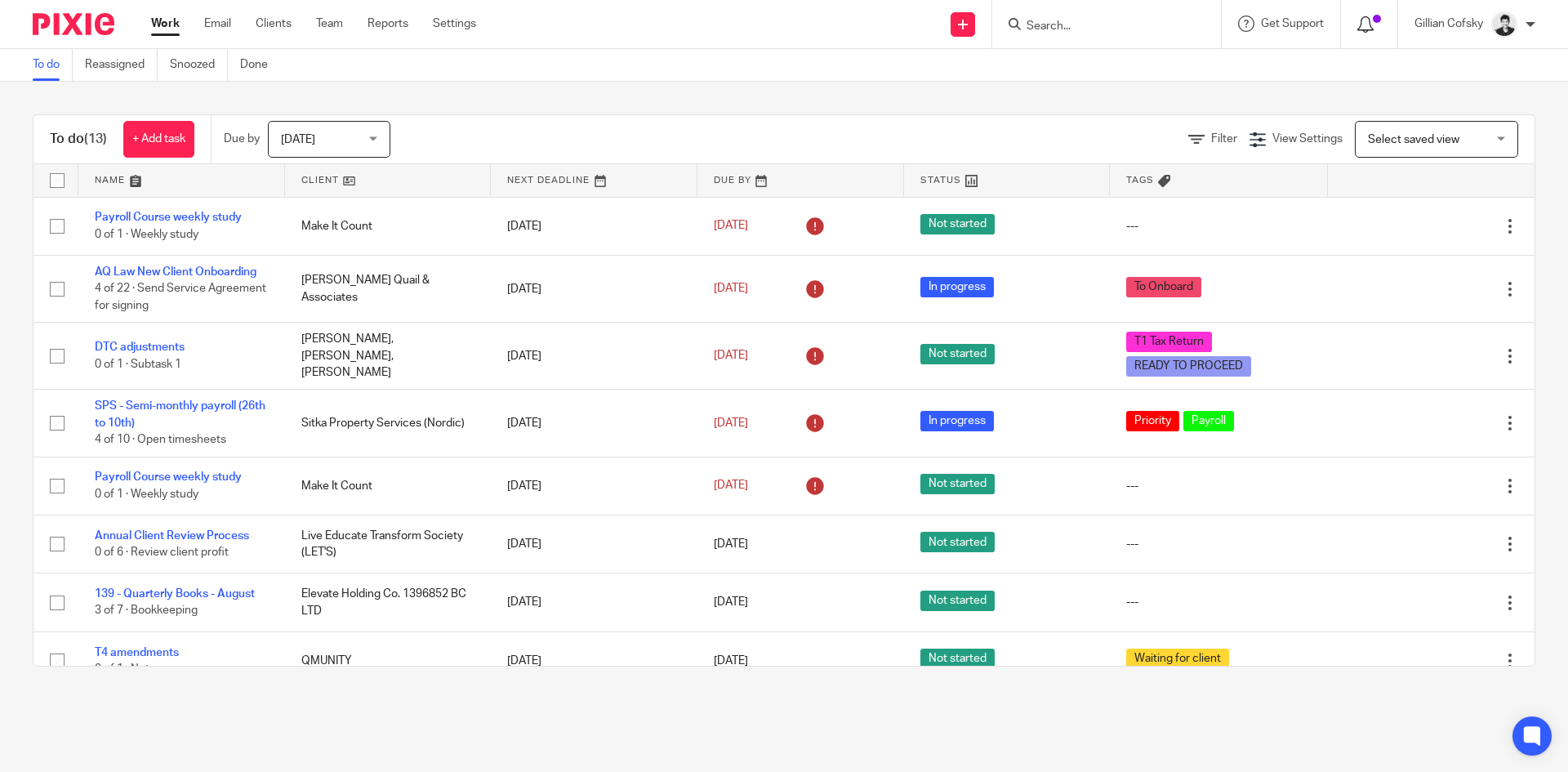
click at [1367, 28] on icon at bounding box center [1365, 25] width 16 height 16
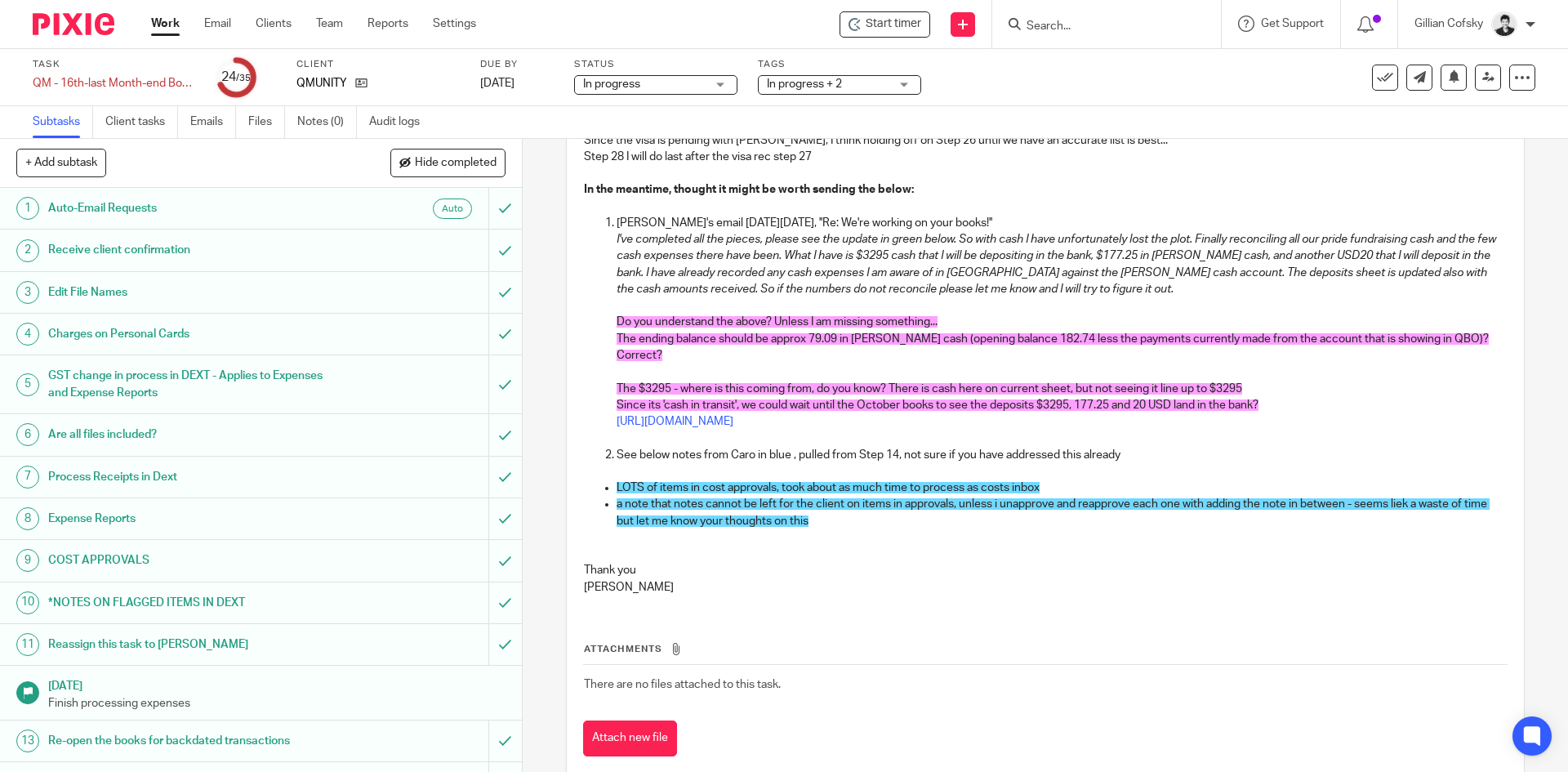
scroll to position [180, 0]
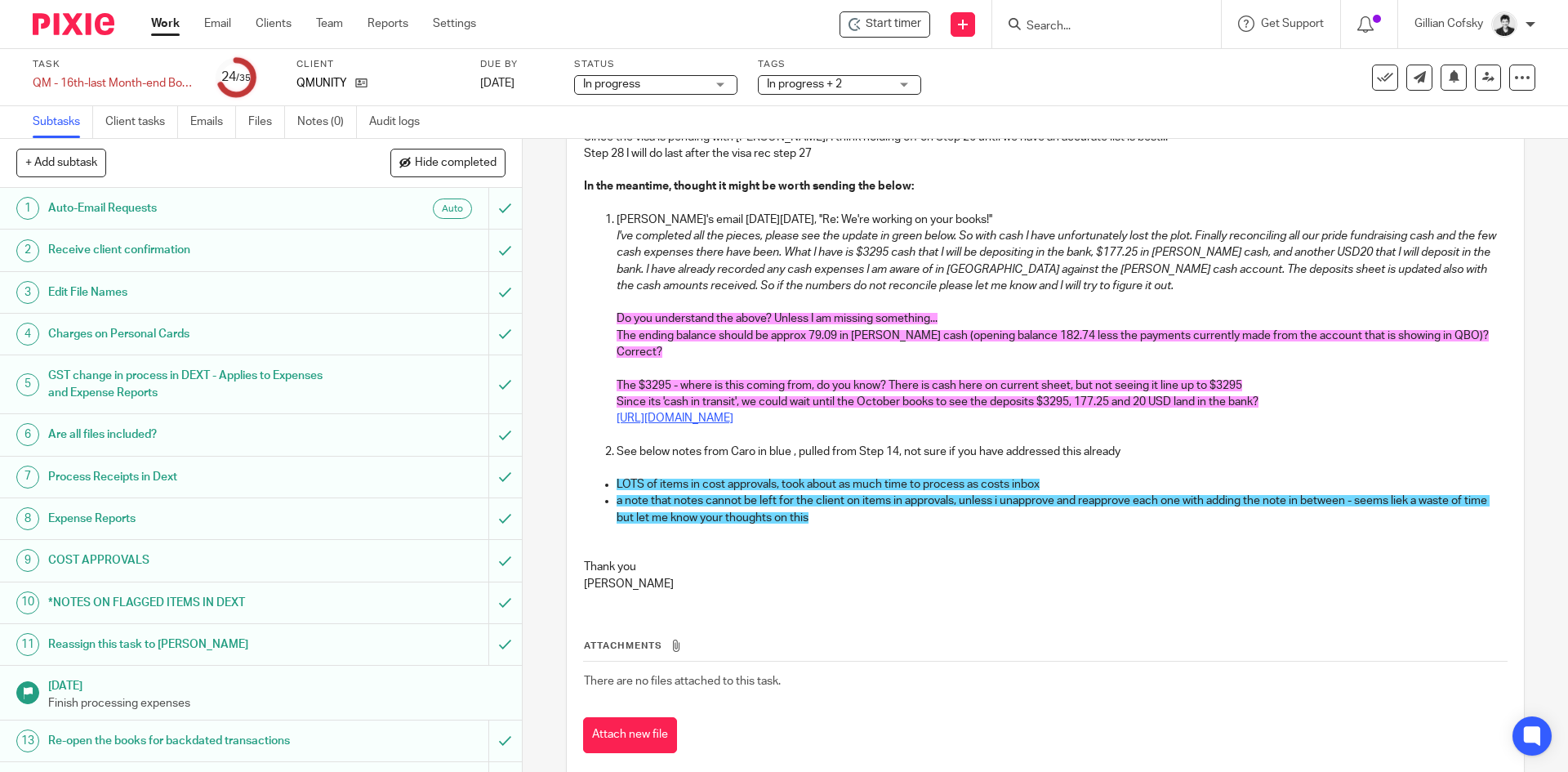
click at [734, 420] on link "https://docs.google.com/spreadsheets/d/19ImNbCiDGRgeGhRXFNEy2Etclzm1BuCbDojwOT9…" at bounding box center [675, 418] width 117 height 11
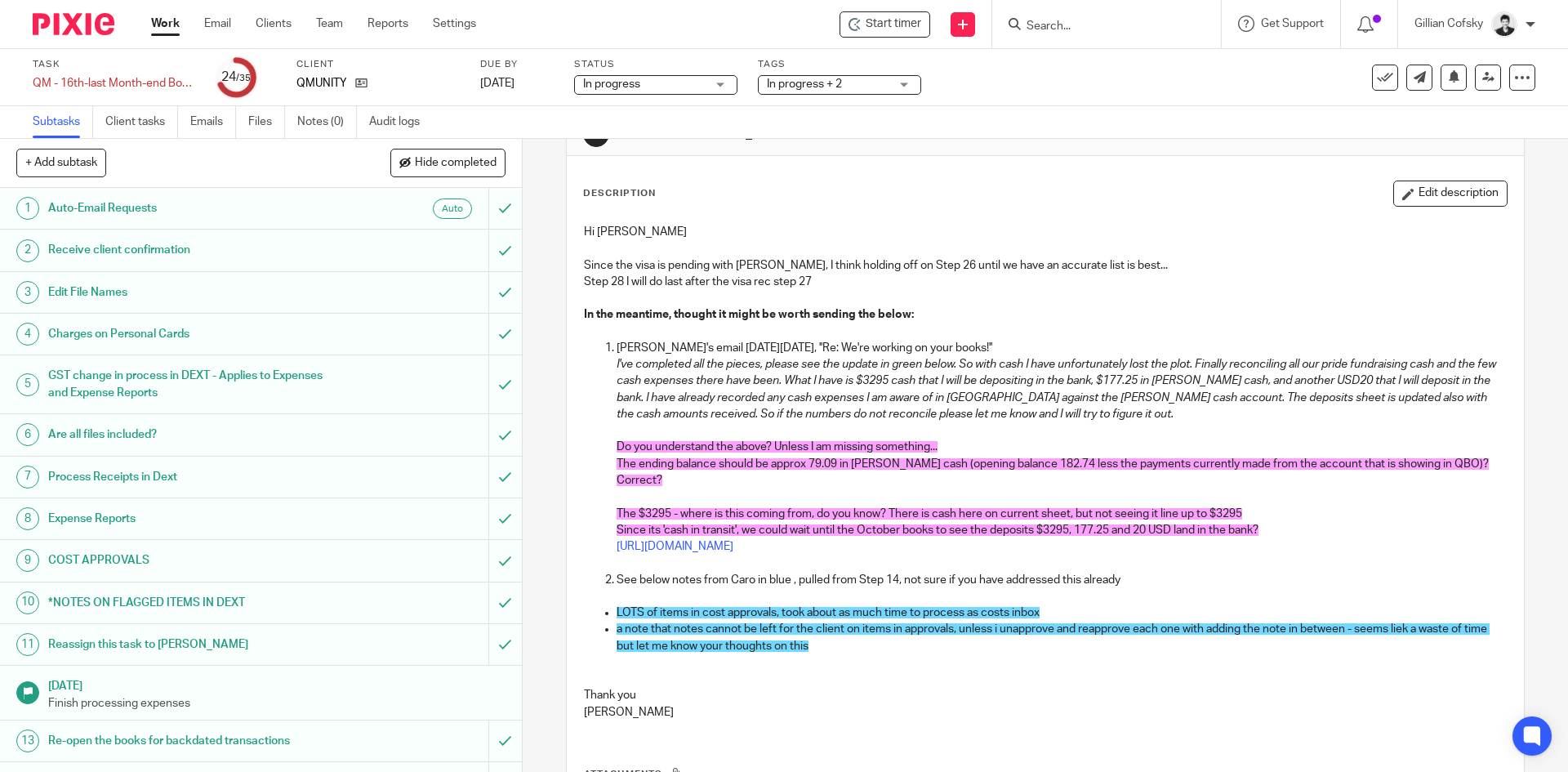
scroll to position [49, 0]
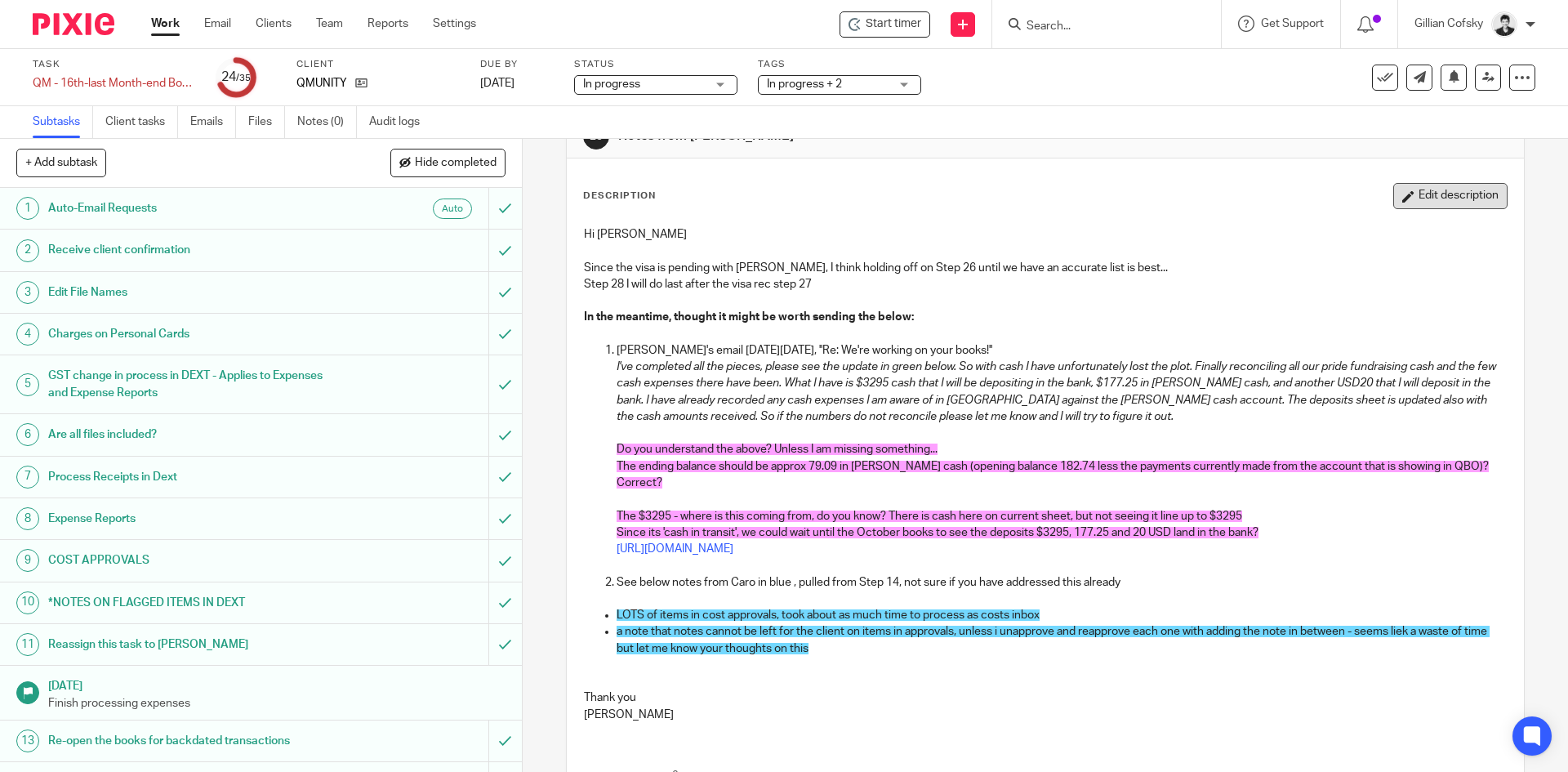
click at [1433, 191] on button "Edit description" at bounding box center [1450, 196] width 114 height 26
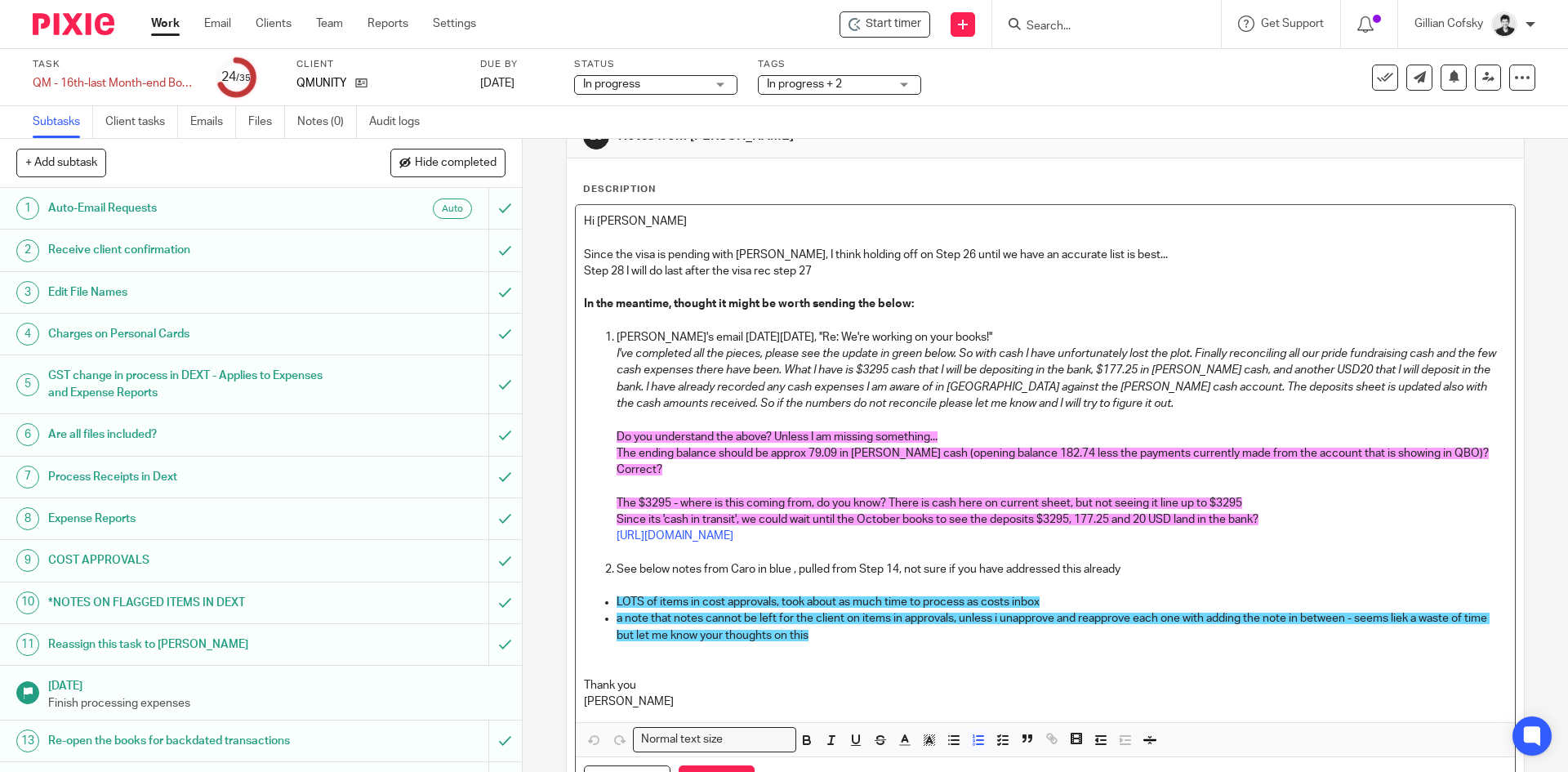
drag, startPoint x: 1359, startPoint y: 534, endPoint x: 1377, endPoint y: 517, distance: 24.8
click at [1360, 534] on p "https://docs.google.com/spreadsheets/d/19ImNbCiDGRgeGhRXFNEy2Etclzm1BuCbDojwOT9…" at bounding box center [1062, 536] width 889 height 16
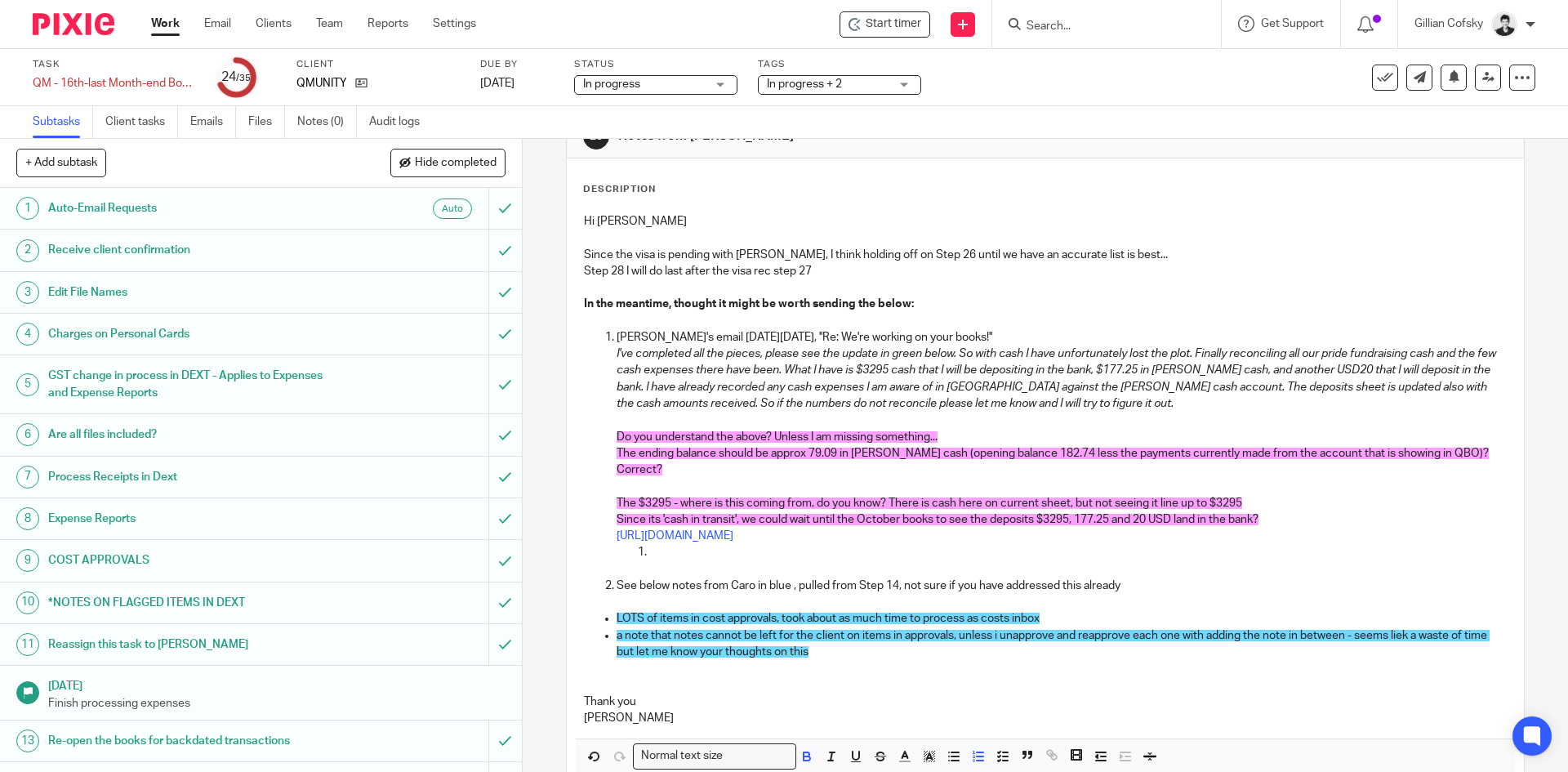
click at [729, 561] on p at bounding box center [1045, 569] width 922 height 16
click at [718, 552] on p at bounding box center [1077, 552] width 857 height 16
click at [711, 547] on p at bounding box center [1077, 552] width 857 height 16
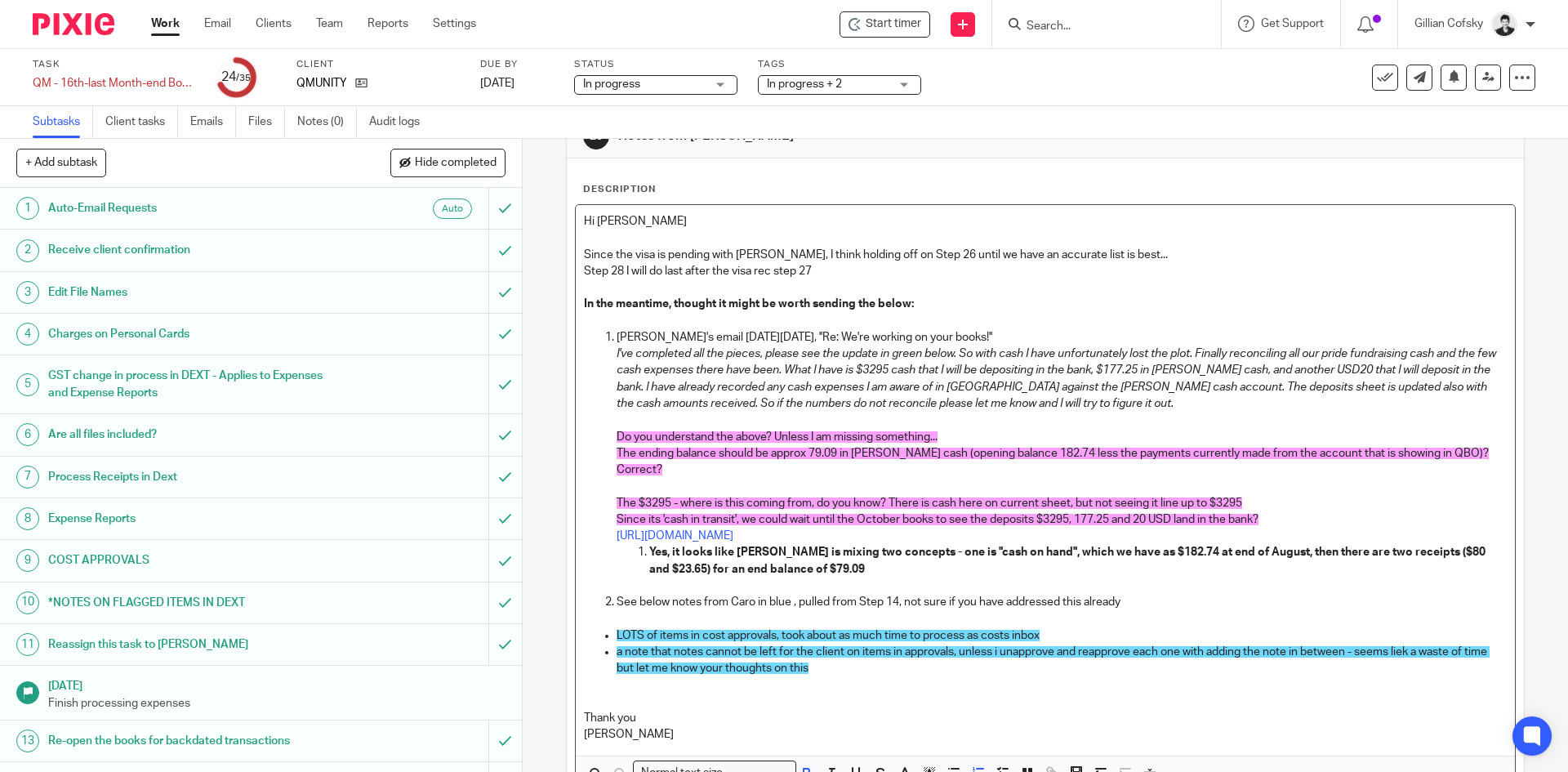
click at [852, 575] on p "Yes, it looks like Karan is mixing two concepts - one is "cash on hand", which …" at bounding box center [1077, 560] width 857 height 34
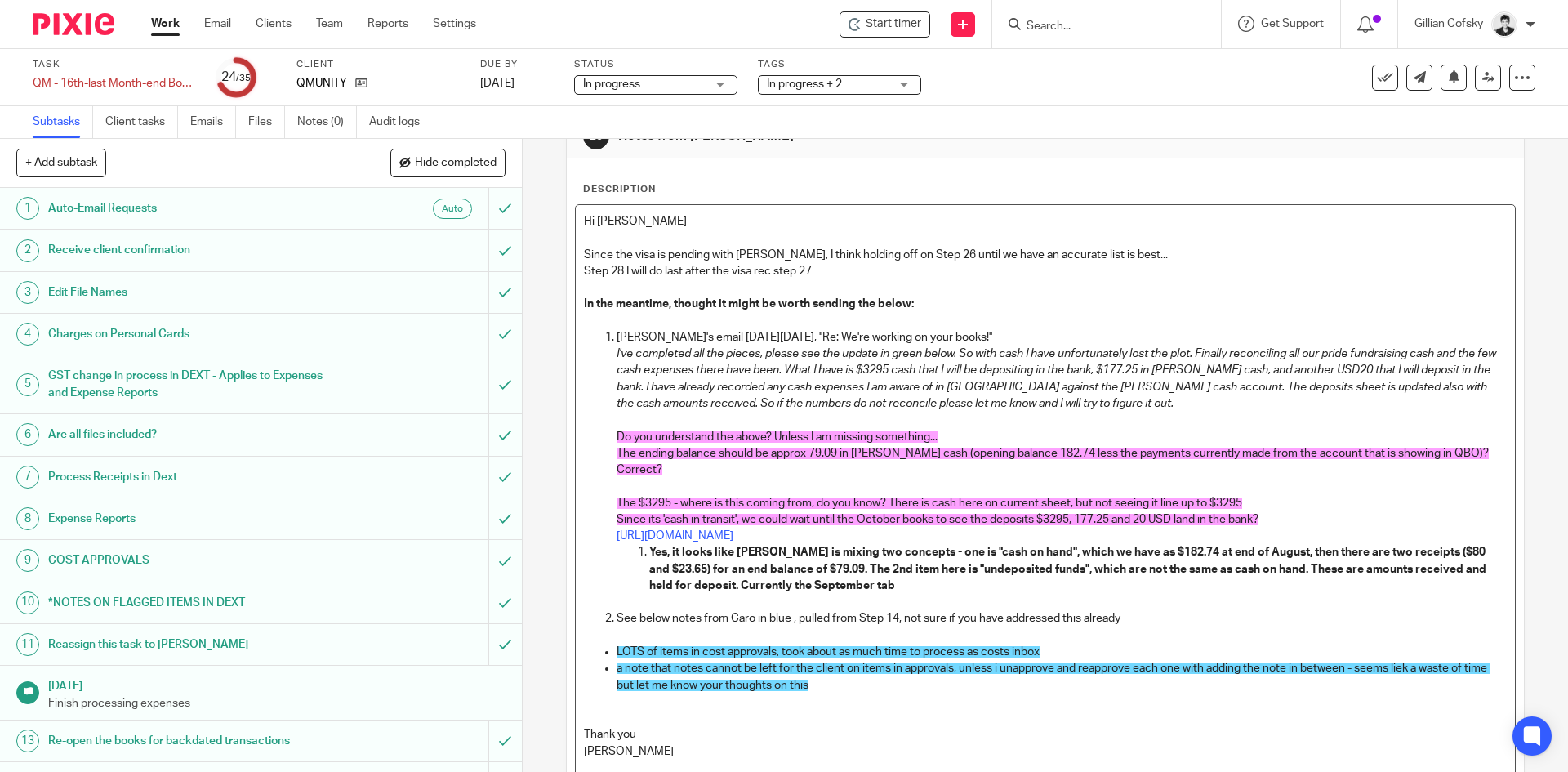
drag, startPoint x: 935, startPoint y: 587, endPoint x: 943, endPoint y: 581, distance: 10.0
click at [935, 586] on p "Yes, it looks like Karan is mixing two concepts - one is "cash on hand", which …" at bounding box center [1077, 569] width 857 height 50
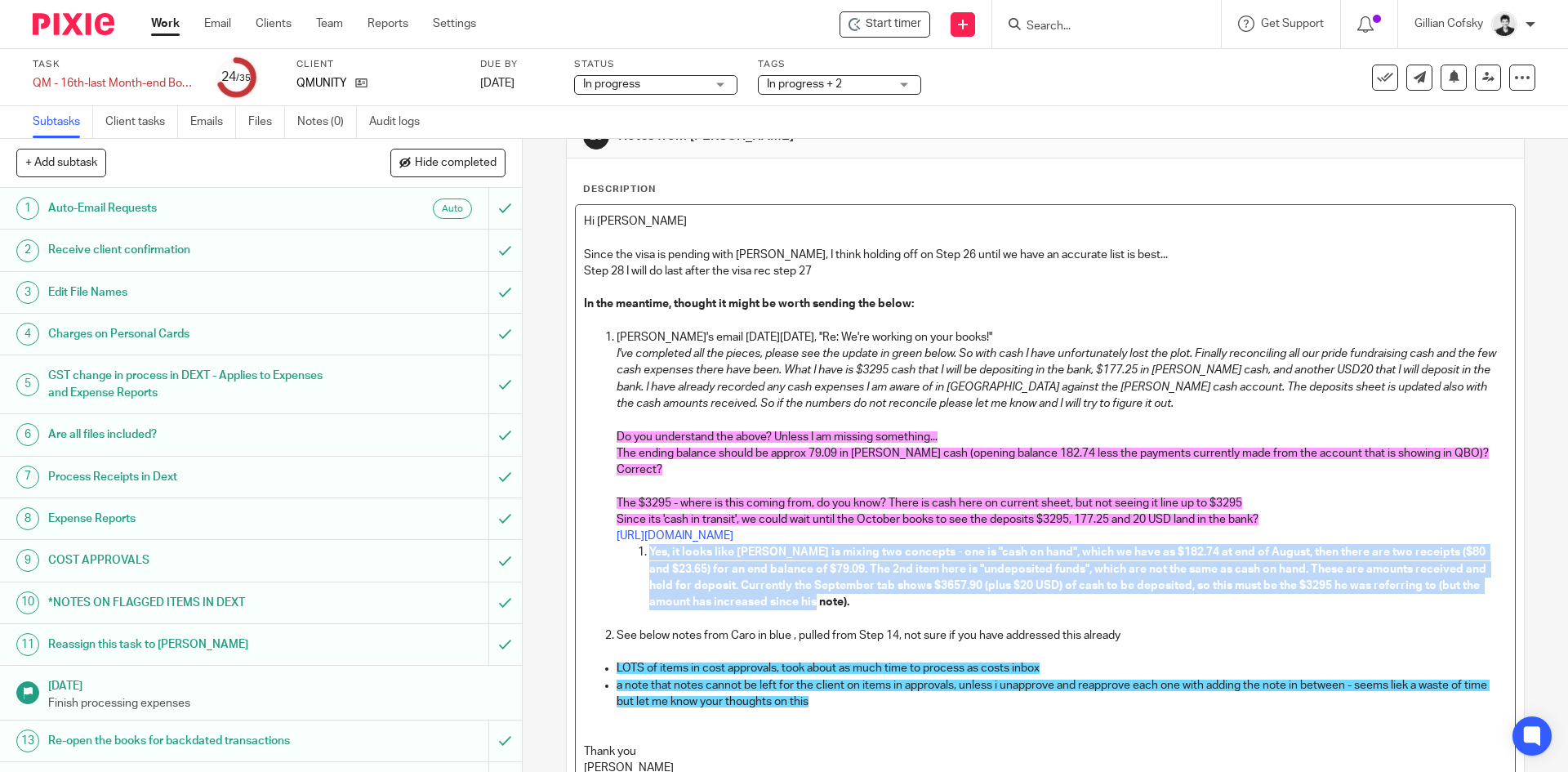
click at [649, 552] on li "Yes, it looks like Karan is mixing two concepts - one is "cash on hand", which …" at bounding box center [1077, 577] width 857 height 66
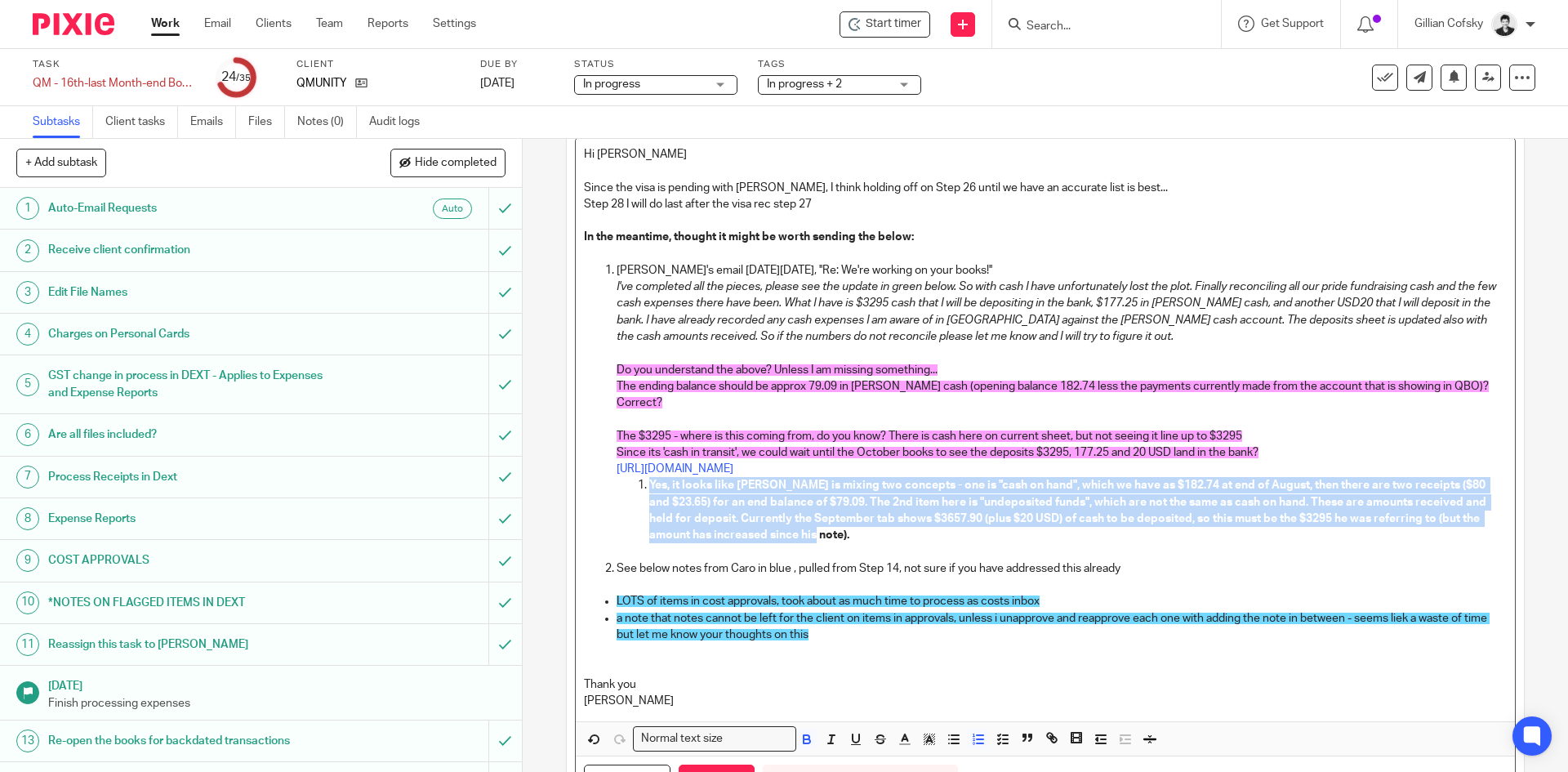
scroll to position [203, 0]
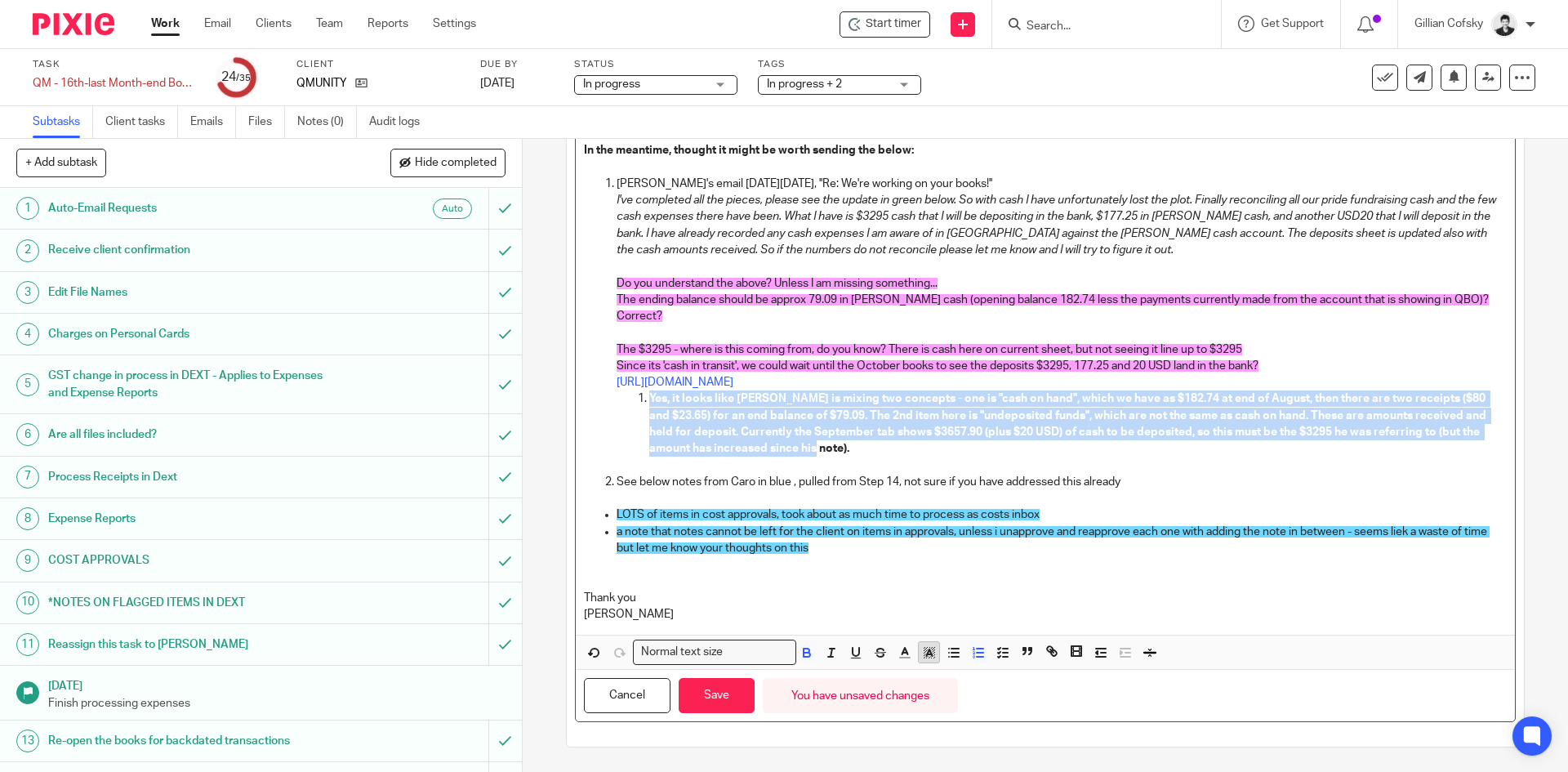
click at [926, 650] on icon "button" at bounding box center [930, 652] width 15 height 15
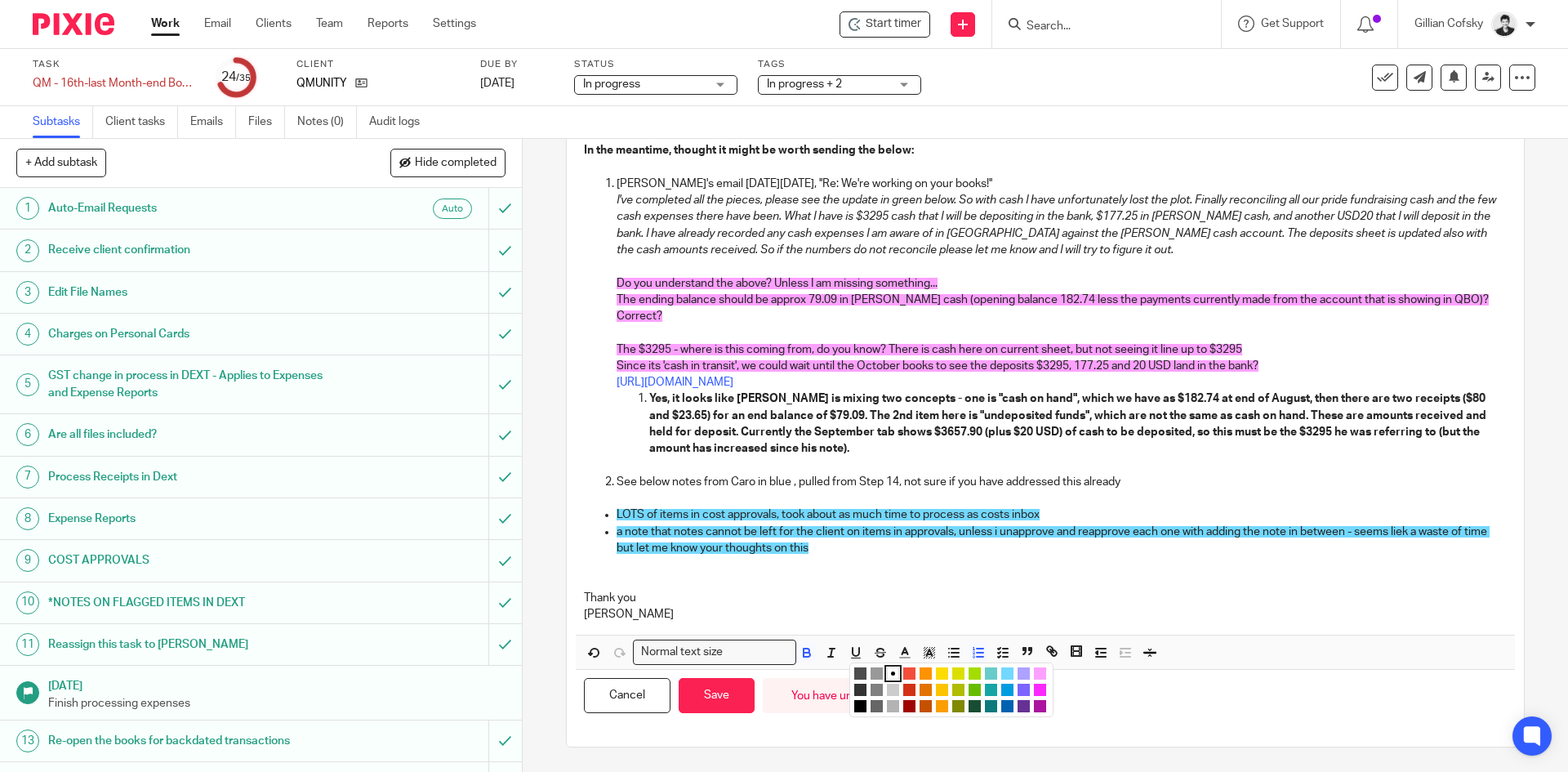
click at [936, 673] on li "color:#FCDC00" at bounding box center [942, 673] width 12 height 12
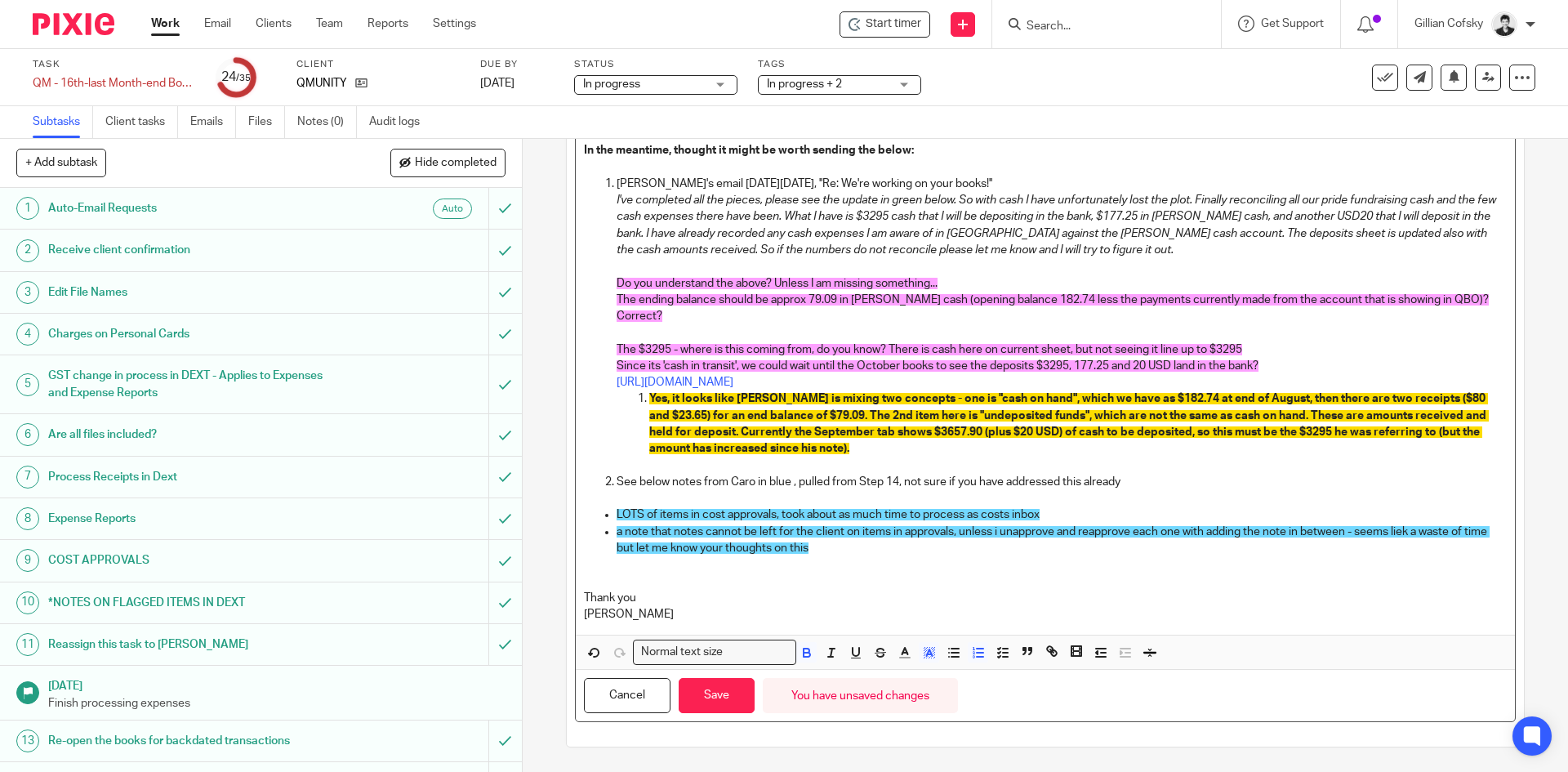
click at [892, 451] on p "Yes, it looks like Karan is mixing two concepts - one is "cash on hand", which …" at bounding box center [1077, 423] width 857 height 66
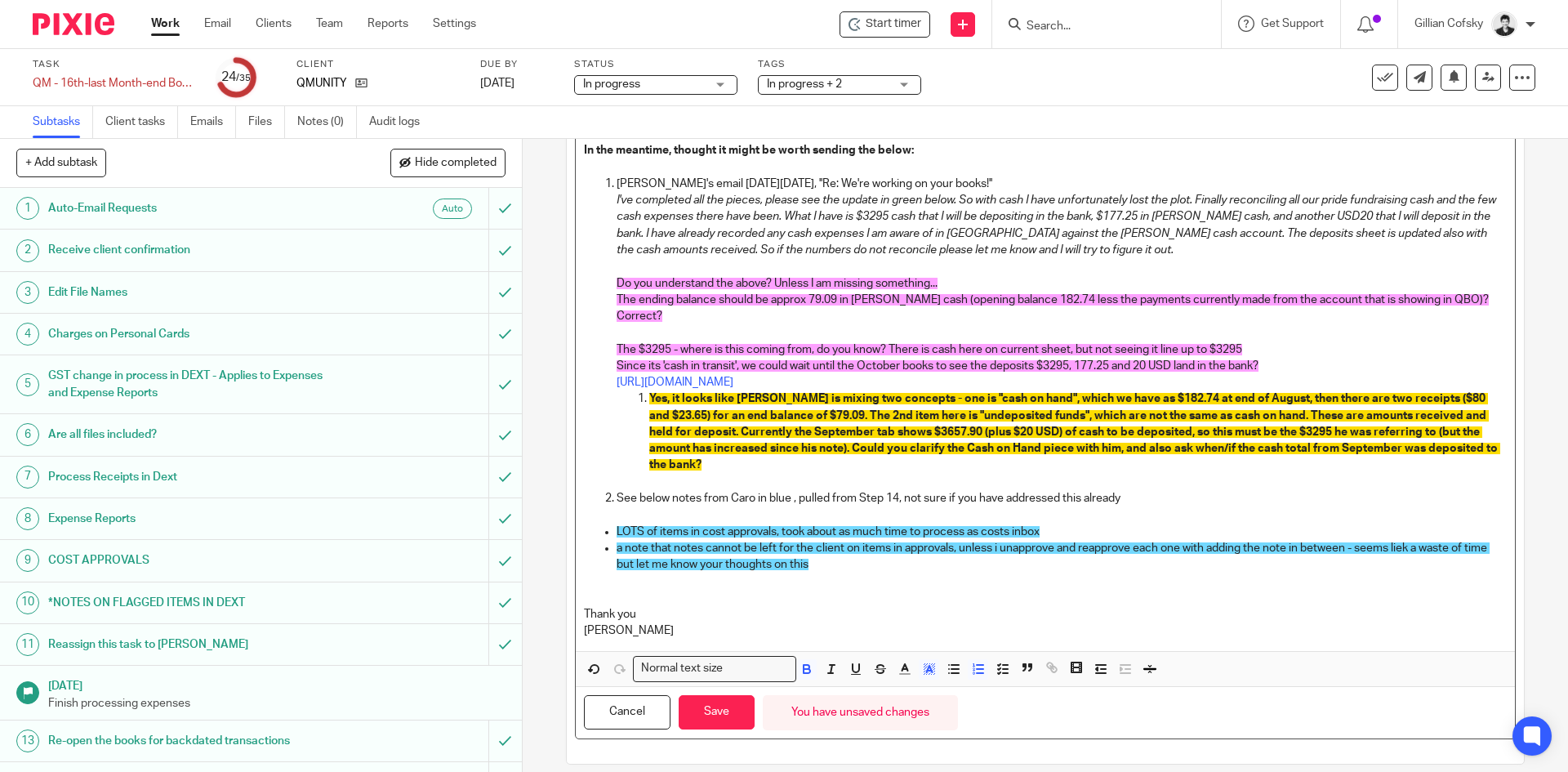
click at [886, 562] on p "a note that notes cannot be left for the client on items in approvals, unless i…" at bounding box center [1062, 556] width 889 height 34
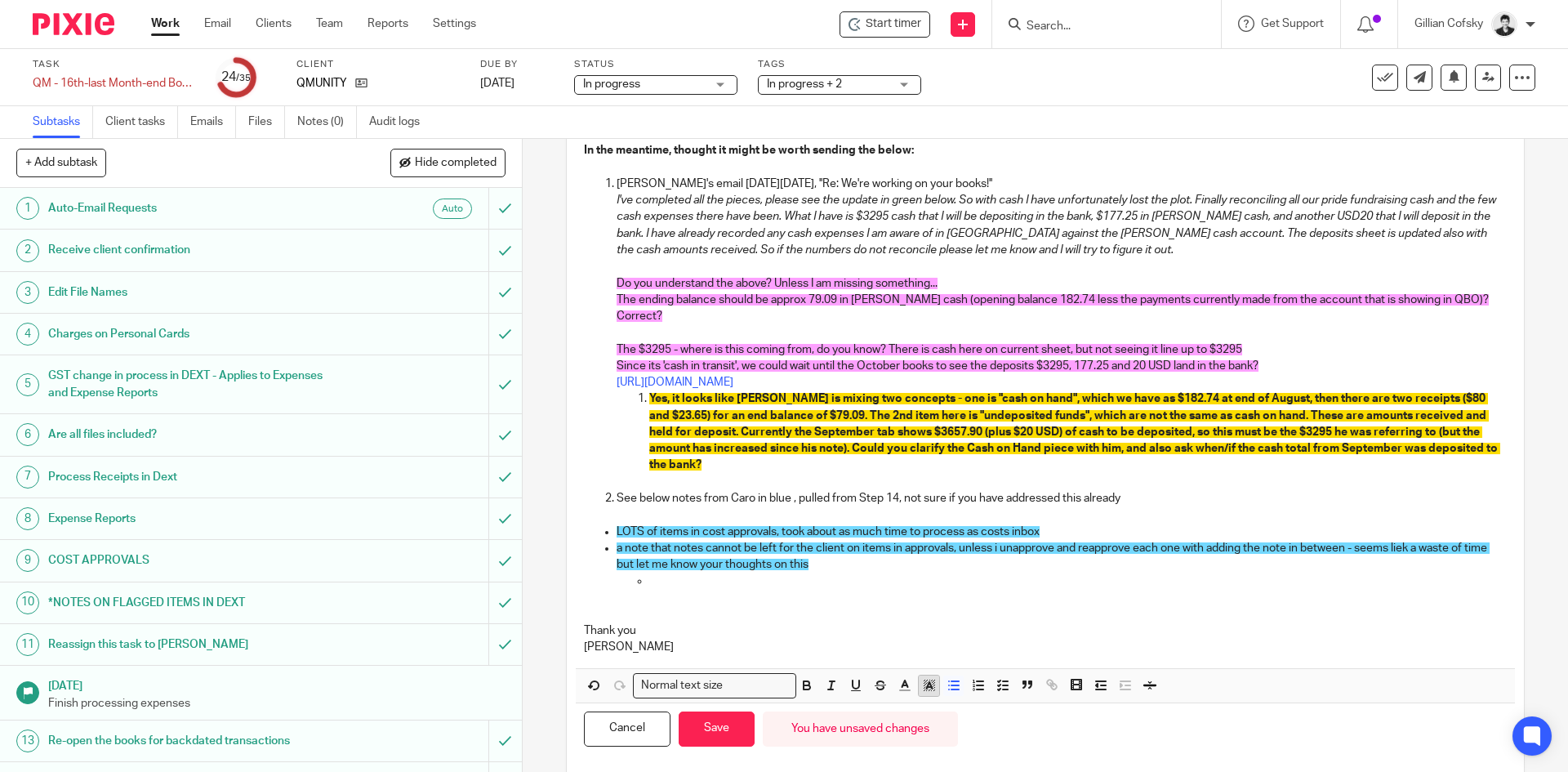
click at [922, 692] on icon "button" at bounding box center [930, 685] width 15 height 15
drag, startPoint x: 942, startPoint y: 710, endPoint x: 835, endPoint y: 697, distance: 107.8
click at [939, 710] on li "color:#FCDC00" at bounding box center [942, 706] width 12 height 12
click at [803, 687] on icon "button" at bounding box center [807, 687] width 7 height 4
click at [642, 578] on ul "Thank you, noted." at bounding box center [1062, 581] width 889 height 16
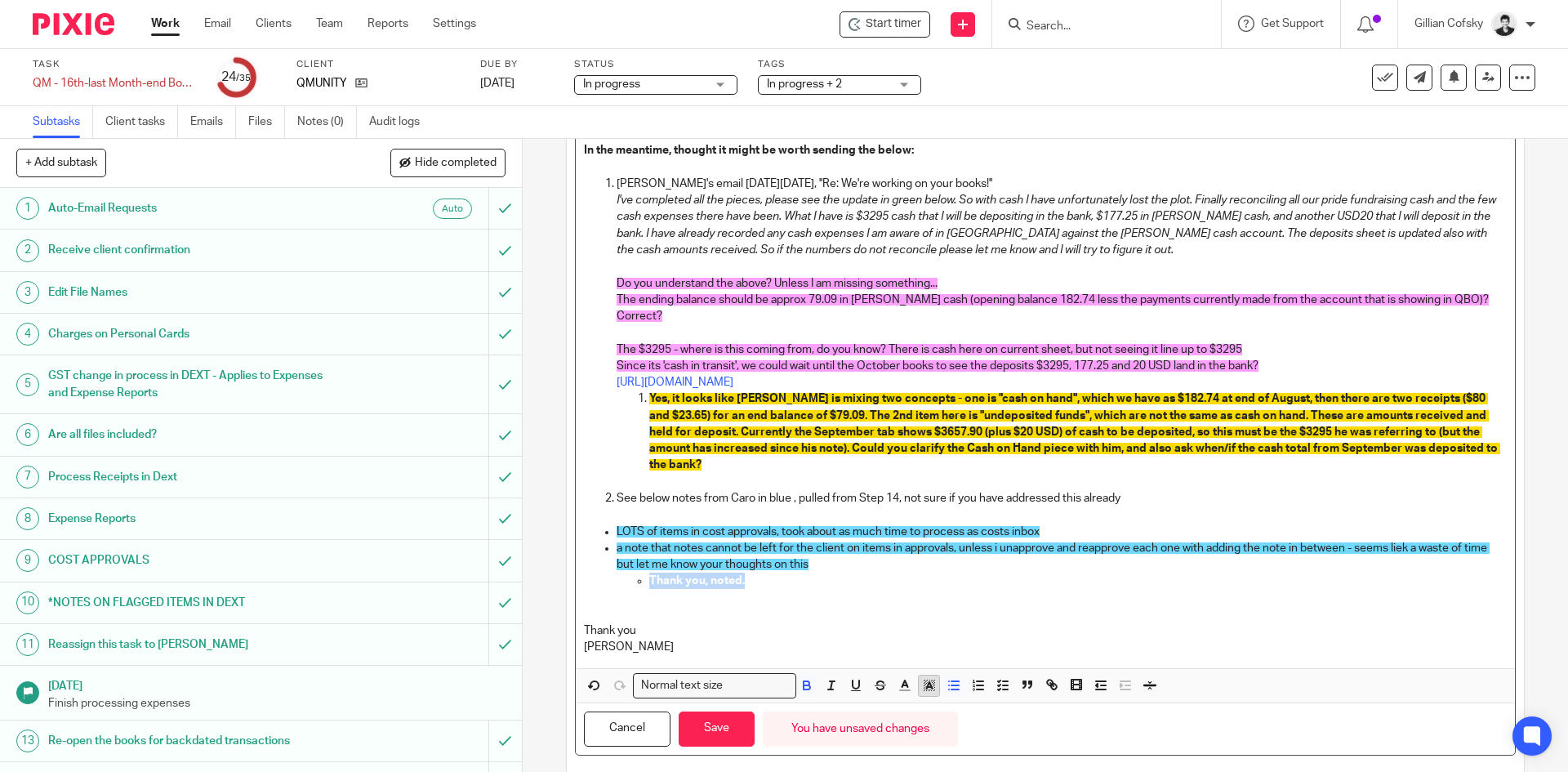
click at [927, 682] on icon "button" at bounding box center [930, 685] width 15 height 15
click at [936, 707] on li "color:#FCDC00" at bounding box center [942, 706] width 12 height 12
click at [777, 587] on p "Thank you, noted." at bounding box center [1077, 581] width 857 height 16
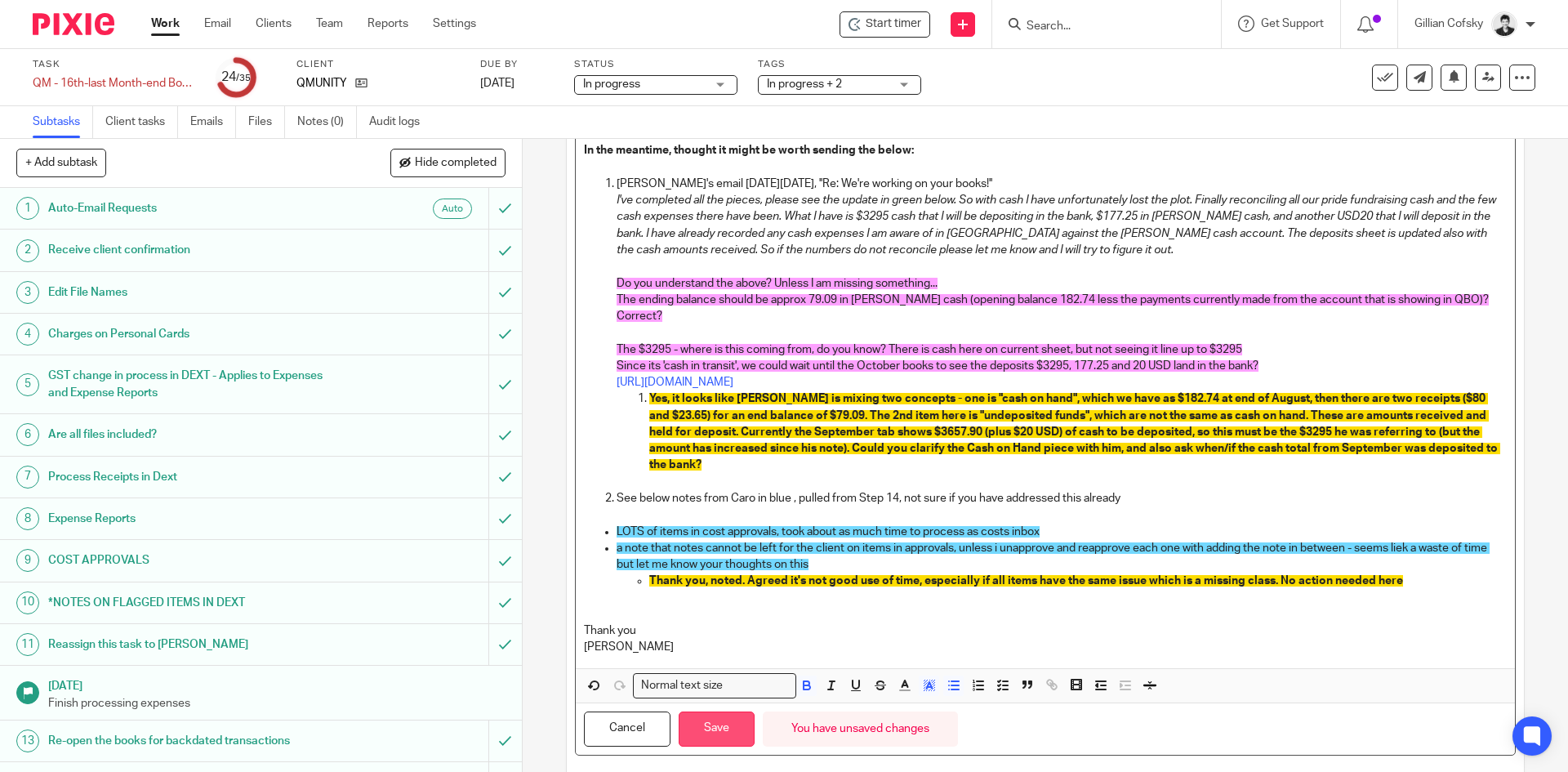
click at [718, 732] on button "Save" at bounding box center [716, 729] width 76 height 35
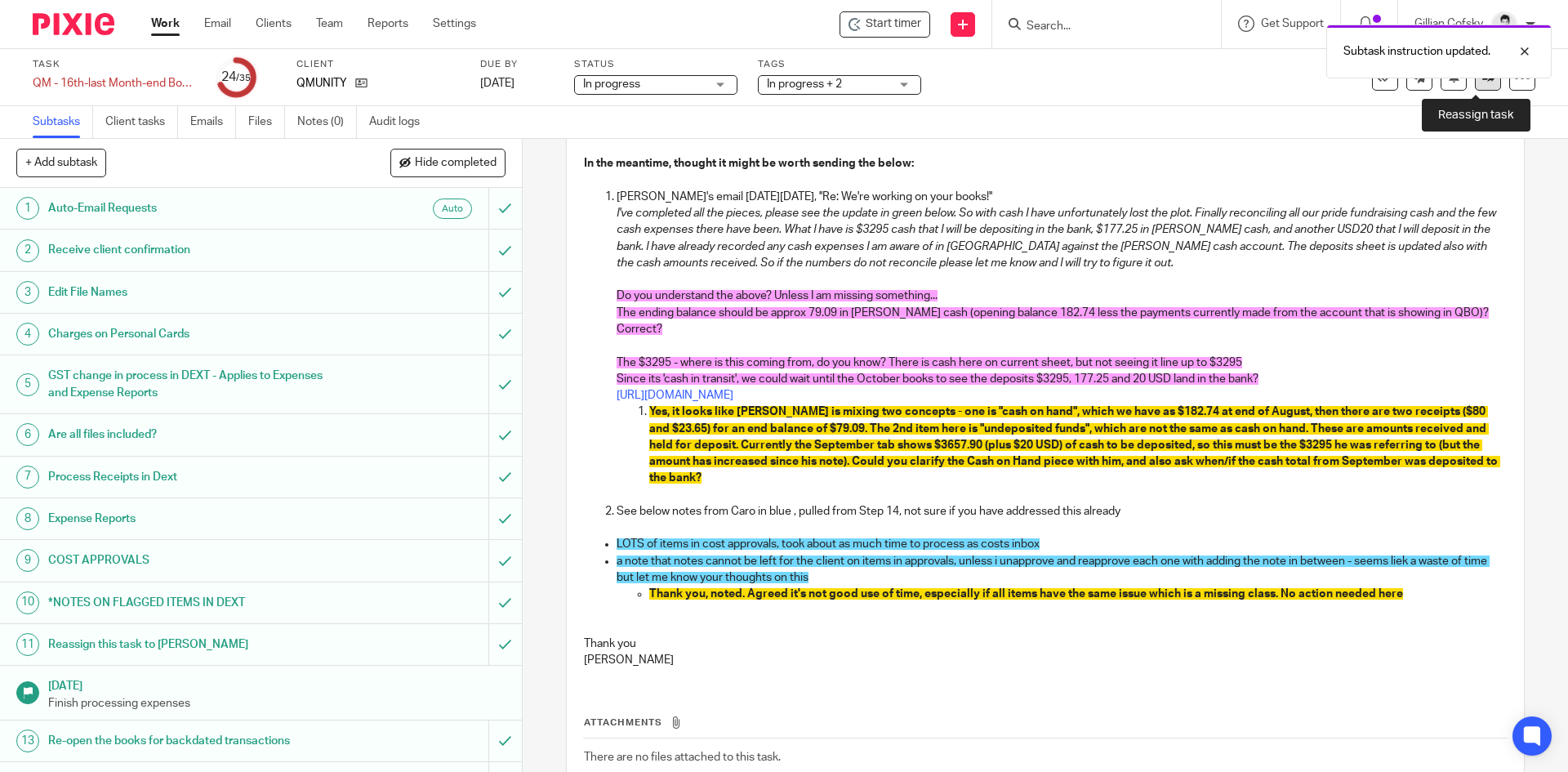
scroll to position [216, 0]
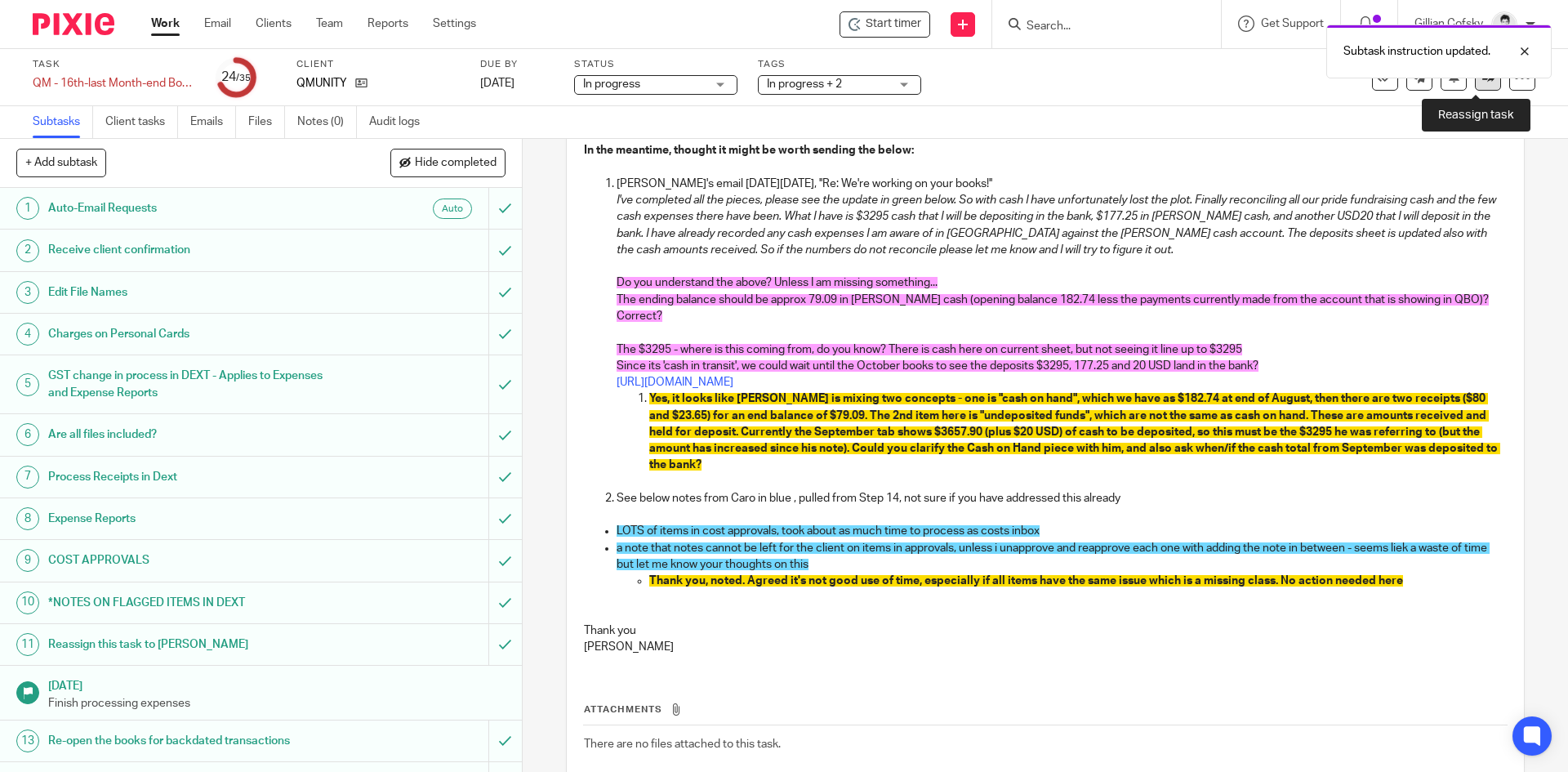
click at [1483, 80] on icon at bounding box center [1488, 77] width 12 height 12
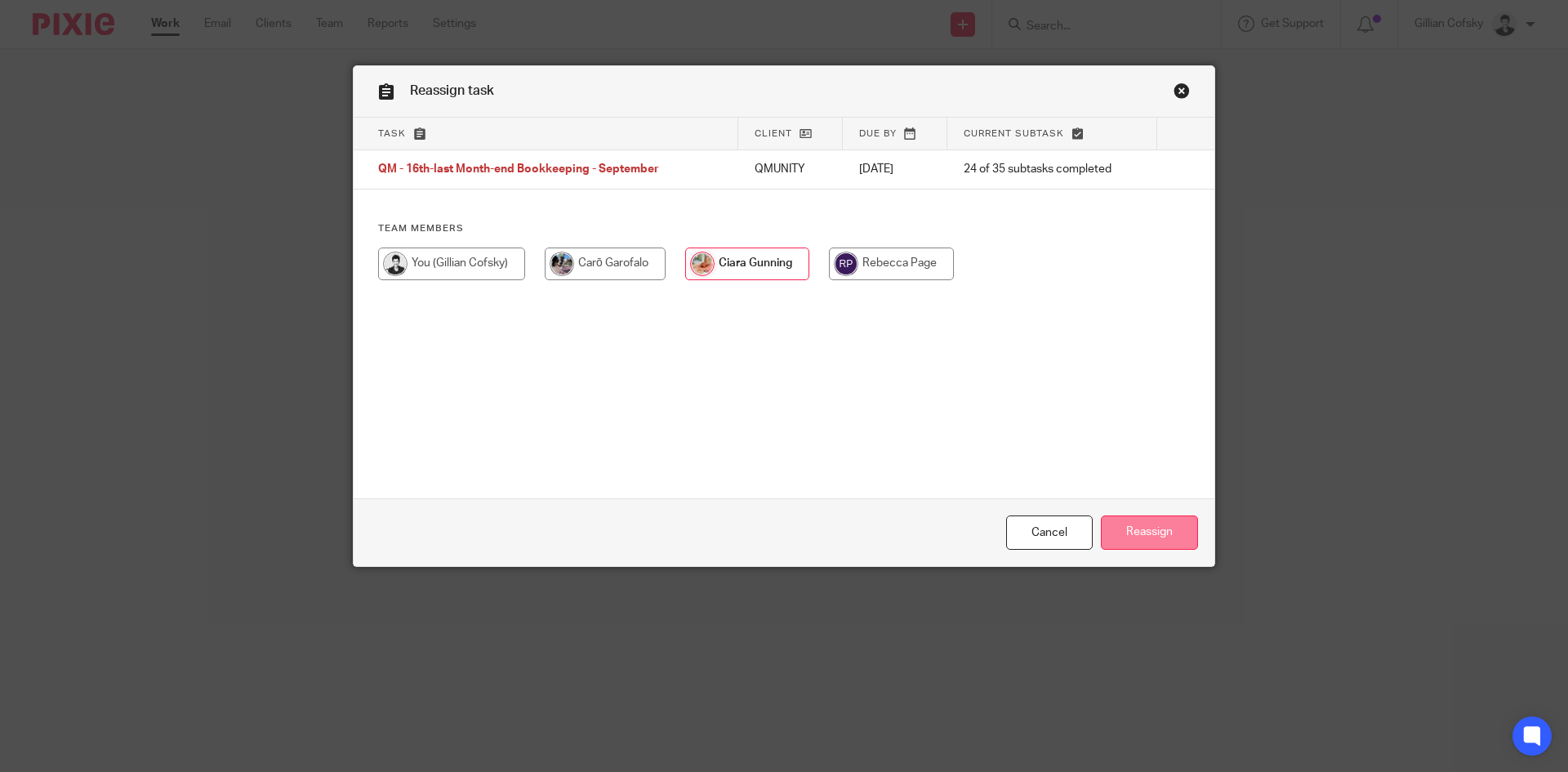
click at [1166, 529] on input "Reassign" at bounding box center [1150, 532] width 97 height 35
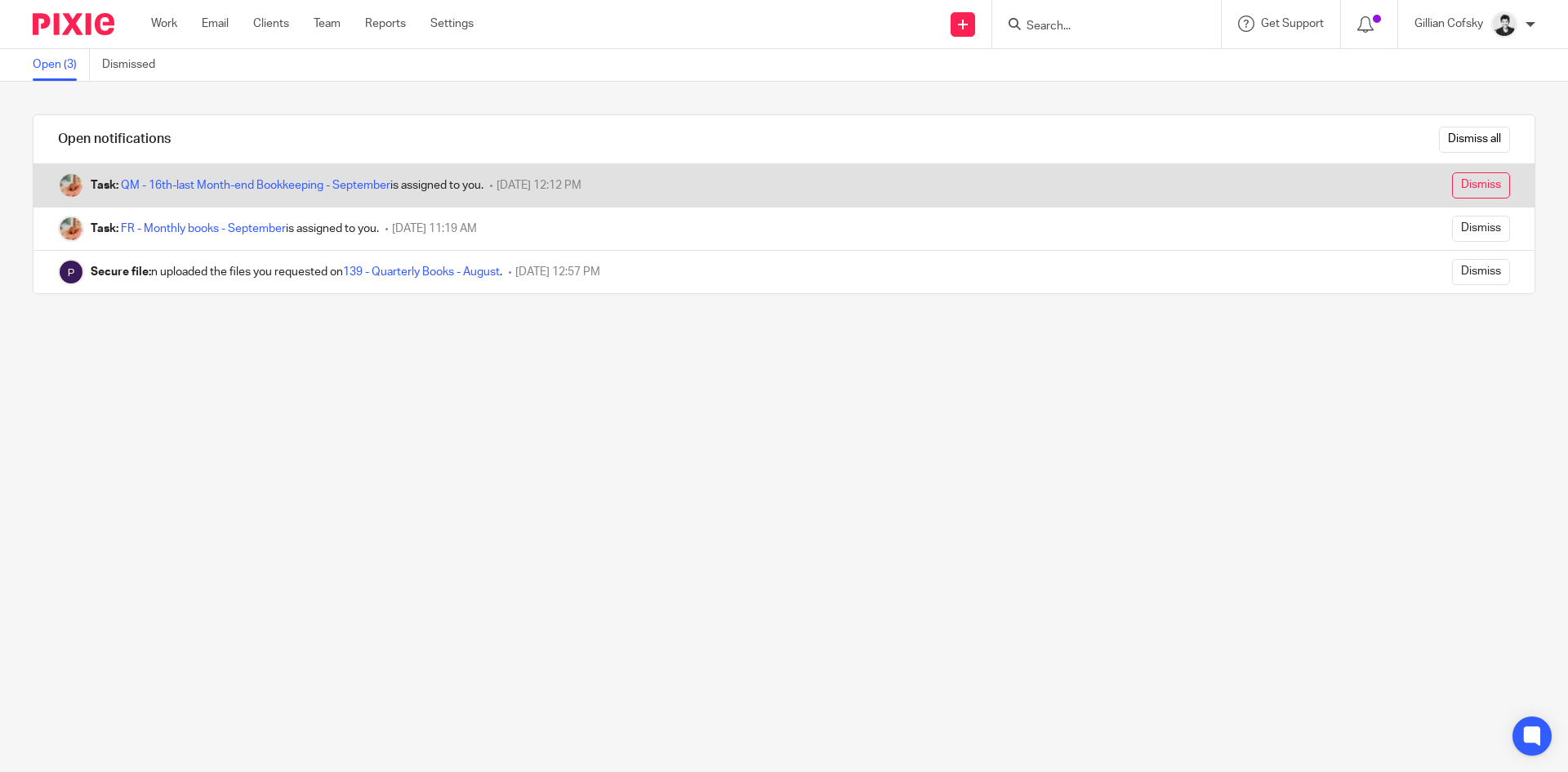
drag, startPoint x: 1456, startPoint y: 185, endPoint x: 1438, endPoint y: 186, distance: 18.0
click at [1456, 186] on input "Dismiss" at bounding box center [1481, 185] width 58 height 26
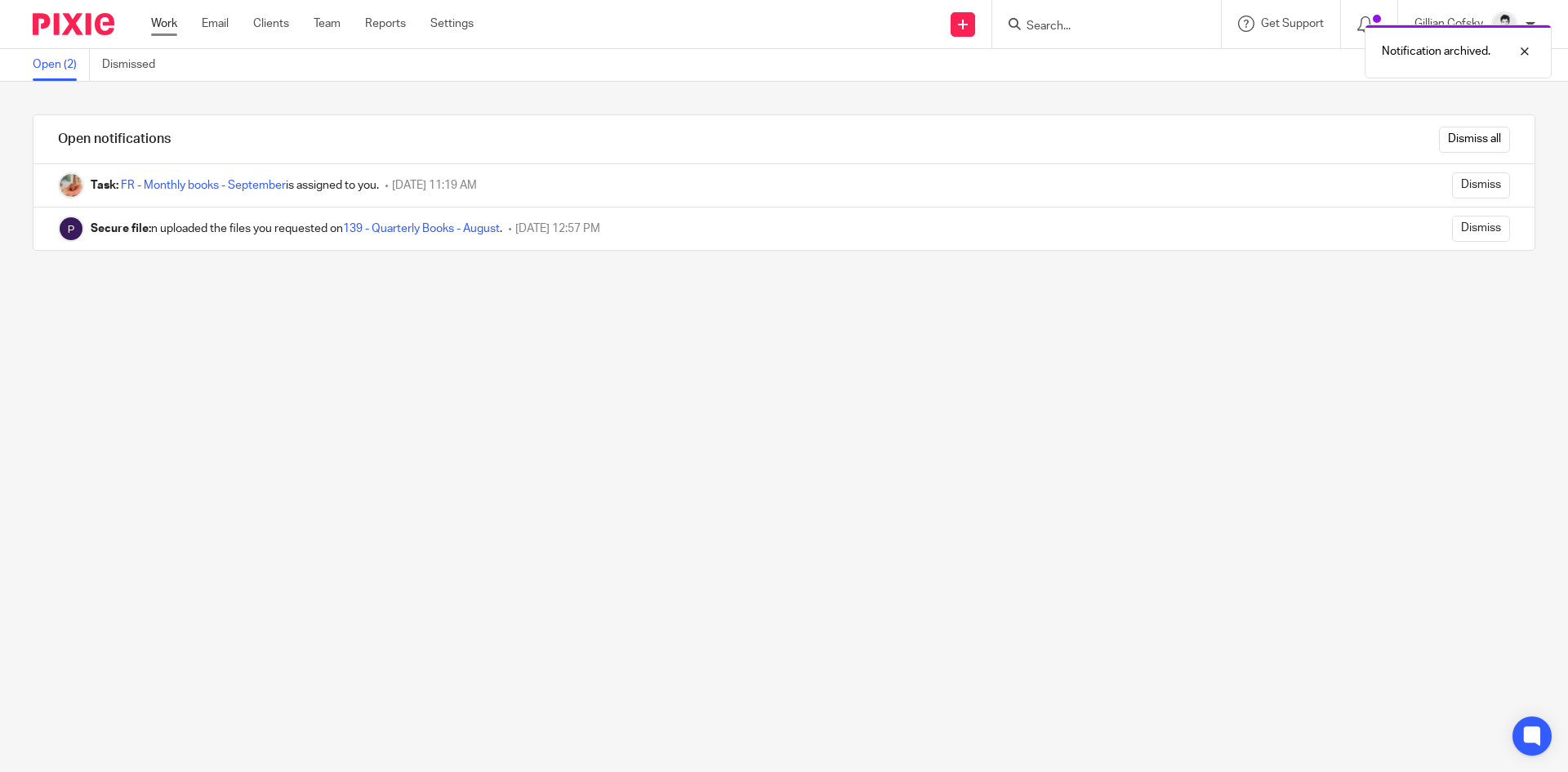
click at [172, 21] on link "Work" at bounding box center [164, 24] width 26 height 16
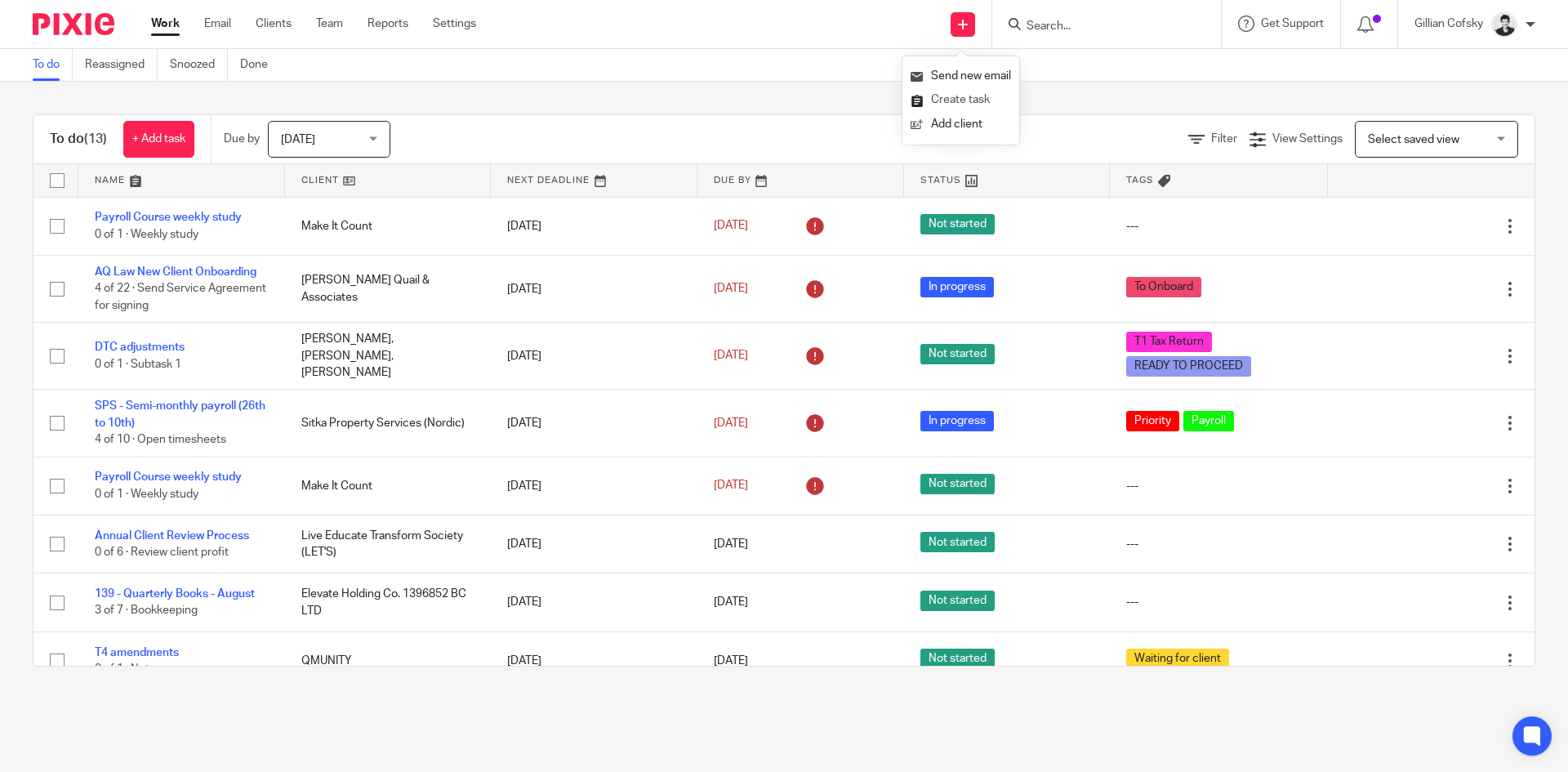
click at [973, 97] on link "Create task" at bounding box center [961, 100] width 100 height 24
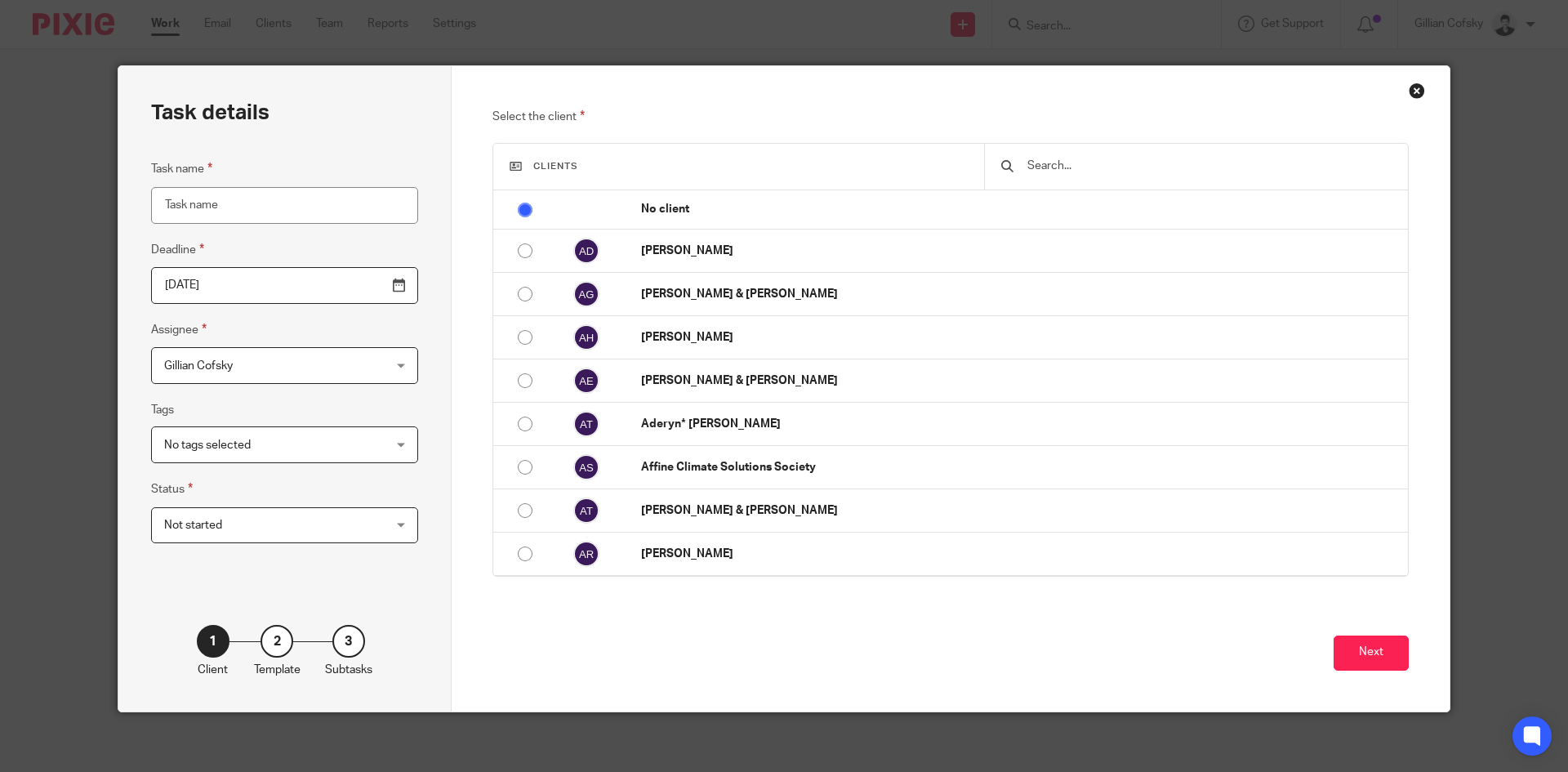
click at [1108, 167] on input "text" at bounding box center [1209, 166] width 366 height 18
click at [1094, 164] on input "text" at bounding box center [1209, 166] width 366 height 18
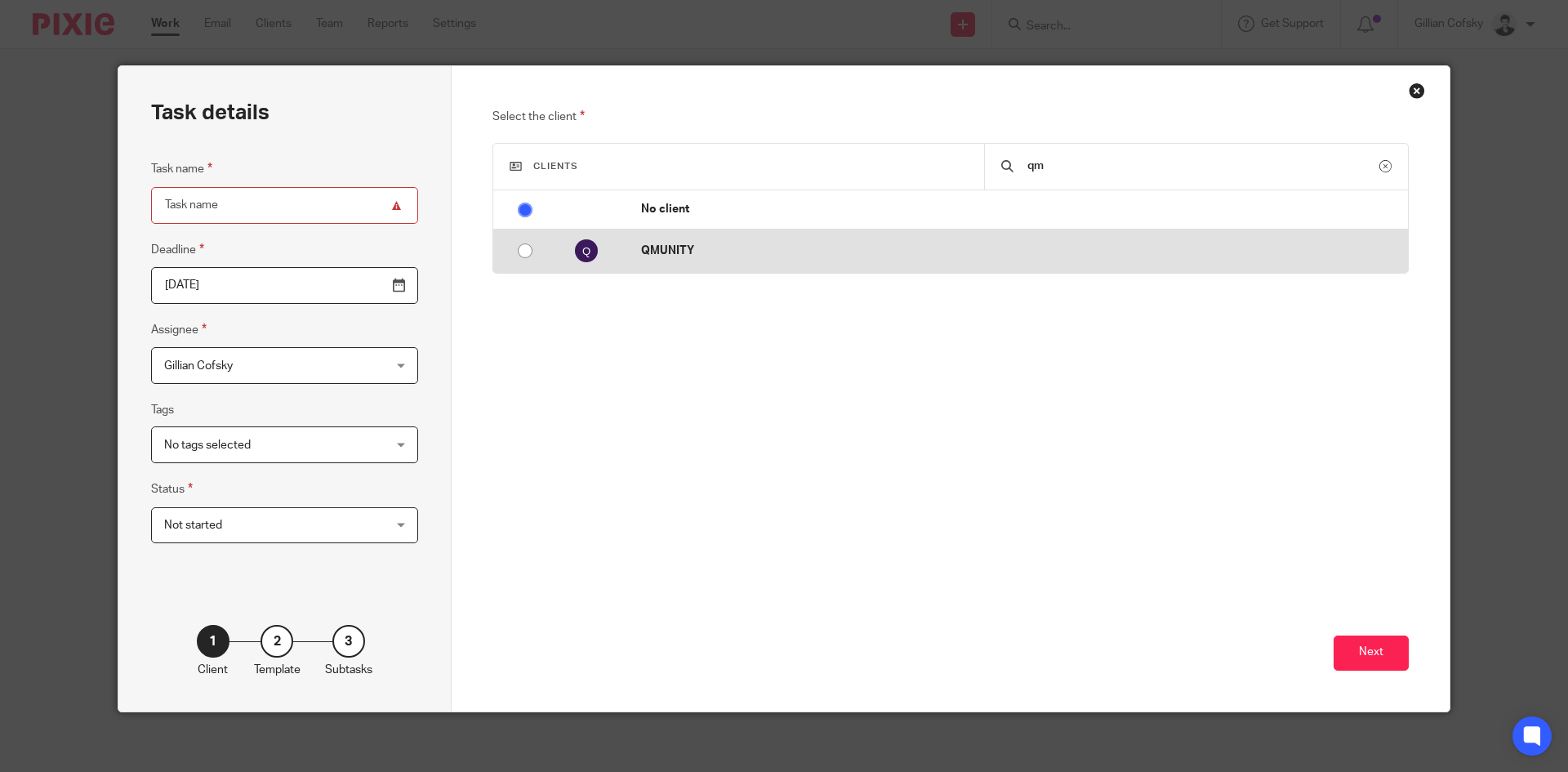
type input "qm"
click at [647, 249] on p "QMUNITY" at bounding box center [1020, 251] width 759 height 16
radio input "false"
radio input "true"
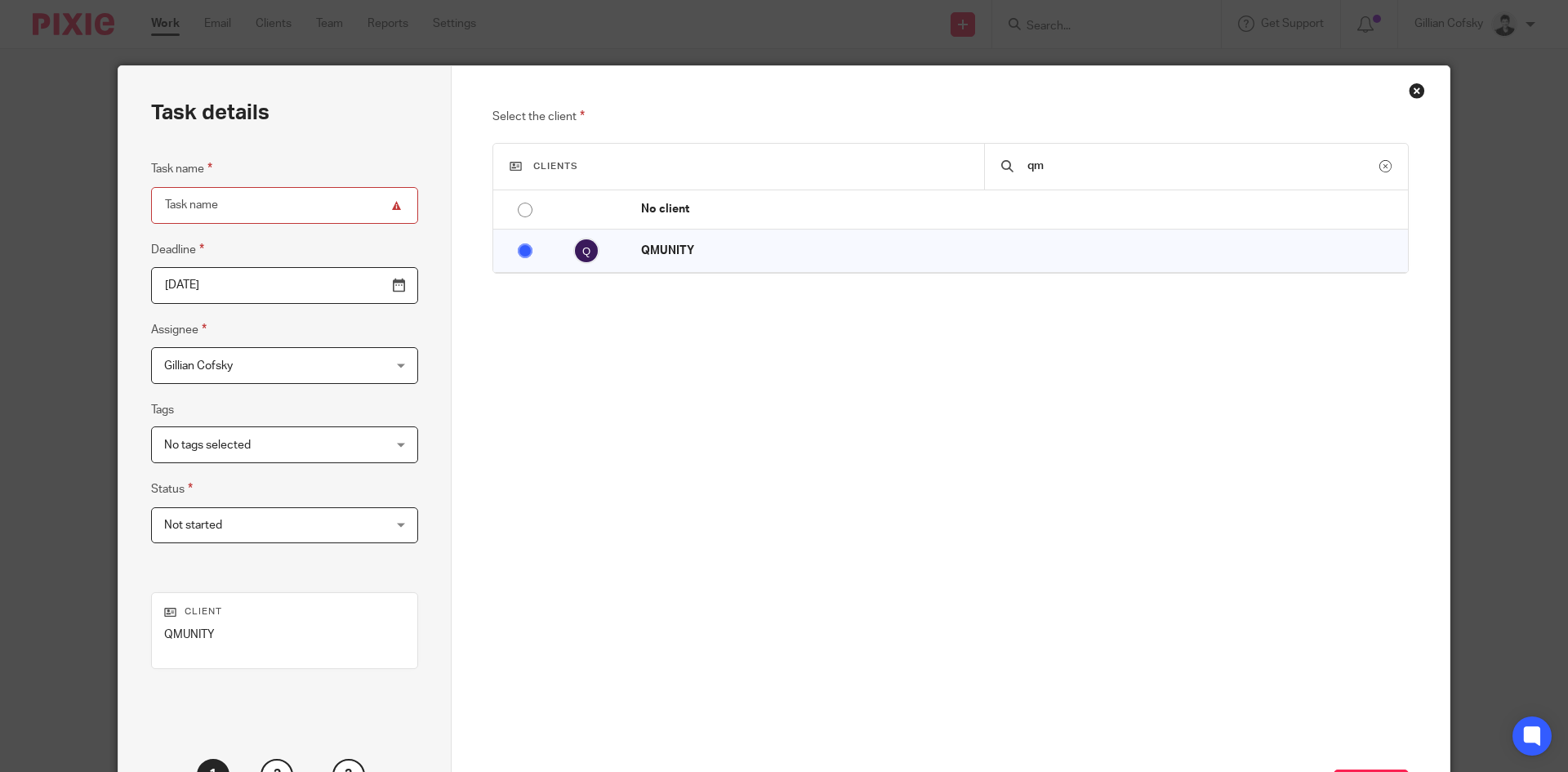
click at [245, 196] on input "Task name" at bounding box center [284, 205] width 267 height 37
click at [181, 209] on input "QBO issues" at bounding box center [284, 205] width 267 height 37
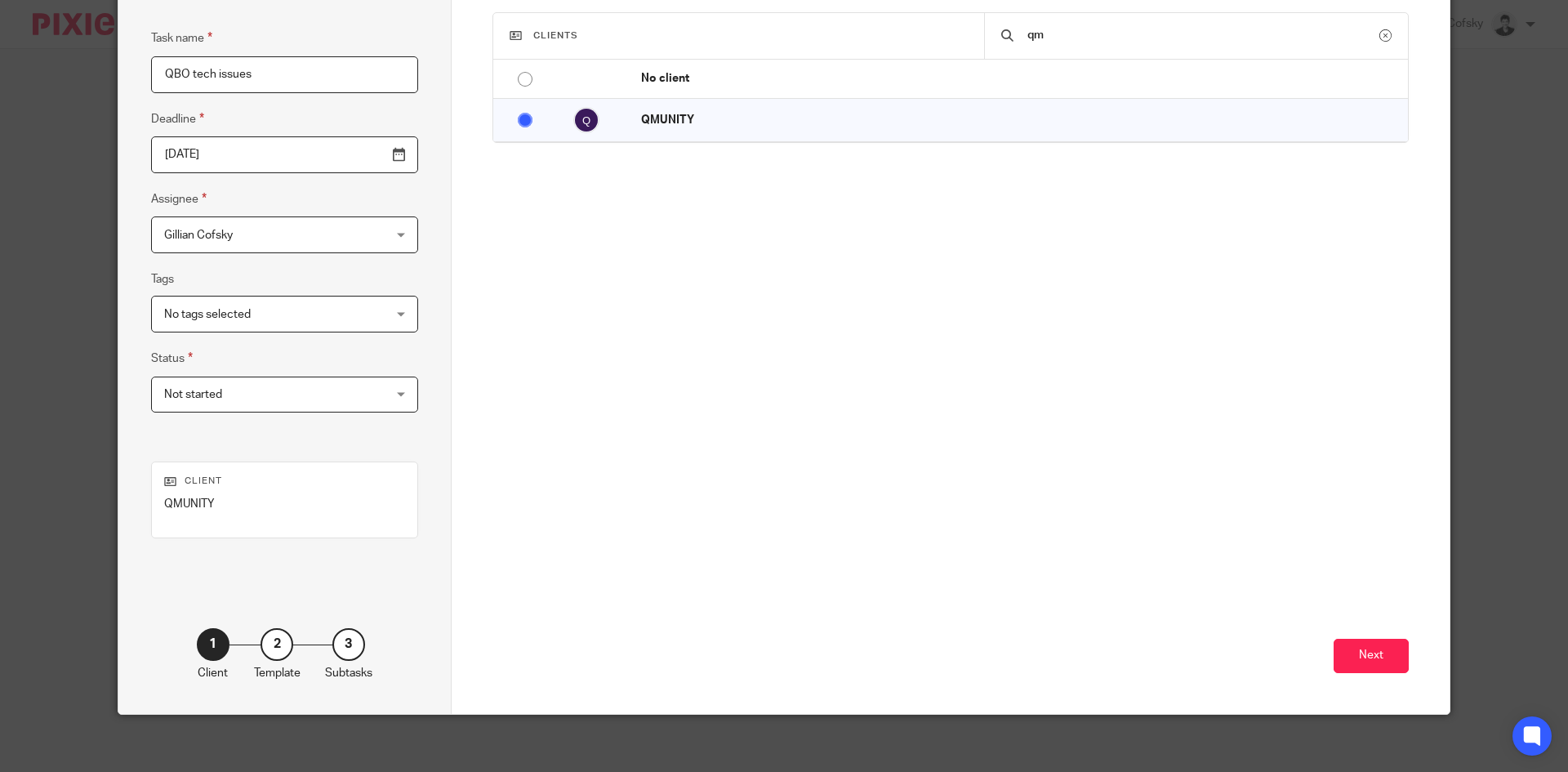
scroll to position [136, 0]
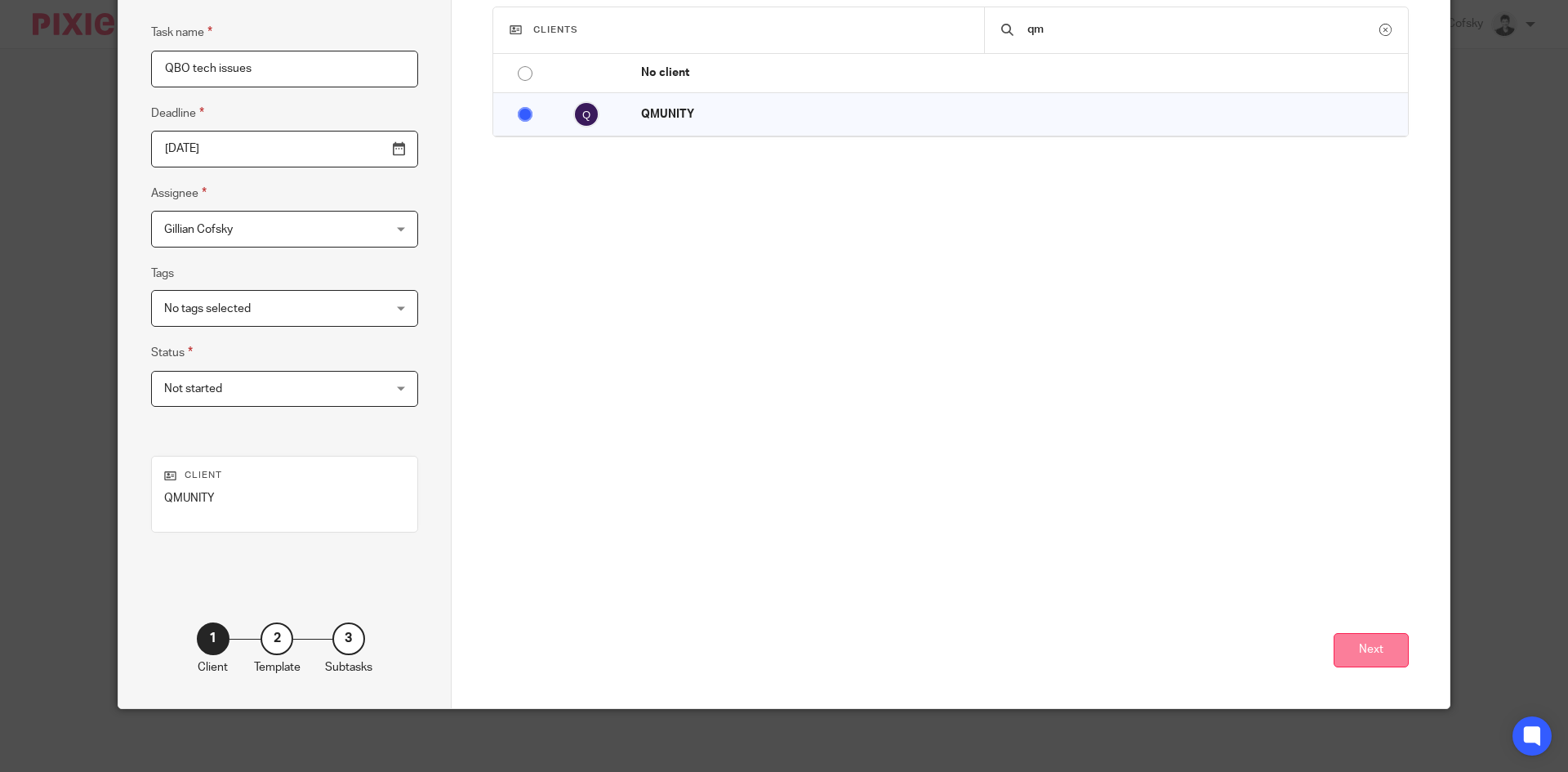
type input "QBO tech issues"
click at [1378, 650] on button "Next" at bounding box center [1371, 650] width 75 height 35
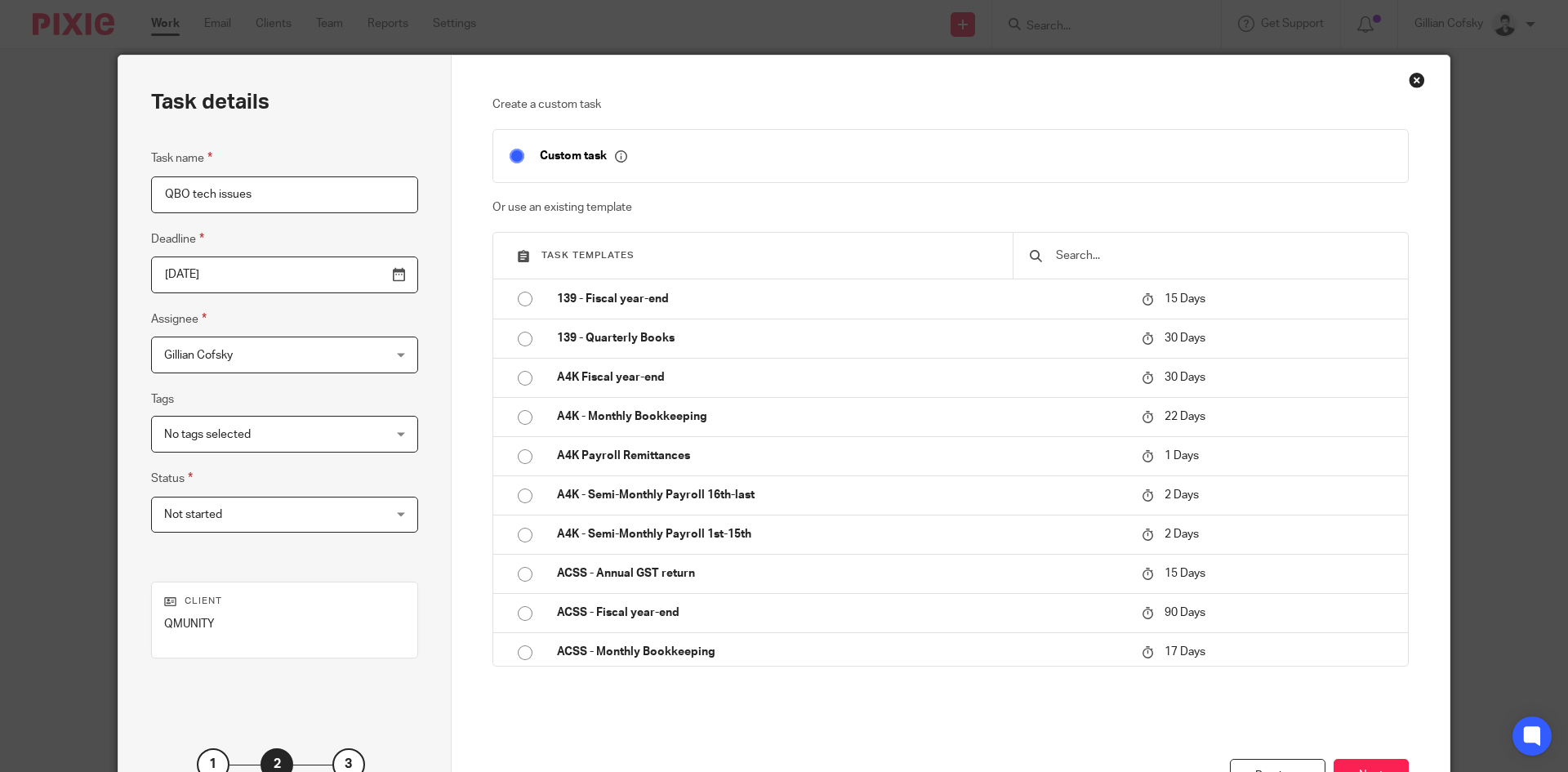
scroll to position [139, 0]
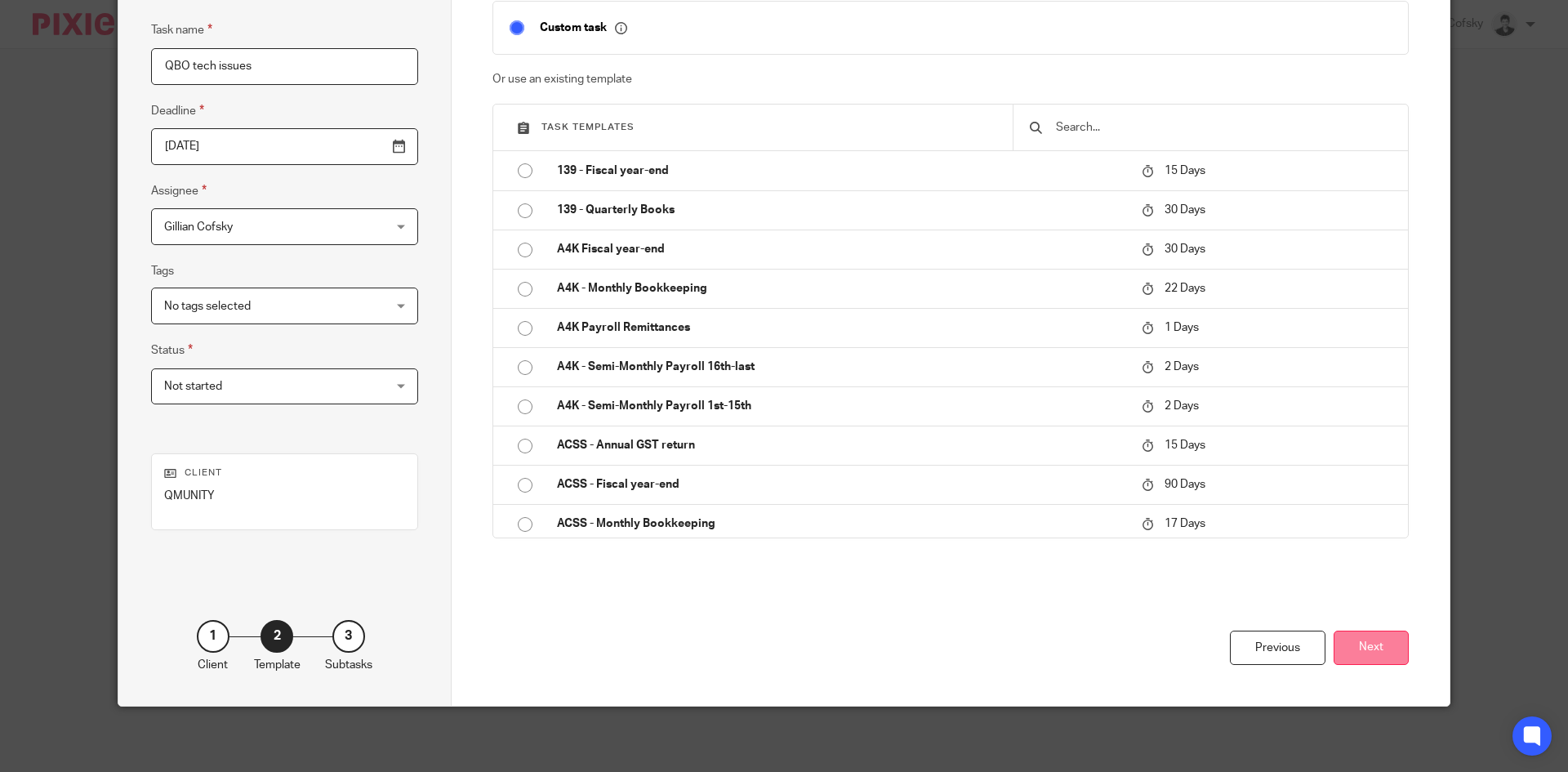
click at [1340, 632] on button "Next" at bounding box center [1371, 647] width 75 height 35
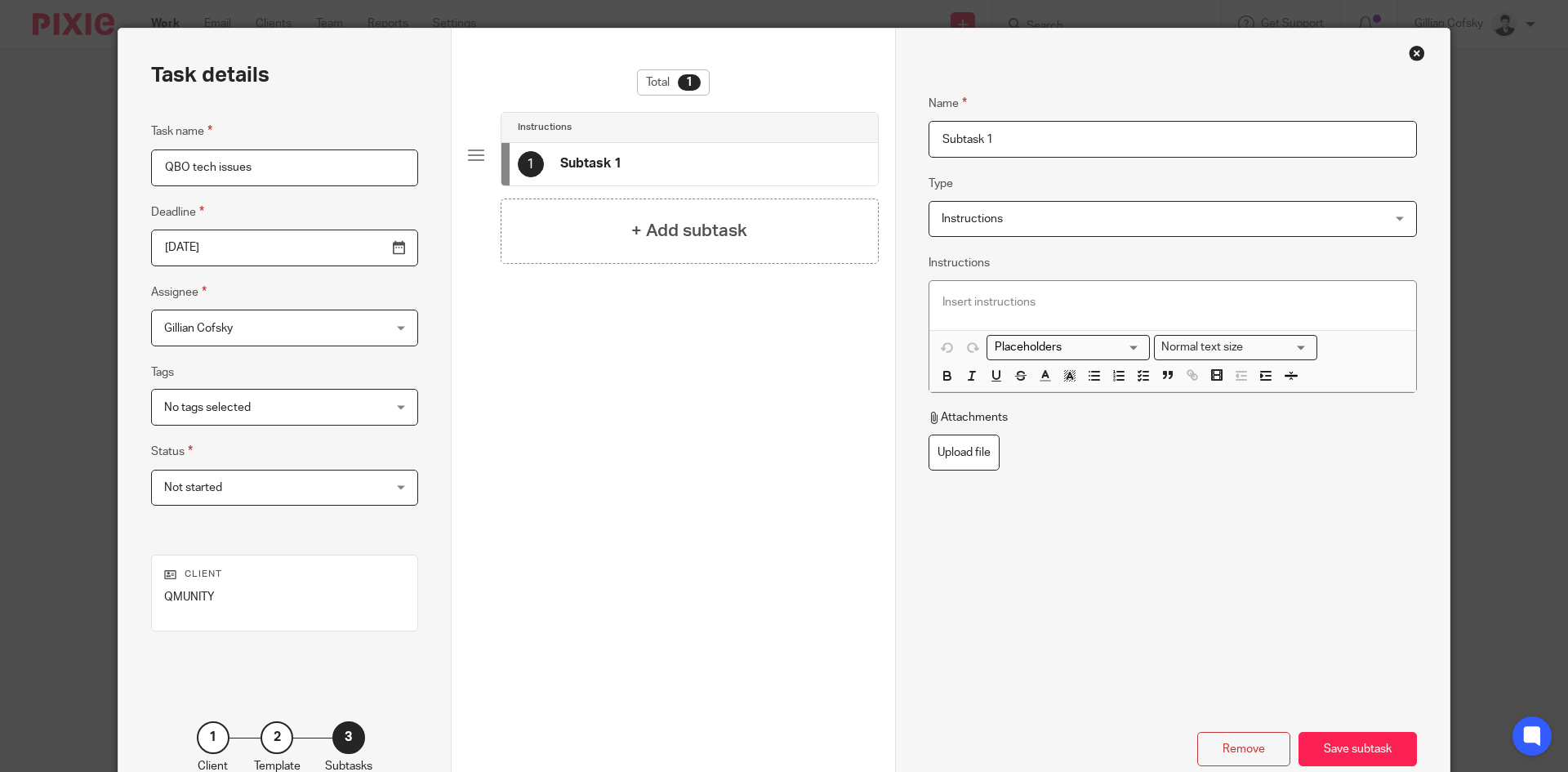
scroll to position [0, 0]
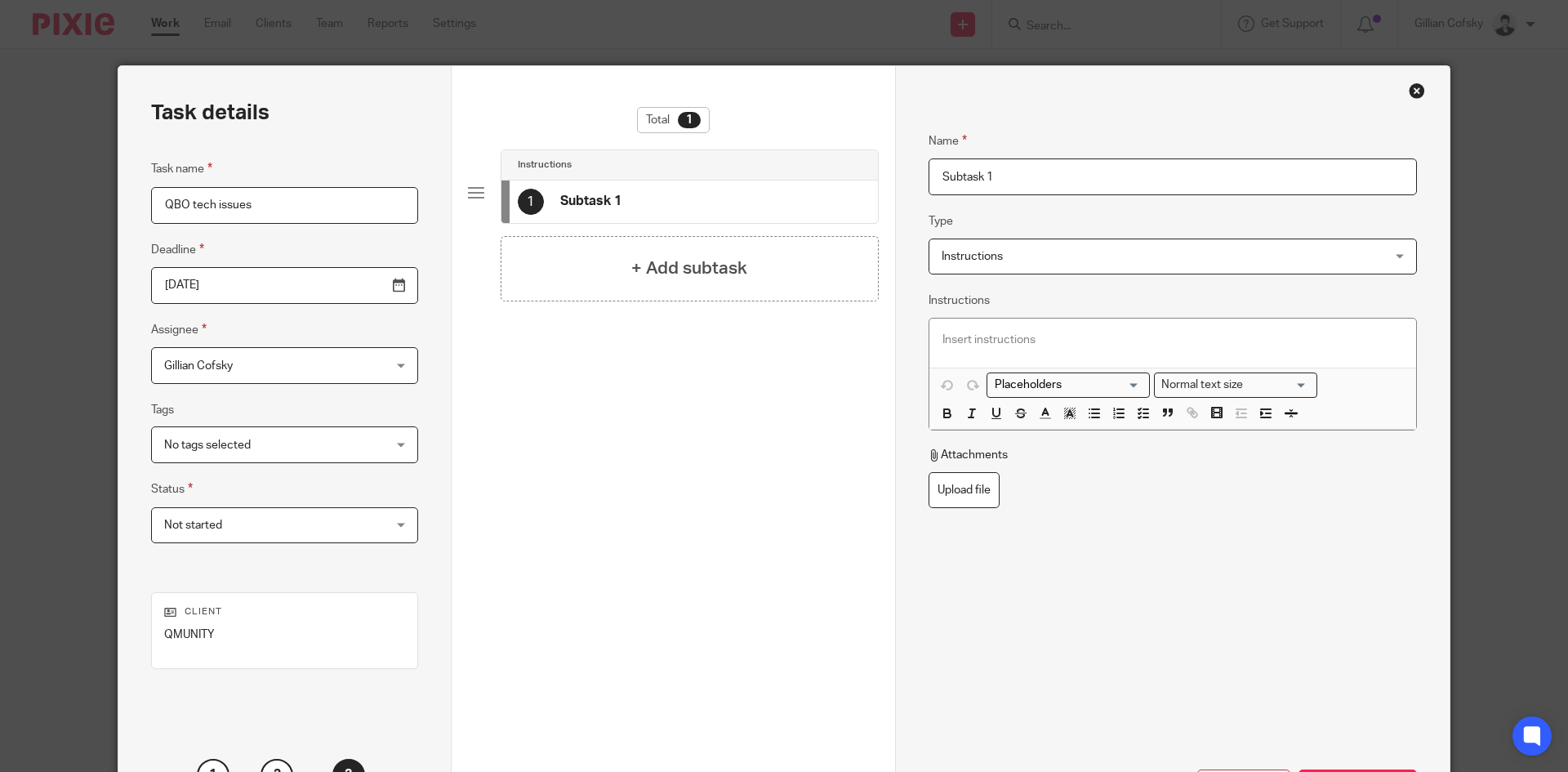
drag, startPoint x: 1028, startPoint y: 32, endPoint x: 897, endPoint y: 4, distance: 134.0
click at [897, 4] on div "Task details Task name QBO tech issues Deadline 2025-10-14 Assignee Gillian Cof…" at bounding box center [784, 386] width 1568 height 772
type input "Notes"
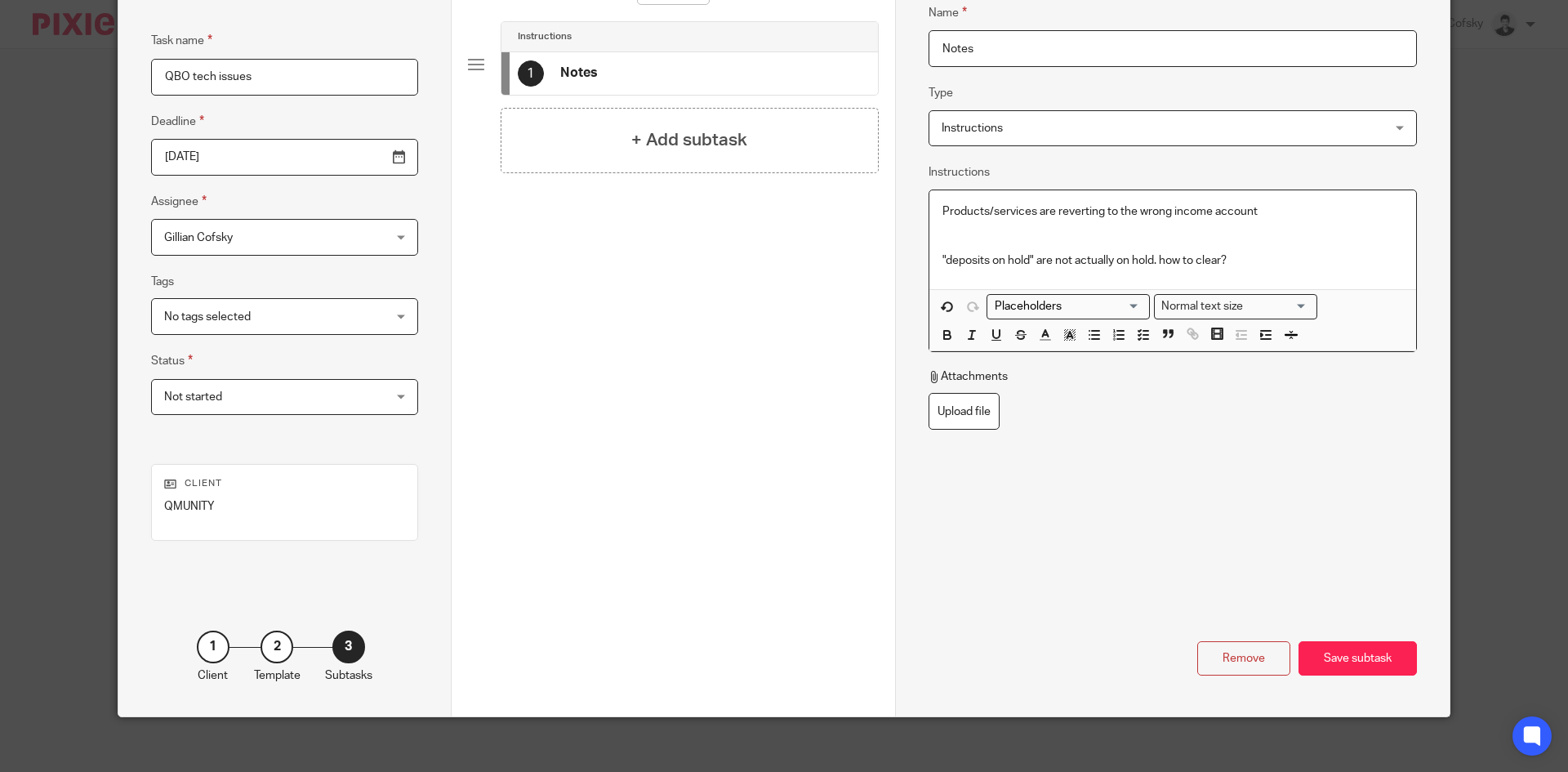
scroll to position [139, 0]
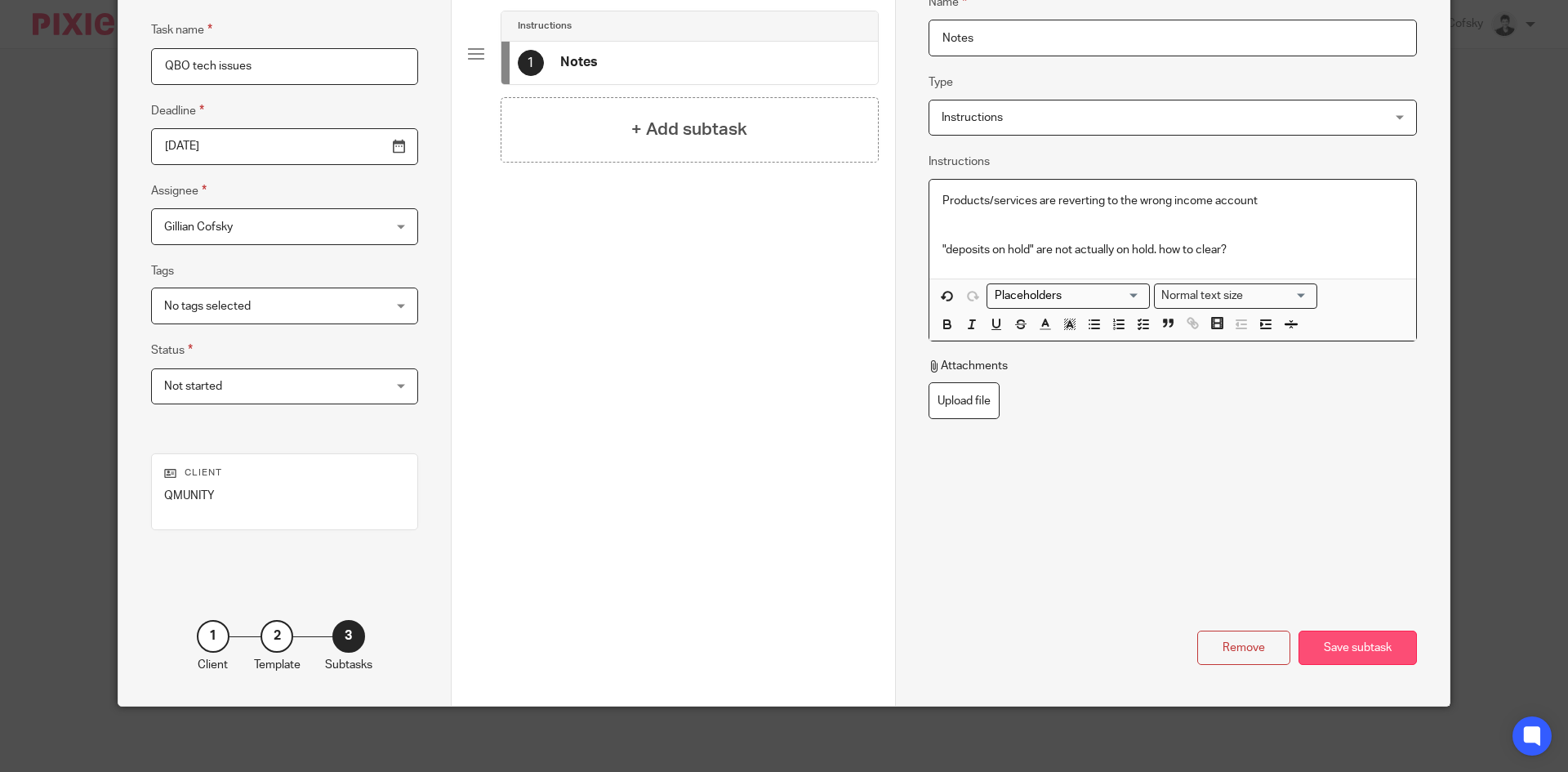
click at [1343, 651] on div "Save subtask" at bounding box center [1358, 647] width 118 height 35
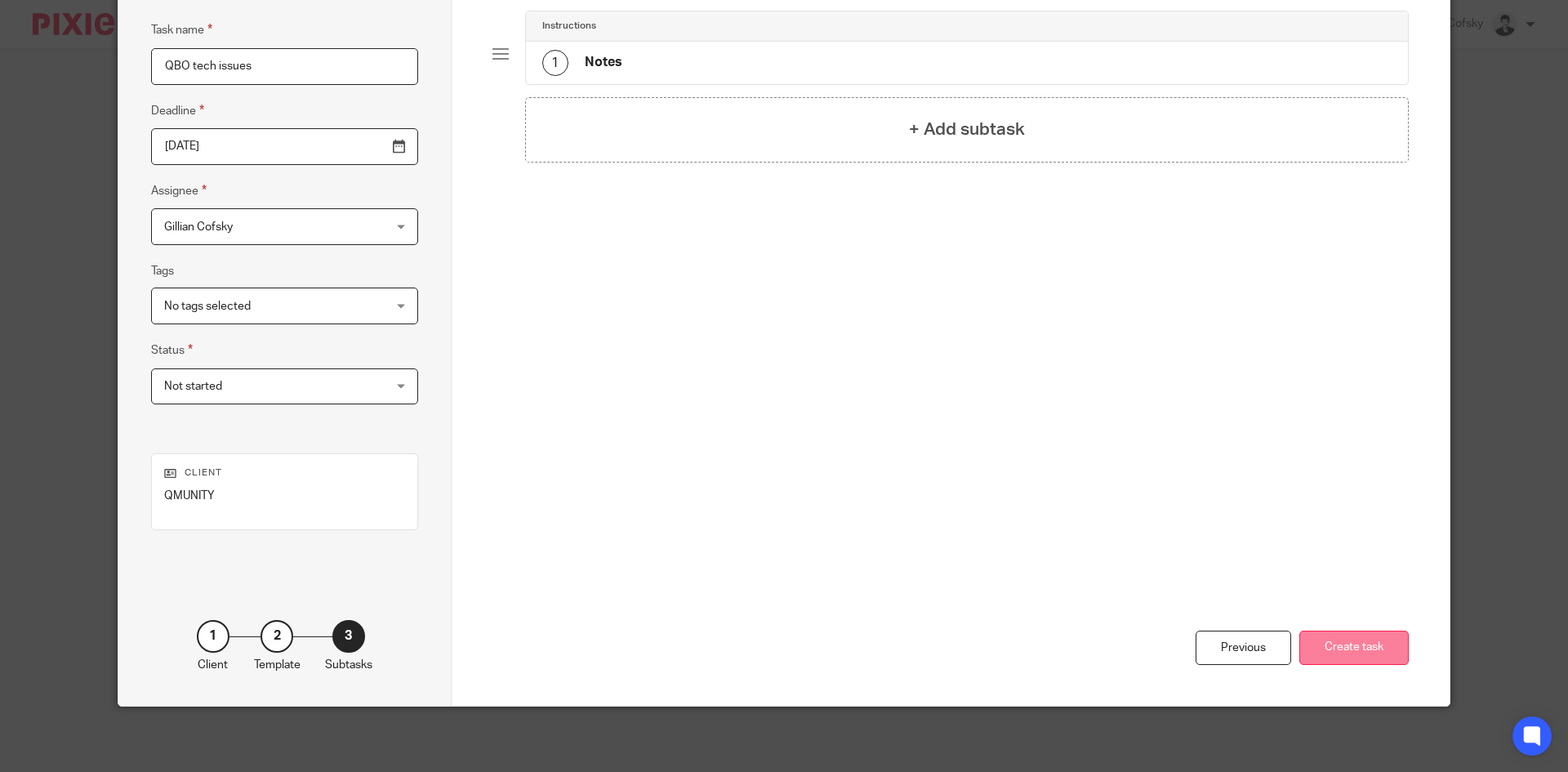
click at [1371, 642] on button "Create task" at bounding box center [1354, 647] width 109 height 35
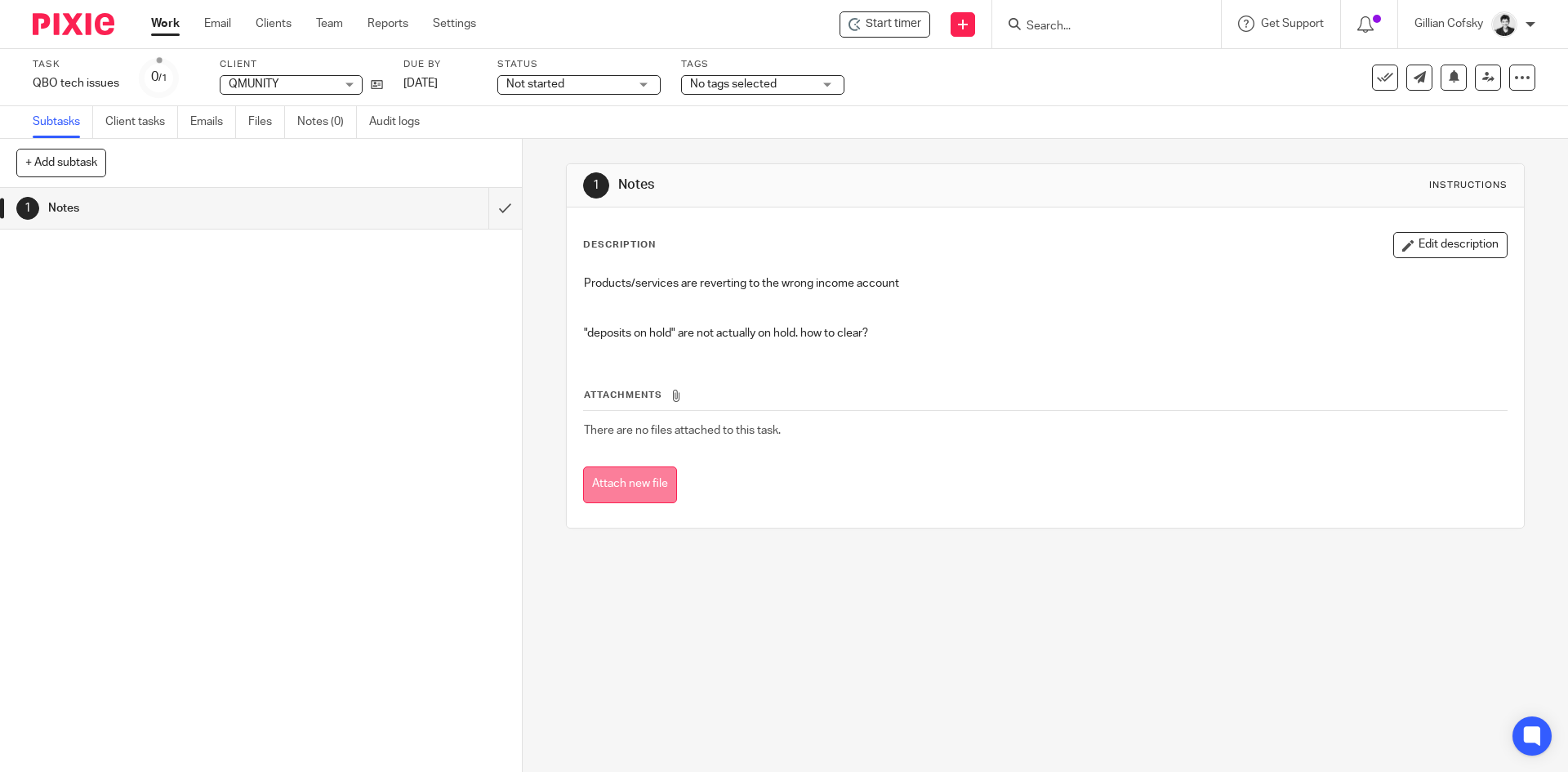
click at [664, 482] on button "Attach new file" at bounding box center [630, 484] width 94 height 37
drag, startPoint x: 1408, startPoint y: 246, endPoint x: 1374, endPoint y: 252, distance: 34.5
click at [1407, 246] on button "Edit description" at bounding box center [1450, 245] width 114 height 26
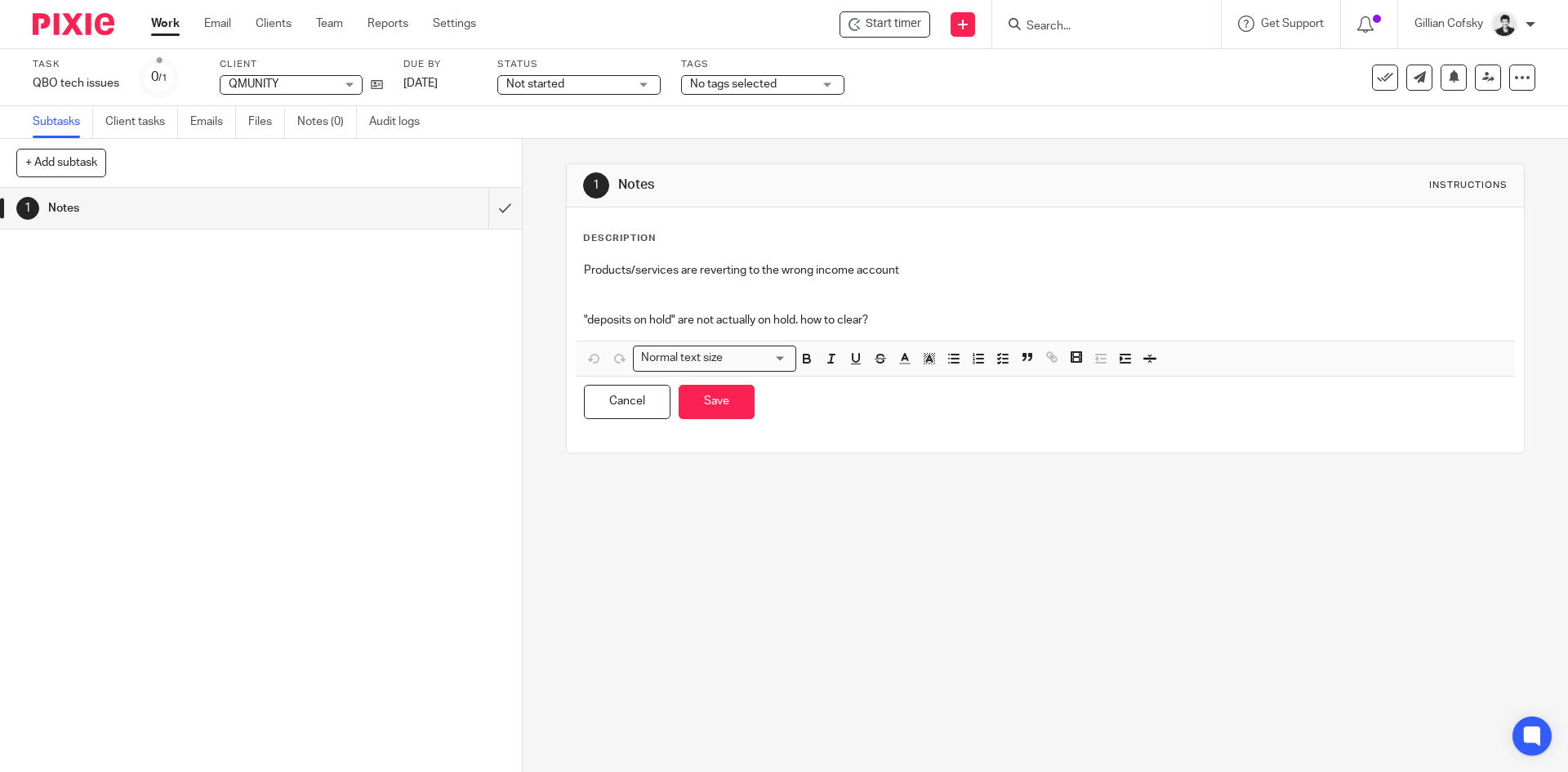
click at [1003, 324] on p ""deposits on hold" are not actually on hold. how to clear?" at bounding box center [1045, 320] width 922 height 16
drag, startPoint x: 703, startPoint y: 391, endPoint x: 712, endPoint y: 391, distance: 9.0
click at [705, 391] on button "Save" at bounding box center [716, 402] width 76 height 35
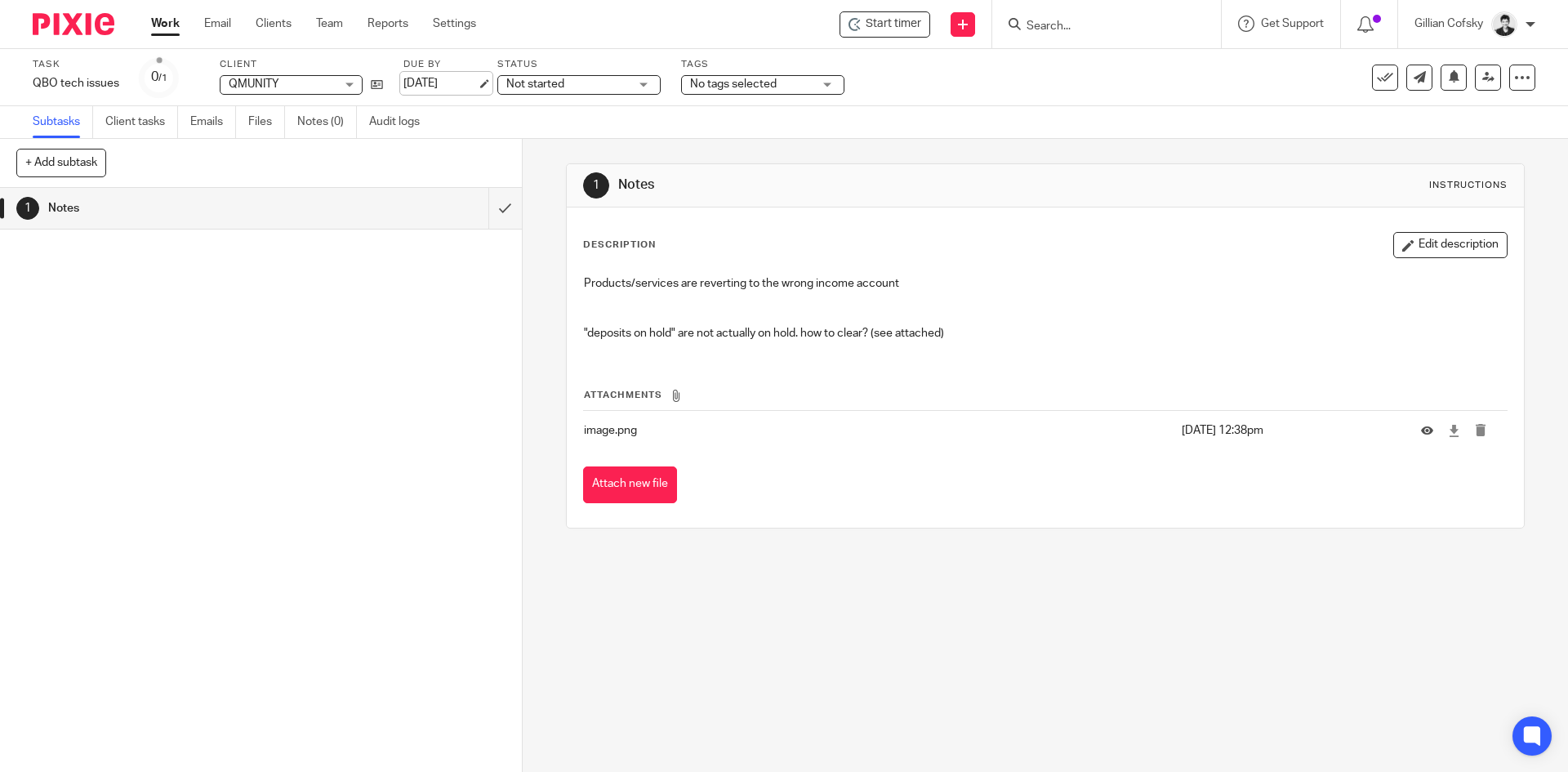
click at [441, 85] on link "Oct 14, 2025" at bounding box center [441, 84] width 74 height 17
click at [161, 30] on link "Work" at bounding box center [165, 24] width 29 height 16
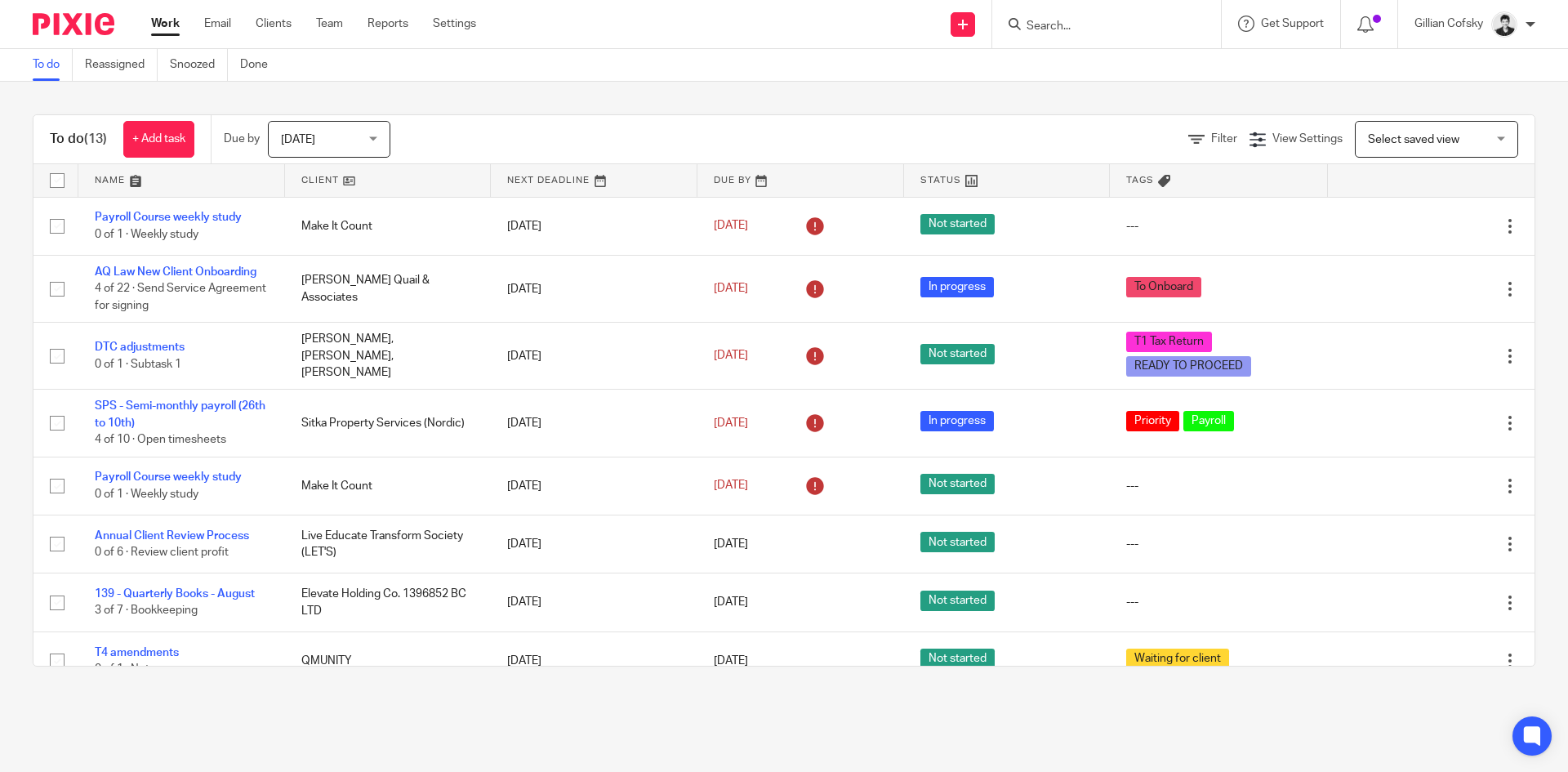
click at [565, 94] on div "To do (13) + Add task Due by Today Today Today Tomorrow This week Next week Thi…" at bounding box center [784, 391] width 1568 height 618
click at [1362, 31] on icon at bounding box center [1365, 25] width 16 height 16
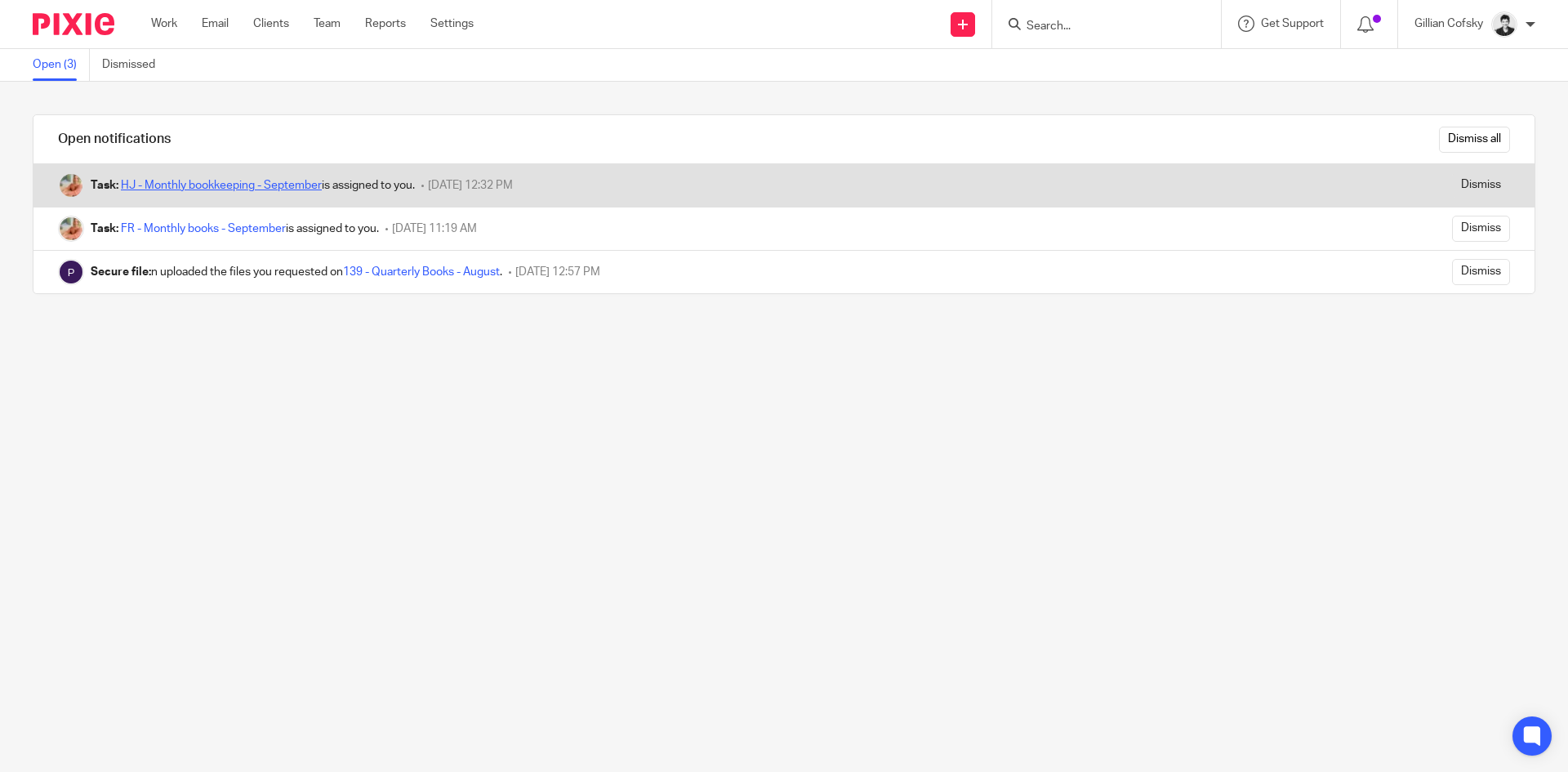
click at [149, 180] on link "HJ - Monthly bookkeeping - September" at bounding box center [221, 185] width 201 height 11
click at [1455, 180] on input "Dismiss" at bounding box center [1481, 185] width 58 height 26
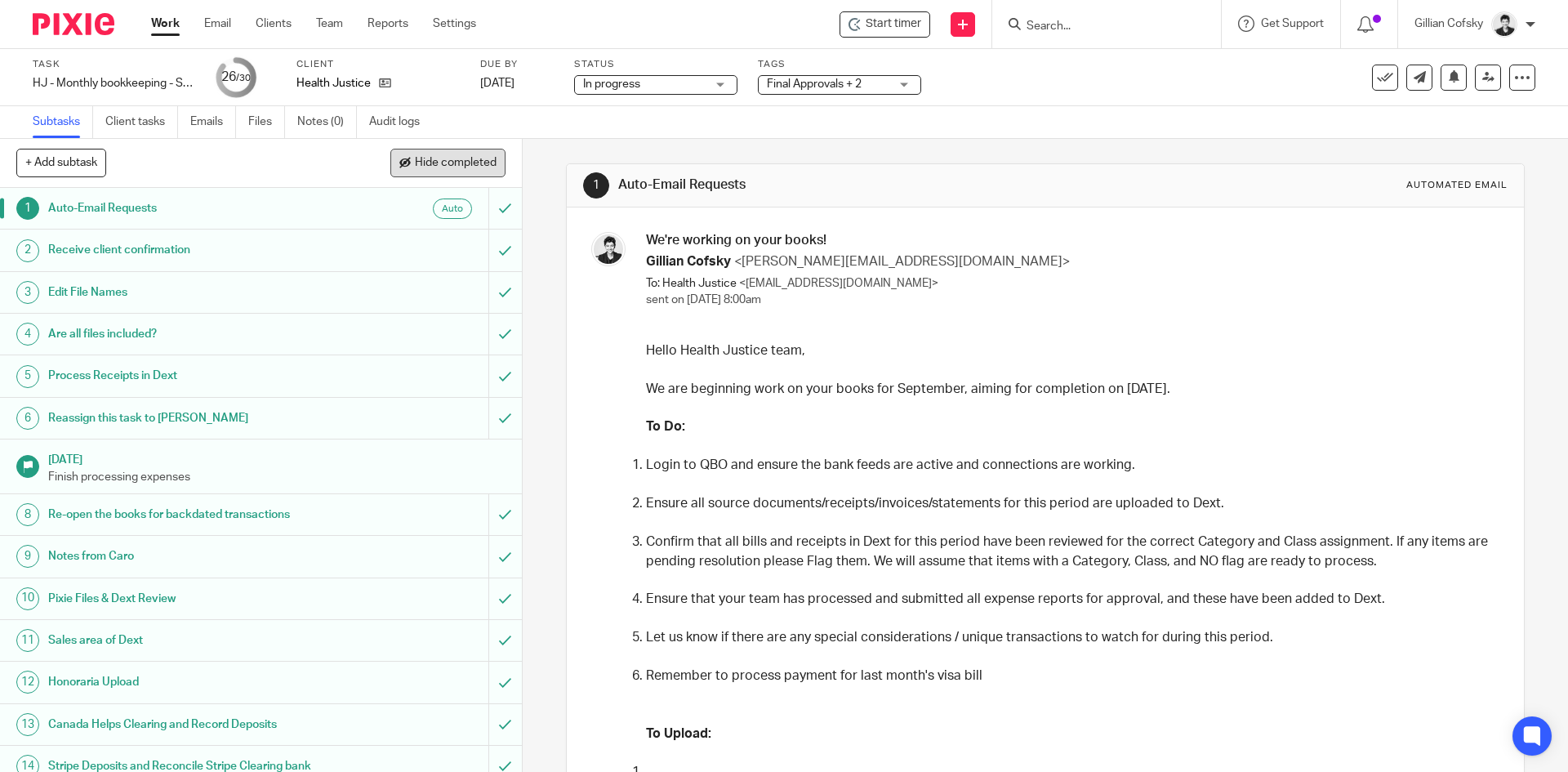
click at [459, 154] on button "Hide completed" at bounding box center [448, 162] width 115 height 28
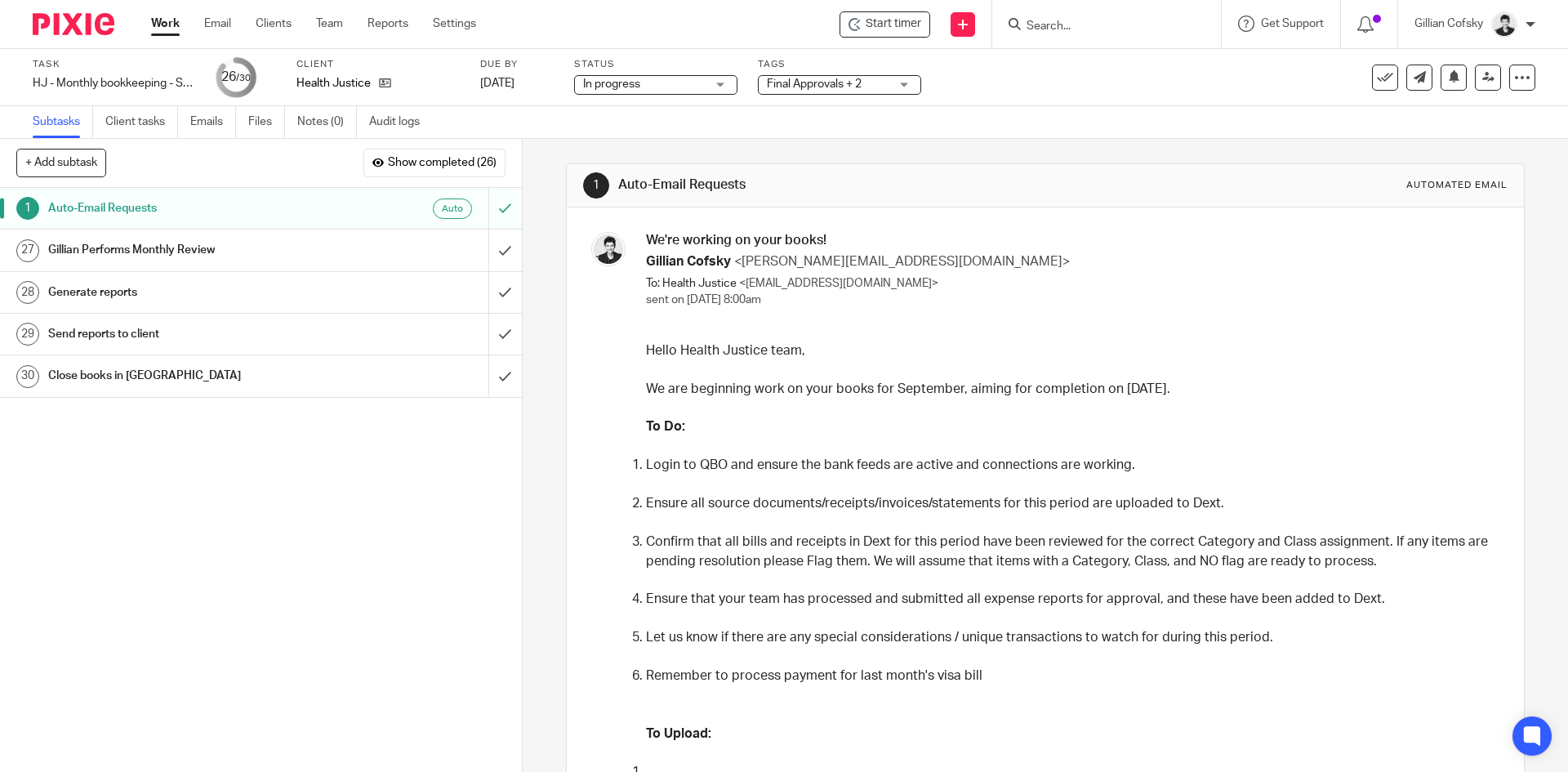
click at [207, 254] on h1 "Gillian Performs Monthly Review" at bounding box center [190, 250] width 282 height 25
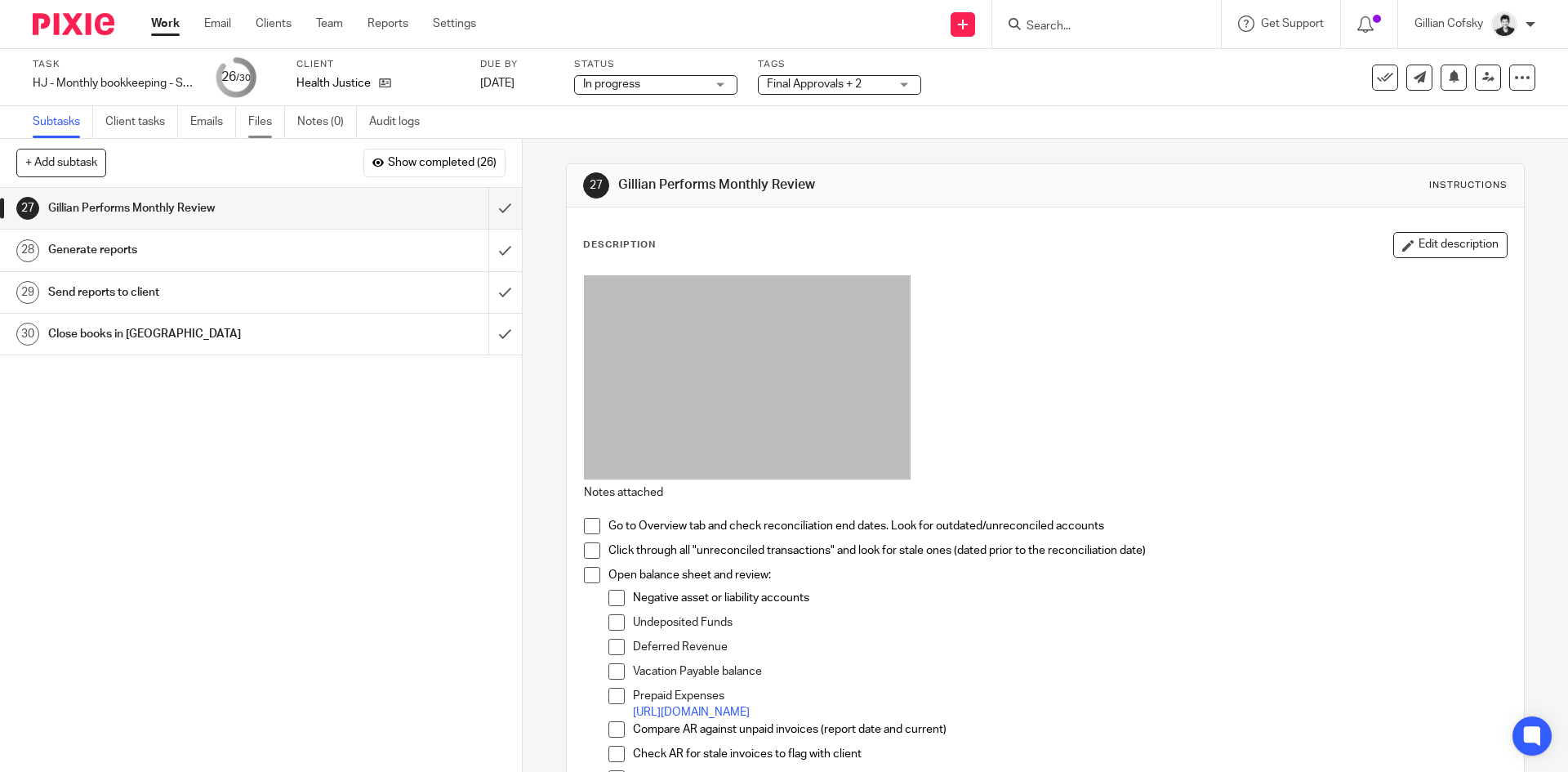
click at [280, 127] on link "Files" at bounding box center [267, 121] width 37 height 32
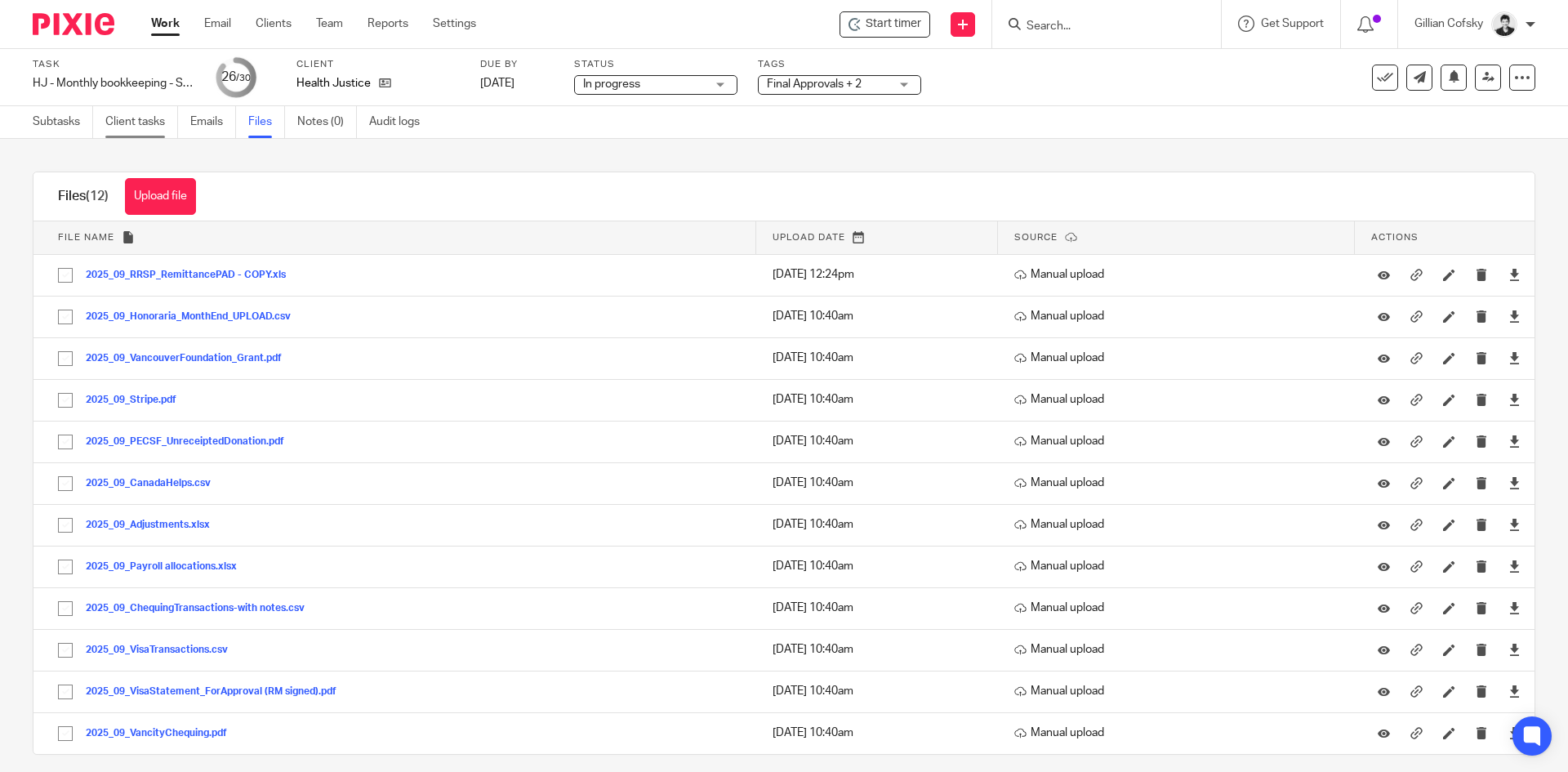
drag, startPoint x: 66, startPoint y: 126, endPoint x: 175, endPoint y: 121, distance: 109.1
click at [66, 126] on link "Subtasks" at bounding box center [63, 121] width 61 height 32
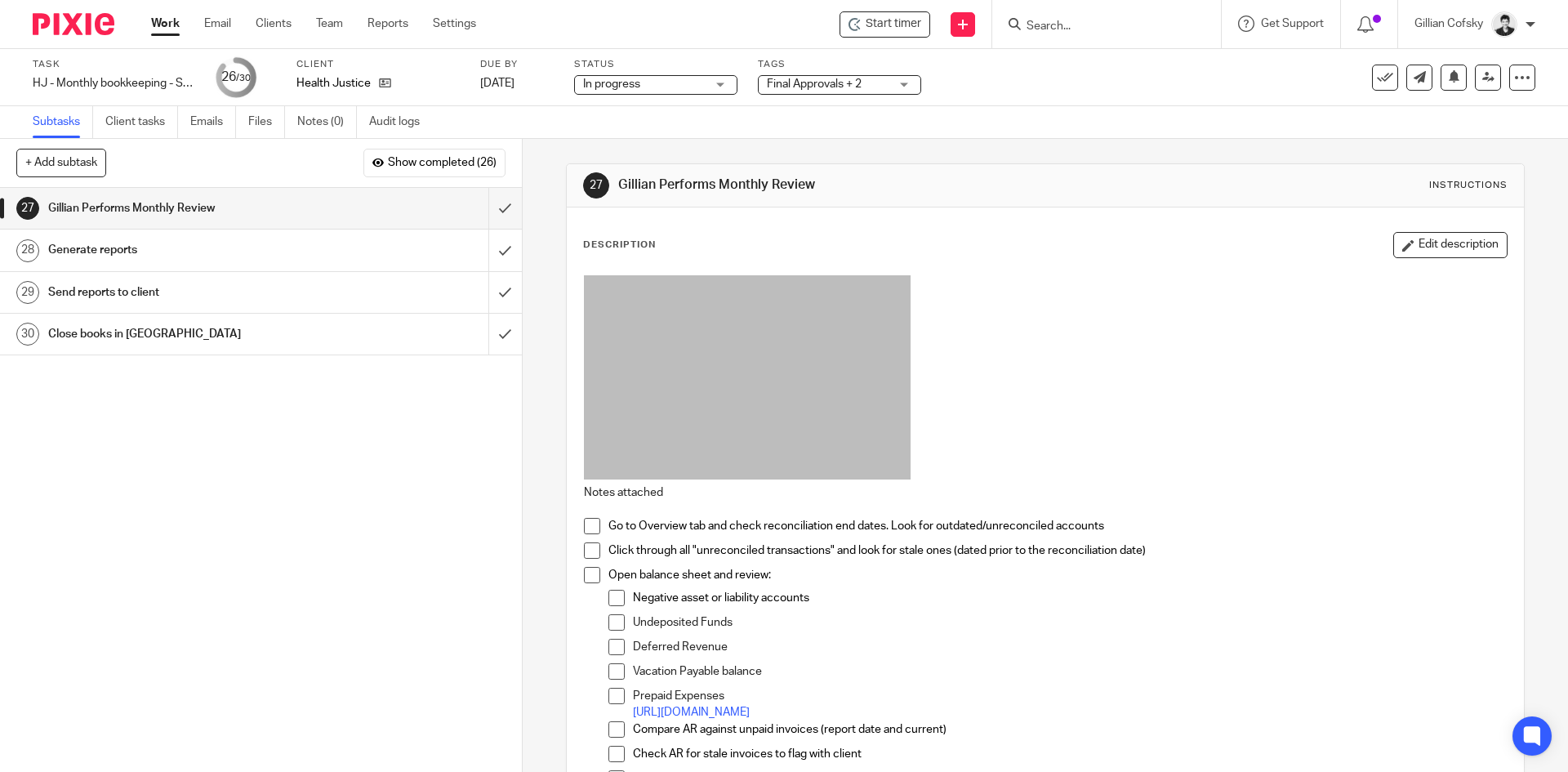
click at [584, 524] on span at bounding box center [592, 526] width 16 height 16
click at [584, 545] on span at bounding box center [592, 550] width 16 height 16
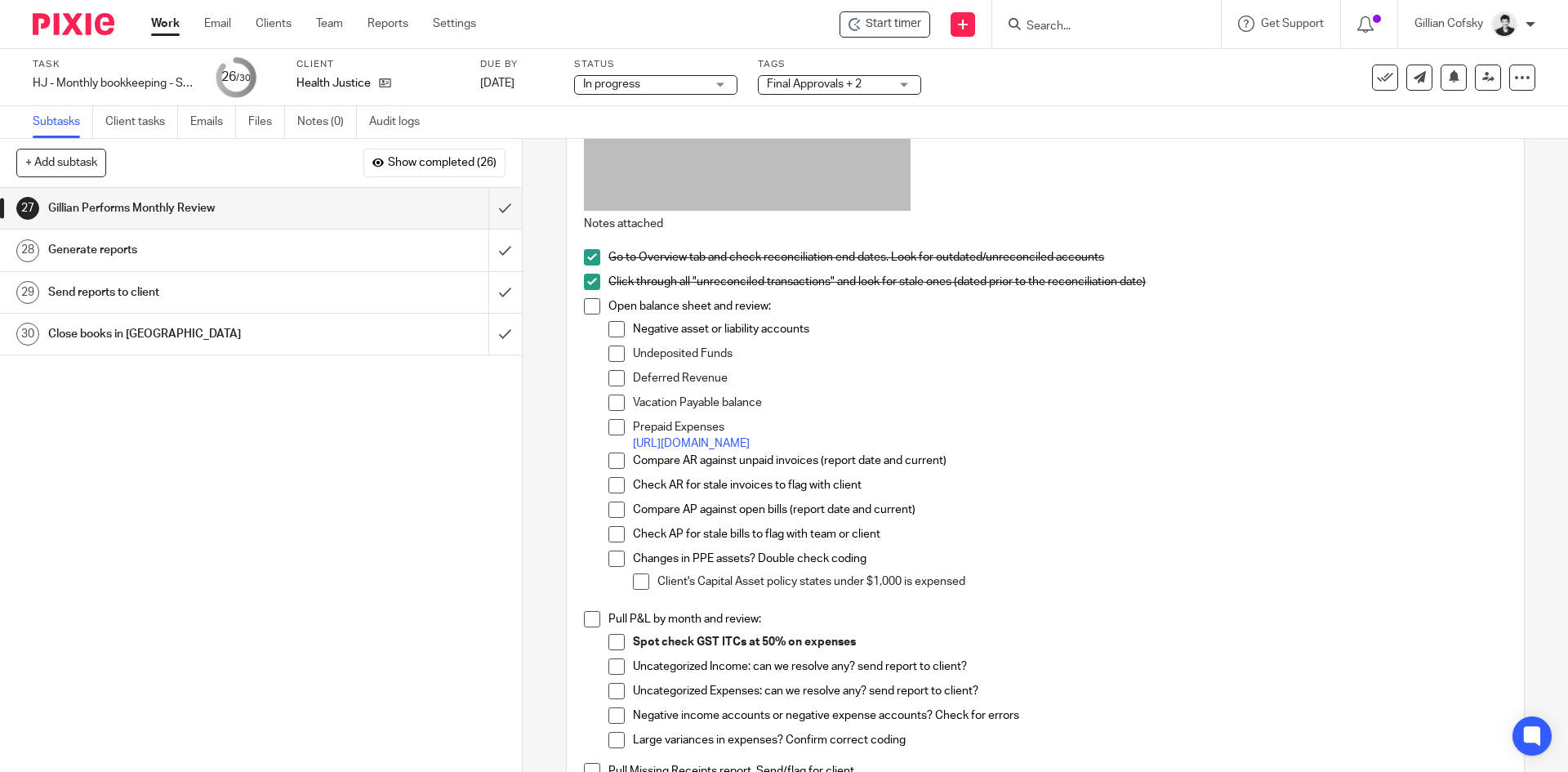
scroll to position [270, 0]
click at [750, 439] on link "https://docs.google.com/spreadsheets/d/1xlnwzUwBd-voXVI8IjrG2Wf0ralLOTuq/edit?g…" at bounding box center [691, 442] width 117 height 11
click at [612, 424] on span at bounding box center [617, 426] width 16 height 16
click at [615, 459] on span at bounding box center [617, 459] width 16 height 16
click at [615, 485] on span at bounding box center [617, 483] width 16 height 16
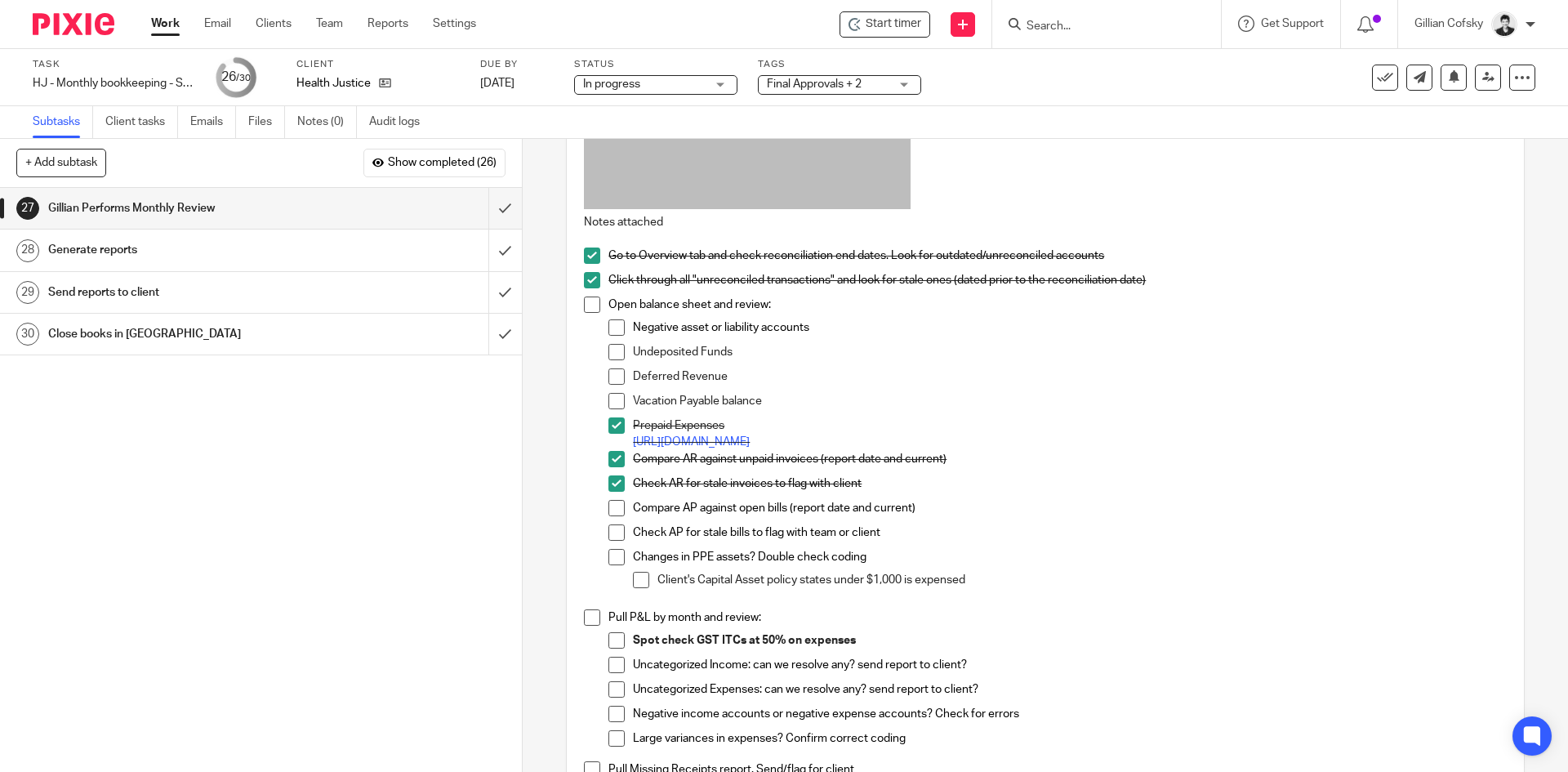
click at [619, 506] on span at bounding box center [617, 508] width 16 height 16
click at [618, 531] on span at bounding box center [617, 532] width 16 height 16
click at [610, 377] on span at bounding box center [617, 377] width 16 height 16
click at [610, 399] on span at bounding box center [617, 401] width 16 height 16
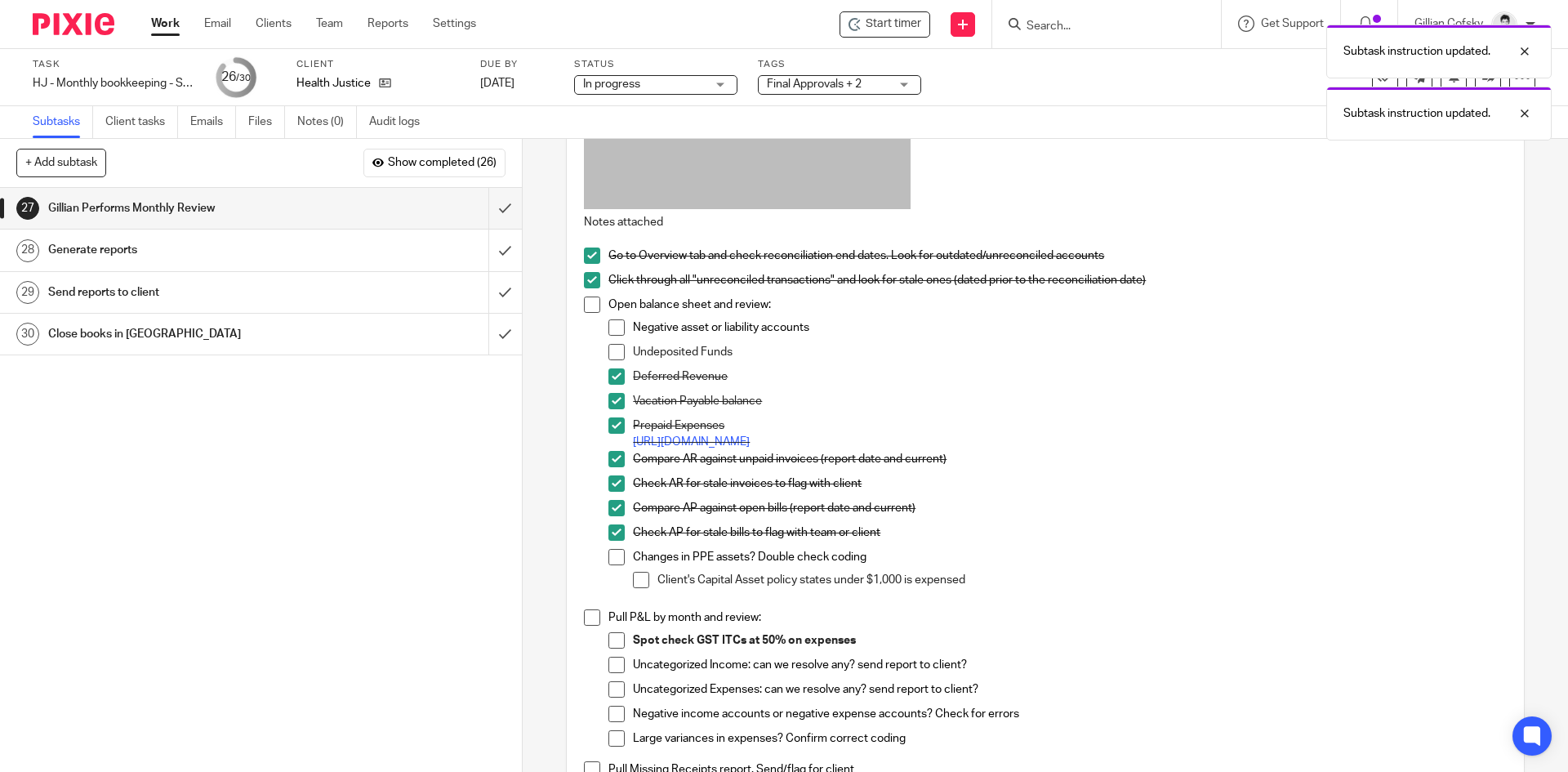
click at [610, 349] on span at bounding box center [617, 352] width 16 height 16
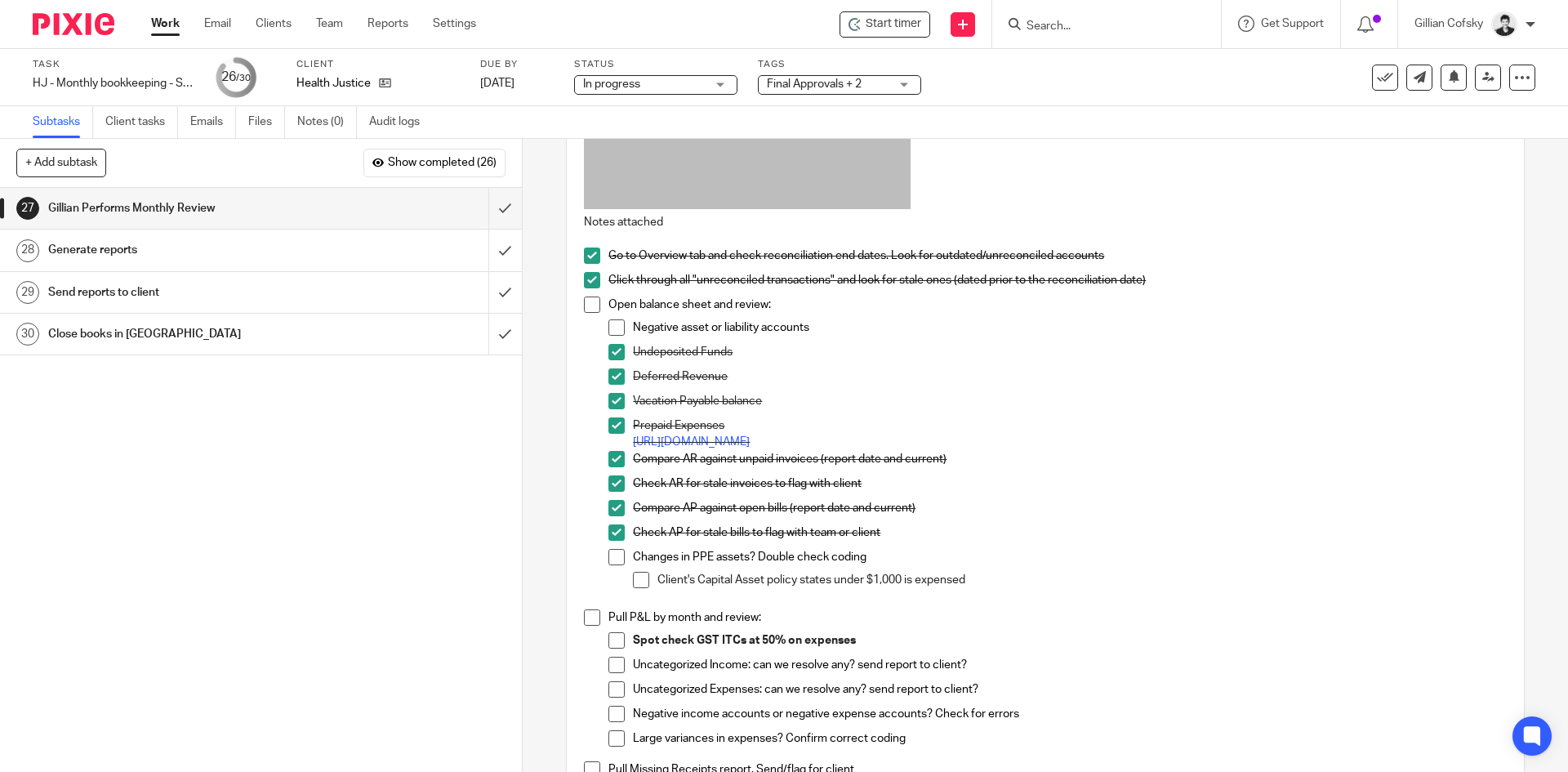
click at [609, 329] on span at bounding box center [617, 327] width 16 height 16
click at [609, 556] on span at bounding box center [617, 557] width 16 height 16
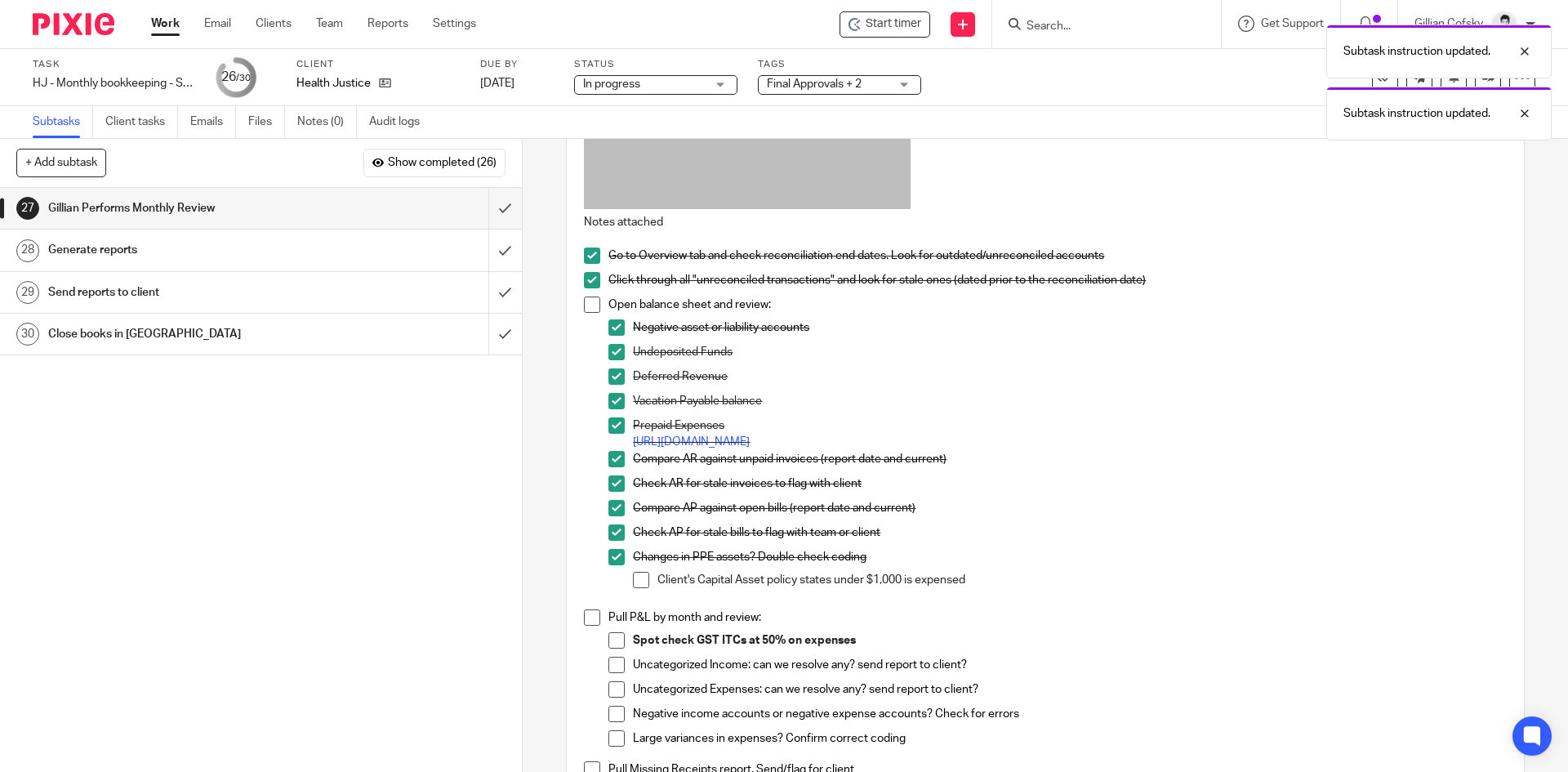
click at [586, 303] on span at bounding box center [592, 304] width 16 height 16
click at [638, 583] on span at bounding box center [641, 580] width 16 height 16
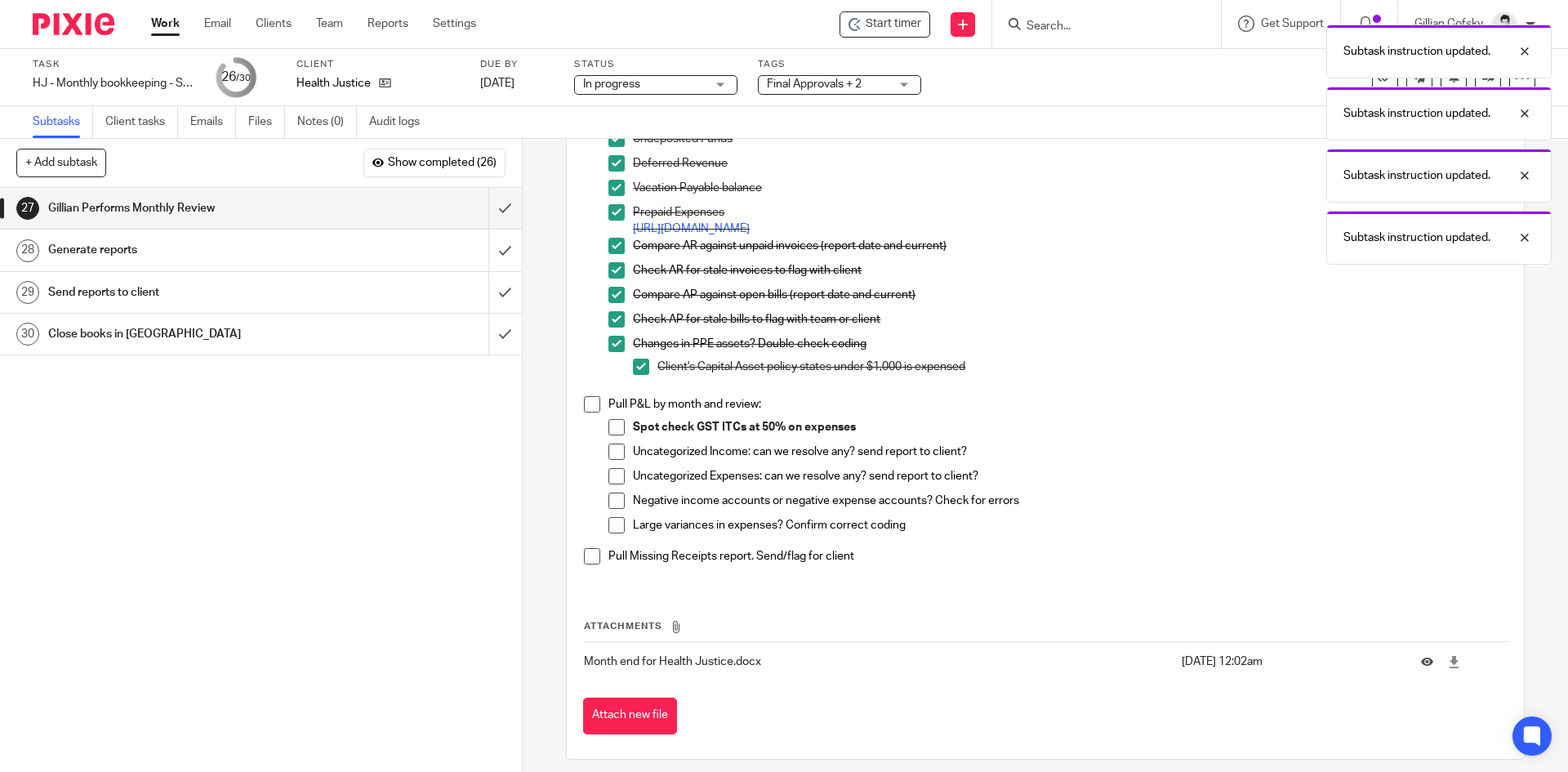
scroll to position [496, 0]
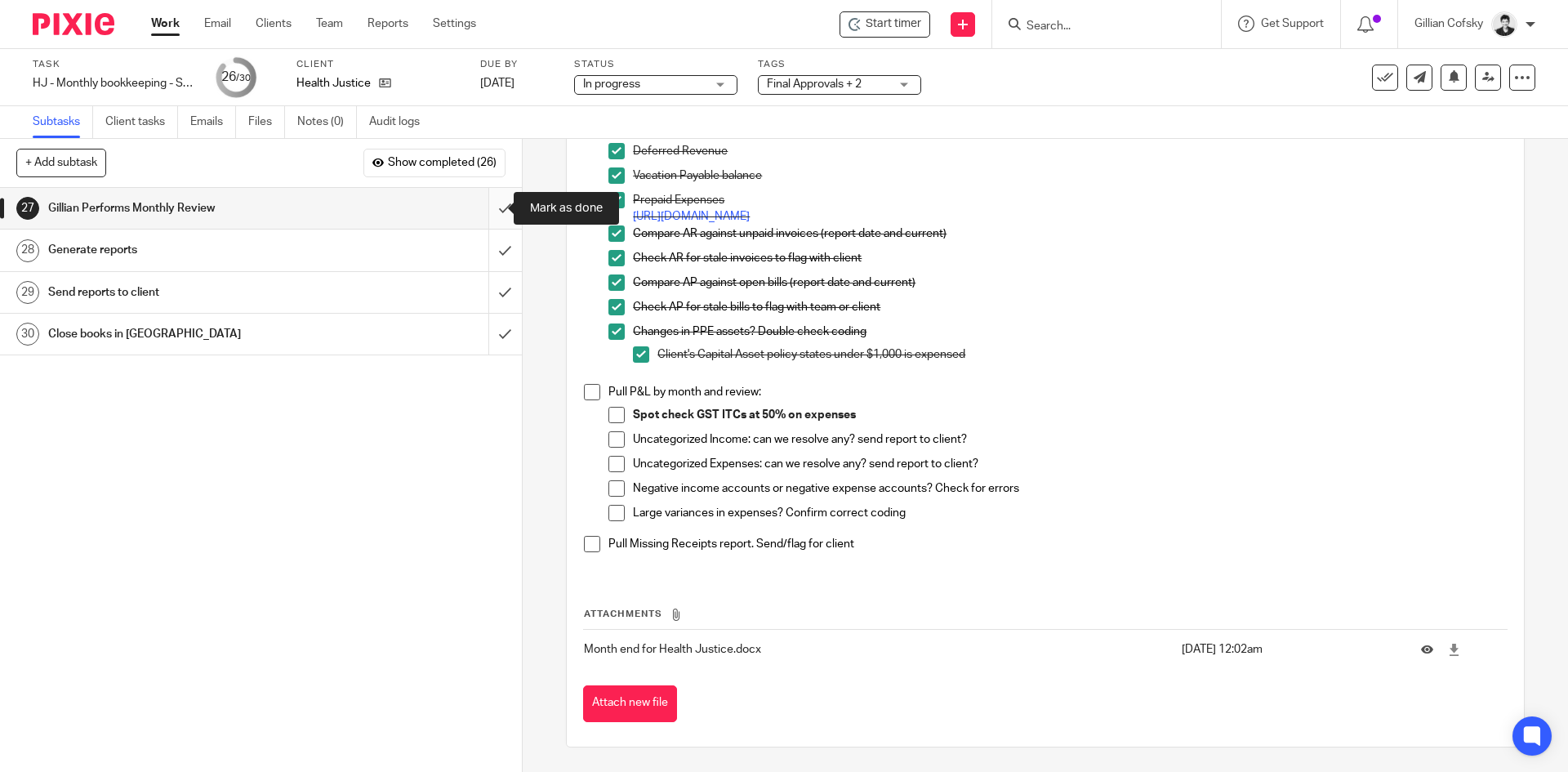
click at [486, 207] on input "submit" at bounding box center [261, 208] width 522 height 41
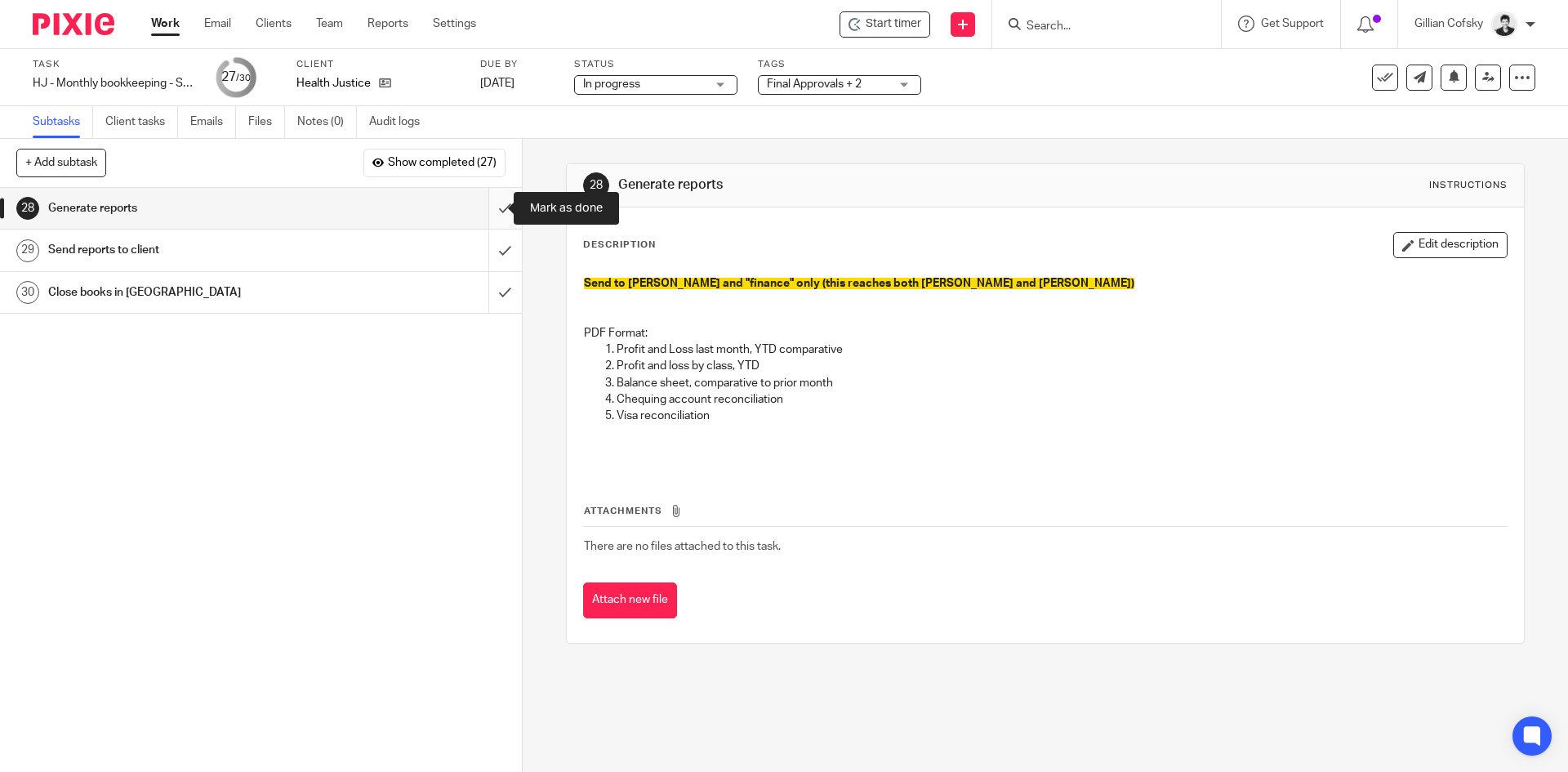
click at [486, 208] on input "submit" at bounding box center [261, 208] width 522 height 41
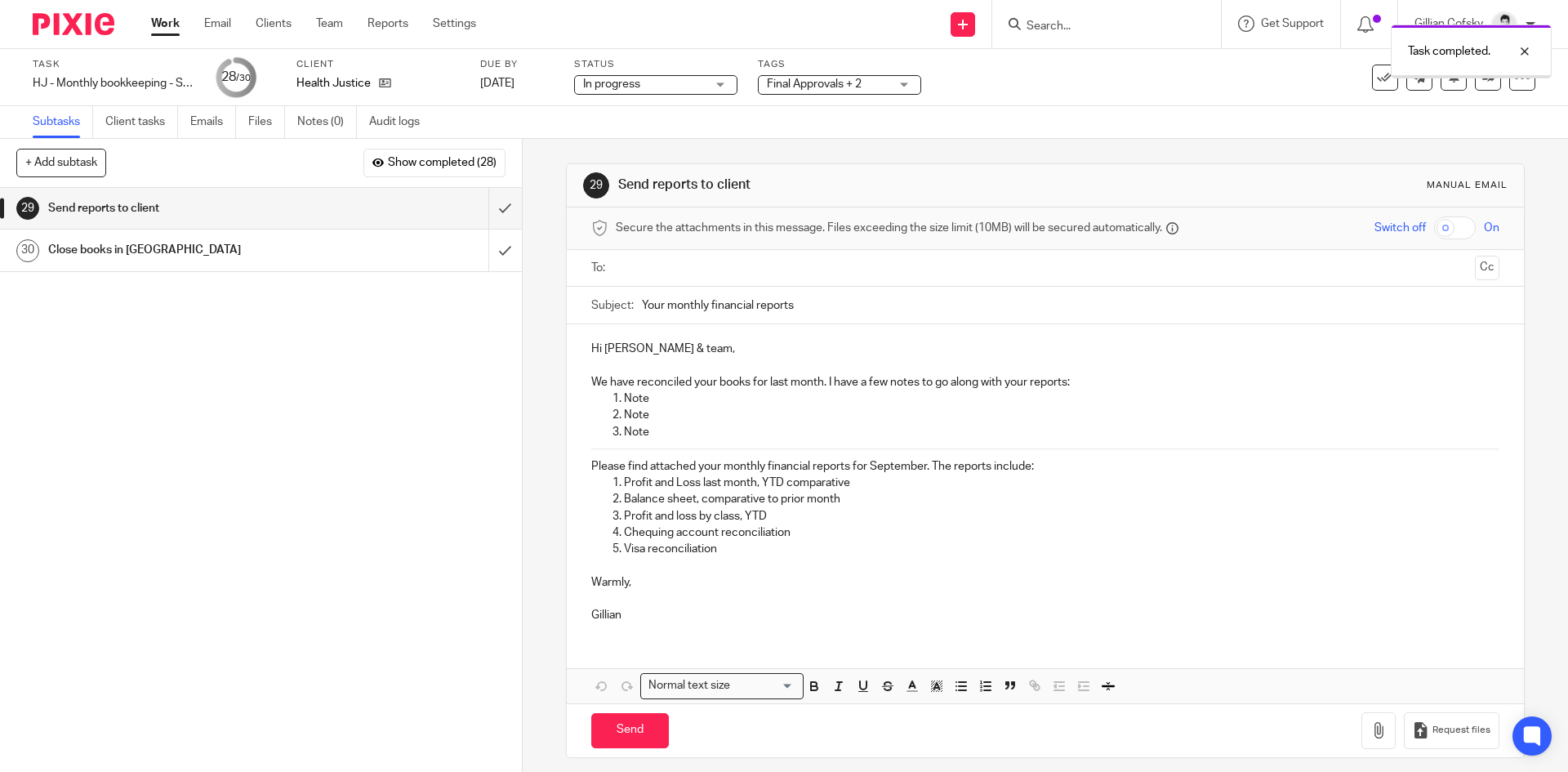
drag, startPoint x: 0, startPoint y: 0, endPoint x: 683, endPoint y: 281, distance: 738.5
click at [683, 281] on div at bounding box center [1046, 268] width 857 height 37
click at [682, 266] on input "text" at bounding box center [1045, 268] width 846 height 19
click at [821, 263] on input "text" at bounding box center [1107, 270] width 724 height 32
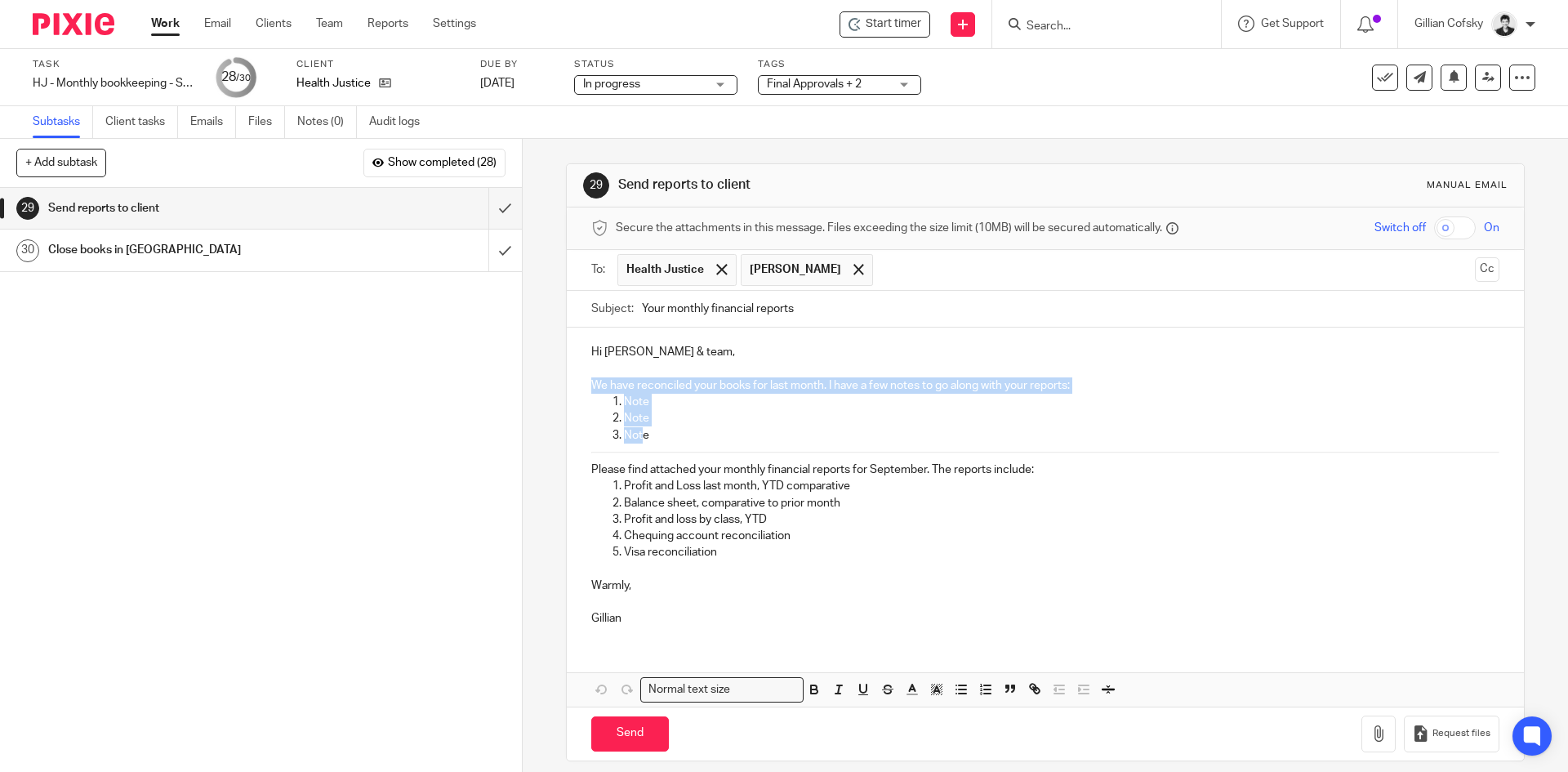
drag, startPoint x: 589, startPoint y: 381, endPoint x: 640, endPoint y: 433, distance: 72.8
click at [640, 433] on div "Hi Kendra & team, We have reconciled your books for last month. I have a few no…" at bounding box center [1045, 482] width 957 height 311
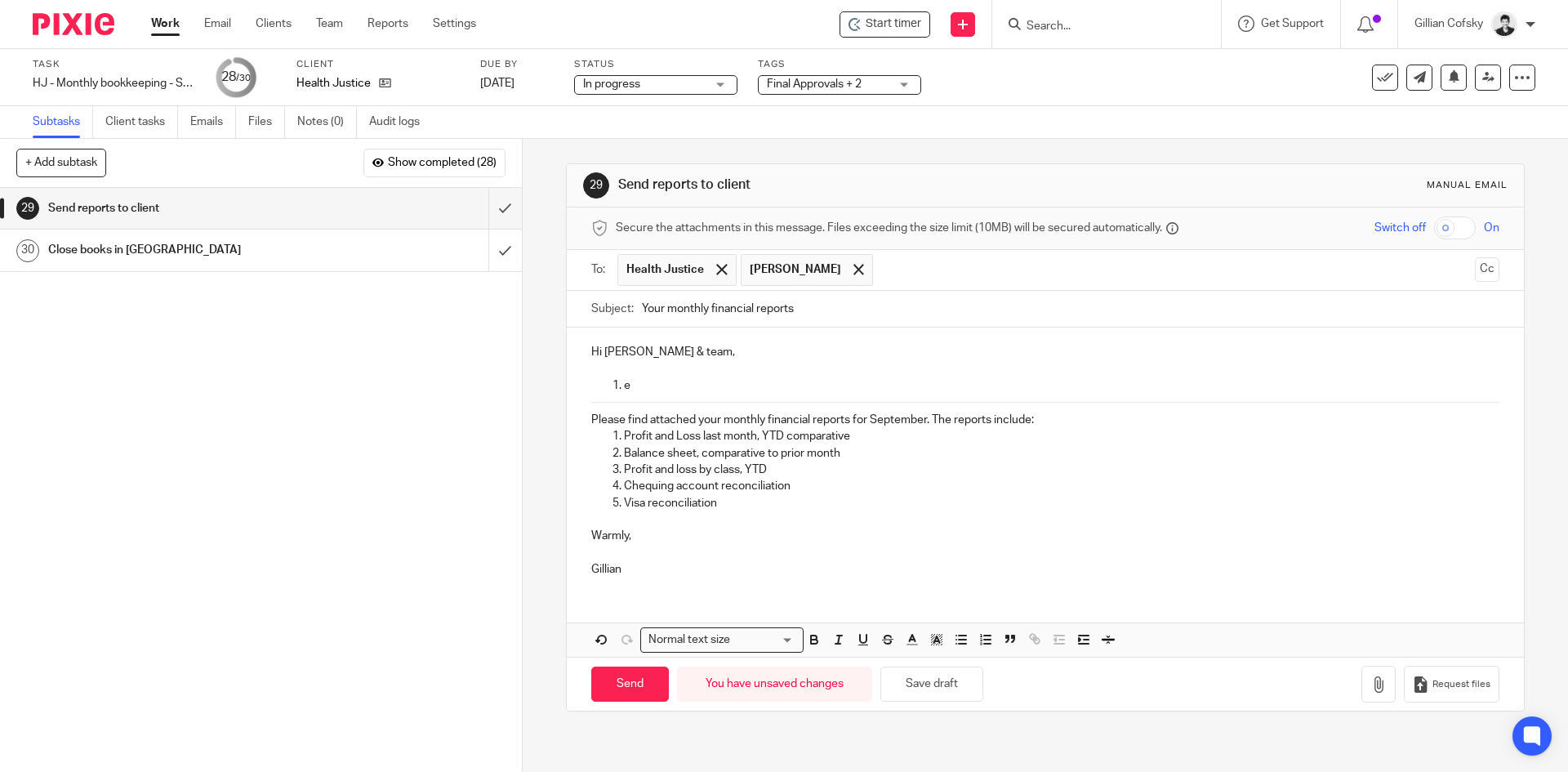
click at [585, 419] on div "Hi Kendra & team, e Please find attached your monthly financial reports for Sep…" at bounding box center [1045, 458] width 957 height 262
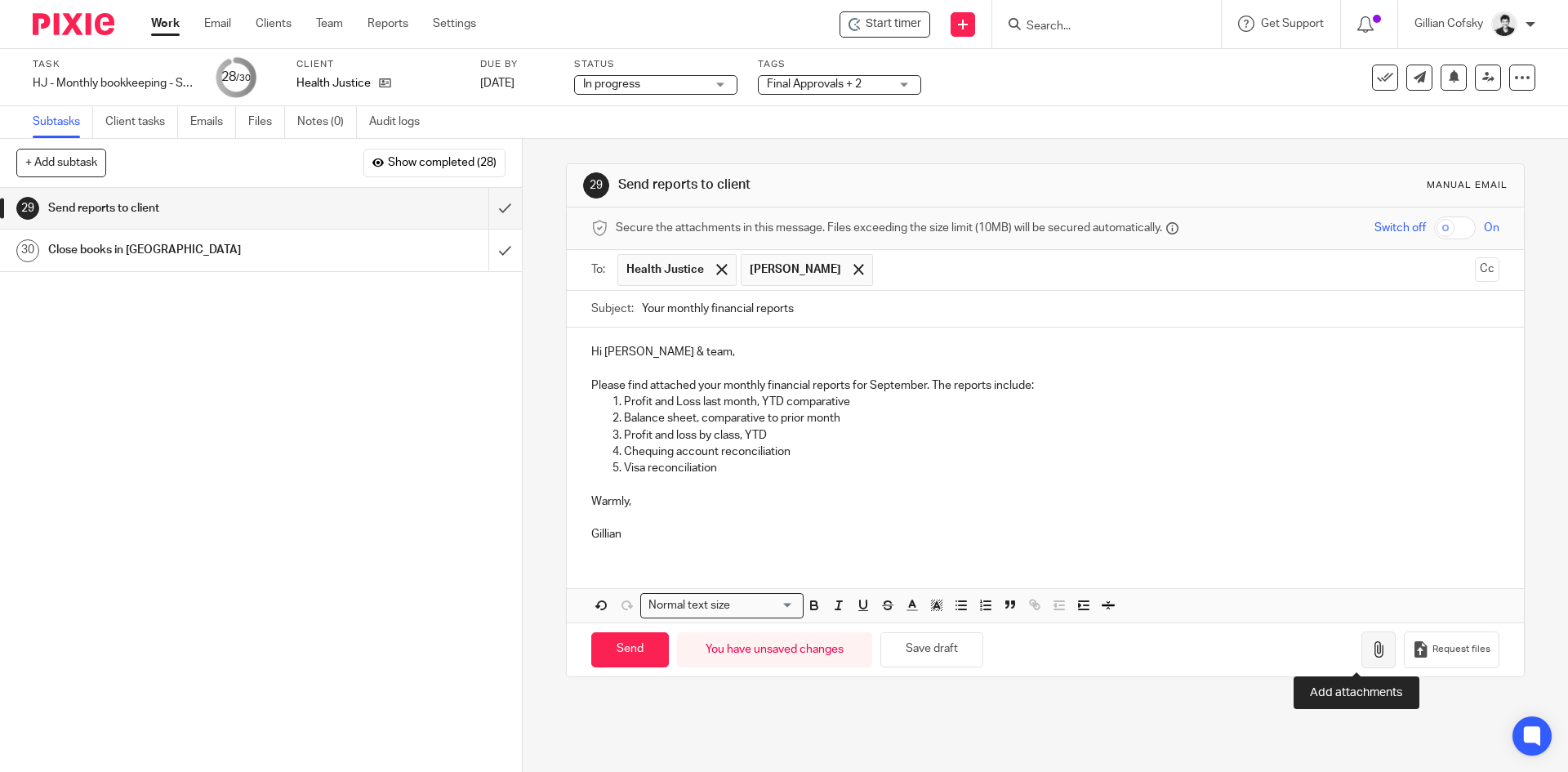
click at [1364, 634] on button "button" at bounding box center [1378, 649] width 34 height 37
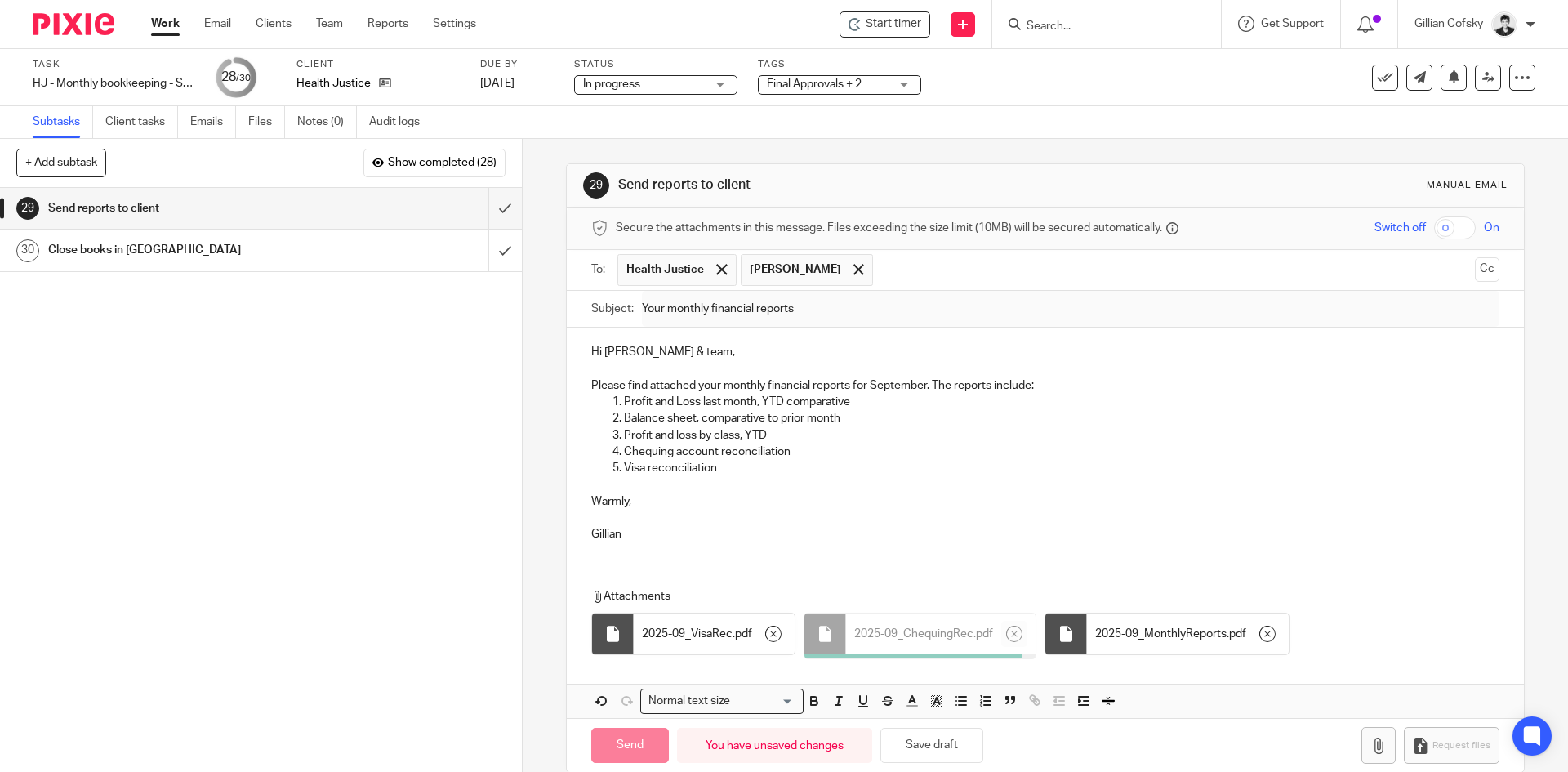
scroll to position [21, 0]
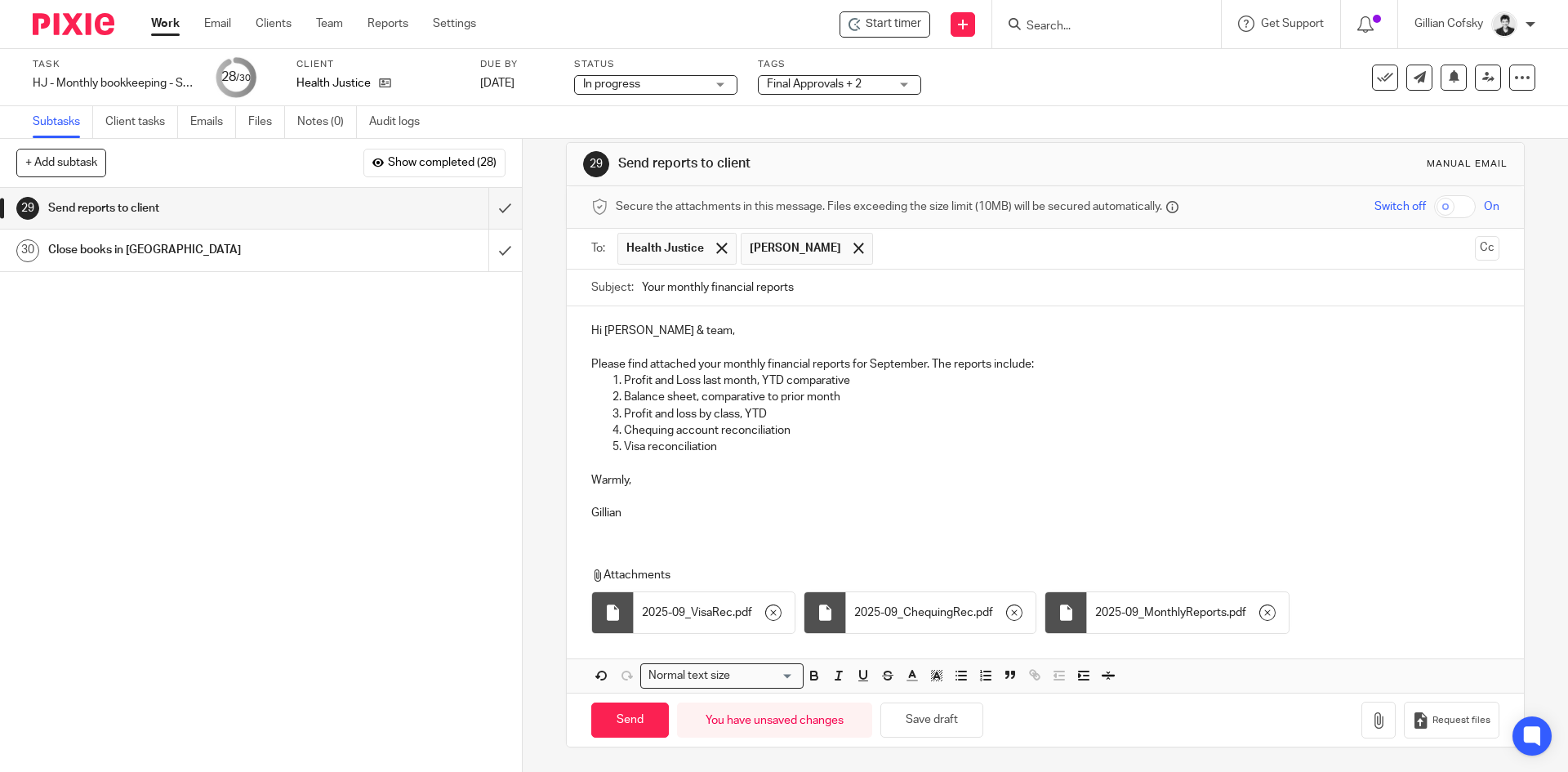
click at [597, 469] on p at bounding box center [1045, 464] width 907 height 16
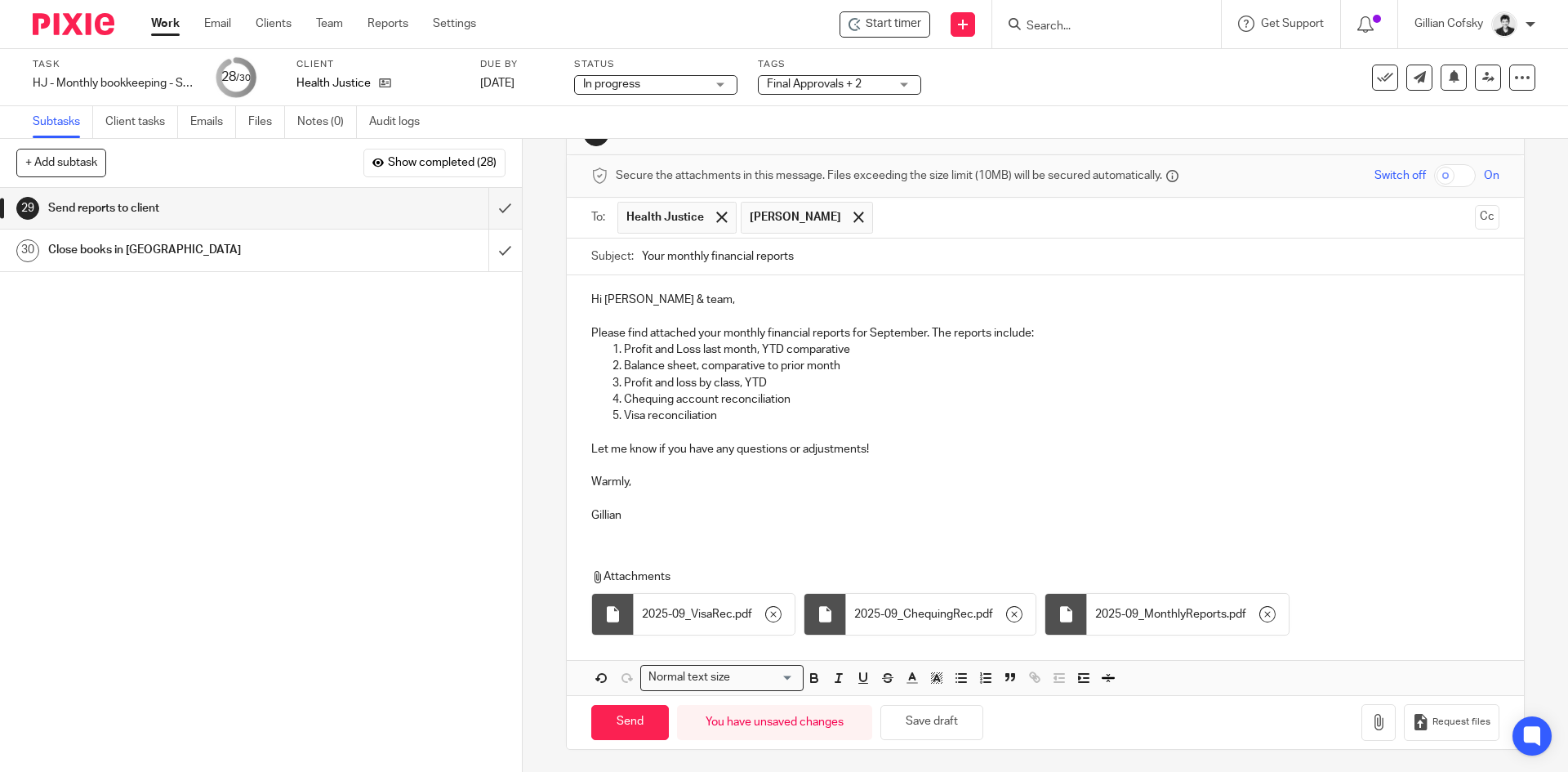
scroll to position [55, 0]
click at [942, 445] on p "Let me know if you have any questions or adjustments!" at bounding box center [1045, 447] width 907 height 16
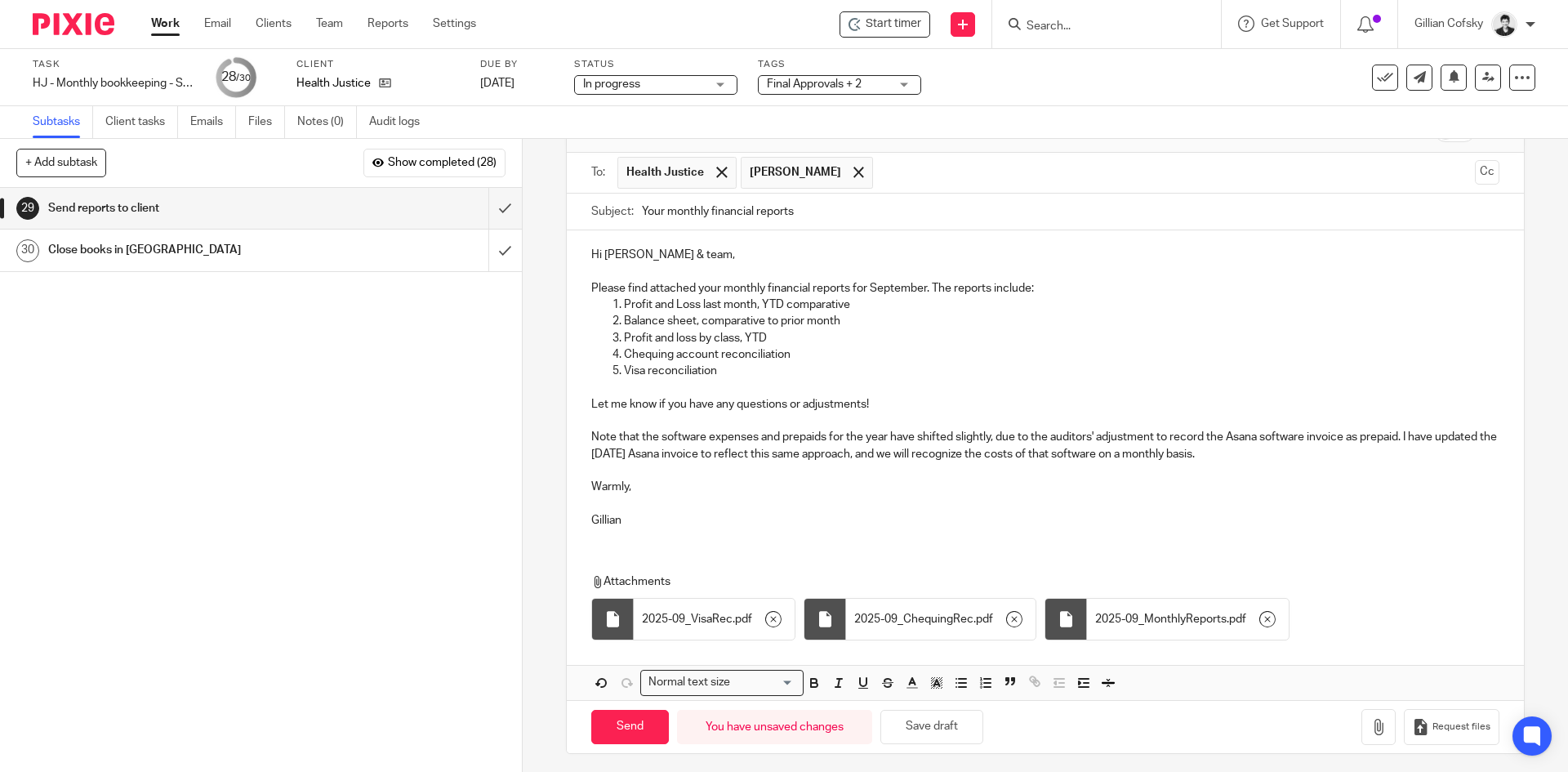
scroll to position [103, 0]
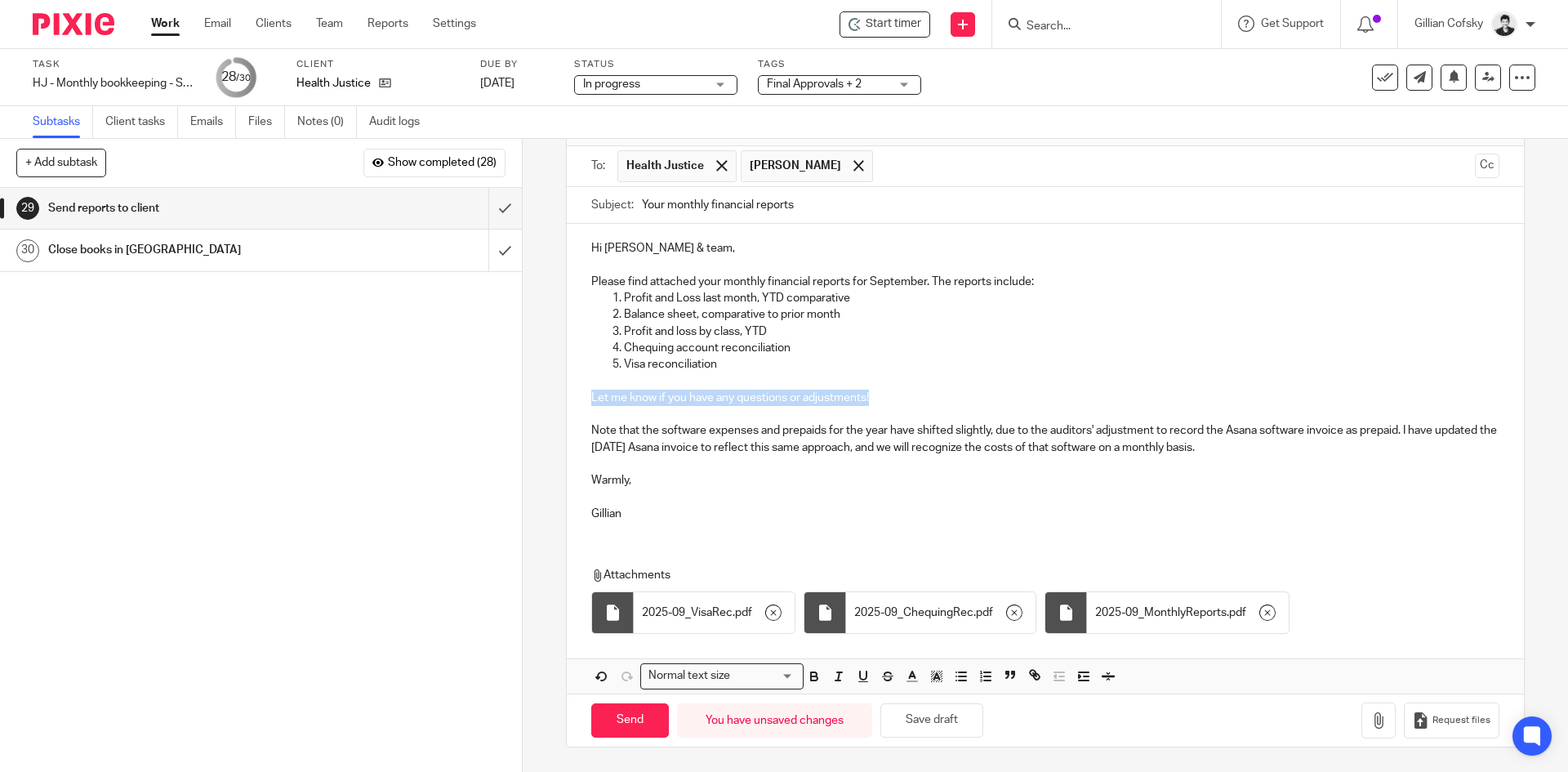
drag, startPoint x: 897, startPoint y: 392, endPoint x: 590, endPoint y: 399, distance: 307.1
click at [584, 400] on div "Hi Kendra & team, Please find attached your monthly financial reports for Septe…" at bounding box center [1045, 379] width 957 height 310
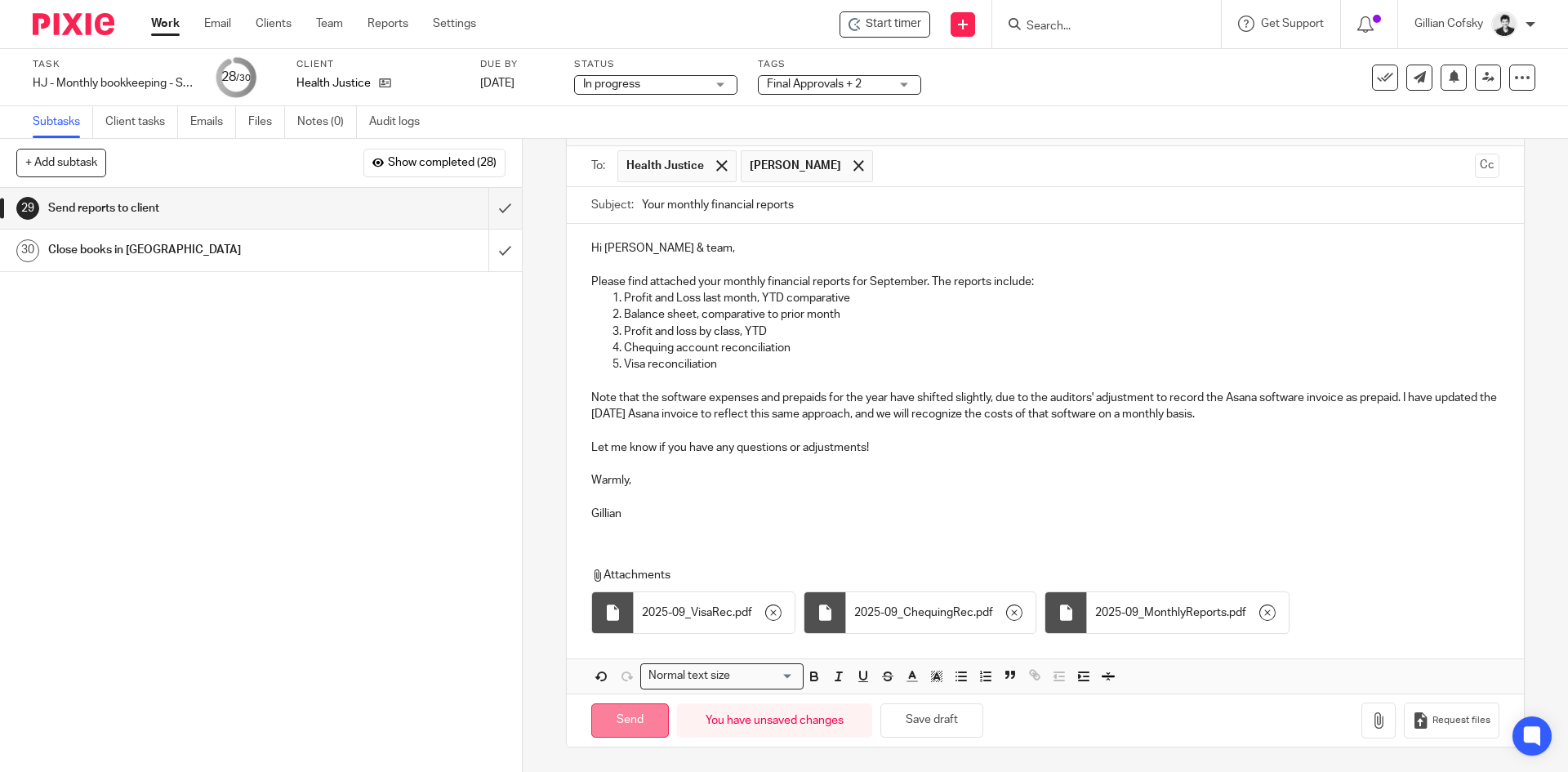
click at [615, 716] on input "Send" at bounding box center [630, 720] width 78 height 35
type input "Sent"
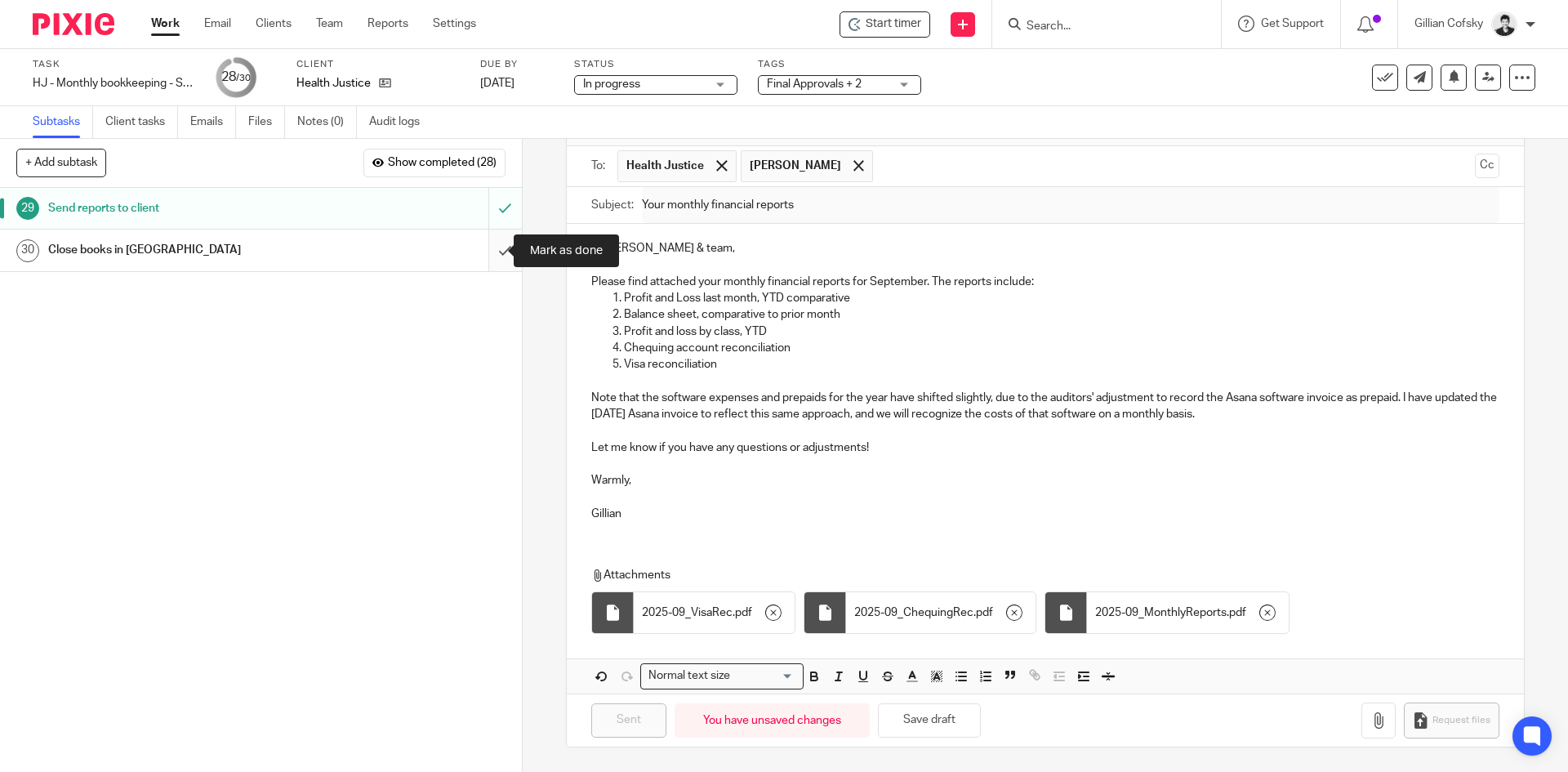
click at [494, 255] on input "submit" at bounding box center [261, 250] width 522 height 41
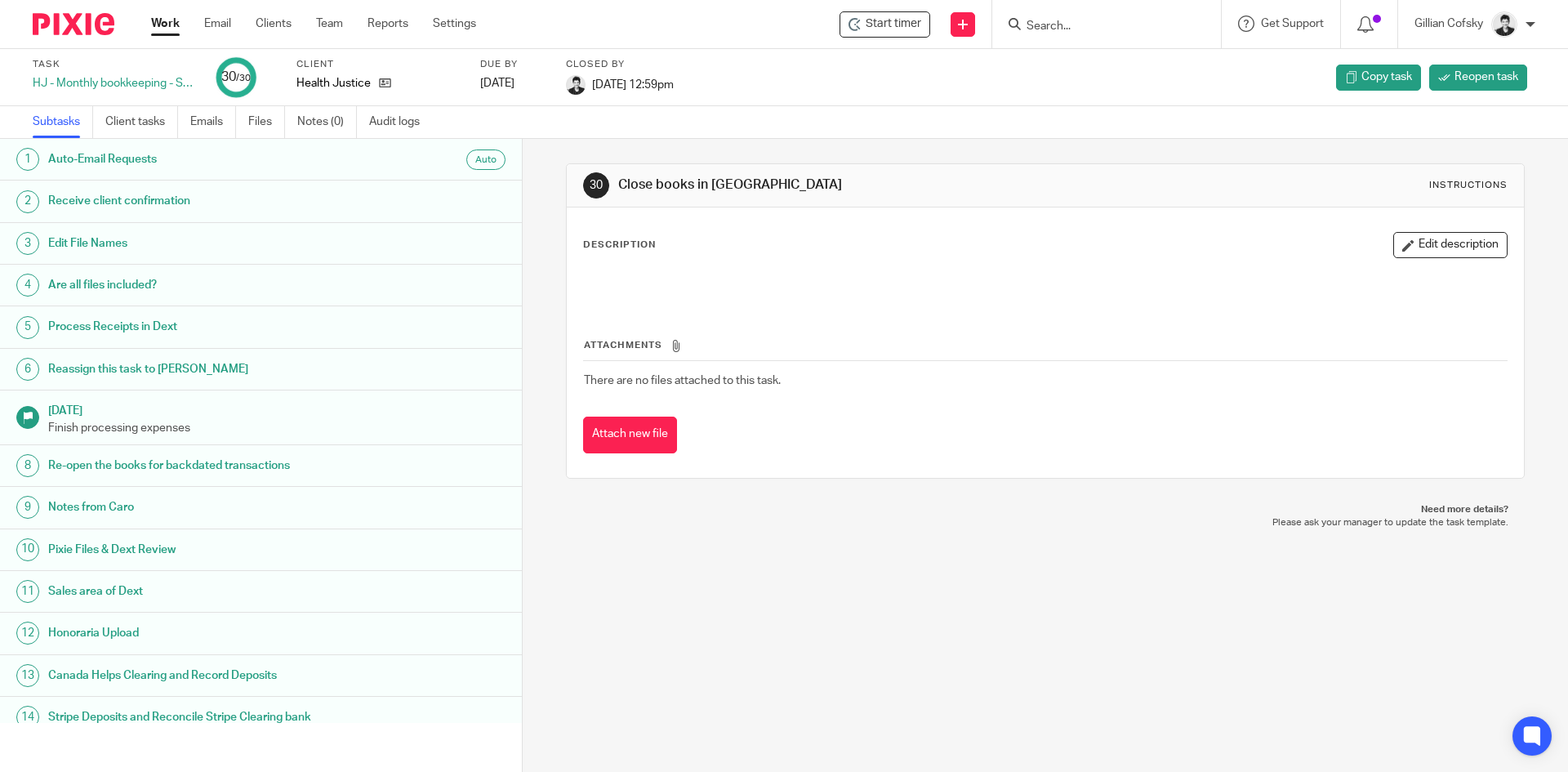
click at [164, 19] on link "Work" at bounding box center [165, 24] width 29 height 16
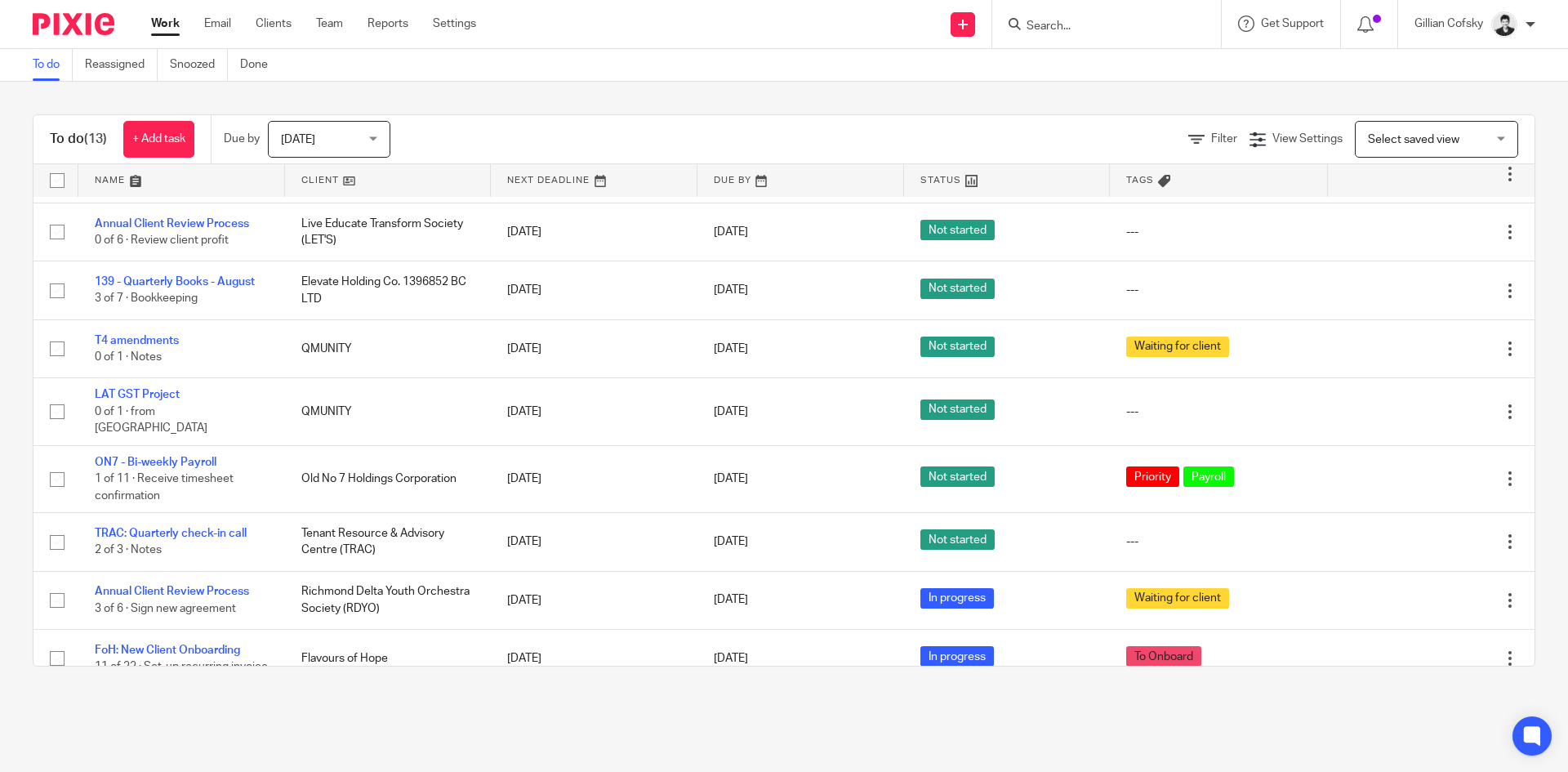
scroll to position [332, 0]
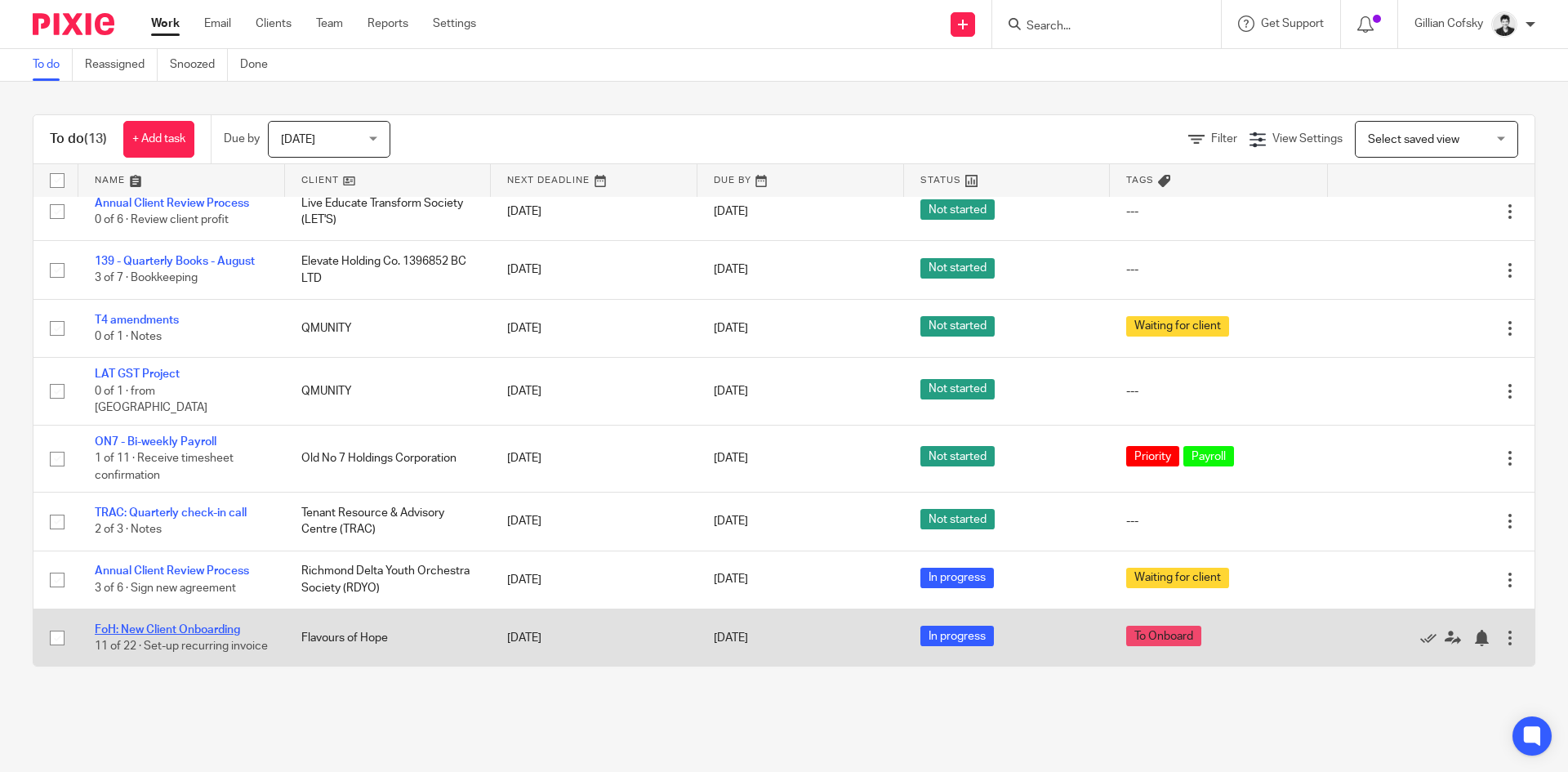
click at [190, 624] on link "FoH: New Client Onboarding" at bounding box center [167, 629] width 145 height 11
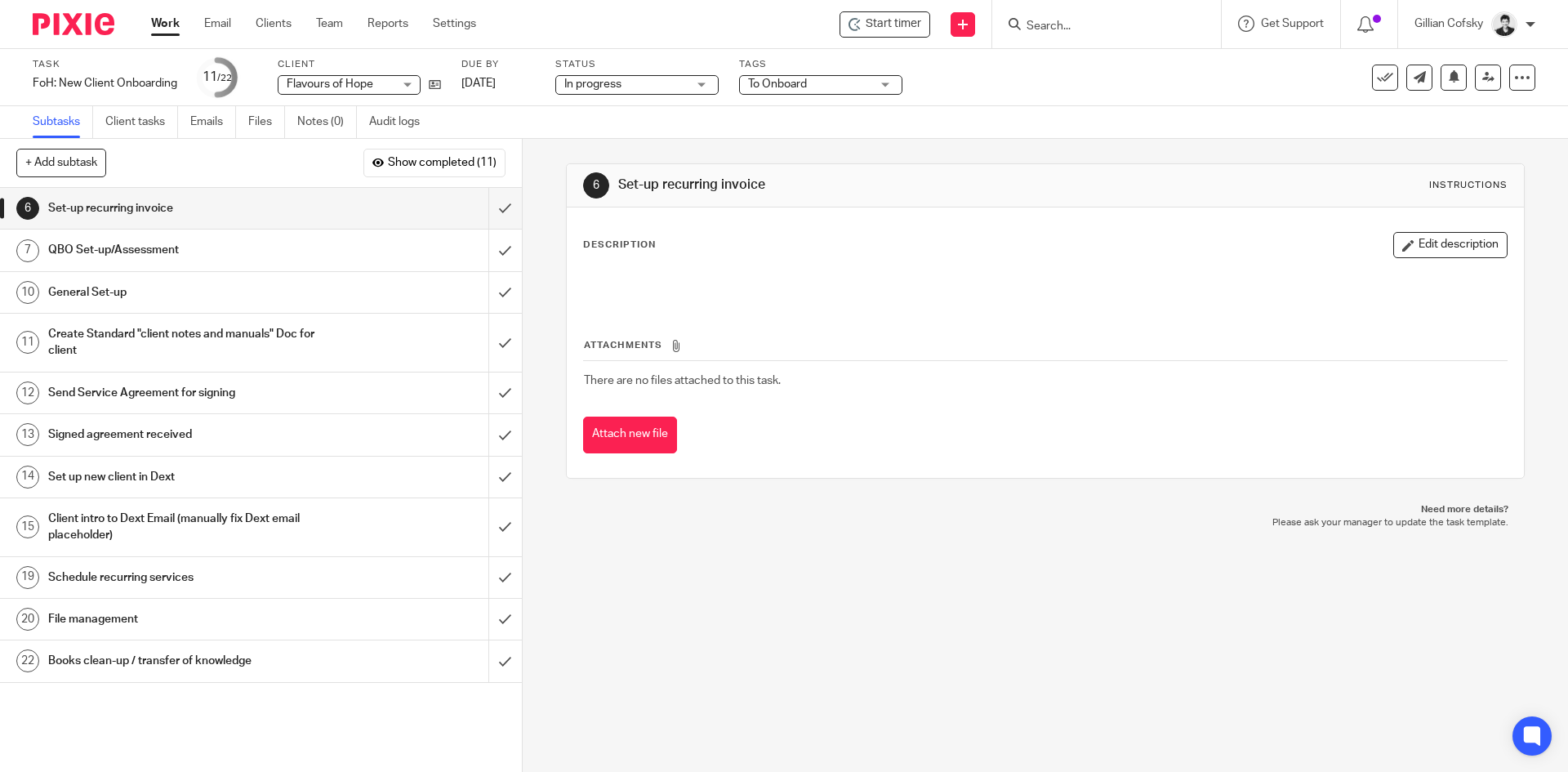
click at [215, 254] on h1 "QBO Set-up/Assessment" at bounding box center [190, 250] width 282 height 25
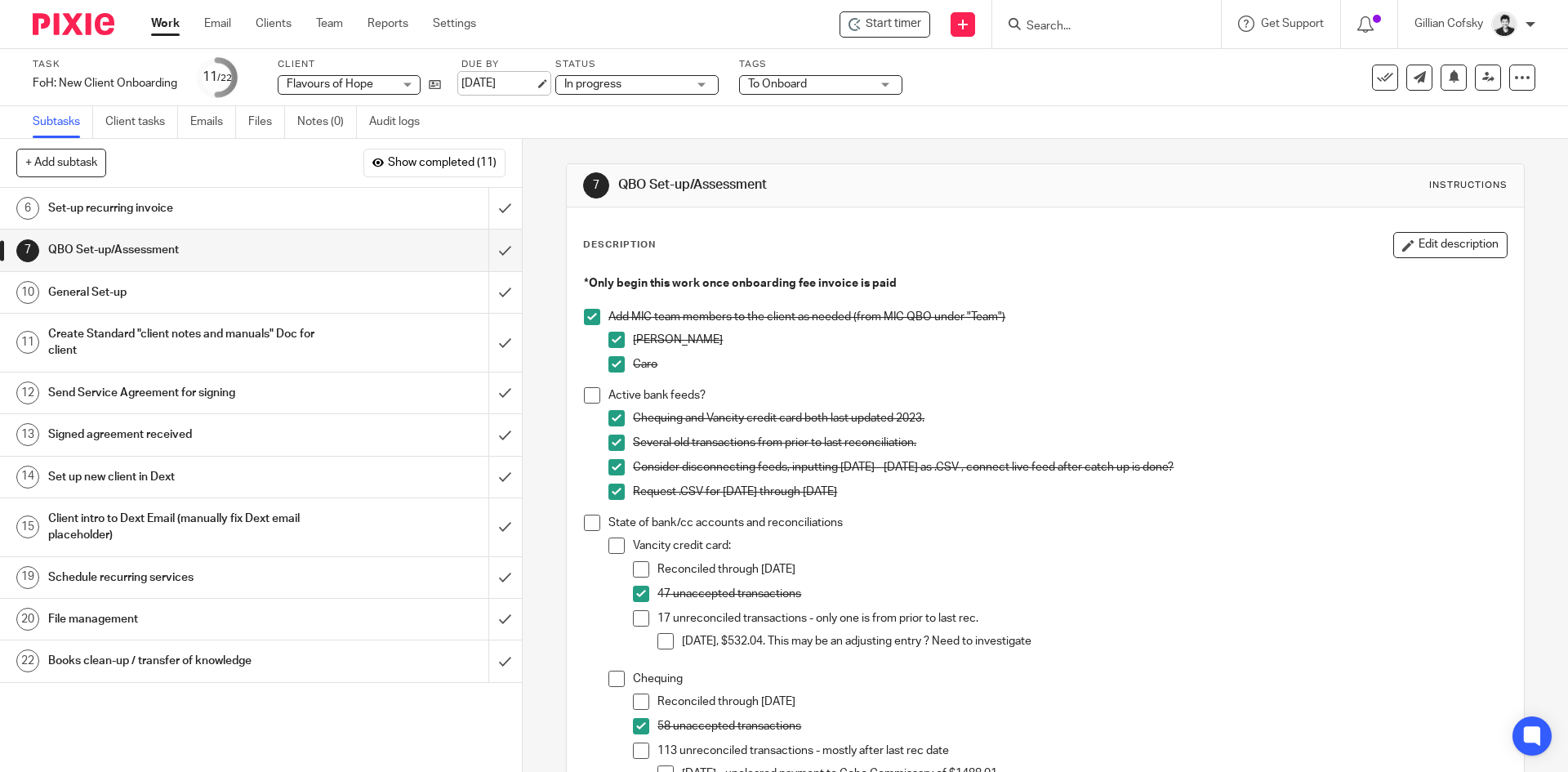
click at [519, 82] on link "[DATE]" at bounding box center [498, 84] width 74 height 17
click at [162, 25] on link "Work" at bounding box center [165, 24] width 29 height 16
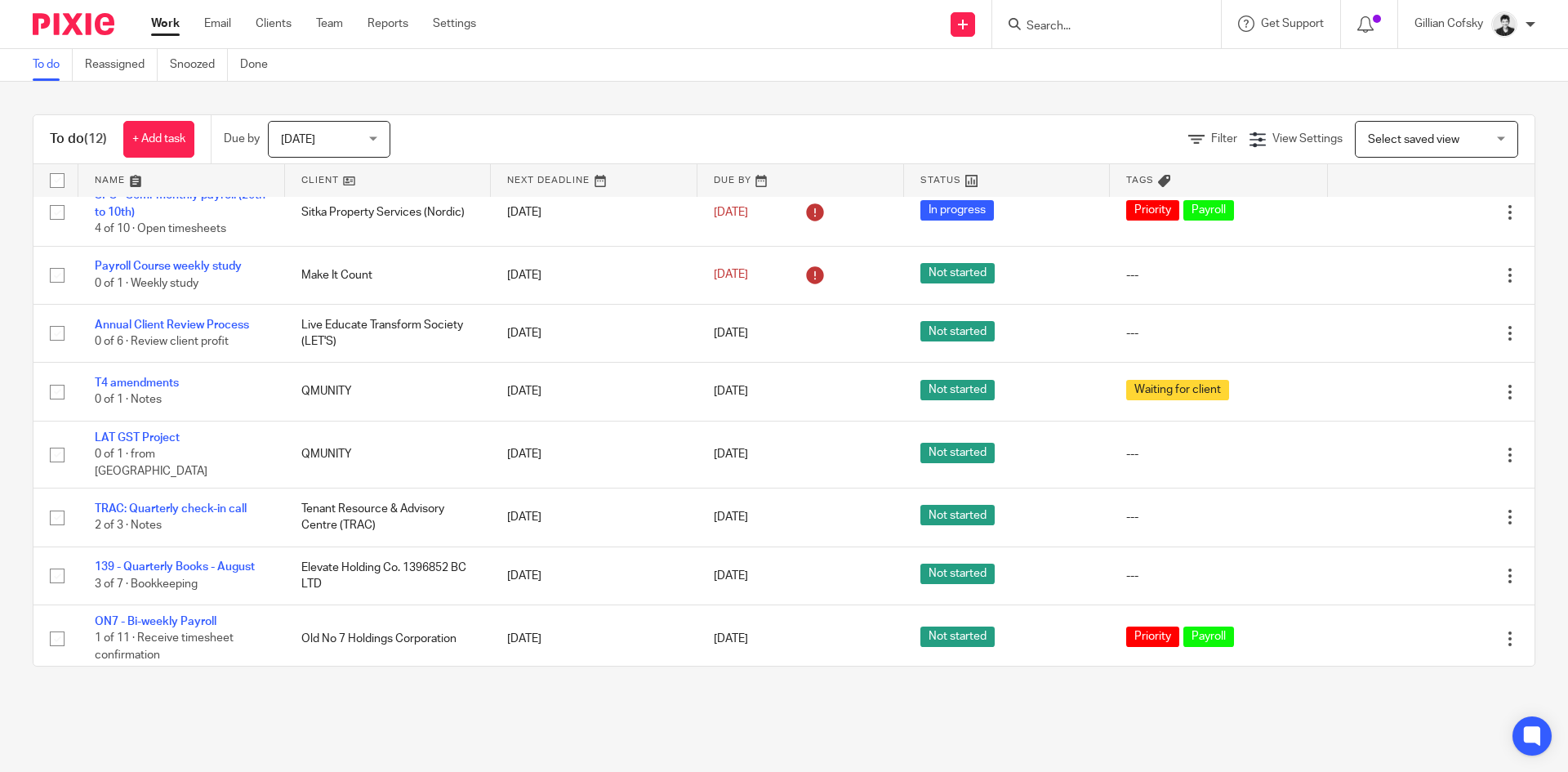
scroll to position [266, 0]
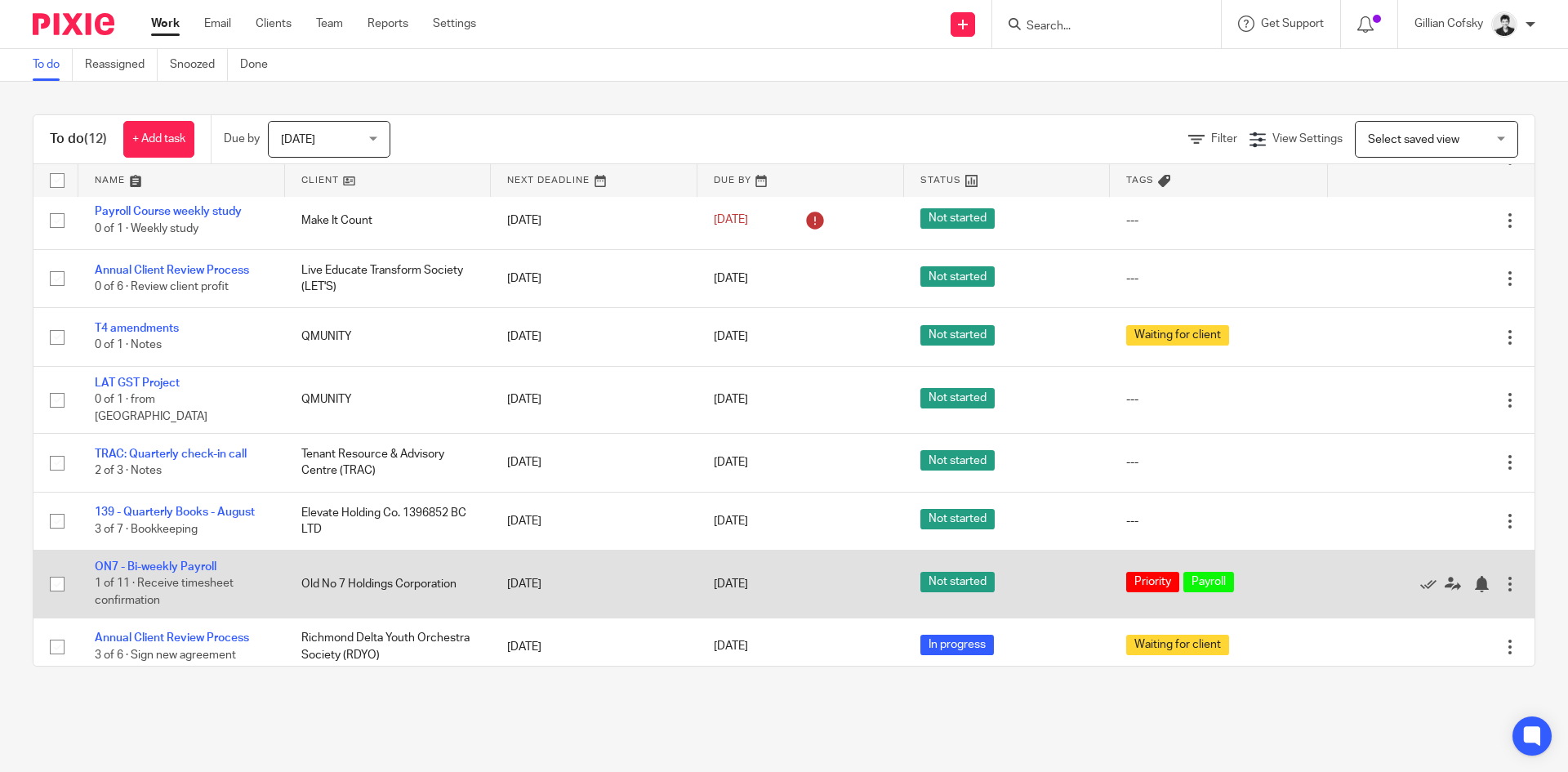
click at [60, 577] on input "checkbox" at bounding box center [57, 584] width 31 height 31
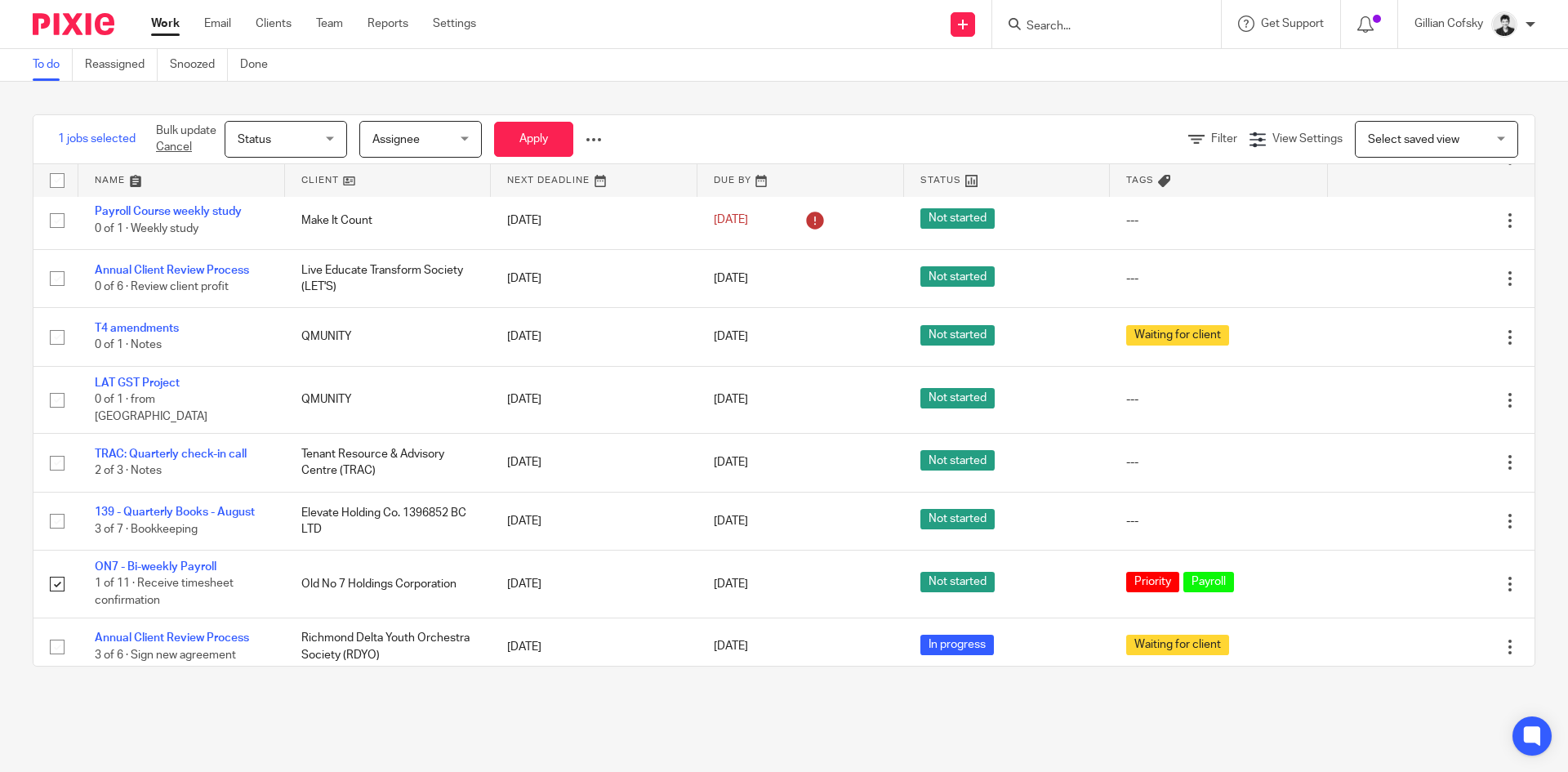
click at [317, 151] on span "Status" at bounding box center [281, 139] width 87 height 34
click at [440, 146] on span "Assignee" at bounding box center [416, 139] width 87 height 34
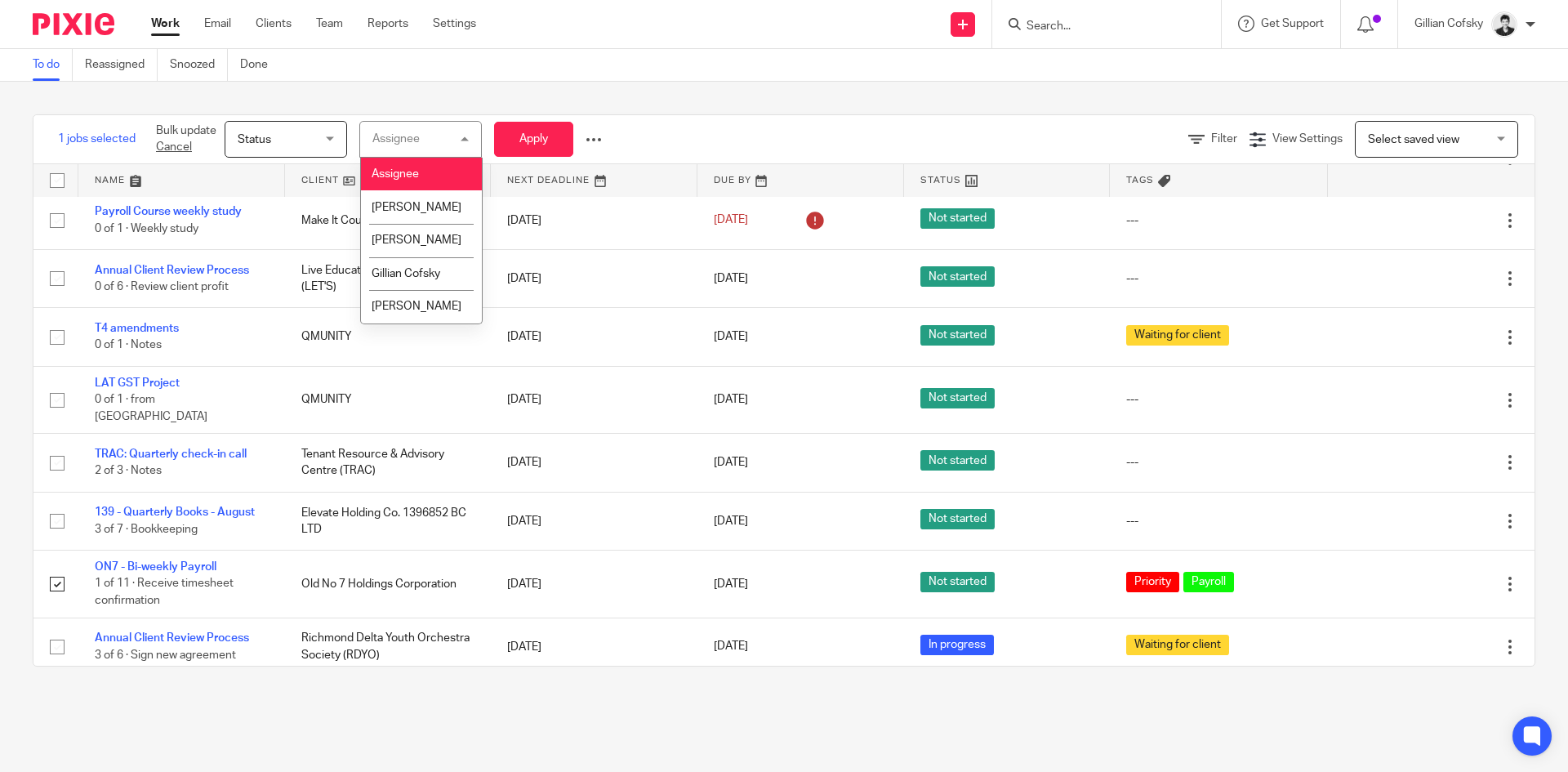
click at [766, 121] on div "Filter View Settings View Settings Manage saved views Select saved view Select …" at bounding box center [1086, 139] width 896 height 37
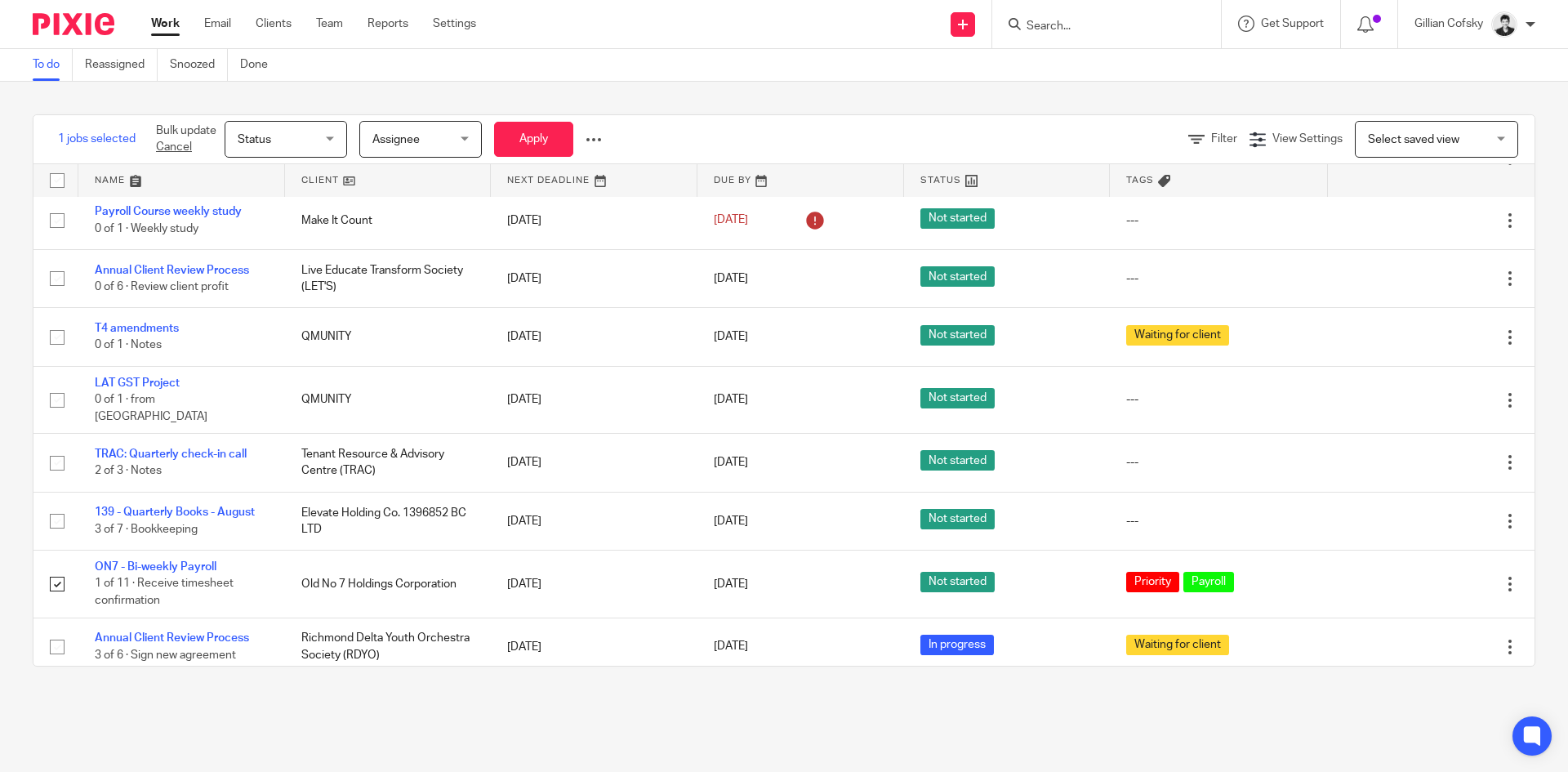
click at [169, 144] on link "Cancel" at bounding box center [174, 147] width 36 height 11
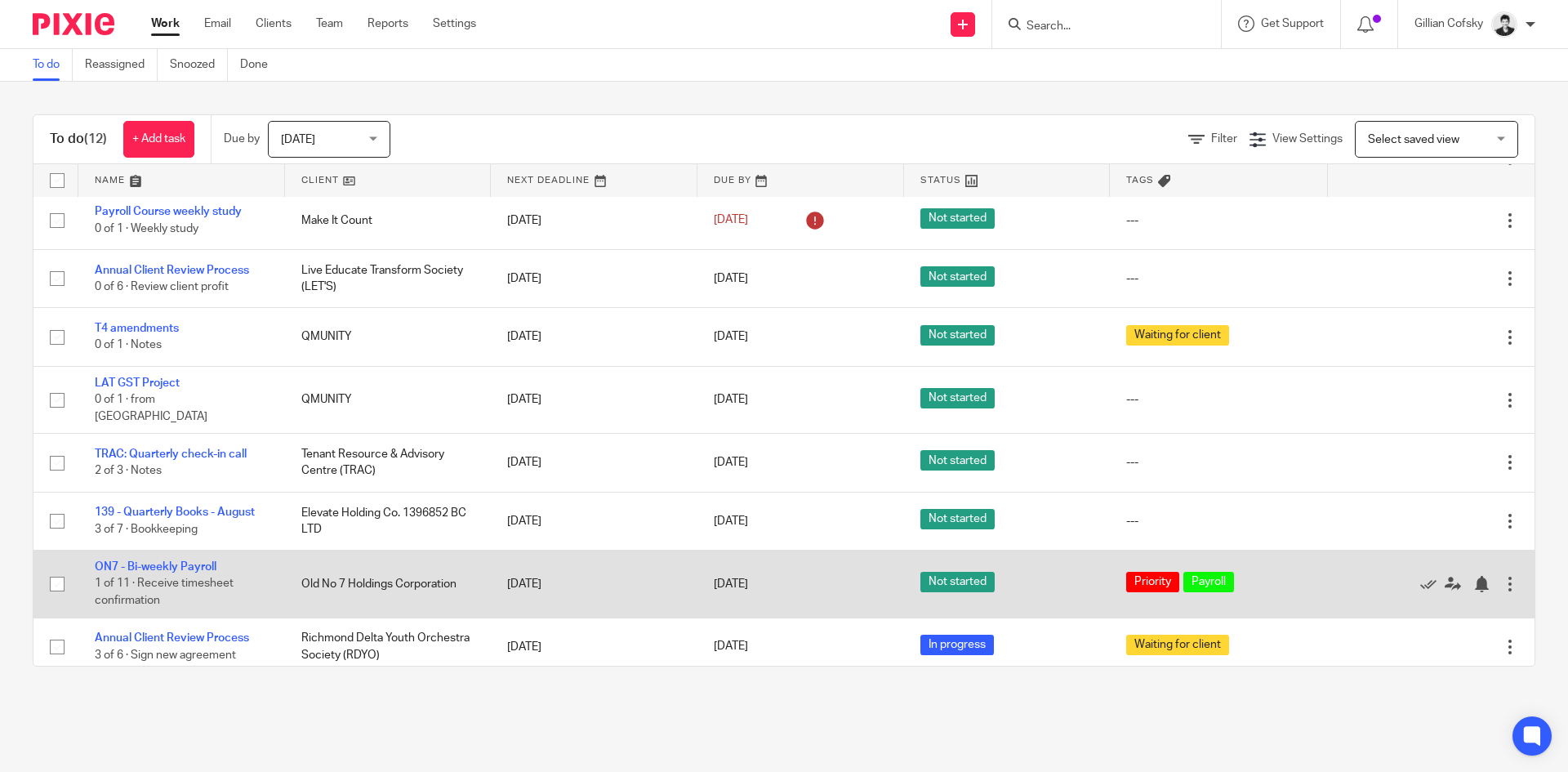
click at [56, 582] on input "checkbox" at bounding box center [57, 584] width 31 height 31
checkbox input "true"
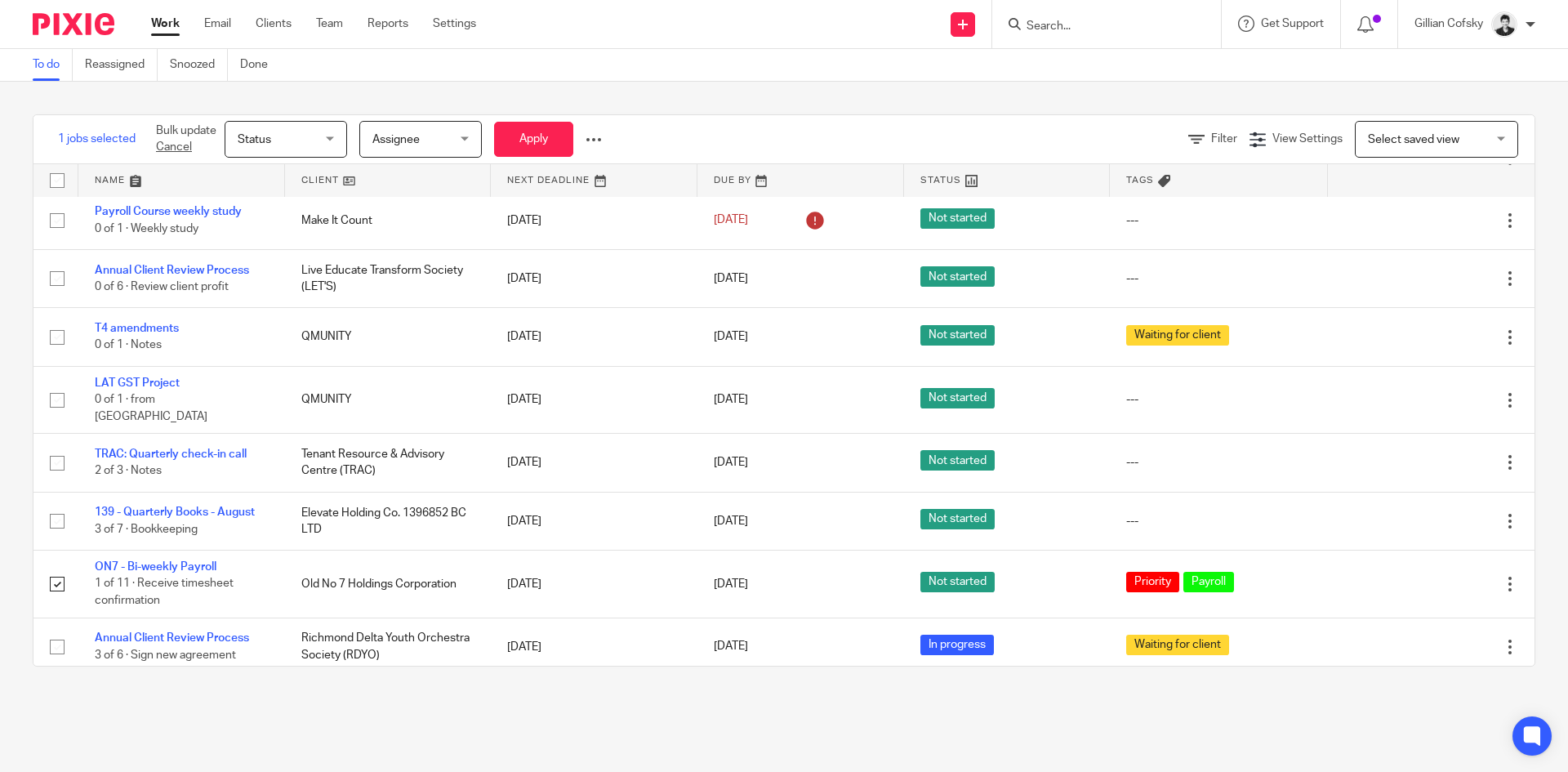
click at [599, 131] on div at bounding box center [594, 139] width 16 height 16
click at [595, 172] on span "Update Tags" at bounding box center [569, 176] width 62 height 11
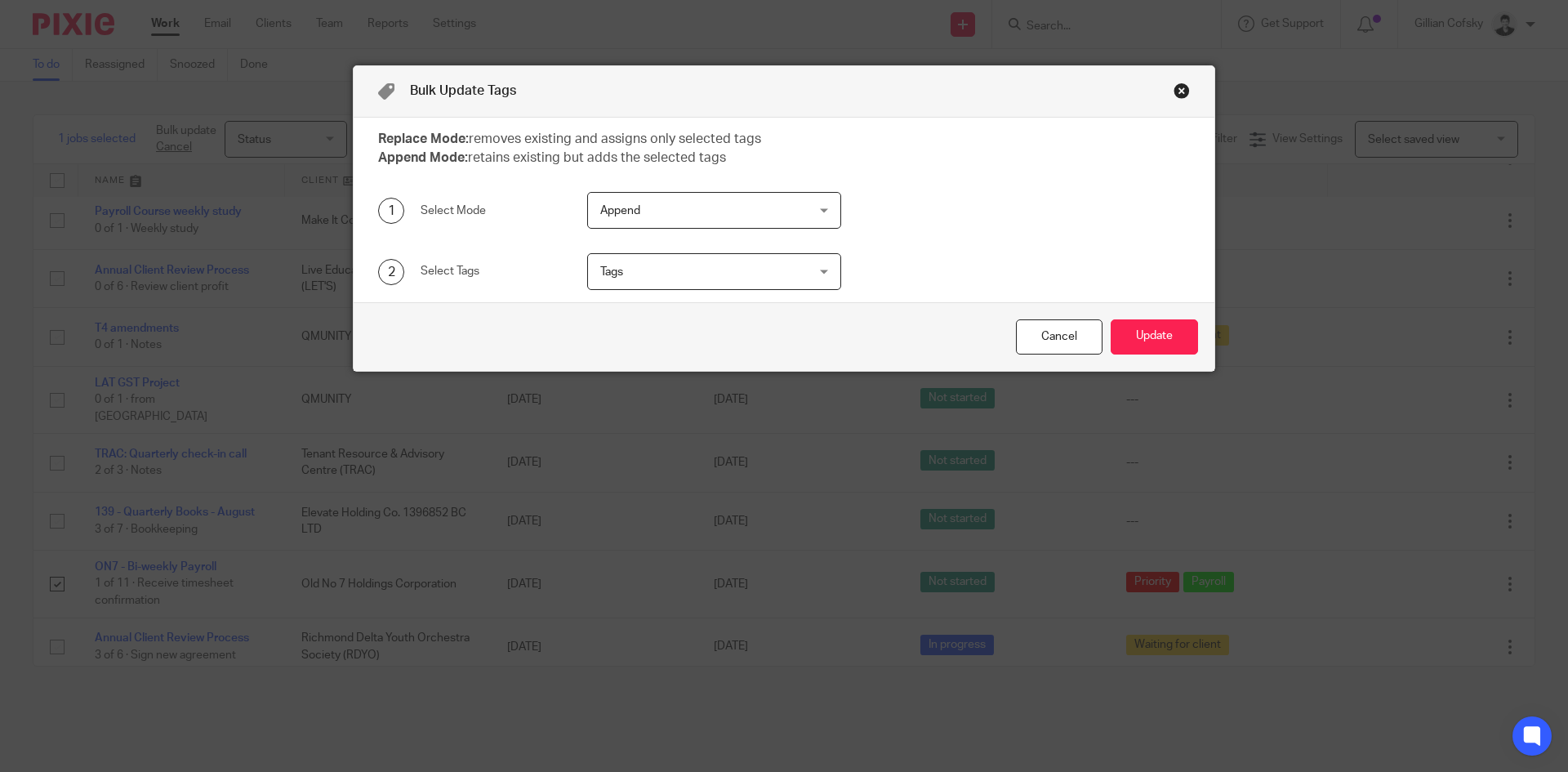
click at [682, 210] on span "Append" at bounding box center [697, 210] width 192 height 34
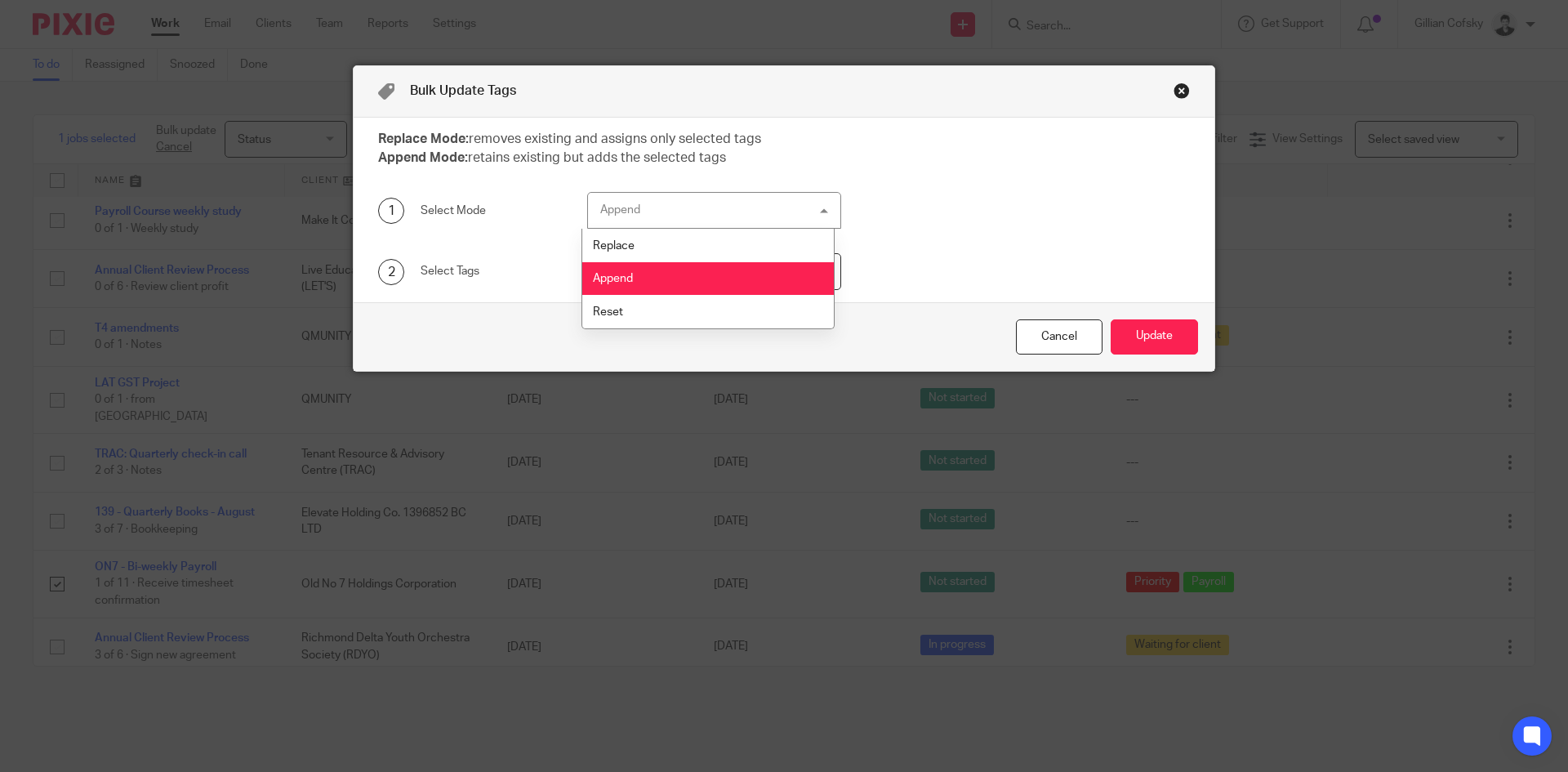
click at [978, 162] on div "Replace Mode: removes existing and assigns only selected tags Append Mode: reta…" at bounding box center [771, 148] width 837 height 39
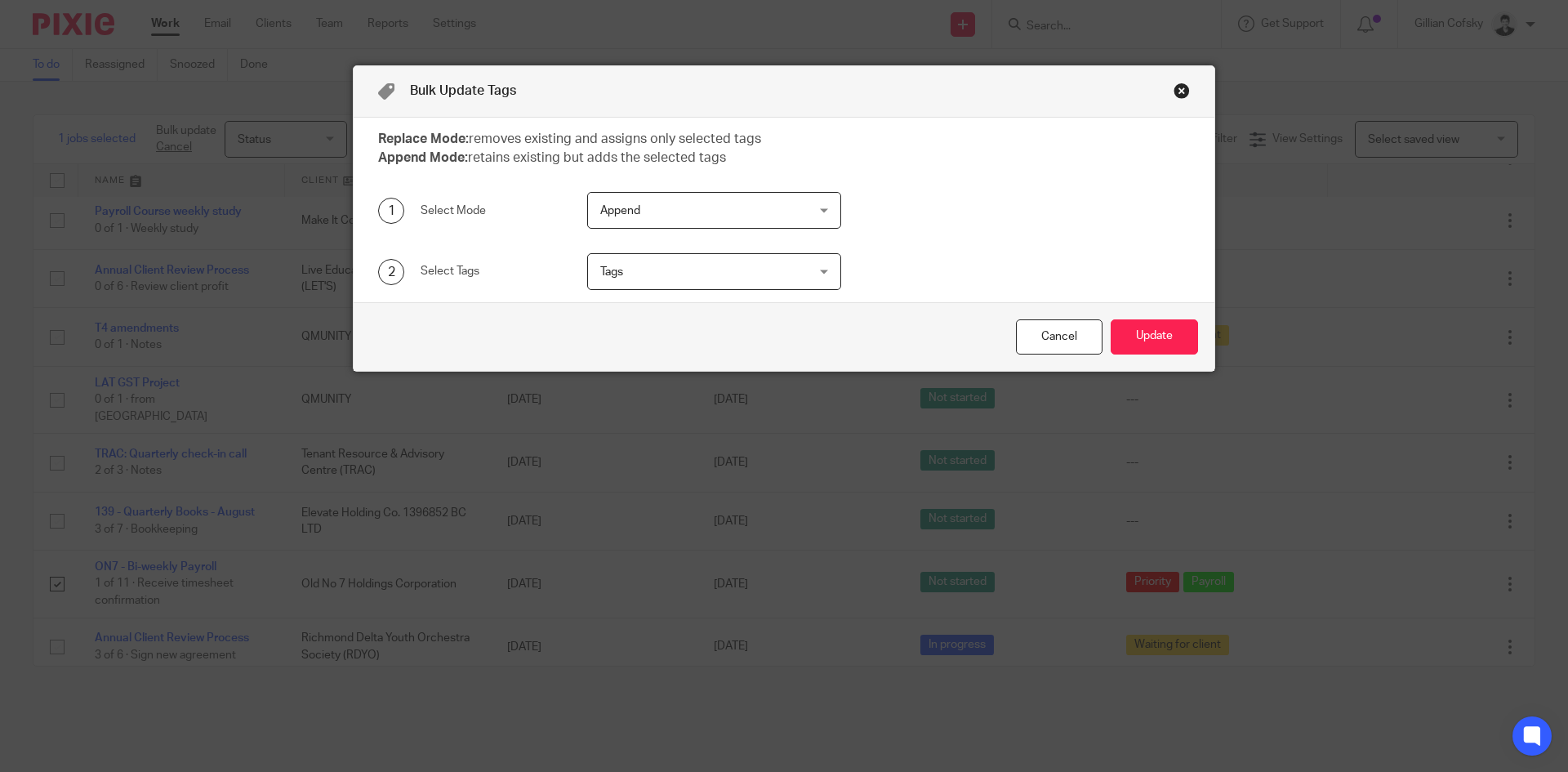
click at [706, 272] on span "Tags" at bounding box center [697, 272] width 192 height 34
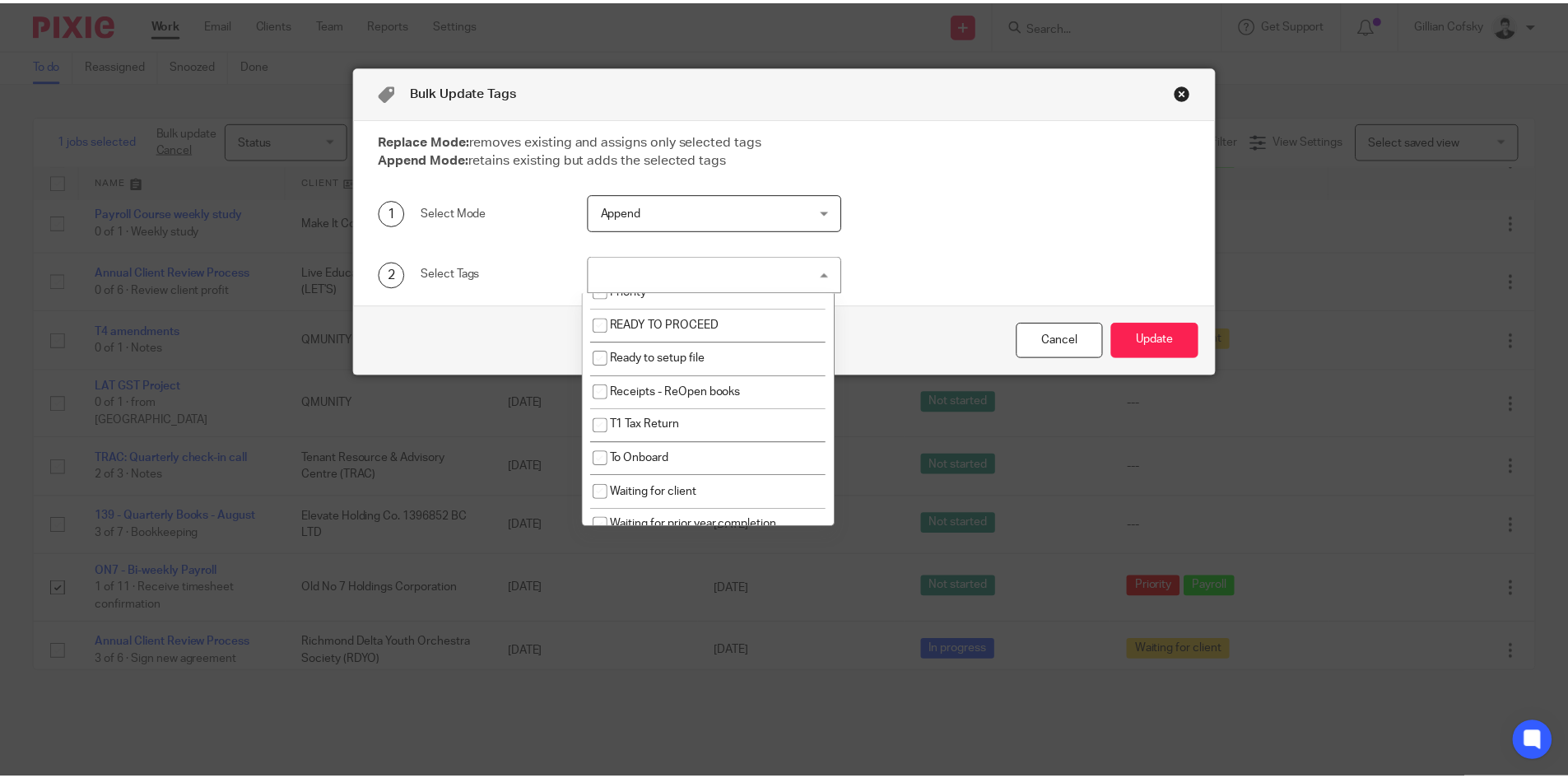
scroll to position [401, 0]
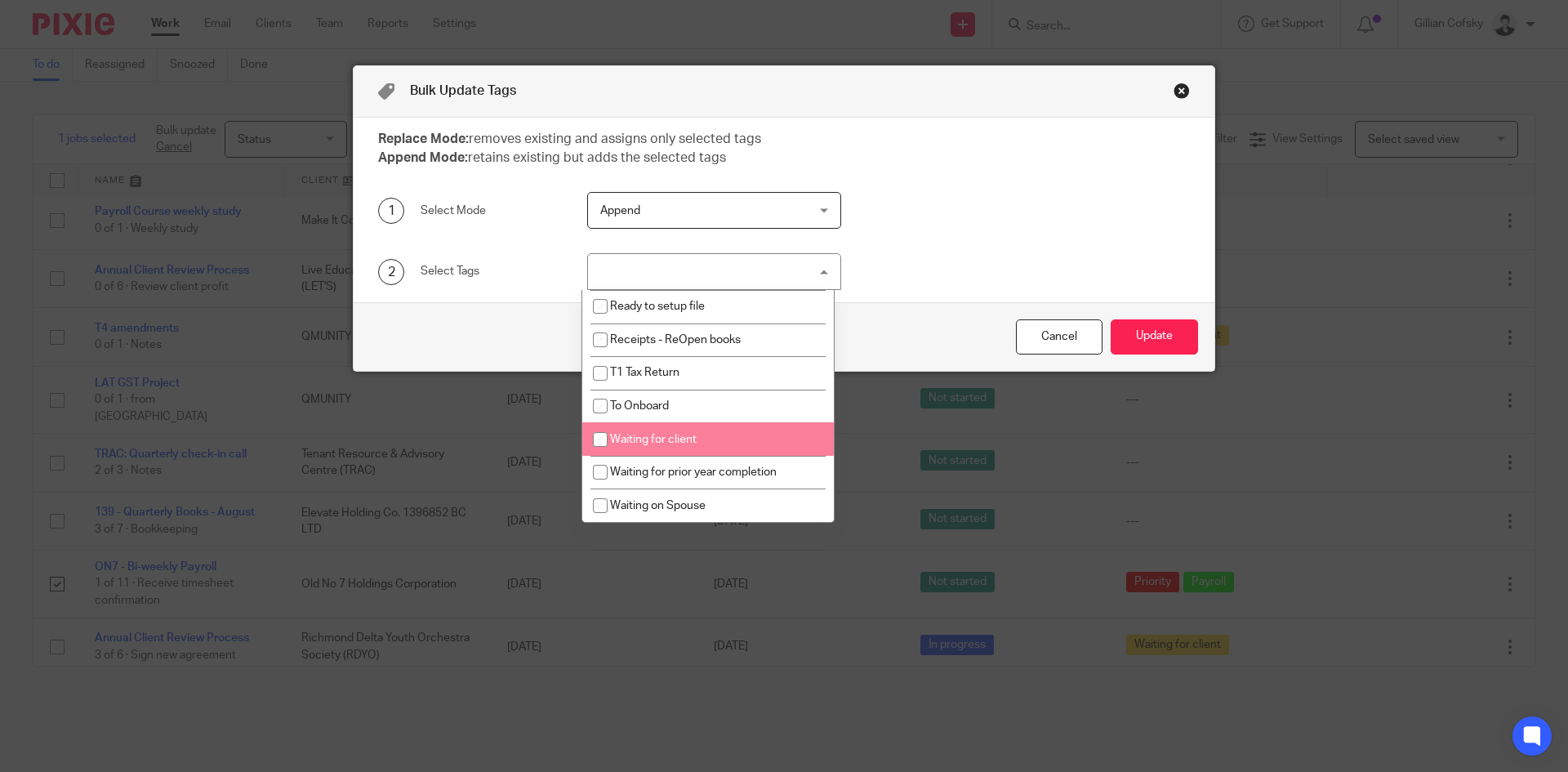
click at [714, 442] on li "Waiting for client" at bounding box center [709, 439] width 253 height 34
checkbox input "true"
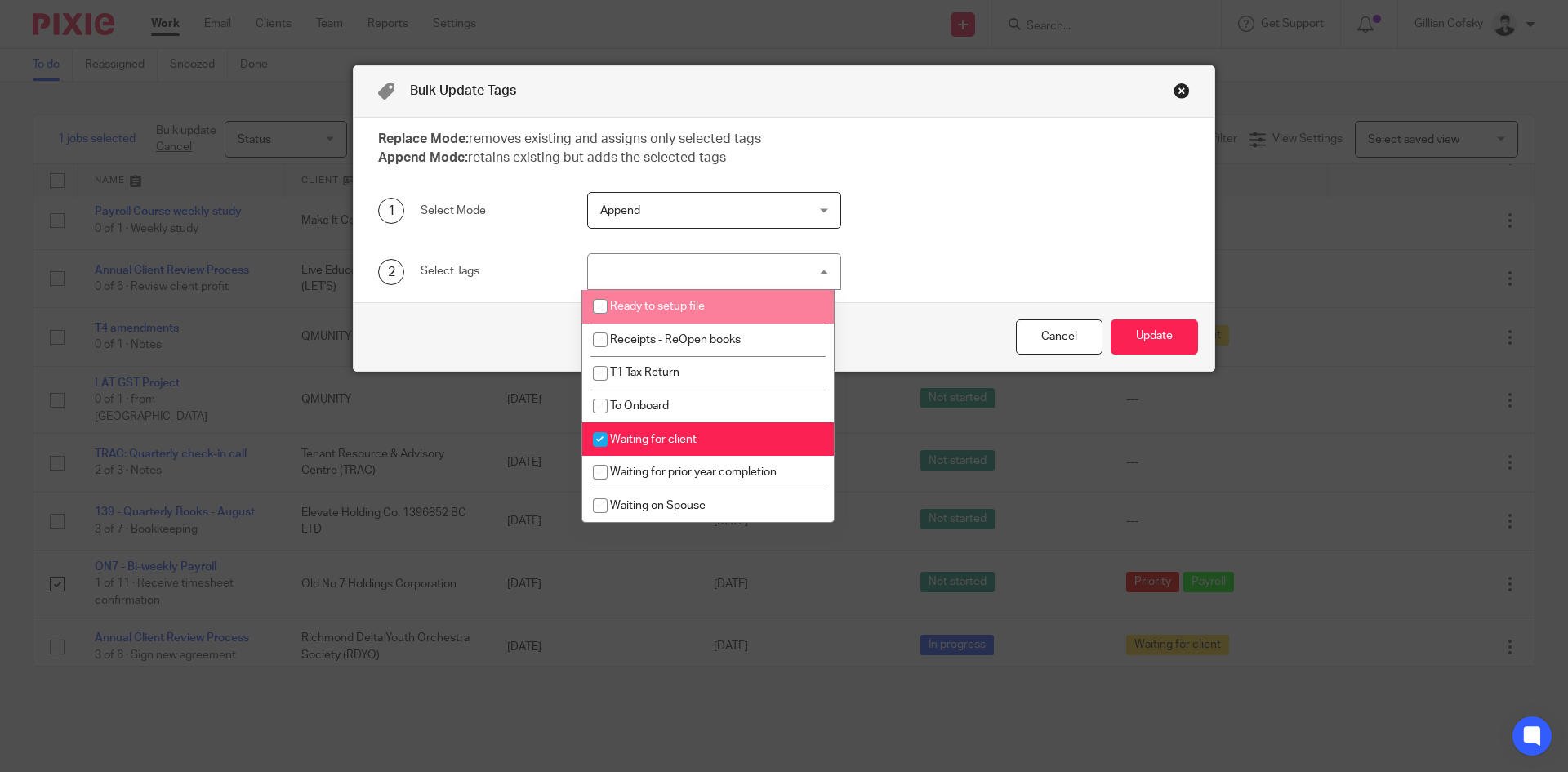
click at [756, 190] on div "1 Select Mode Append Append Replace Append Reset append" at bounding box center [784, 210] width 861 height 62
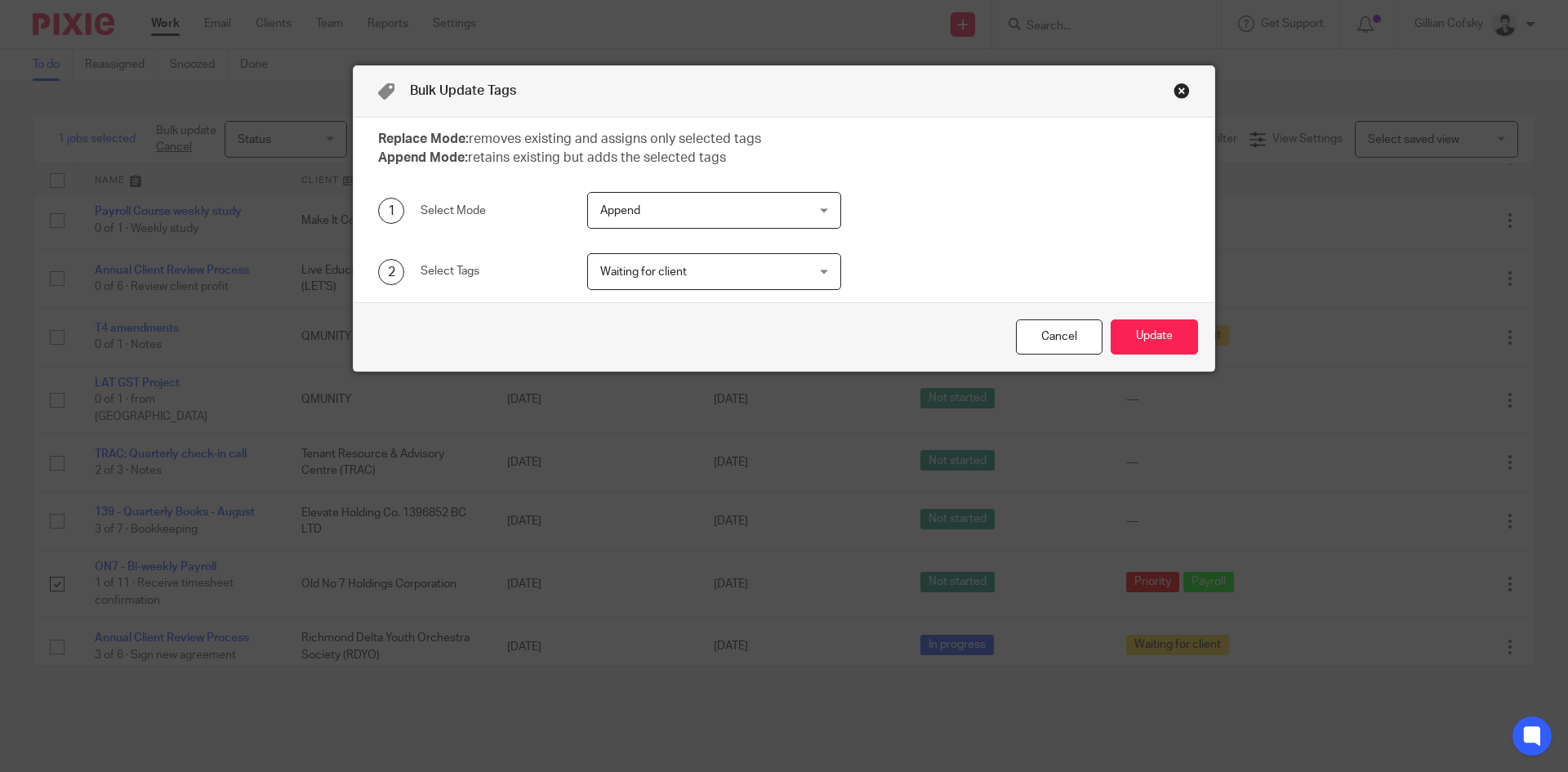
click at [768, 211] on span "Append" at bounding box center [697, 210] width 192 height 34
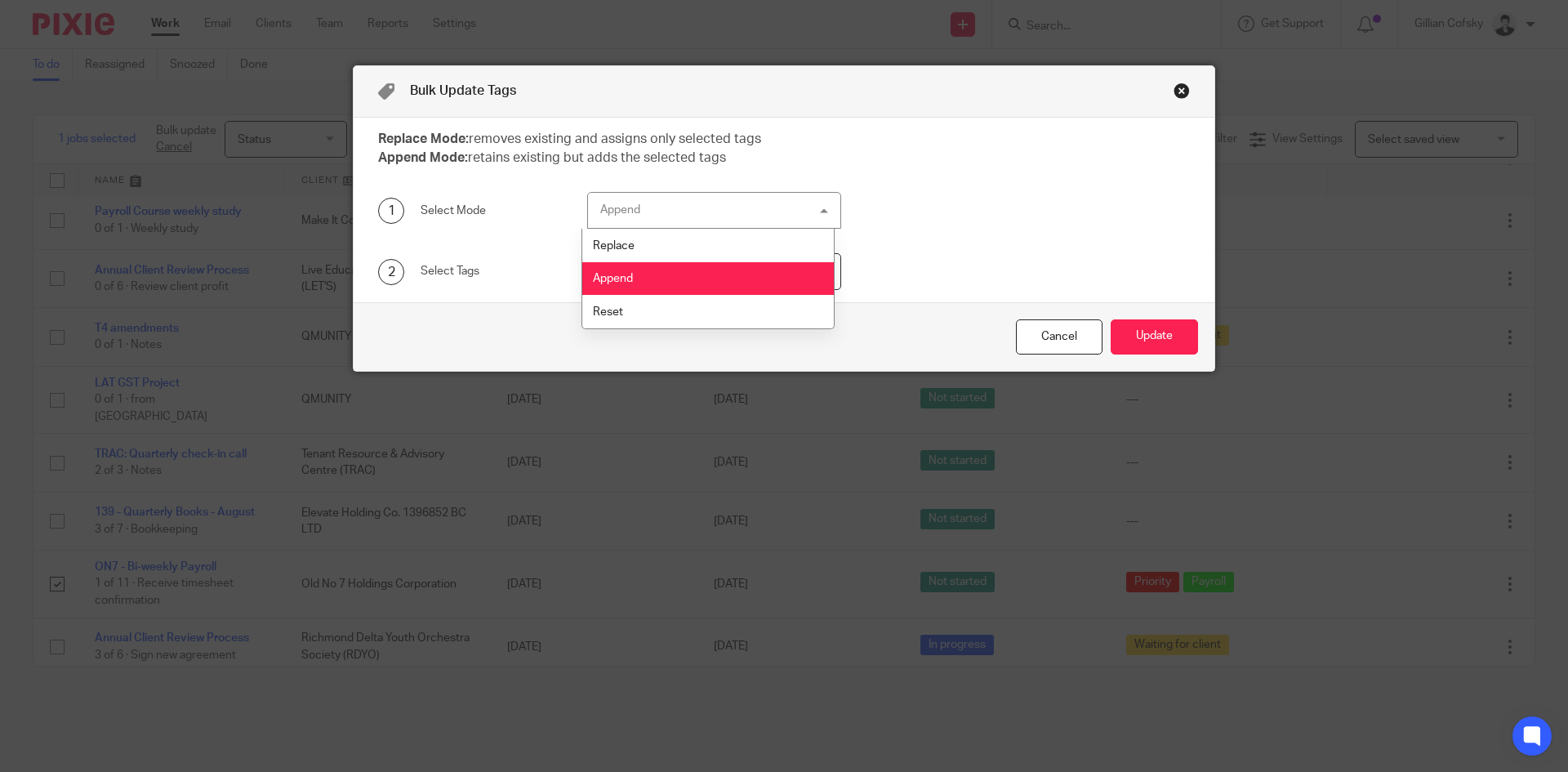
click at [994, 247] on div "2 Select Tags Waiting for client Check Notes Documents Missing Final Approvals …" at bounding box center [784, 272] width 861 height 62
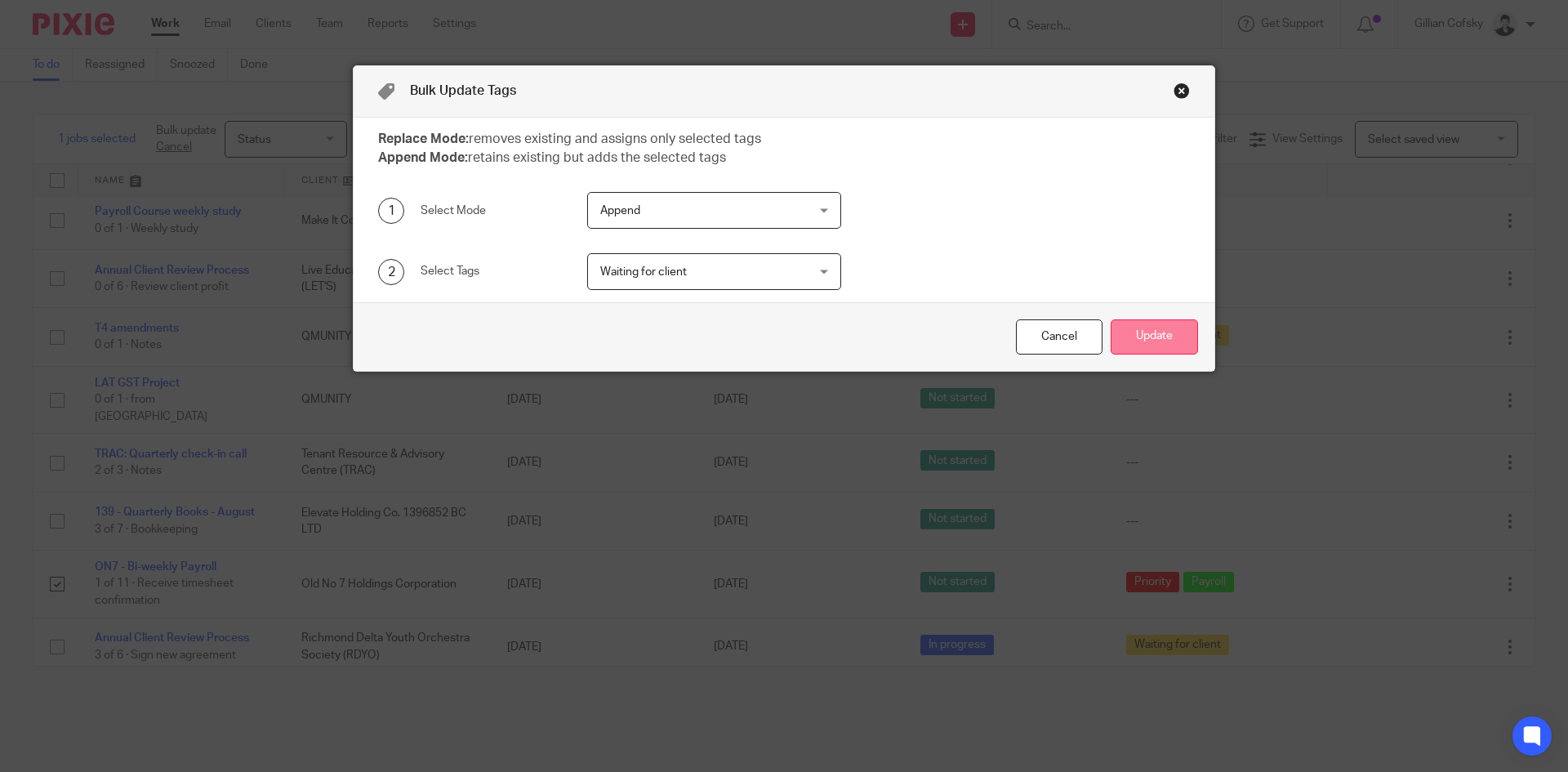
click at [1159, 339] on button "Update" at bounding box center [1154, 336] width 88 height 35
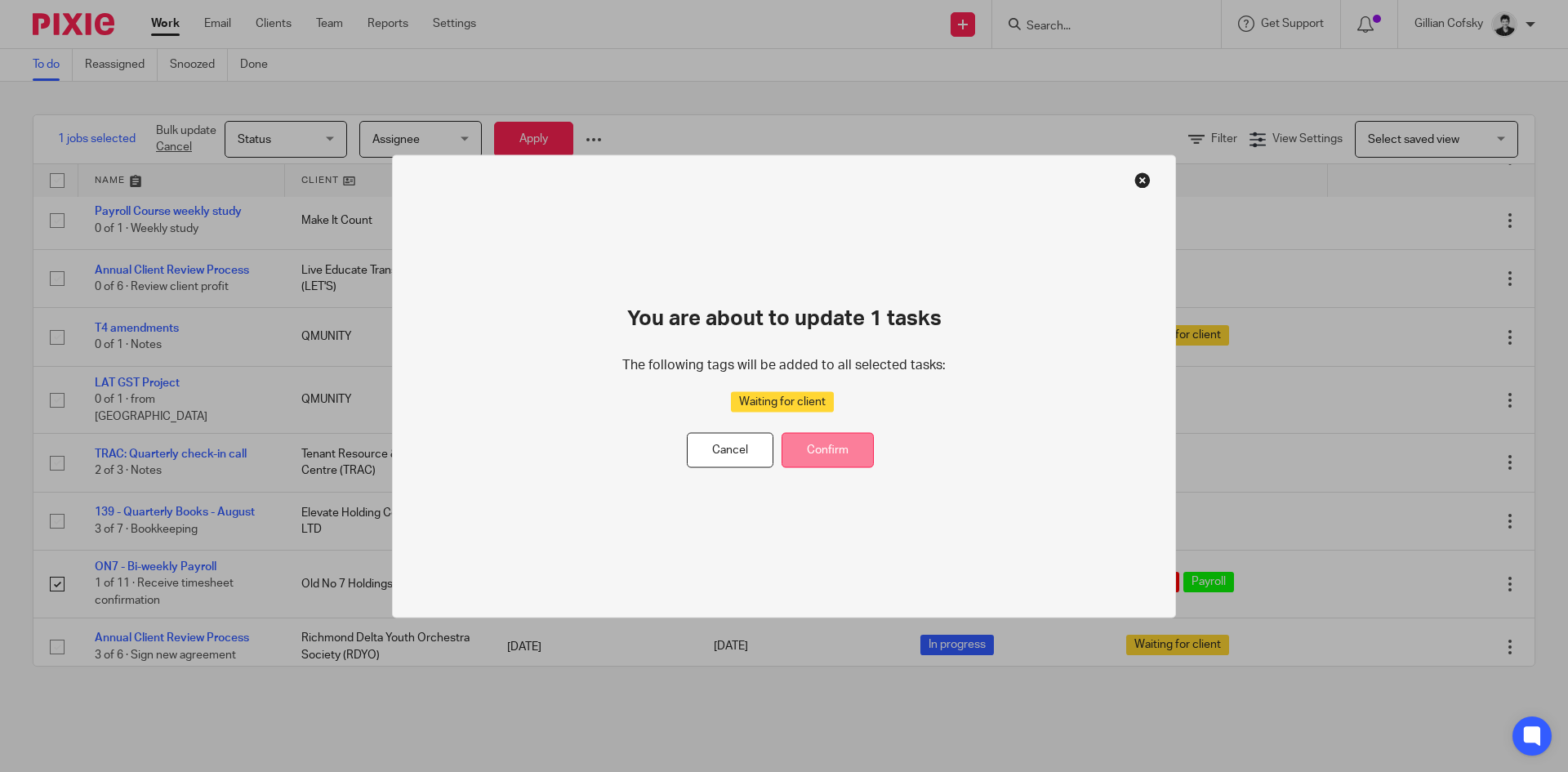
click at [840, 445] on button "Confirm" at bounding box center [828, 450] width 92 height 35
